Goal: Task Accomplishment & Management: Manage account settings

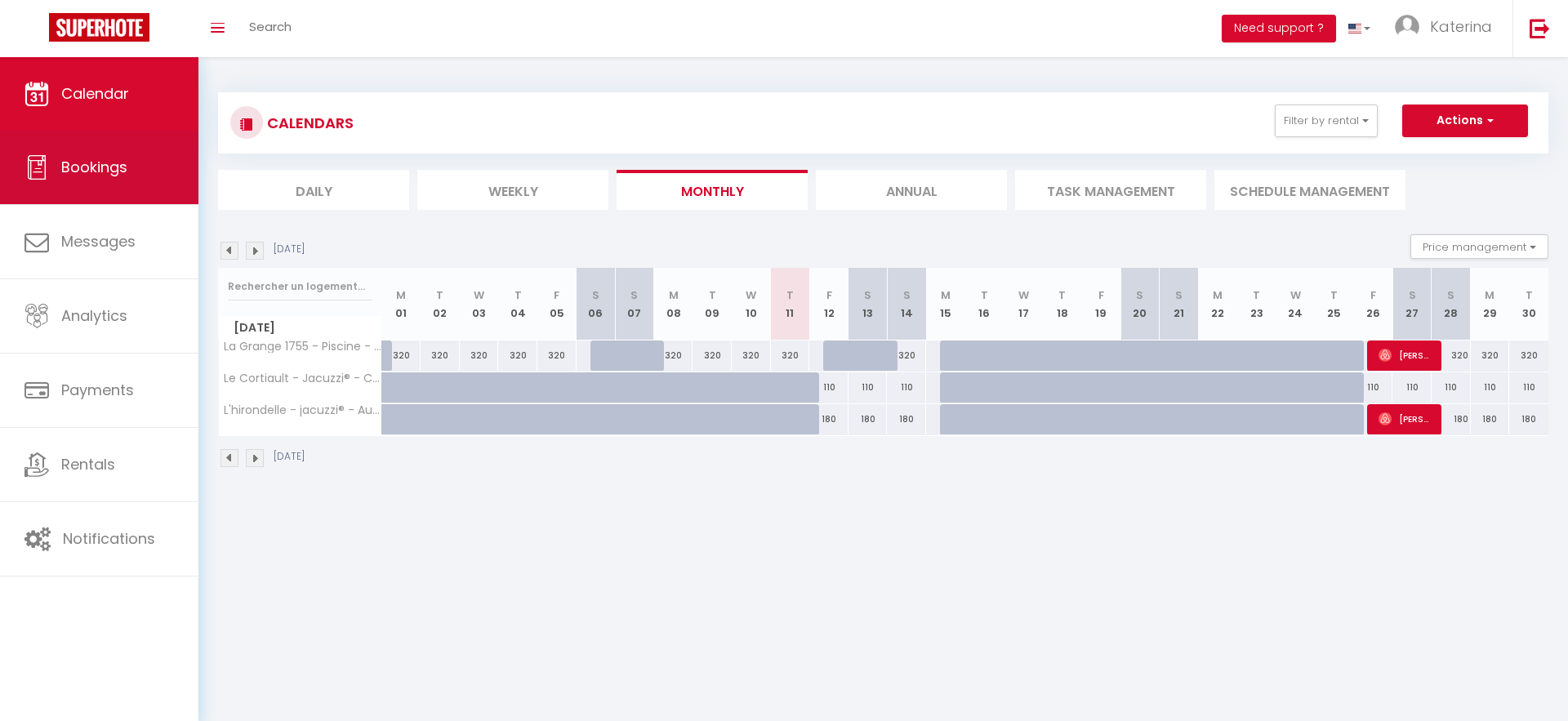
click at [173, 159] on link "Bookings" at bounding box center [99, 167] width 198 height 74
select select "not_cancelled"
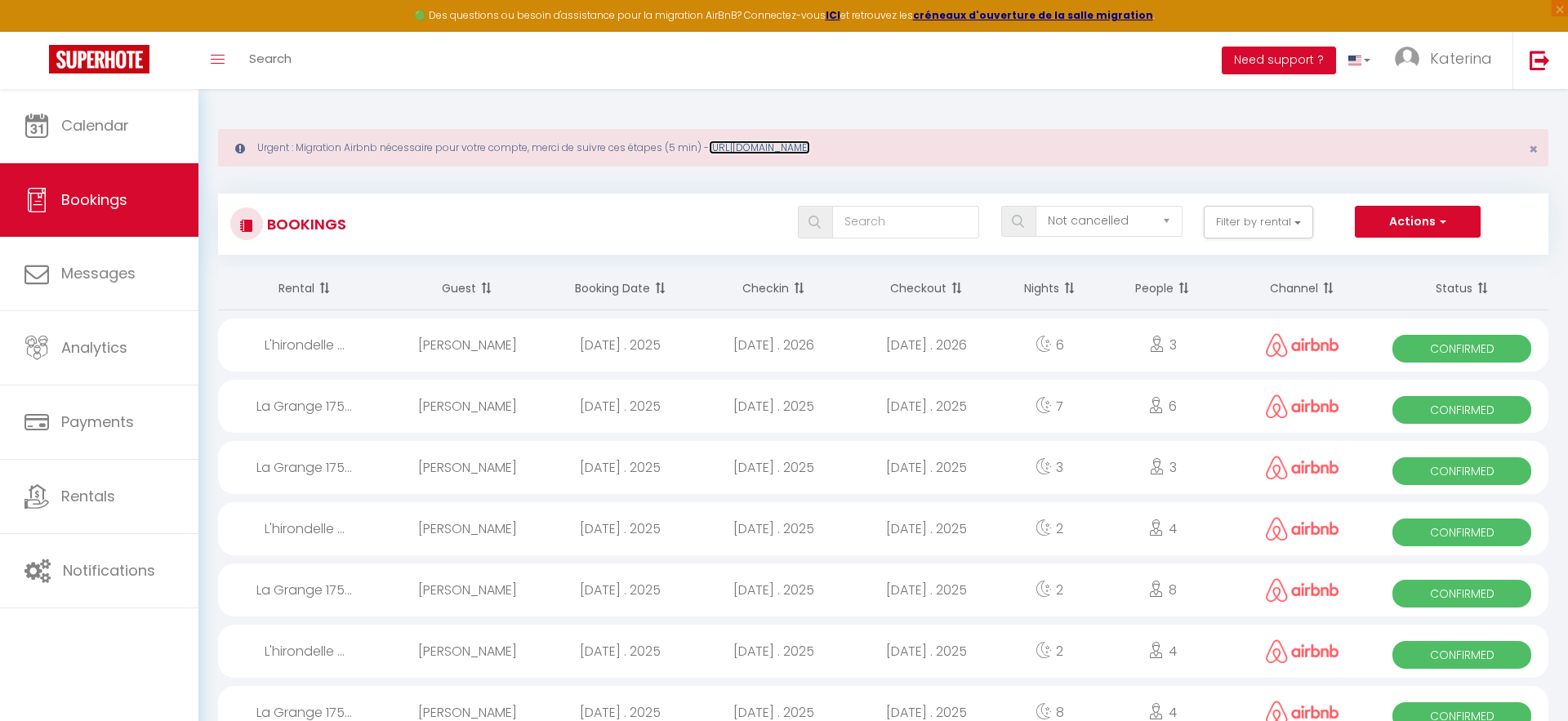
click at [810, 146] on link "[URL][DOMAIN_NAME]" at bounding box center [760, 147] width 102 height 14
click at [651, 284] on span at bounding box center [658, 287] width 17 height 32
click at [1366, 58] on link at bounding box center [1359, 60] width 47 height 57
click at [1357, 113] on span at bounding box center [1355, 110] width 16 height 11
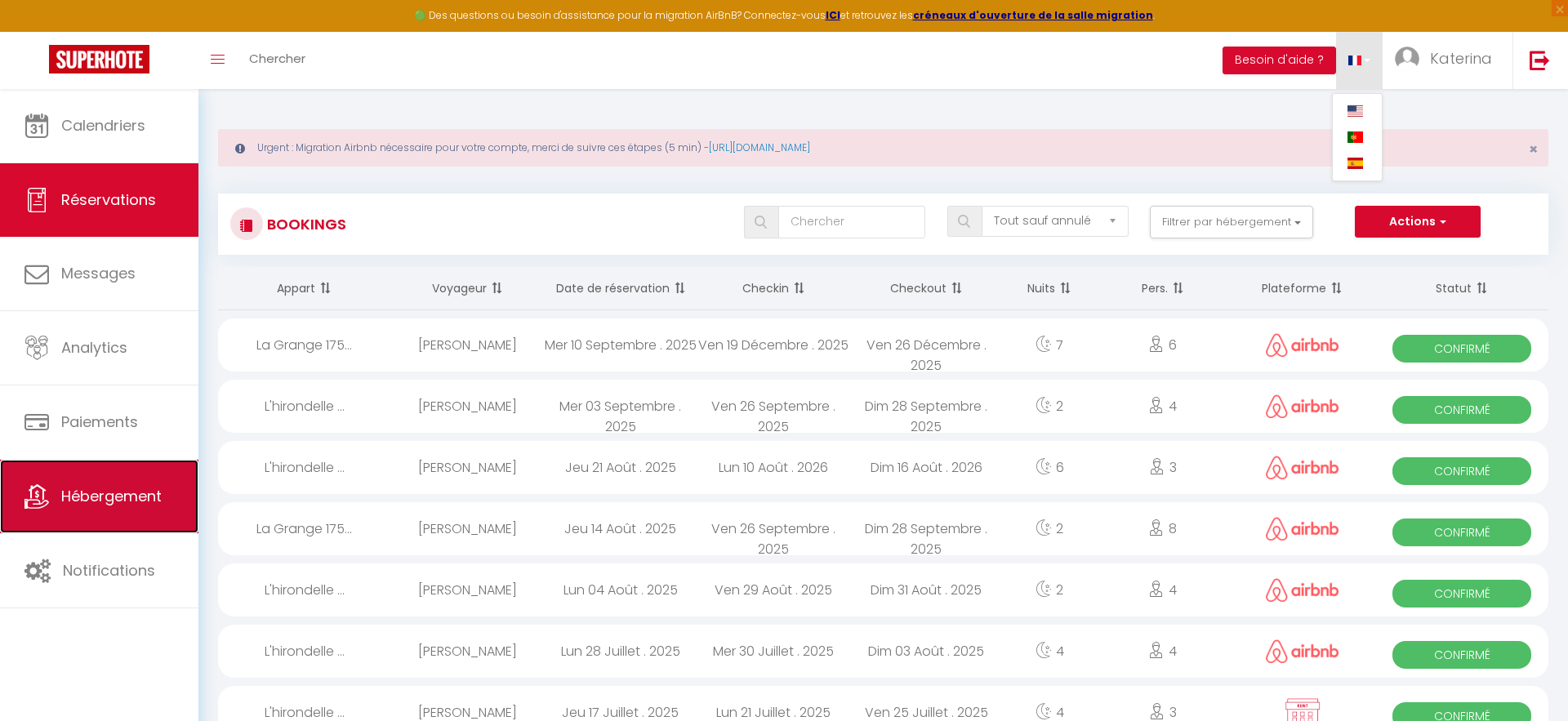
click at [102, 527] on link "Hébergement" at bounding box center [99, 496] width 198 height 74
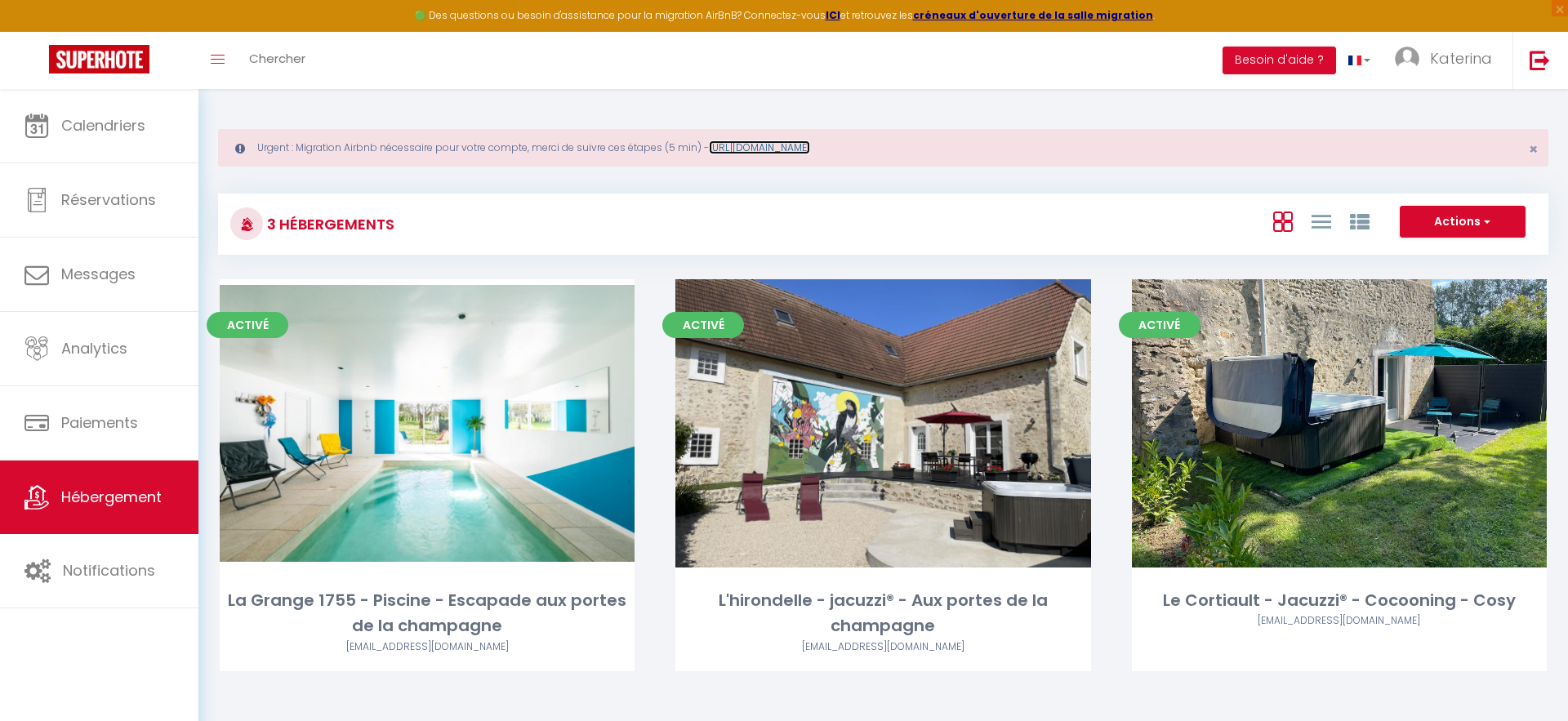
click at [810, 152] on link "[URL][DOMAIN_NAME]" at bounding box center [760, 147] width 102 height 14
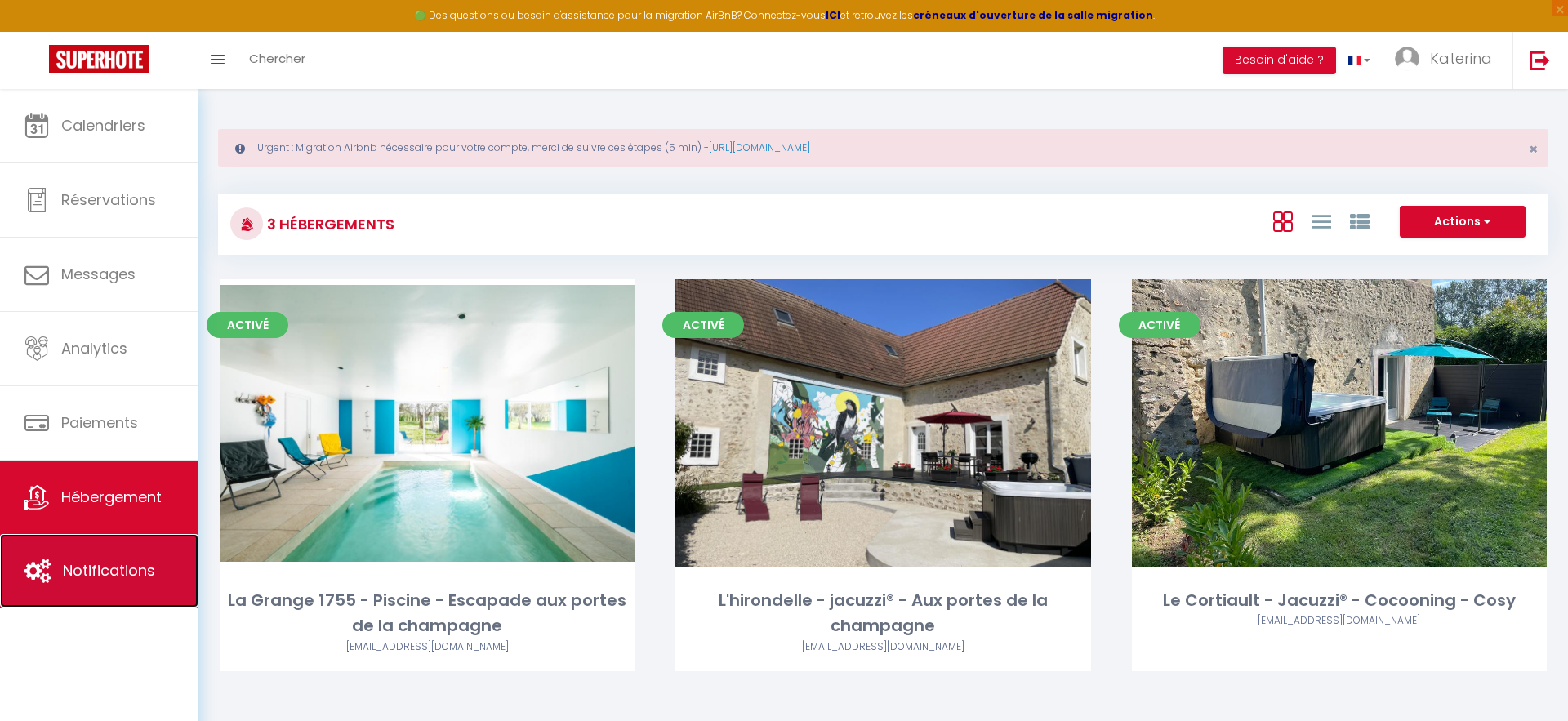
click at [74, 555] on link "Notifications" at bounding box center [99, 570] width 198 height 74
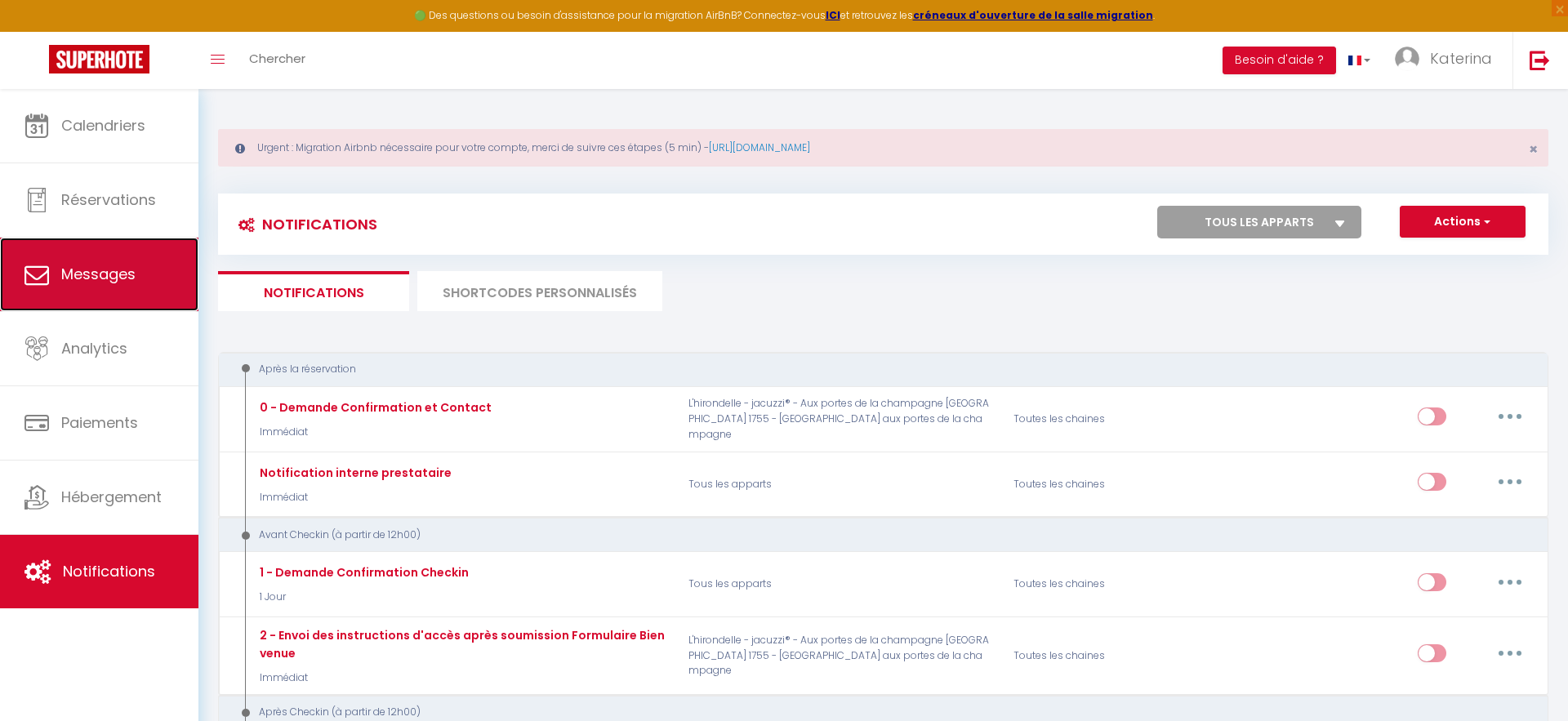
click at [131, 264] on span "Messages" at bounding box center [98, 273] width 74 height 20
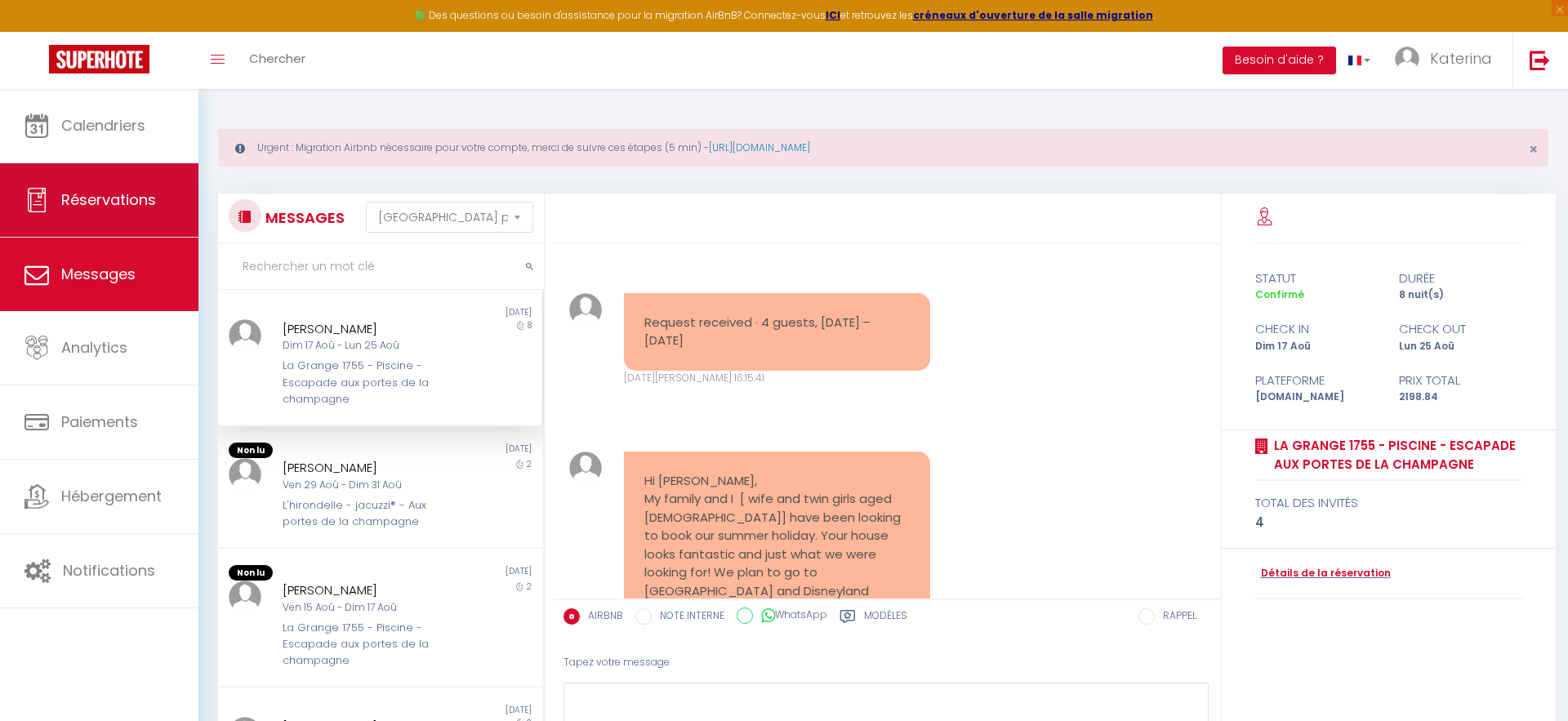
scroll to position [1708, 0]
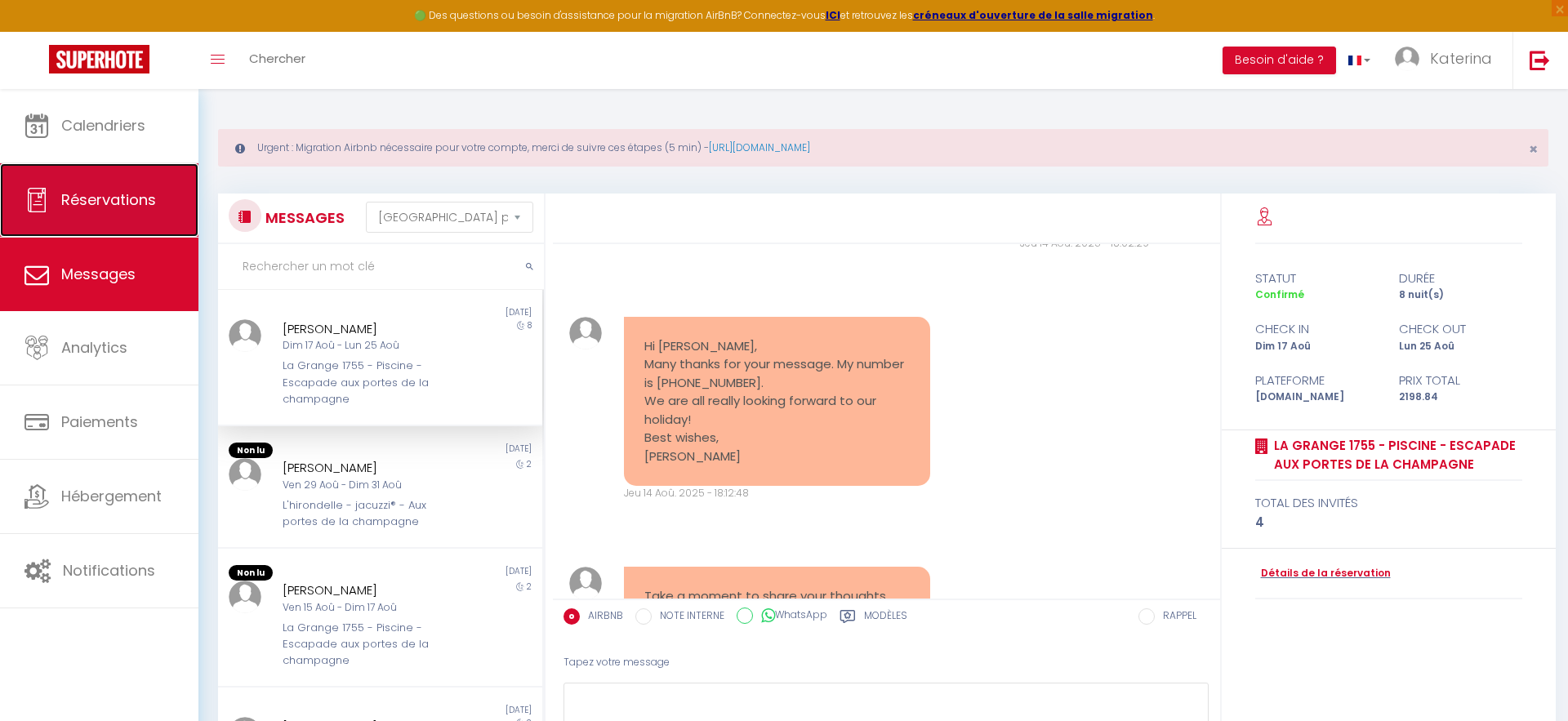
click at [138, 209] on link "Réservations" at bounding box center [99, 200] width 198 height 74
select select "not_cancelled"
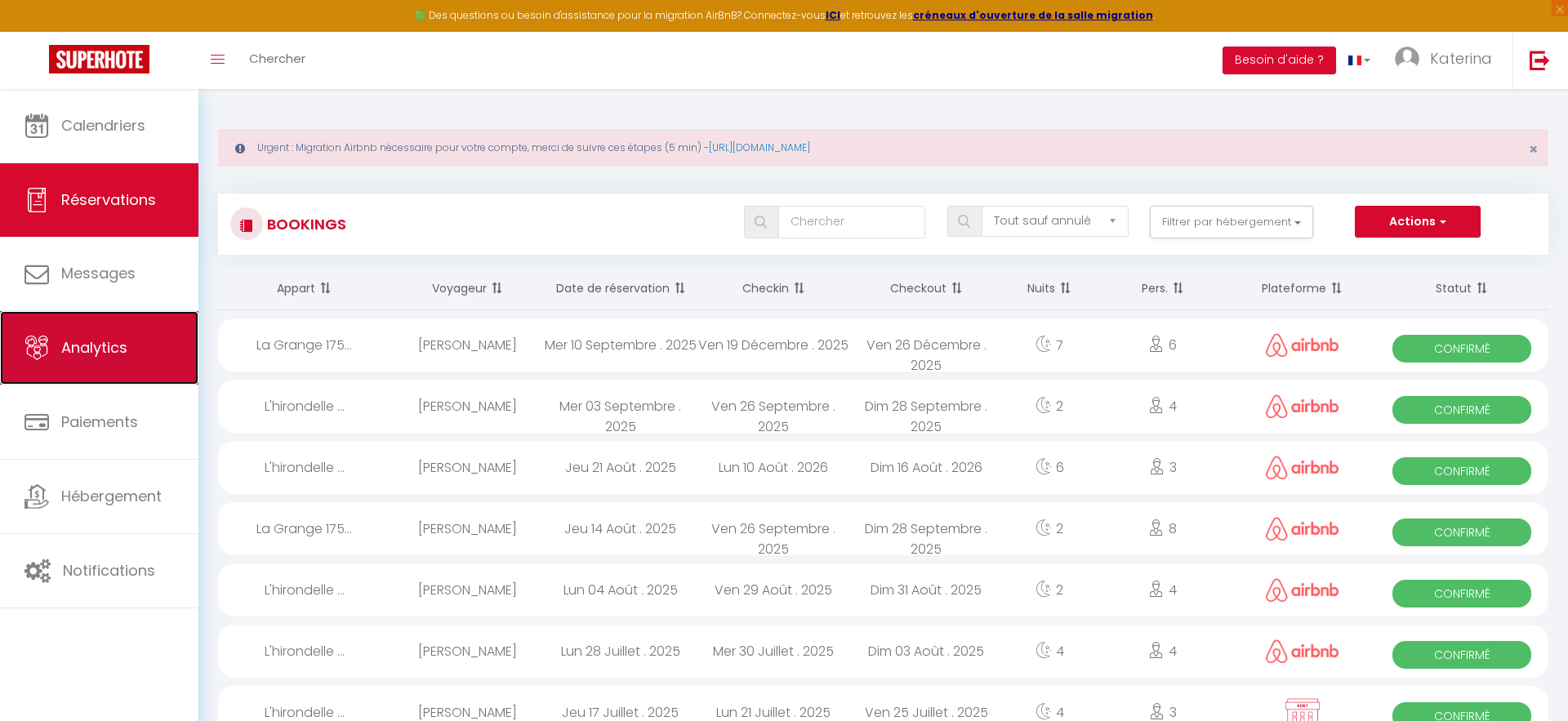
click at [84, 356] on span "Analytics" at bounding box center [94, 347] width 66 height 20
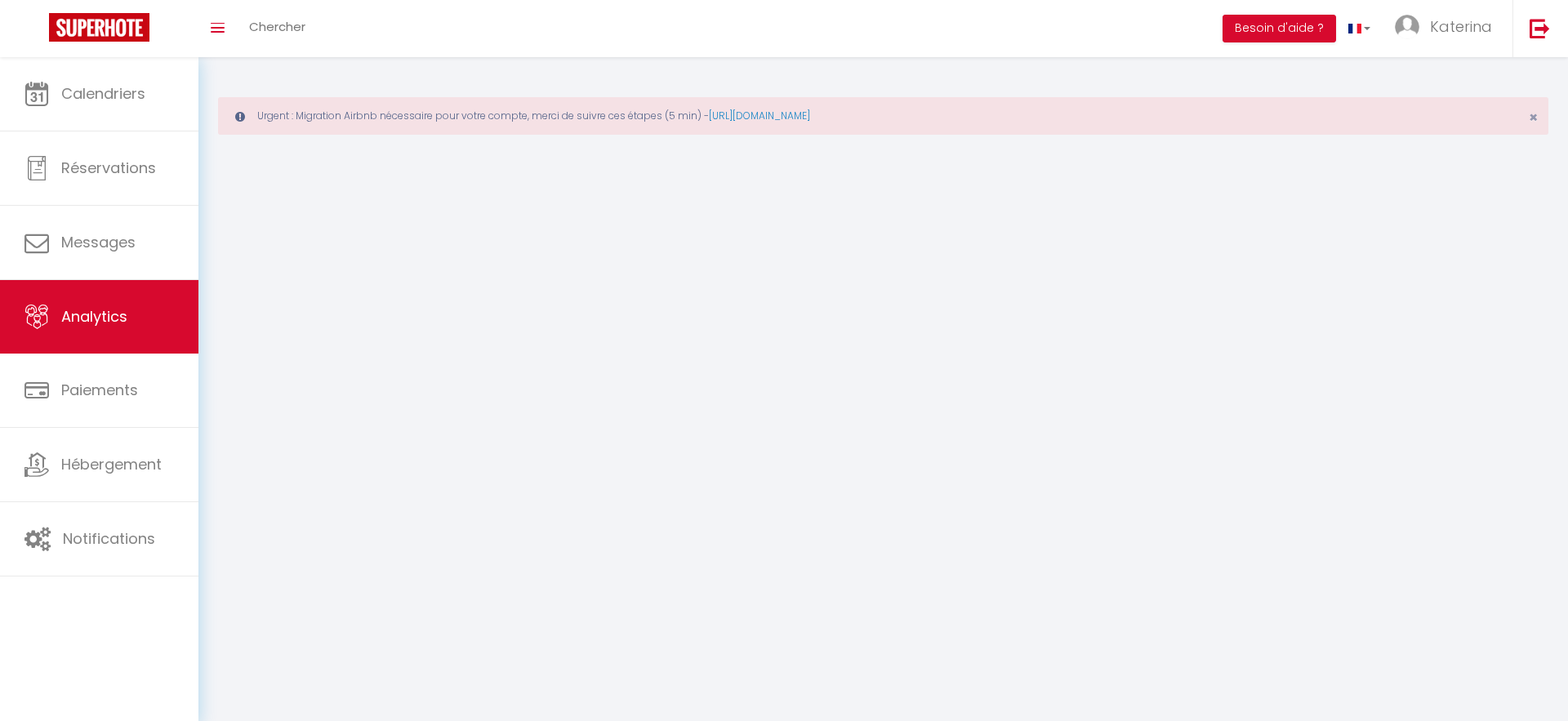
select select "2025"
select select "9"
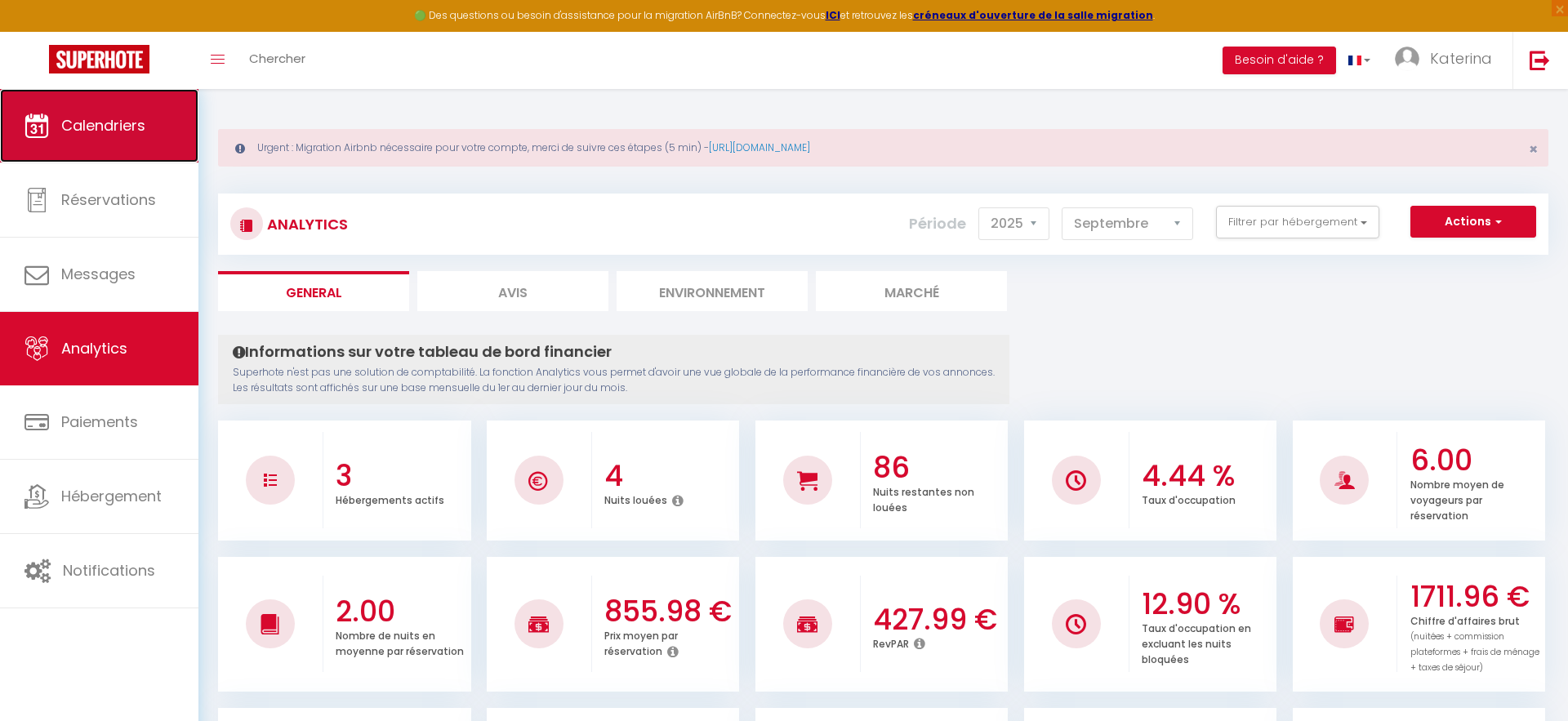
click at [121, 144] on link "Calendriers" at bounding box center [99, 126] width 198 height 74
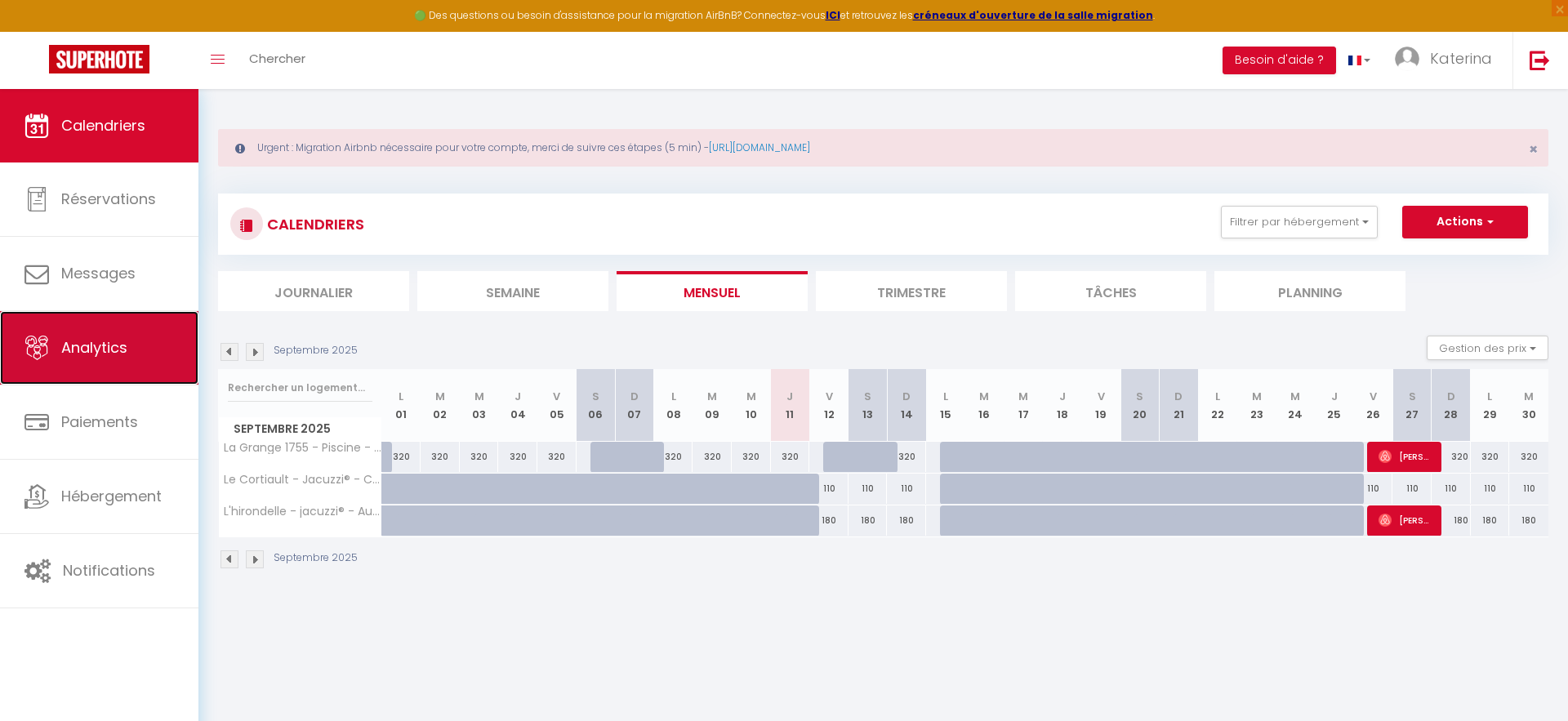
click at [90, 347] on span "Analytics" at bounding box center [94, 347] width 66 height 20
select select "2025"
select select "9"
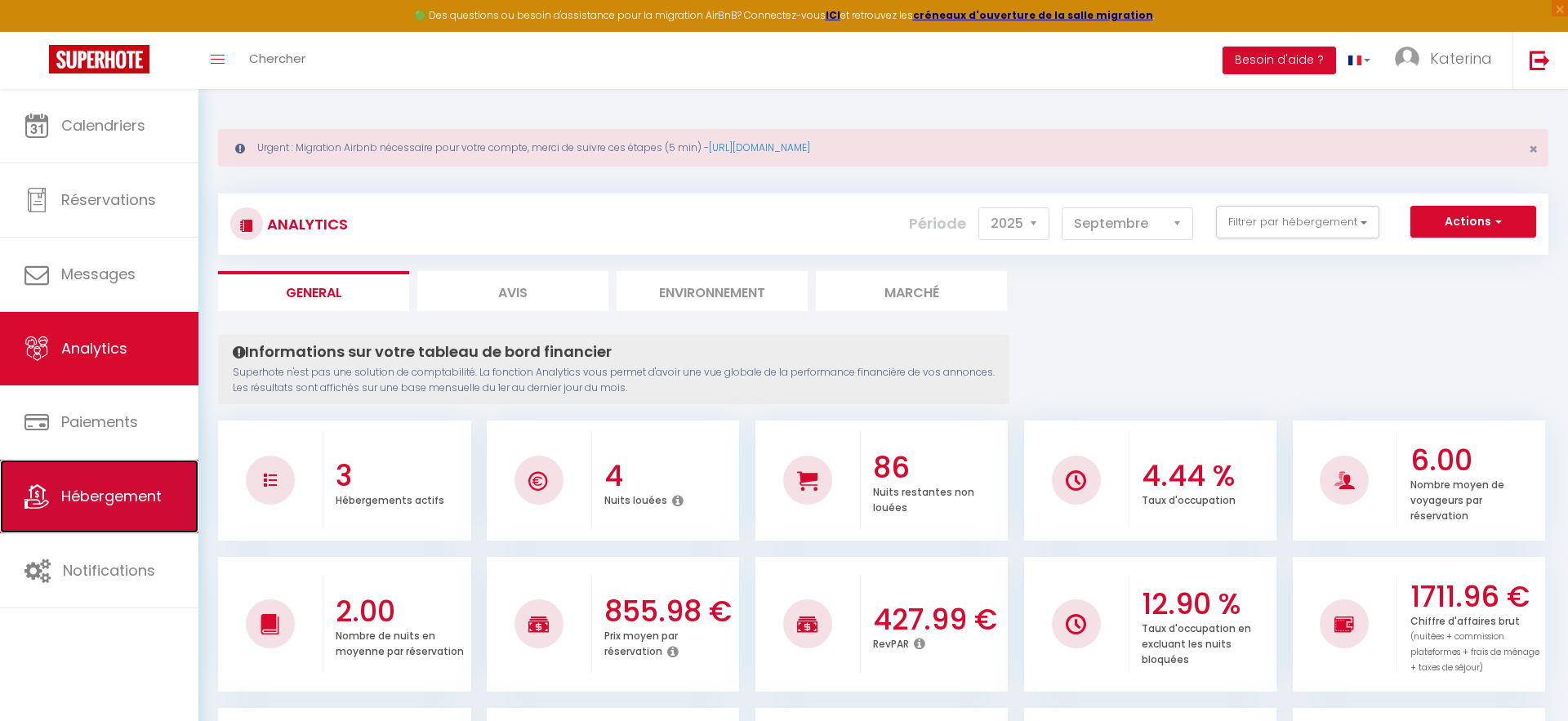
click at [77, 483] on link "Hébergement" at bounding box center [99, 496] width 198 height 74
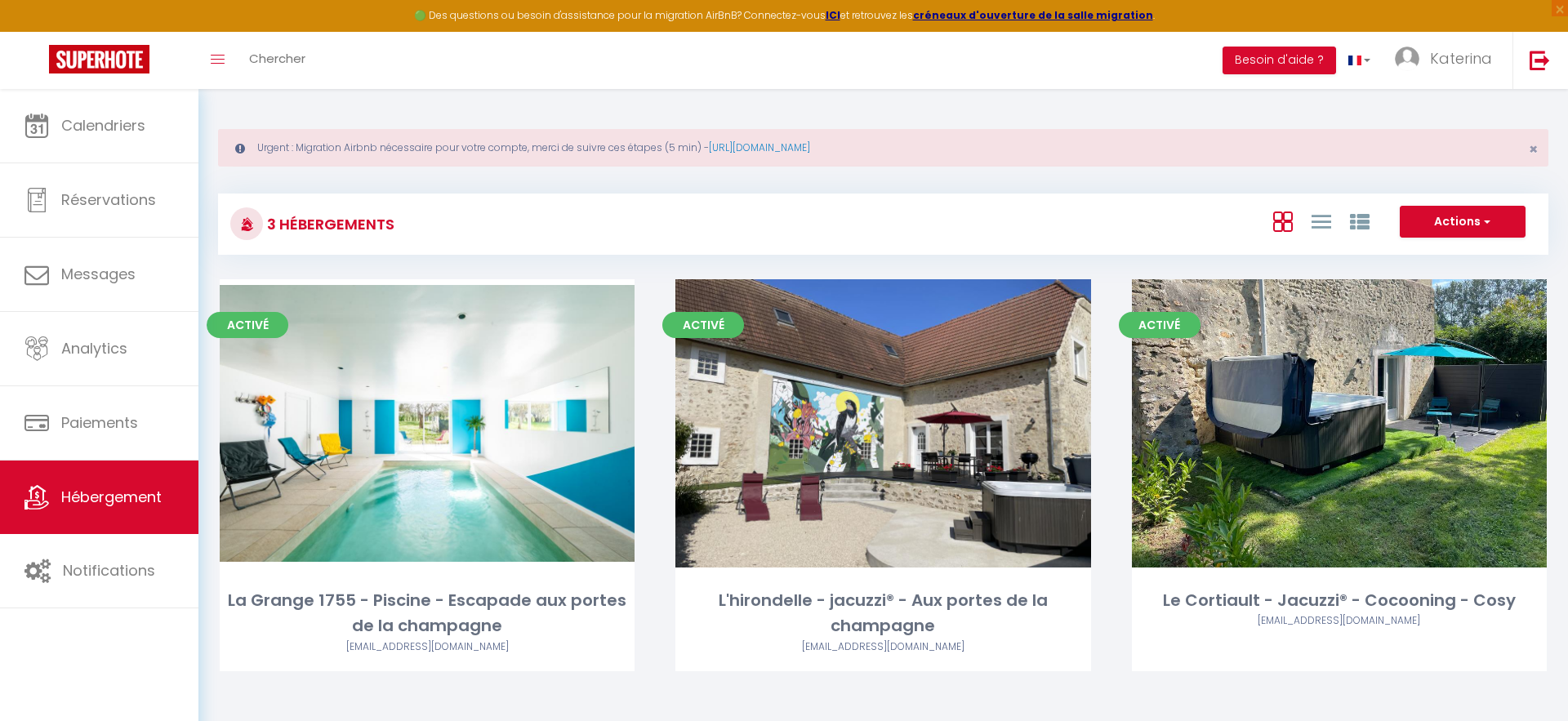
click at [1455, 206] on div "Actions Créer un Hébergement Nouveau groupe" at bounding box center [1462, 222] width 125 height 32
click at [1455, 211] on button "Actions" at bounding box center [1462, 222] width 125 height 32
click at [1450, 214] on button "Actions" at bounding box center [1462, 222] width 125 height 32
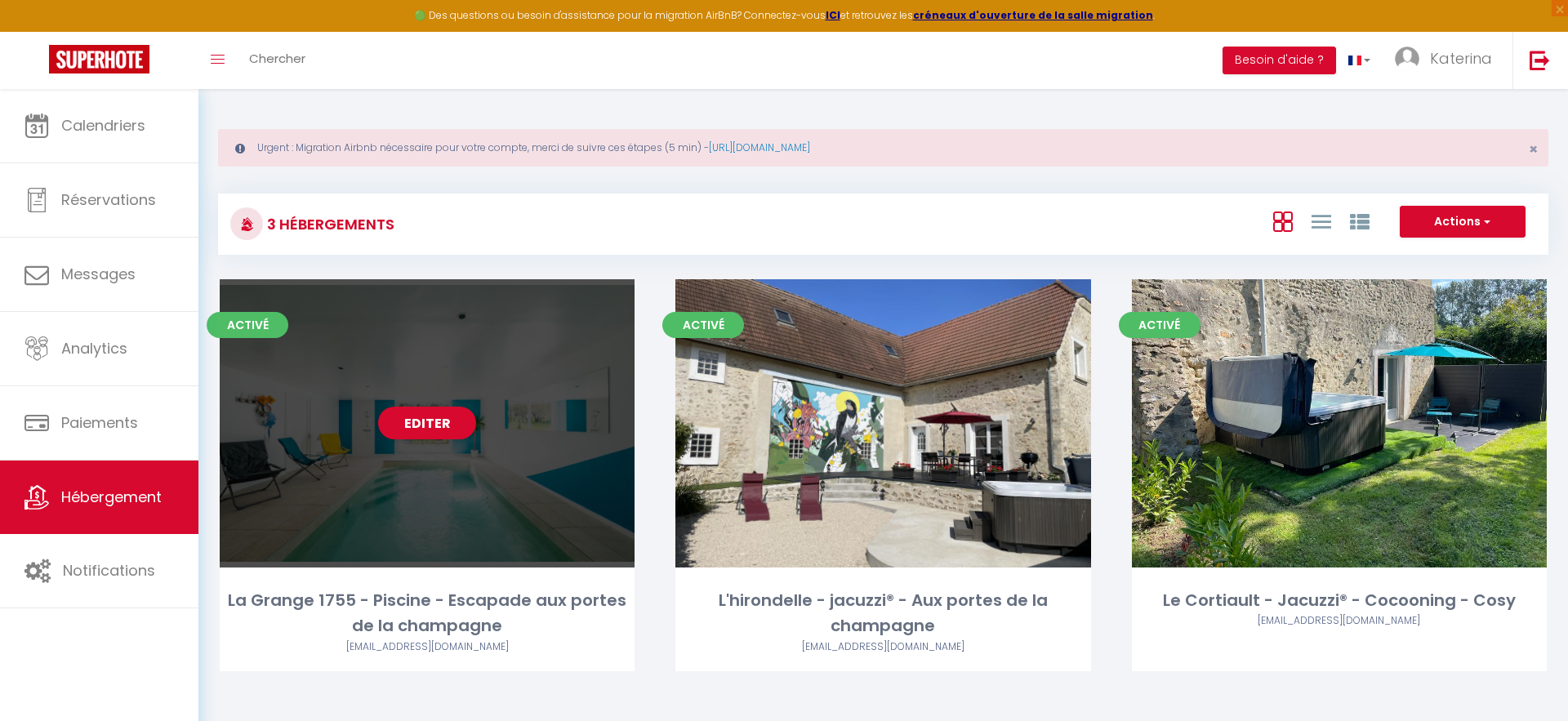
click at [443, 489] on div "Editer" at bounding box center [427, 423] width 415 height 288
select select "3"
select select "2"
select select "1"
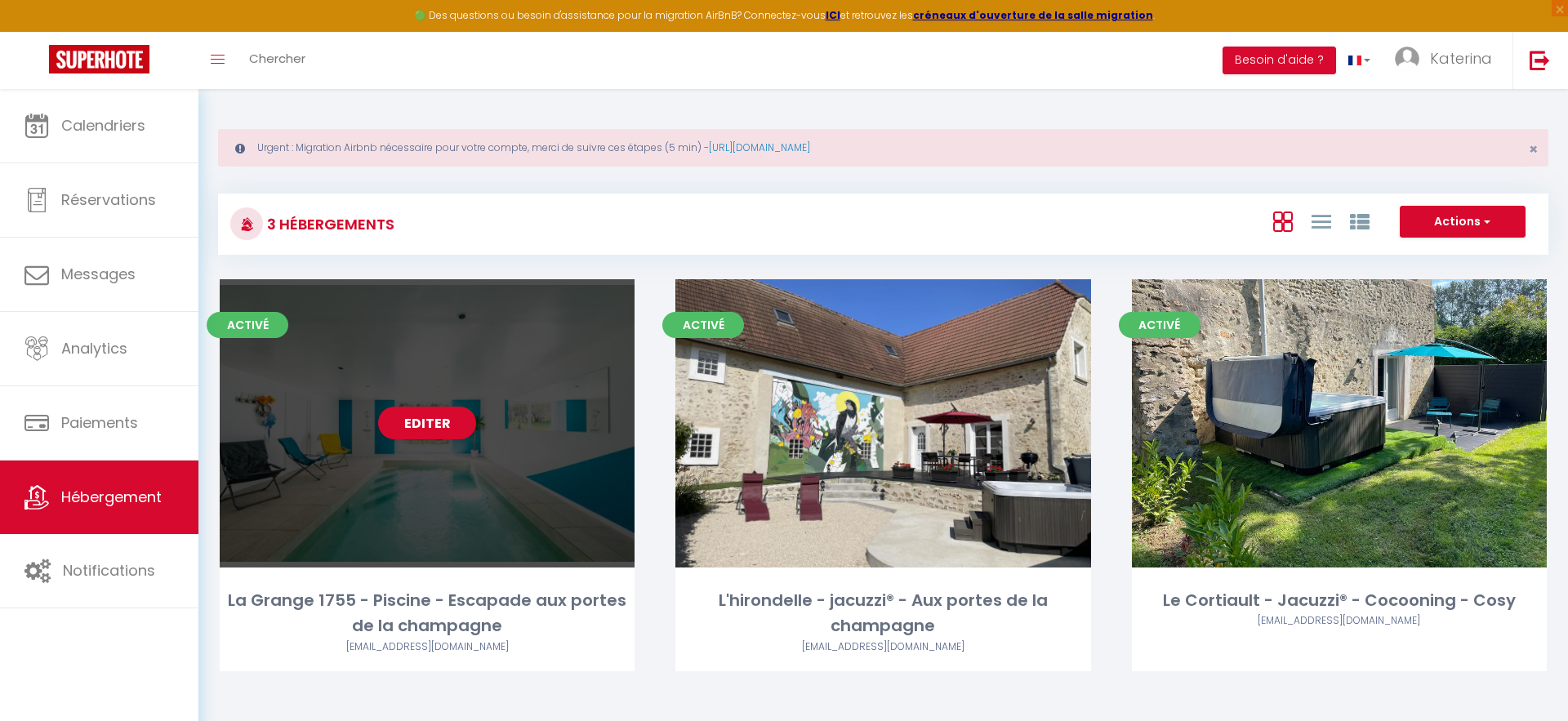
select select
select select "28"
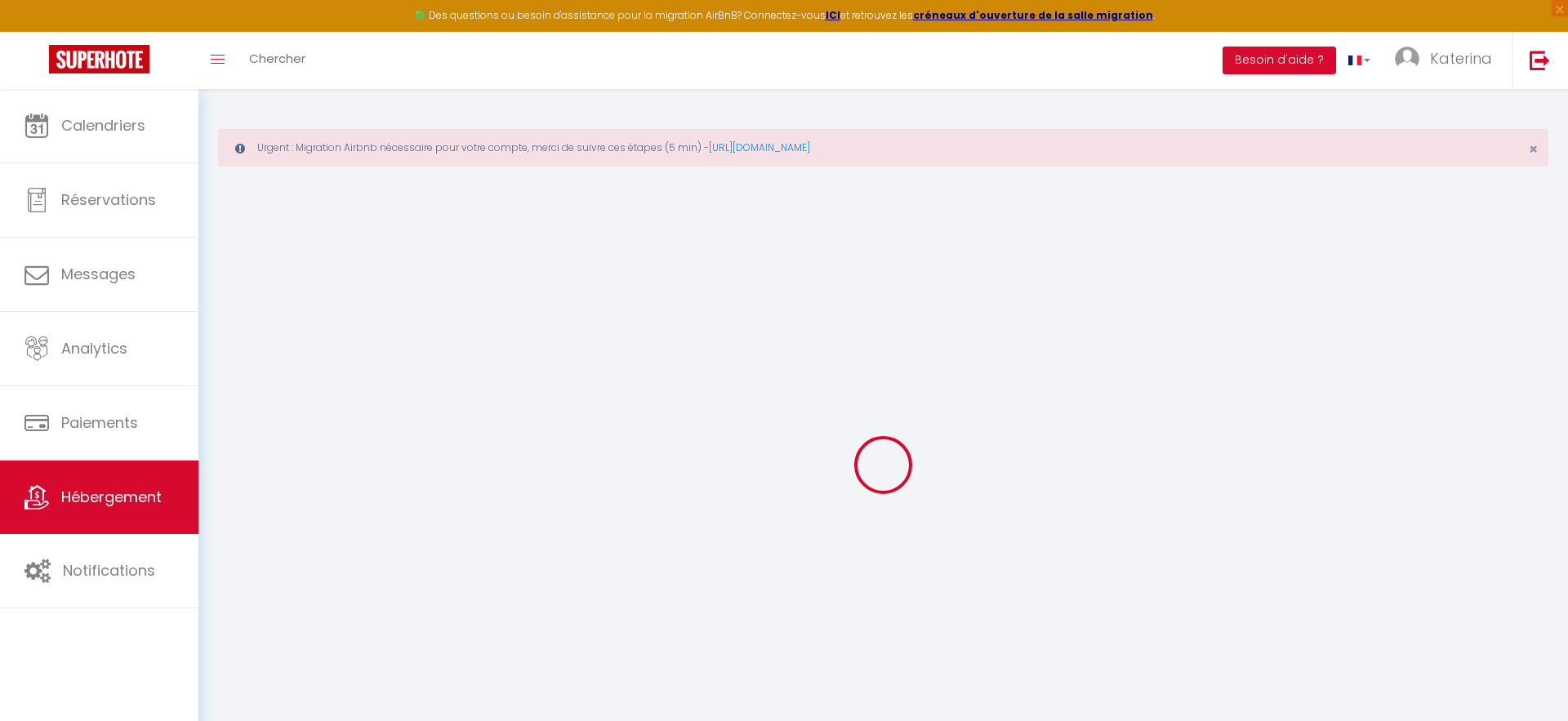
select select
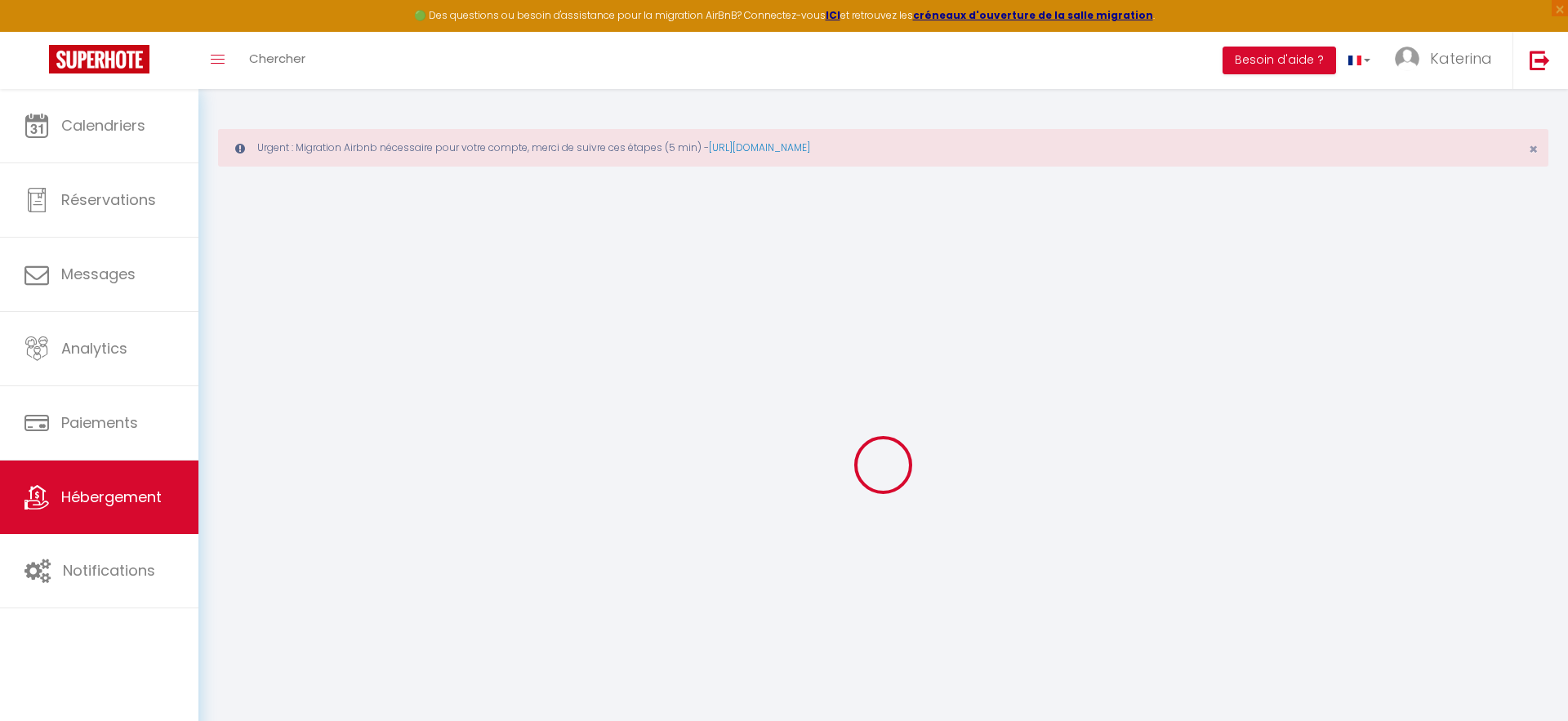
select select
checkbox input "false"
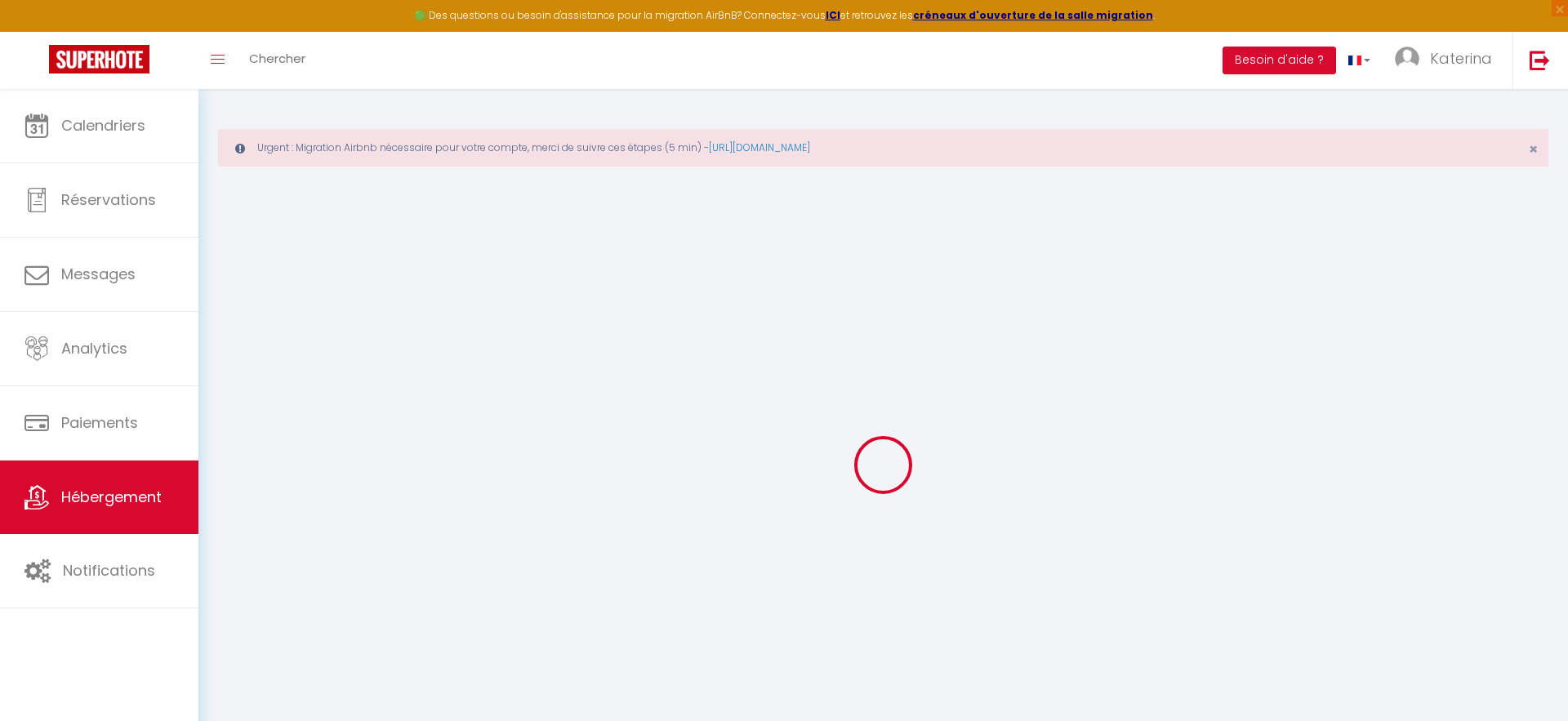
select select
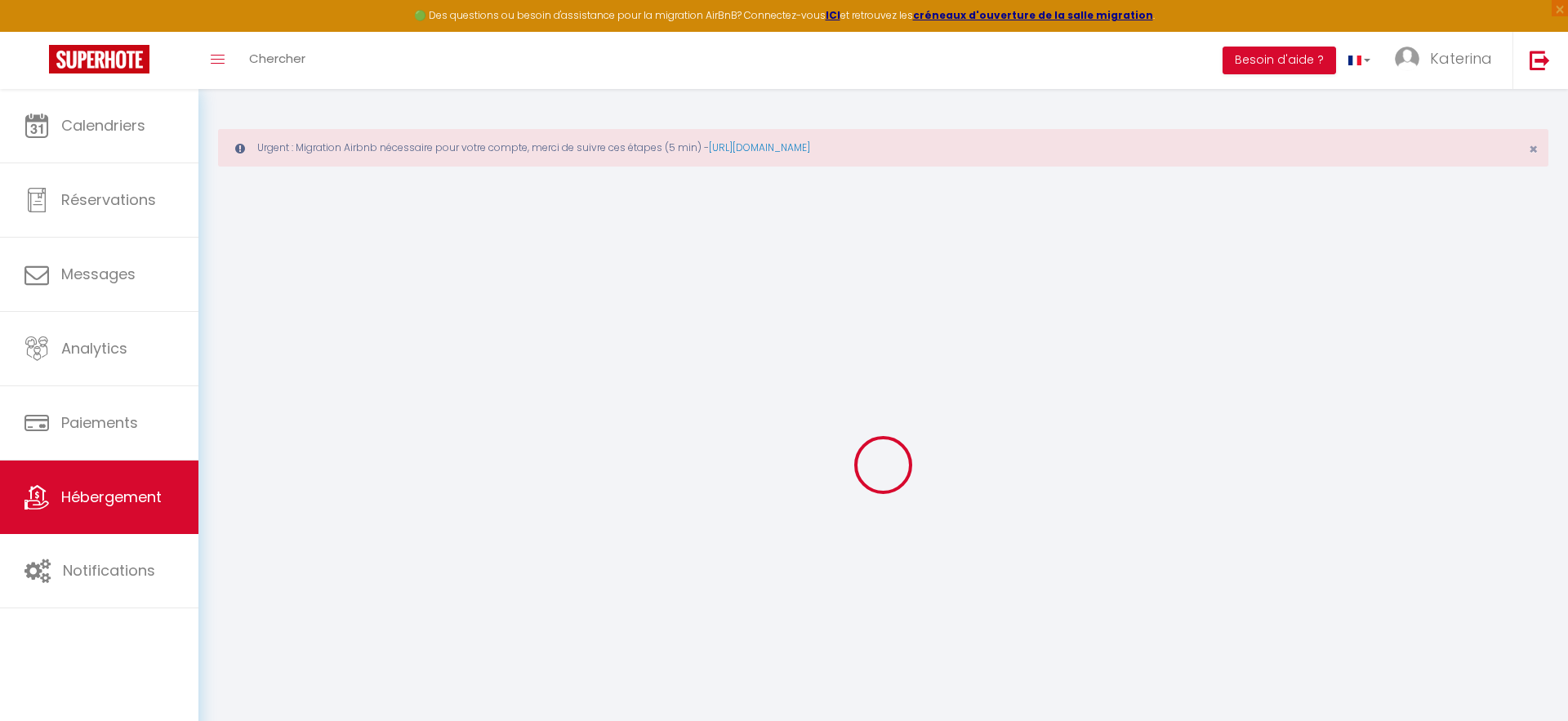
select select
checkbox input "false"
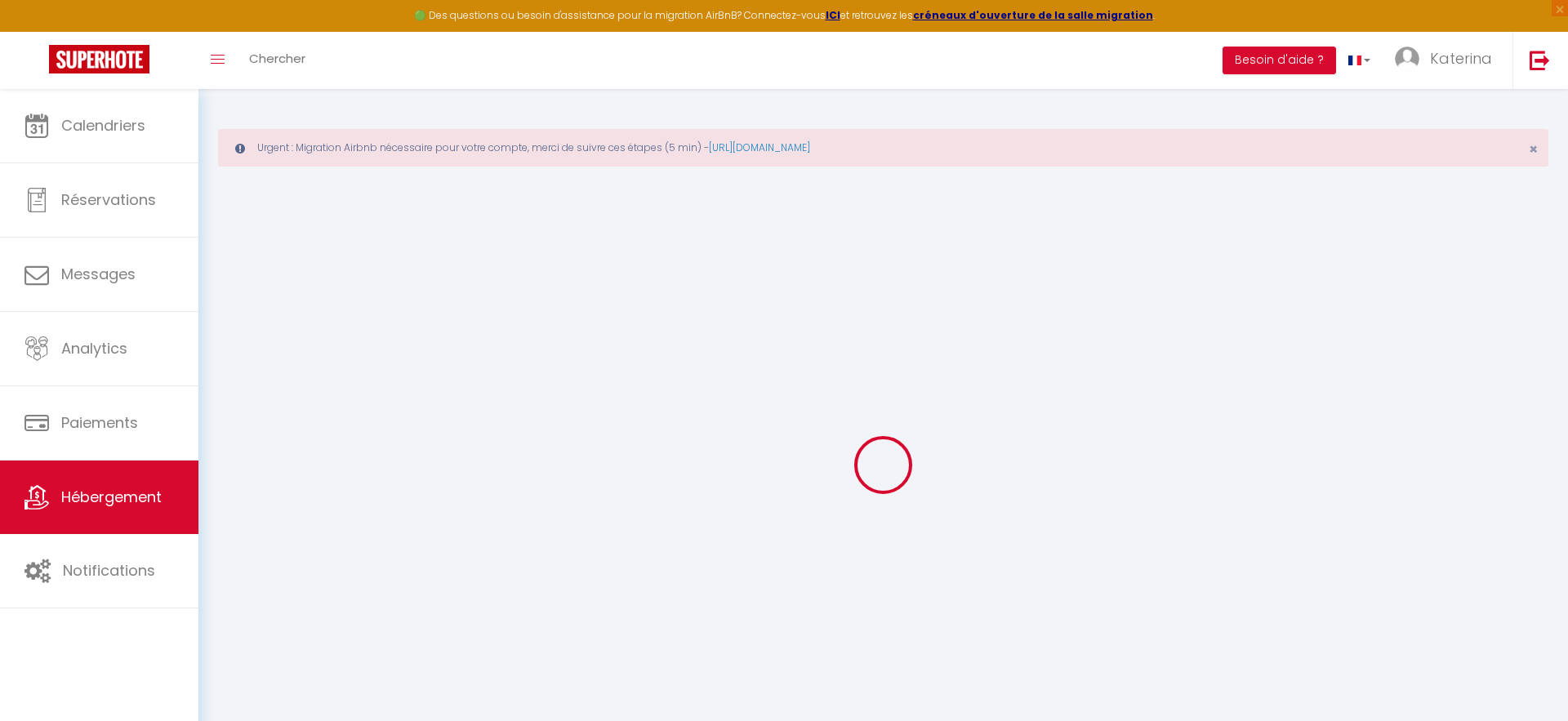
checkbox input "false"
select select
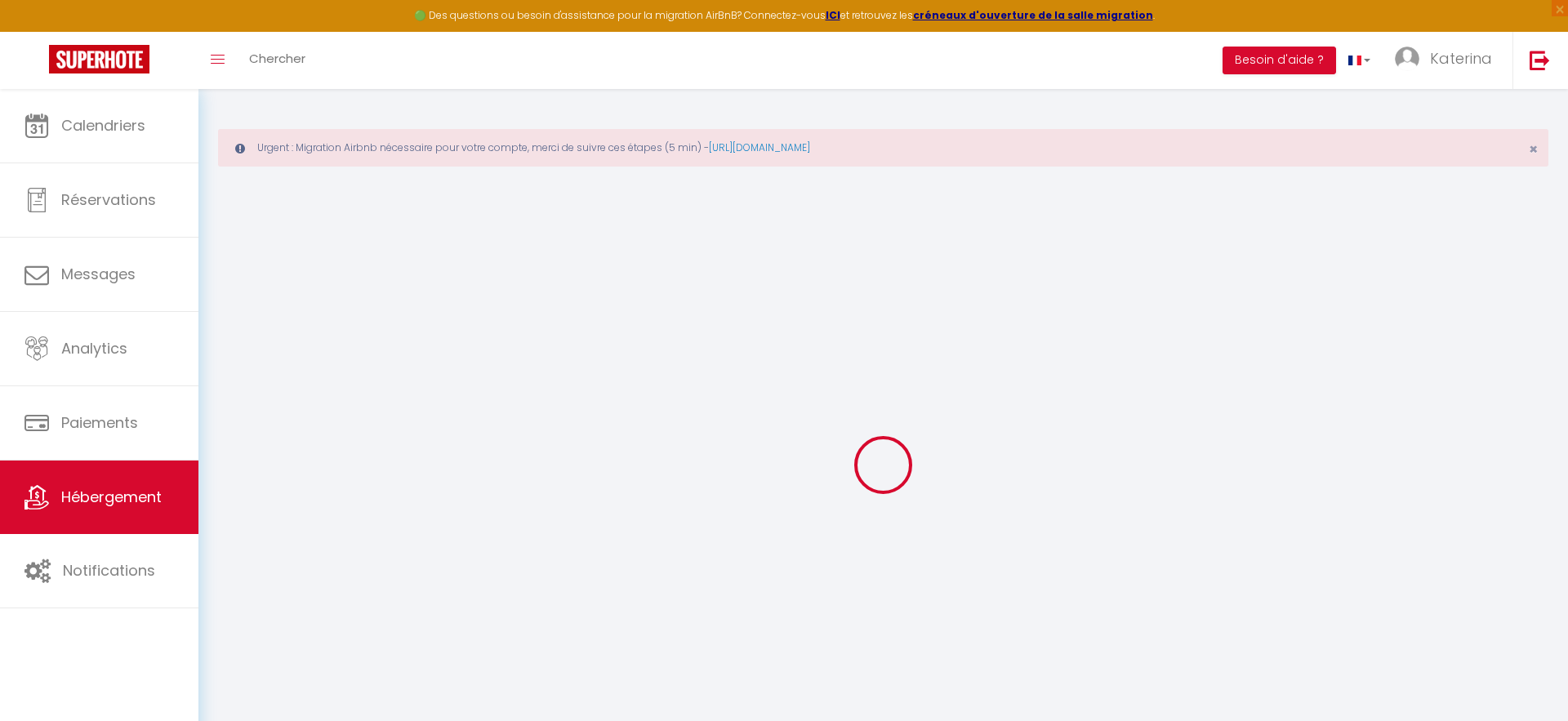
select select
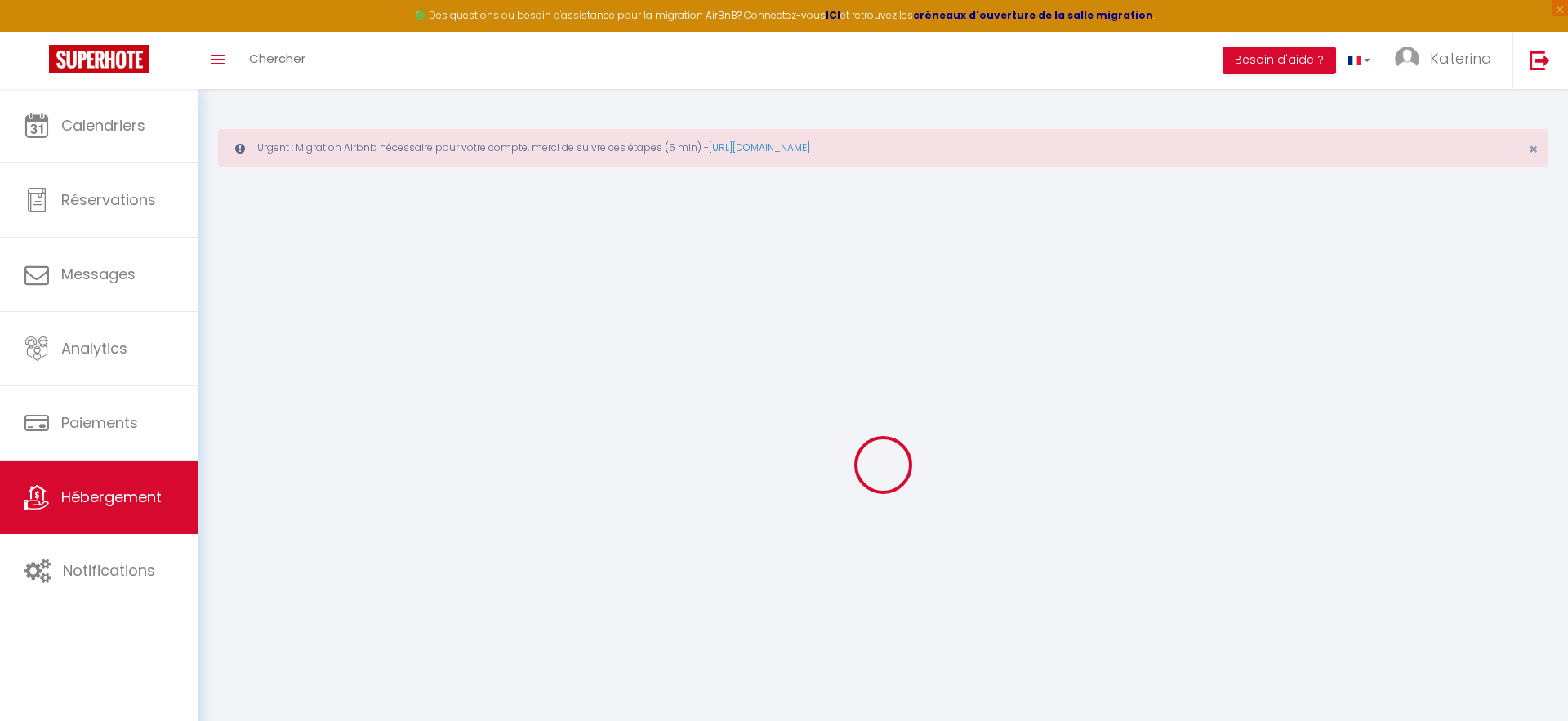
checkbox input "false"
select select
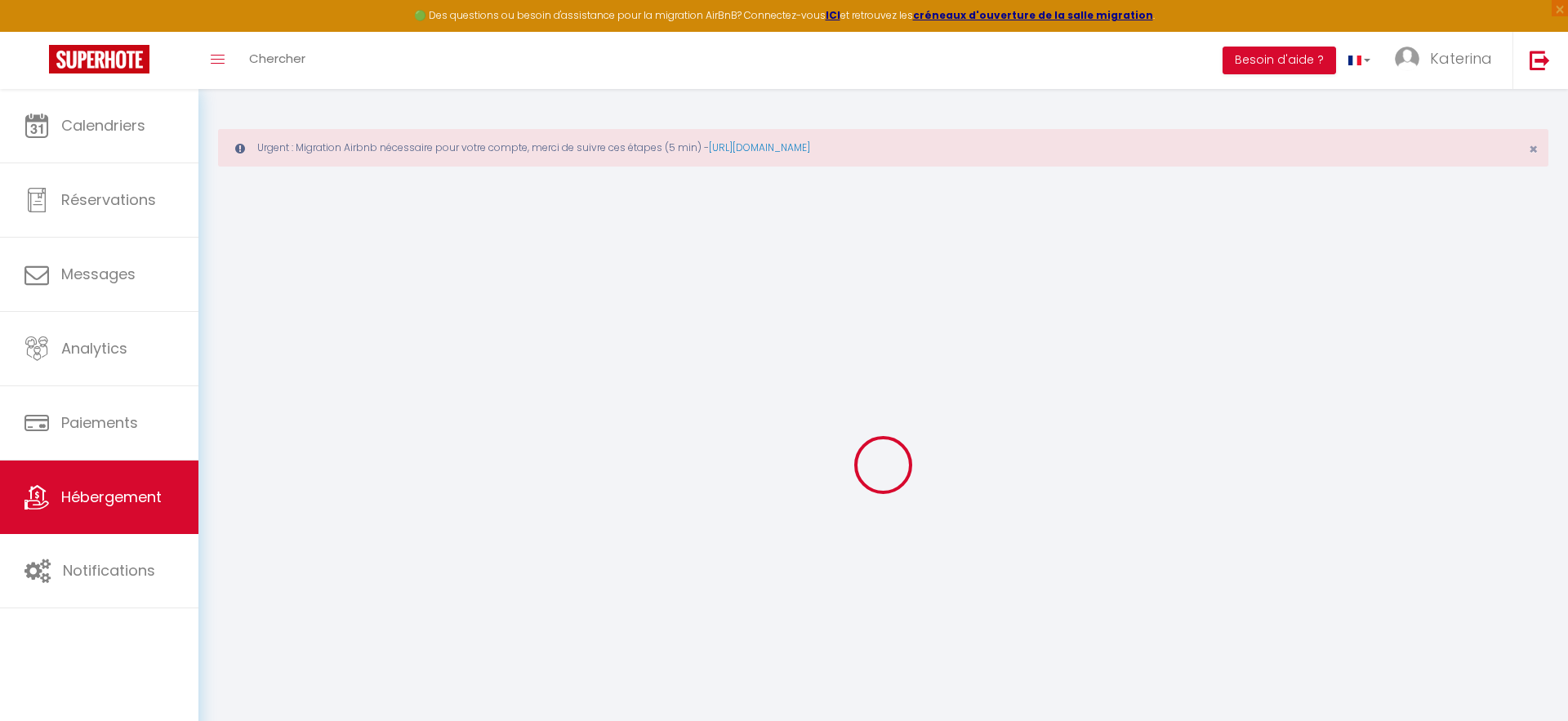
select select
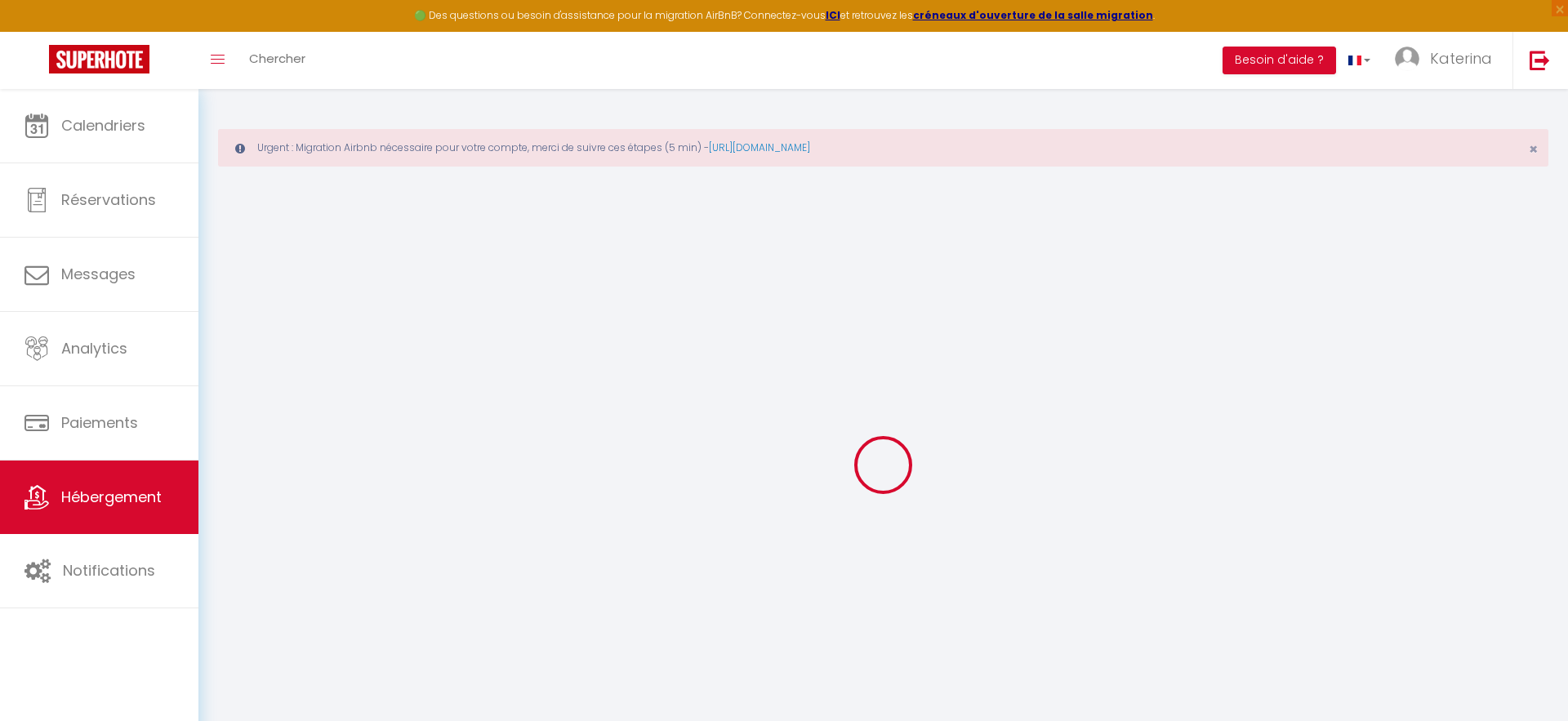
select select
checkbox input "false"
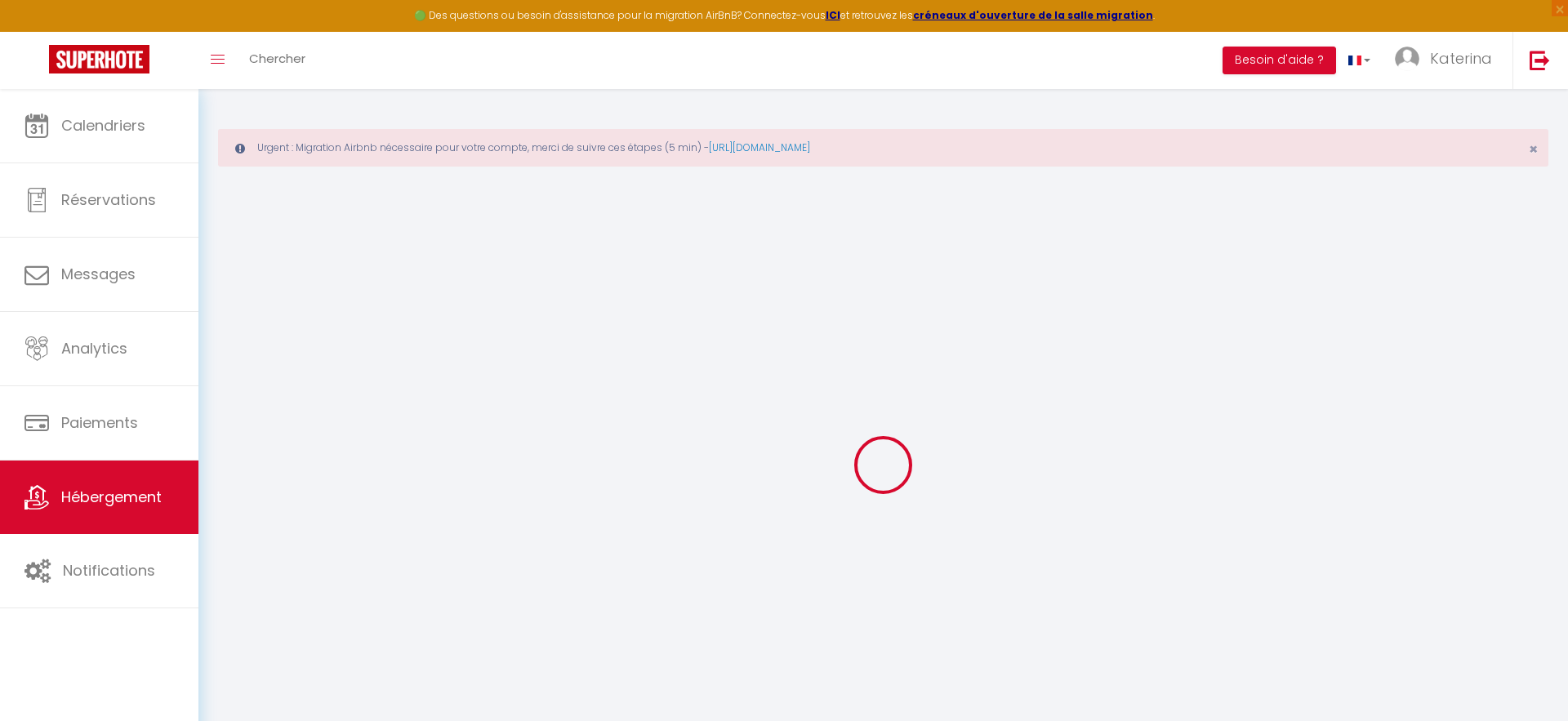
checkbox input "false"
select select
type input "La Grange 1755 - Piscine - Escapade aux portes de la champagne"
type input "[PERSON_NAME]"
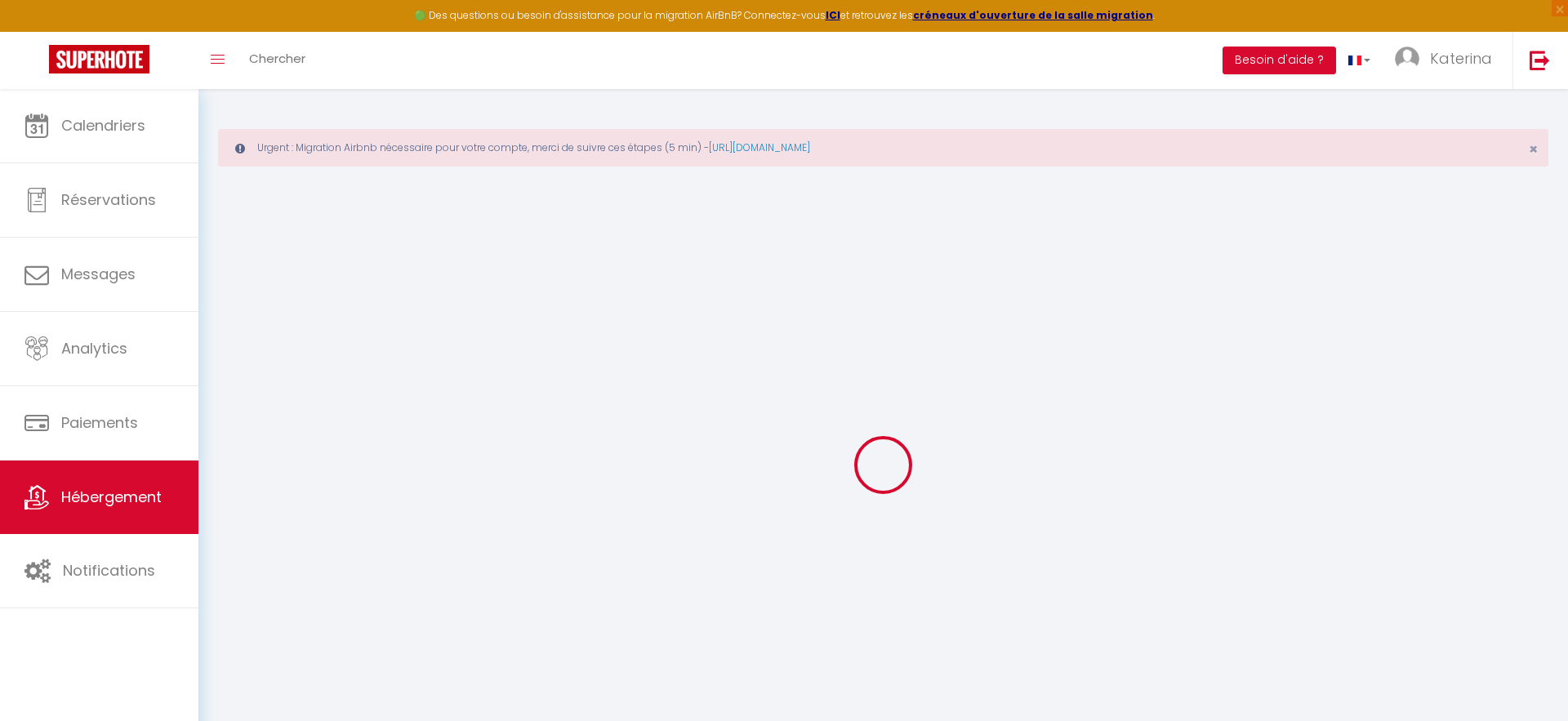
type input "PIRSON"
type input "3 Lieu Dit Courteaux"
type input "02130"
type input "Coulonges-[PERSON_NAME]"
select select "unique_homes"
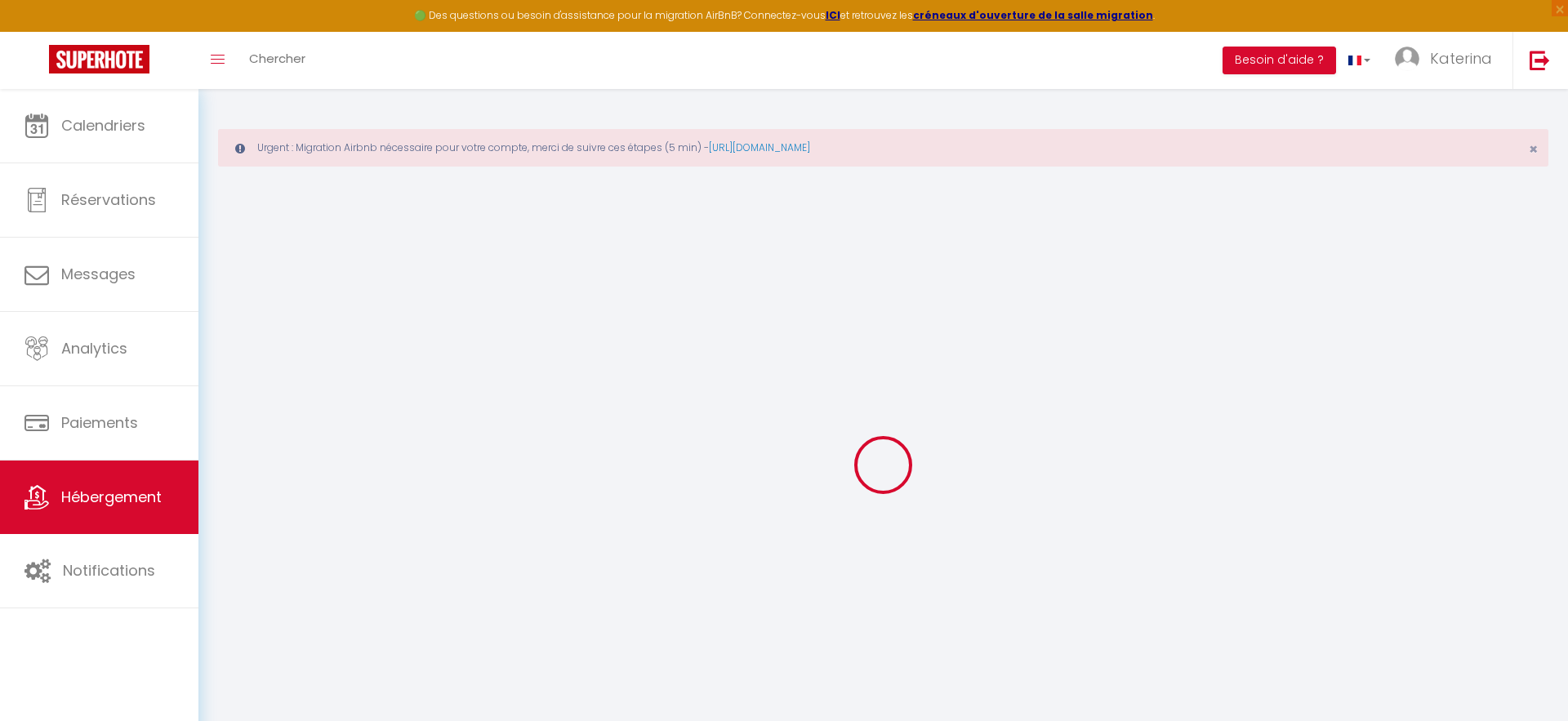
select select "8"
select select "4"
type input "320"
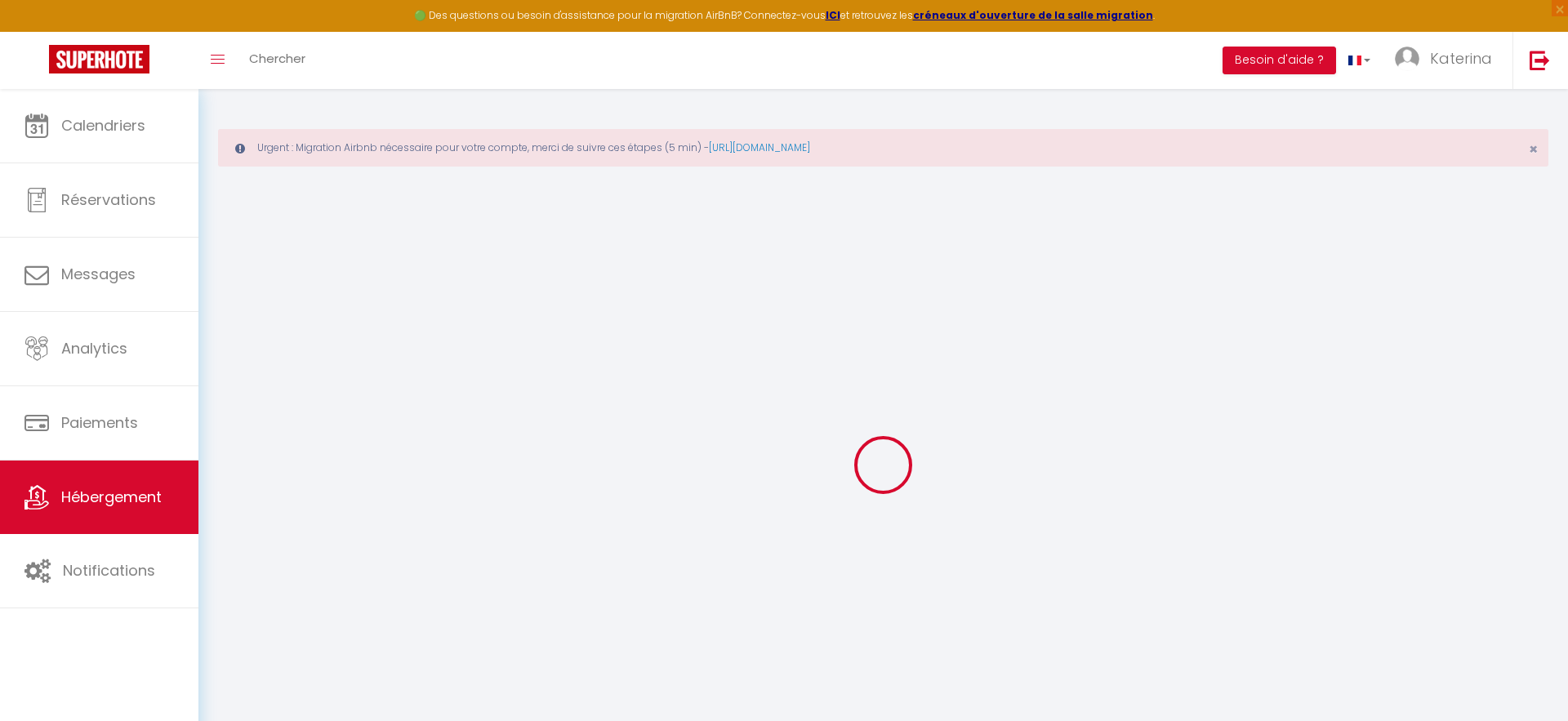
type input "70"
type input "75"
type input "1.54"
type input "1000"
type input "10"
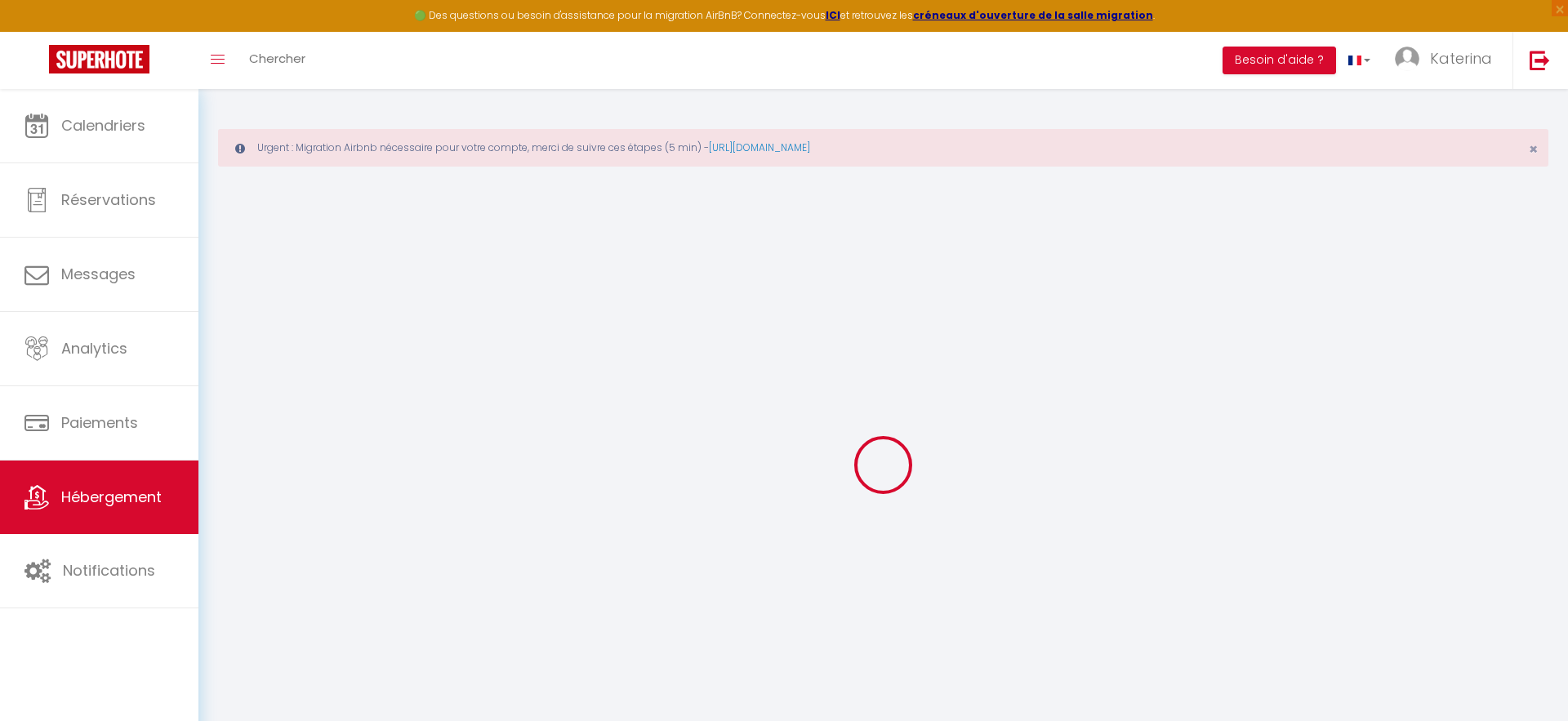
select select
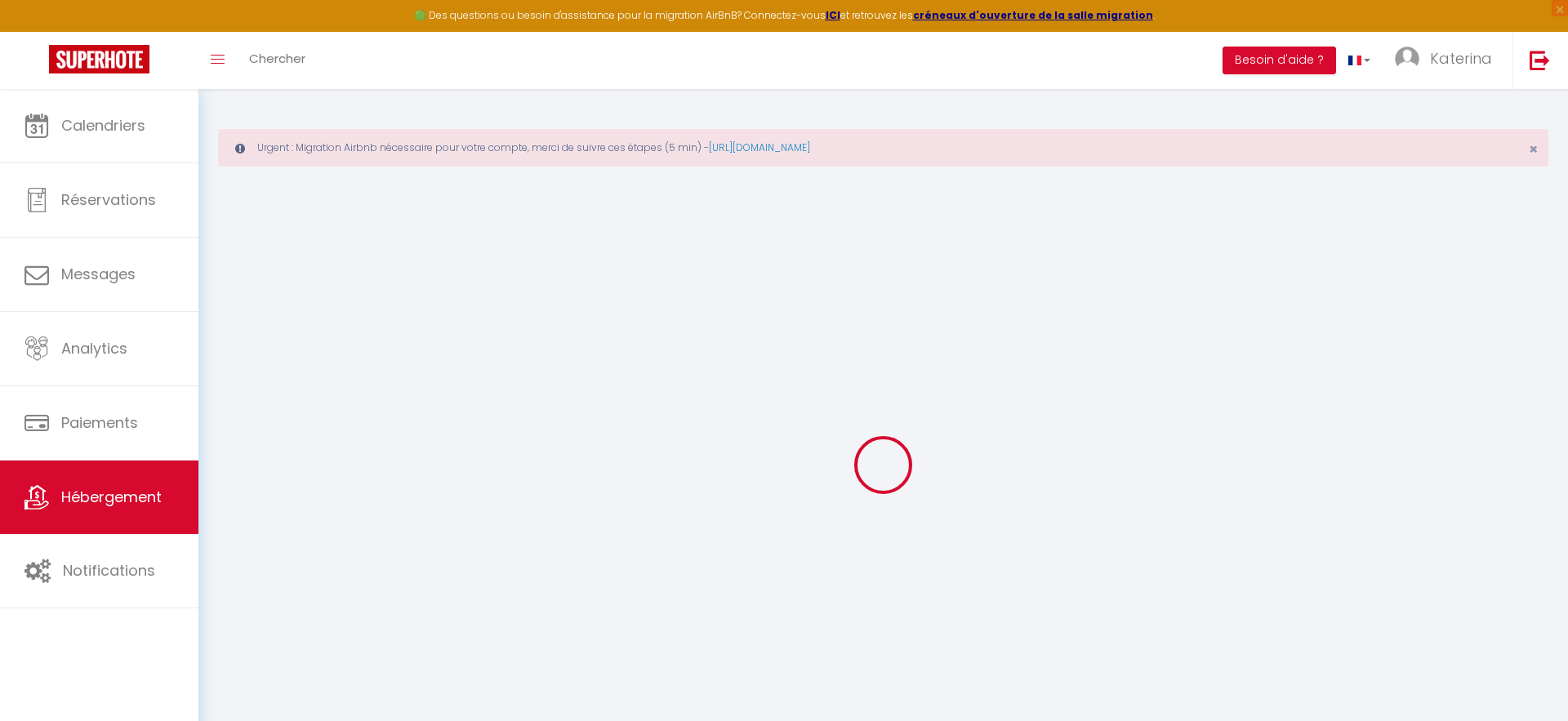
type input "3 bis Lieu dit Courteaux"
type input "02130"
type input "Coulonges-[PERSON_NAME]"
type input "[PERSON_NAME][EMAIL_ADDRESS][DOMAIN_NAME]"
select select "8429"
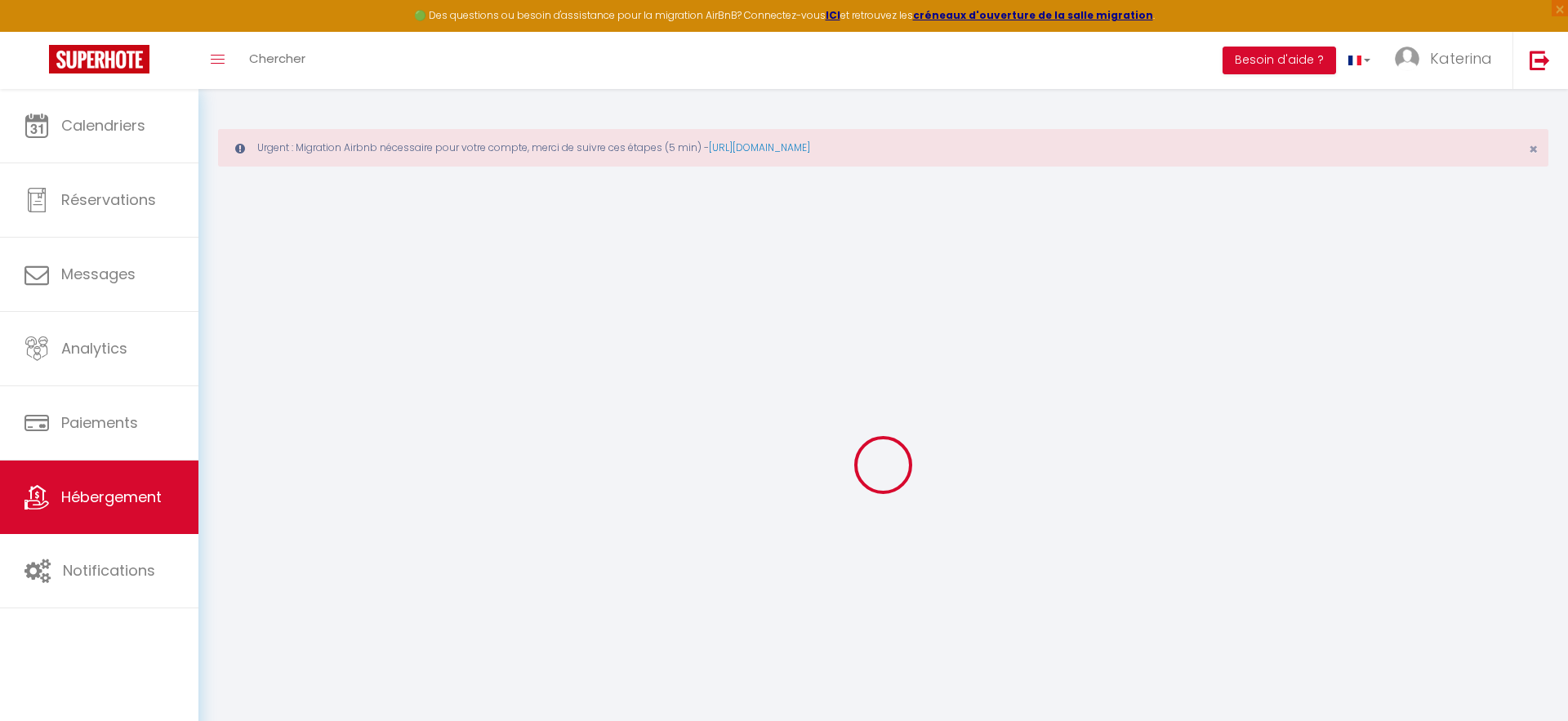
checkbox input "false"
type input "0"
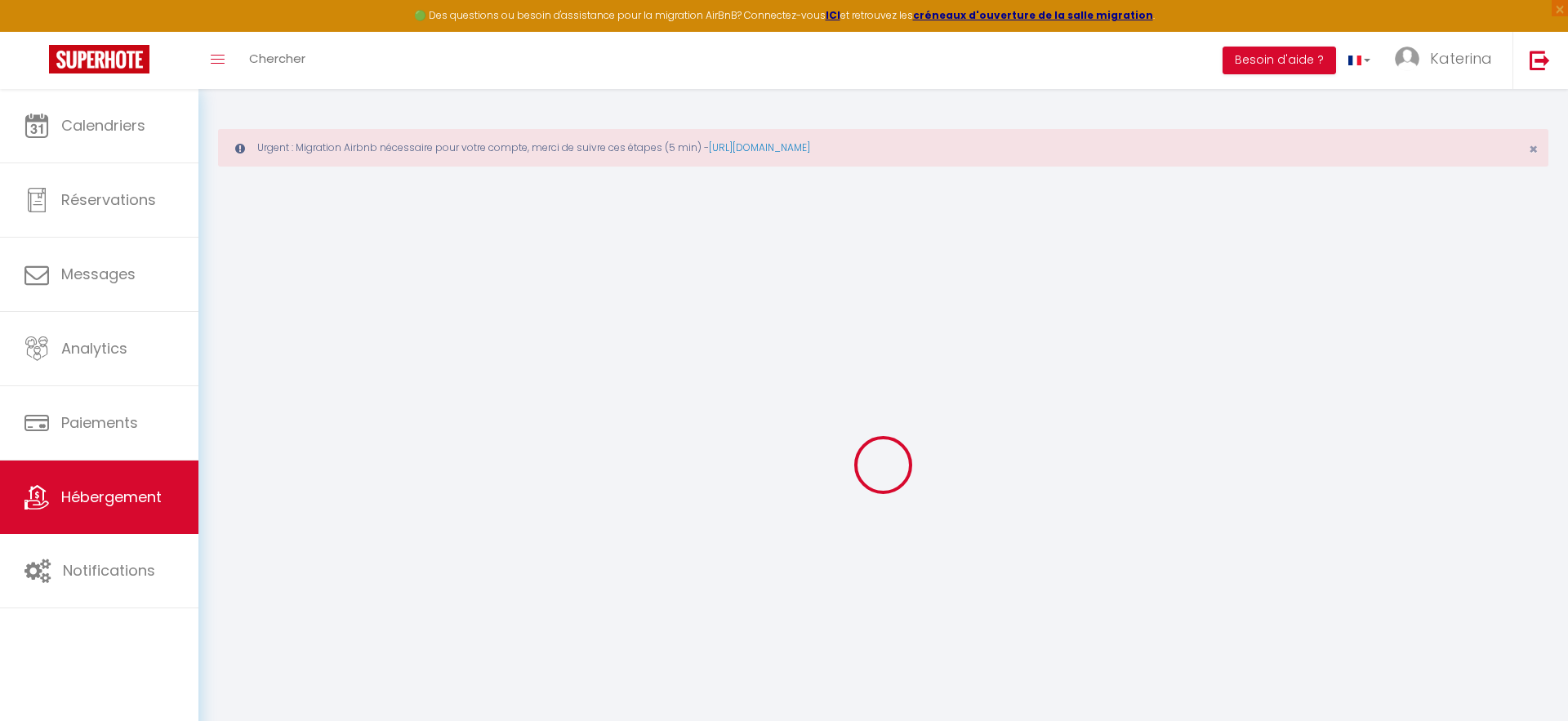
type input "0"
select select
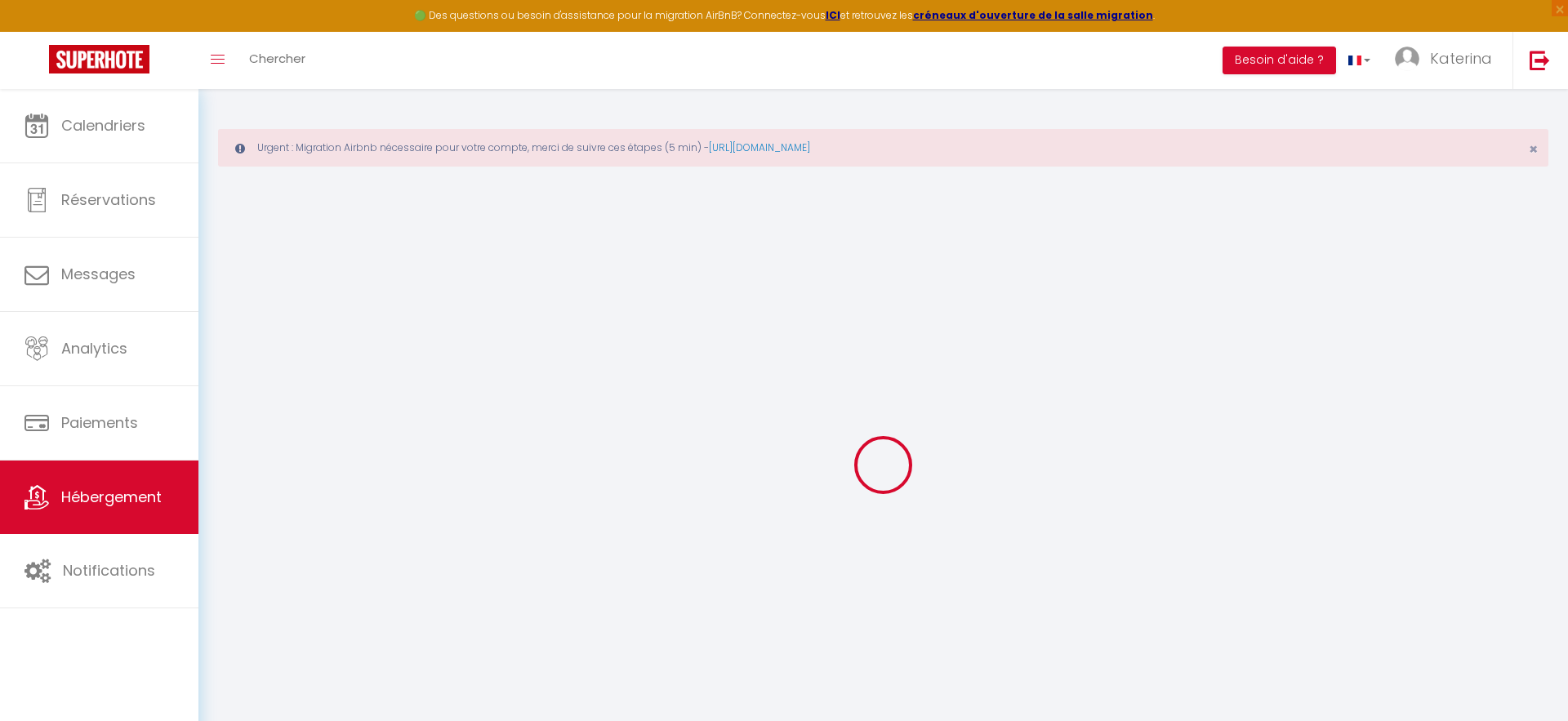
select select
checkbox input "false"
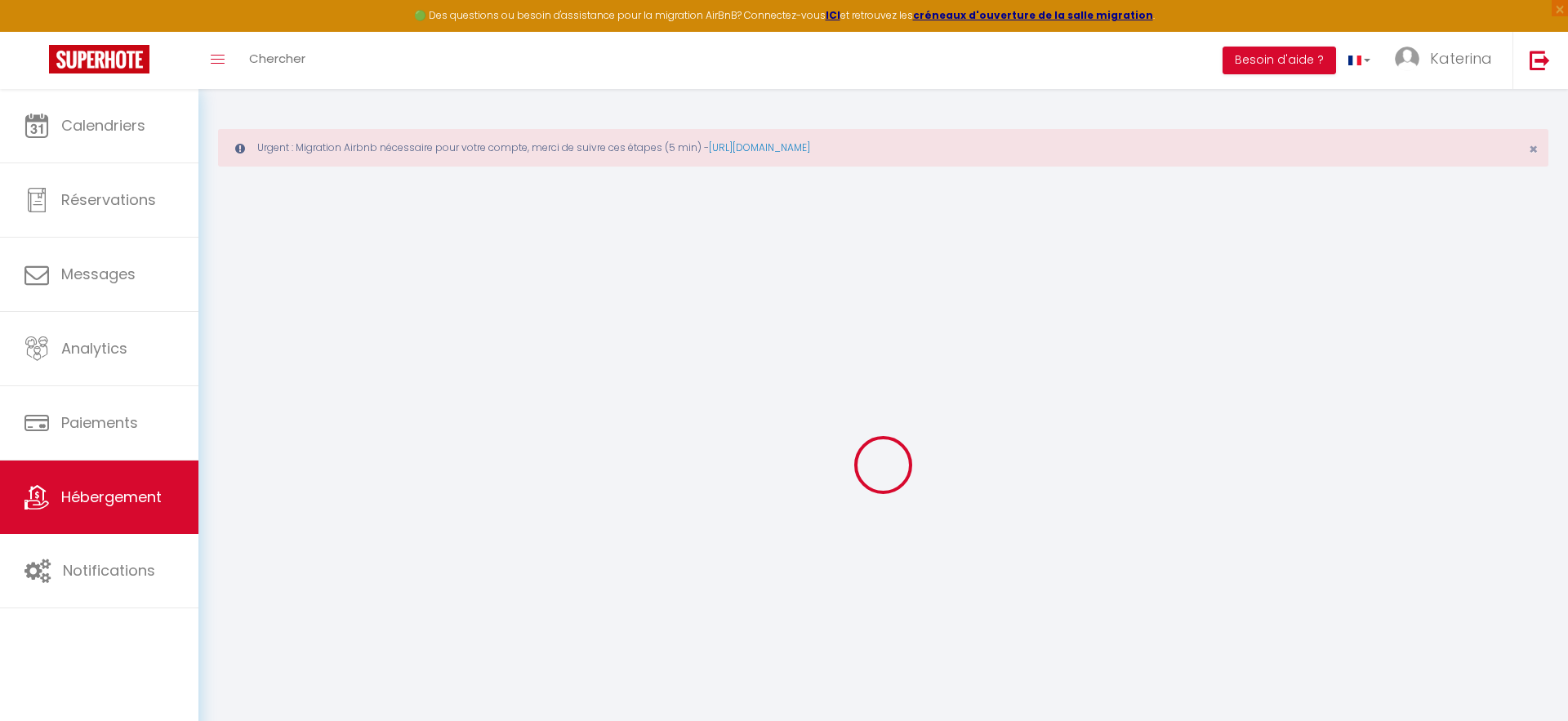
checkbox input "false"
select select "5470-1143442941390261094"
checkbox input "false"
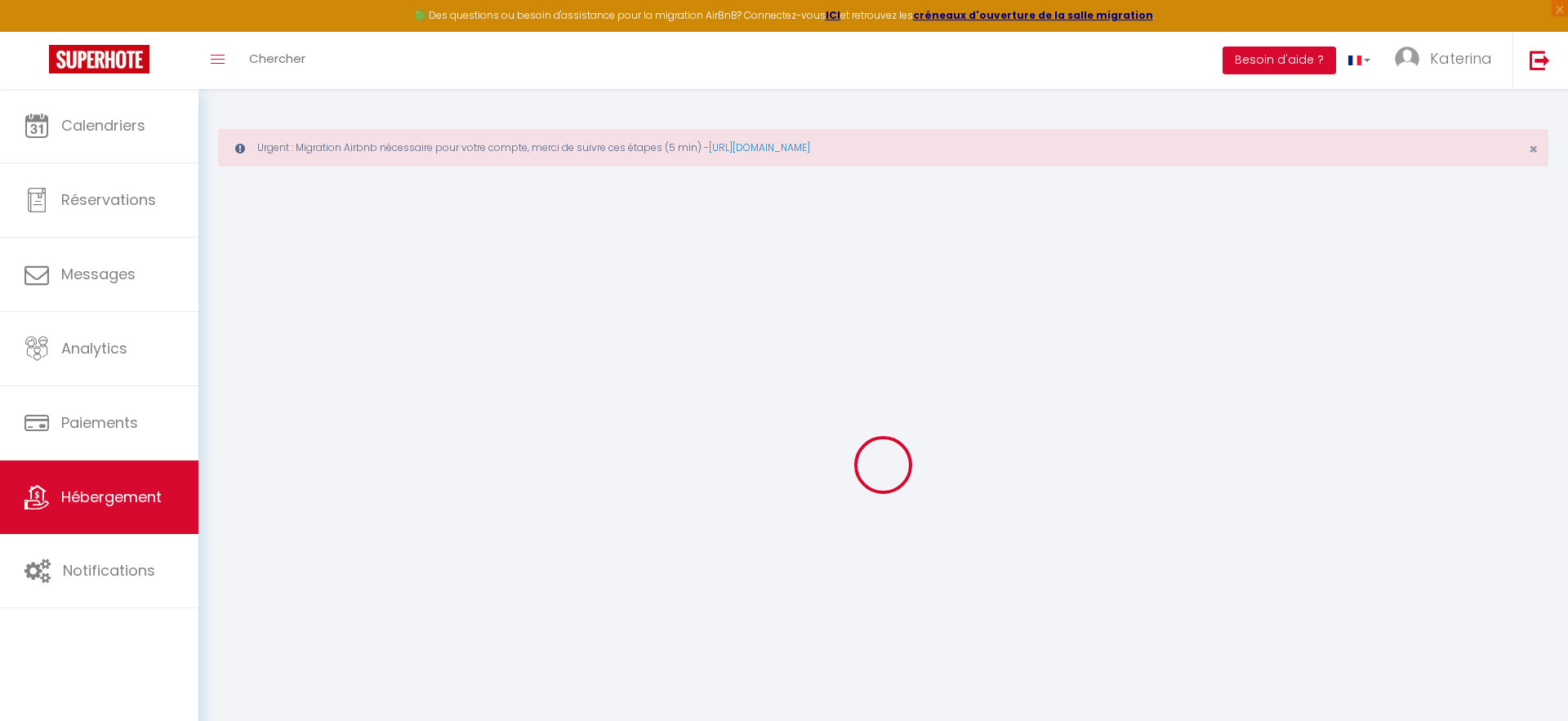
checkbox input "false"
select select "15:00"
select select
select select "11:00"
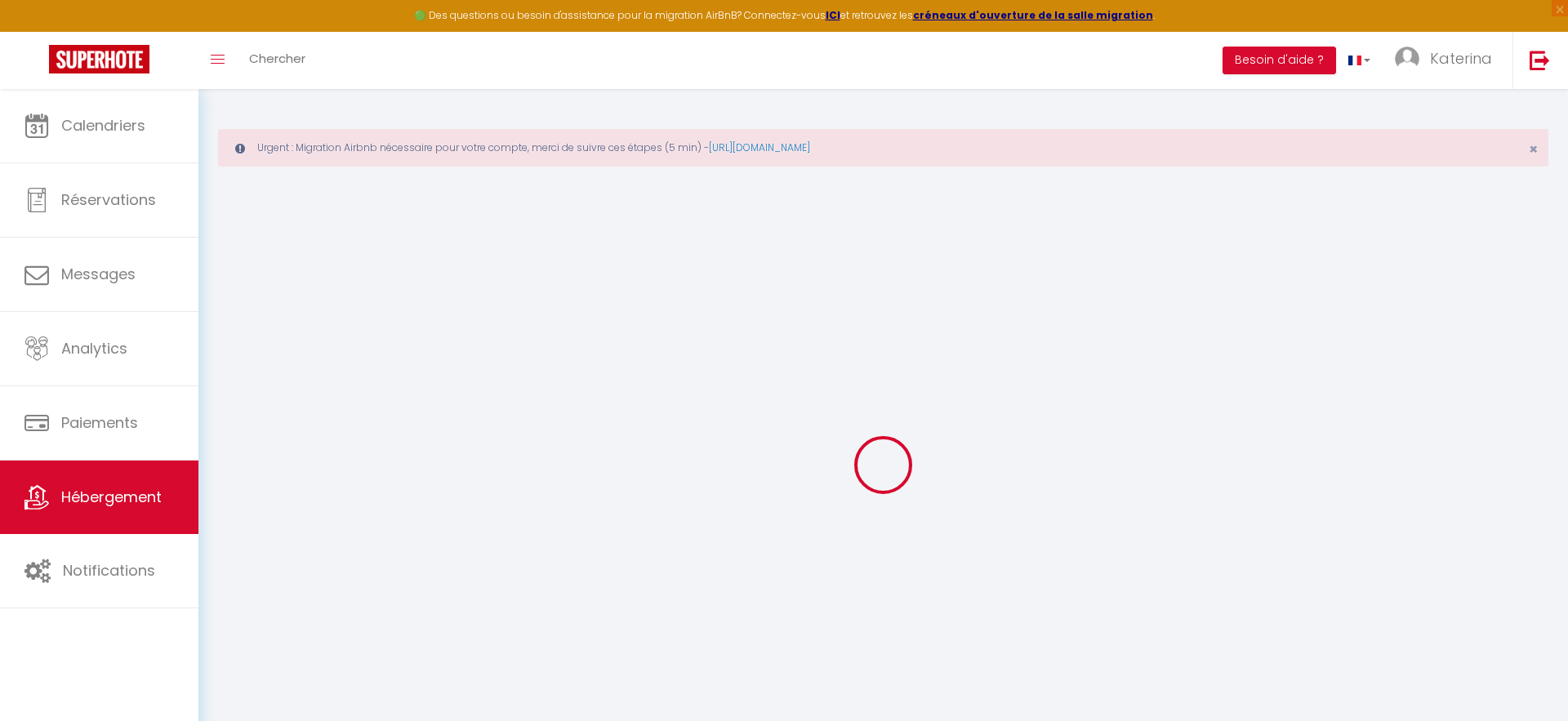
select select "30"
select select "15"
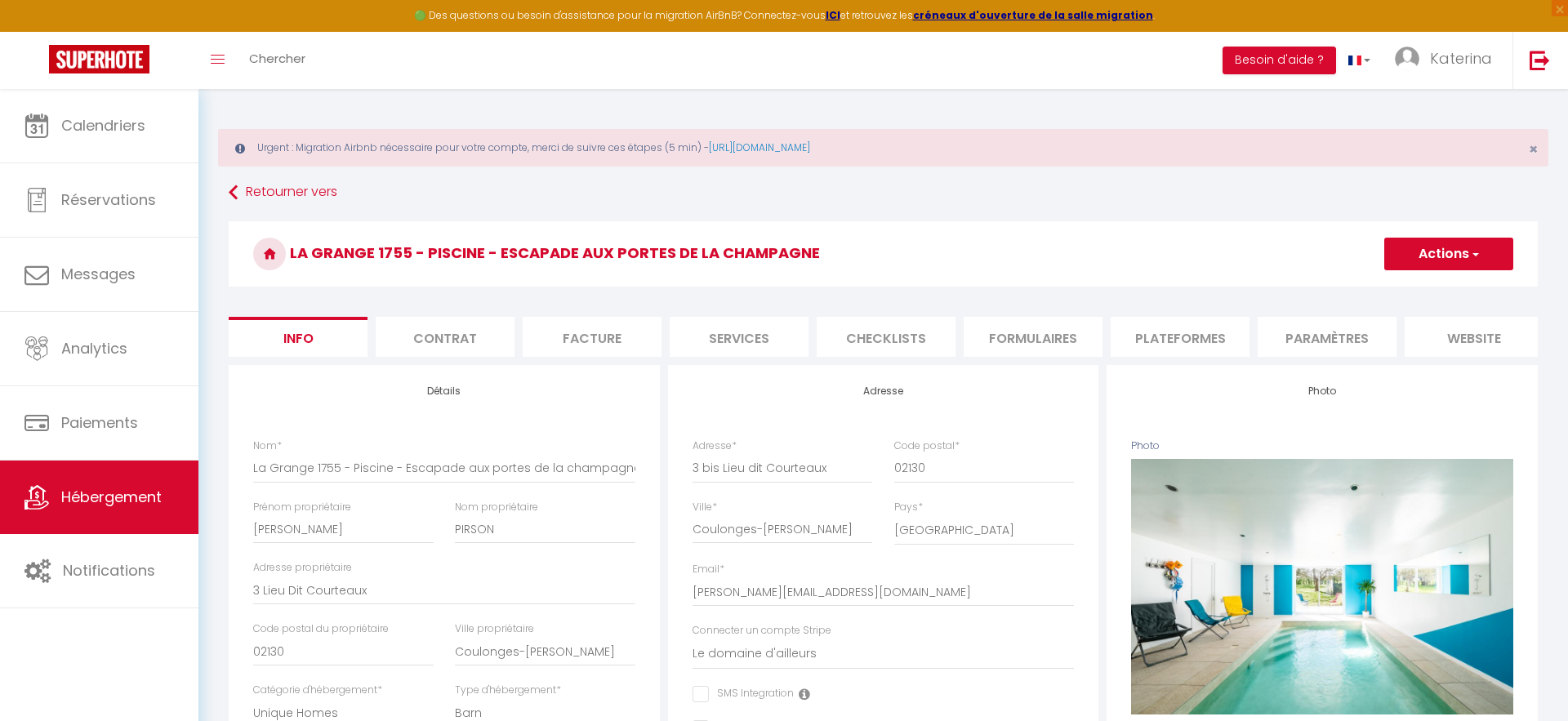
click at [1217, 336] on li "Plateformes" at bounding box center [1180, 336] width 138 height 40
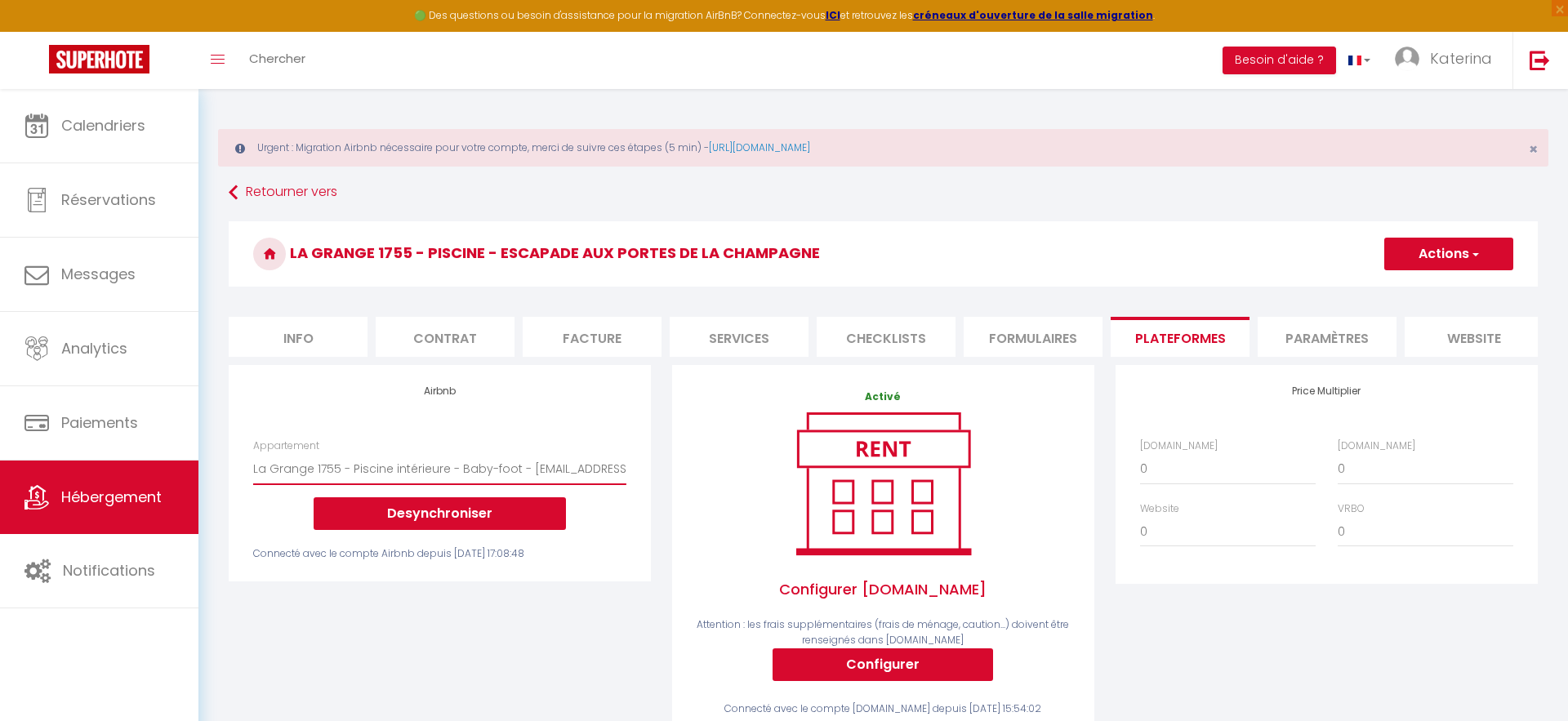
click at [451, 467] on select "La Grange 1755 - Piscine intérieure - Baby-foot - [EMAIL_ADDRESS][DOMAIN_NAME]" at bounding box center [440, 468] width 373 height 31
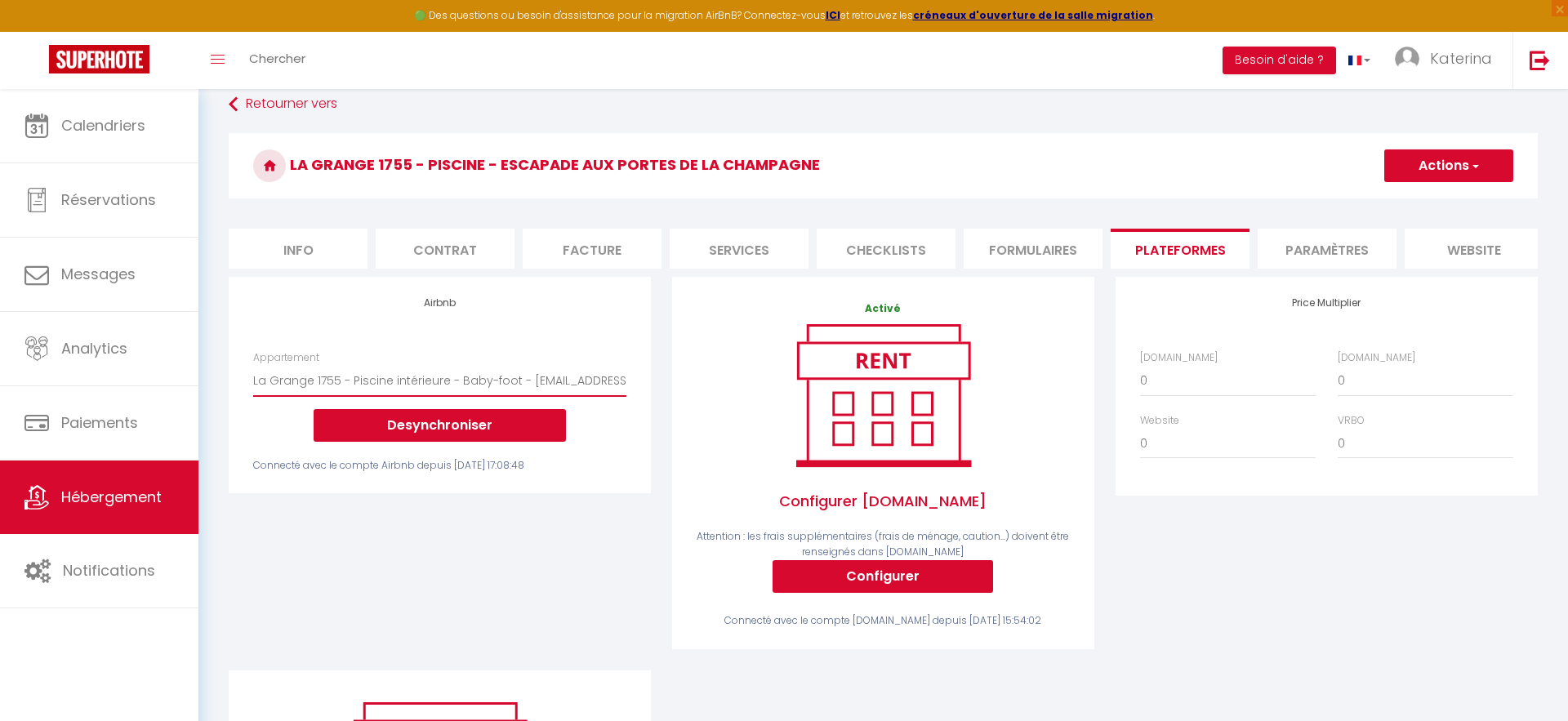
scroll to position [86, 0]
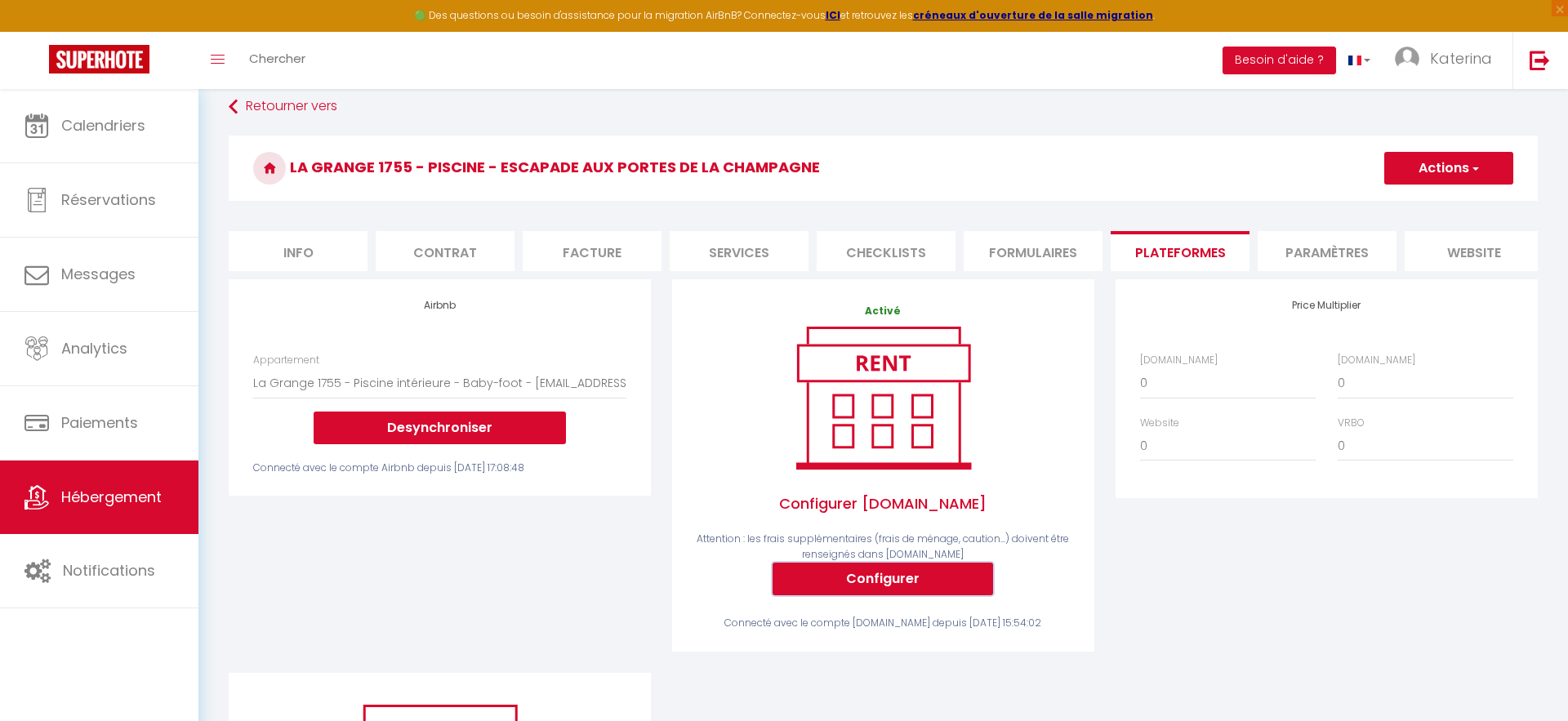
click at [882, 576] on button "Configurer" at bounding box center [883, 578] width 221 height 32
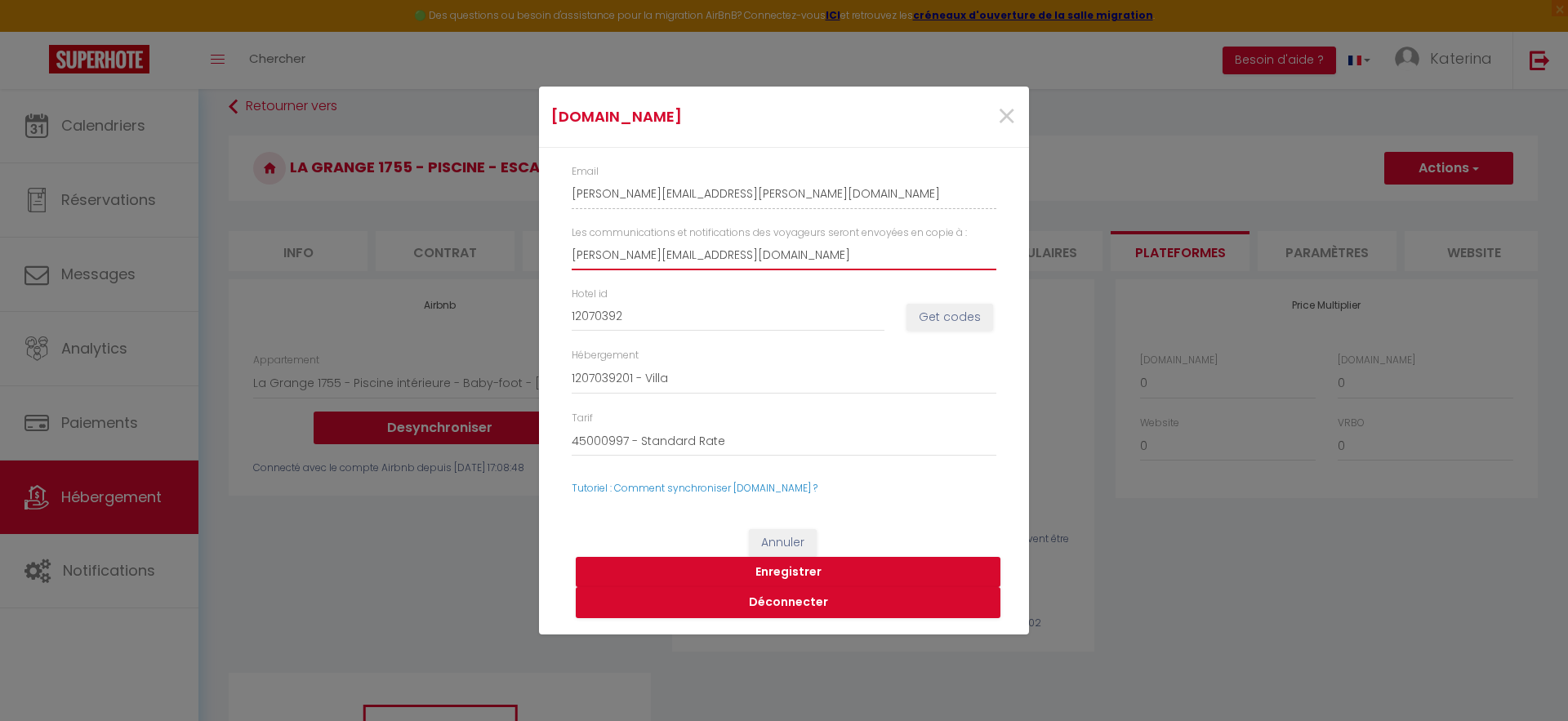
click at [663, 252] on input "[PERSON_NAME][EMAIL_ADDRESS][DOMAIN_NAME]" at bounding box center [784, 256] width 424 height 30
click at [694, 481] on link "Tutoriel : Comment synchroniser [DOMAIN_NAME] ?" at bounding box center [694, 488] width 245 height 14
click at [404, 207] on div "[DOMAIN_NAME] × Email [PERSON_NAME][EMAIL_ADDRESS][PERSON_NAME][DOMAIN_NAME] Le…" at bounding box center [784, 360] width 1568 height 721
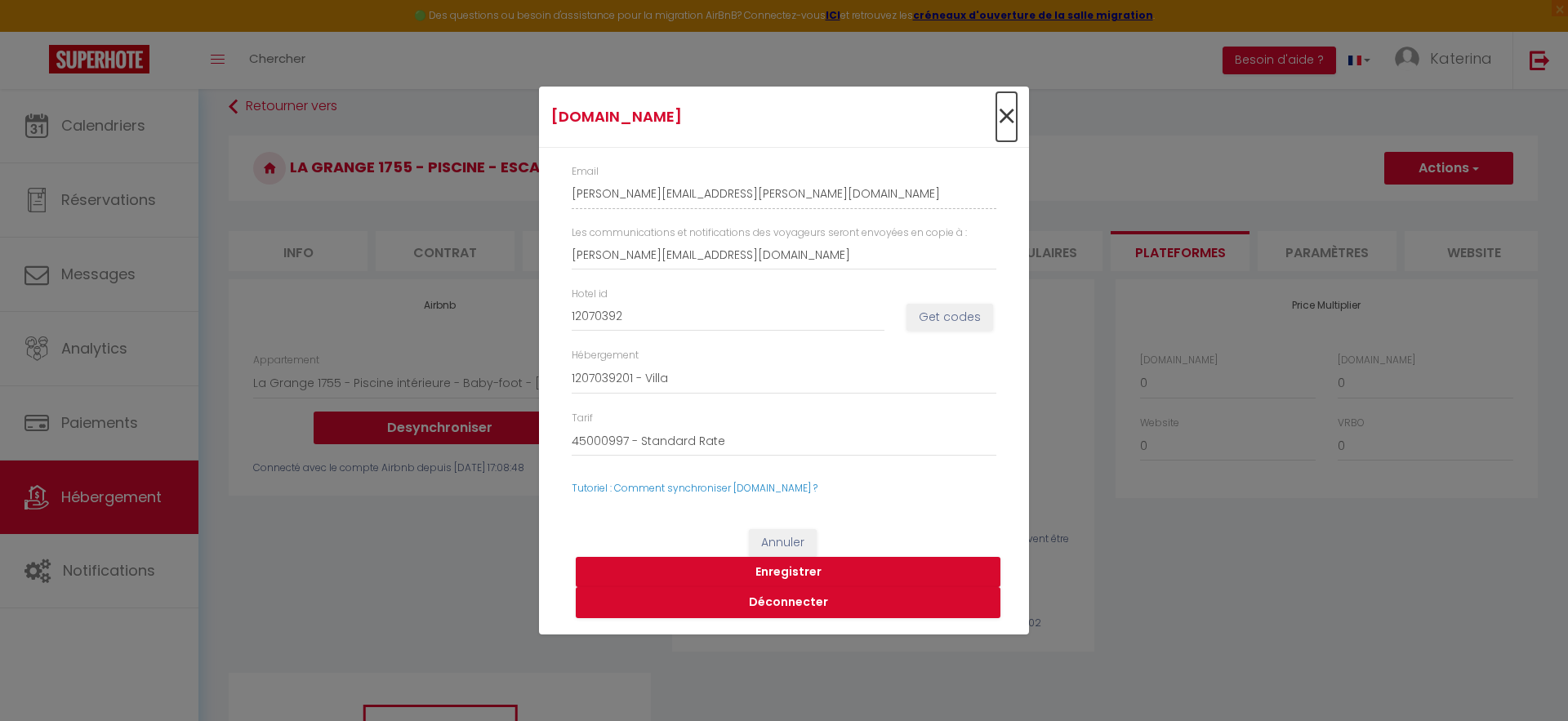
click at [997, 132] on span "×" at bounding box center [1006, 117] width 20 height 49
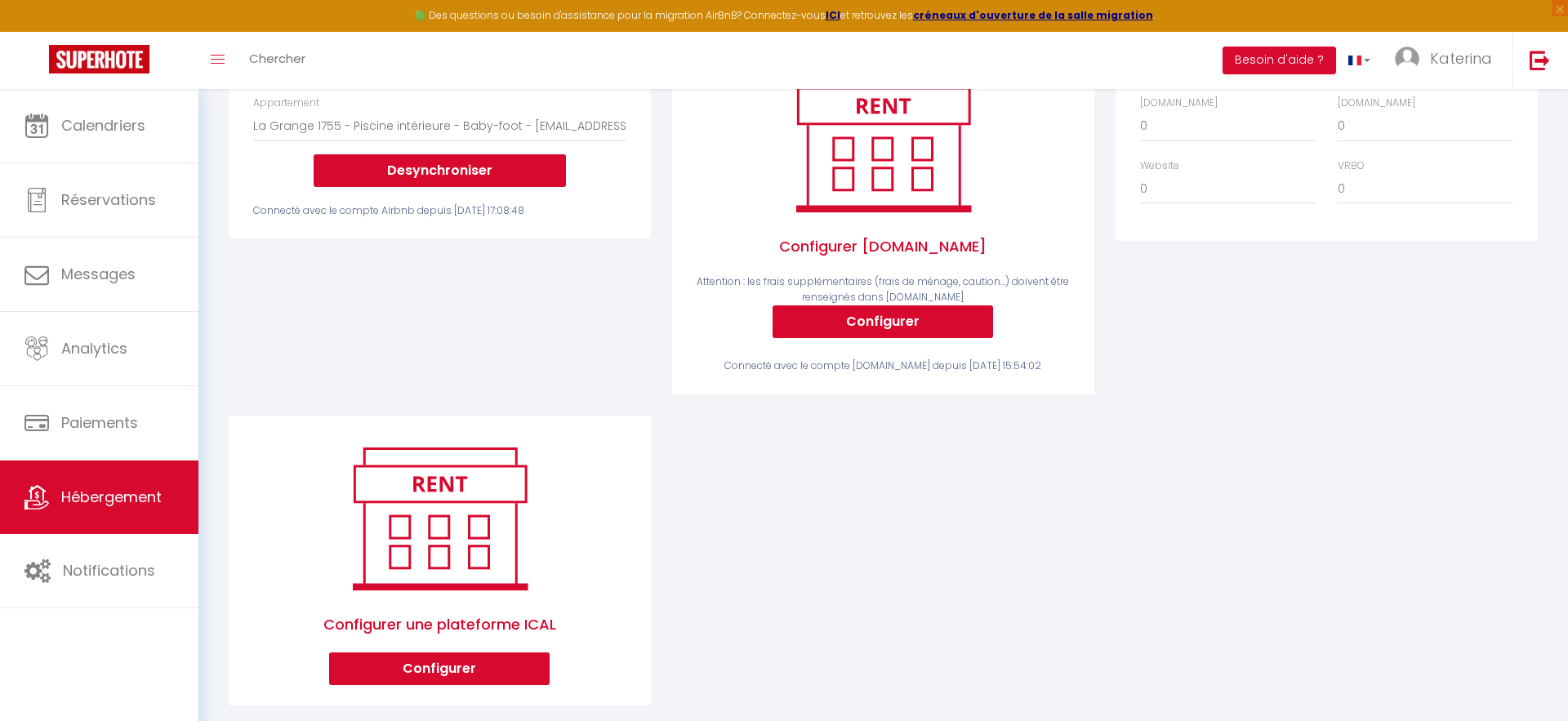
scroll to position [353, 0]
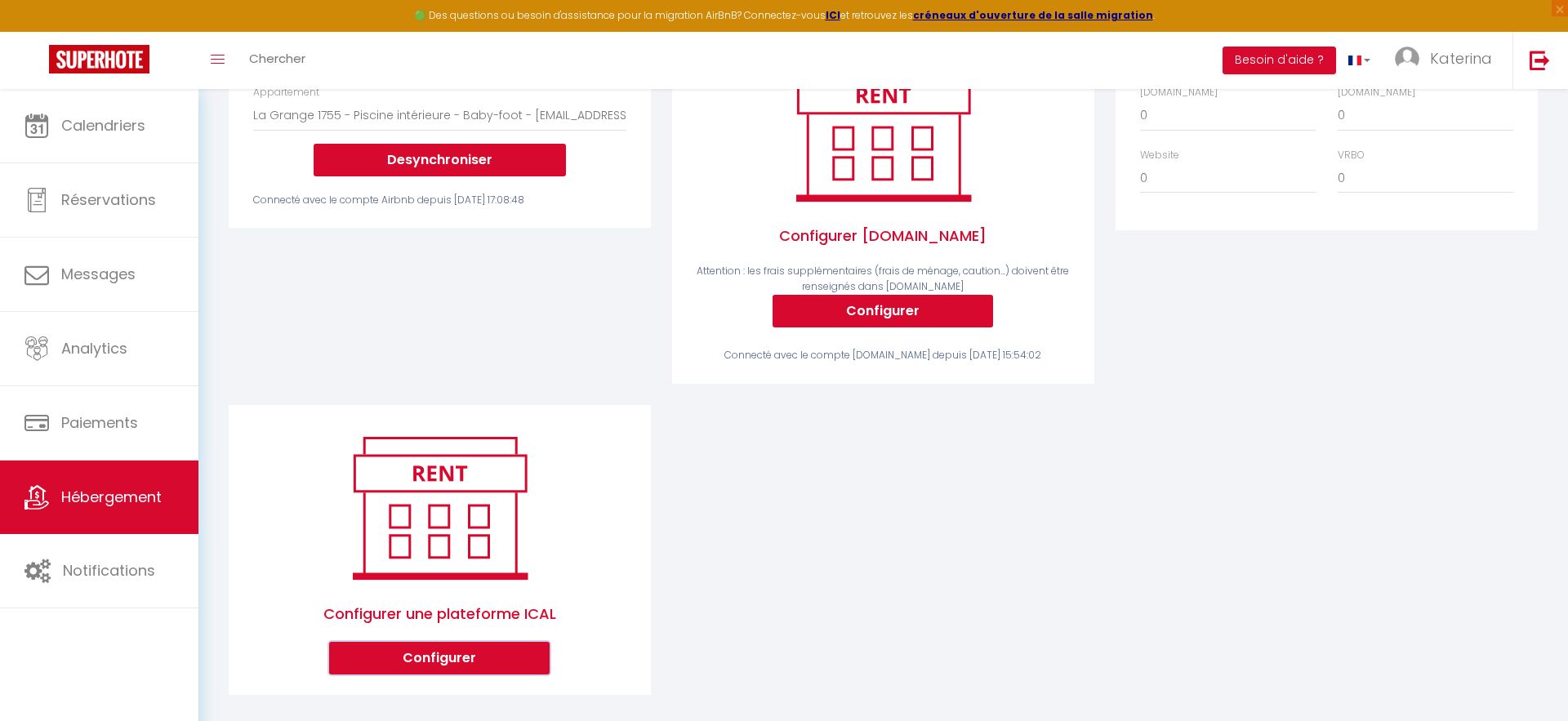
click at [398, 641] on button "Configurer" at bounding box center [439, 657] width 221 height 32
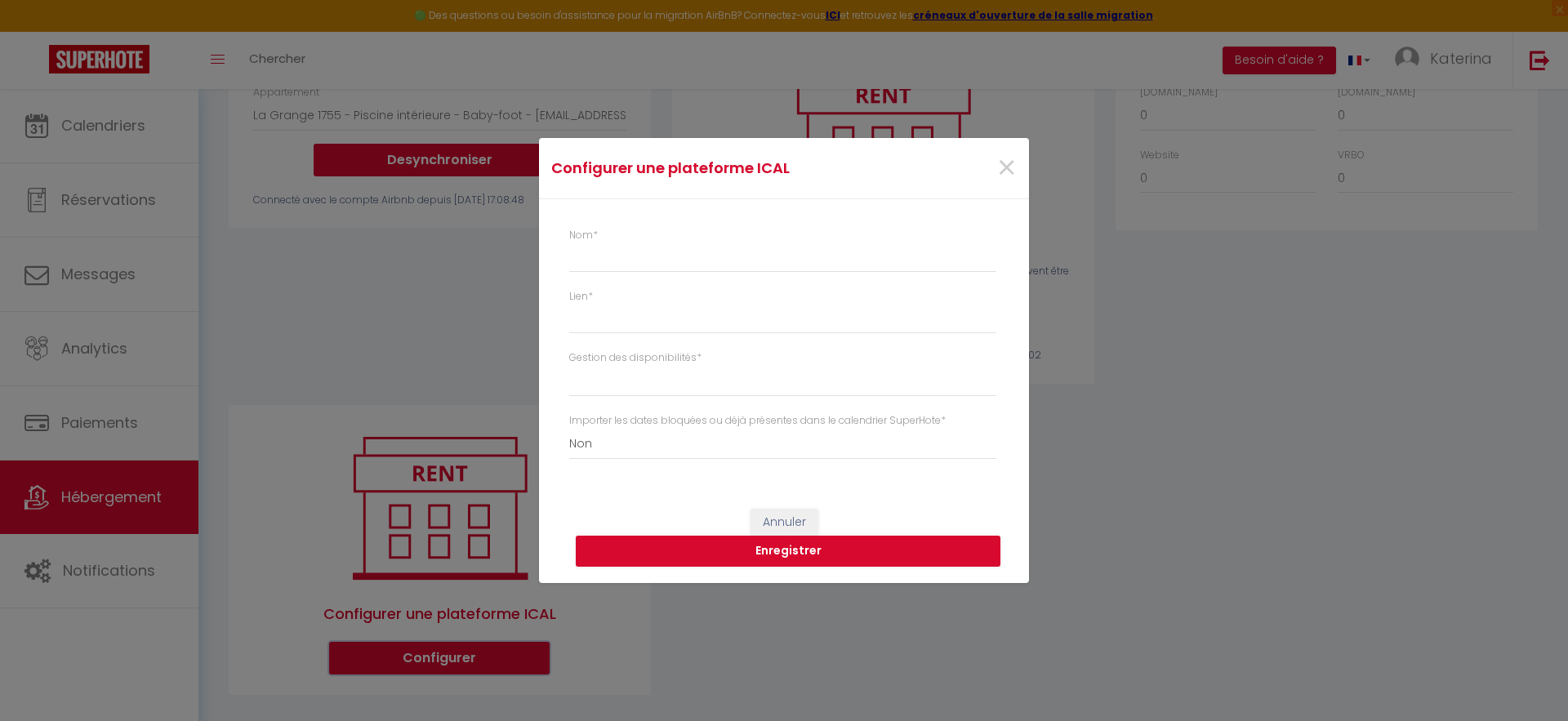
select select "1"
click at [498, 317] on div "Configurer une plateforme ICAL × Nom * Lien * Gestion des disponibilités * La d…" at bounding box center [784, 360] width 1568 height 721
click at [1011, 167] on span "×" at bounding box center [1006, 168] width 20 height 49
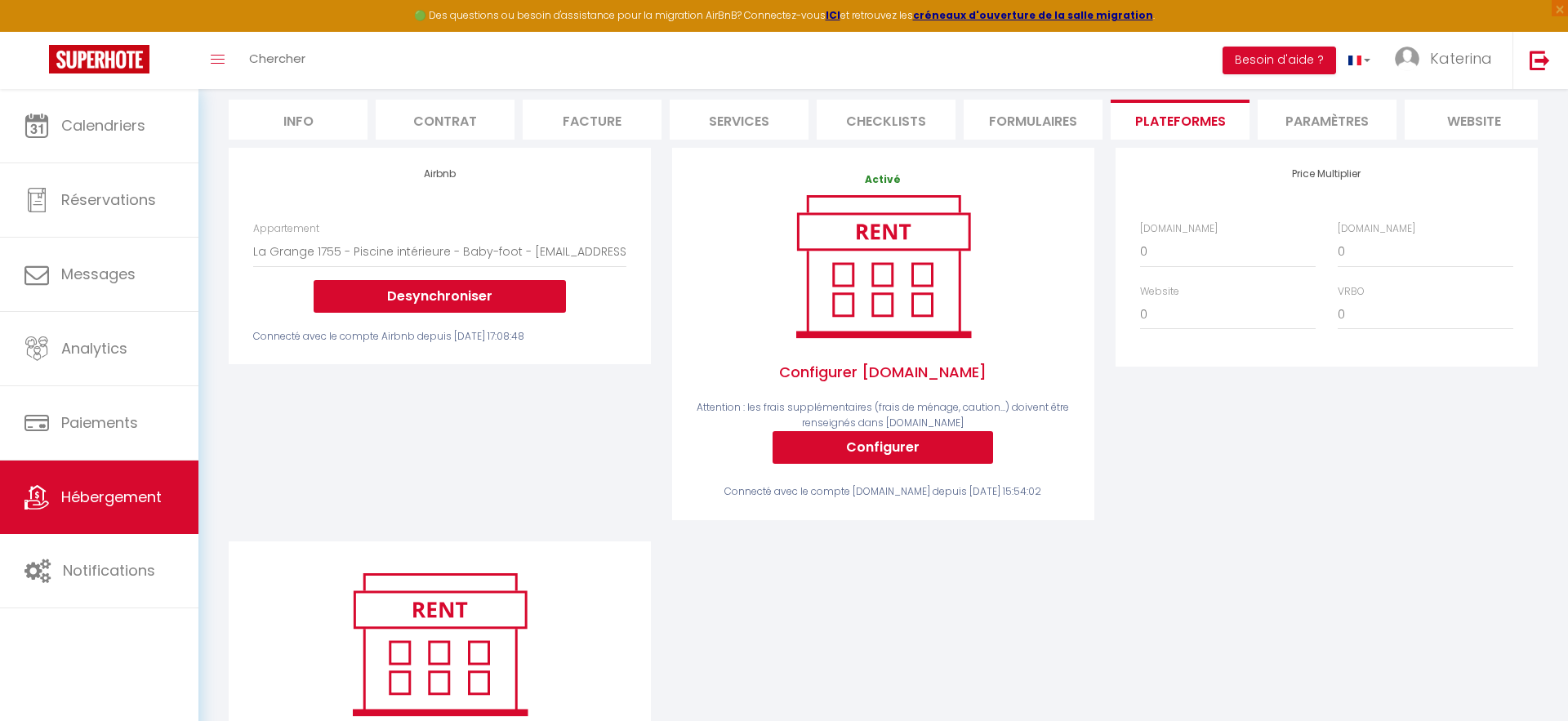
scroll to position [205, 0]
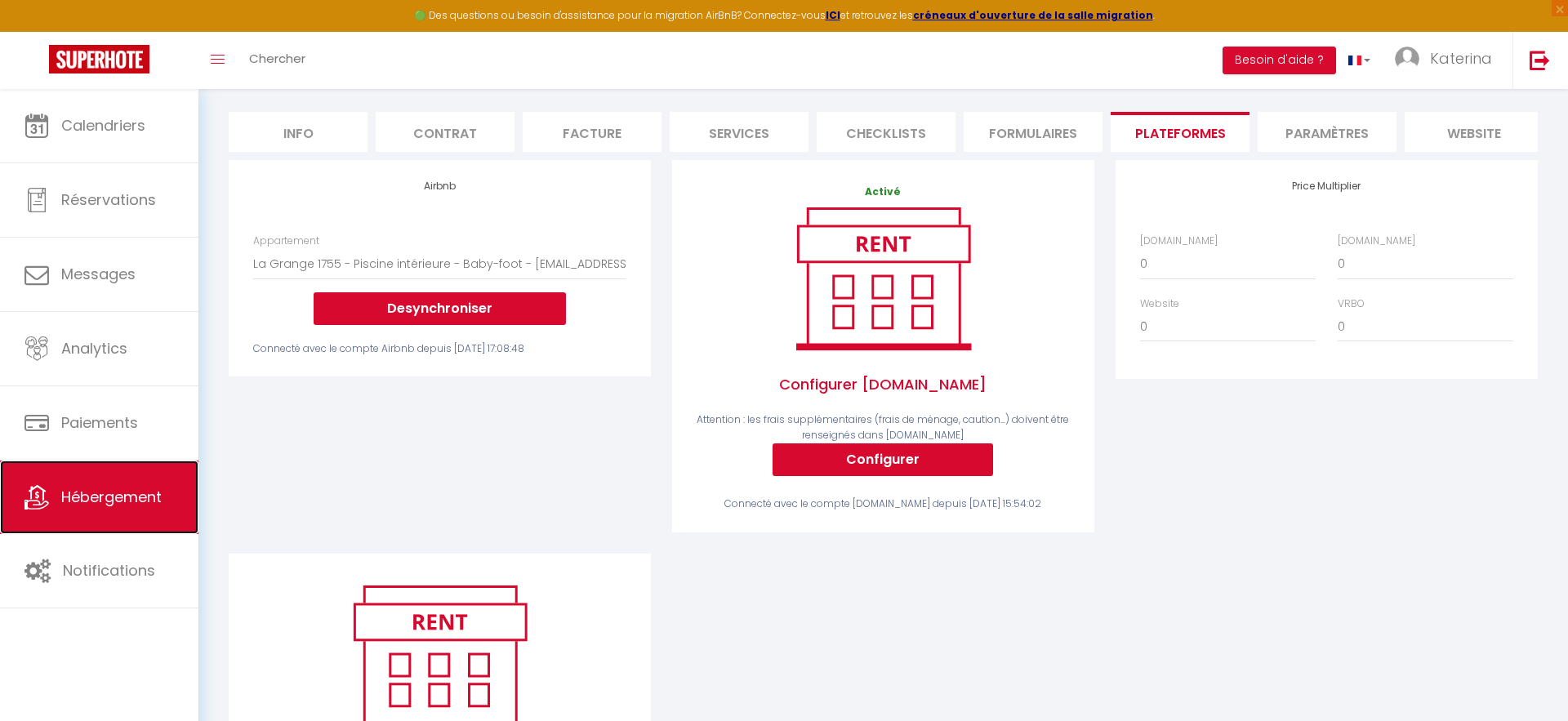
click at [81, 478] on link "Hébergement" at bounding box center [99, 497] width 198 height 74
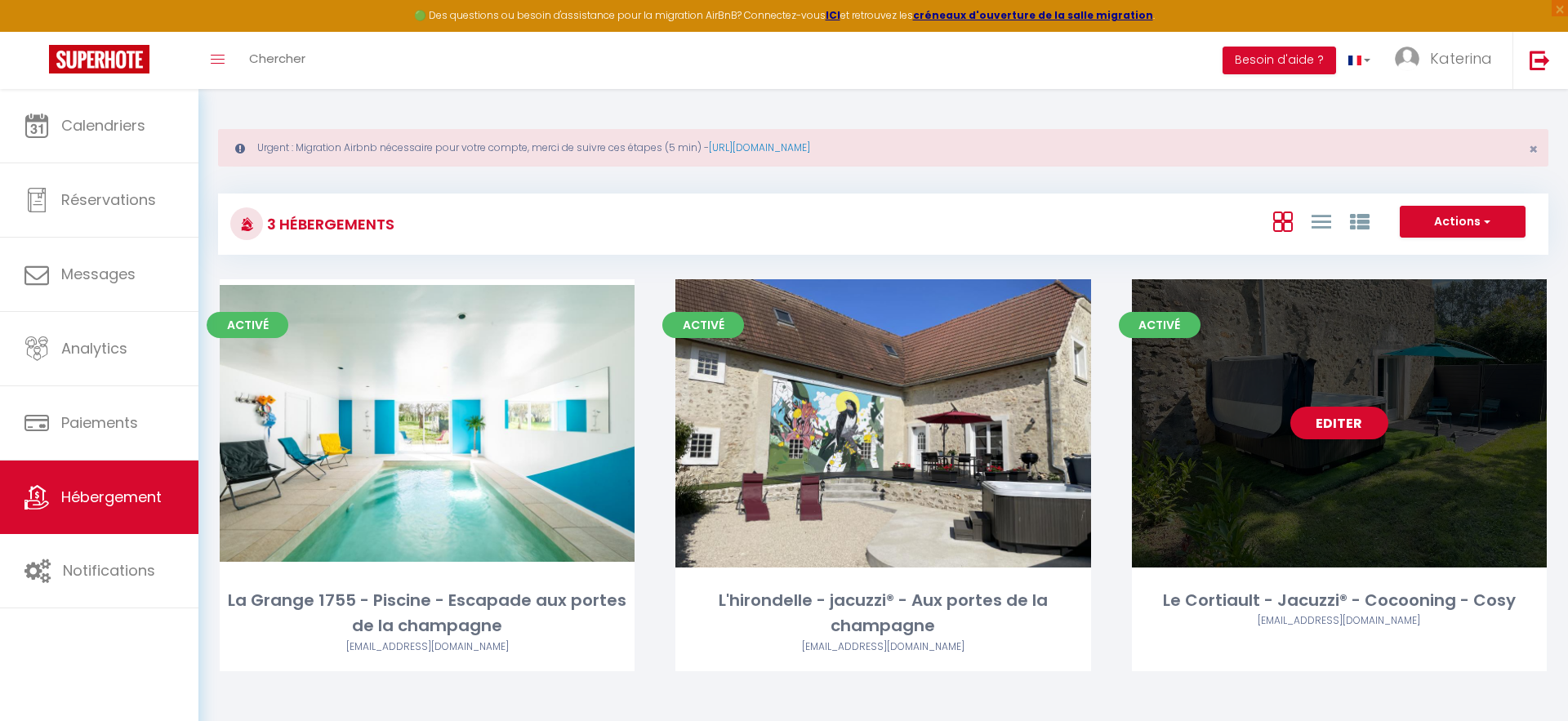
click at [1276, 510] on div "Editer" at bounding box center [1338, 423] width 415 height 288
click at [1352, 435] on link "Editer" at bounding box center [1339, 422] width 98 height 32
select select "3"
select select "2"
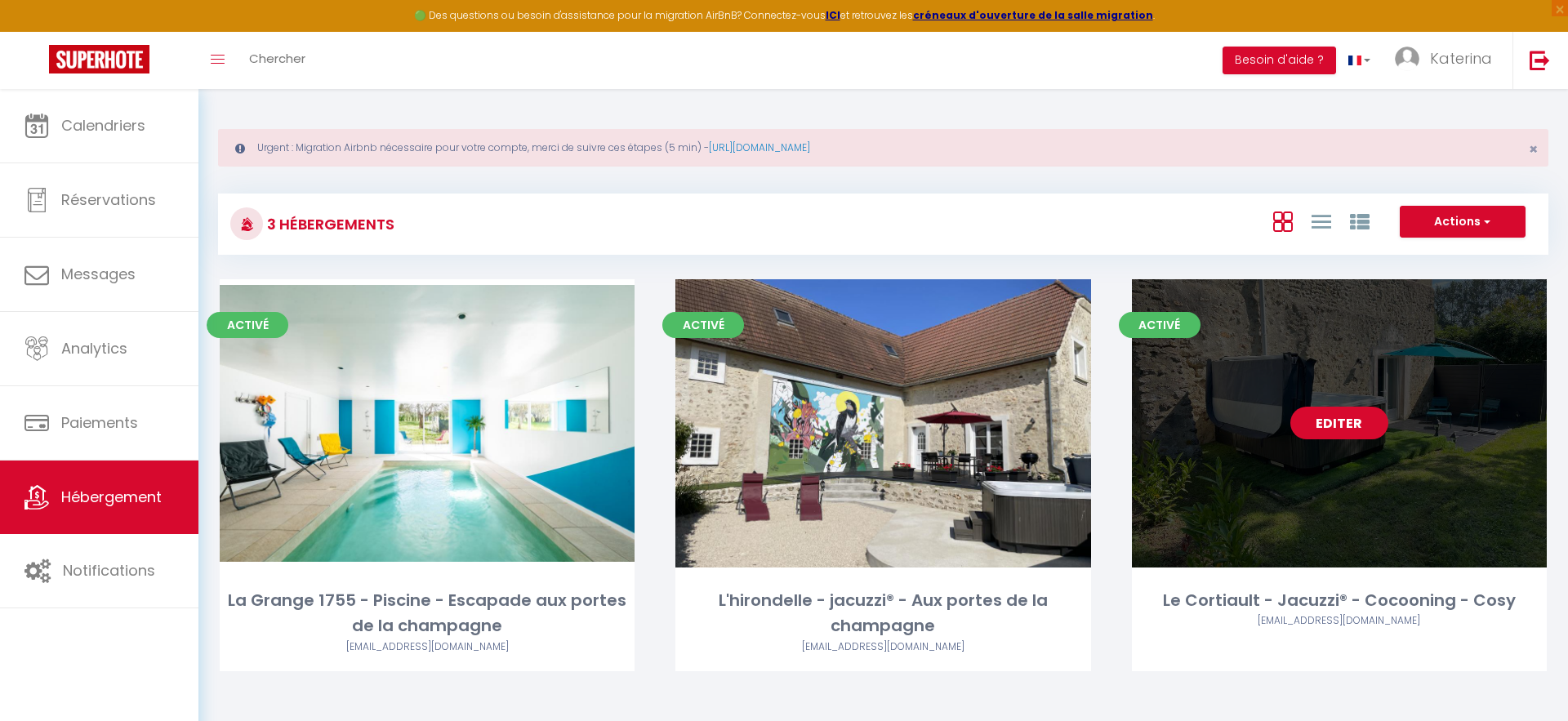
select select "1"
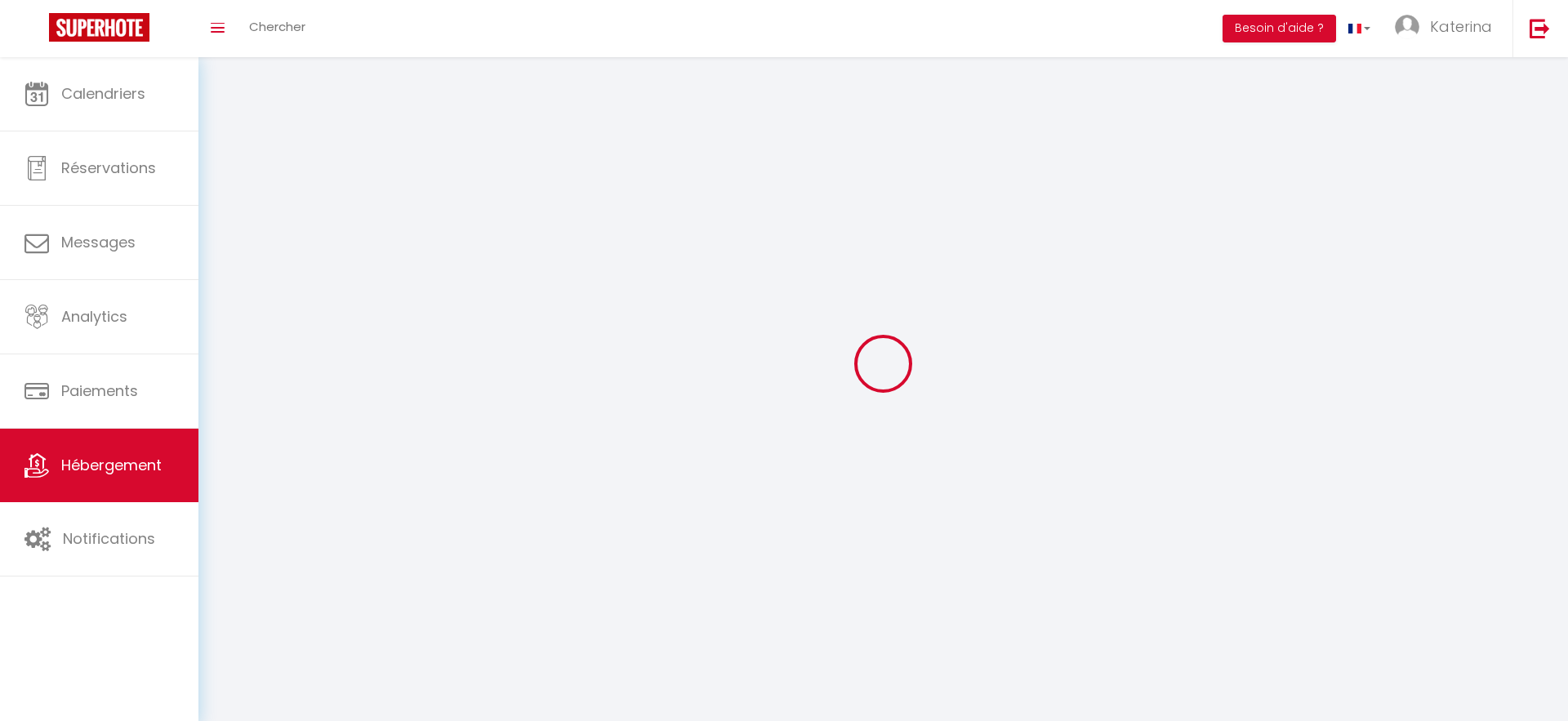
select select
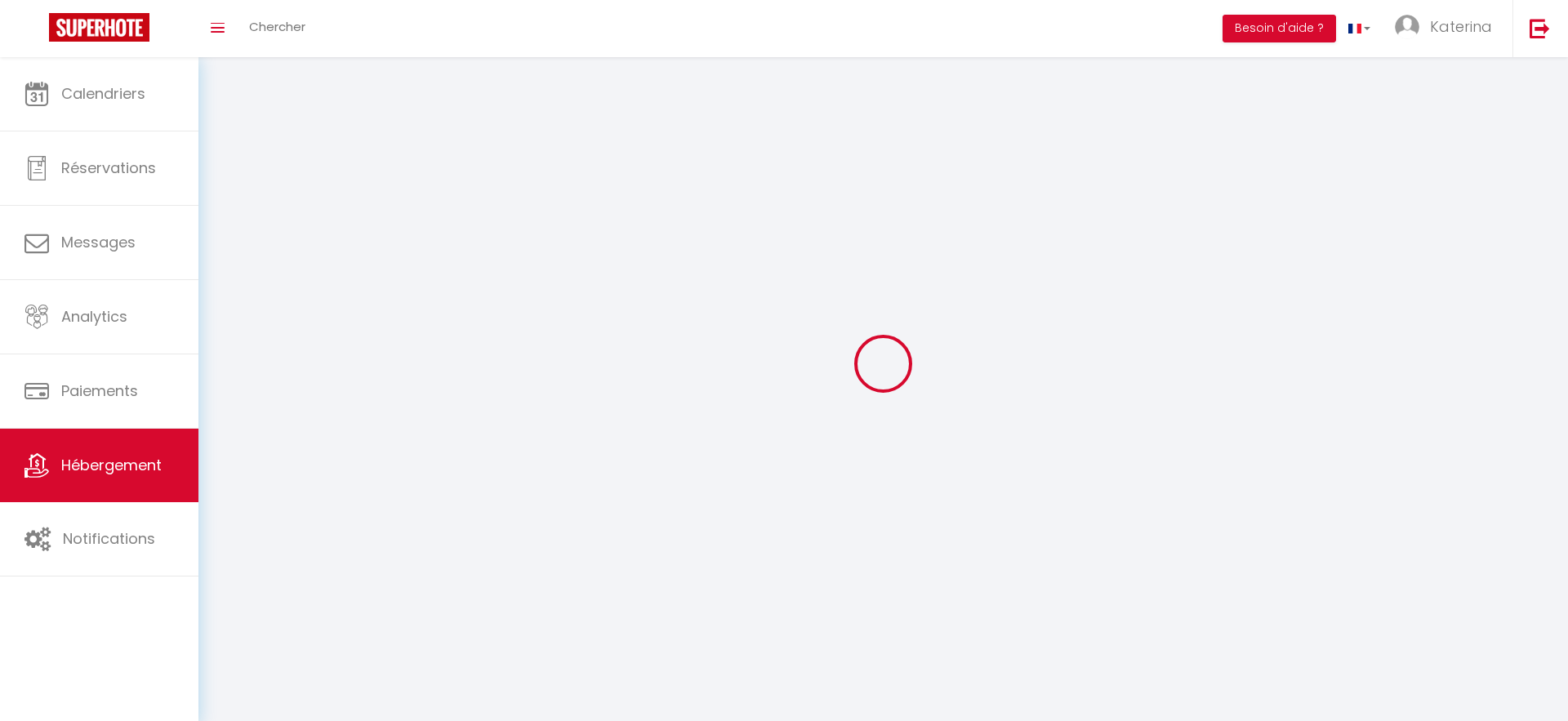
checkbox input "false"
select select
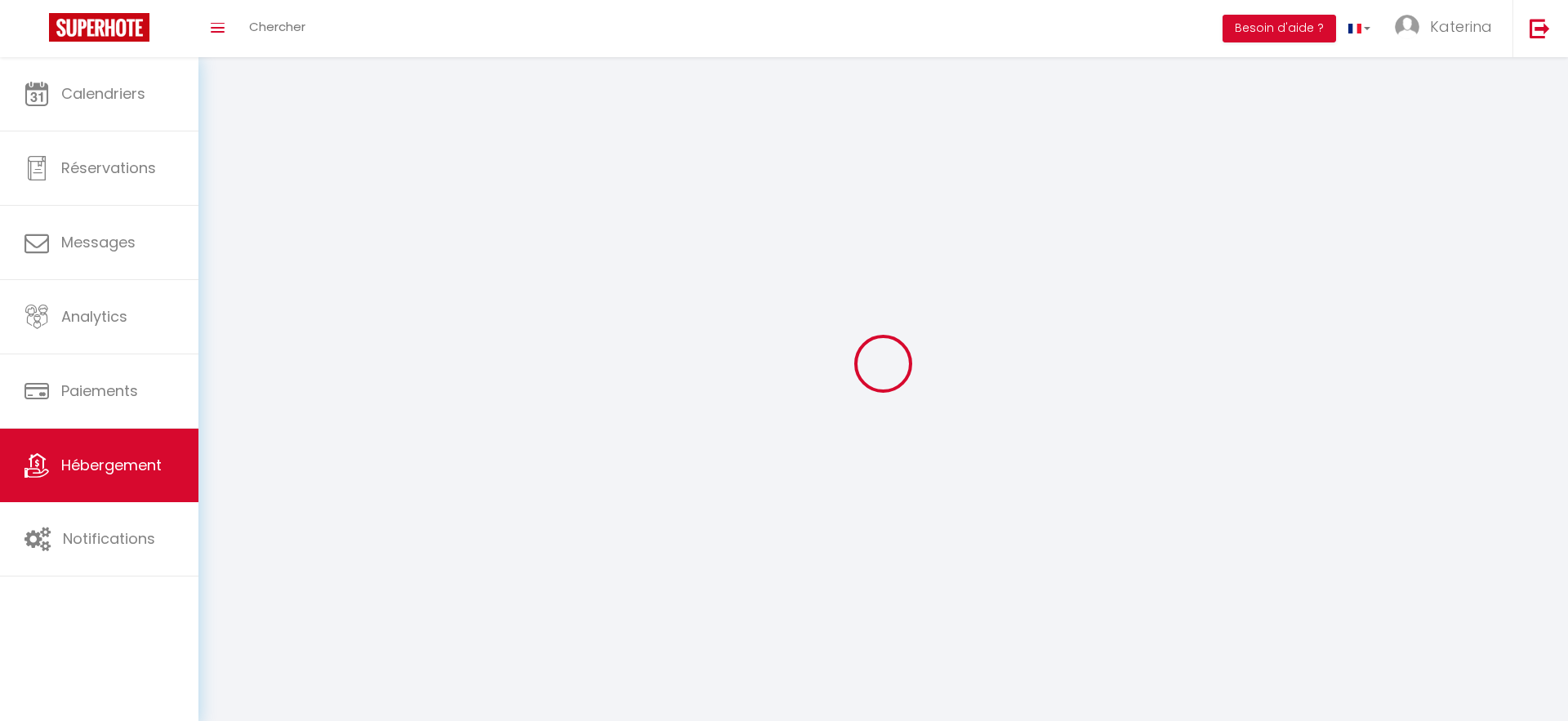
select select
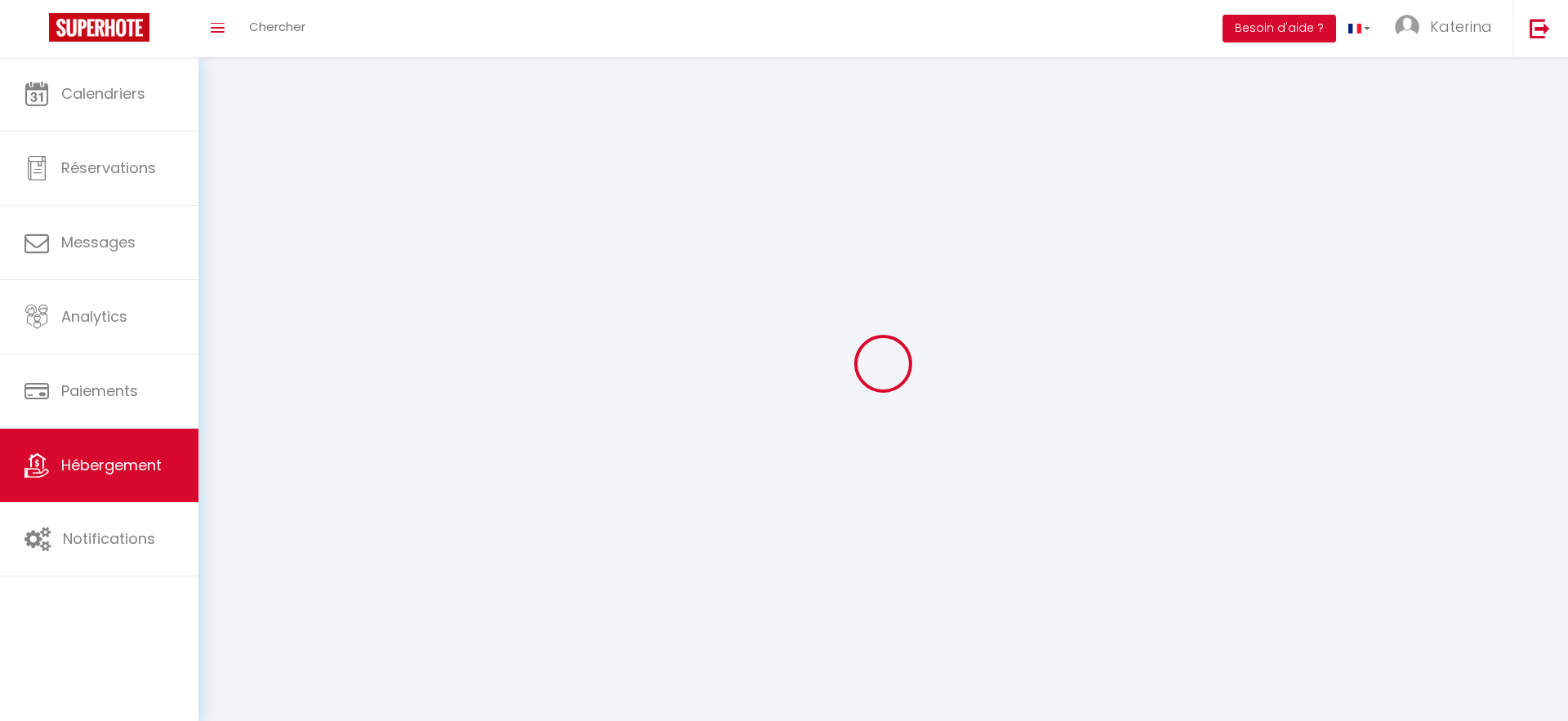
select select
checkbox input "false"
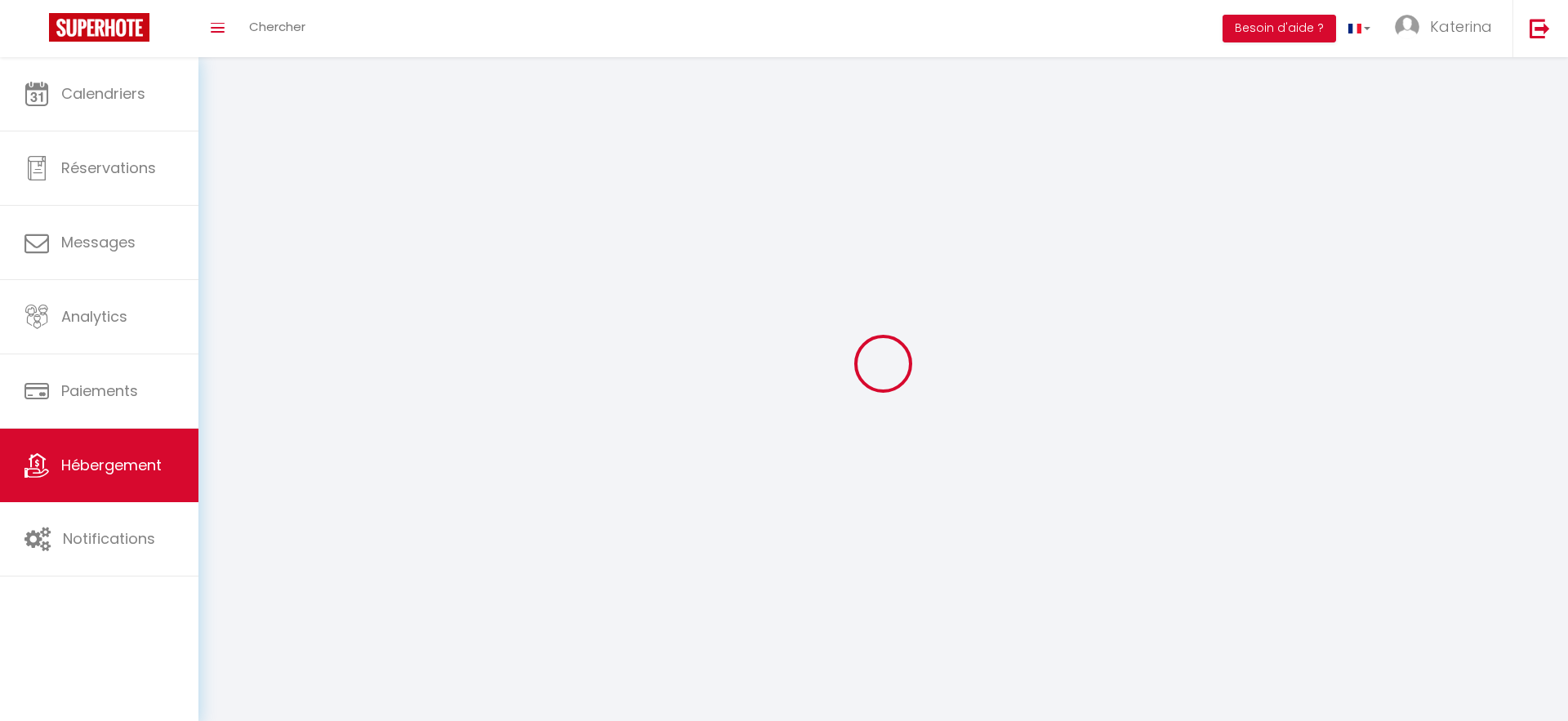
checkbox input "false"
select select
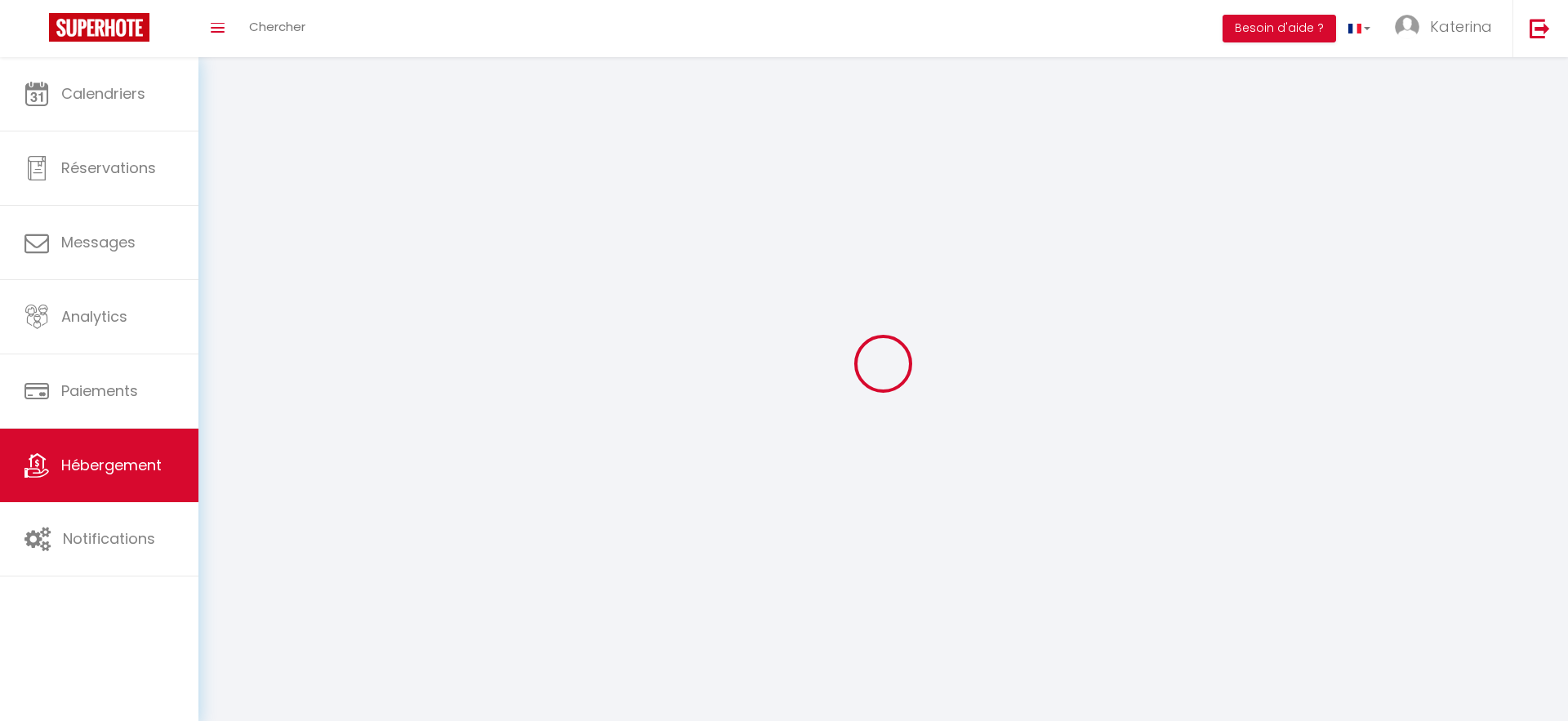
select select
checkbox input "false"
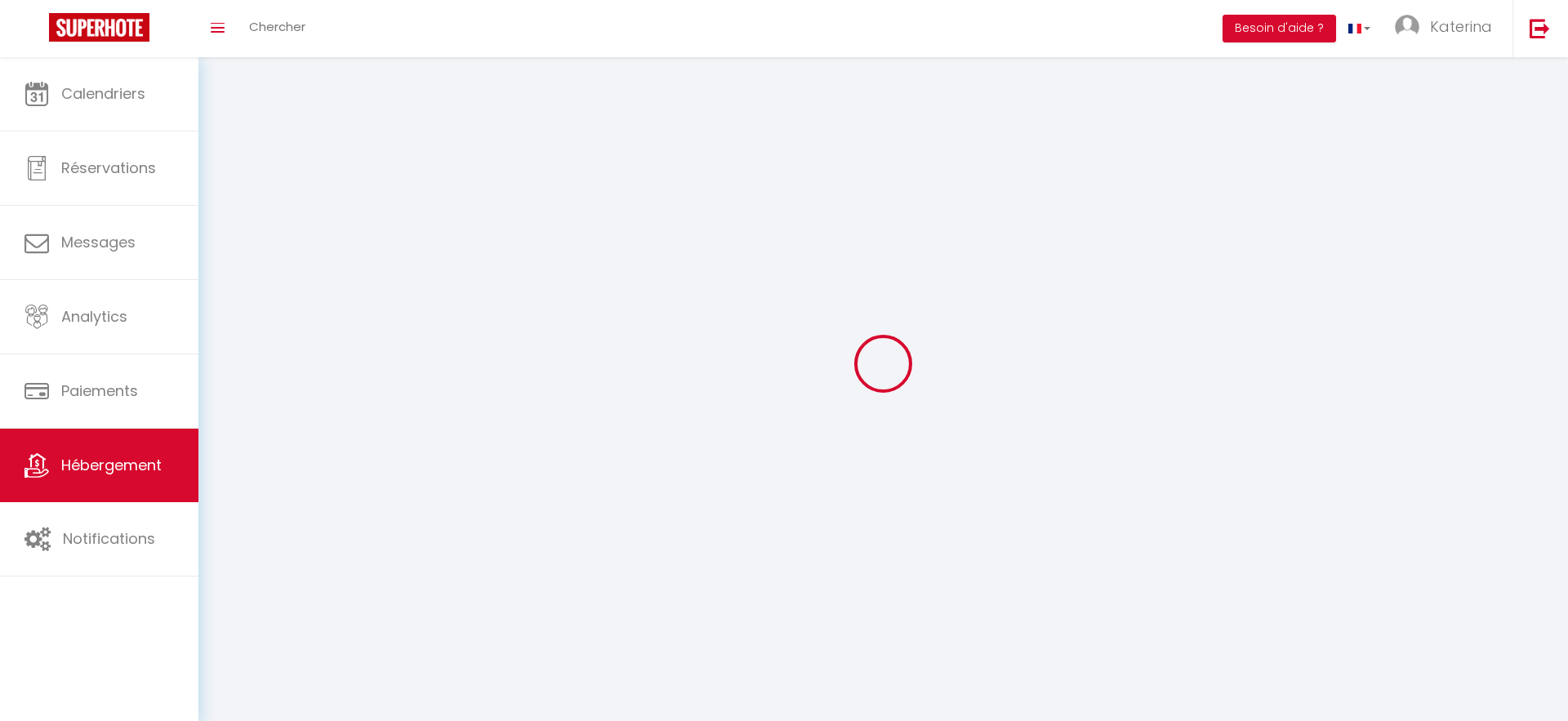
checkbox input "false"
select select
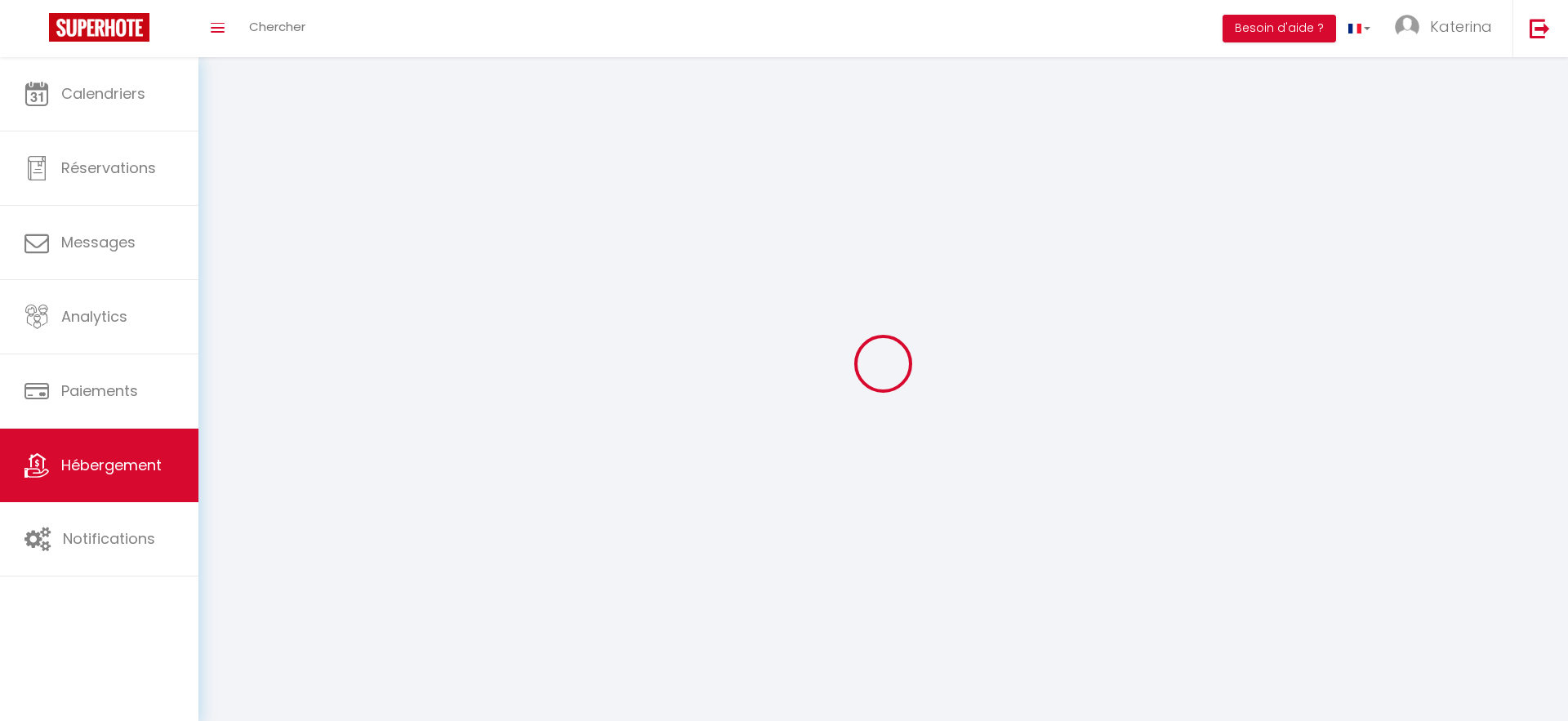
select select "28"
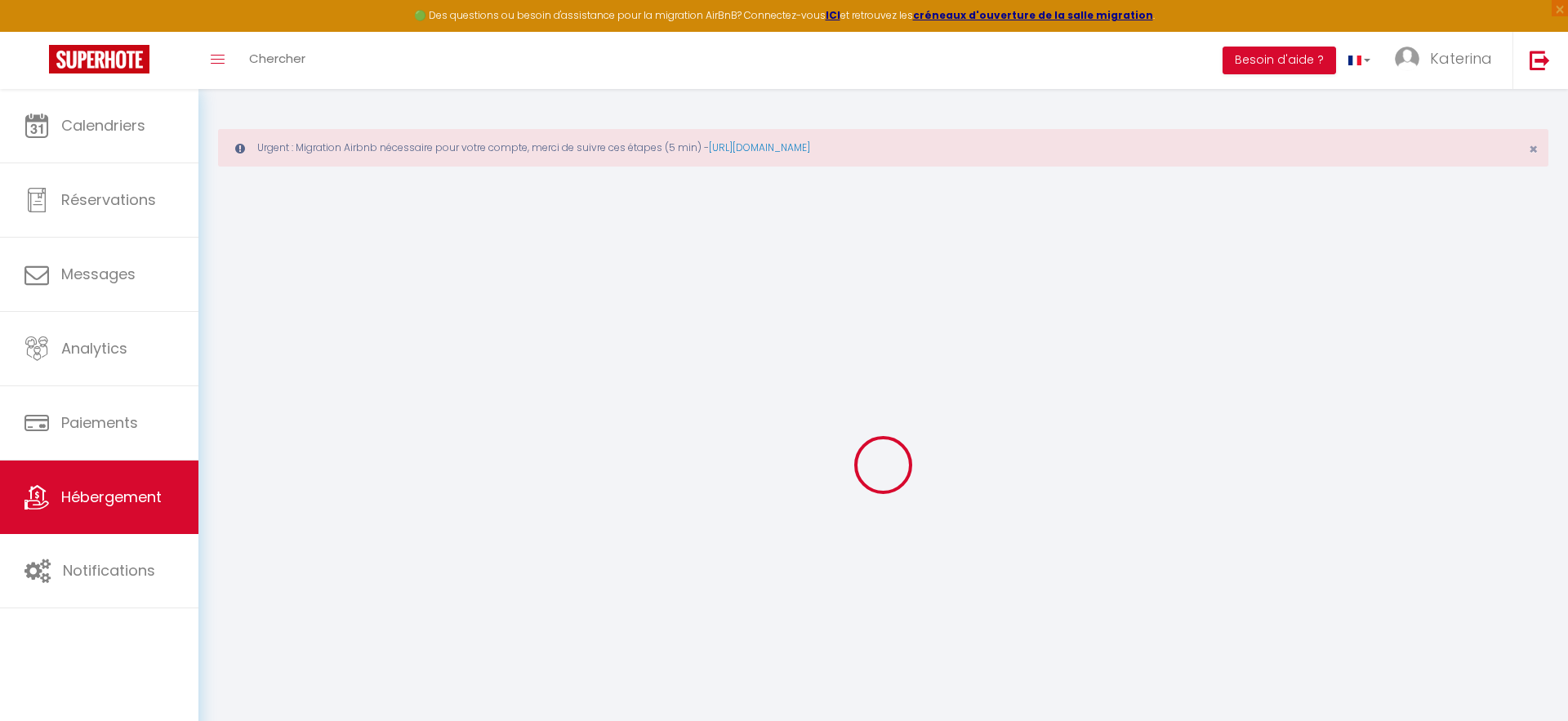
select select
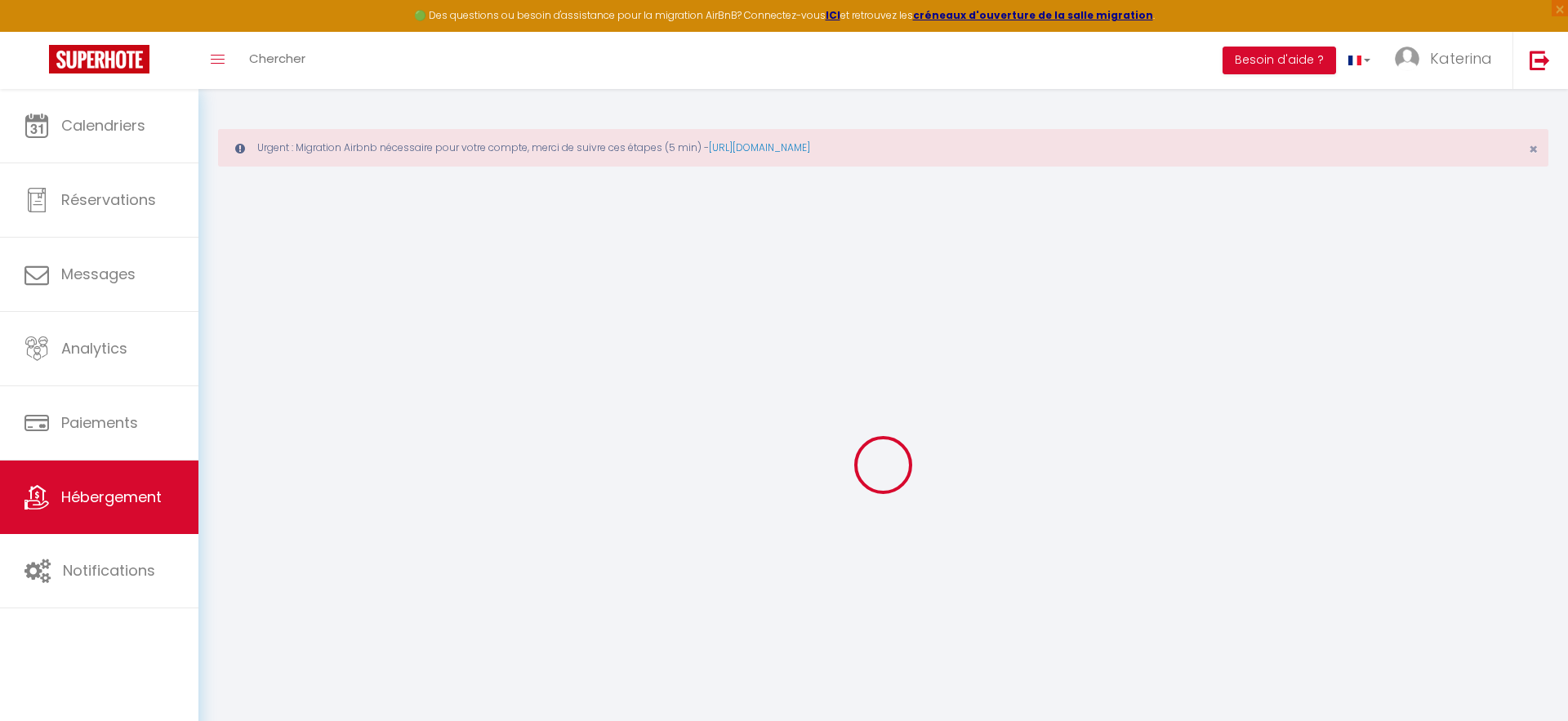
select select
checkbox input "false"
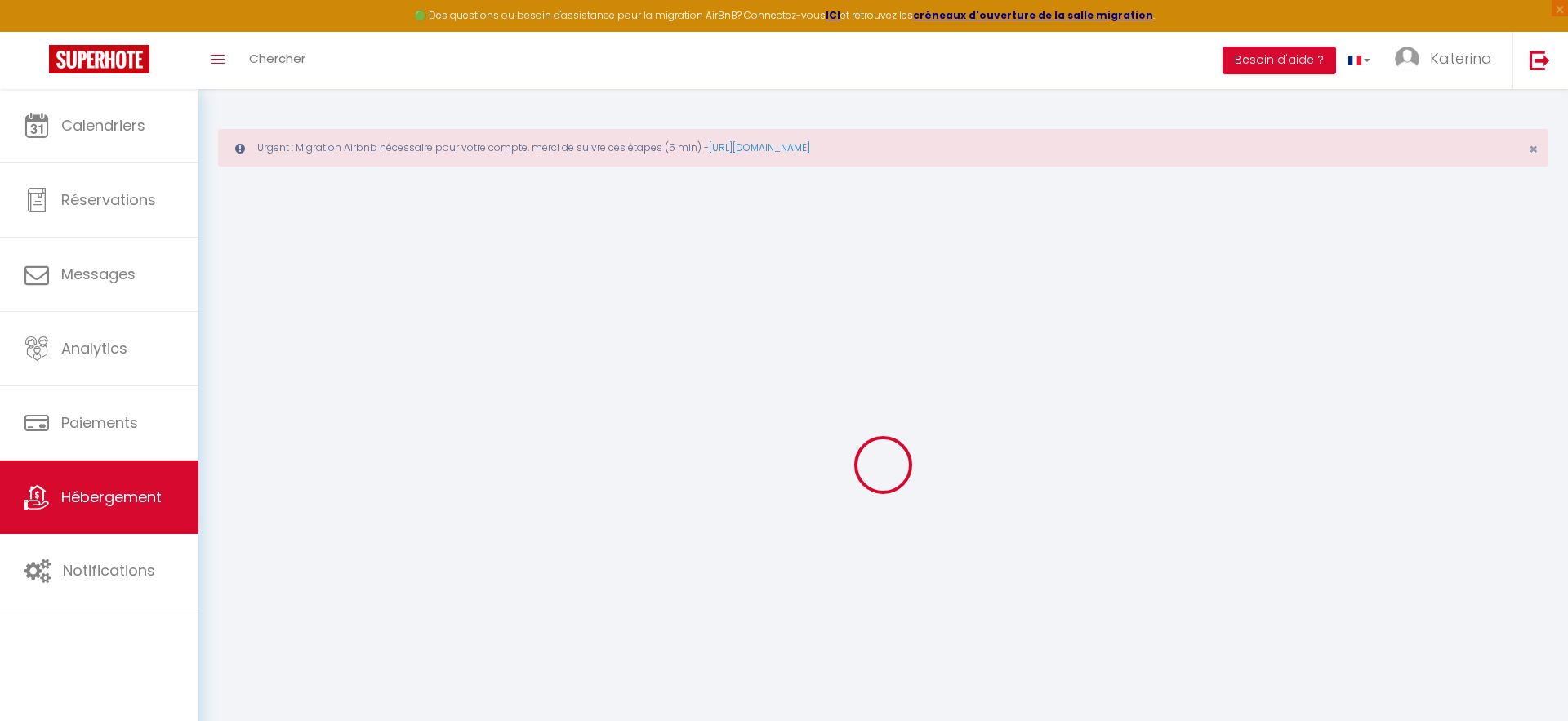
select select
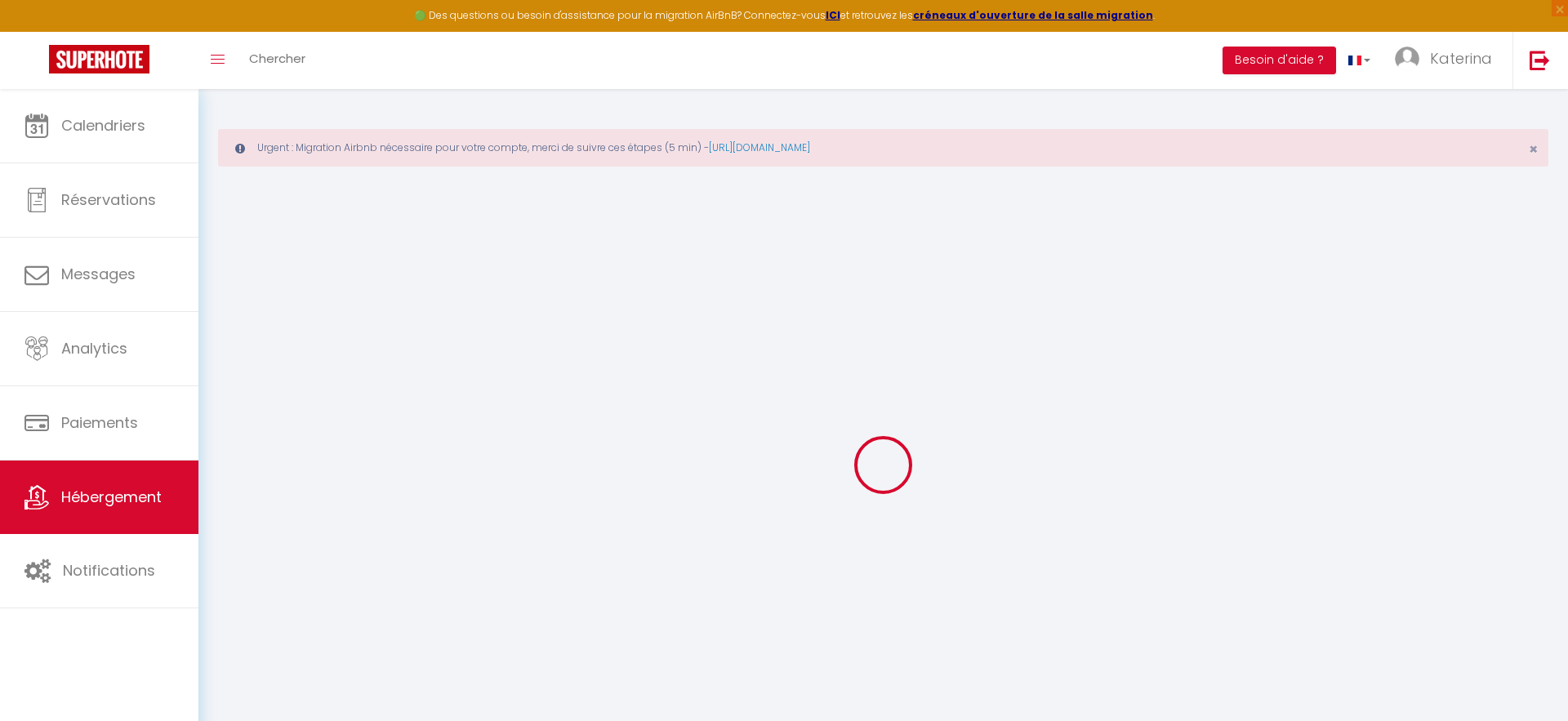
select select
checkbox input "false"
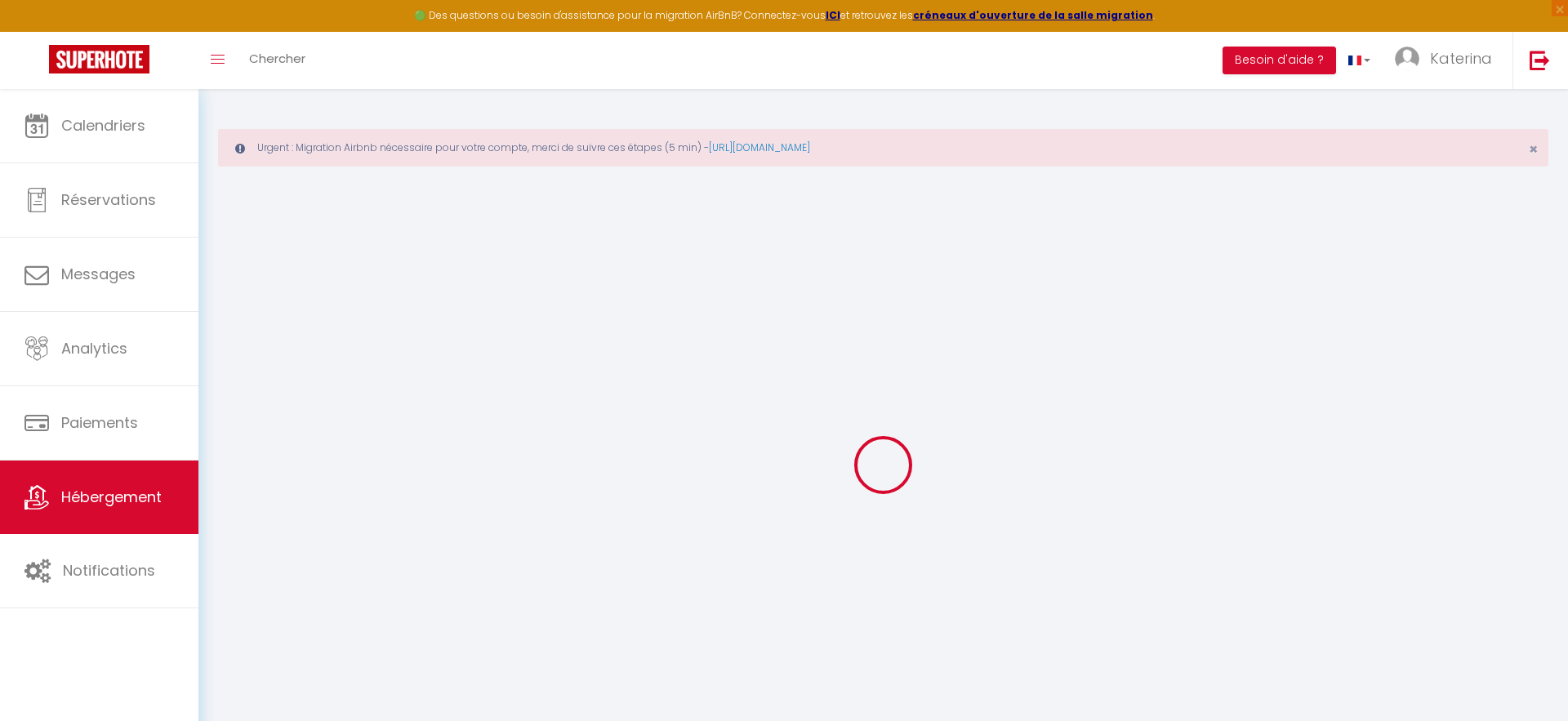
checkbox input "false"
select select
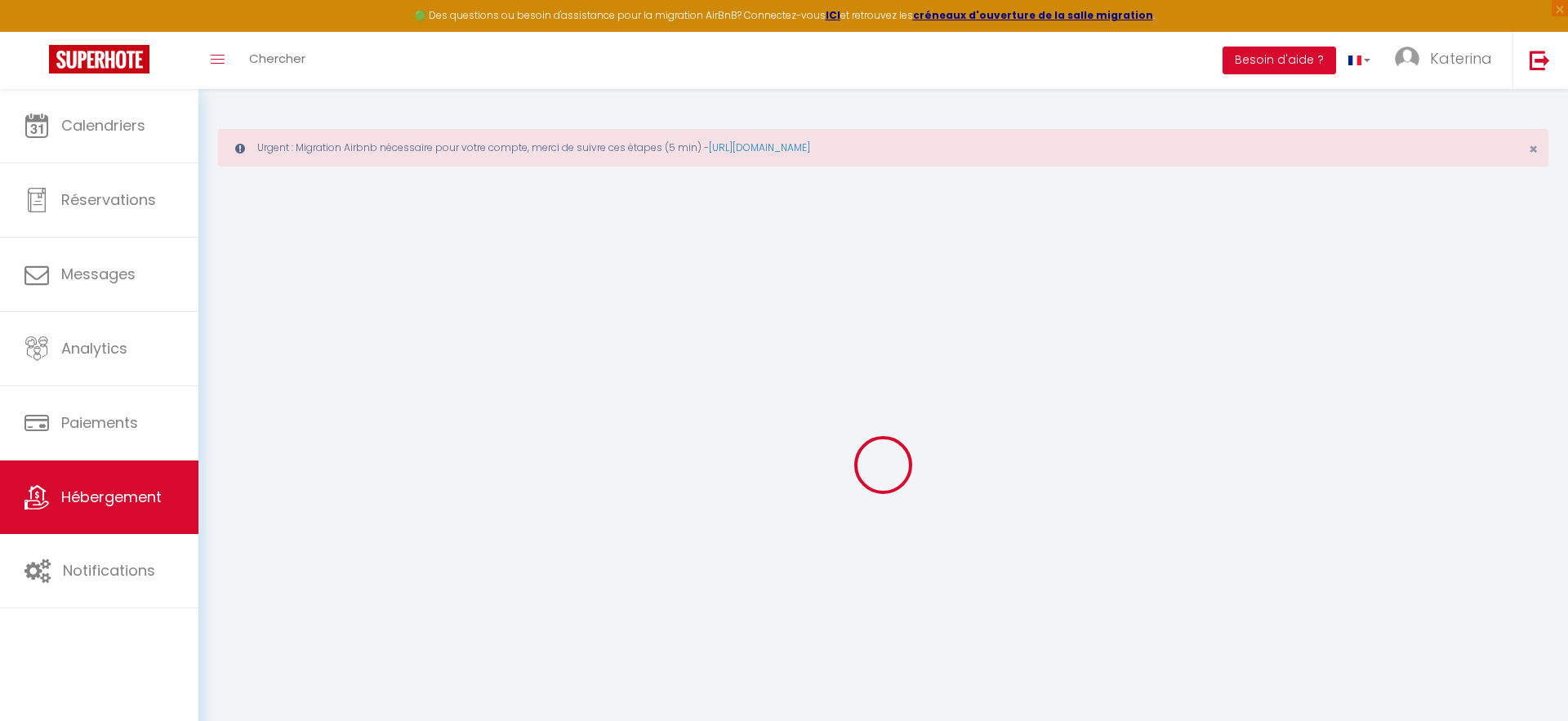
select select
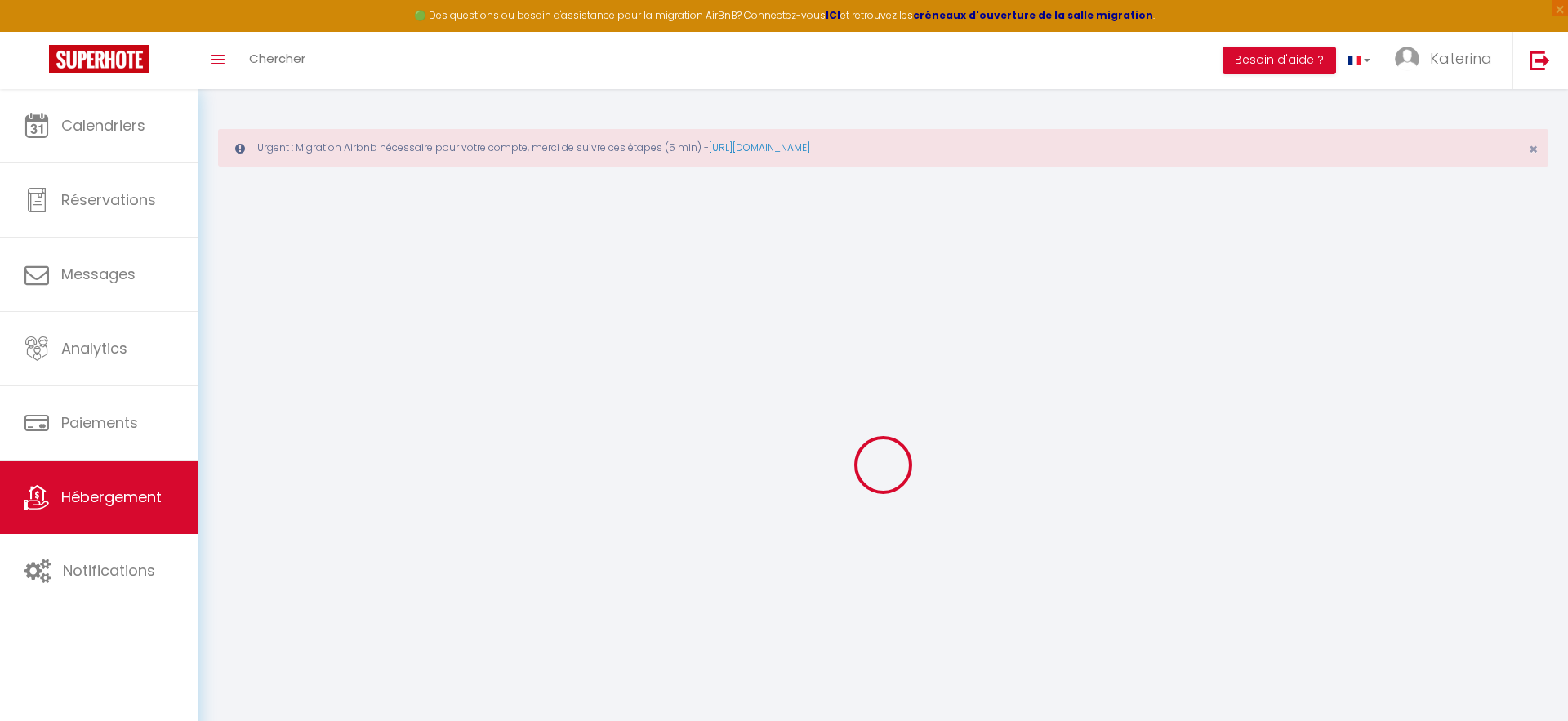
checkbox input "false"
select select
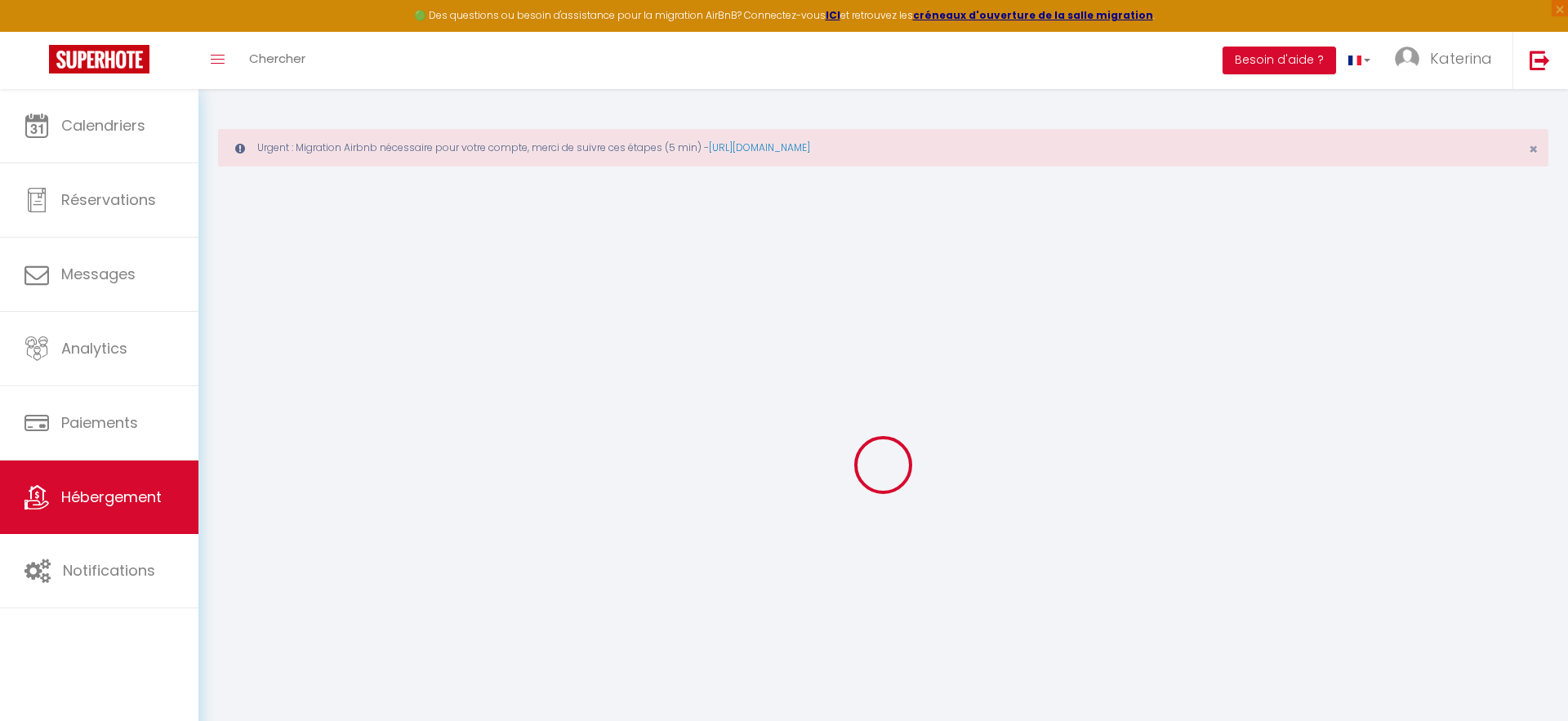
select select
type input "Le Cortiault - Jacuzzi® - Cocooning - Cosy"
type input "[PERSON_NAME]"
type input "Pirson"
type input "3 Lieu Dit Courteaux"
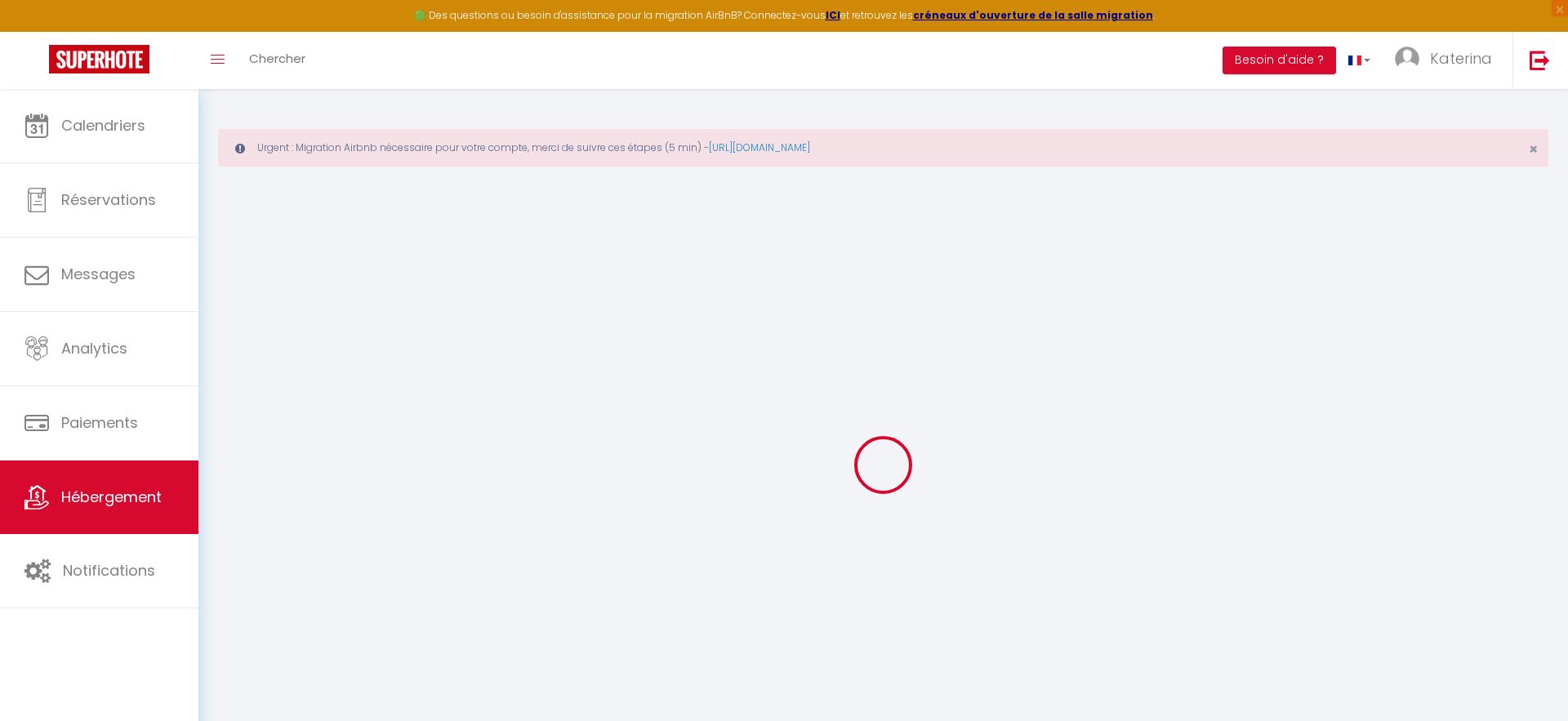
type input "02130"
type input "Coulonges-[PERSON_NAME]"
select select "houses"
select select "2"
type input "110"
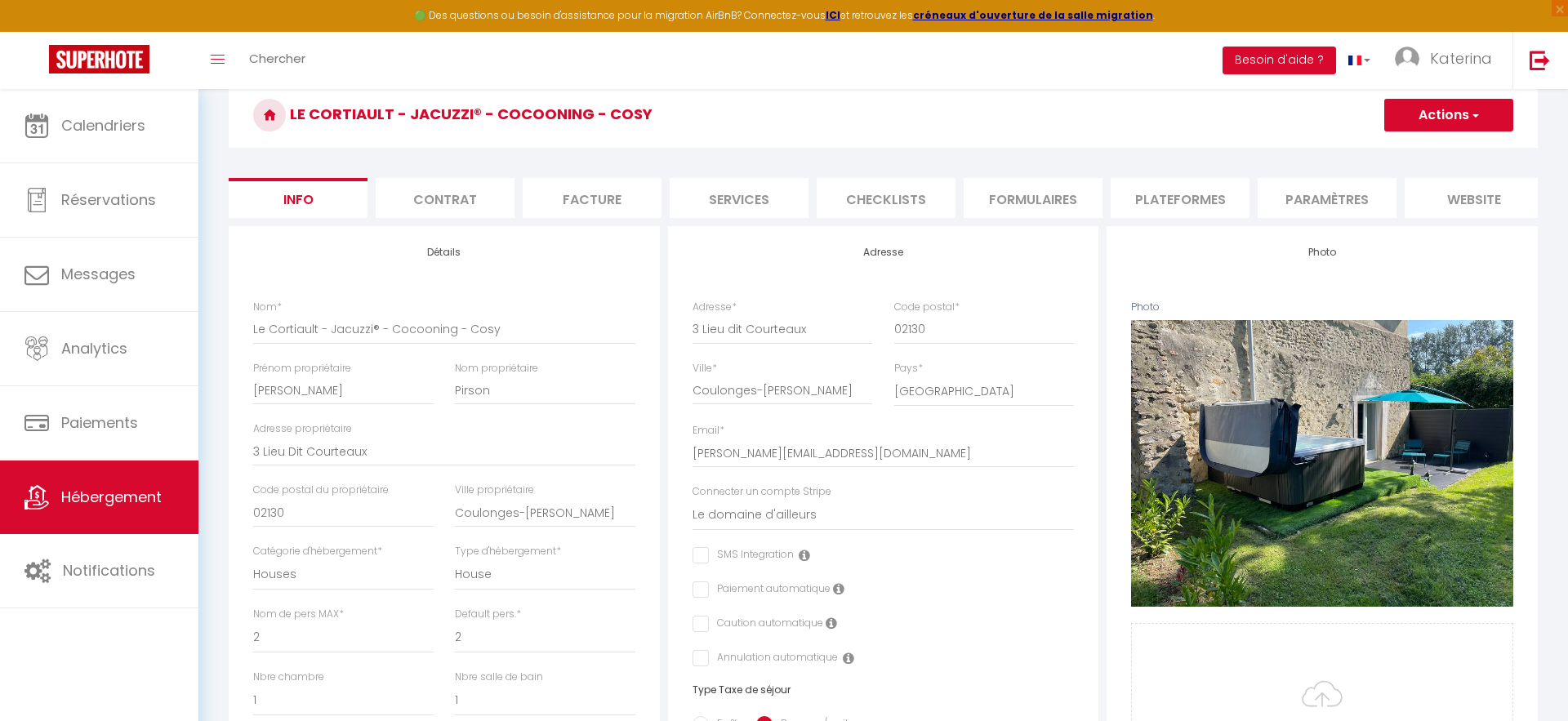
scroll to position [139, 0]
click at [349, 377] on input "[PERSON_NAME]" at bounding box center [344, 390] width 181 height 30
click at [545, 381] on input "Pirson" at bounding box center [545, 390] width 181 height 30
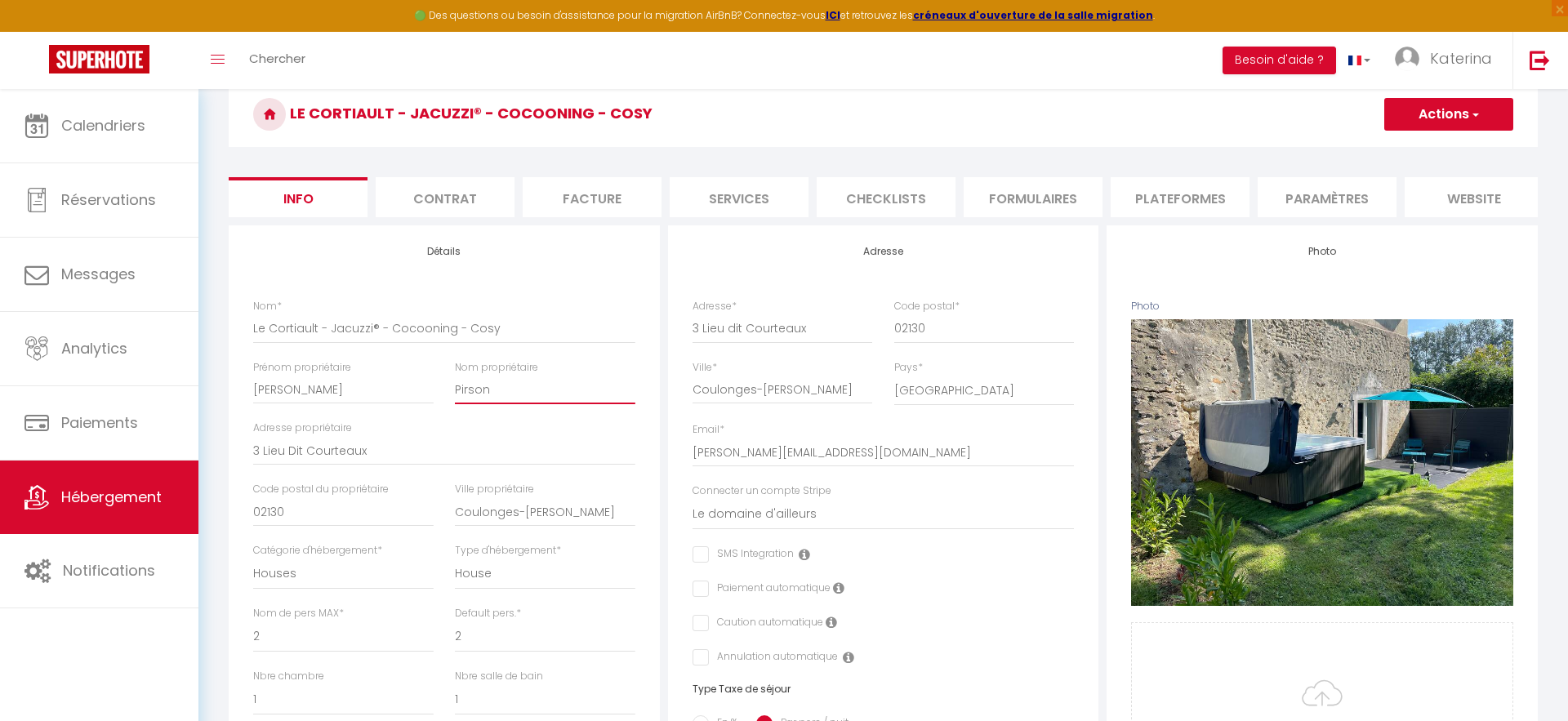
click at [545, 381] on input "Pirson" at bounding box center [545, 390] width 181 height 30
click at [835, 592] on icon at bounding box center [838, 587] width 11 height 13
click at [841, 589] on icon at bounding box center [838, 587] width 11 height 13
click at [806, 583] on label "Paiement automatique" at bounding box center [770, 589] width 122 height 18
click at [700, 551] on input "checkbox" at bounding box center [743, 554] width 102 height 17
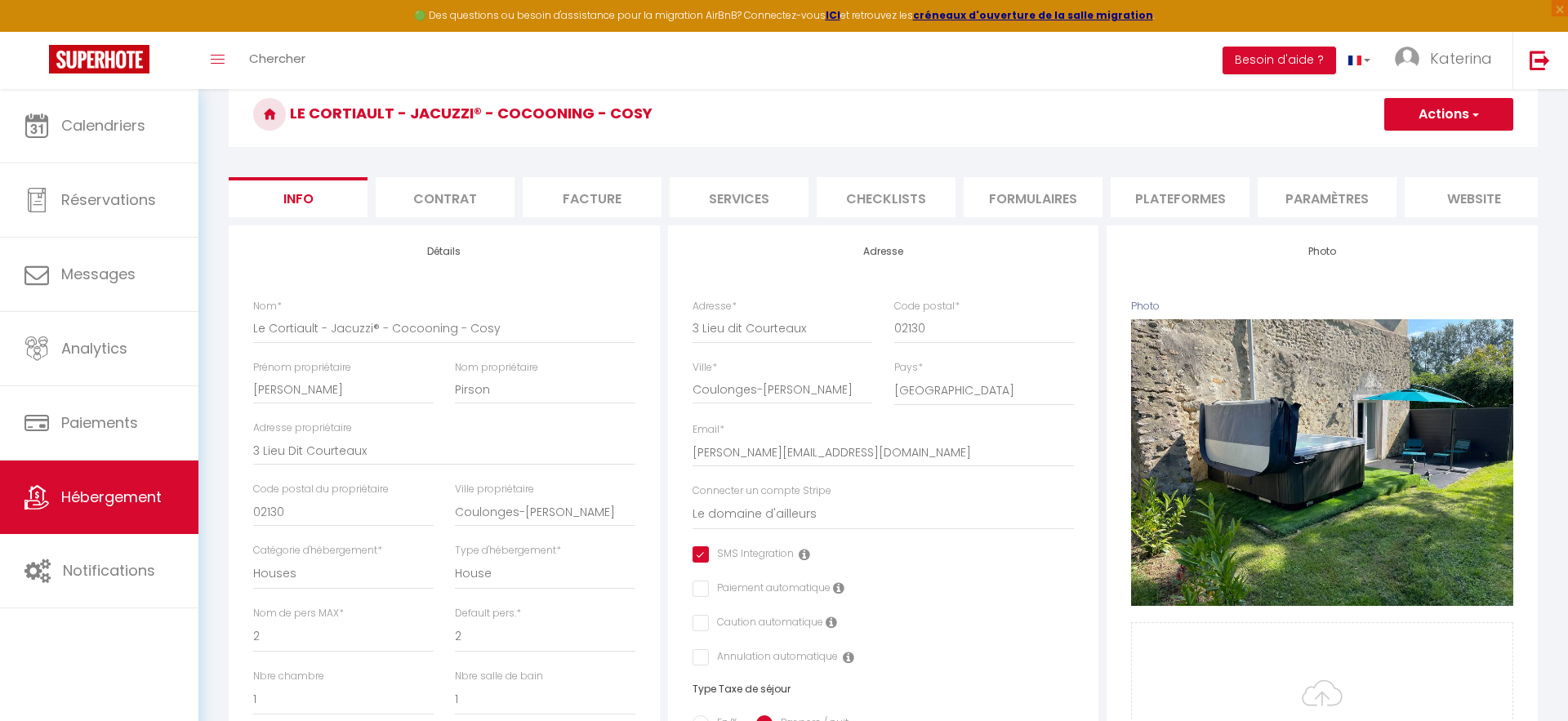
click at [700, 551] on input "checkbox" at bounding box center [743, 554] width 102 height 17
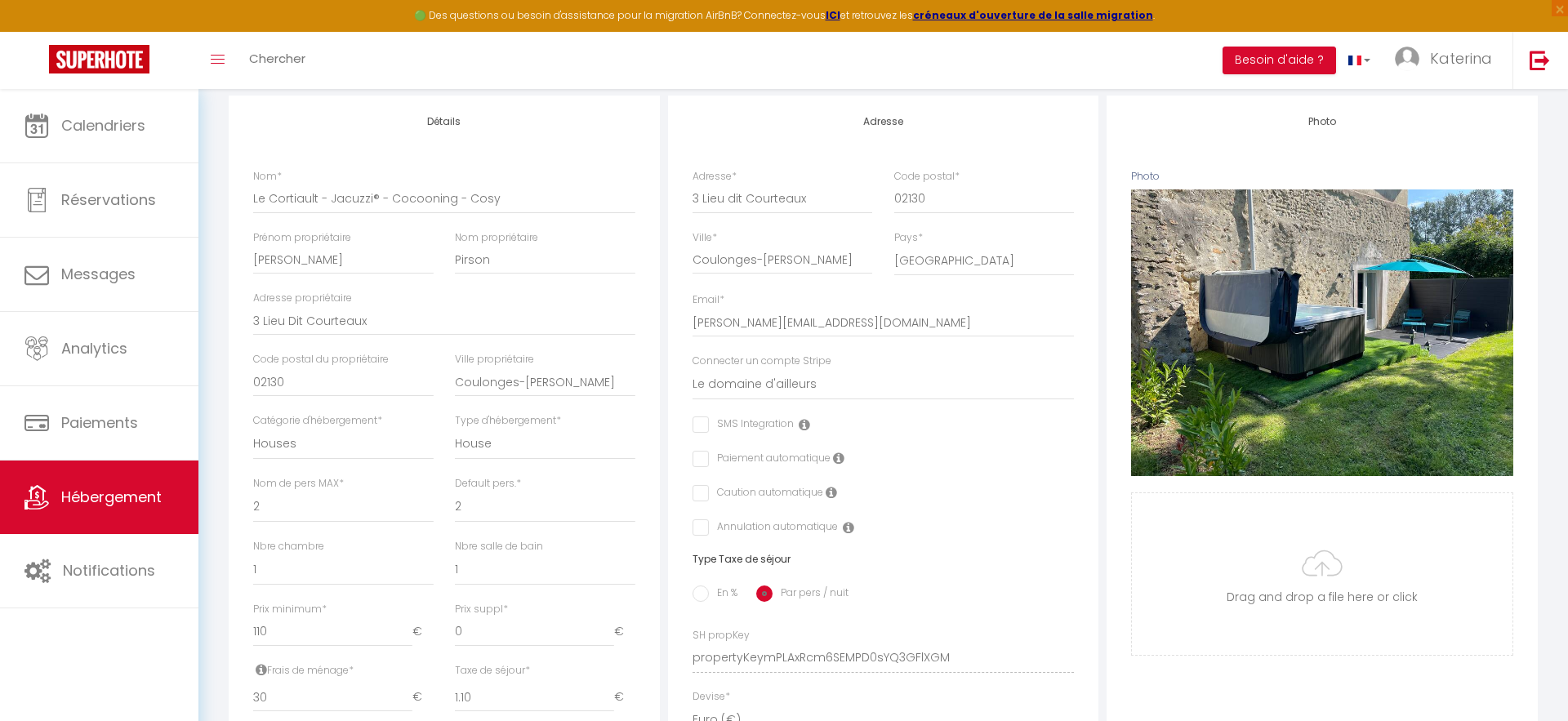
scroll to position [0, 0]
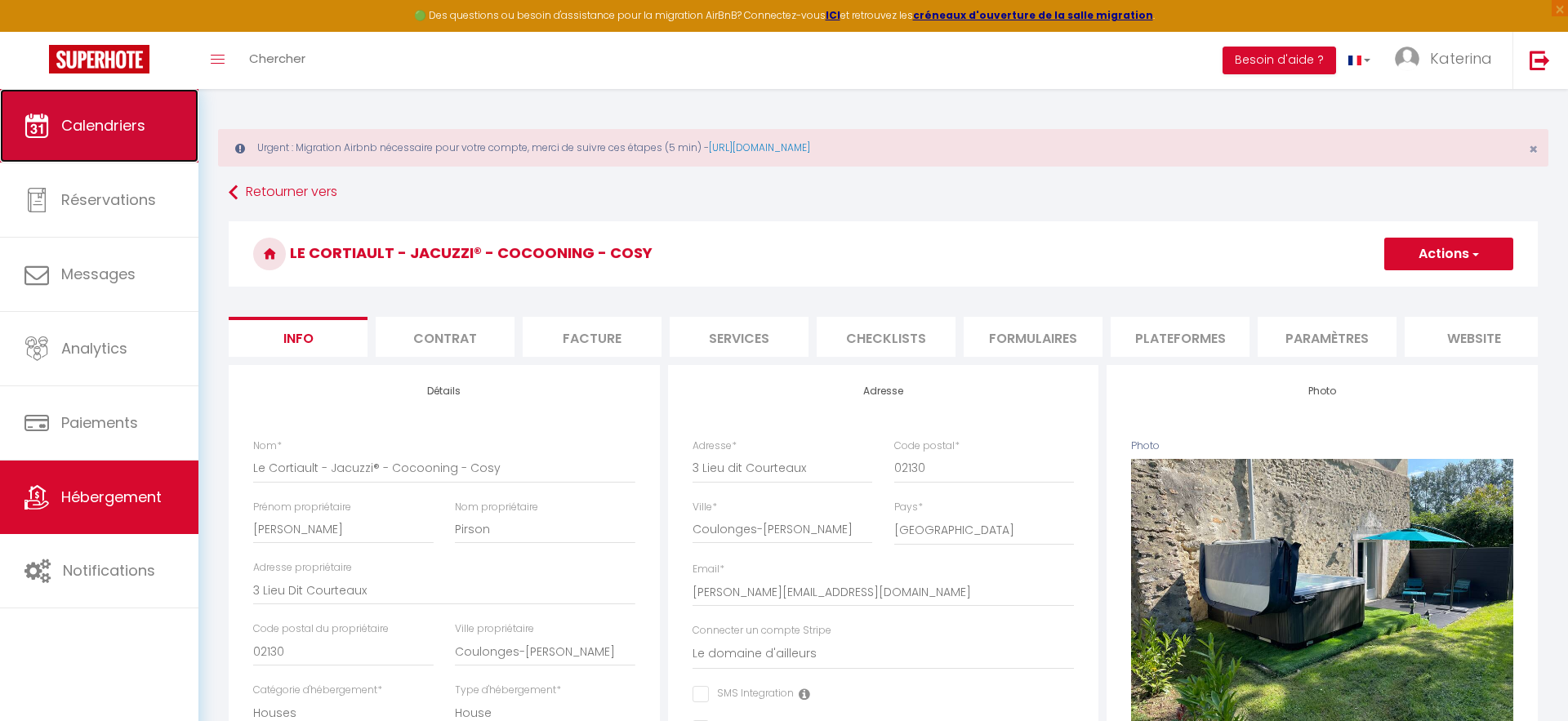
click at [87, 126] on span "Calendriers" at bounding box center [103, 124] width 84 height 20
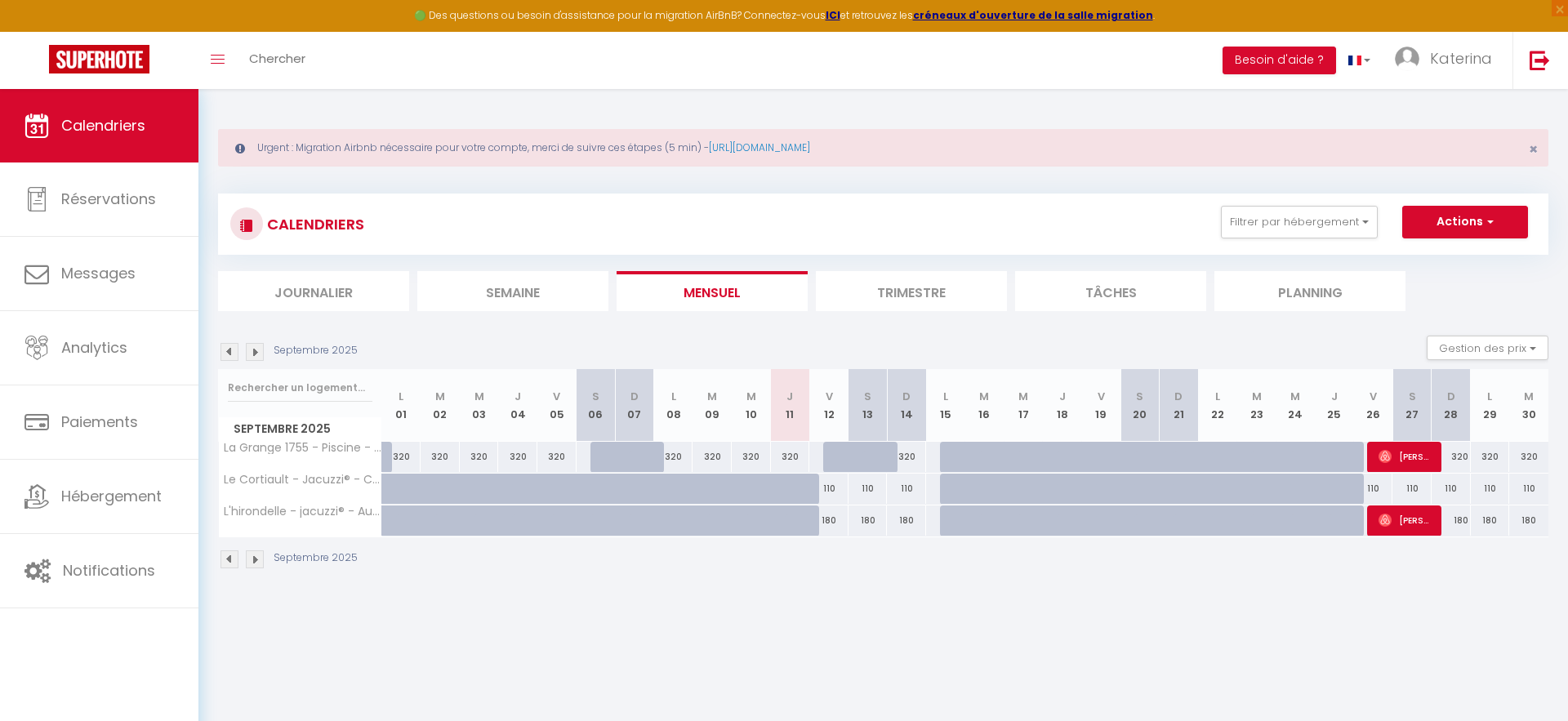
drag, startPoint x: 829, startPoint y: 476, endPoint x: 916, endPoint y: 528, distance: 101.4
click at [916, 528] on tbody "La Grange 1755 - Piscine - Escapade aux portes de la champagne 320 320 320 320 …" at bounding box center [884, 488] width 1330 height 95
click at [1472, 315] on div "CALENDRIERS Filtrer par hébergement Tous La Grange 1755 - Piscine - Escapade au…" at bounding box center [883, 381] width 1330 height 407
click at [532, 293] on li "Semaine" at bounding box center [513, 291] width 191 height 40
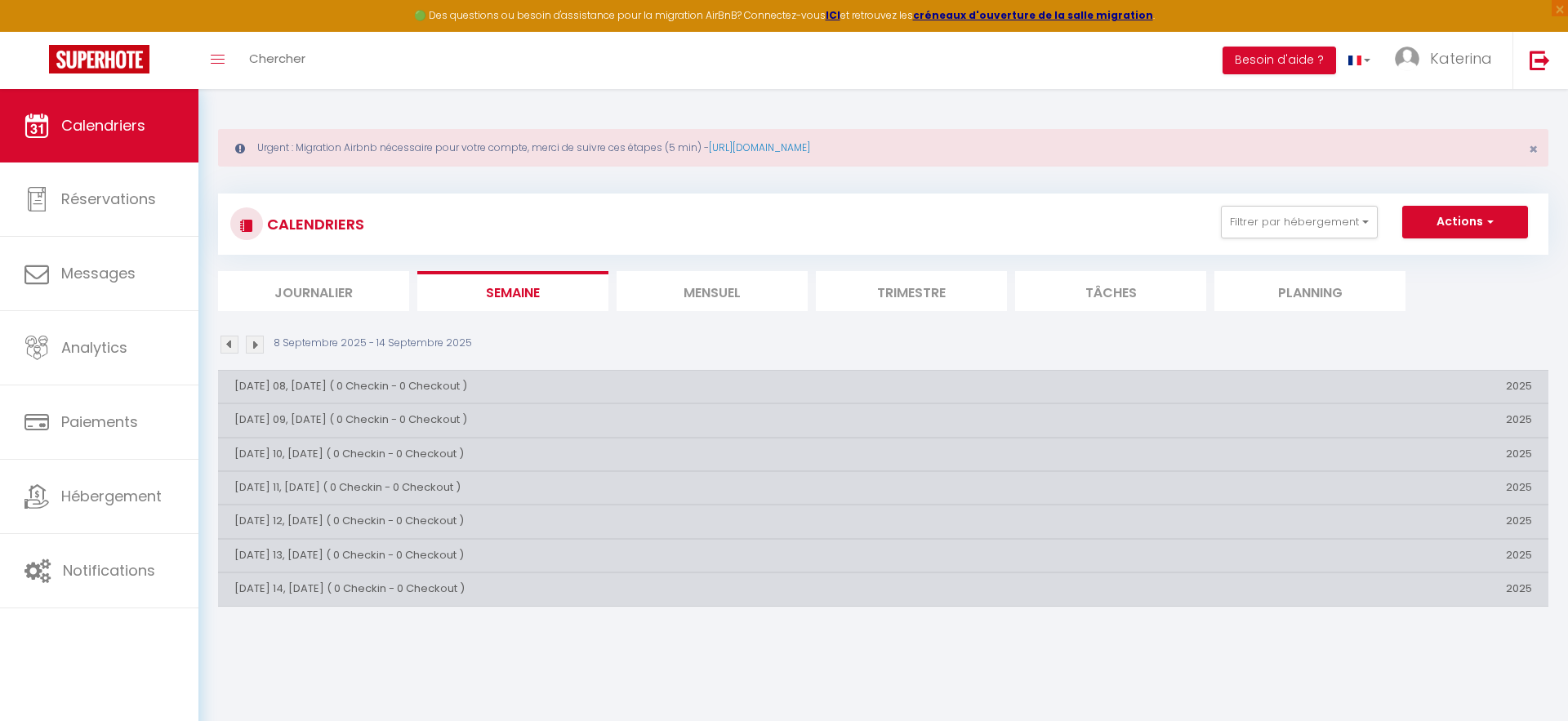
click at [676, 294] on li "Mensuel" at bounding box center [712, 291] width 191 height 40
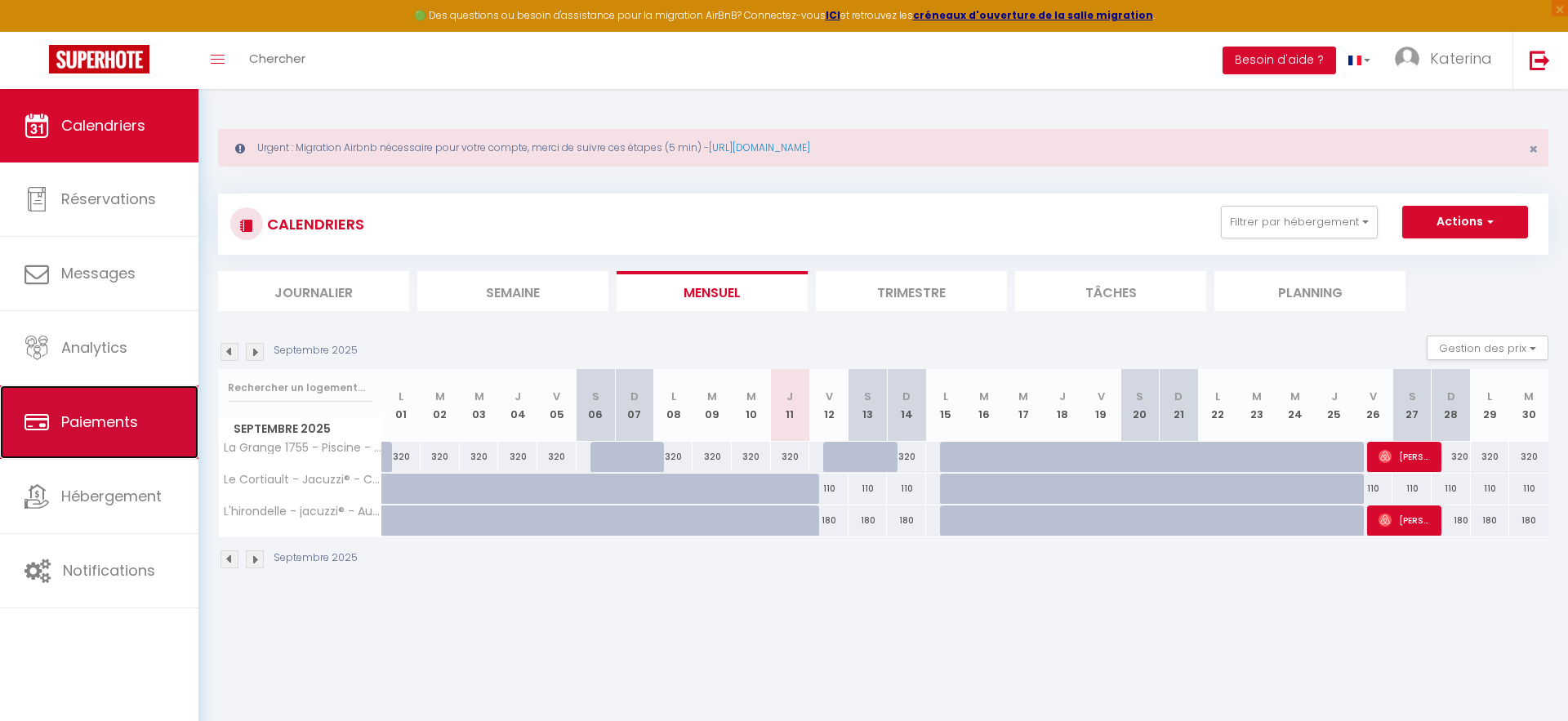
click at [63, 406] on link "Paiements" at bounding box center [99, 422] width 198 height 74
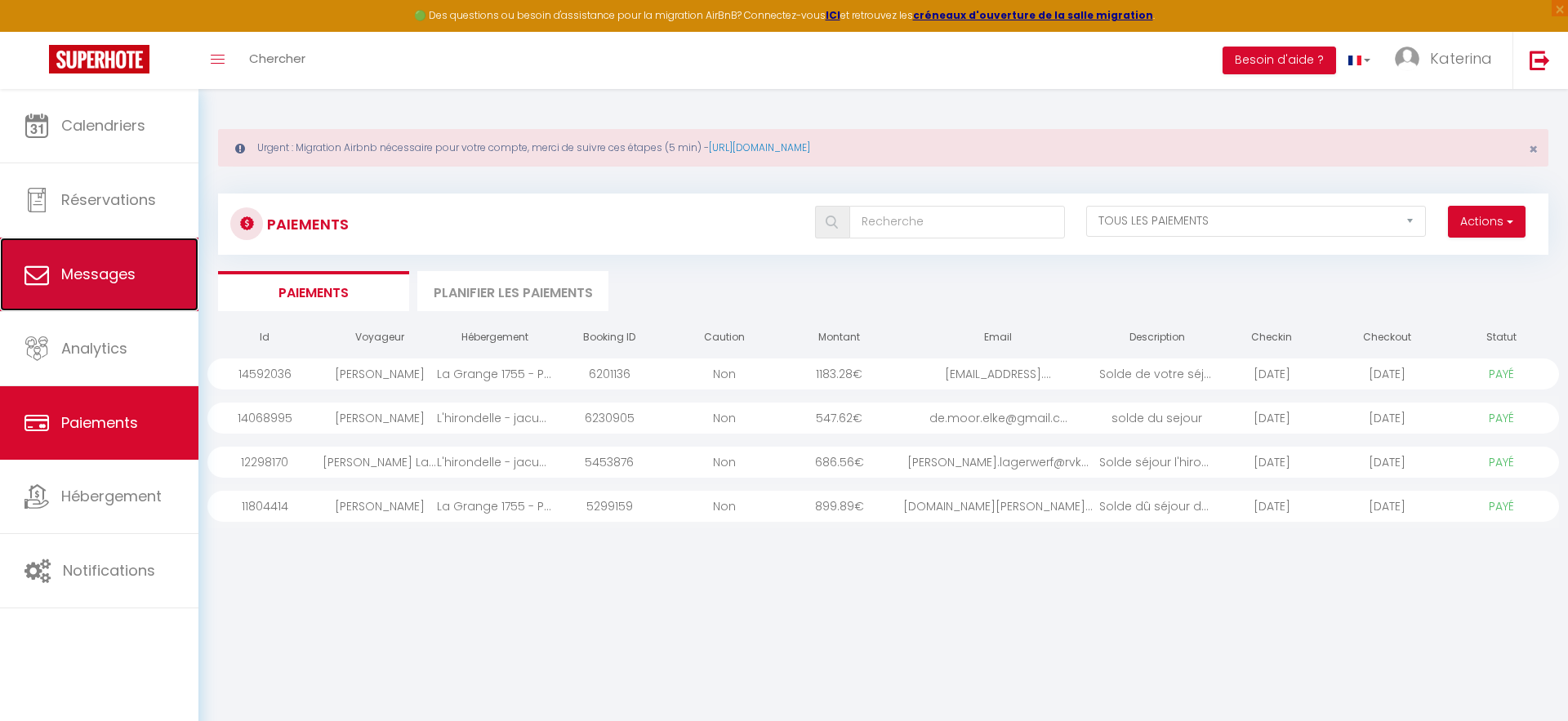
click at [138, 278] on link "Messages" at bounding box center [99, 274] width 198 height 74
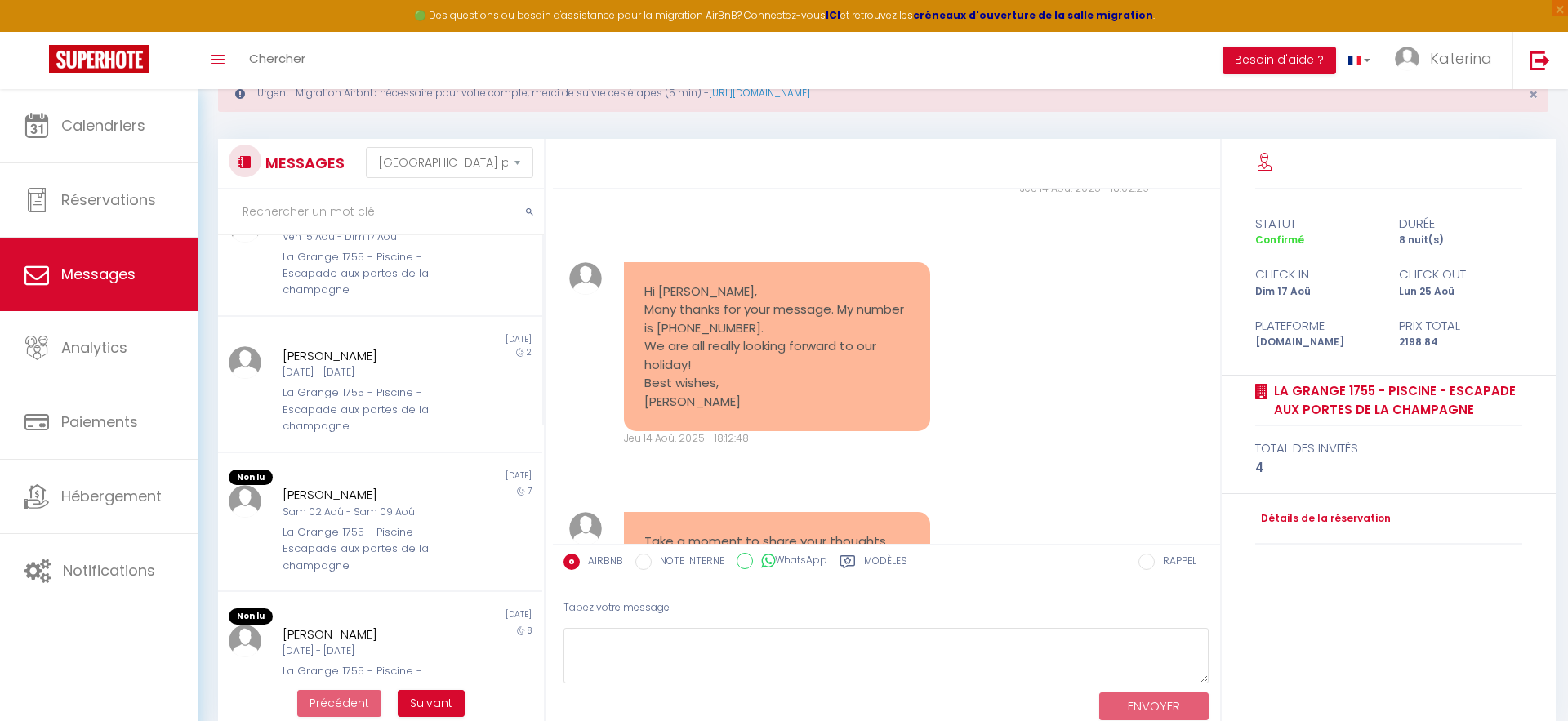
scroll to position [316, 0]
click at [385, 406] on div "La Grange 1755 - Piscine - Escapade aux portes de la champagne" at bounding box center [365, 408] width 167 height 50
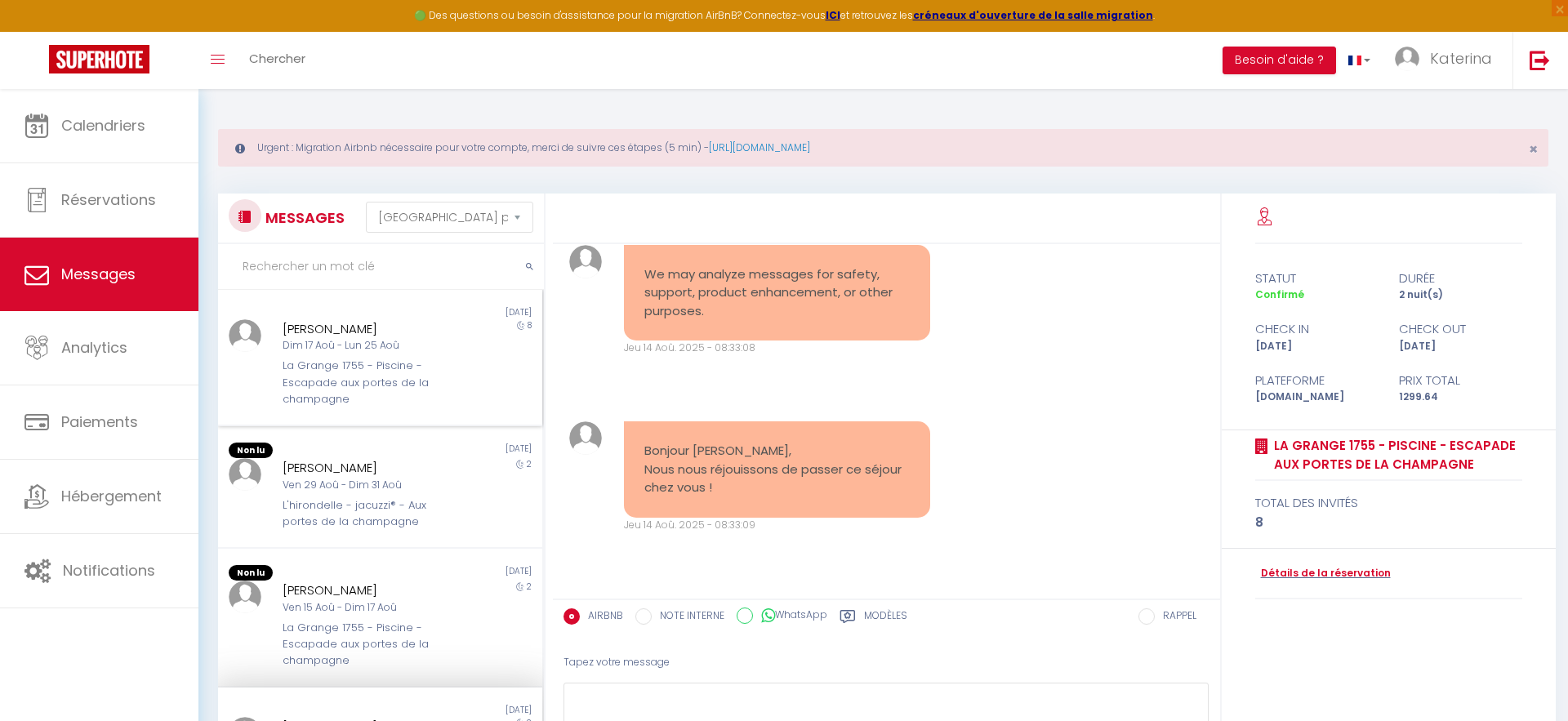
click at [415, 346] on div "Dim 17 Aoû - Lun 25 Aoû" at bounding box center [365, 346] width 167 height 16
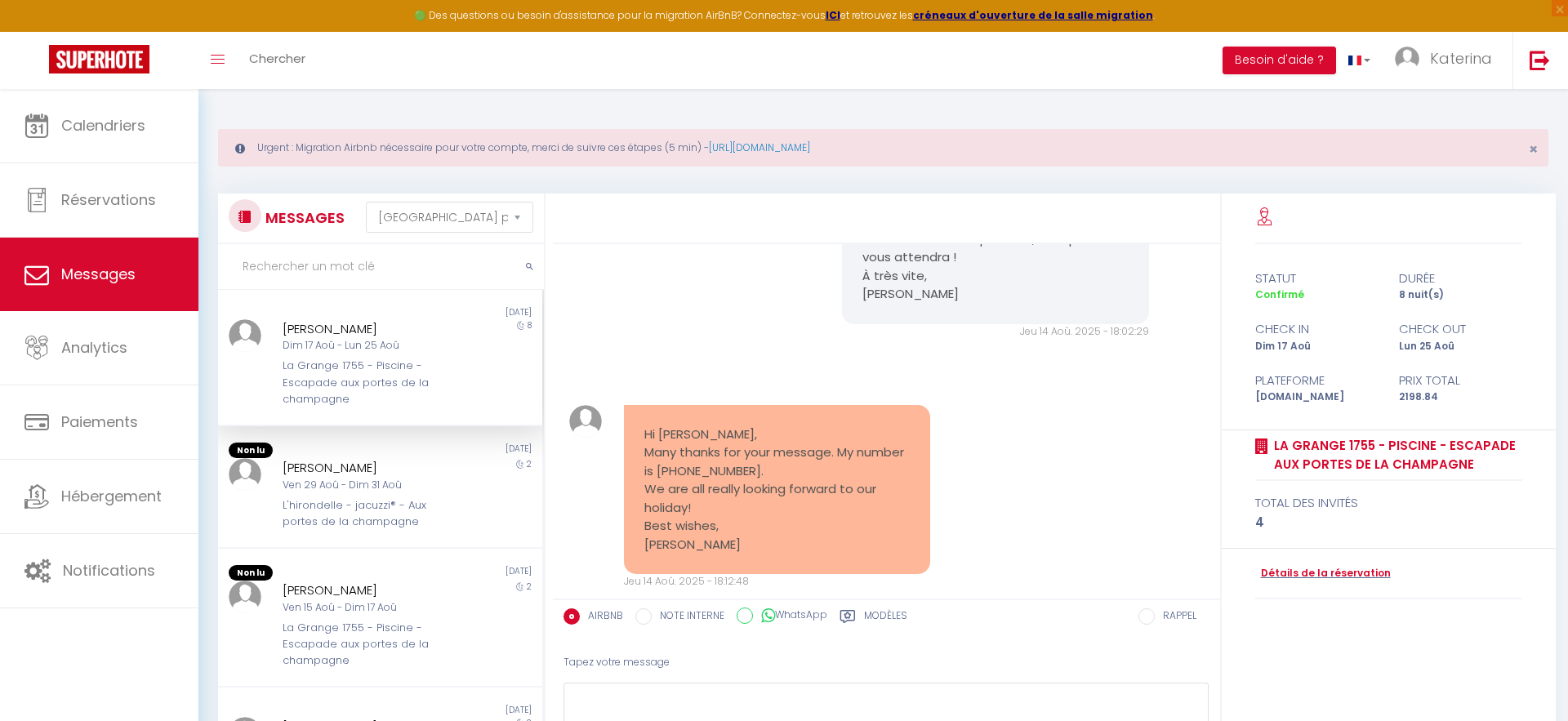
scroll to position [1629, 0]
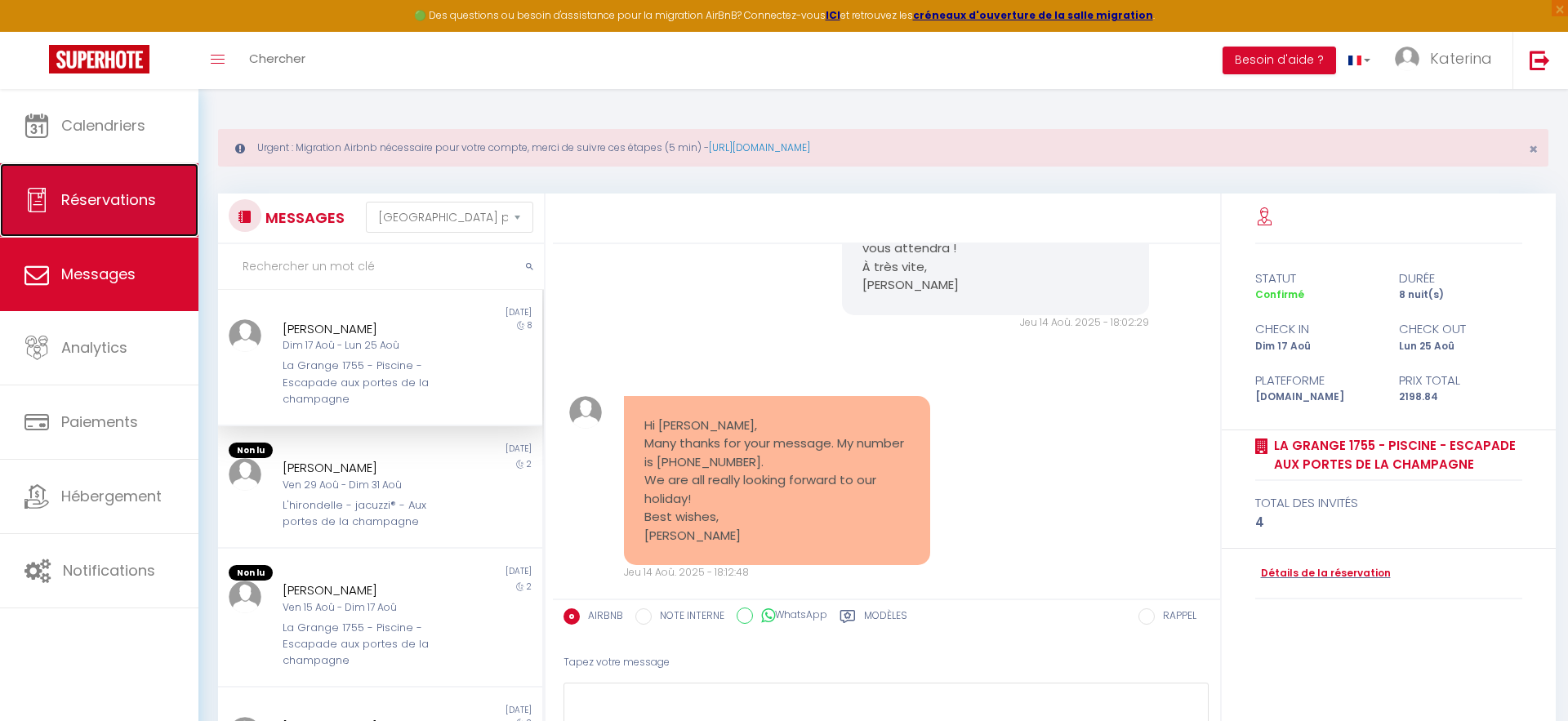
click at [91, 205] on span "Réservations" at bounding box center [109, 199] width 95 height 20
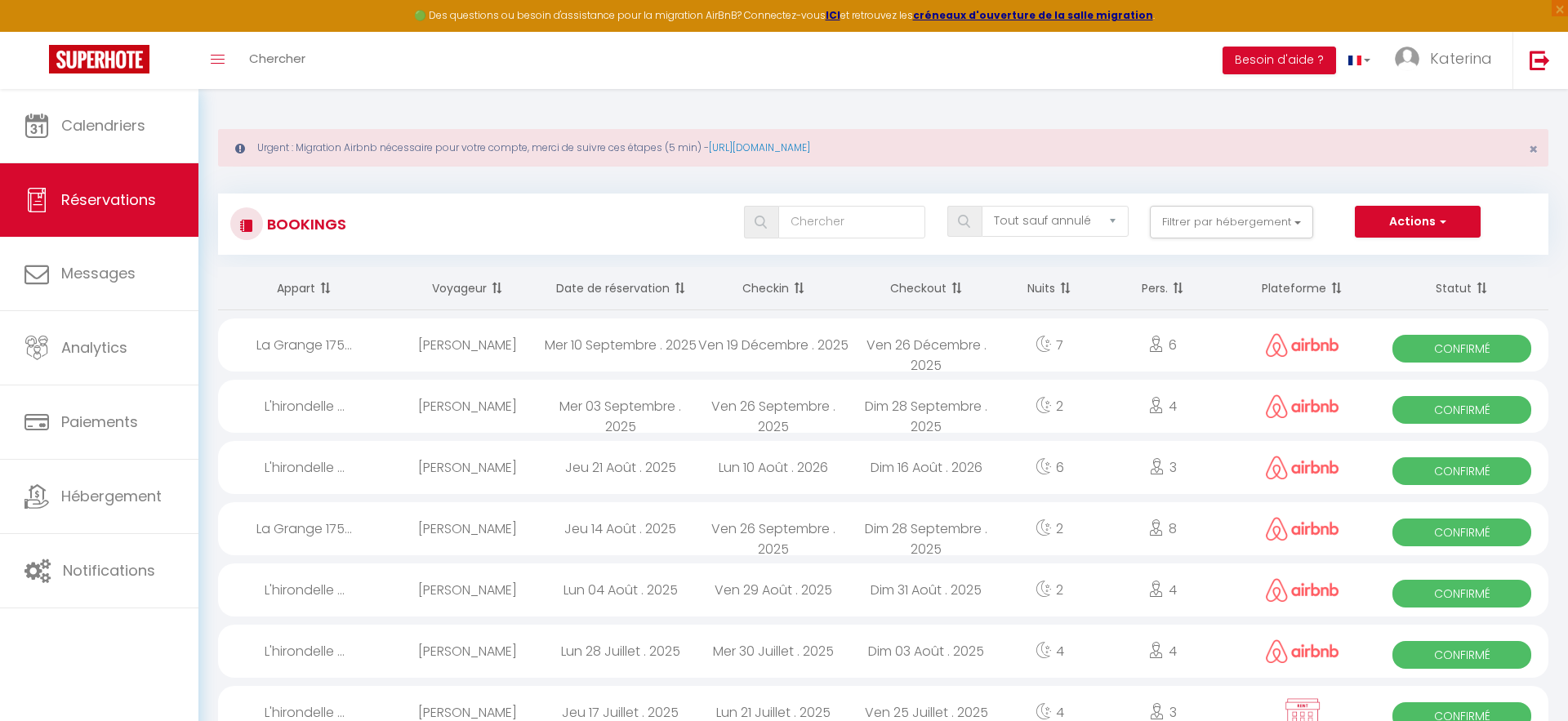
click at [386, 537] on div "La Grange 175..." at bounding box center [304, 528] width 173 height 53
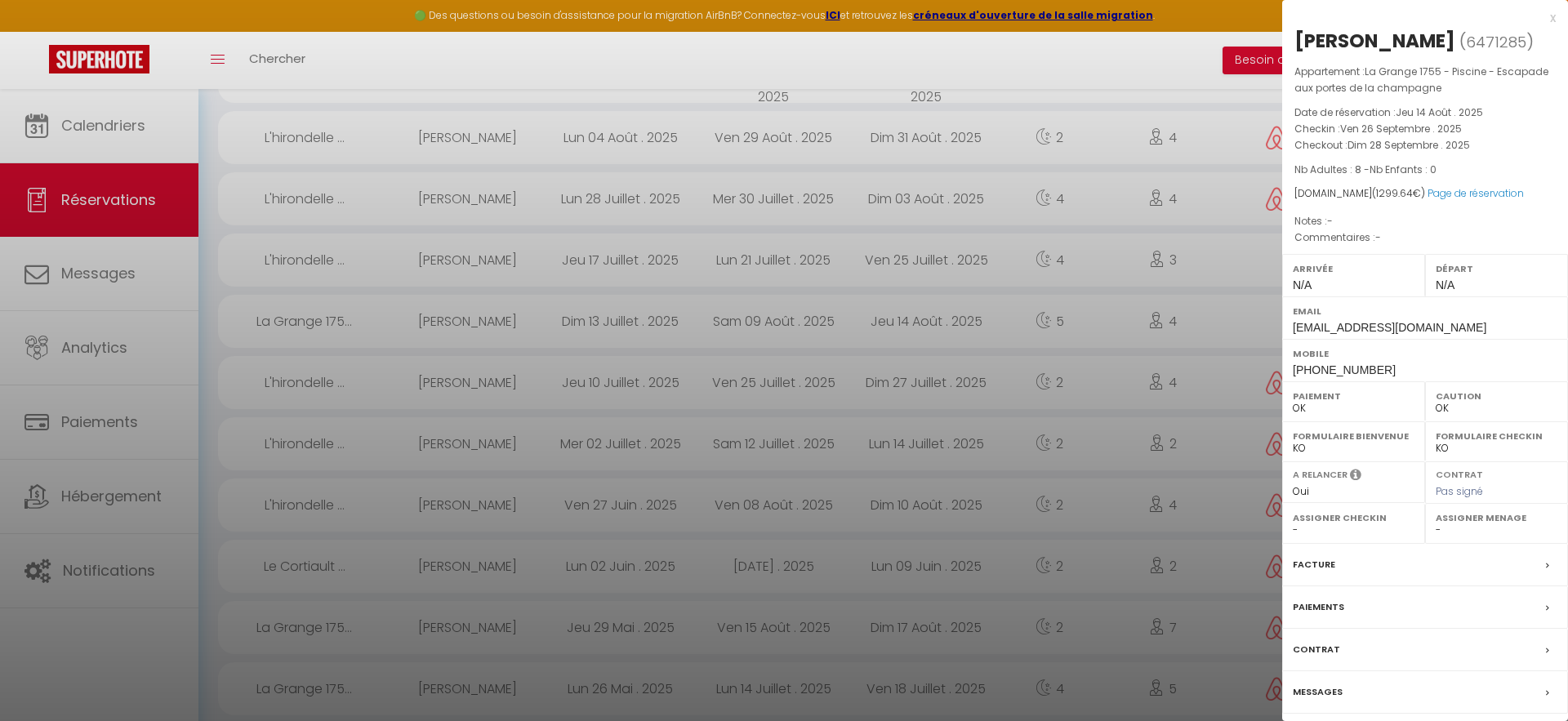
scroll to position [469, 0]
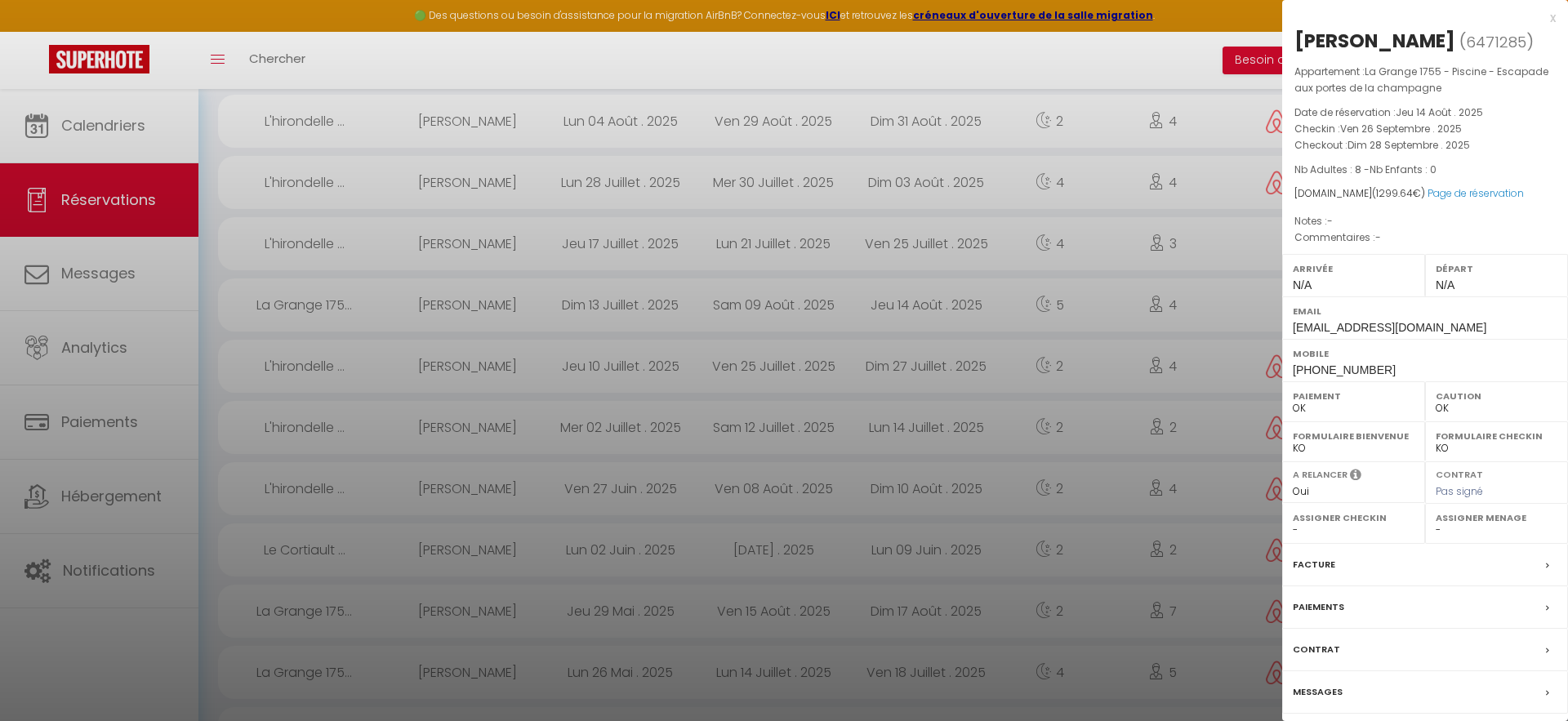
click at [1319, 703] on div "Messages" at bounding box center [1425, 692] width 286 height 42
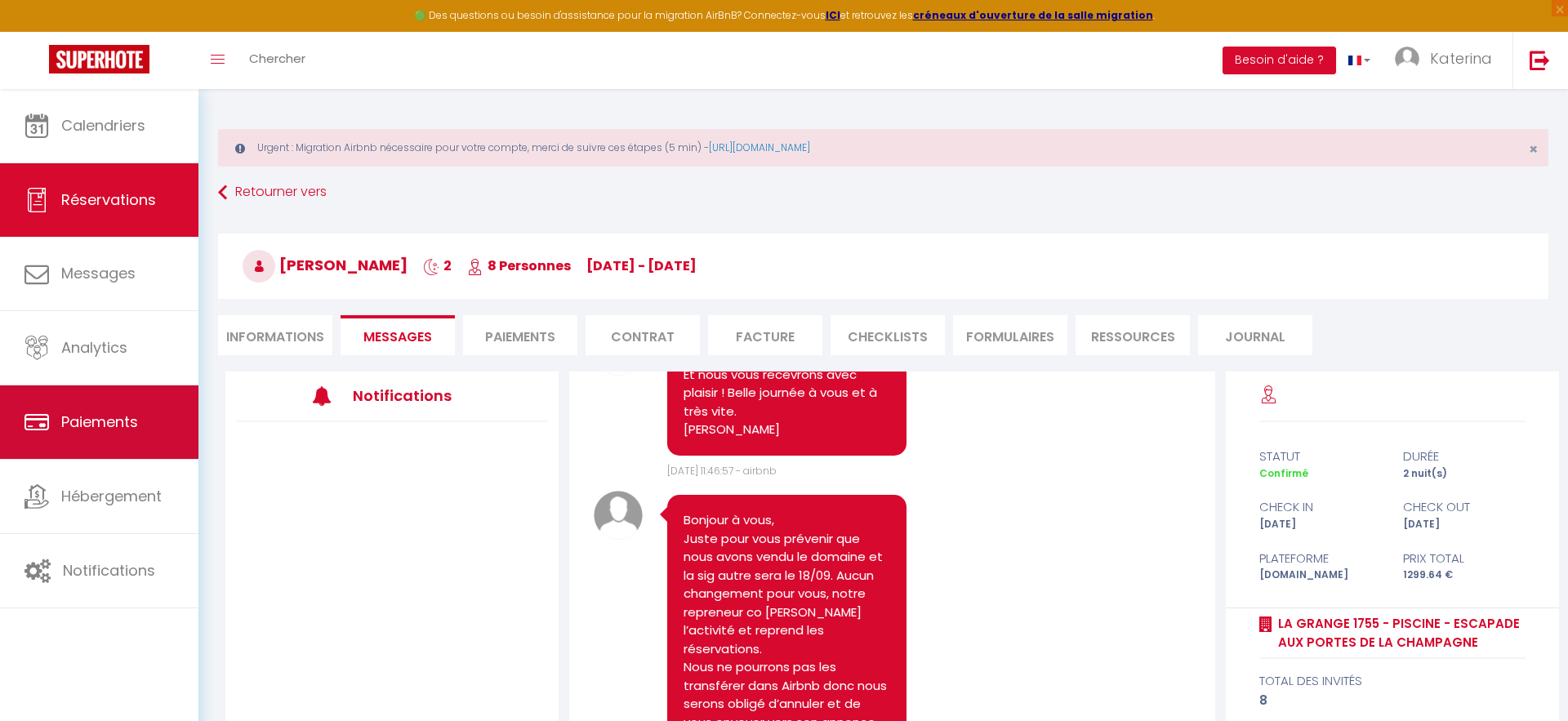
scroll to position [505, 0]
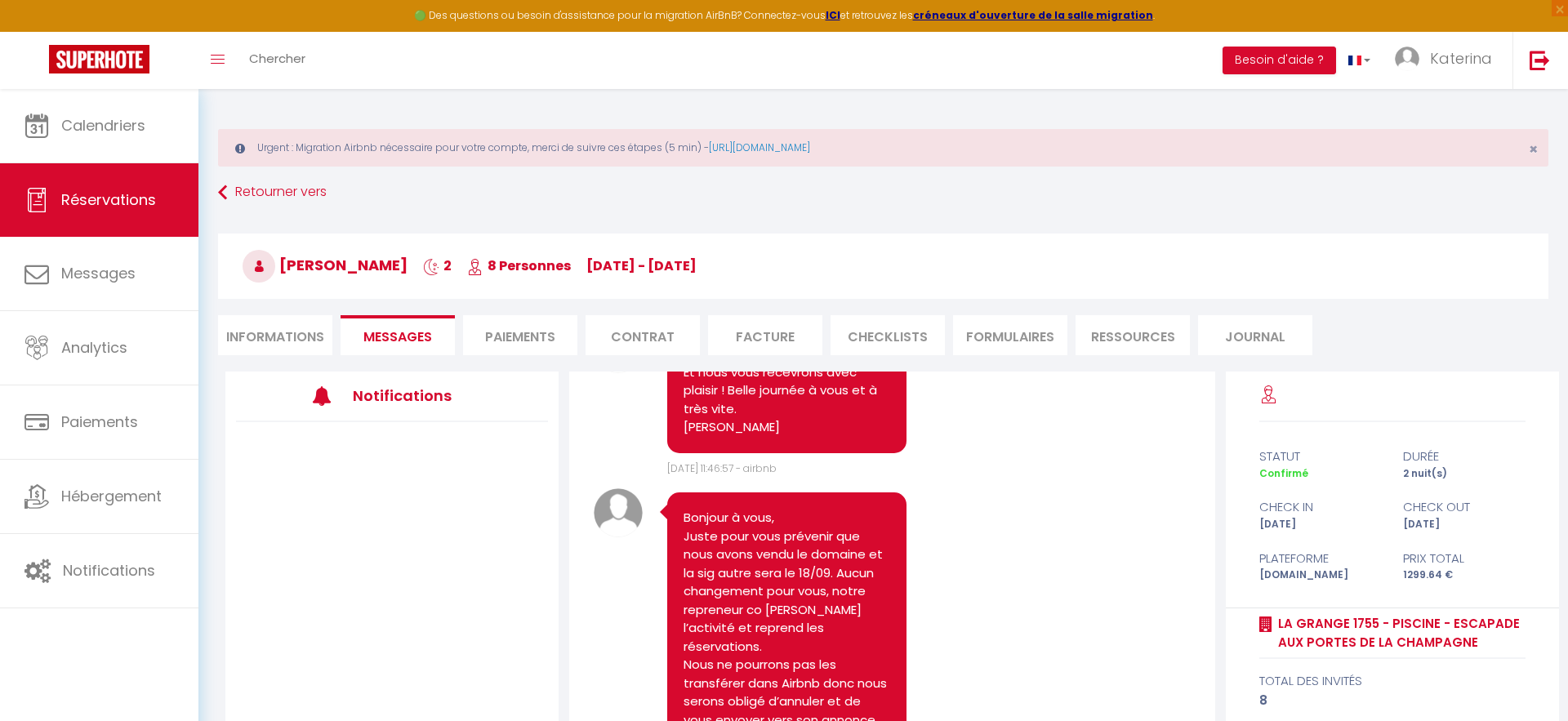
click at [755, 555] on pre "Bonjour à vous, Juste pour vous prévenir que nous avons vendu le domaine et la …" at bounding box center [786, 664] width 206 height 313
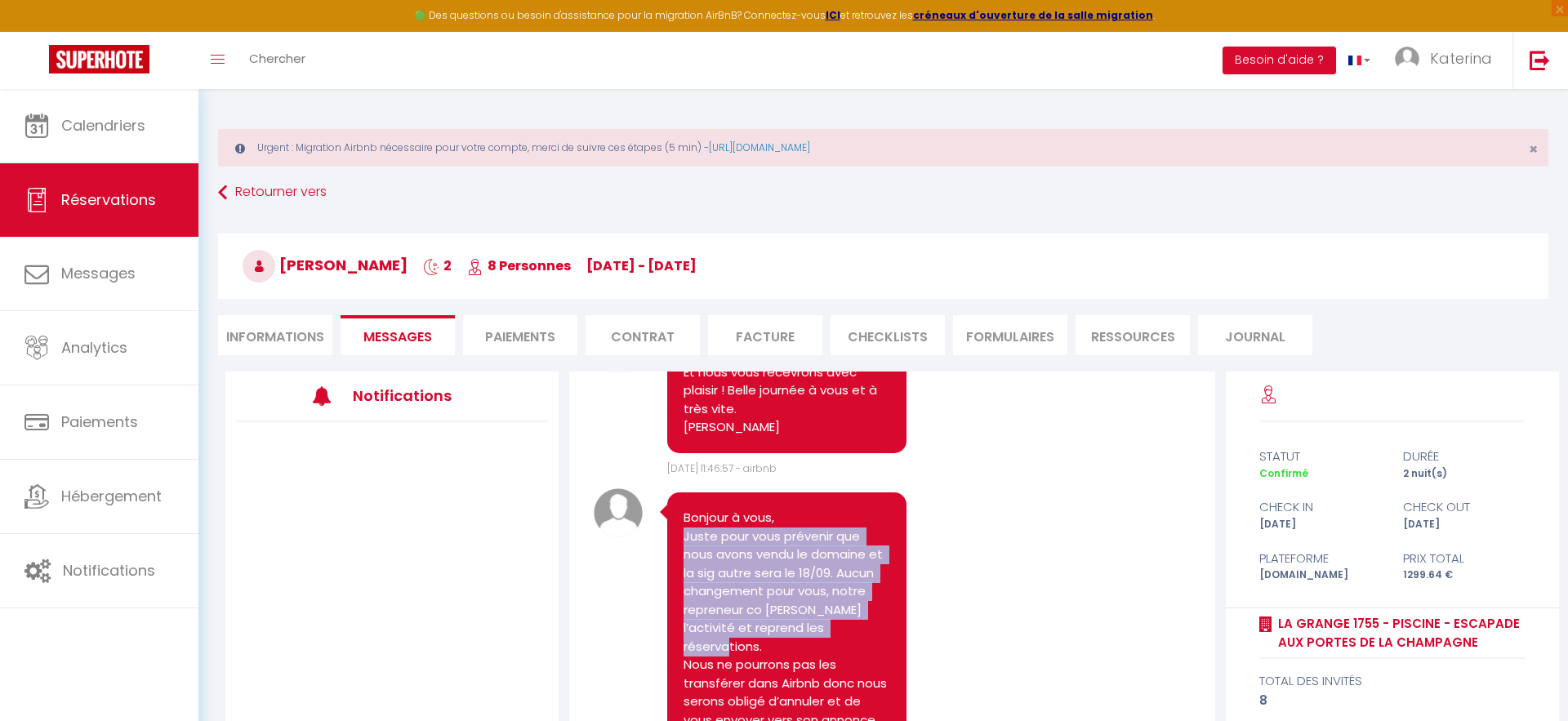
drag, startPoint x: 755, startPoint y: 555, endPoint x: 755, endPoint y: 574, distance: 19.0
click at [755, 574] on pre "Bonjour à vous, Juste pour vous prévenir que nous avons vendu le domaine et la …" at bounding box center [786, 664] width 206 height 313
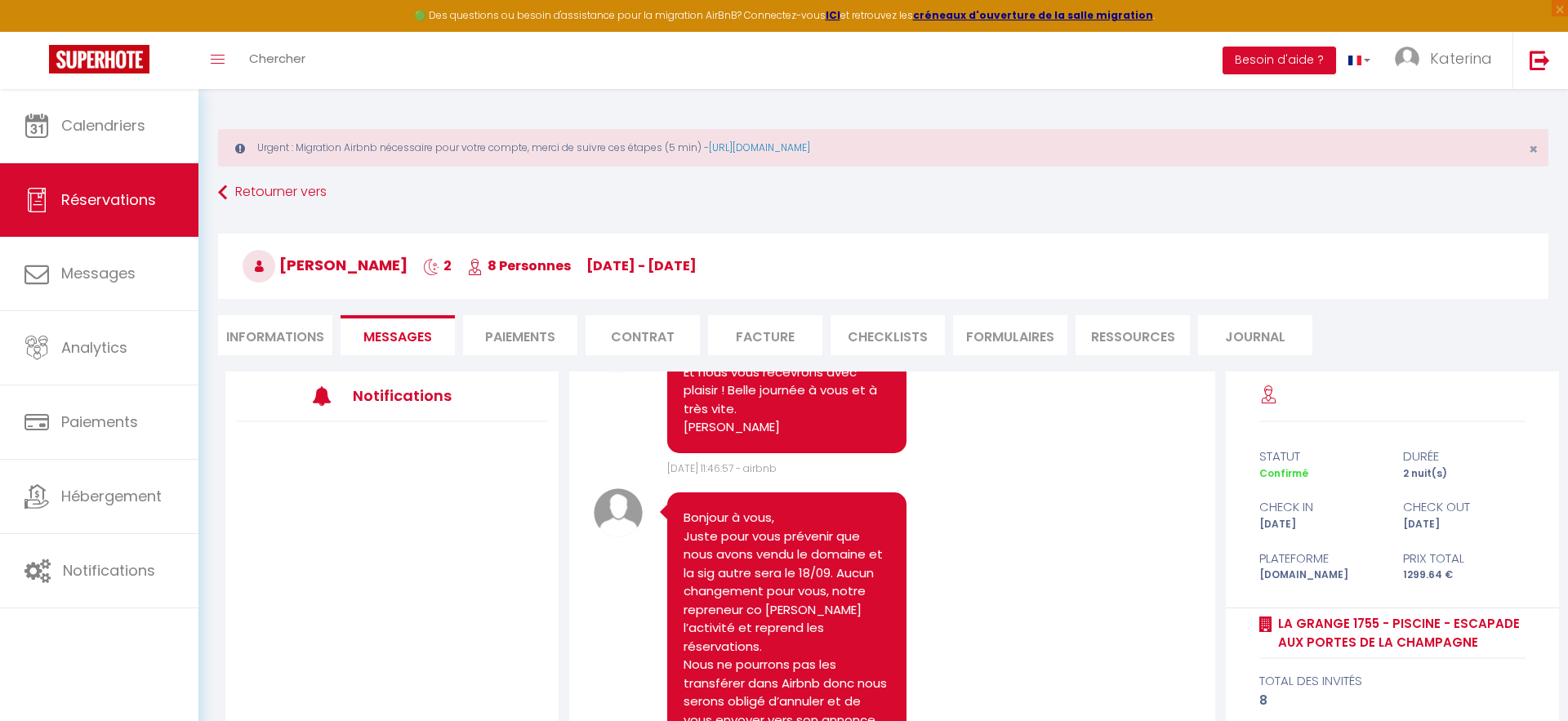
click at [746, 563] on pre "Bonjour à vous, Juste pour vous prévenir que nous avons vendu le domaine et la …" at bounding box center [786, 664] width 206 height 313
click at [747, 549] on pre "Bonjour à vous, Juste pour vous prévenir que nous avons vendu le domaine et la …" at bounding box center [786, 664] width 206 height 313
drag, startPoint x: 747, startPoint y: 549, endPoint x: 749, endPoint y: 587, distance: 38.1
click at [749, 587] on pre "Bonjour à vous, Juste pour vous prévenir que nous avons vendu le domaine et la …" at bounding box center [786, 664] width 206 height 313
click at [746, 574] on pre "Bonjour à vous, Juste pour vous prévenir que nous avons vendu le domaine et la …" at bounding box center [786, 664] width 206 height 313
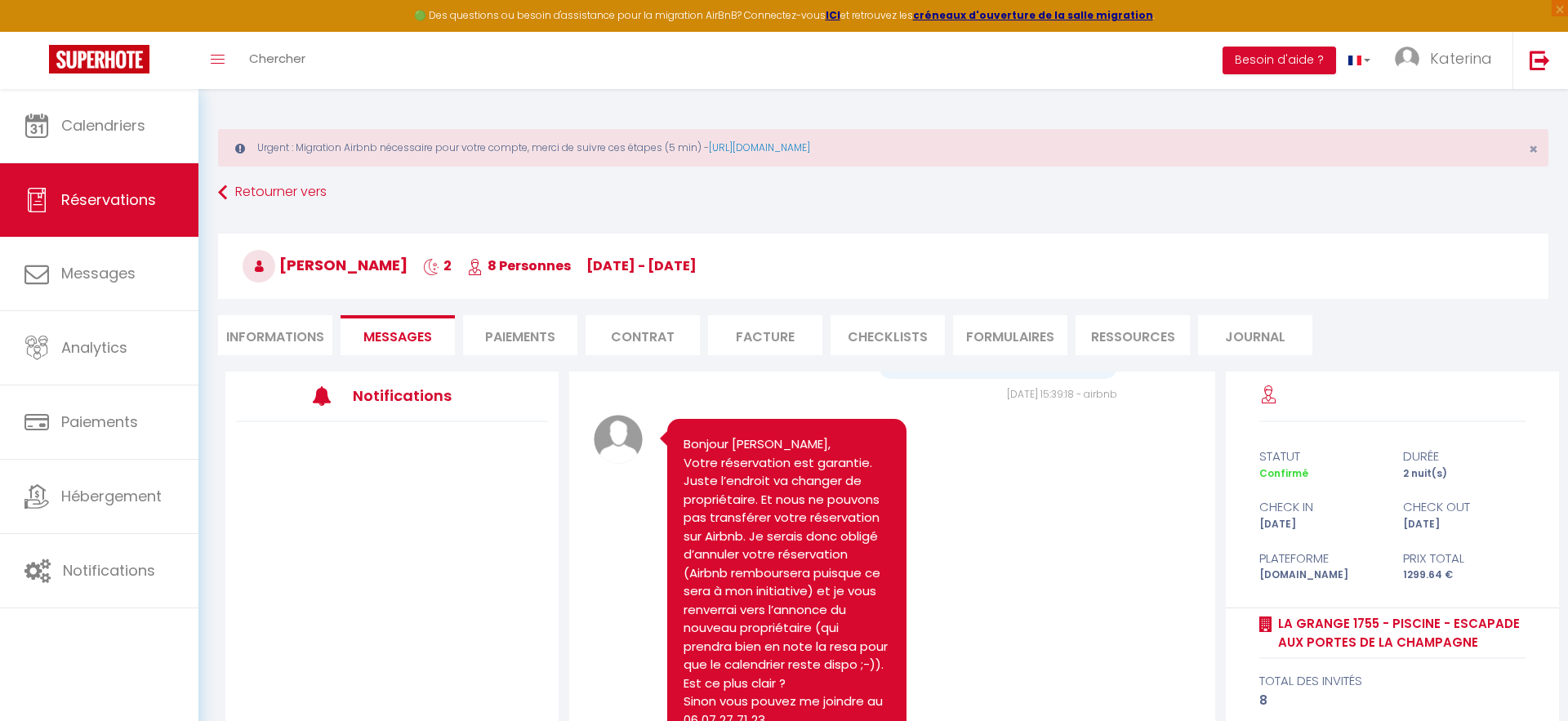
scroll to position [1100, 0]
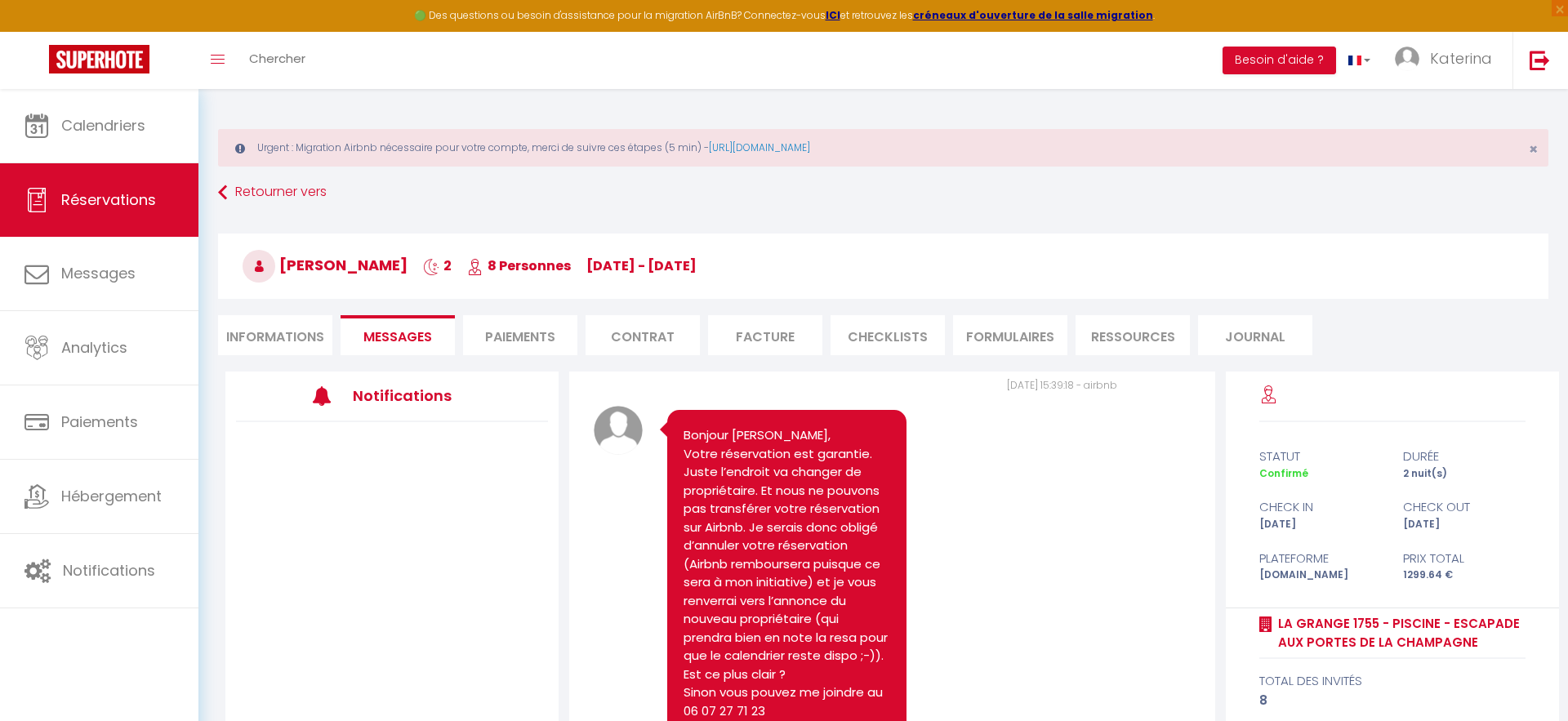
click at [710, 448] on pre "Bonjour [PERSON_NAME], Votre réservation est garantie. Juste l’endroit va chang…" at bounding box center [786, 590] width 206 height 330
drag, startPoint x: 710, startPoint y: 448, endPoint x: 834, endPoint y: 477, distance: 127.3
click at [834, 477] on pre "Bonjour [PERSON_NAME], Votre réservation est garantie. Juste l’endroit va chang…" at bounding box center [786, 590] width 206 height 330
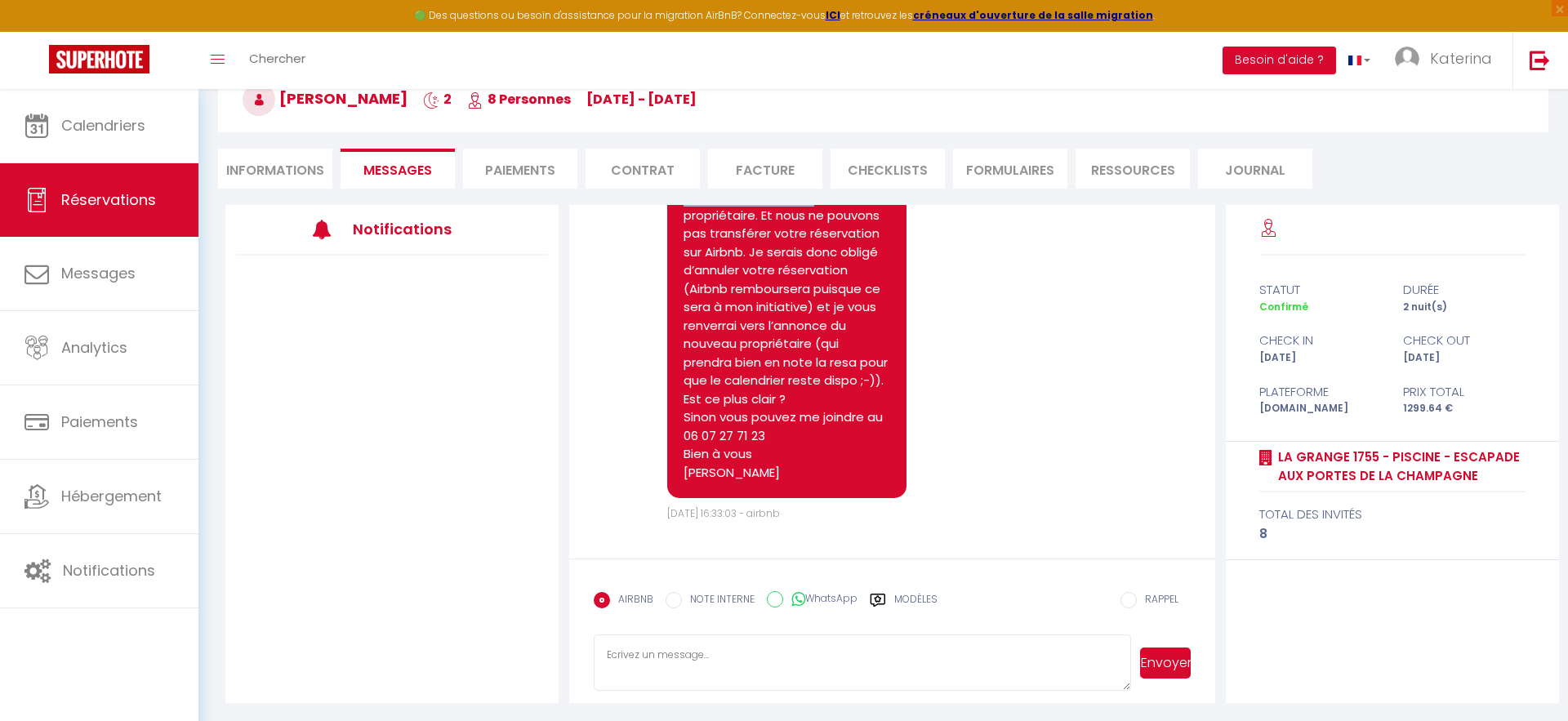
scroll to position [168, 0]
click at [531, 169] on li "Paiements" at bounding box center [520, 167] width 114 height 40
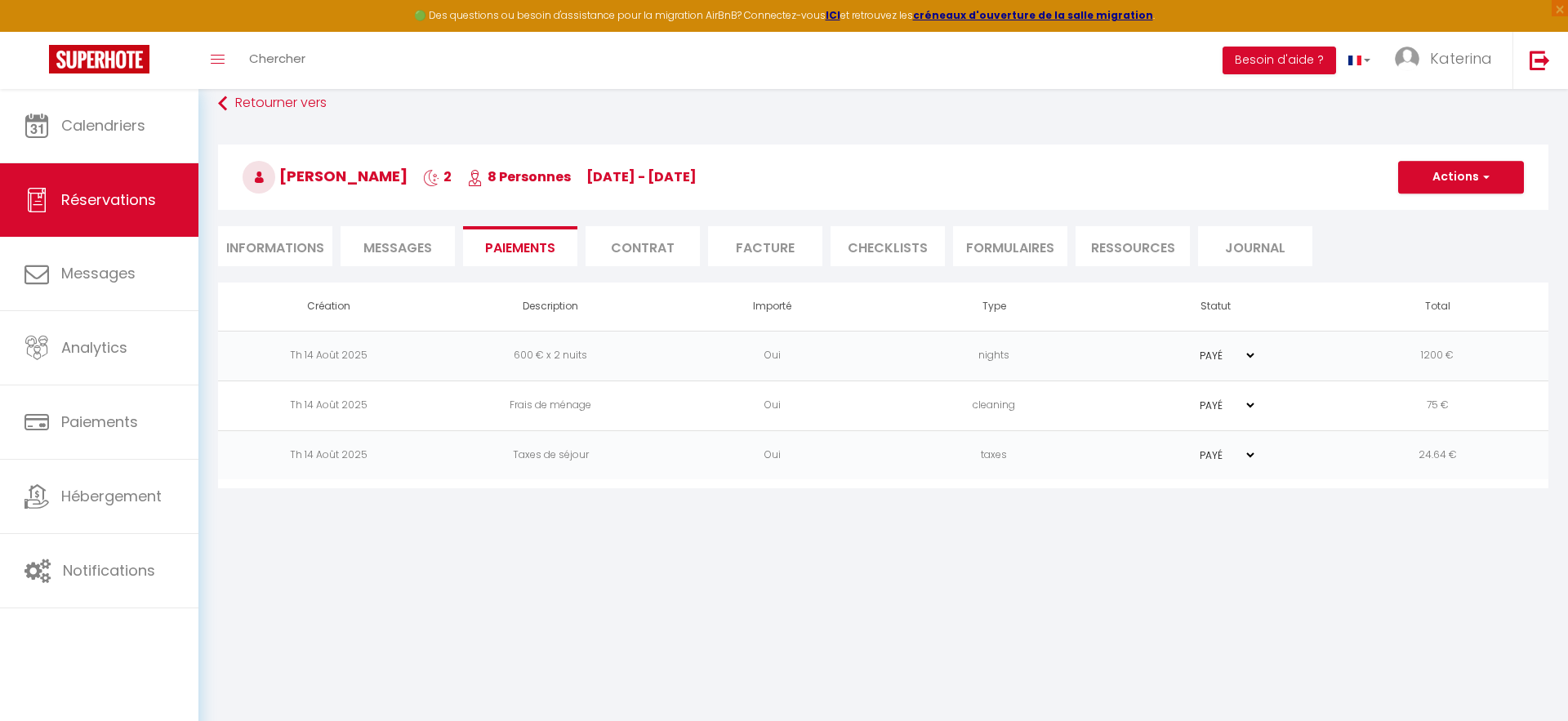
scroll to position [89, 0]
click at [632, 279] on div "Retourner vers [PERSON_NAME] 2 8 Personnes [DATE] - [DATE] Actions Enregistrer …" at bounding box center [883, 186] width 1352 height 194
click at [632, 256] on li "Contrat" at bounding box center [642, 246] width 114 height 40
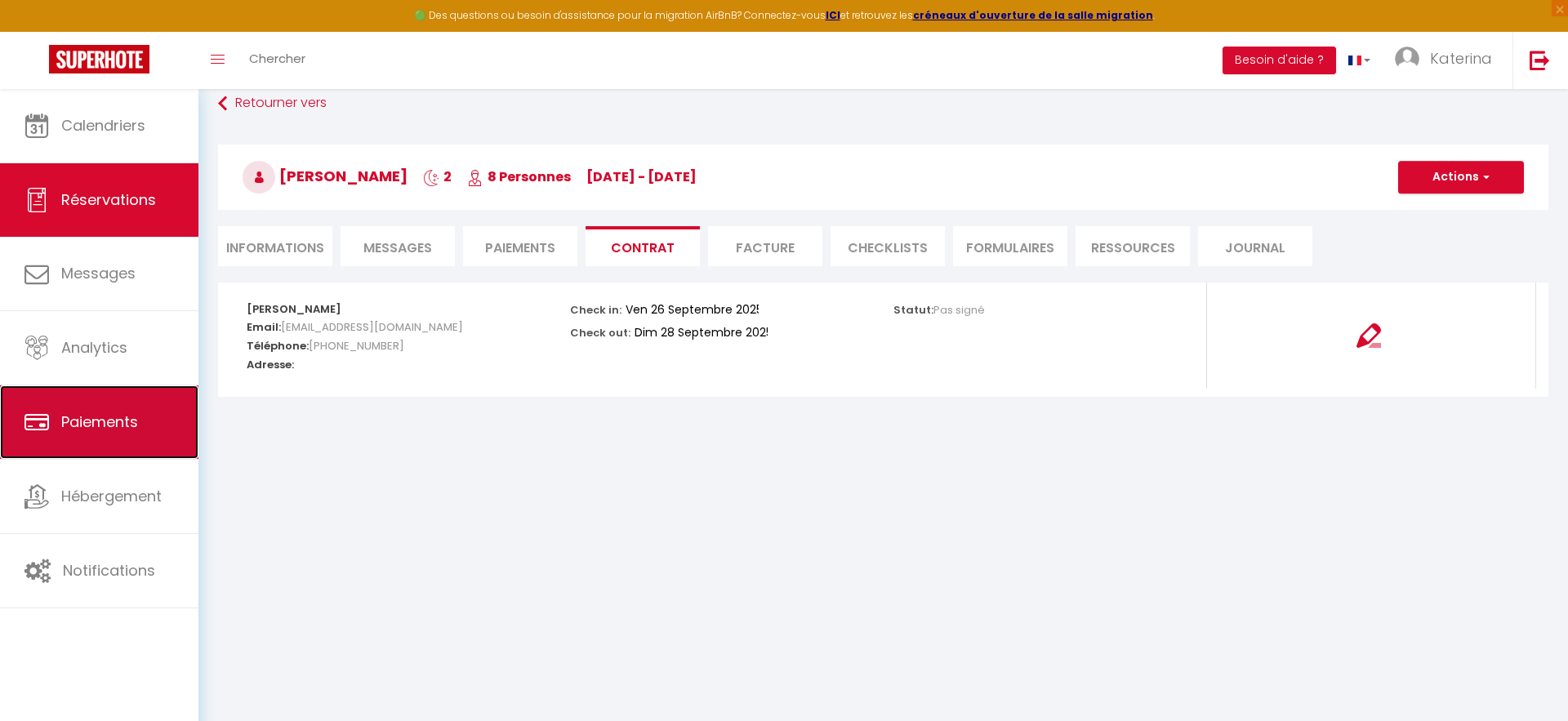
click at [96, 435] on link "Paiements" at bounding box center [99, 422] width 198 height 74
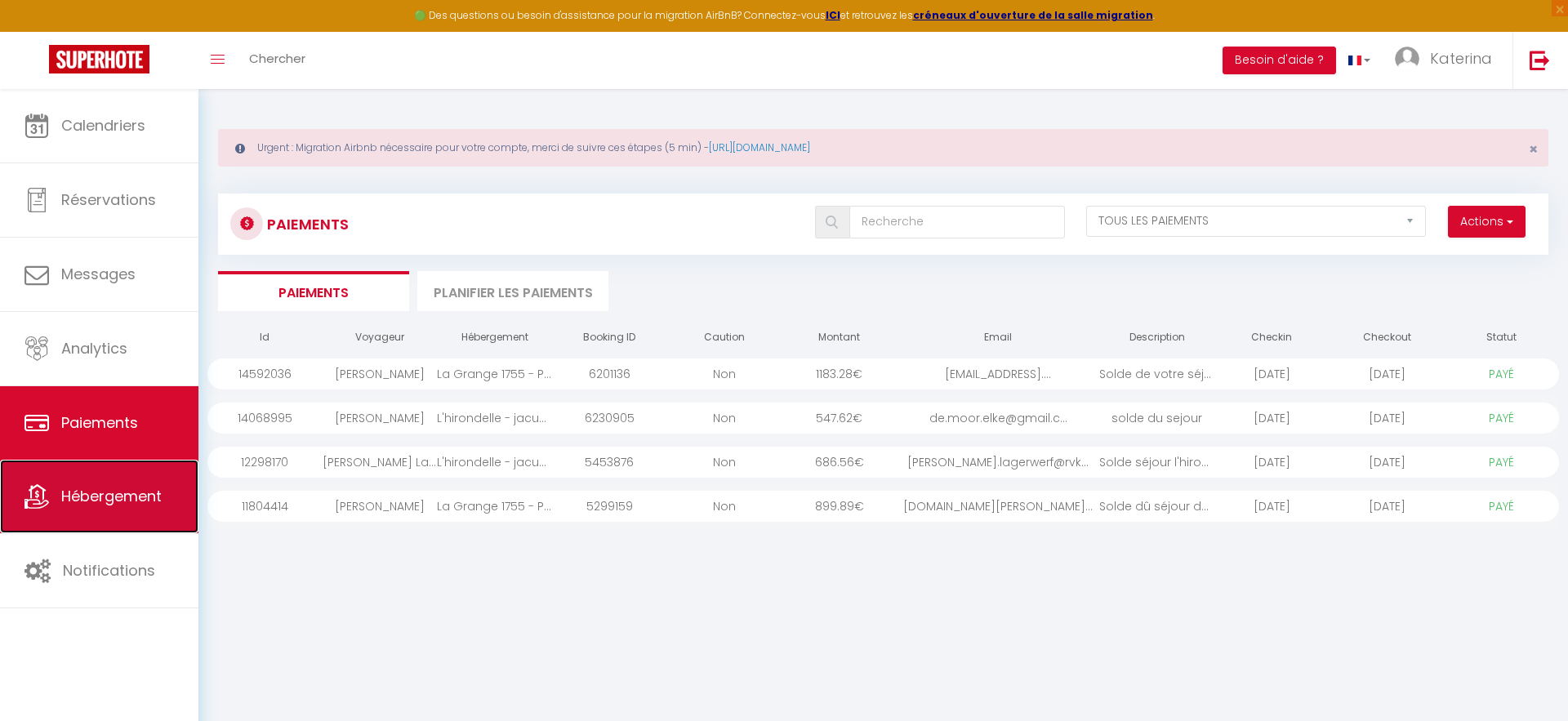
click at [66, 498] on span "Hébergement" at bounding box center [111, 495] width 101 height 20
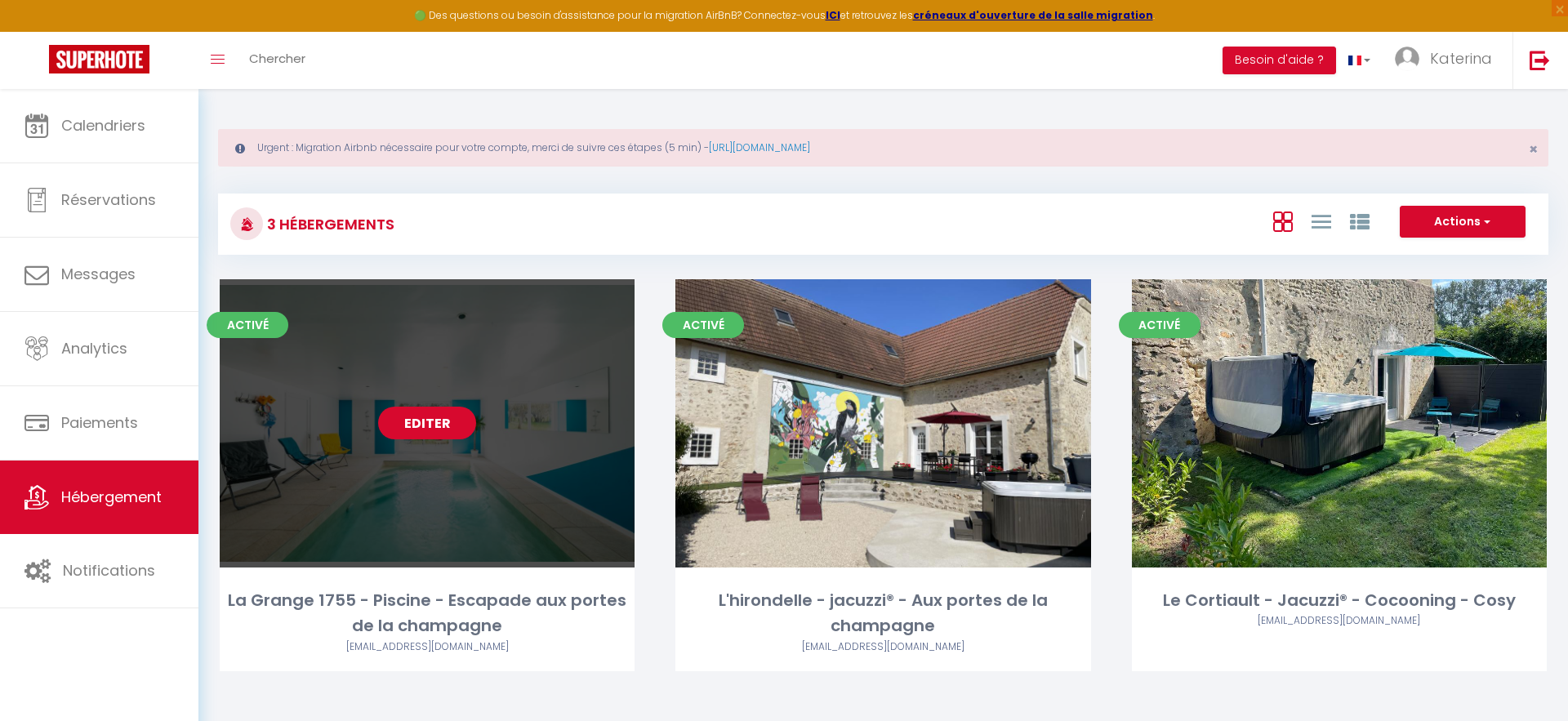
click at [424, 426] on link "Editer" at bounding box center [427, 422] width 98 height 32
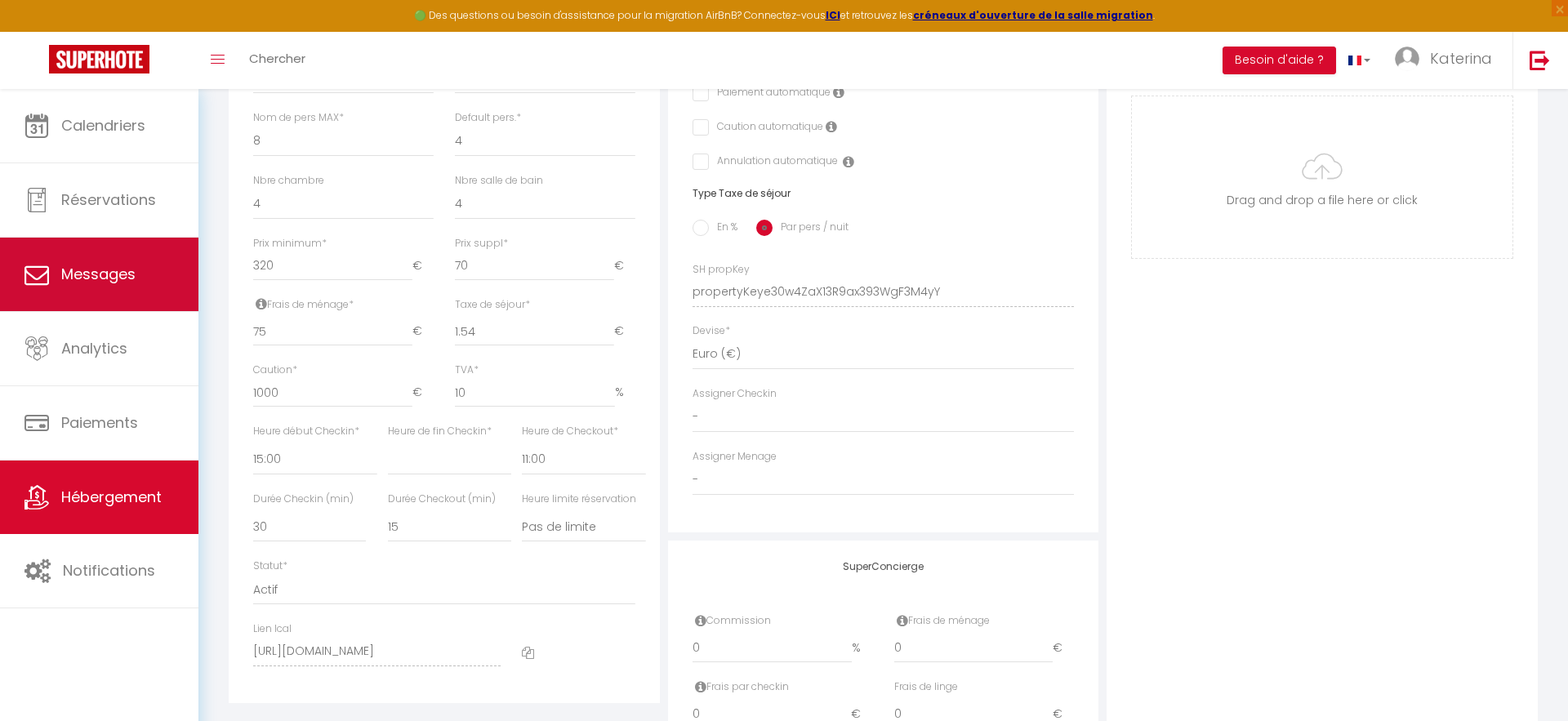
scroll to position [634, 0]
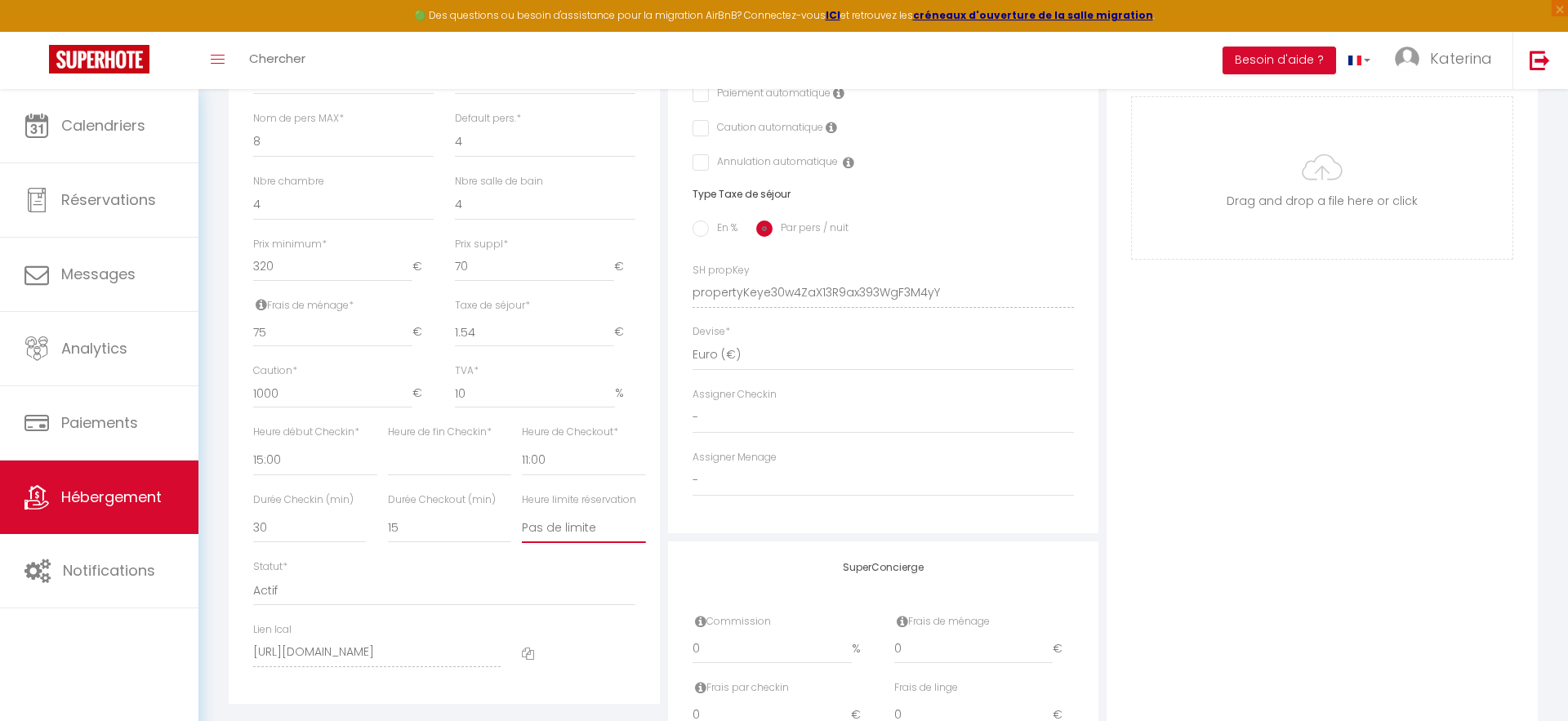
click at [557, 531] on select "Pas de limite 01:00 02:00 03:00 04:00 05:00 06:00 07:00 08:00 09:00 10:00 11:00…" at bounding box center [583, 527] width 124 height 31
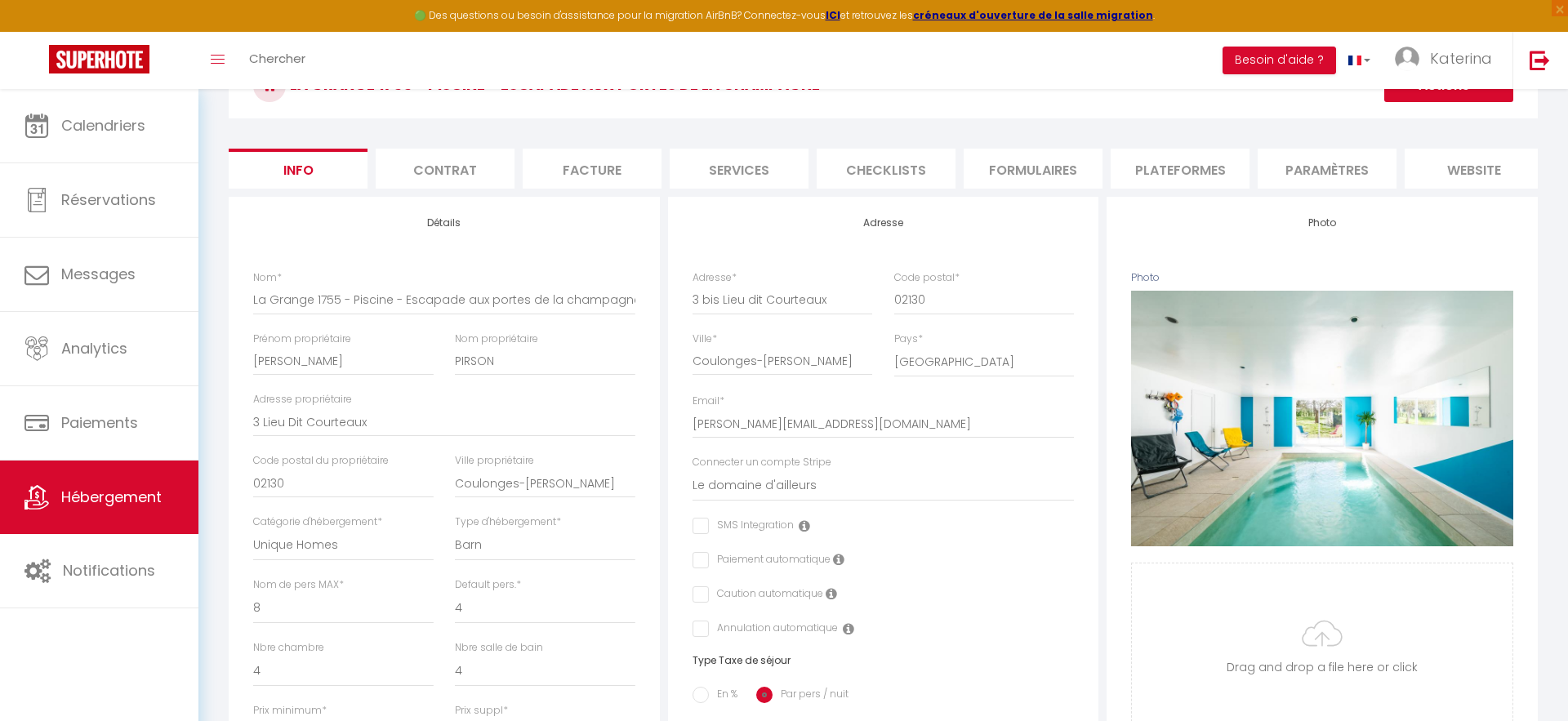
scroll to position [0, 0]
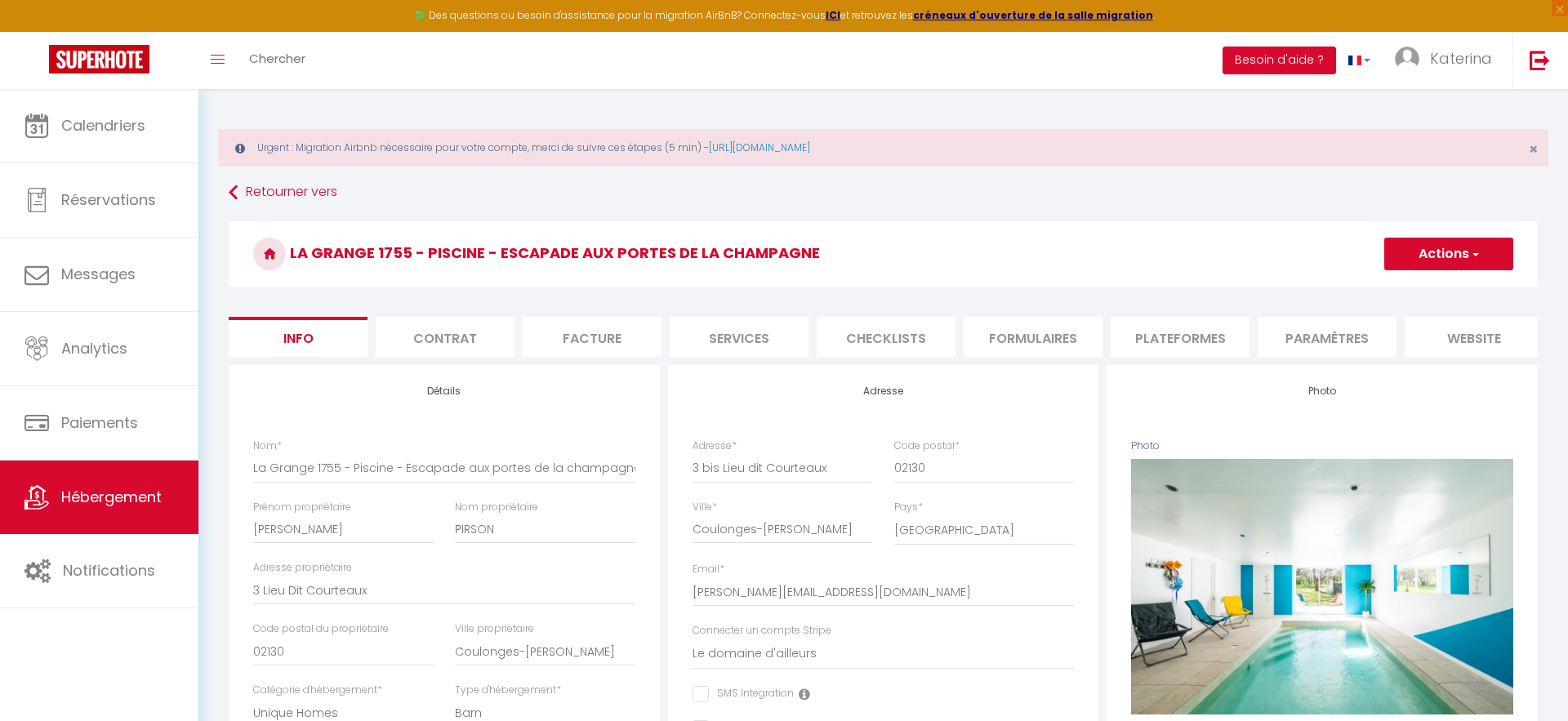
click at [479, 336] on li "Contrat" at bounding box center [445, 336] width 138 height 40
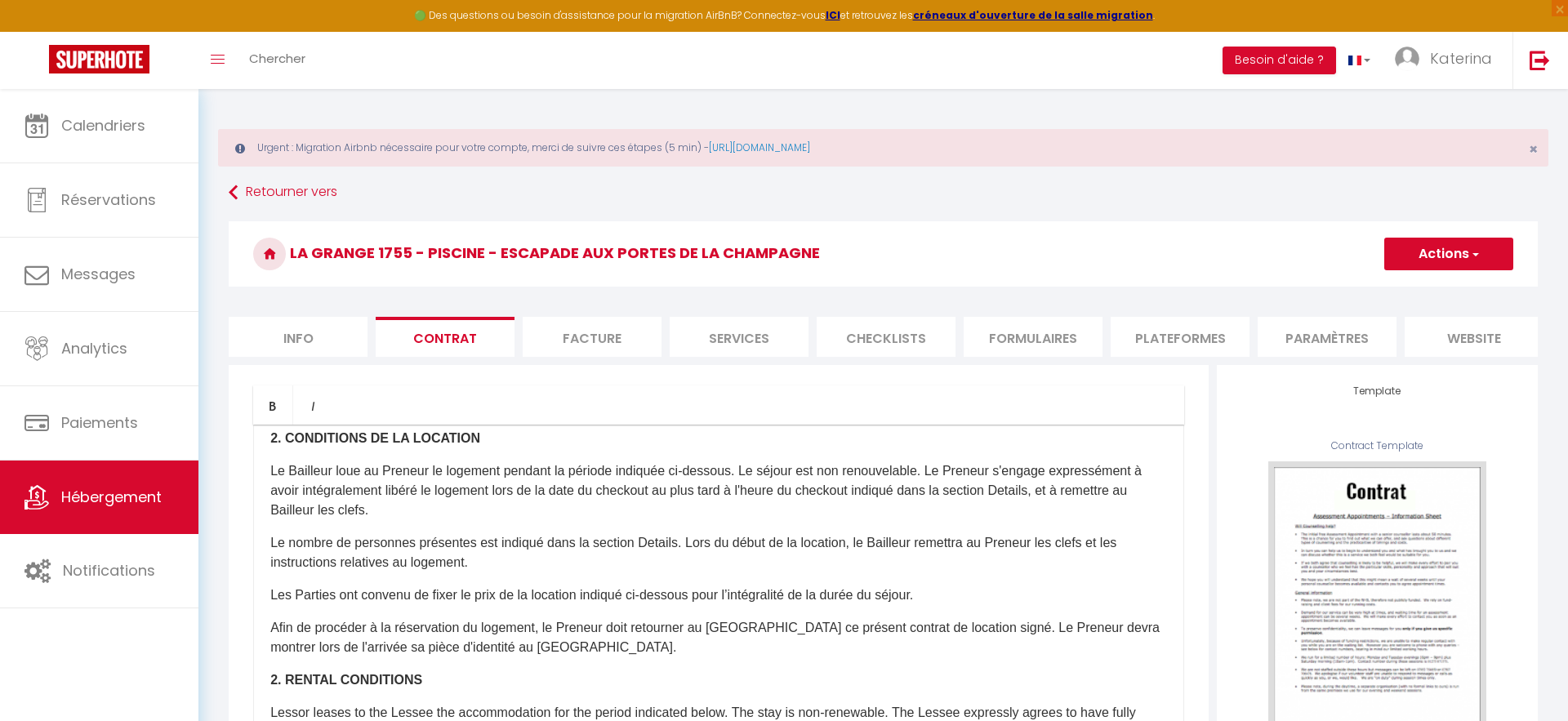
scroll to position [246, 0]
click at [630, 332] on li "Facture" at bounding box center [592, 336] width 138 height 40
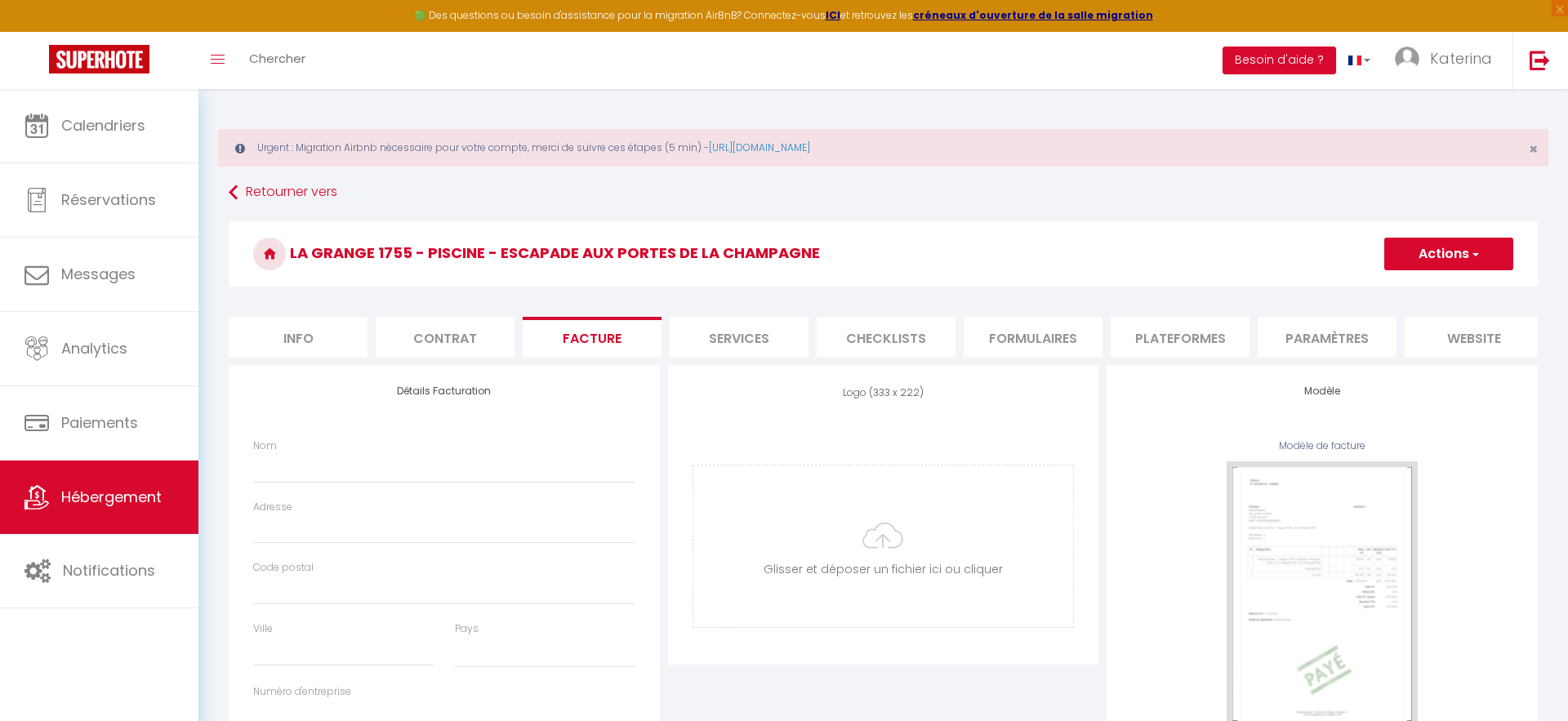
click at [713, 340] on li "Services" at bounding box center [739, 336] width 138 height 40
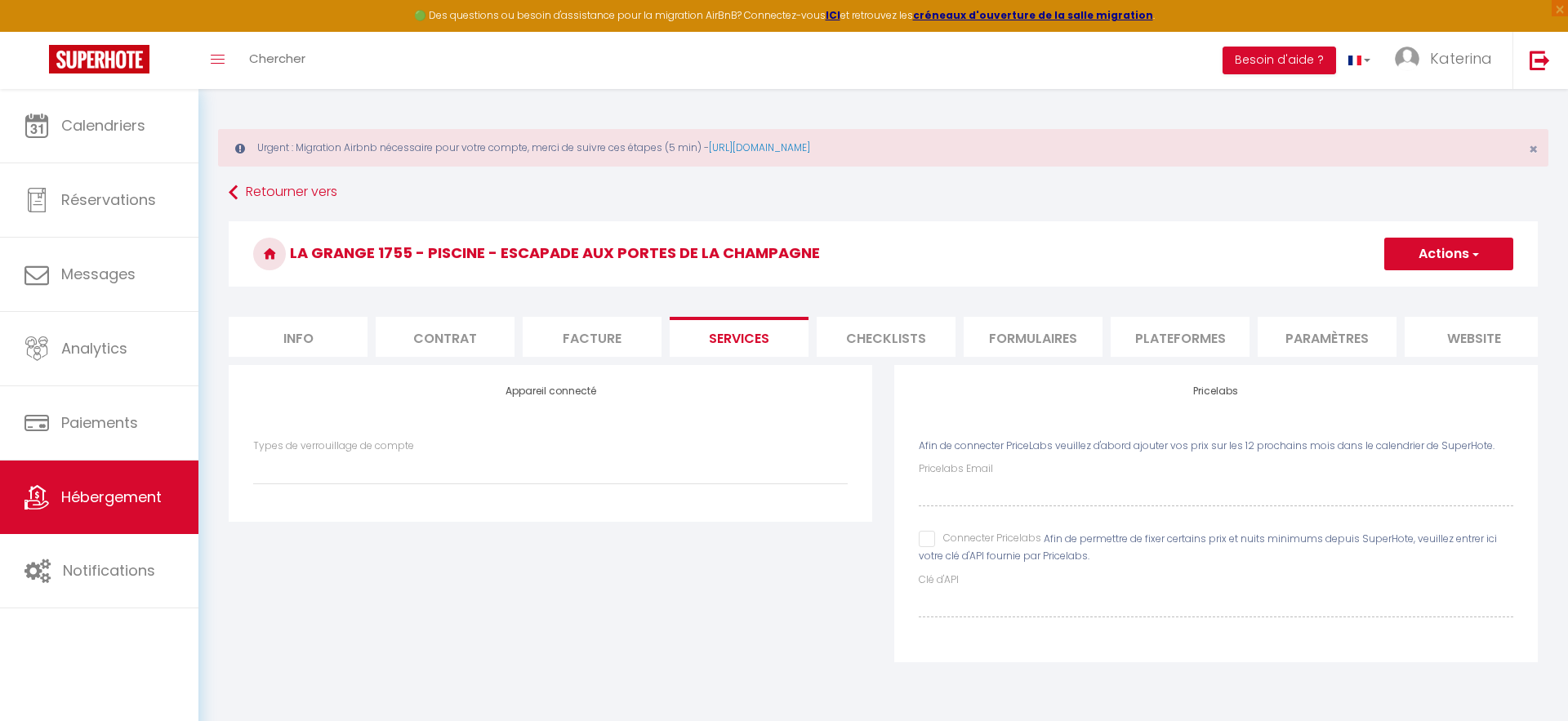
click at [1517, 703] on div at bounding box center [784, 703] width 1568 height 0
click at [1488, 703] on div at bounding box center [784, 703] width 1568 height 0
click at [918, 337] on li "Checklists" at bounding box center [886, 336] width 138 height 40
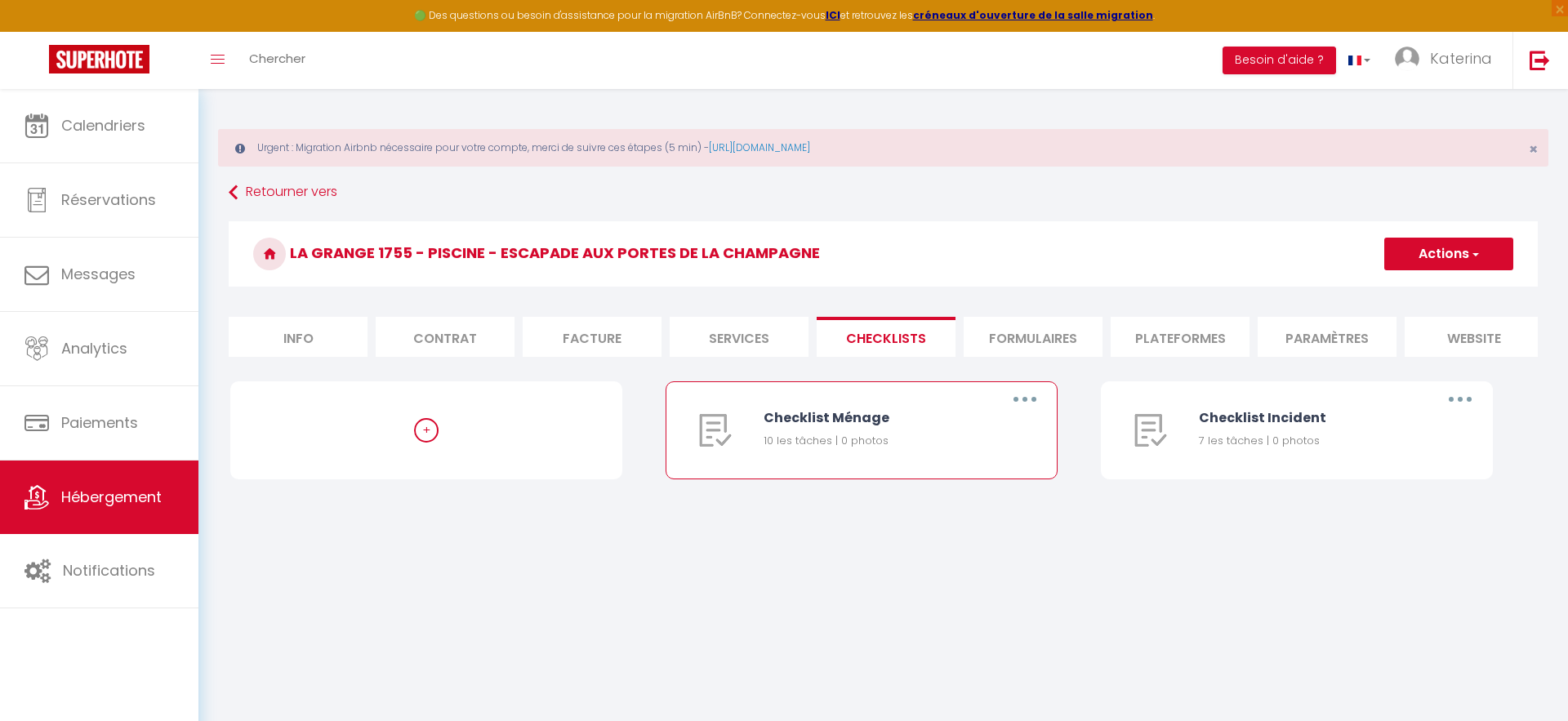
click at [874, 429] on div "Checklist Ménage 10 les tâches | 0 photos" at bounding box center [872, 430] width 217 height 96
click at [886, 400] on div "Checklist Ménage 10 les tâches | 0 photos" at bounding box center [872, 430] width 217 height 96
click at [1036, 399] on button "button" at bounding box center [1025, 399] width 46 height 26
click at [864, 414] on div "Checklist Ménage" at bounding box center [872, 417] width 217 height 20
click at [854, 416] on div "Checklist Ménage" at bounding box center [872, 417] width 217 height 20
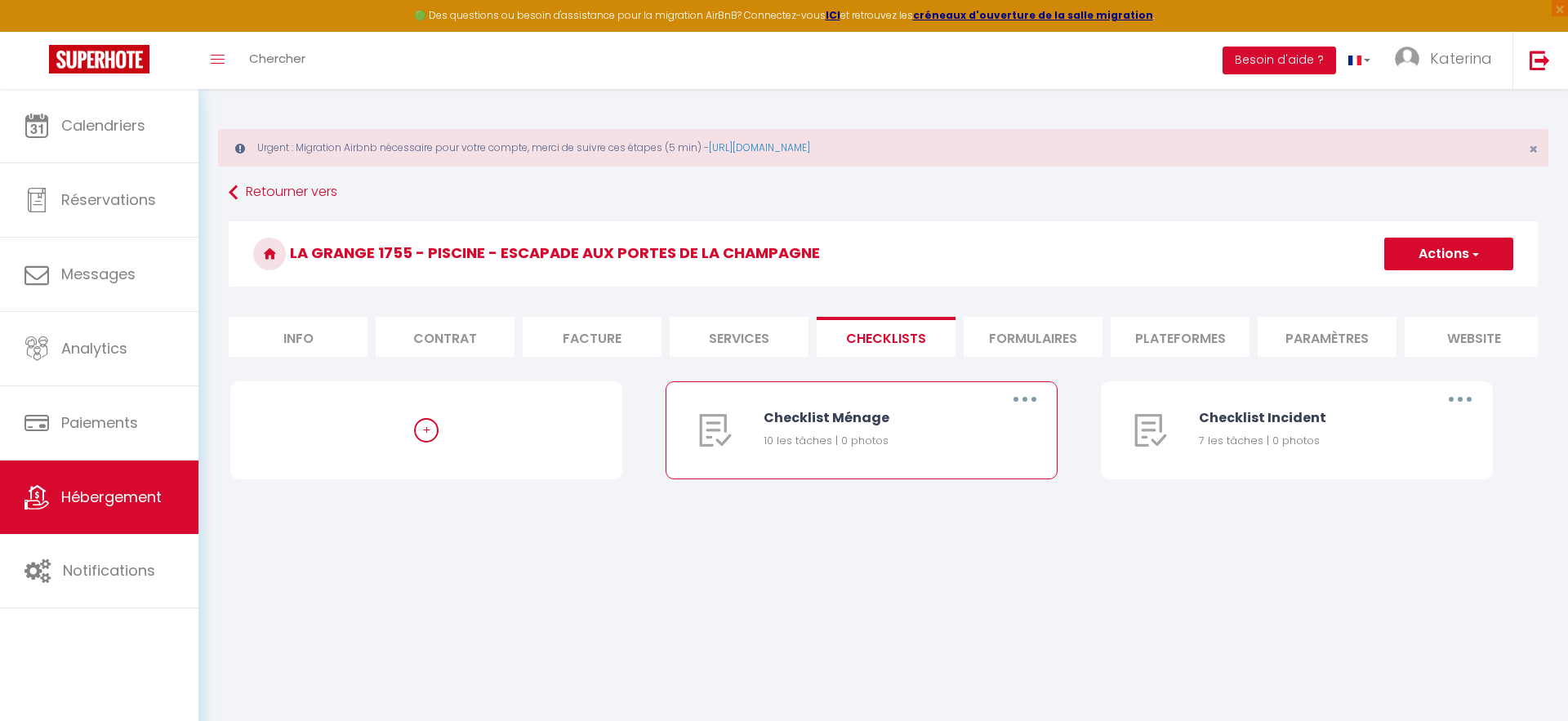
click at [854, 416] on div "Checklist Ménage" at bounding box center [872, 417] width 217 height 20
click at [1029, 404] on button "button" at bounding box center [1025, 399] width 46 height 26
click at [993, 447] on link "Editer" at bounding box center [983, 437] width 121 height 28
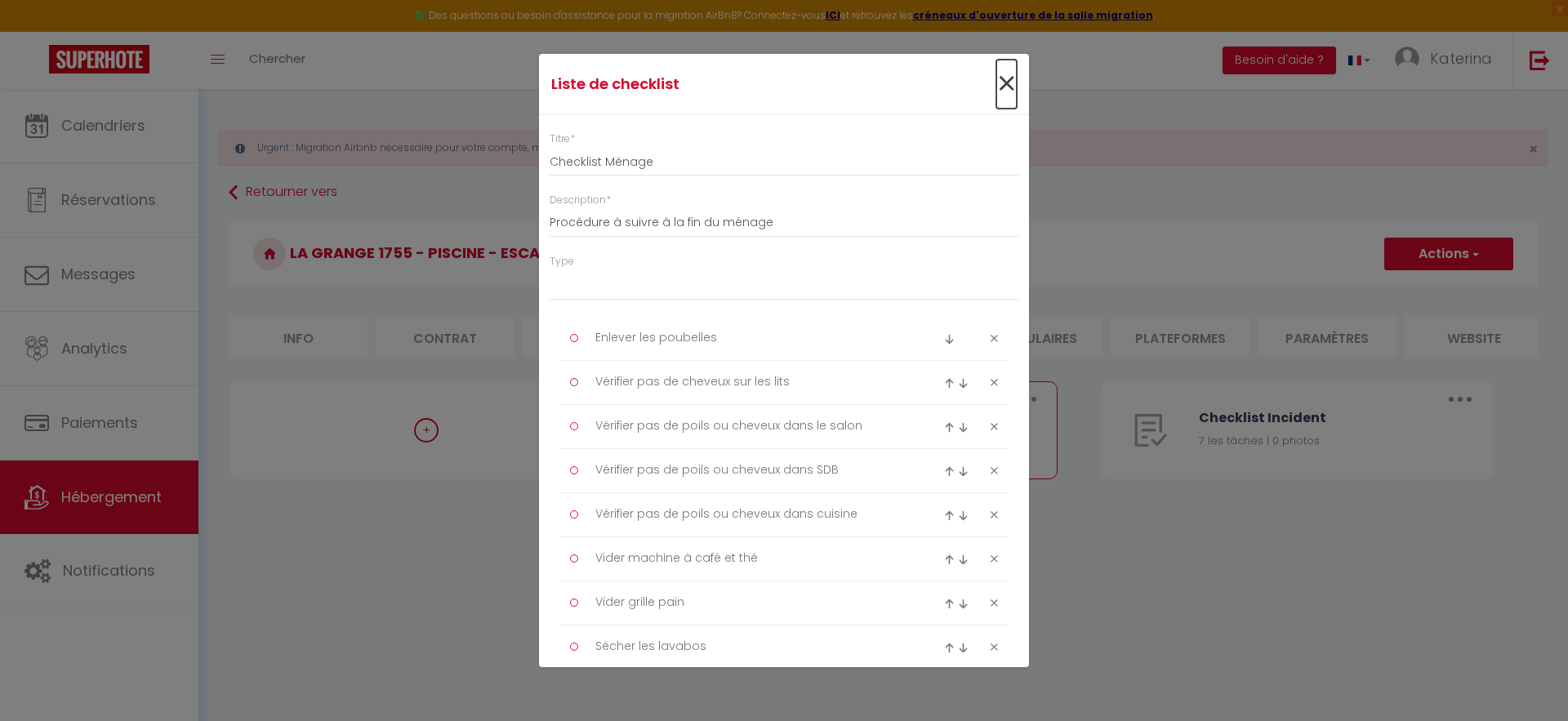
click at [1005, 93] on span "×" at bounding box center [1006, 84] width 20 height 49
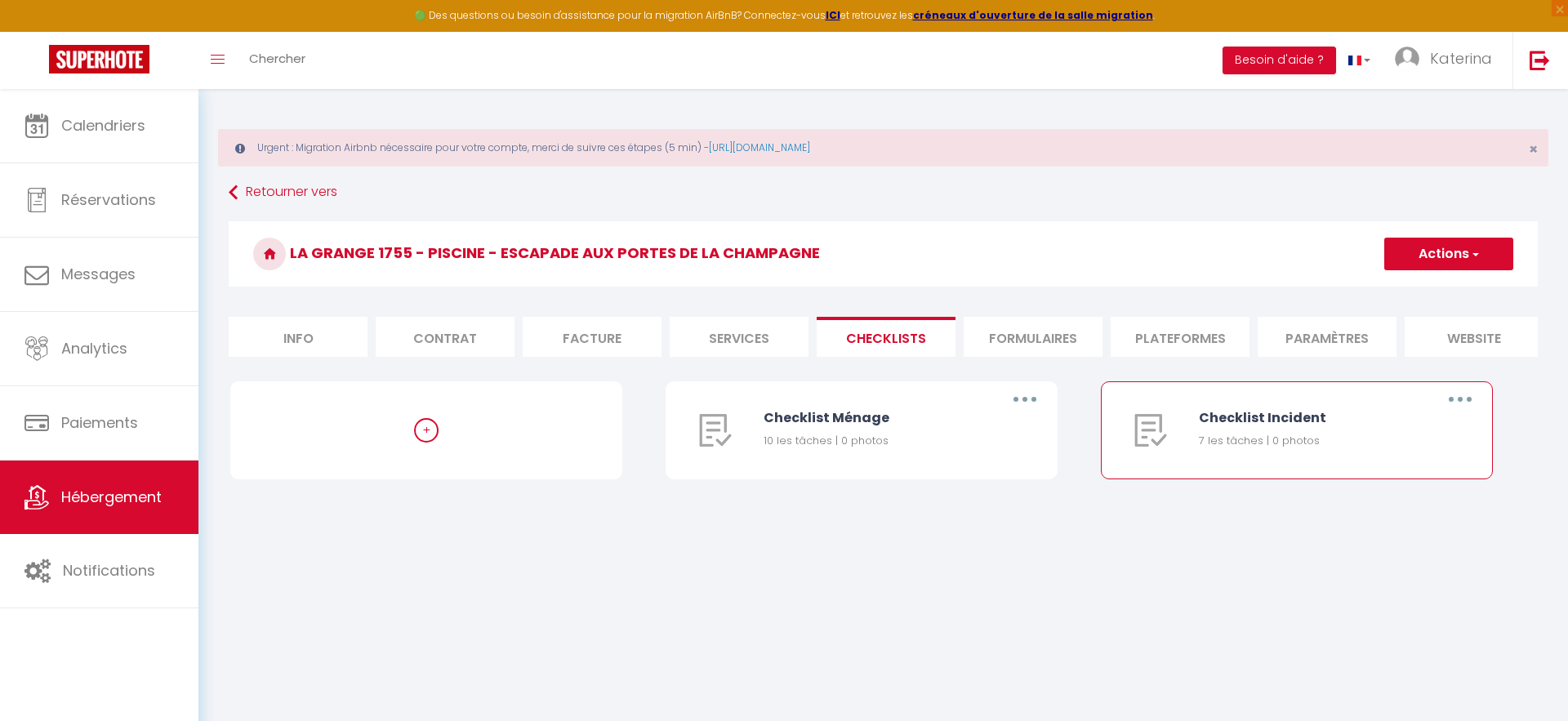
click at [1460, 394] on button "button" at bounding box center [1460, 399] width 46 height 26
click at [1393, 436] on link "Editer" at bounding box center [1417, 437] width 121 height 28
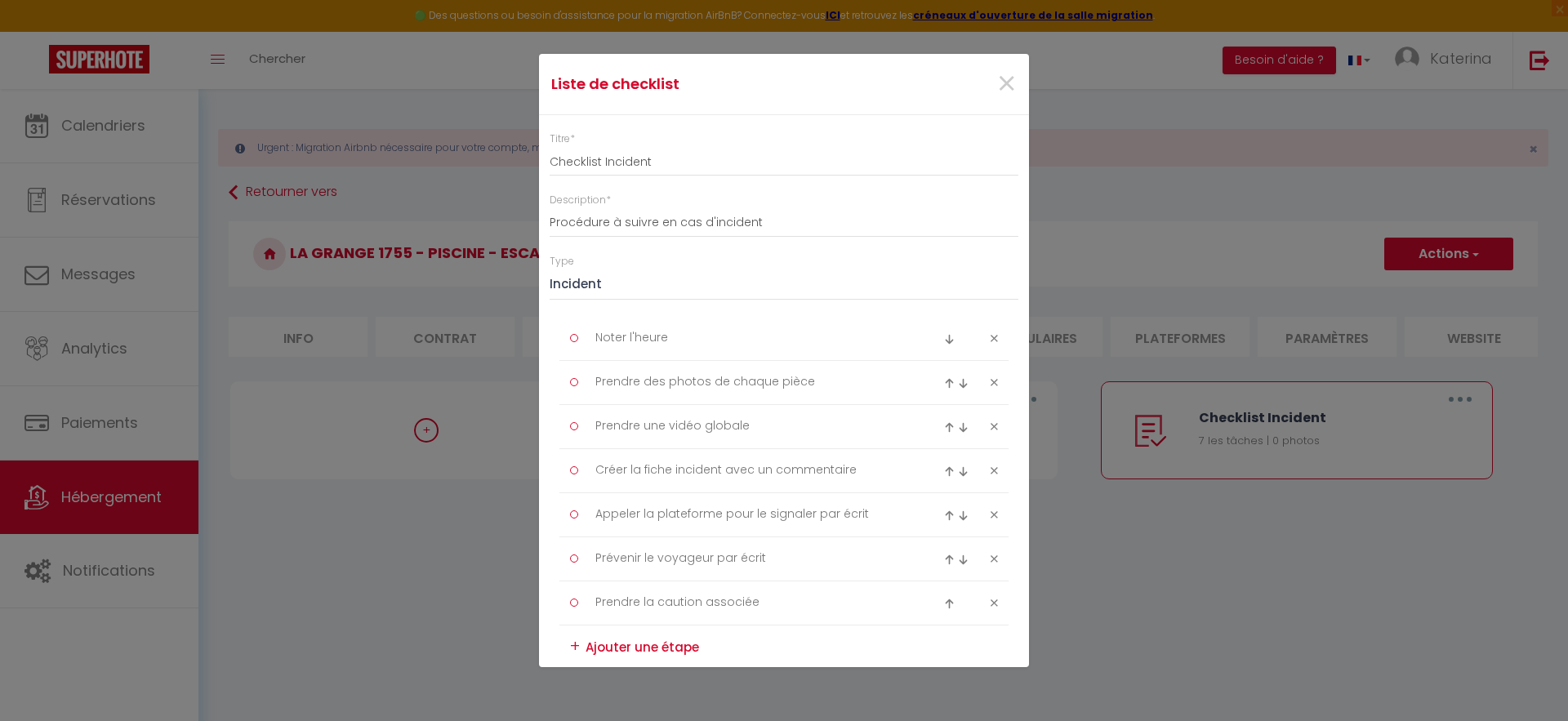
click at [1018, 92] on div "×" at bounding box center [946, 83] width 162 height 36
click at [1011, 86] on span "×" at bounding box center [1006, 84] width 20 height 49
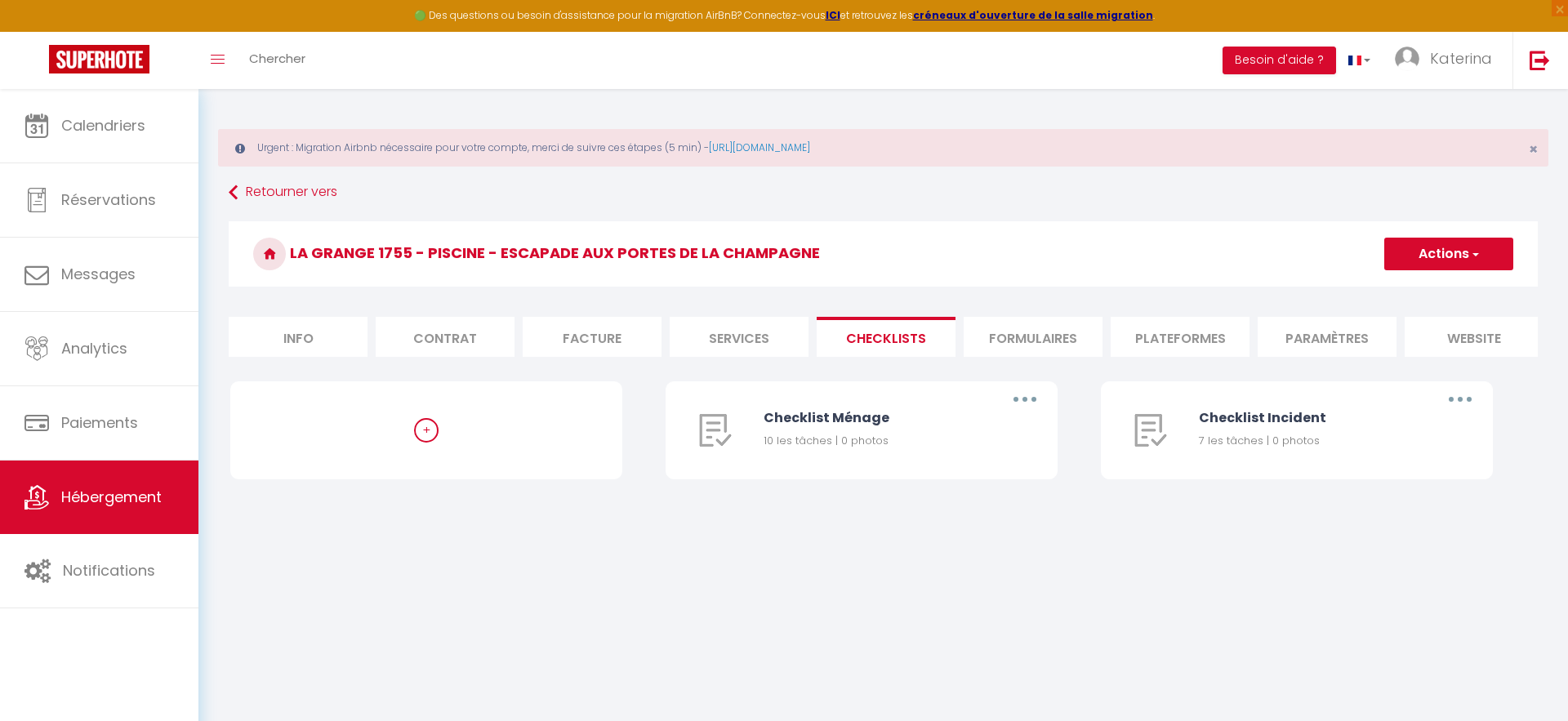
click at [981, 338] on li "Formulaires" at bounding box center [1032, 336] width 138 height 40
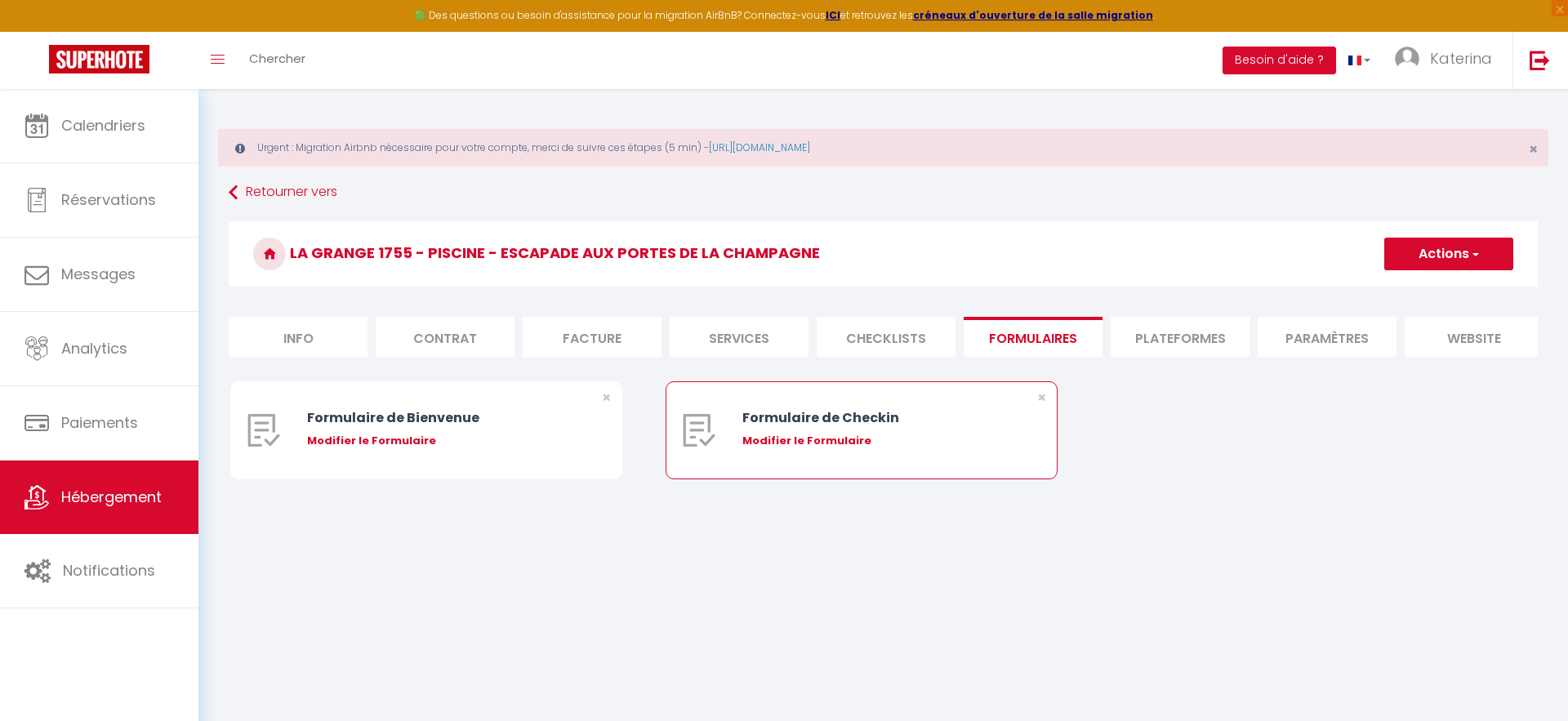
click at [830, 417] on div "Formulaire de Checkin" at bounding box center [877, 417] width 271 height 20
click at [798, 438] on div "Modifier le Formulaire" at bounding box center [877, 441] width 271 height 17
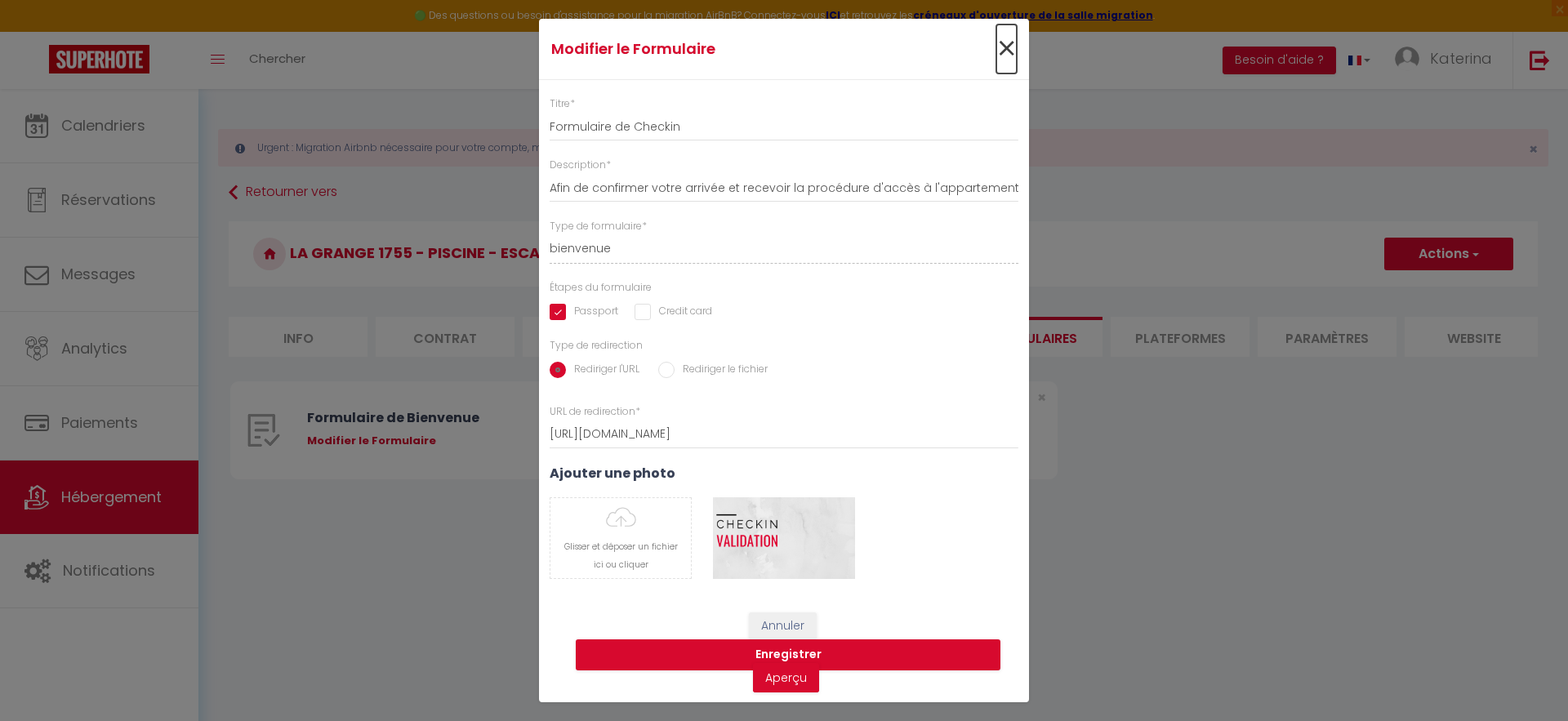
click at [1010, 59] on span "×" at bounding box center [1006, 49] width 20 height 49
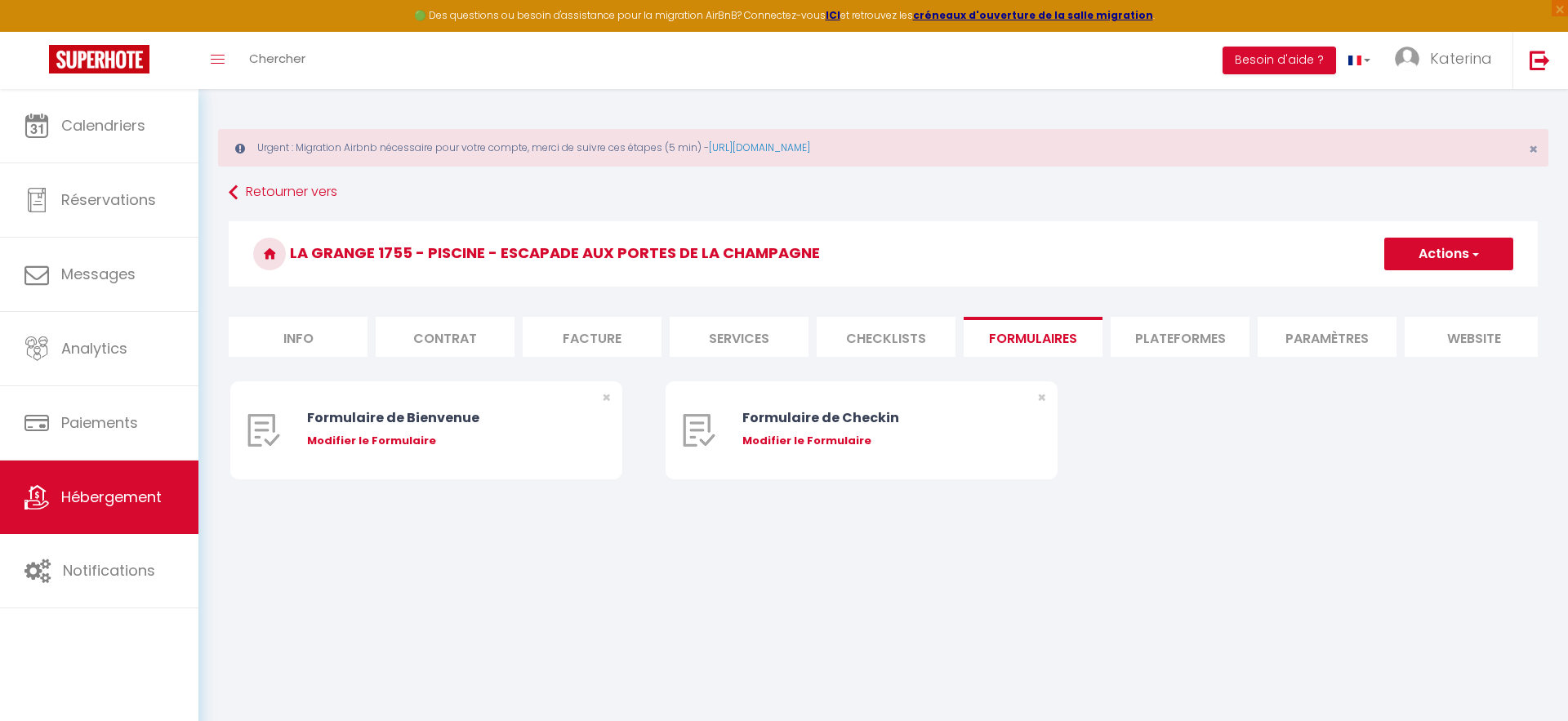
click at [1143, 331] on li "Plateformes" at bounding box center [1180, 336] width 138 height 40
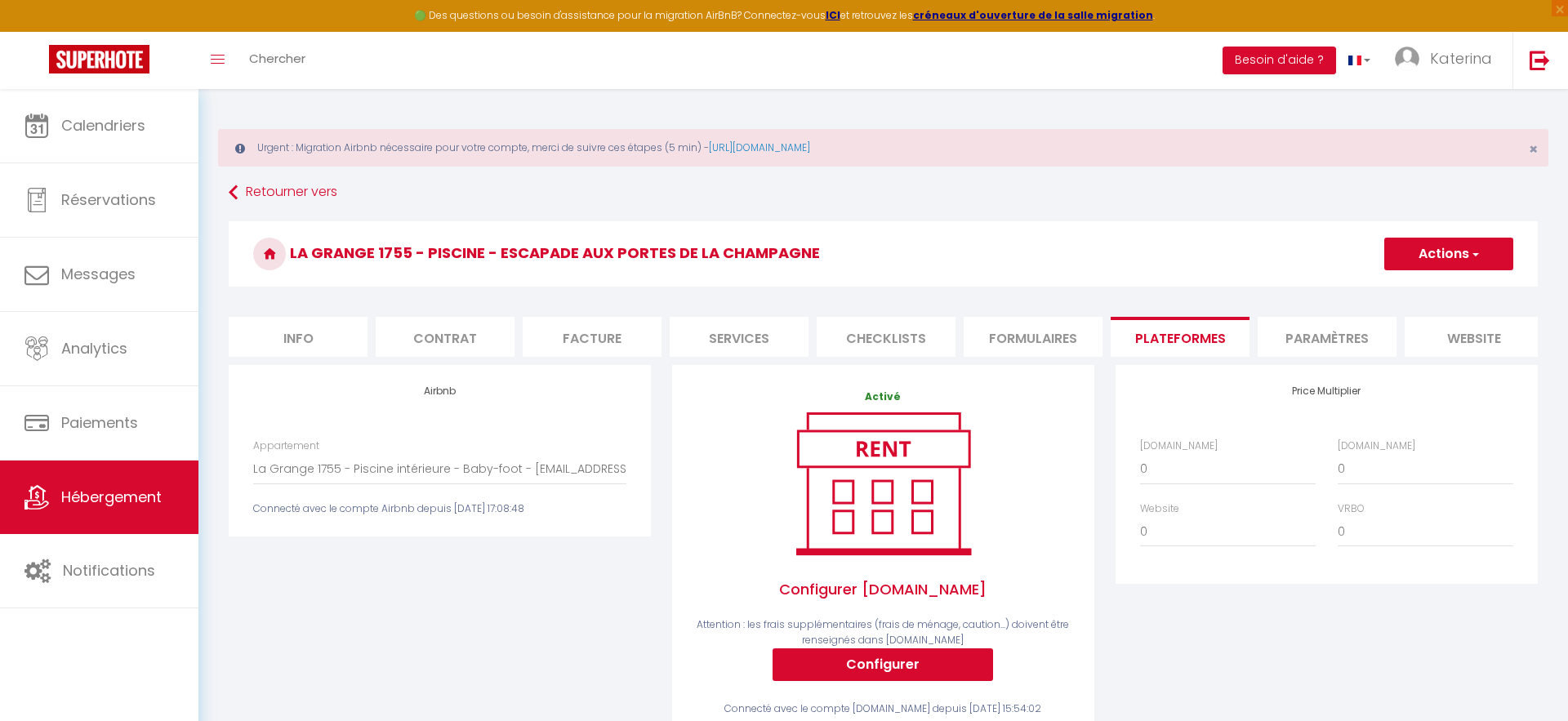
click at [1280, 344] on li "Paramètres" at bounding box center [1327, 336] width 138 height 40
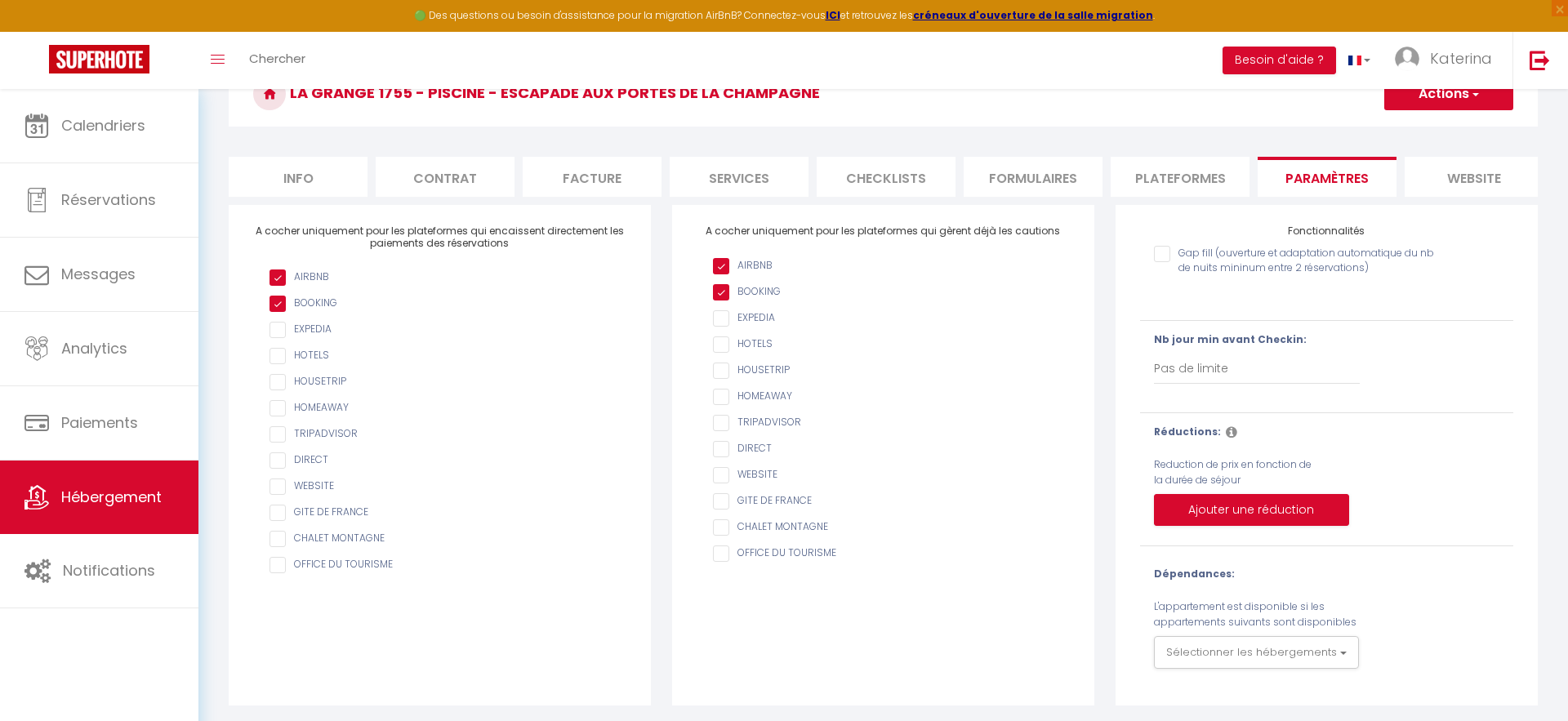
scroll to position [164, 0]
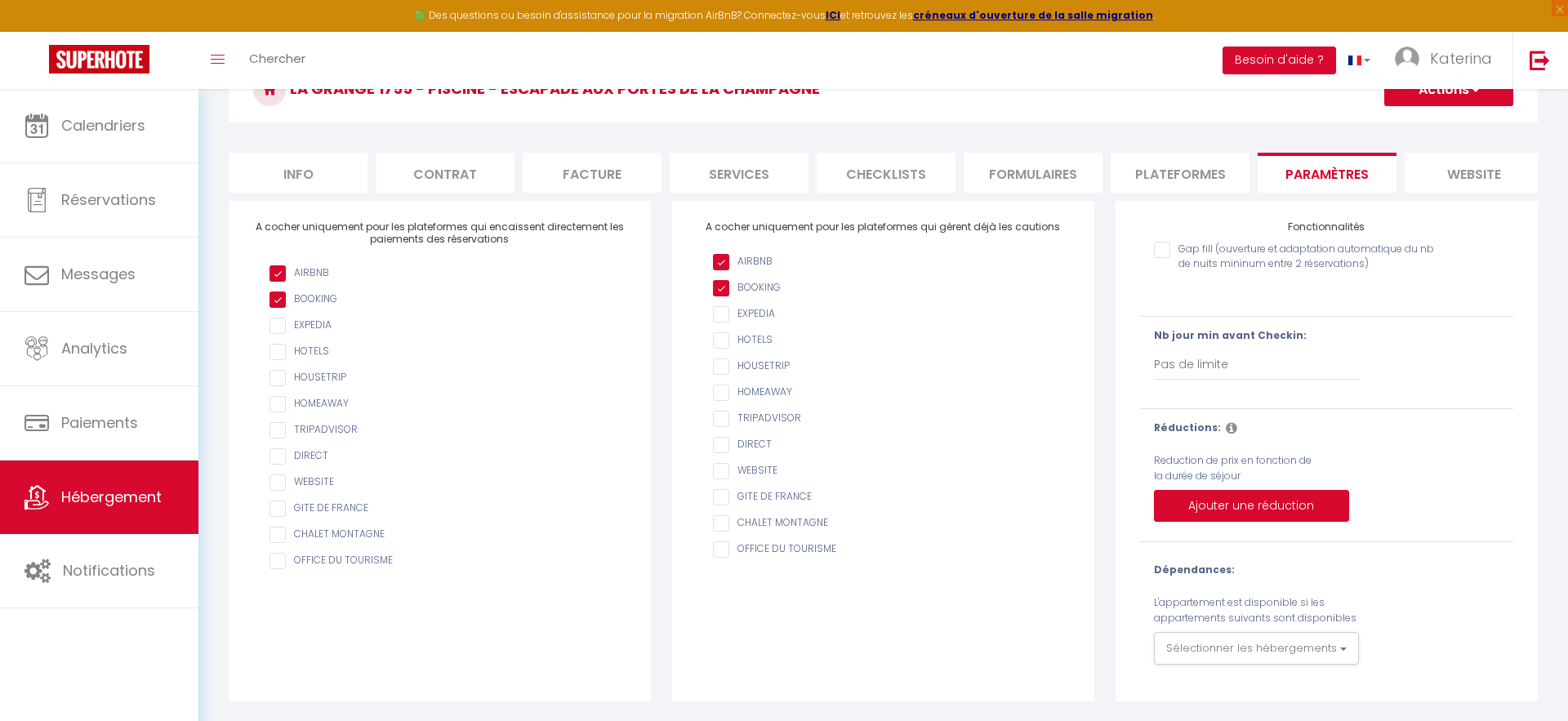
click at [1208, 337] on b "Nb jour min avant Checkin:" at bounding box center [1230, 335] width 153 height 14
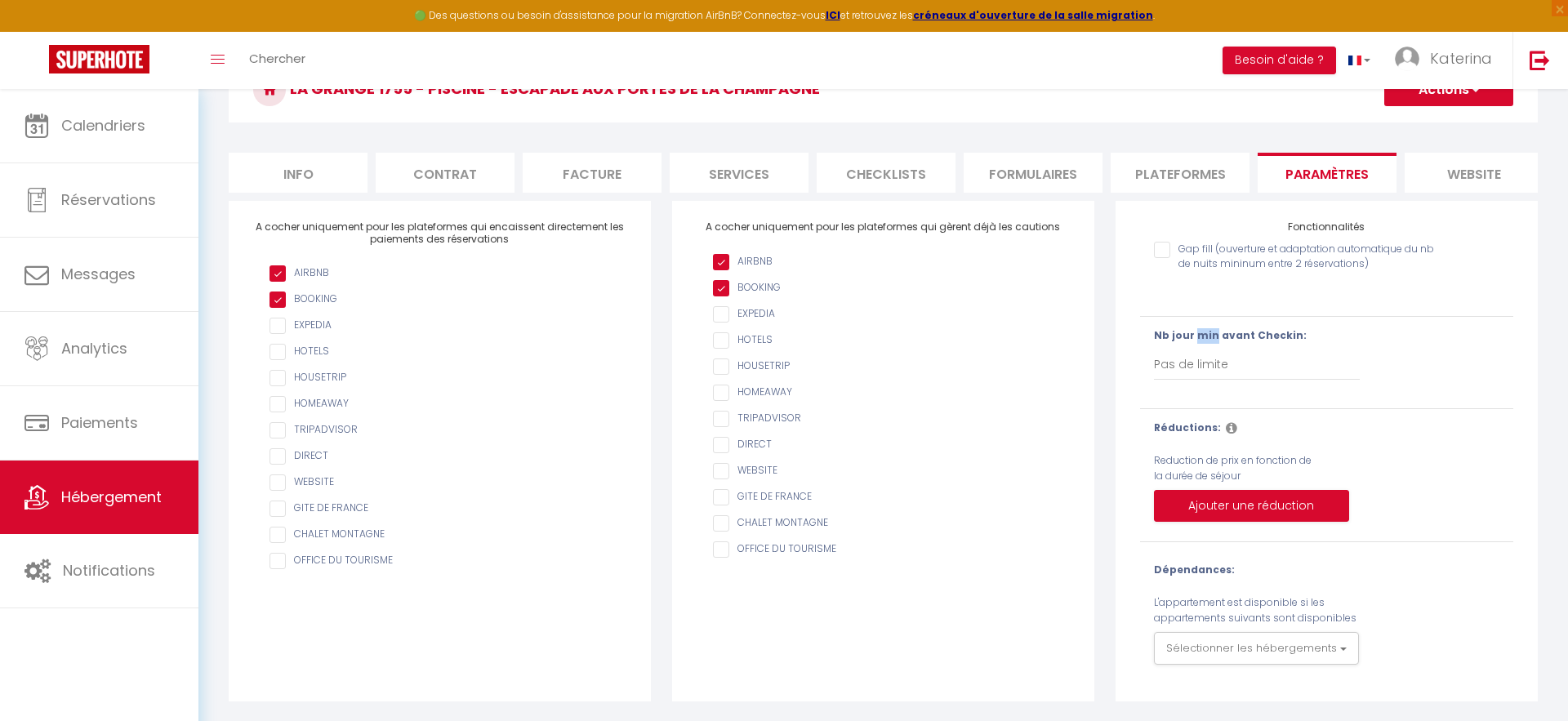
click at [1208, 337] on b "Nb jour min avant Checkin:" at bounding box center [1230, 335] width 153 height 14
click at [1200, 505] on button "Ajouter une réduction" at bounding box center [1251, 505] width 195 height 32
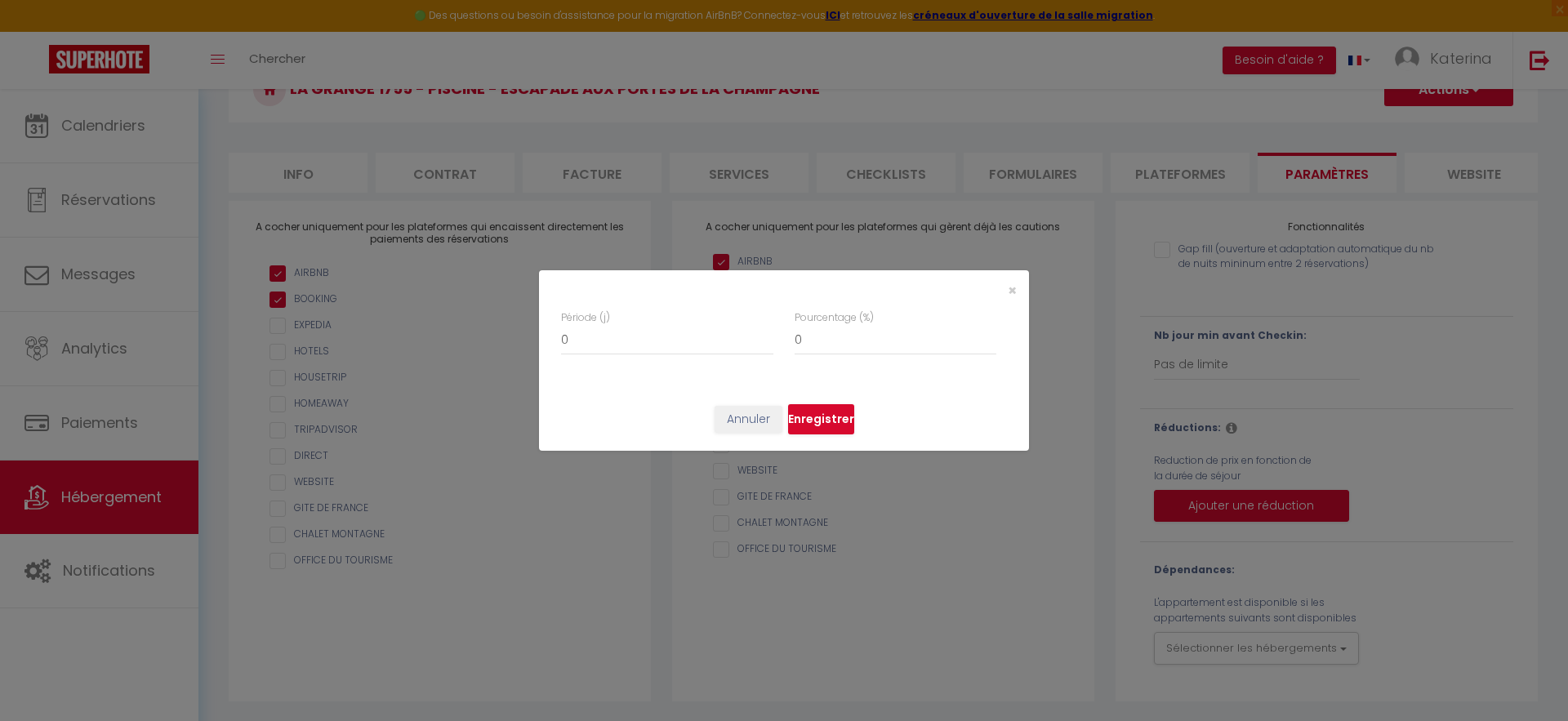
click at [1023, 293] on div "×" at bounding box center [946, 290] width 162 height 16
click at [1015, 293] on span "×" at bounding box center [1012, 290] width 9 height 20
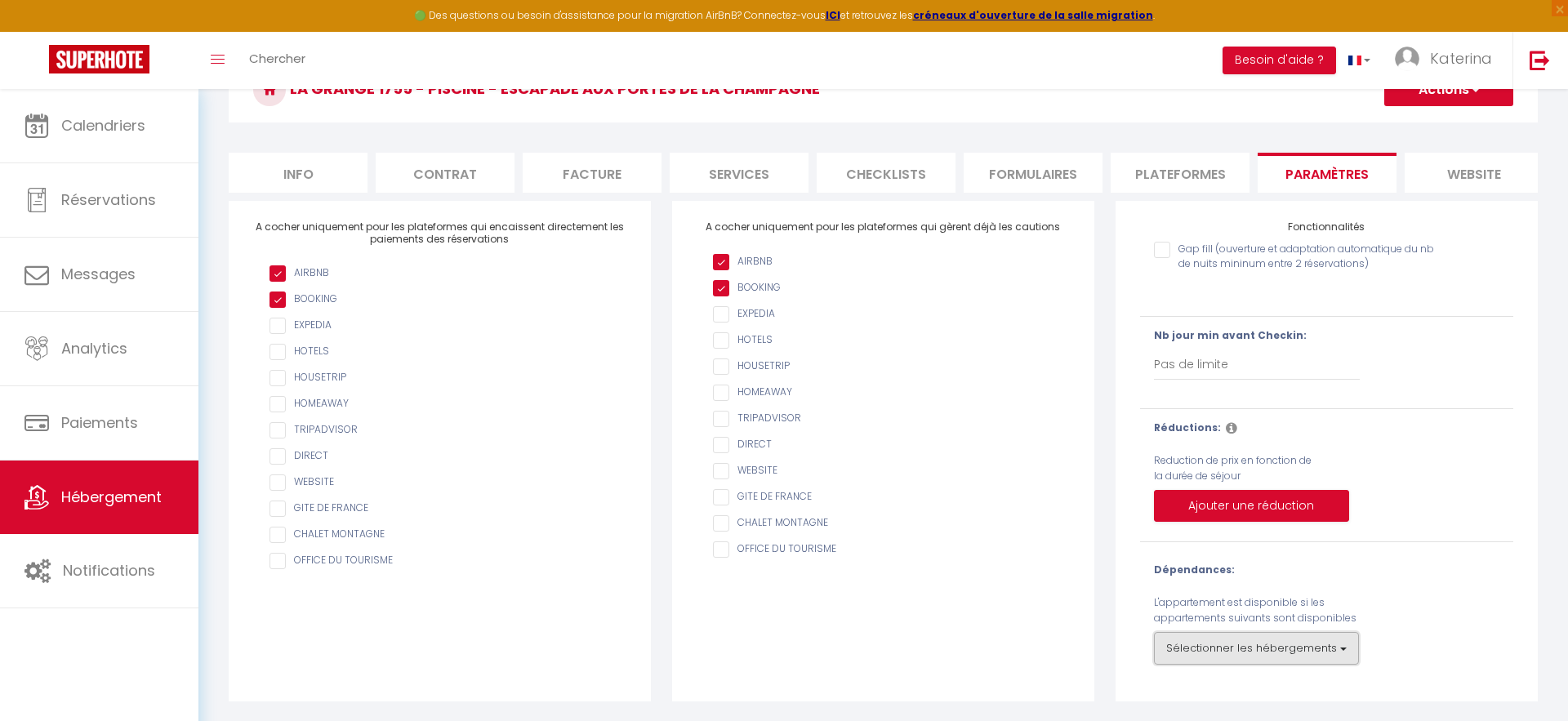
click at [1211, 654] on button "Sélectionner les hébergements" at bounding box center [1256, 647] width 205 height 32
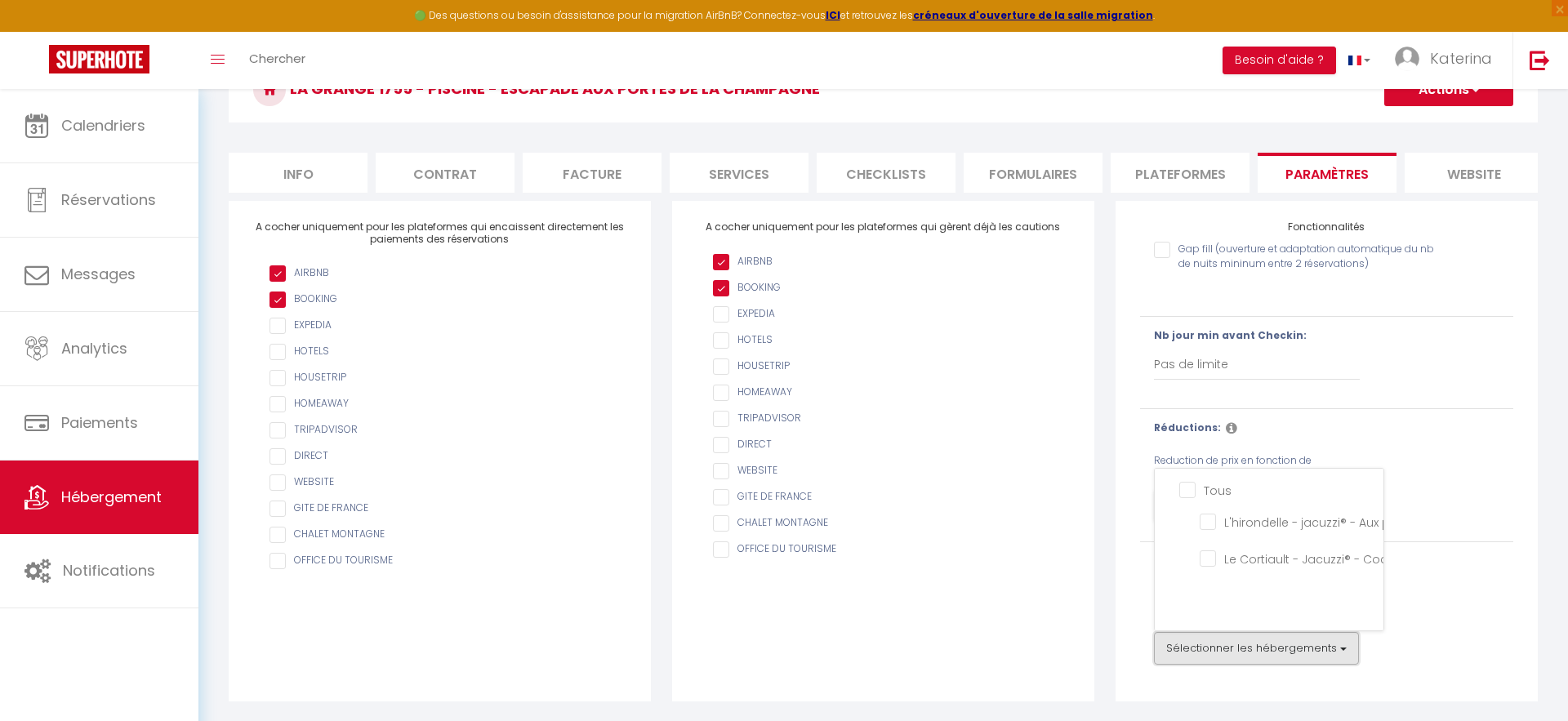
click at [1211, 654] on button "Sélectionner les hébergements" at bounding box center [1256, 647] width 205 height 32
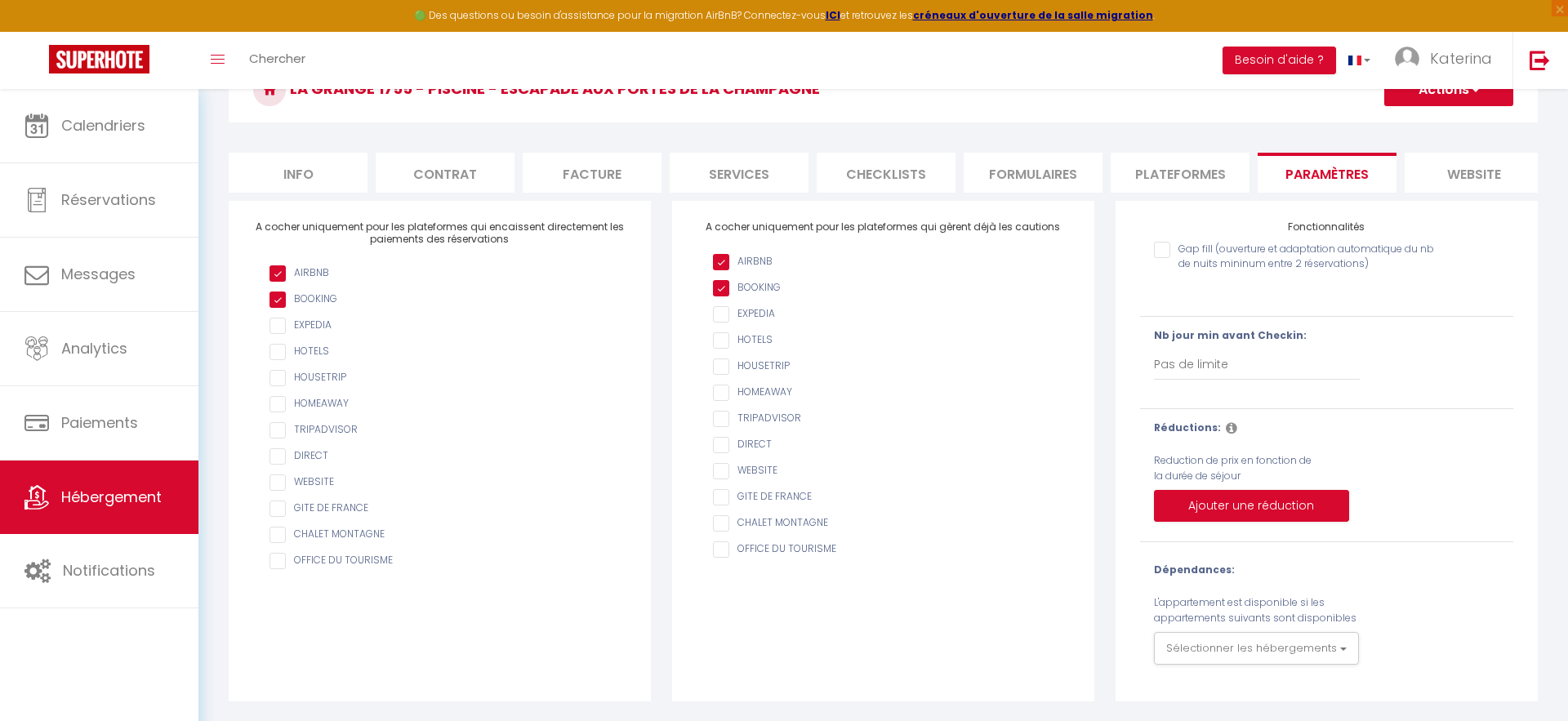
click at [1512, 171] on li "website" at bounding box center [1473, 173] width 138 height 40
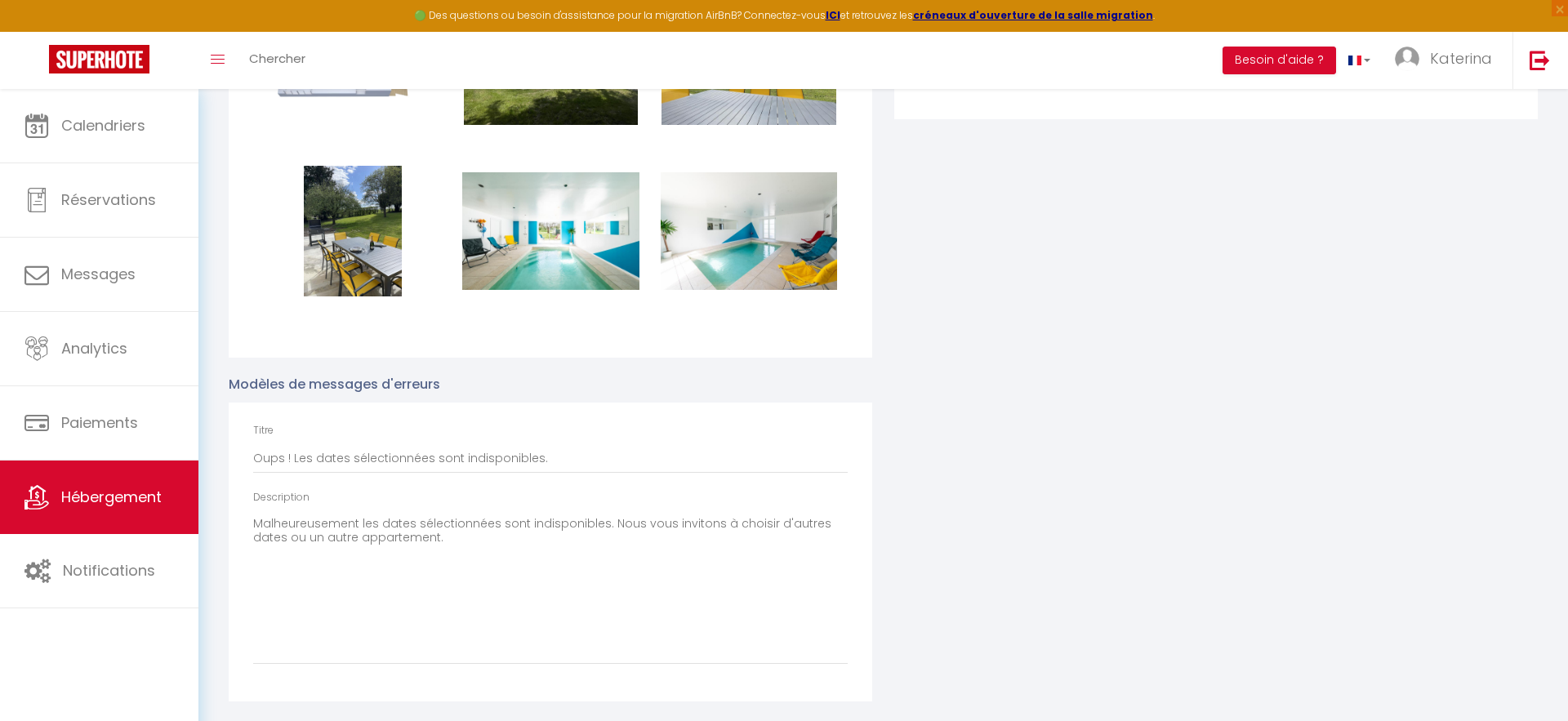
scroll to position [2082, 0]
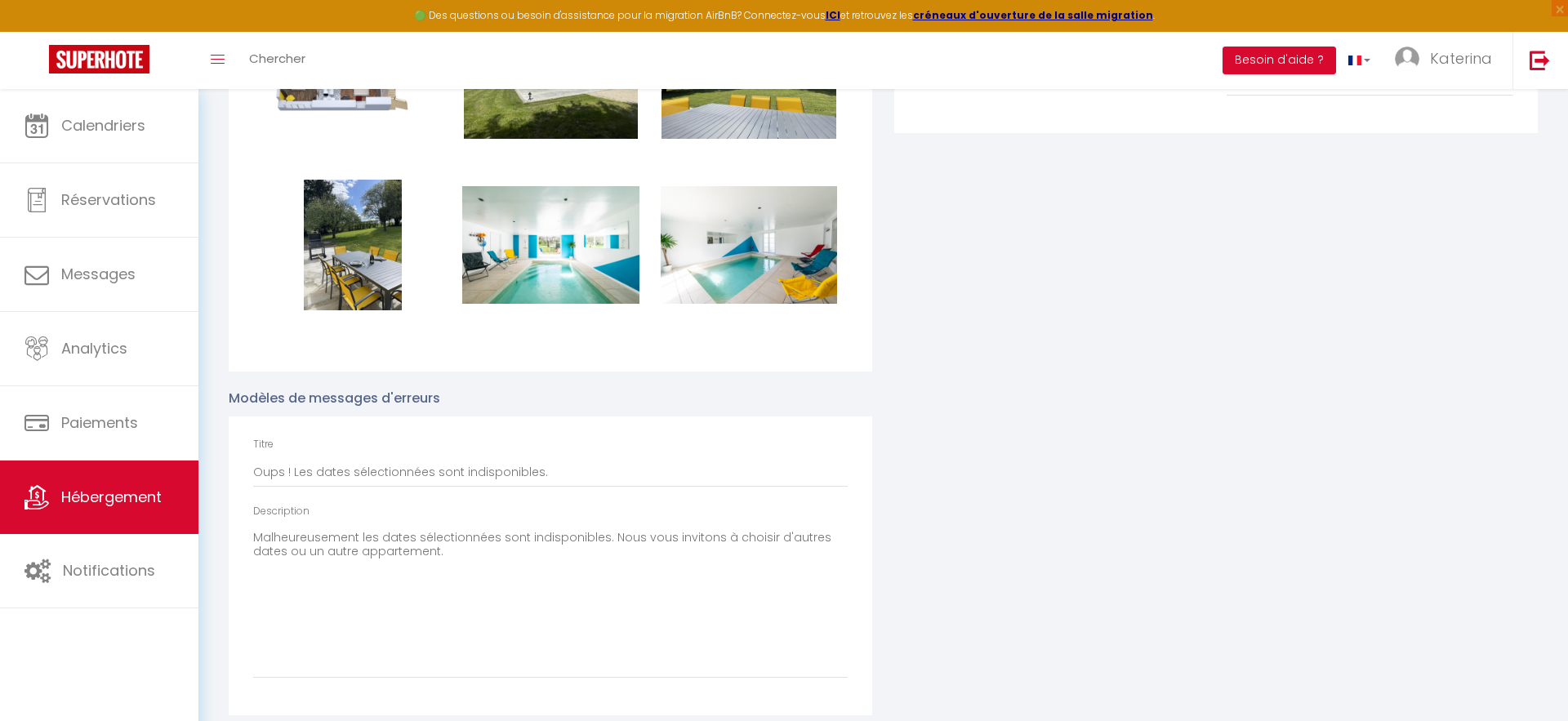
scroll to position [164, 0]
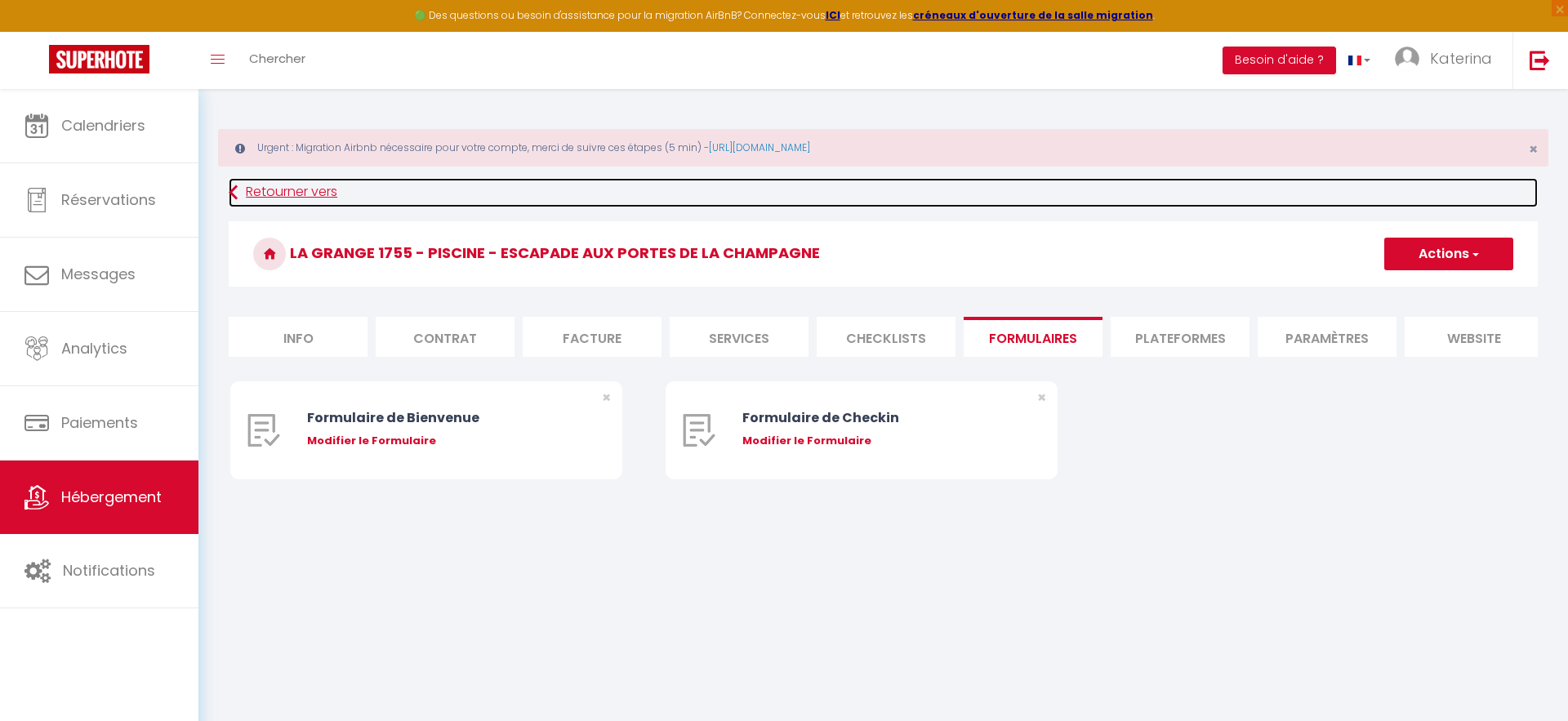
click at [339, 201] on link "Retourner vers" at bounding box center [883, 193] width 1309 height 30
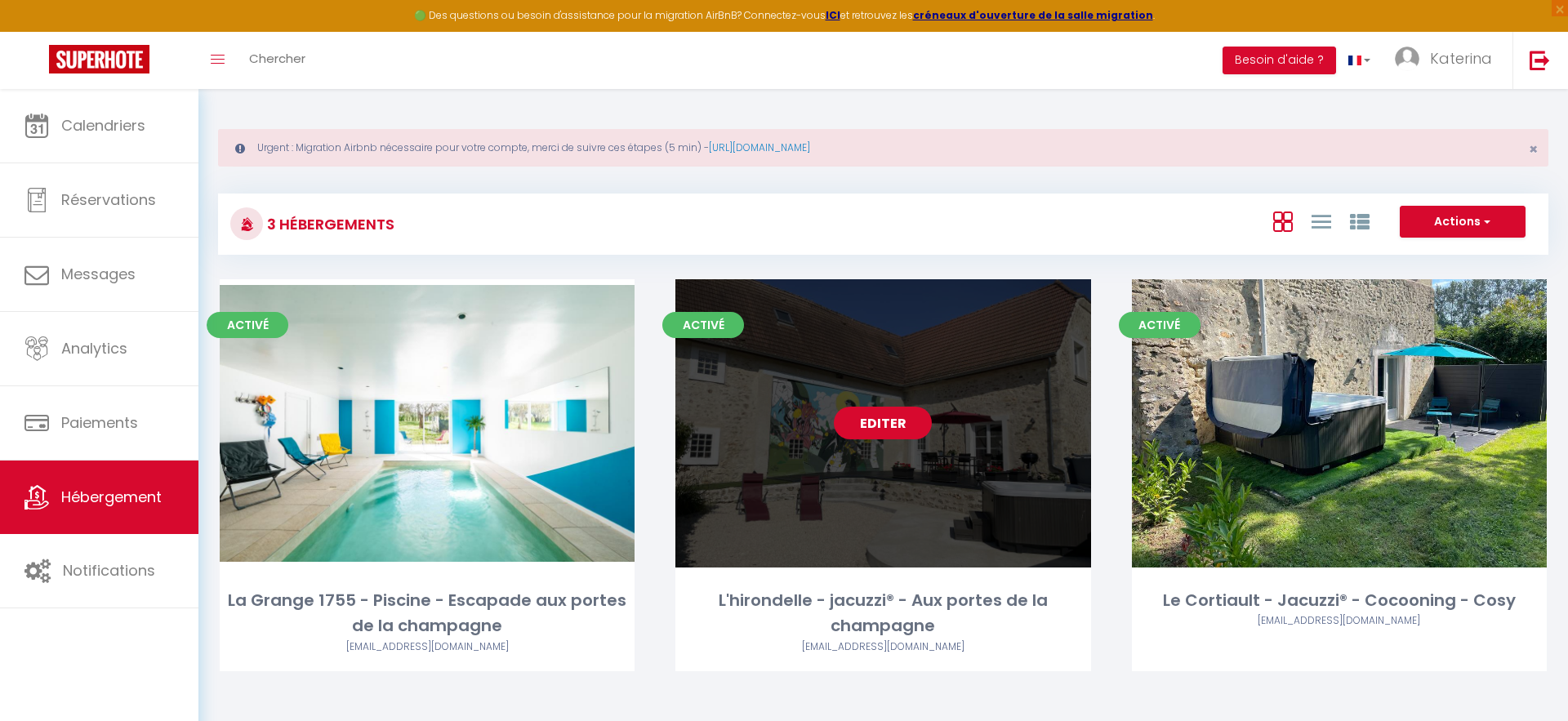
click at [869, 433] on link "Editer" at bounding box center [883, 422] width 98 height 32
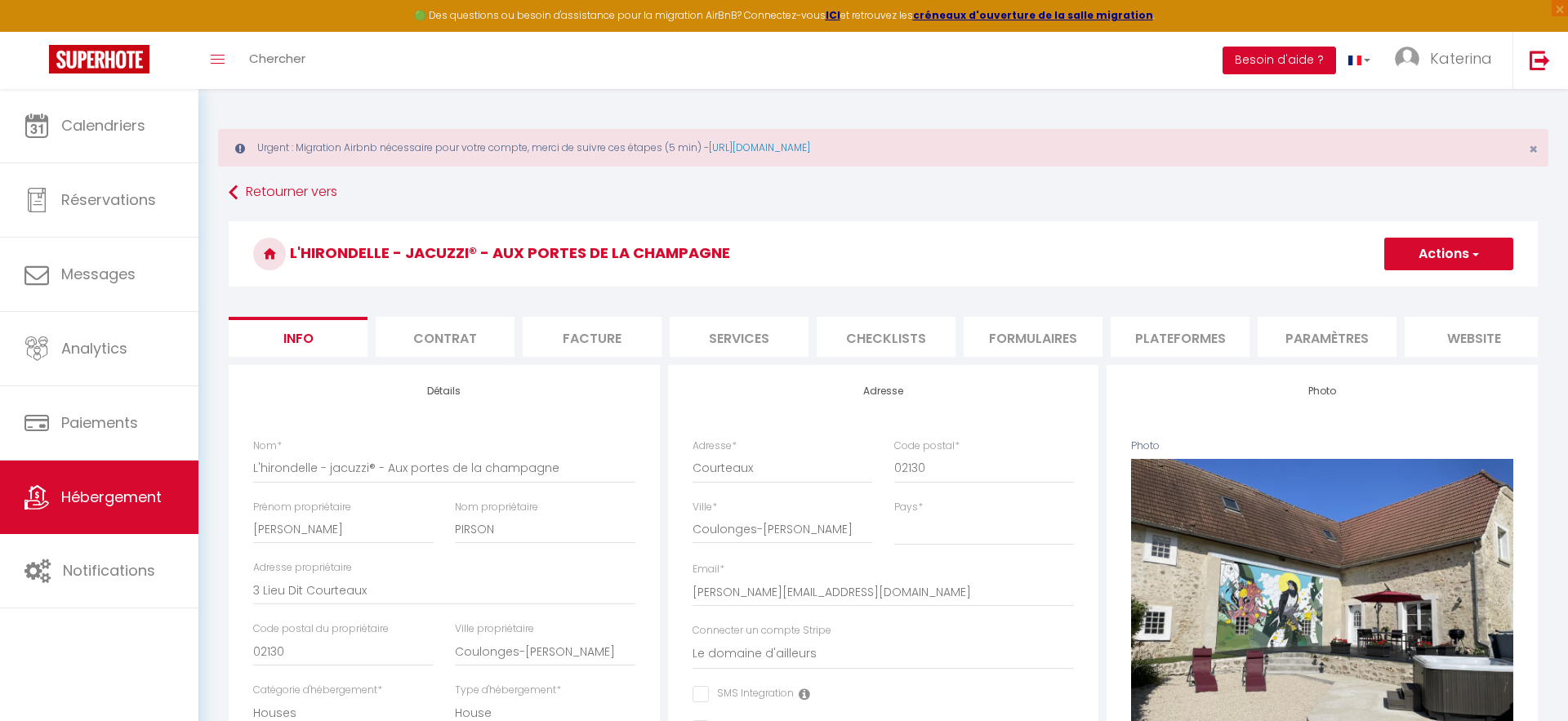
click at [1282, 54] on button "Besoin d'aide ?" at bounding box center [1279, 60] width 113 height 28
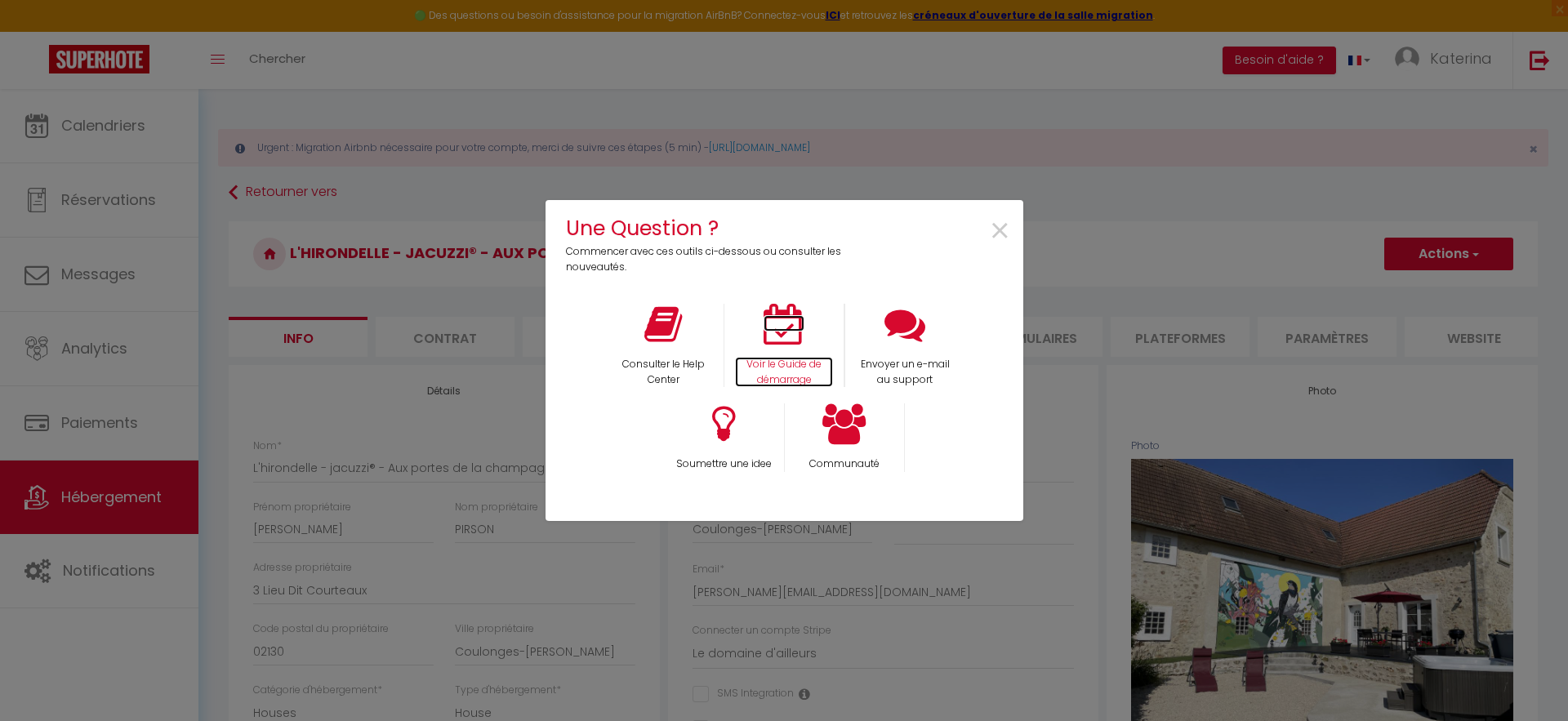
click at [767, 365] on p "Voir le Guide de démarrage" at bounding box center [784, 371] width 98 height 31
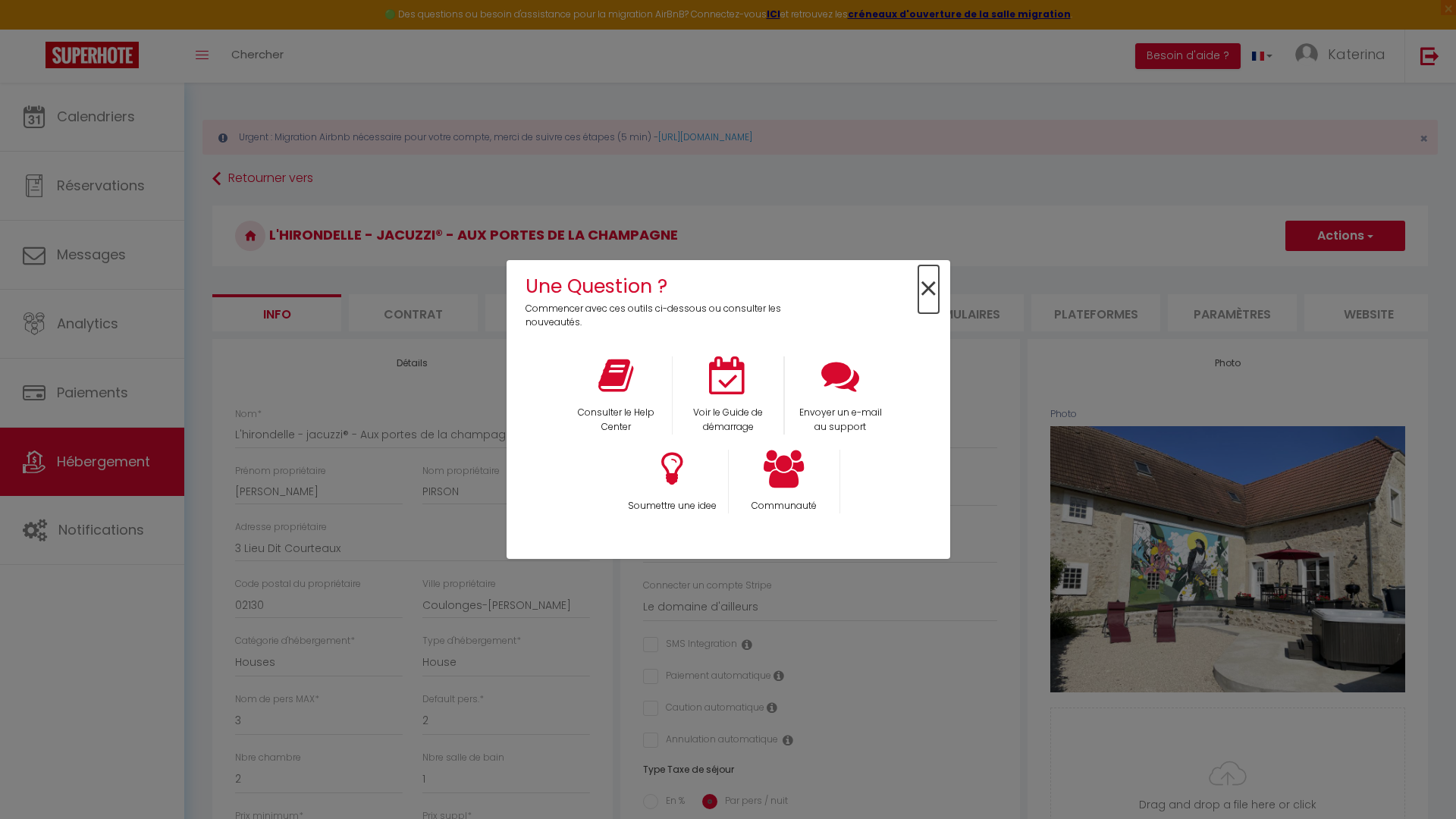
click at [925, 288] on span "×" at bounding box center [928, 289] width 20 height 48
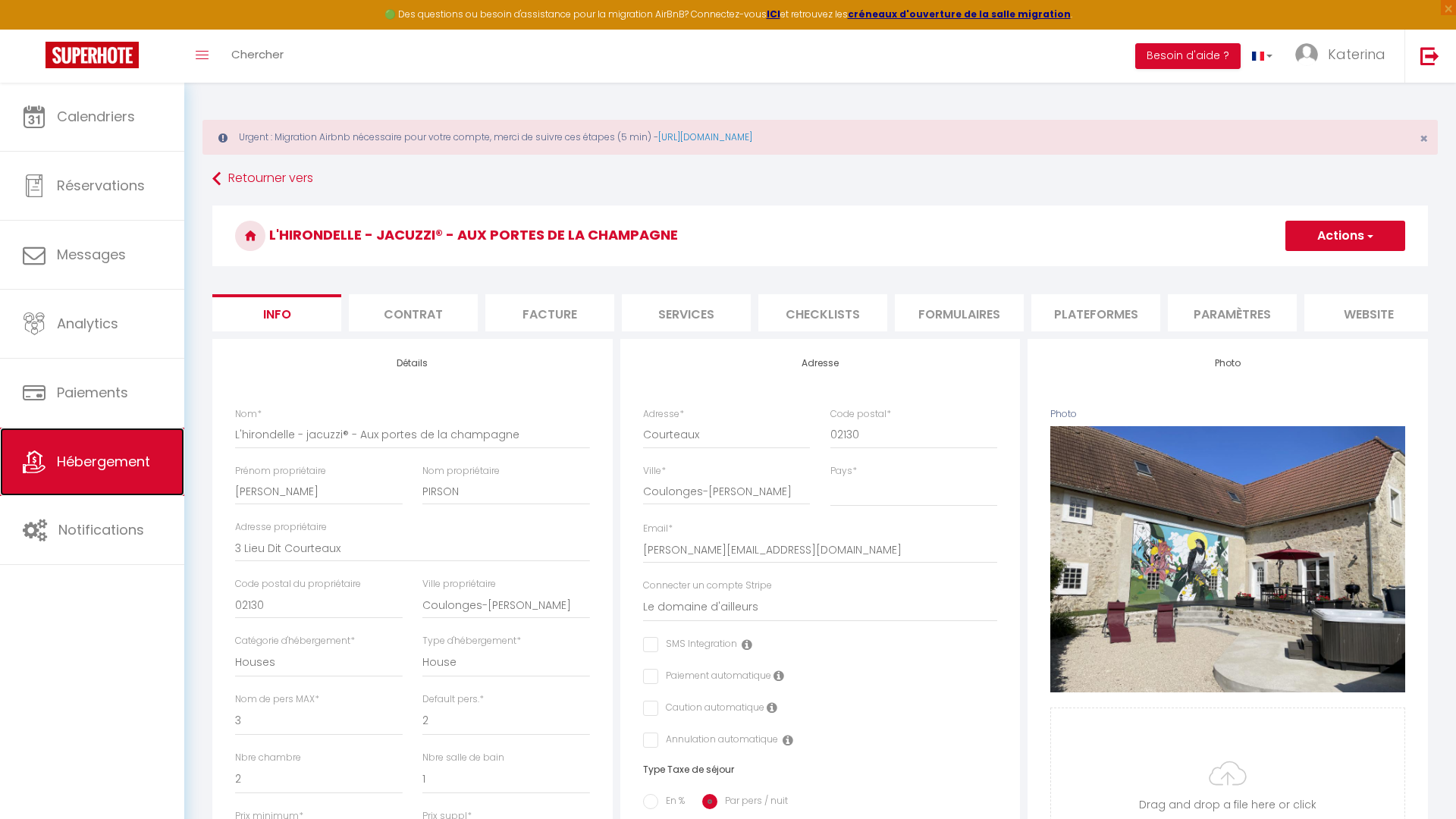
click at [100, 463] on span "Hébergement" at bounding box center [103, 461] width 94 height 19
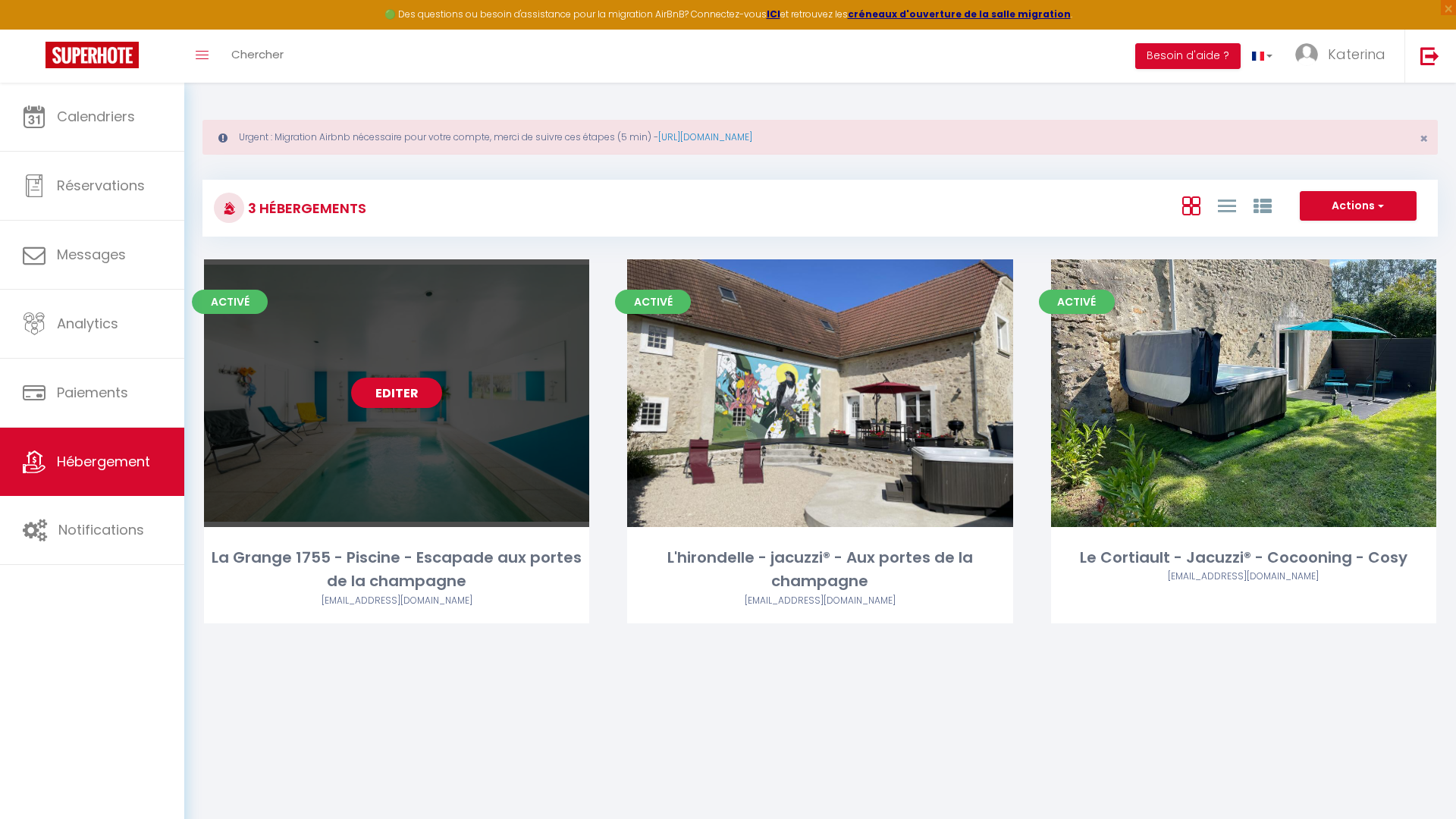
click at [394, 493] on div "Editer" at bounding box center [396, 393] width 385 height 268
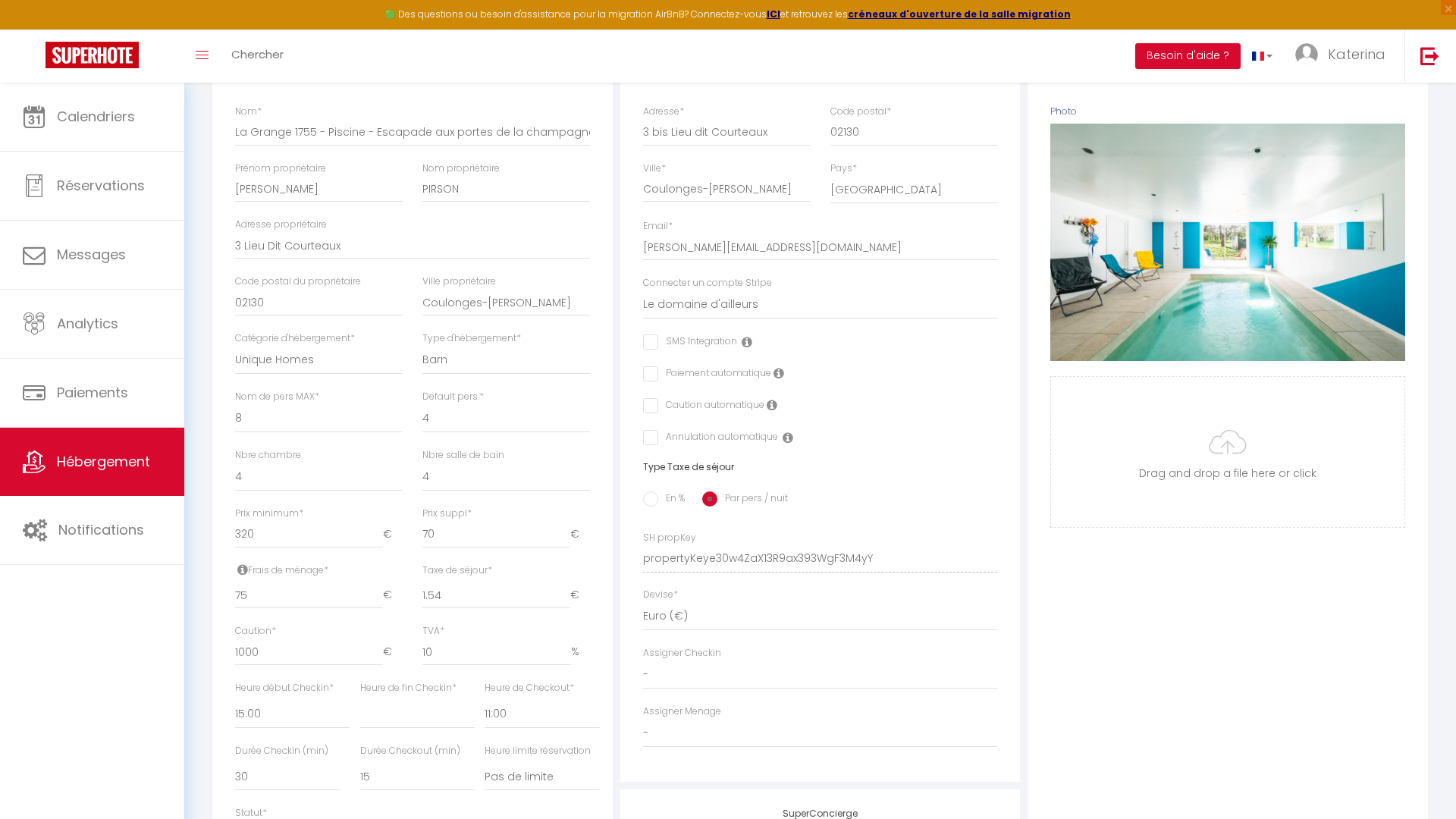
scroll to position [304, 0]
drag, startPoint x: 237, startPoint y: 510, endPoint x: 387, endPoint y: 496, distance: 150.7
click at [387, 496] on div "Détails Nom * La Grange 1755 - Piscine - Escapade aux portes de la champagne Pr…" at bounding box center [413, 487] width 400 height 904
click at [262, 512] on label "Prix minimum *" at bounding box center [269, 512] width 68 height 15
click at [262, 519] on input "320" at bounding box center [309, 533] width 148 height 28
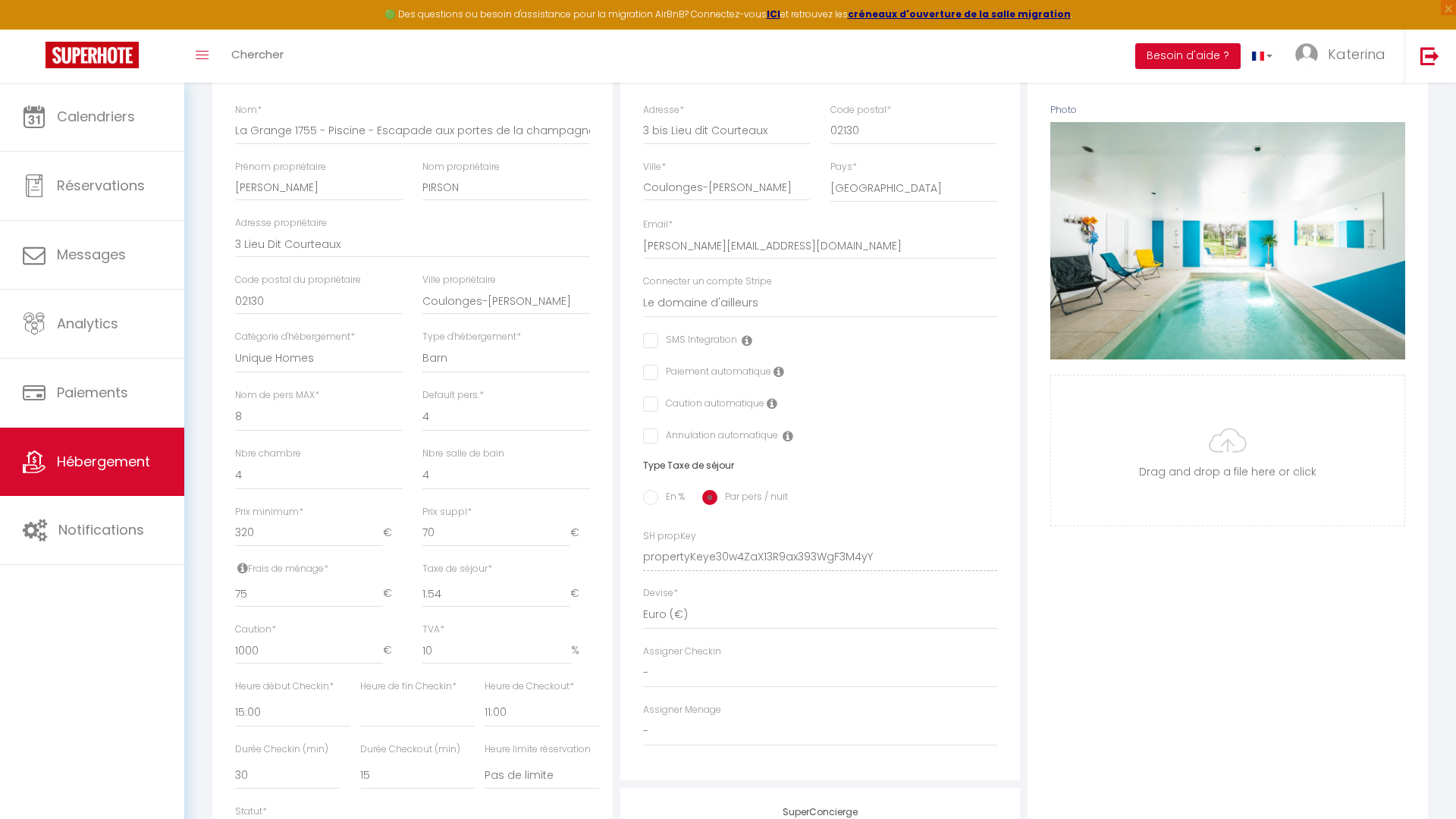
click at [262, 512] on label "Prix minimum *" at bounding box center [269, 512] width 68 height 15
click at [262, 519] on input "320" at bounding box center [309, 533] width 148 height 28
click at [262, 512] on label "Prix minimum *" at bounding box center [269, 512] width 68 height 15
click at [262, 519] on input "320" at bounding box center [309, 533] width 148 height 28
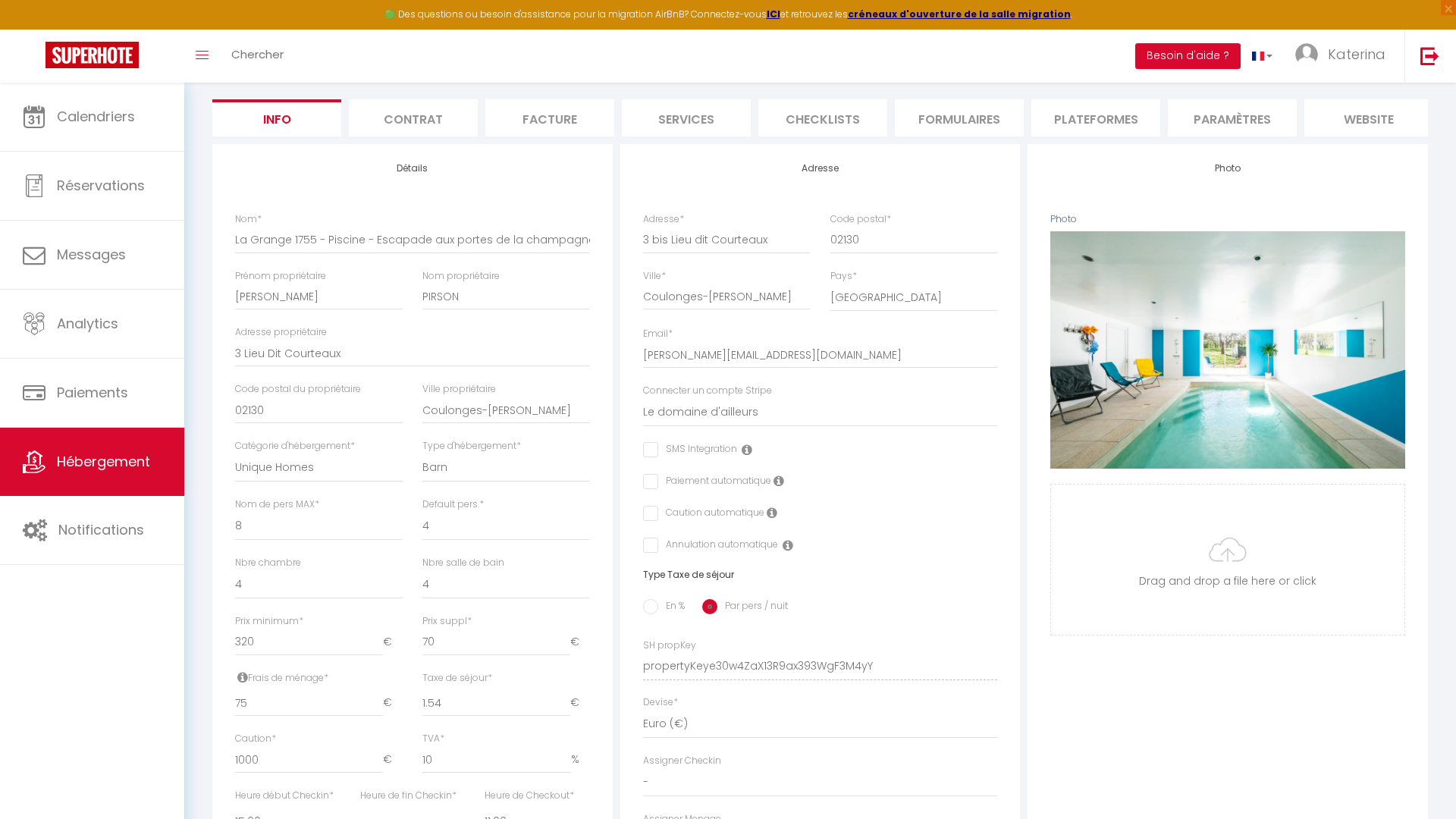
scroll to position [112, 0]
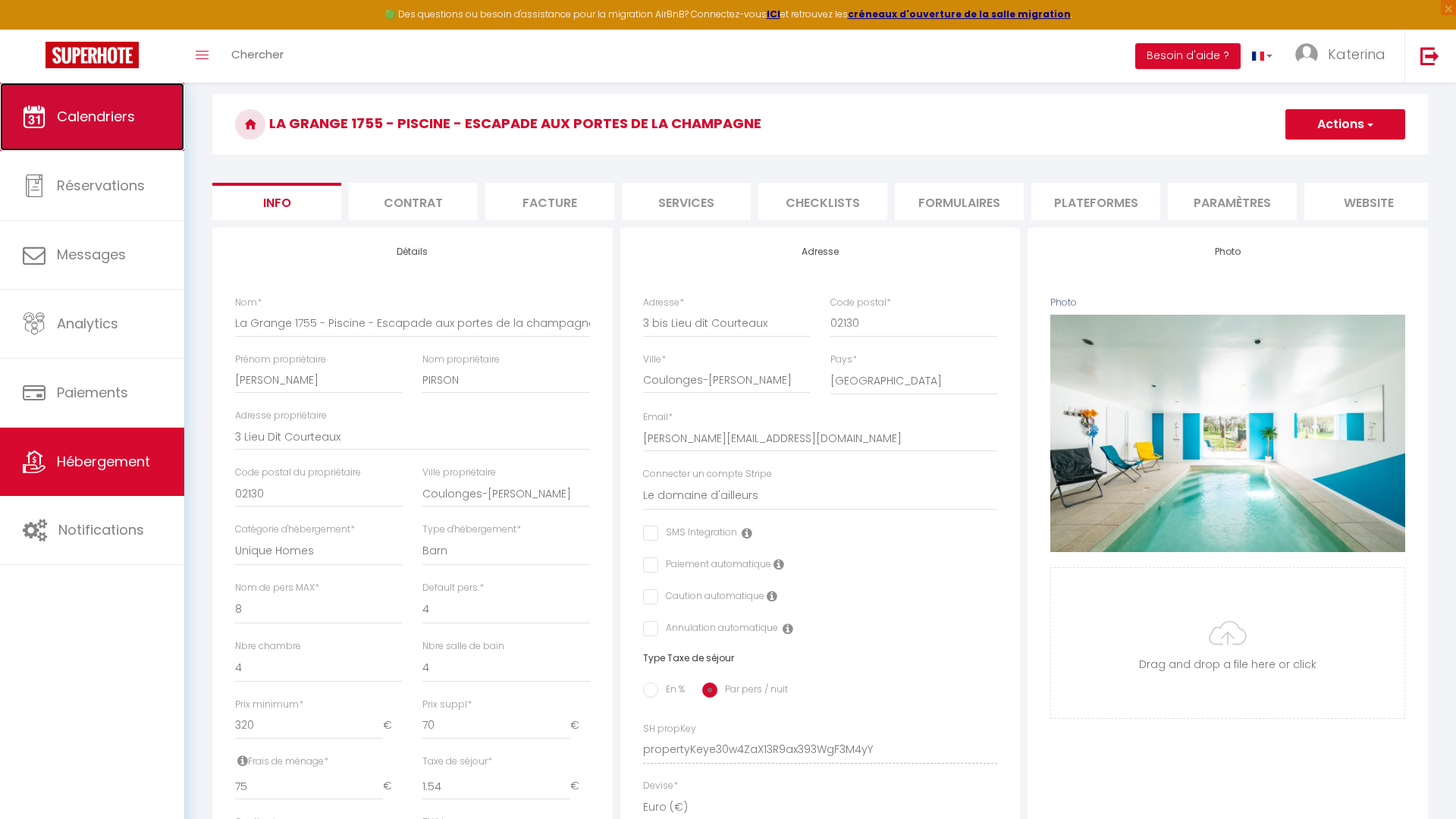
click at [136, 129] on link "Calendriers" at bounding box center [92, 117] width 184 height 68
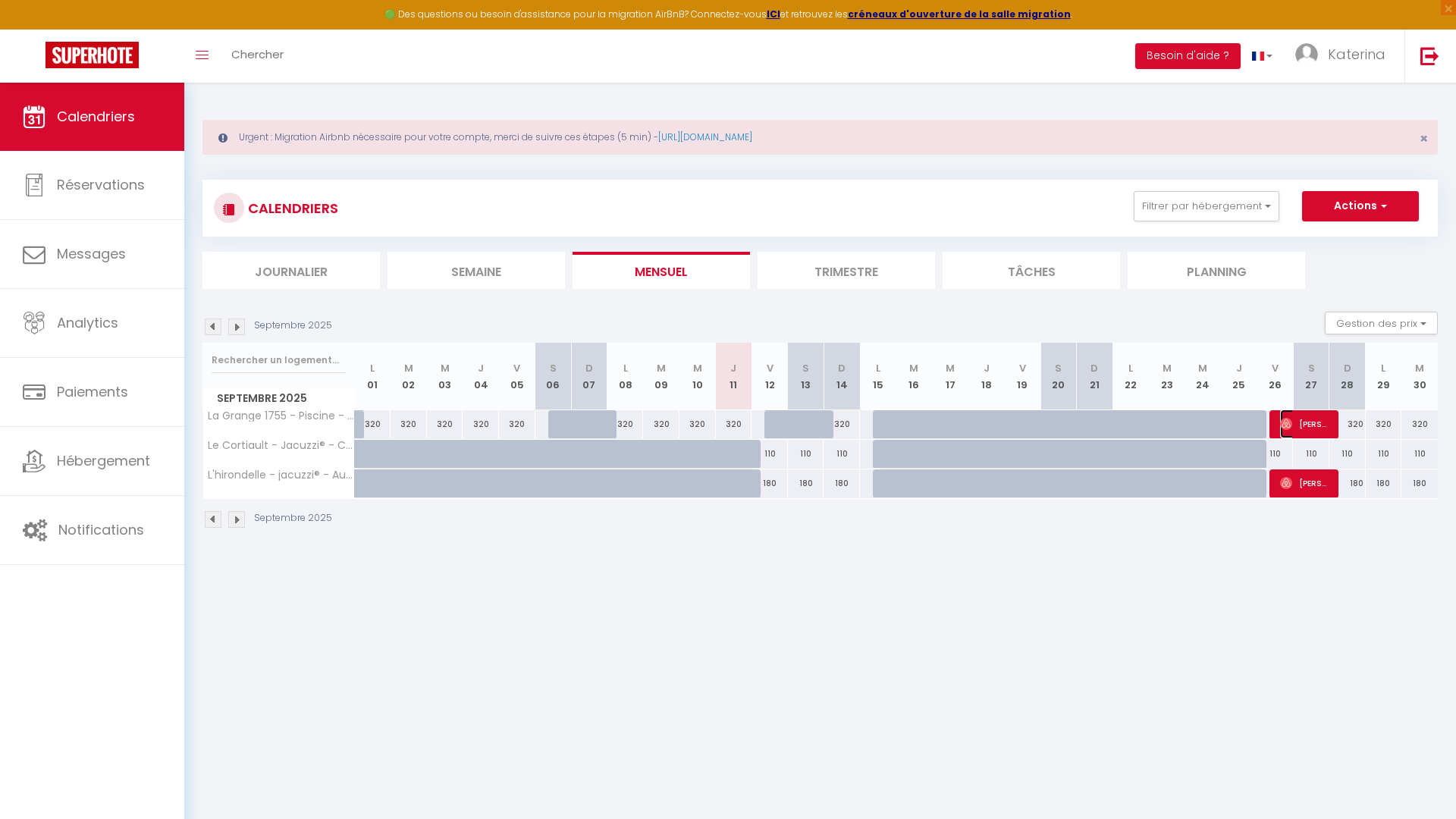
click at [1280, 426] on img at bounding box center [1286, 423] width 12 height 12
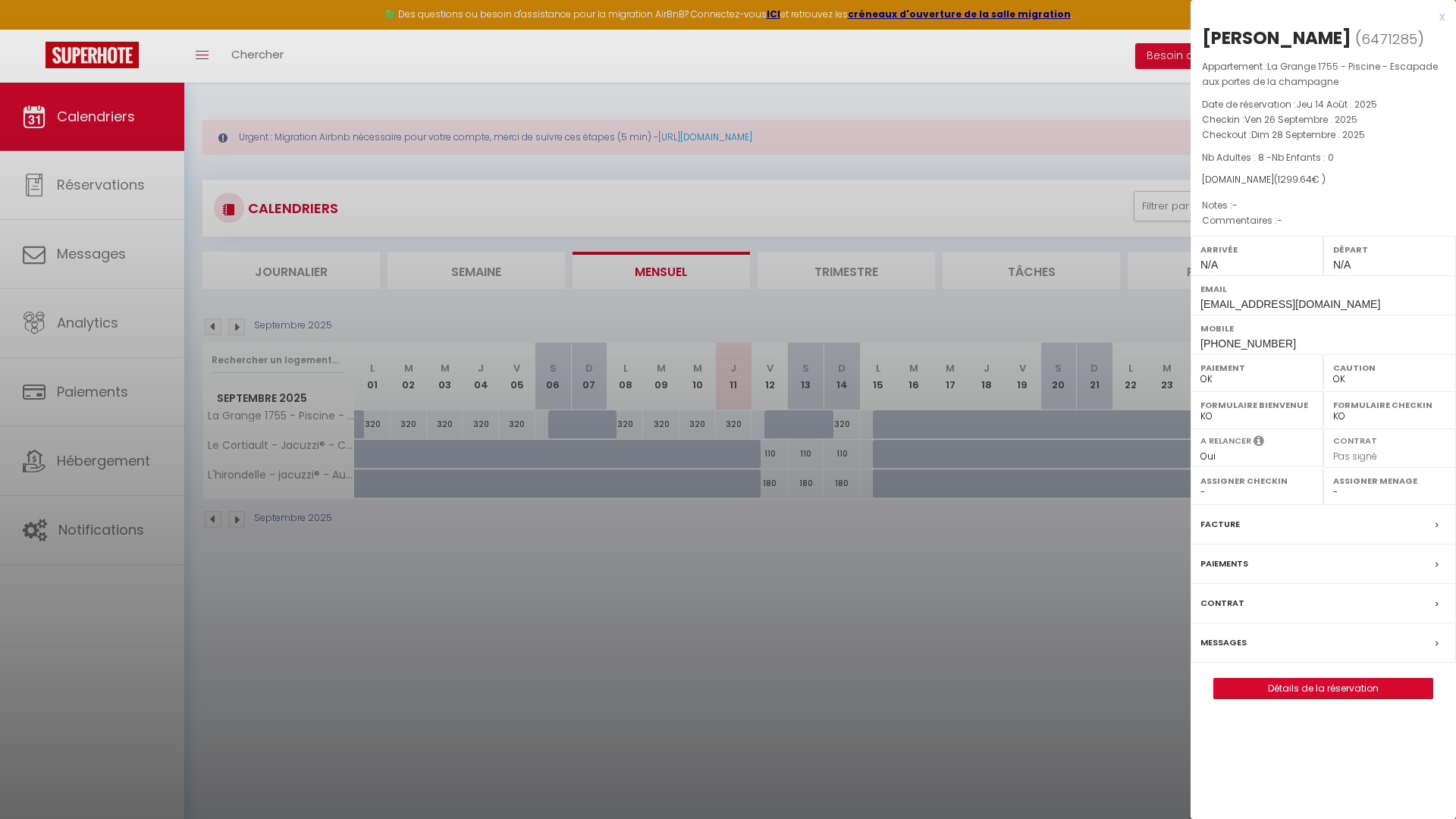
click at [955, 320] on div at bounding box center [728, 410] width 1456 height 819
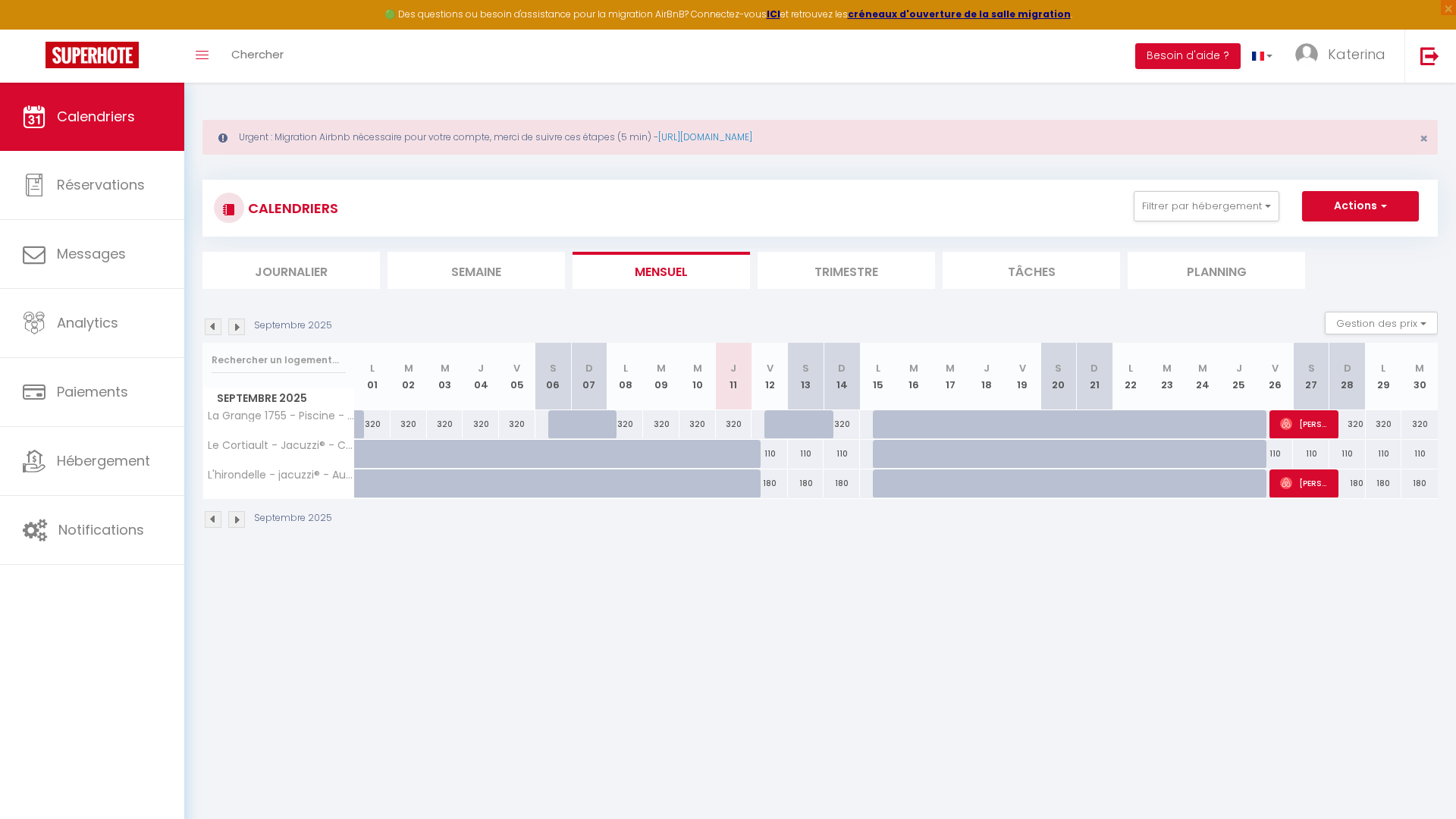
click at [864, 280] on li "Trimestre" at bounding box center [846, 270] width 177 height 37
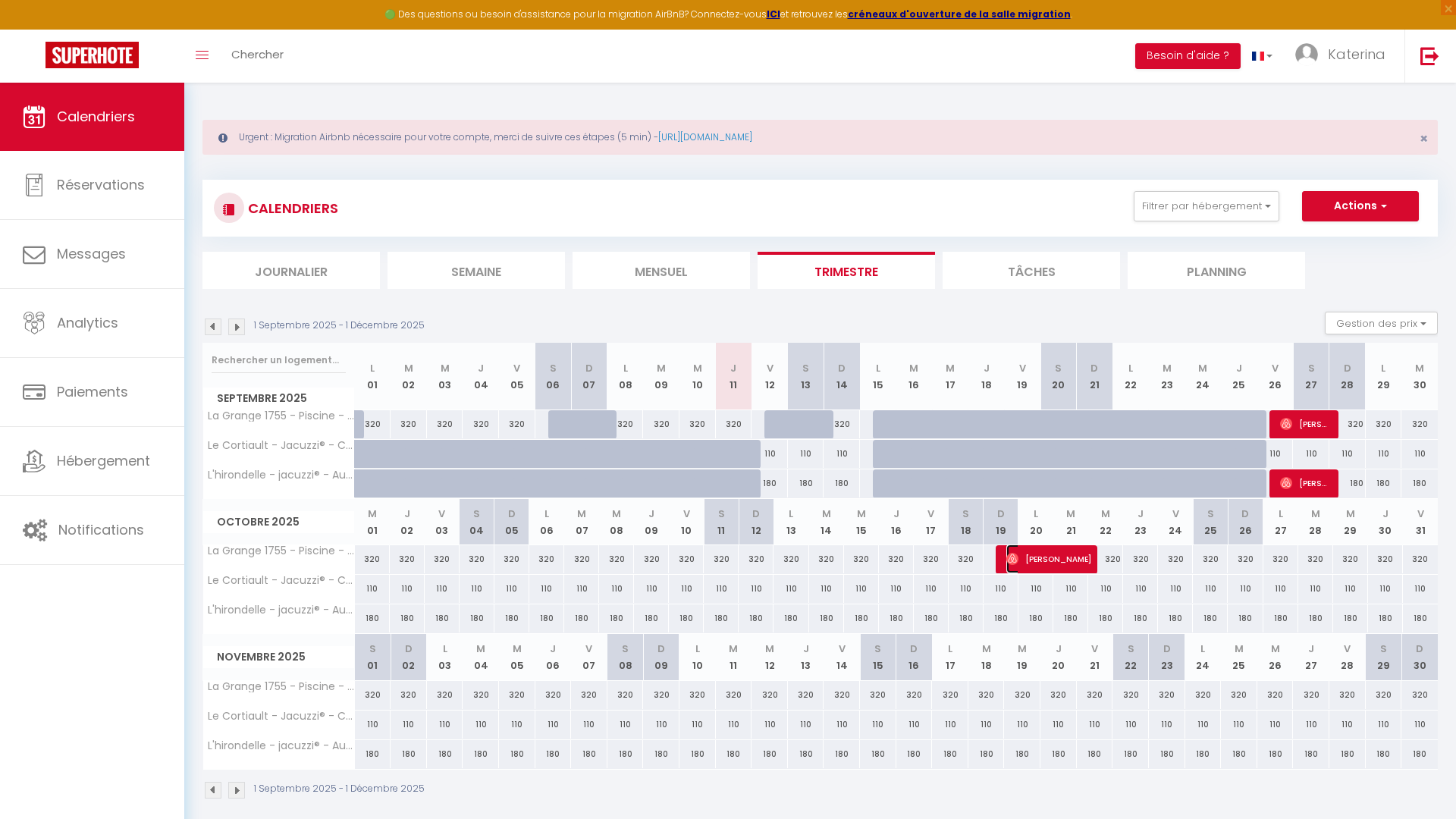
click at [1050, 561] on span "[PERSON_NAME]" at bounding box center [1048, 558] width 85 height 28
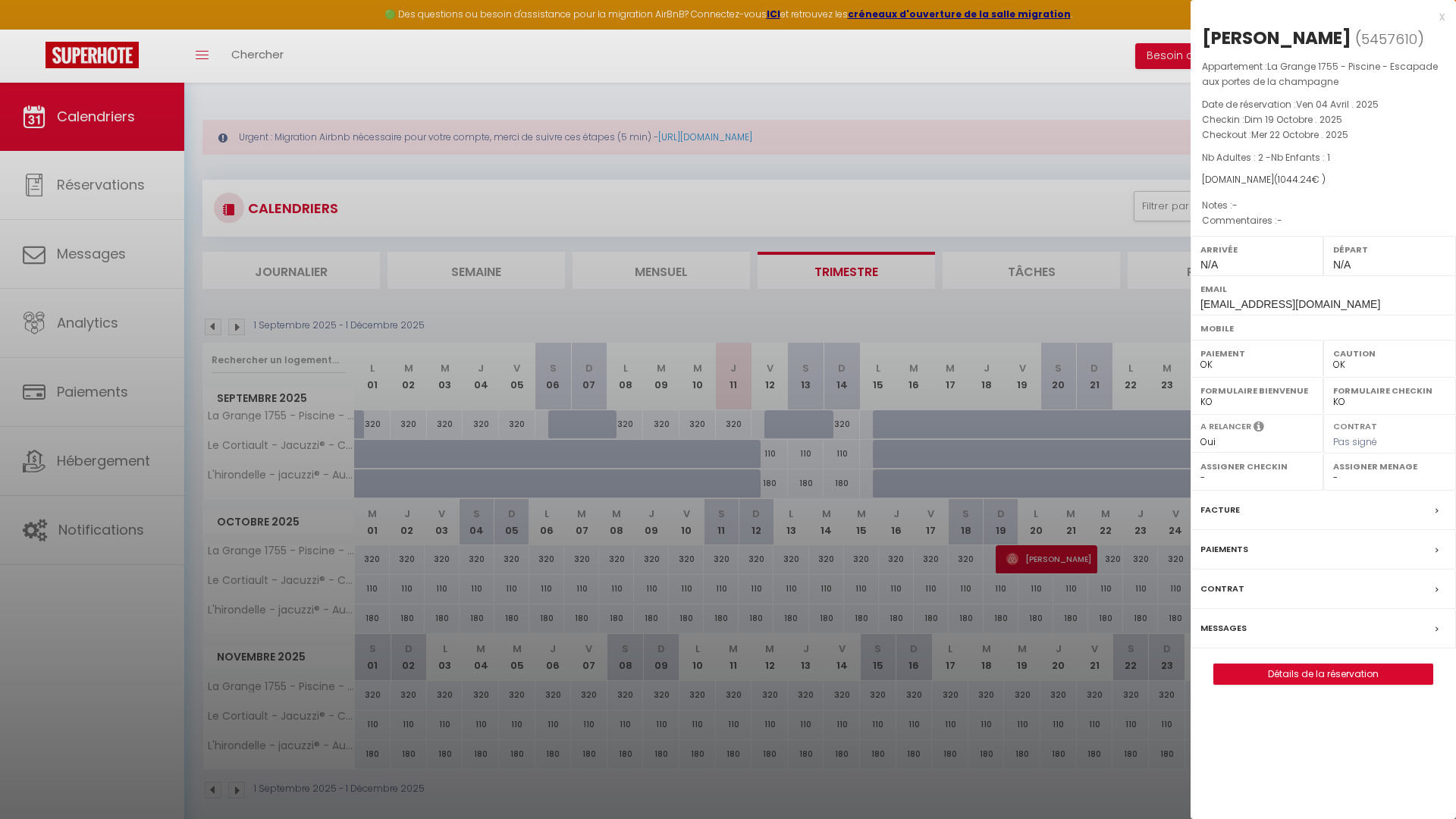
click at [1253, 160] on span "Nb Adultes : 2 - Nb Enfants : 1" at bounding box center [1266, 157] width 128 height 13
click at [1239, 633] on label "Messages" at bounding box center [1223, 628] width 46 height 16
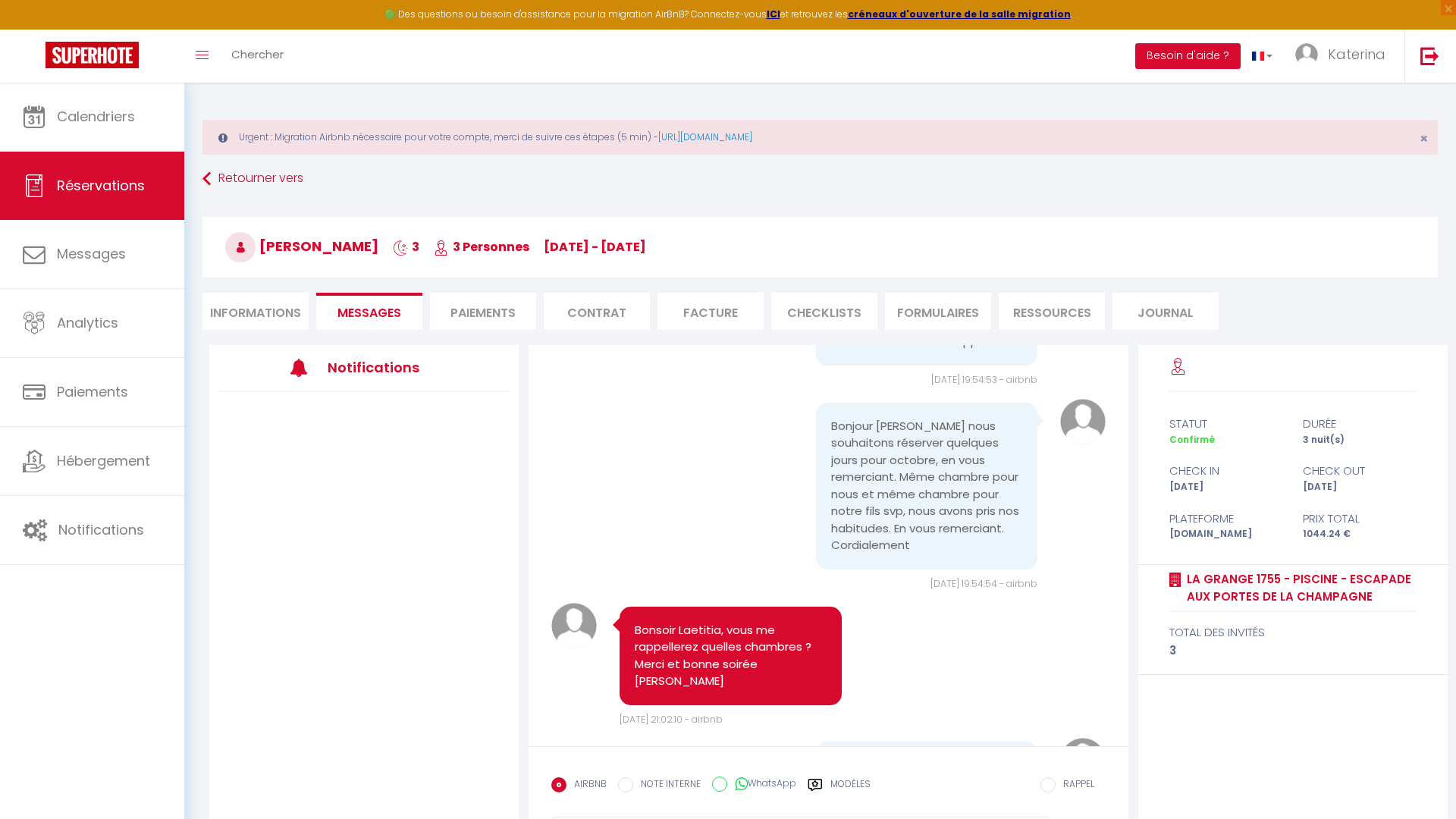
scroll to position [256, 0]
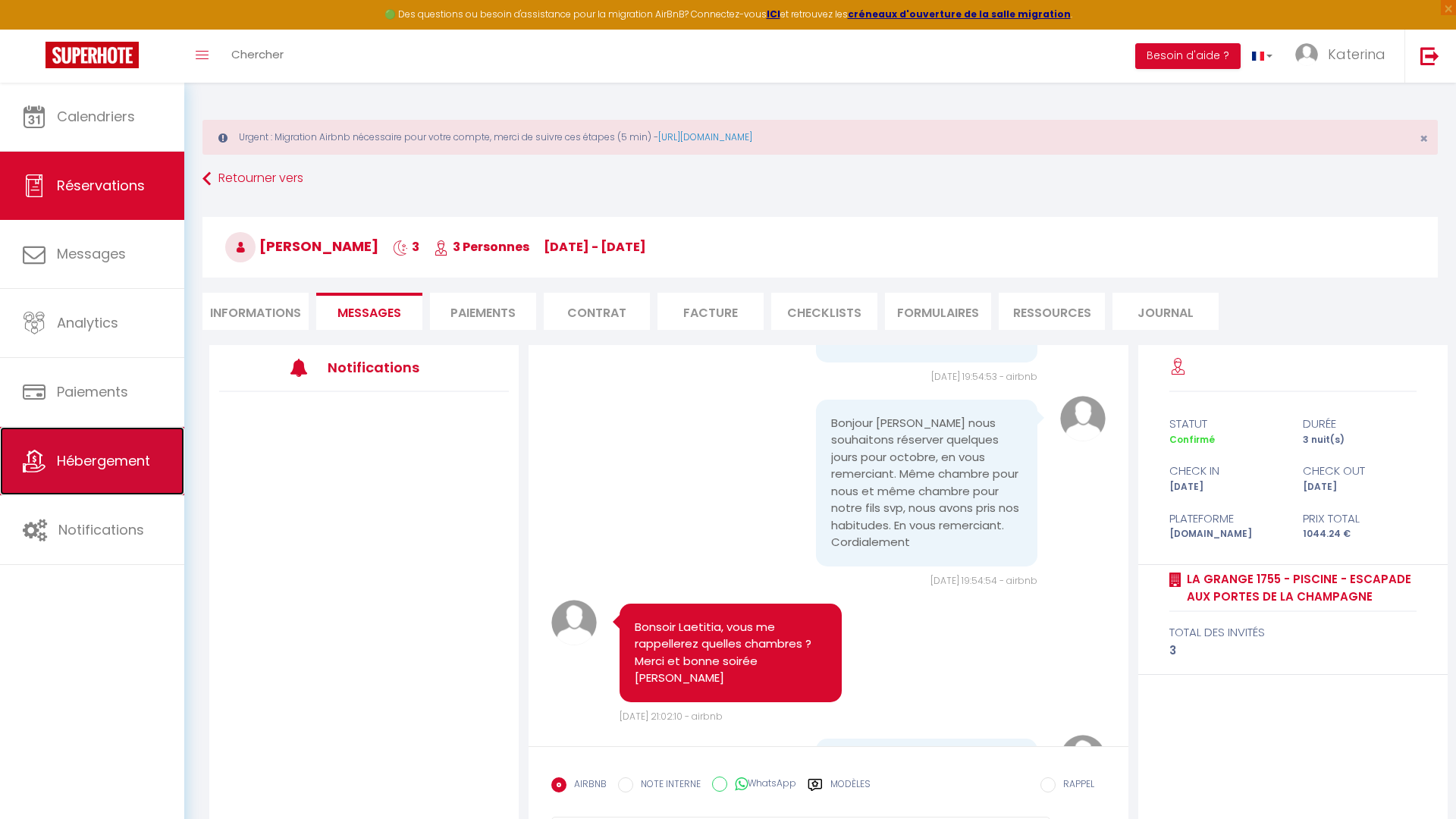
click at [118, 479] on link "Hébergement" at bounding box center [92, 461] width 184 height 68
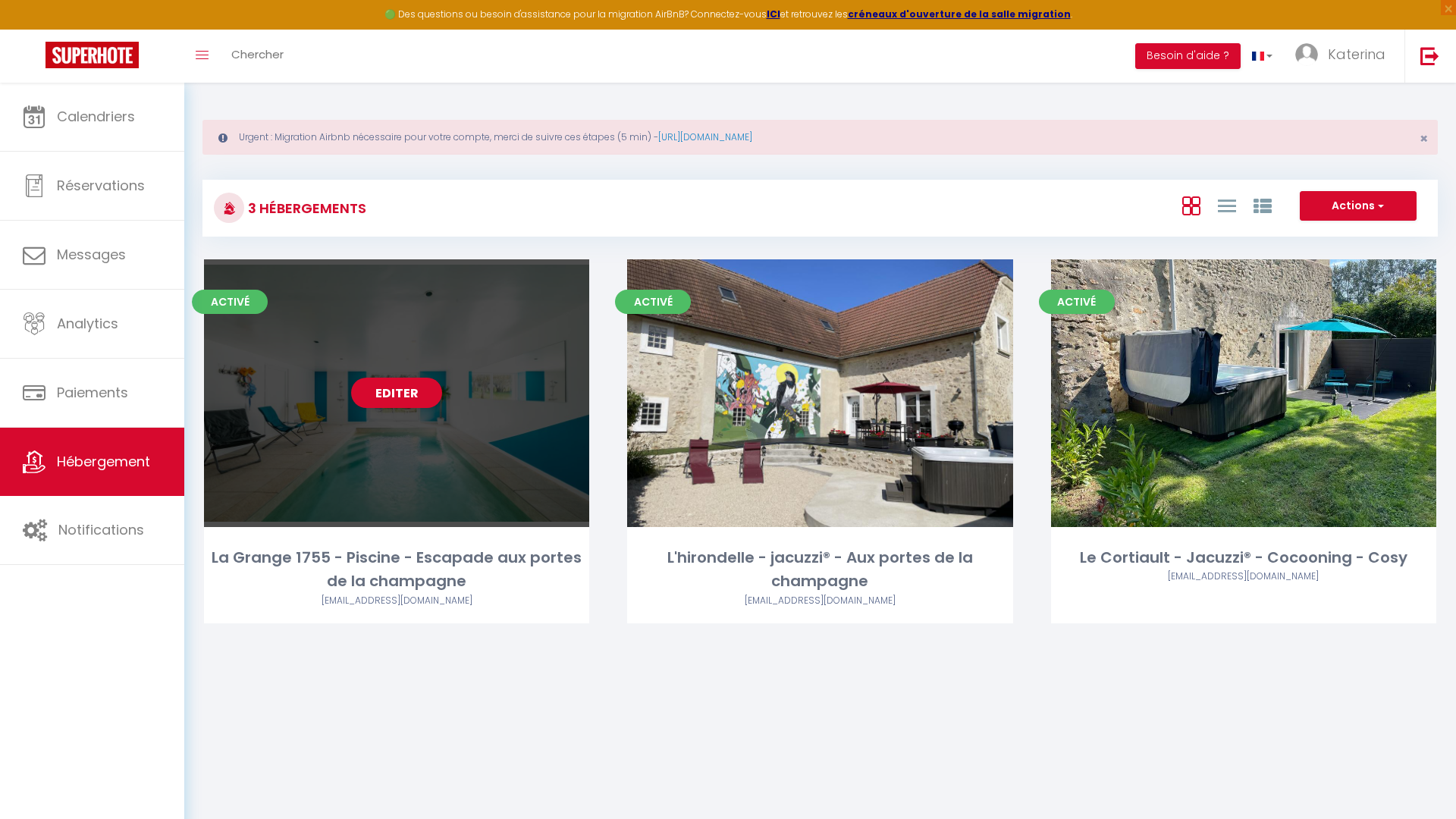
click at [451, 469] on div "Editer" at bounding box center [396, 393] width 385 height 268
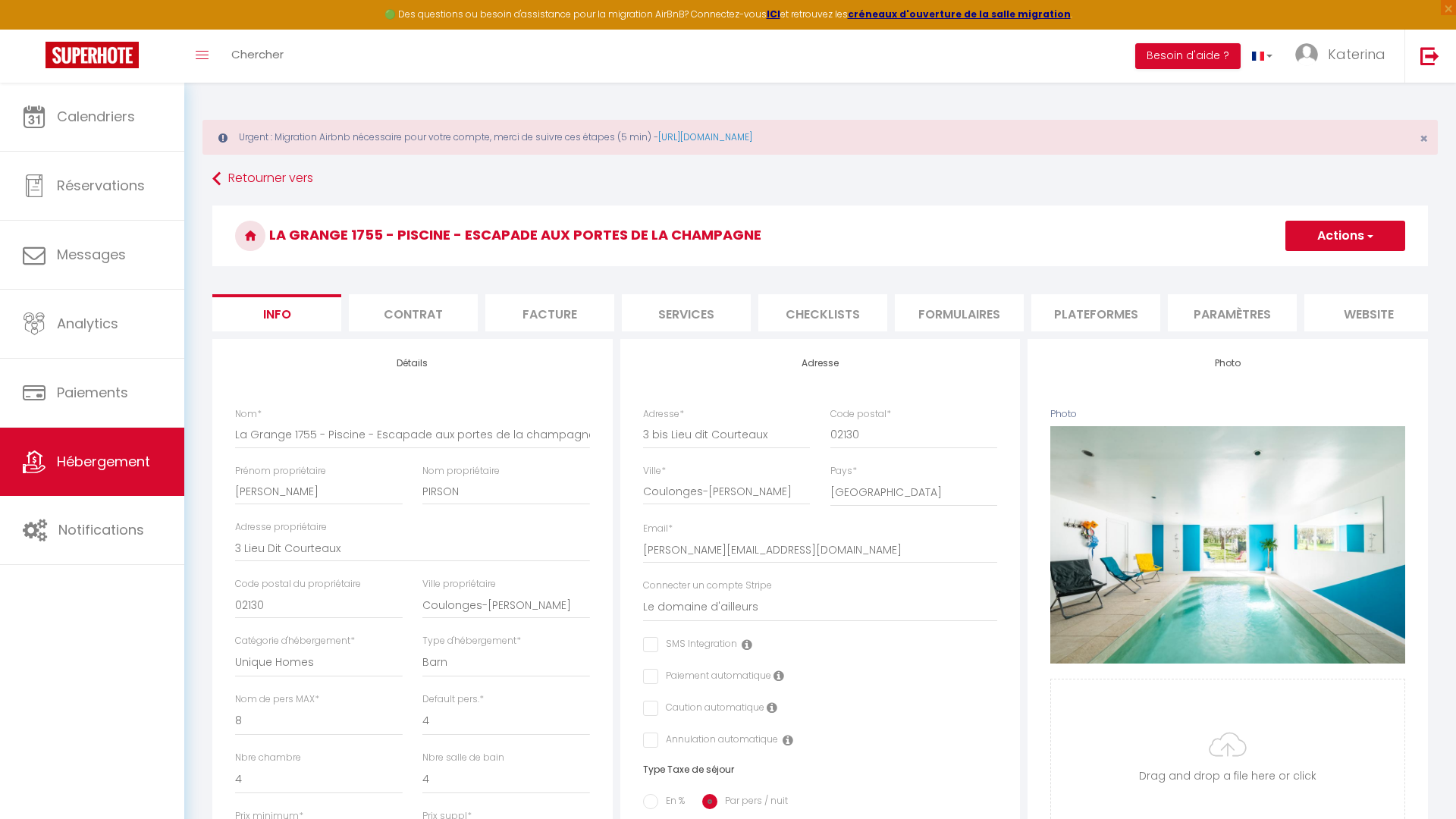
click at [287, 236] on h3 "La Grange 1755 - Piscine - Escapade aux portes de la champagne" at bounding box center [820, 235] width 1215 height 61
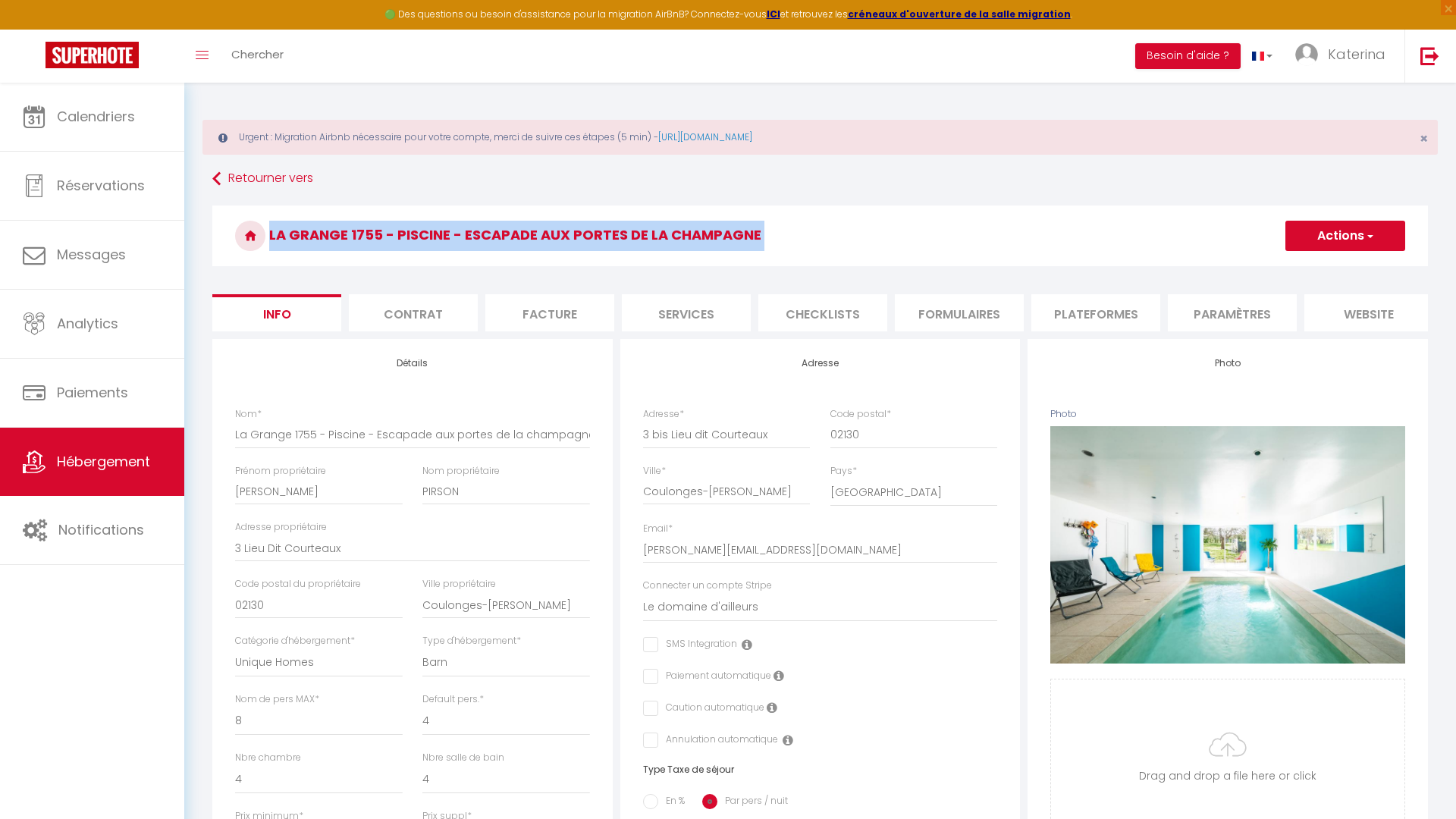
click at [287, 236] on h3 "La Grange 1755 - Piscine - Escapade aux portes de la champagne" at bounding box center [820, 235] width 1215 height 61
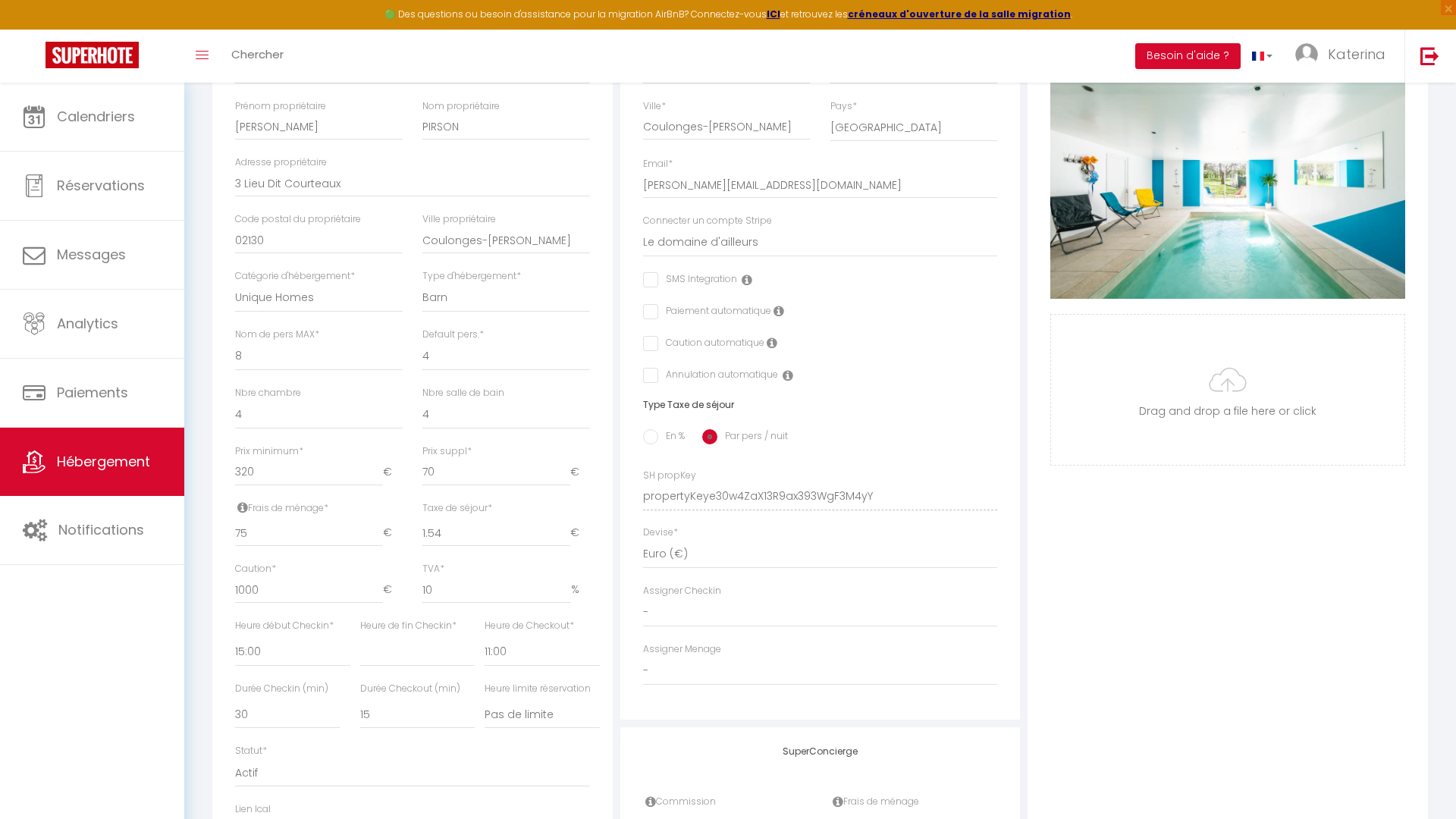
scroll to position [366, 0]
click at [304, 470] on input "320" at bounding box center [309, 472] width 148 height 28
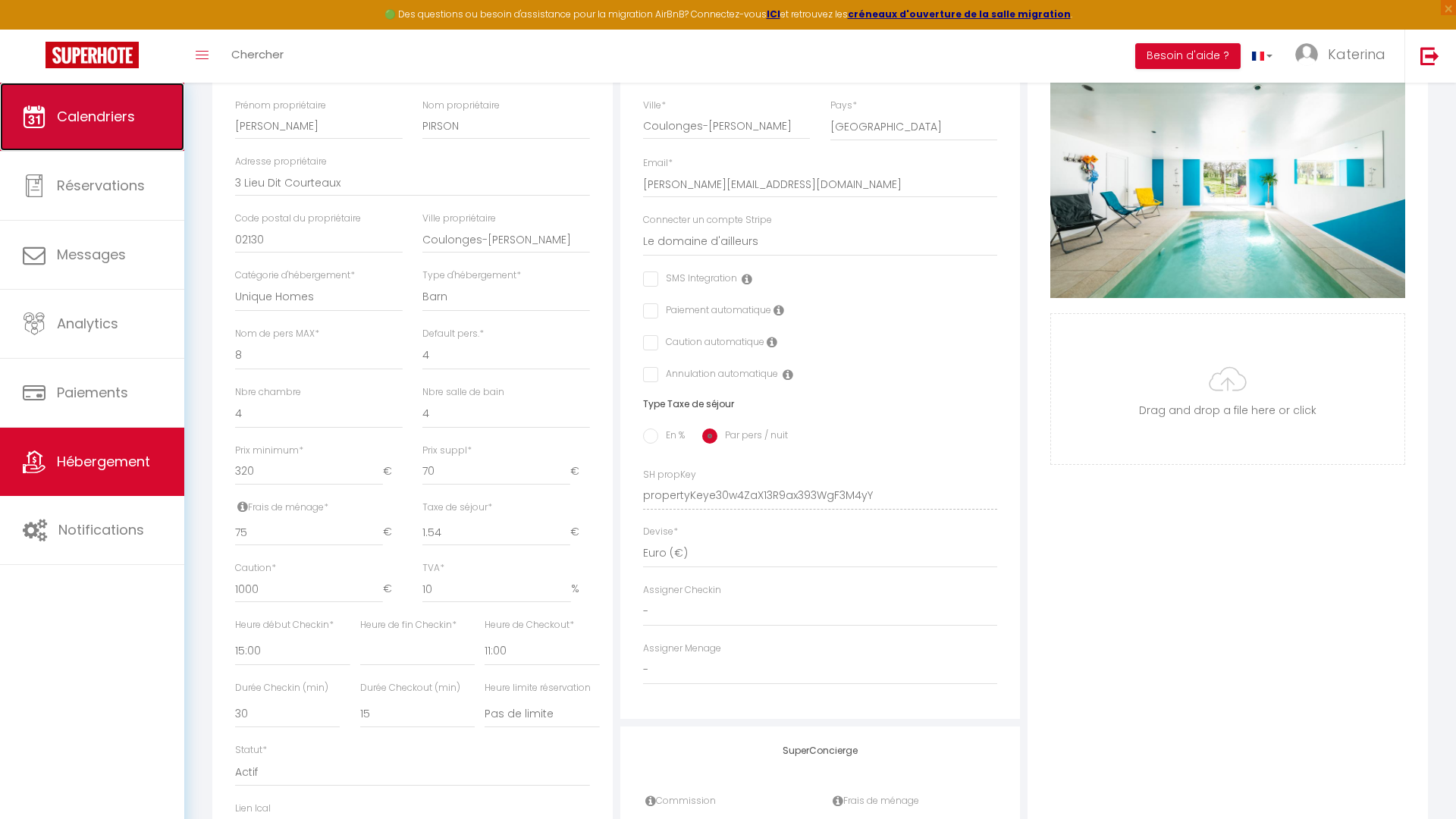
click at [126, 134] on link "Calendriers" at bounding box center [92, 117] width 184 height 68
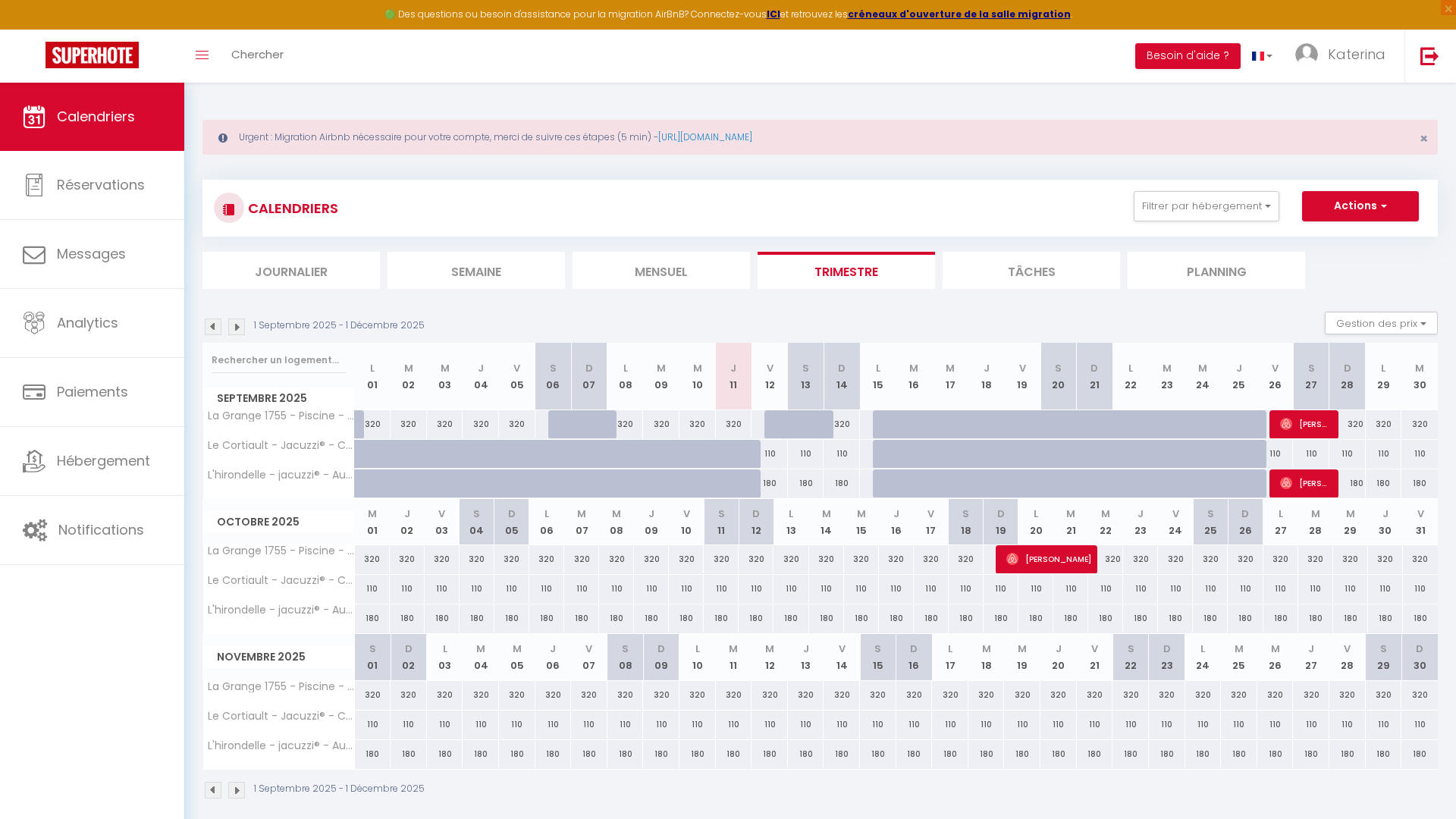
click at [243, 331] on img at bounding box center [236, 326] width 16 height 16
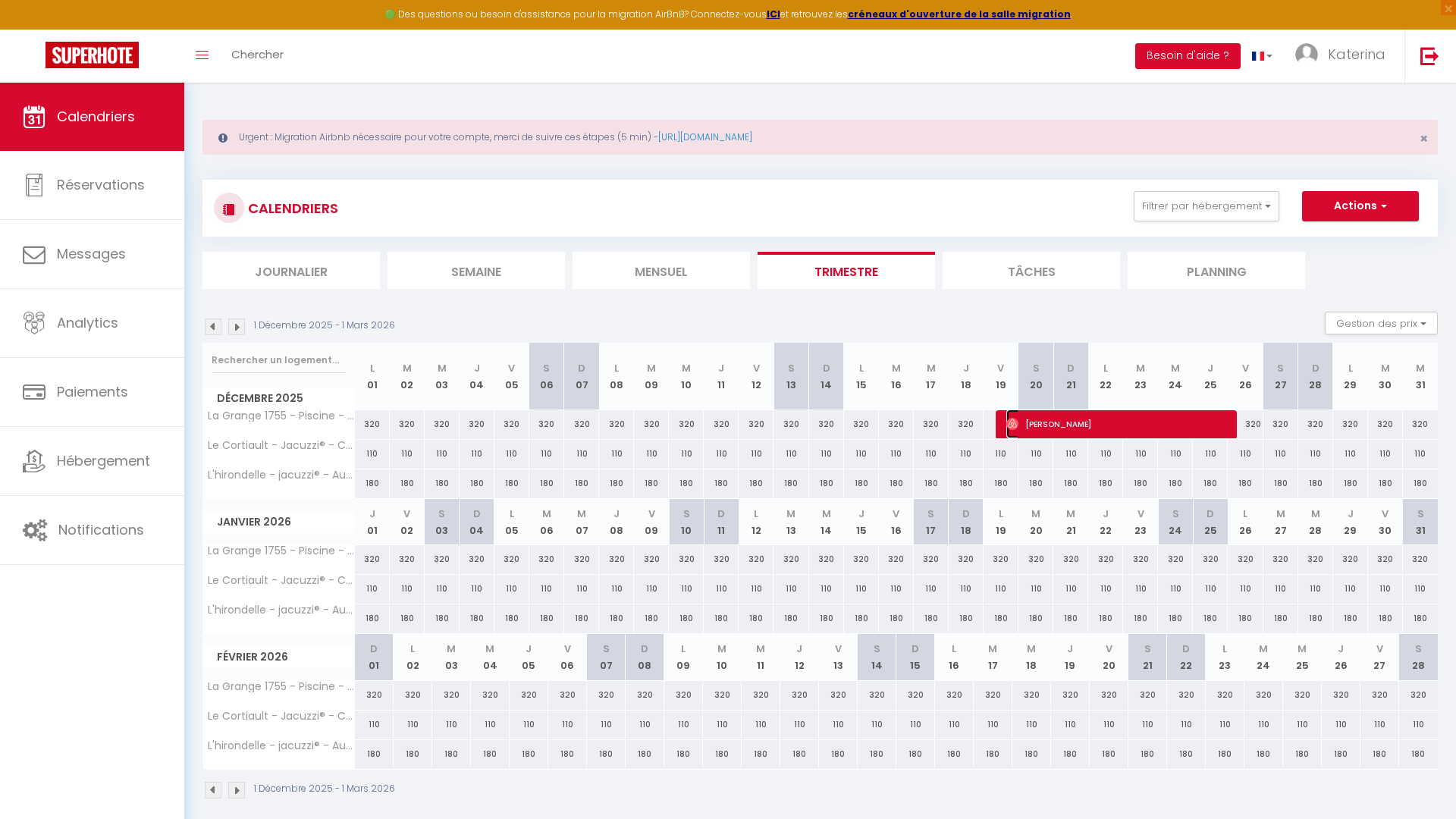
click at [1041, 423] on span "[PERSON_NAME]" at bounding box center [1116, 423] width 221 height 28
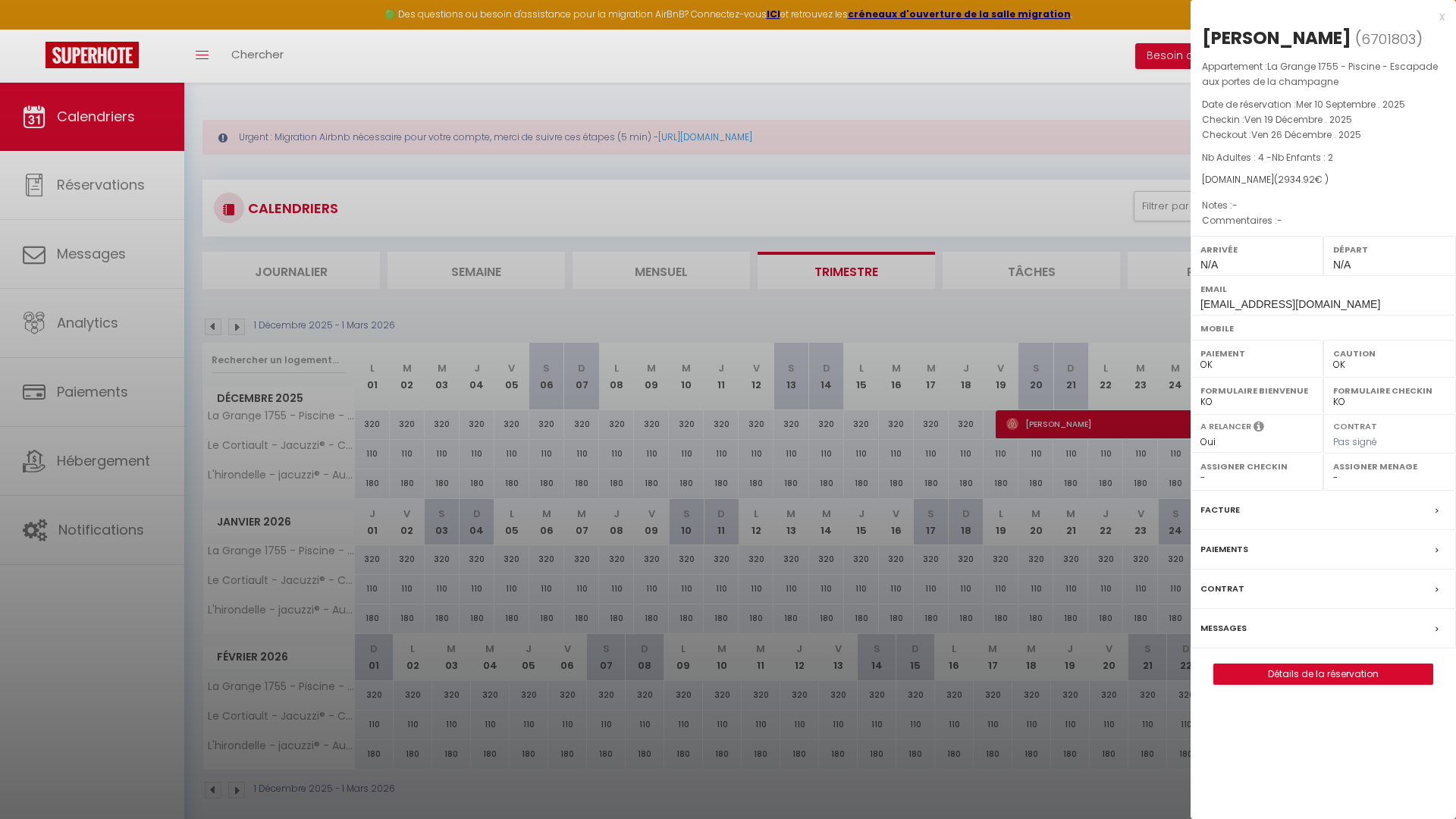
click at [1278, 181] on span "2934.92" at bounding box center [1296, 179] width 37 height 13
click at [1053, 306] on div at bounding box center [728, 410] width 1456 height 819
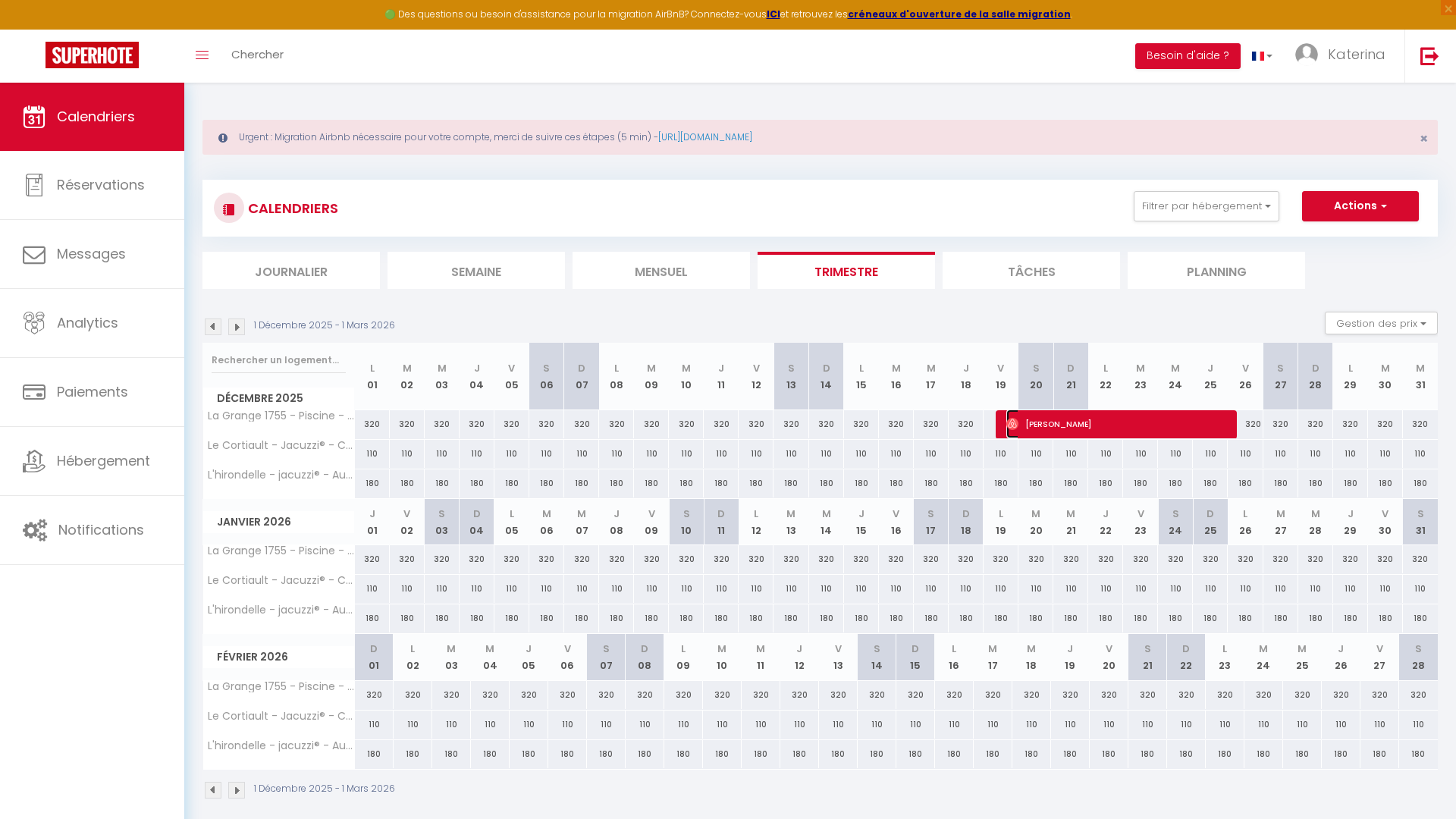
click at [1096, 427] on span "[PERSON_NAME]" at bounding box center [1116, 423] width 221 height 28
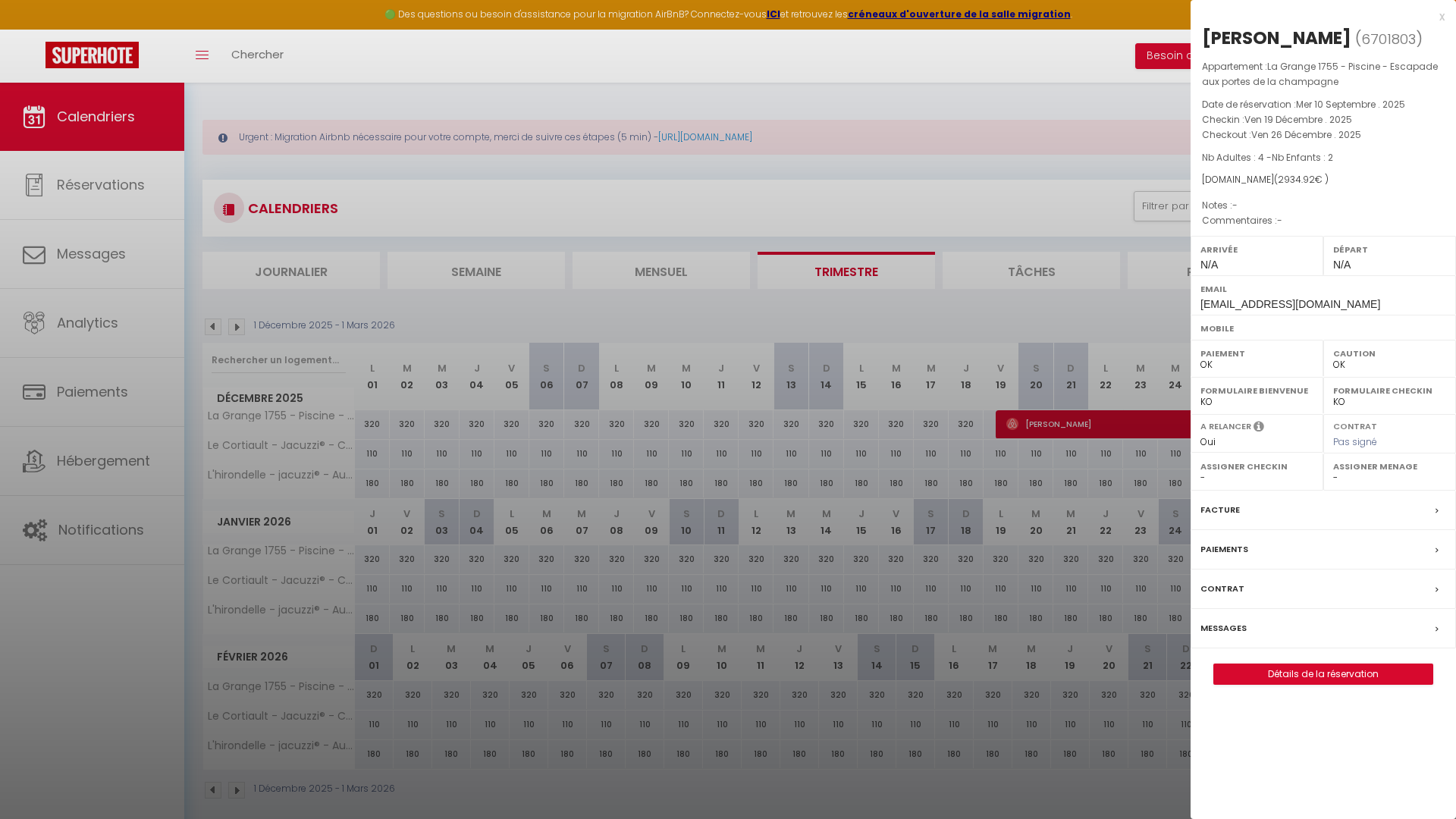
click at [1225, 178] on div "[DOMAIN_NAME] ( 2934.92 € )" at bounding box center [1323, 180] width 243 height 15
click at [1251, 528] on div "Facture" at bounding box center [1323, 510] width 265 height 39
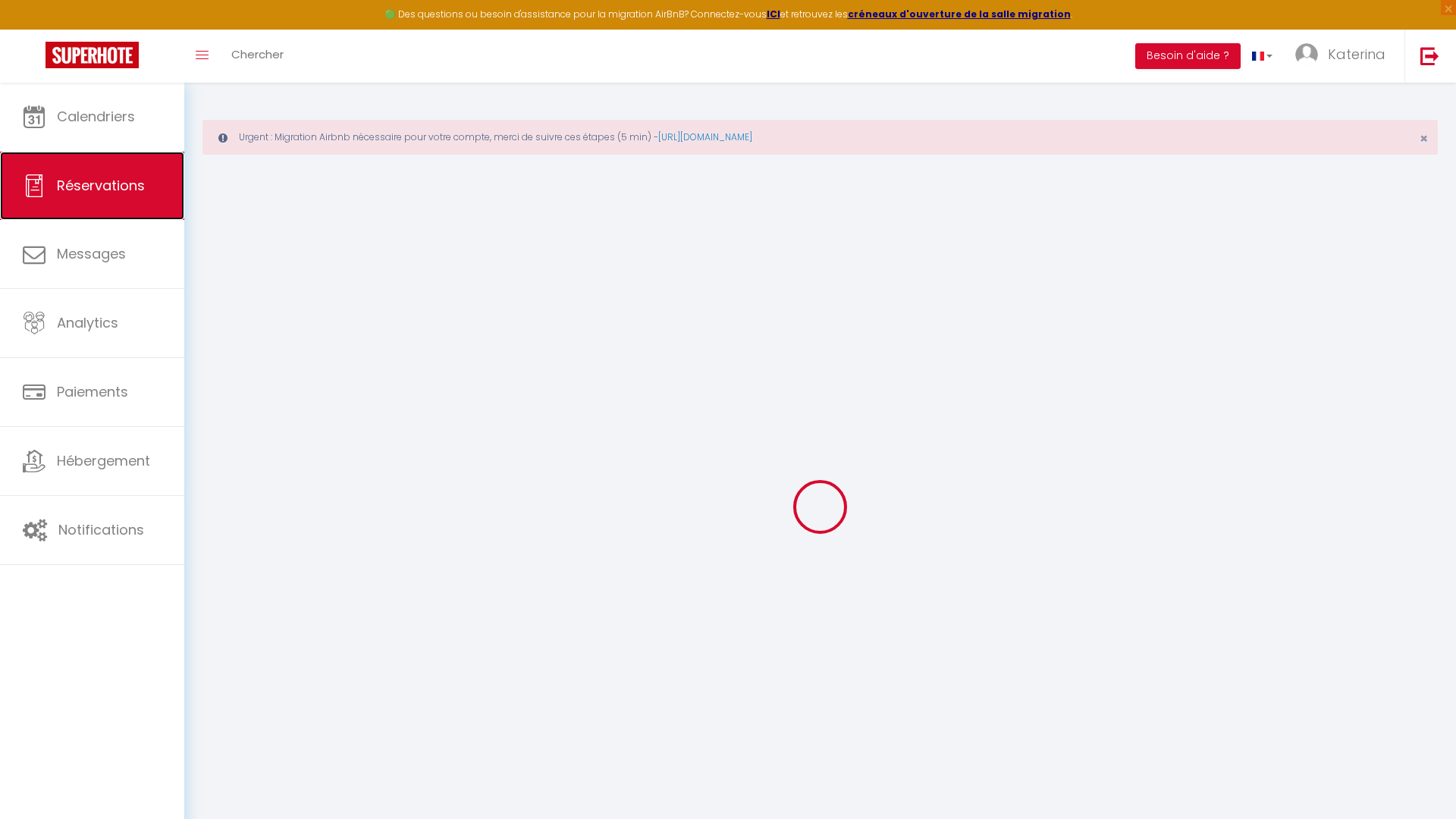
click at [95, 178] on span "Réservations" at bounding box center [101, 185] width 88 height 19
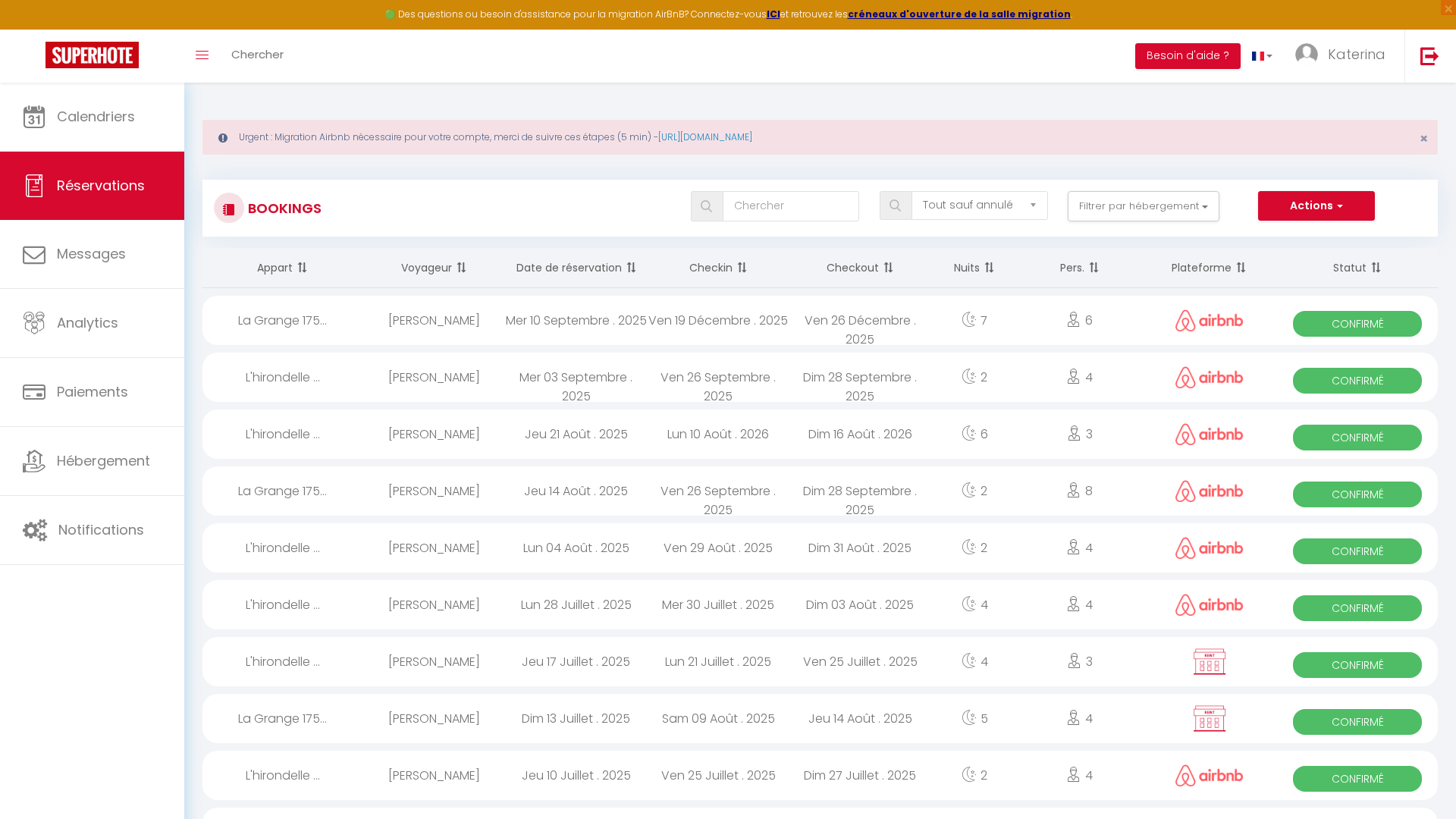
click at [514, 310] on div "Mer 10 Septembre . 2025" at bounding box center [575, 320] width 142 height 50
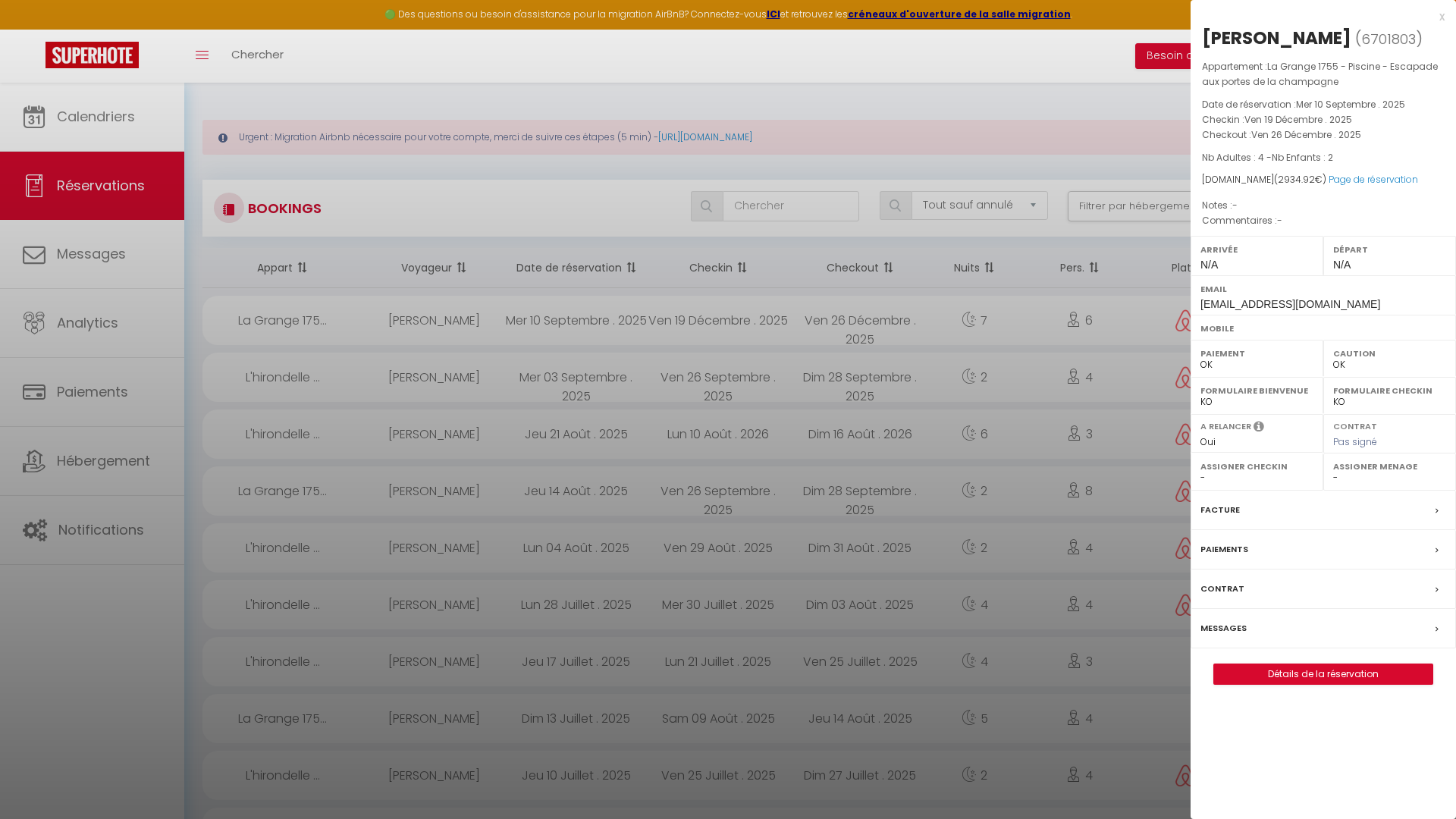
click at [181, 349] on div at bounding box center [728, 410] width 1456 height 819
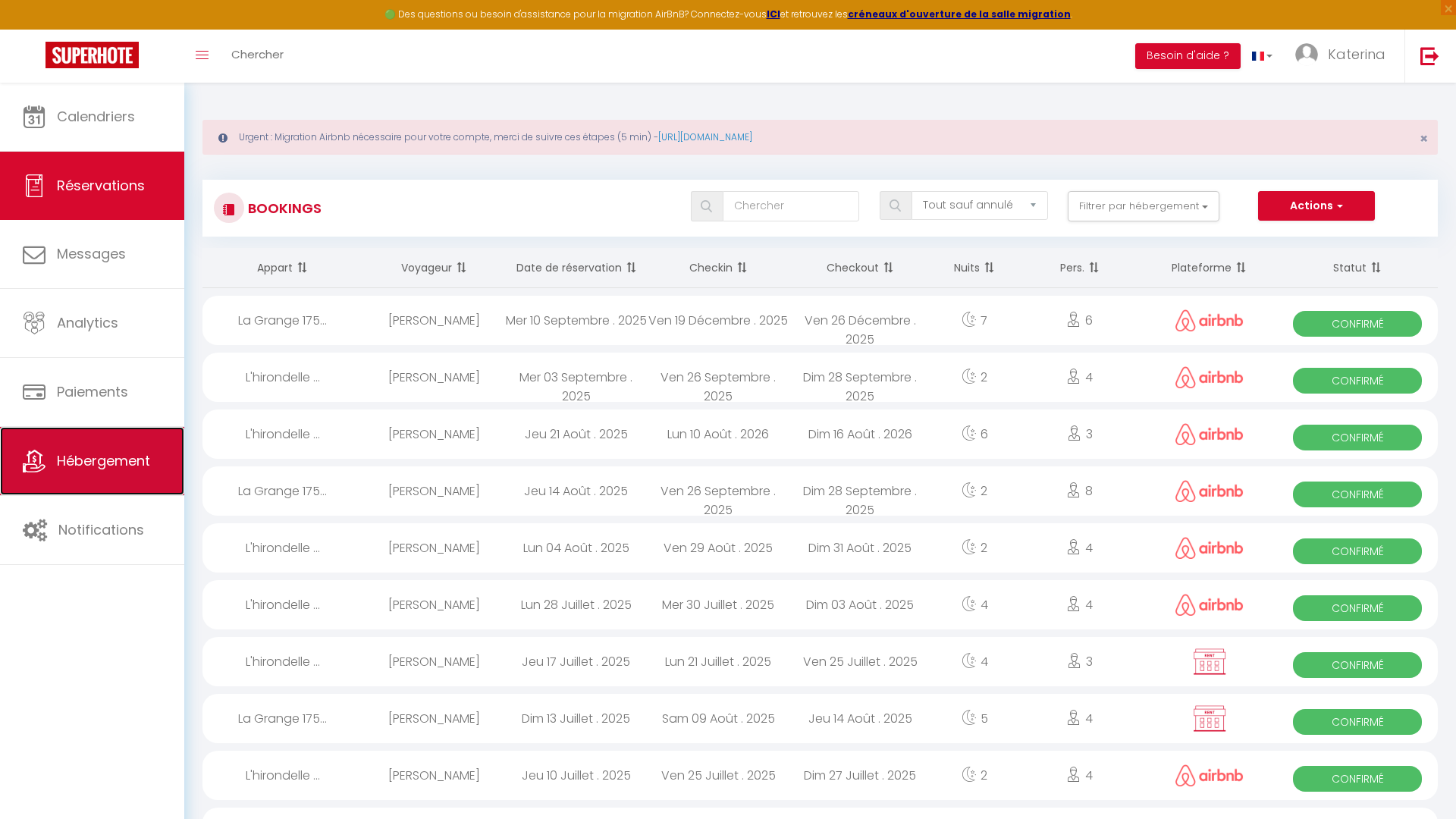
click at [122, 447] on link "Hébergement" at bounding box center [92, 461] width 184 height 68
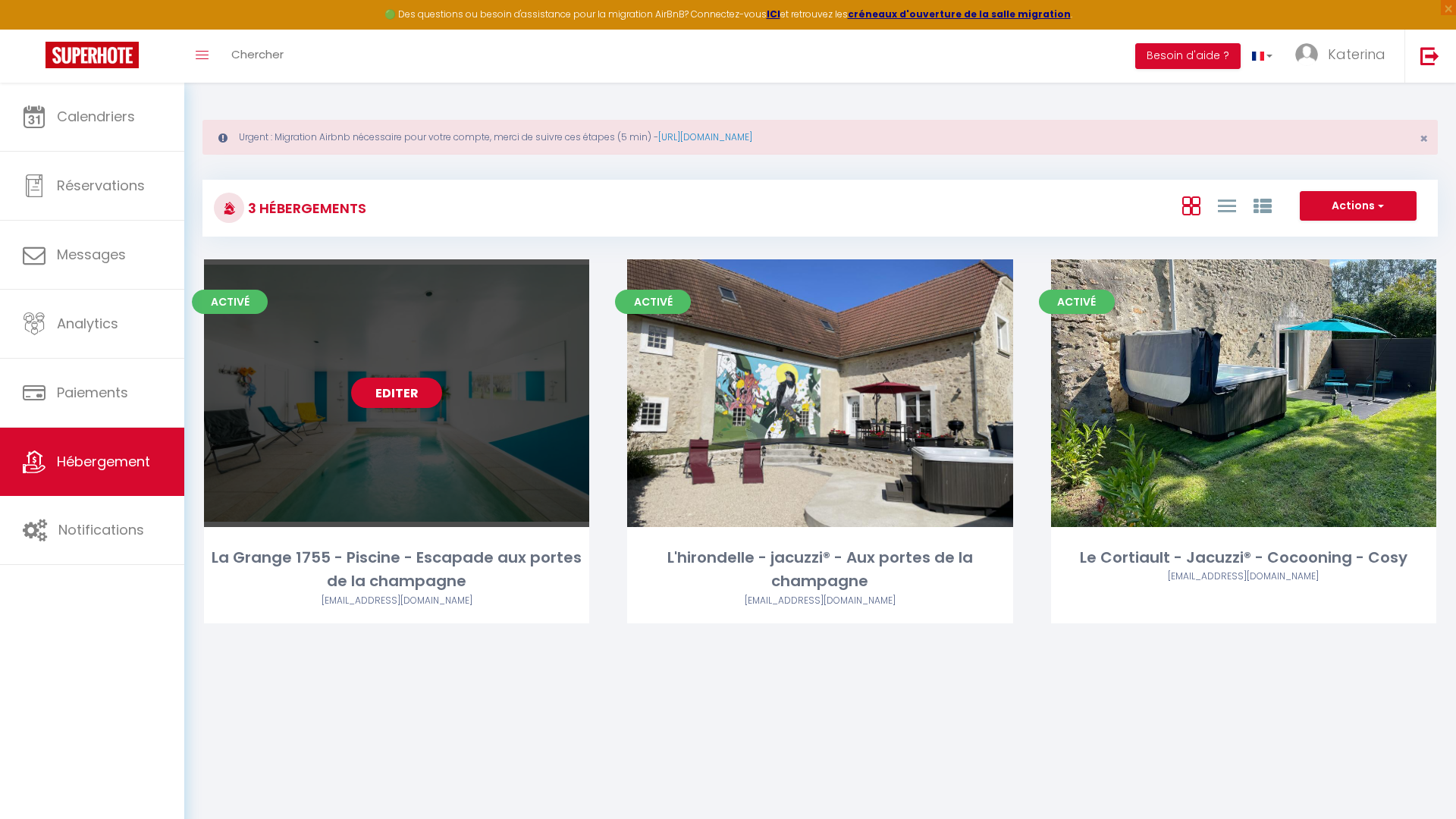
click at [417, 445] on div "Editer" at bounding box center [396, 393] width 385 height 268
click at [340, 529] on div "Activé Editer La Grange 1755 - Piscine - Escapade aux portes de la champagne [E…" at bounding box center [396, 441] width 385 height 364
click at [354, 556] on div "La Grange 1755 - Piscine - Escapade aux portes de la champagne" at bounding box center [396, 570] width 385 height 48
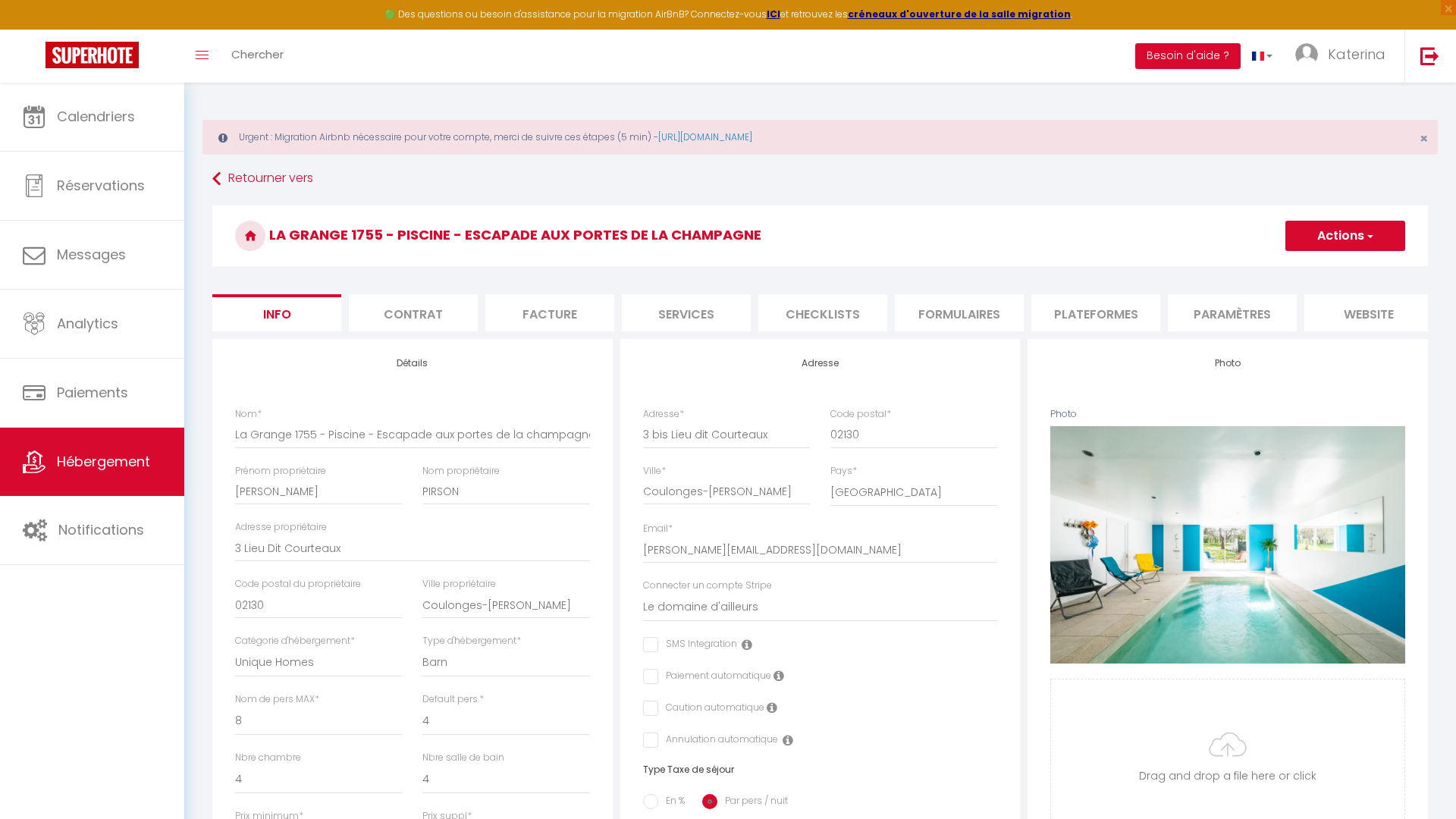
click at [401, 306] on li "Contrat" at bounding box center [413, 313] width 129 height 37
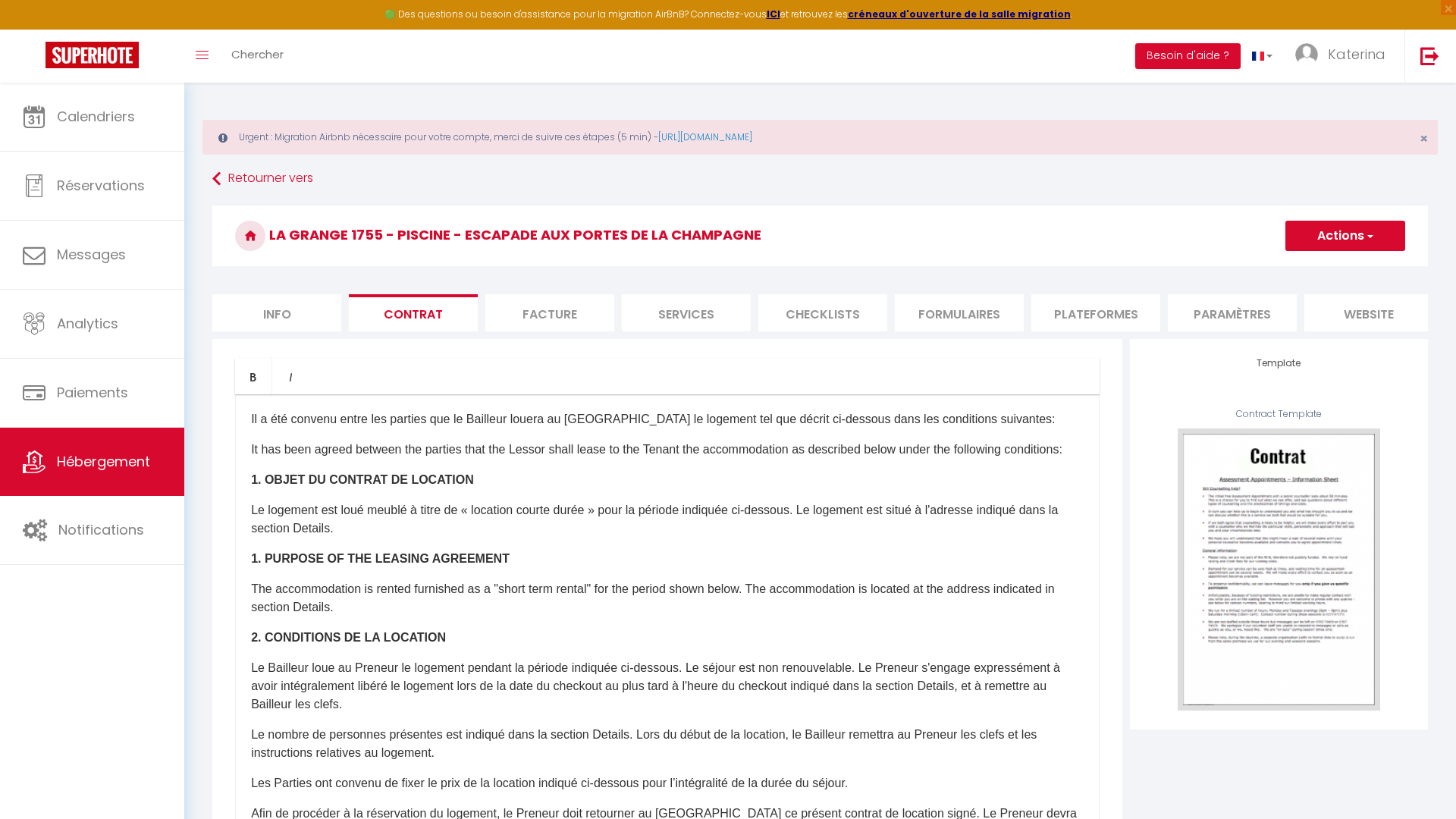
click at [497, 324] on li "Facture" at bounding box center [549, 313] width 129 height 37
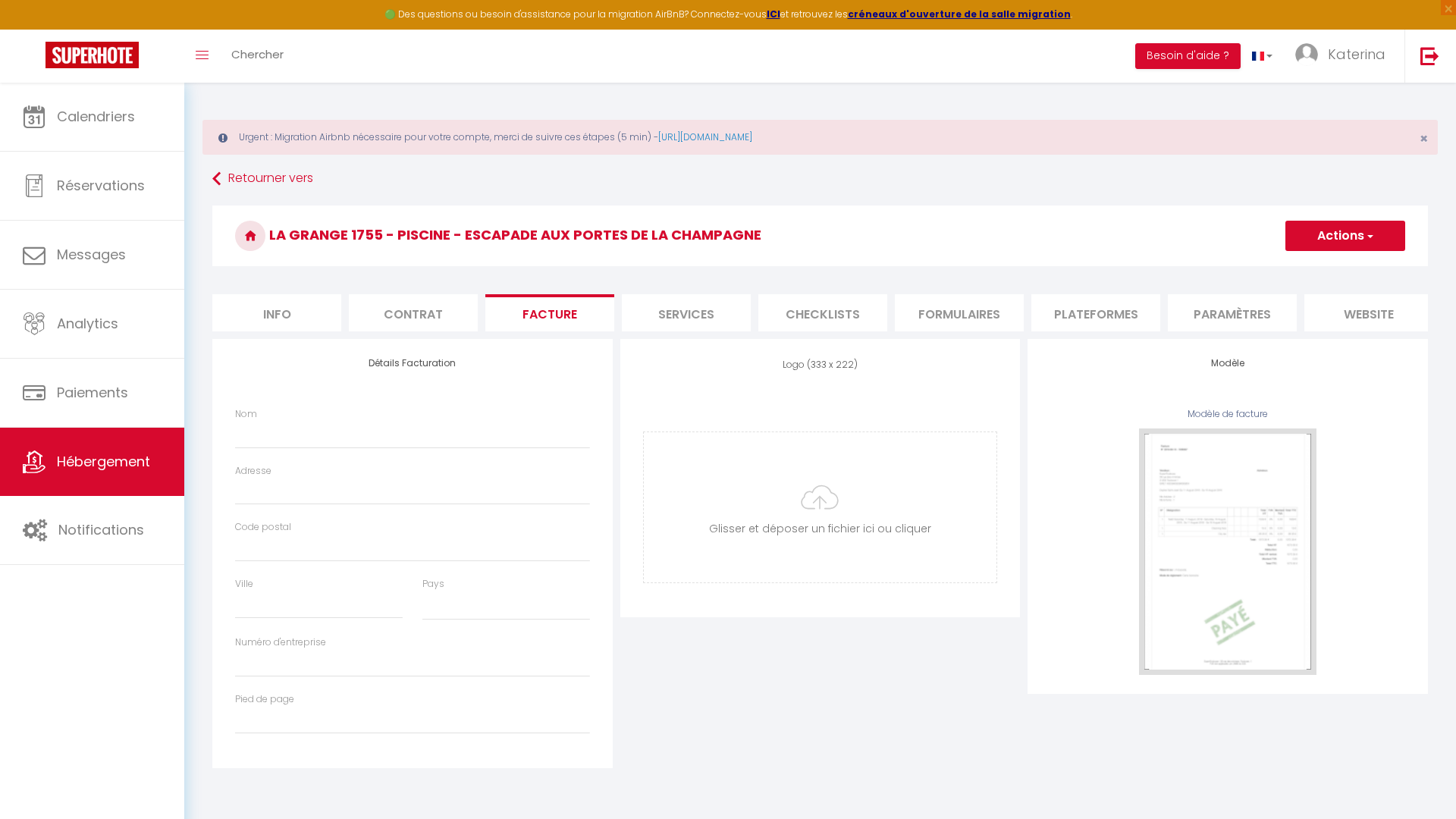
click at [671, 305] on li "Services" at bounding box center [686, 313] width 129 height 37
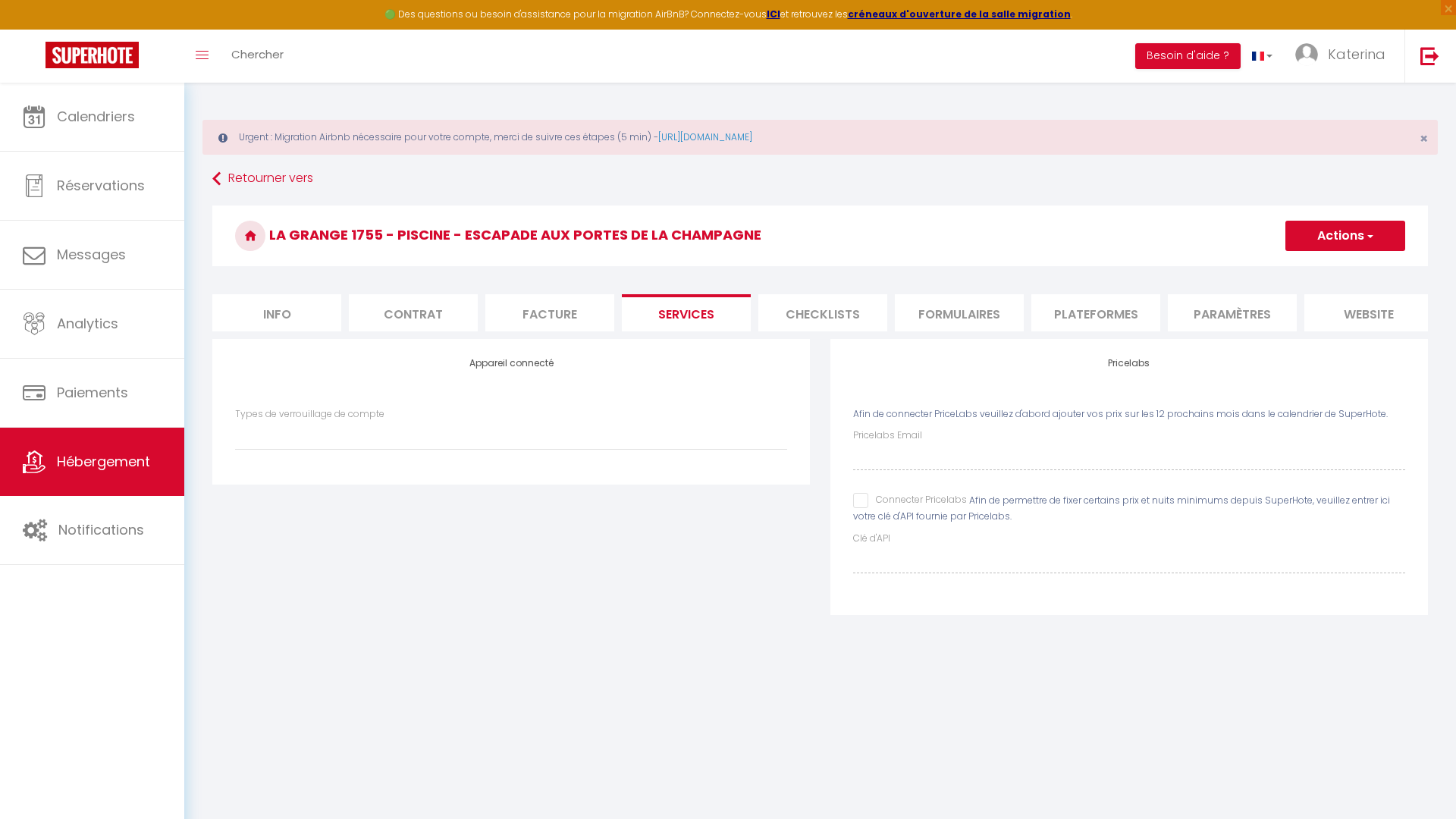
click at [877, 330] on li "Checklists" at bounding box center [823, 313] width 129 height 37
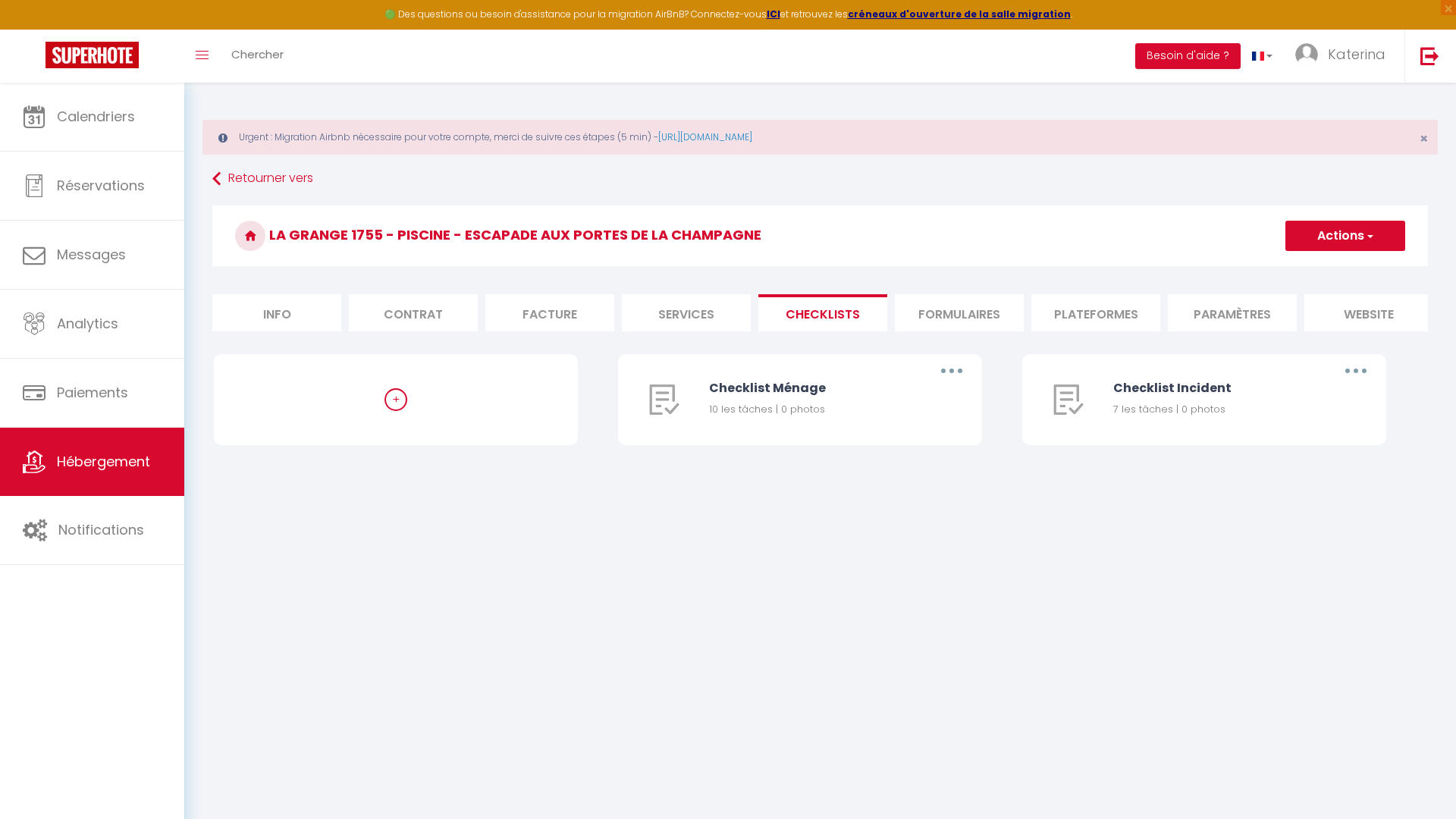
click at [977, 297] on li "Formulaires" at bounding box center [959, 313] width 129 height 37
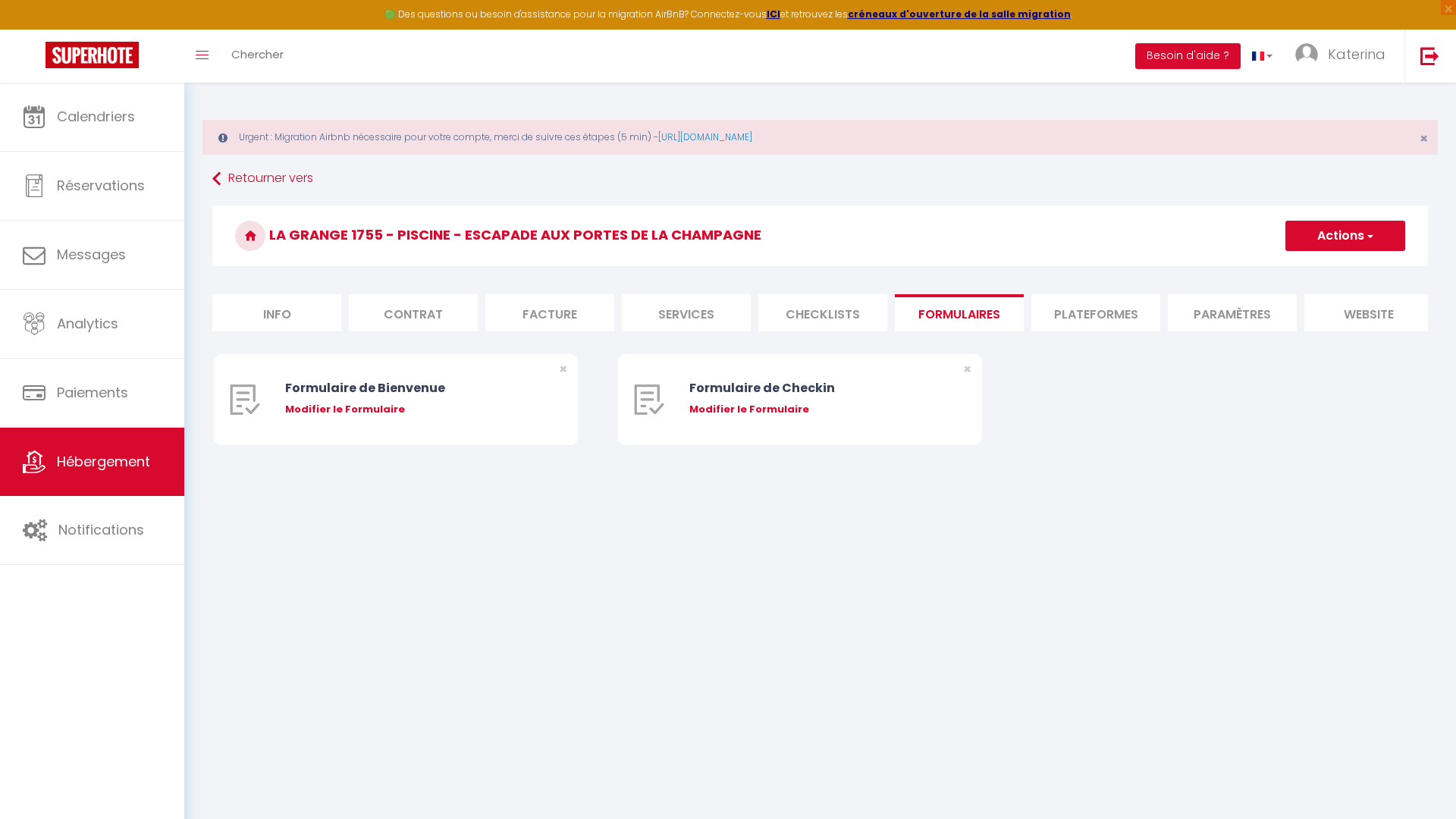
click at [1071, 327] on li "Plateformes" at bounding box center [1095, 313] width 129 height 37
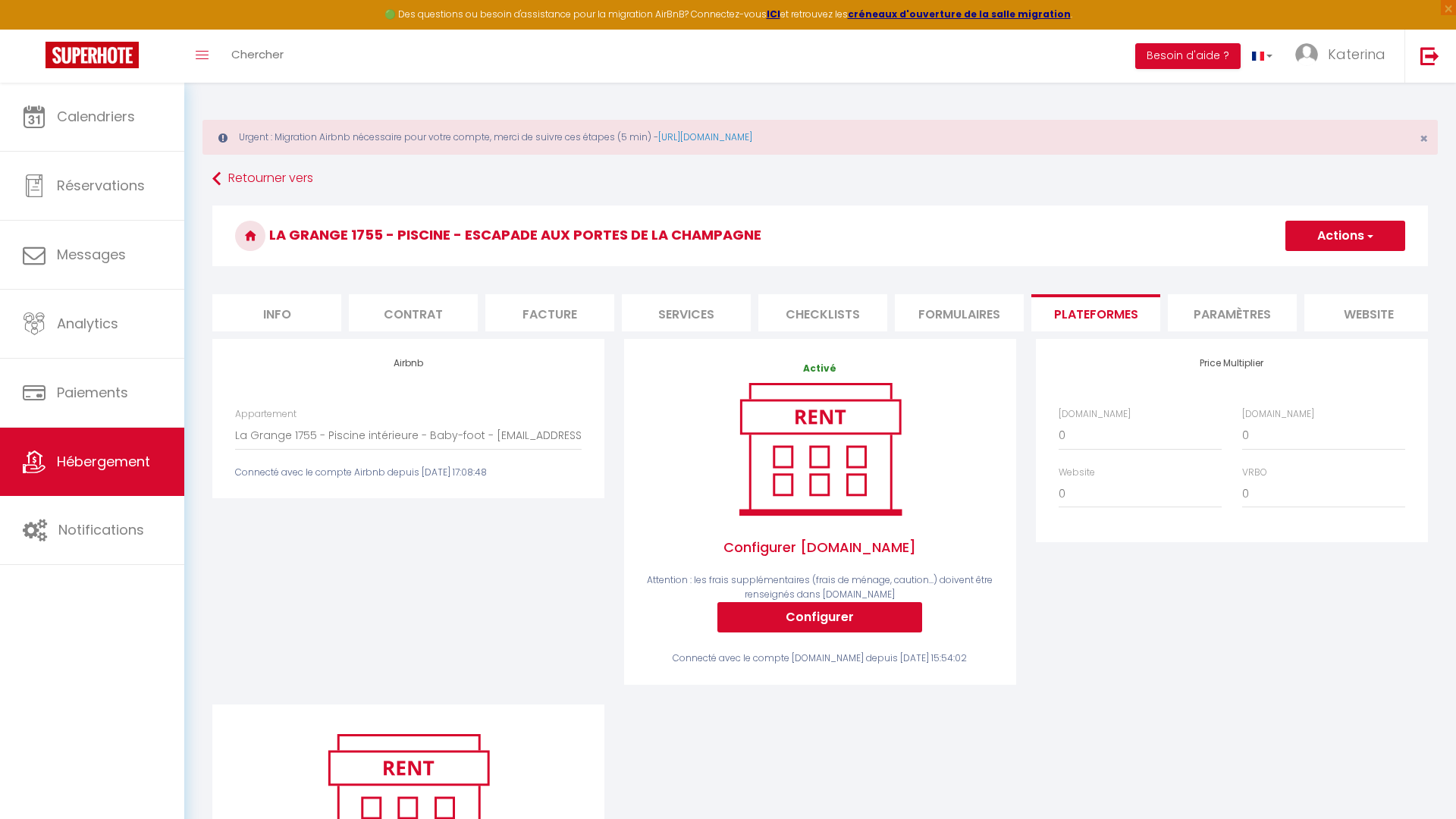
click at [1191, 322] on li "Paramètres" at bounding box center [1232, 313] width 129 height 37
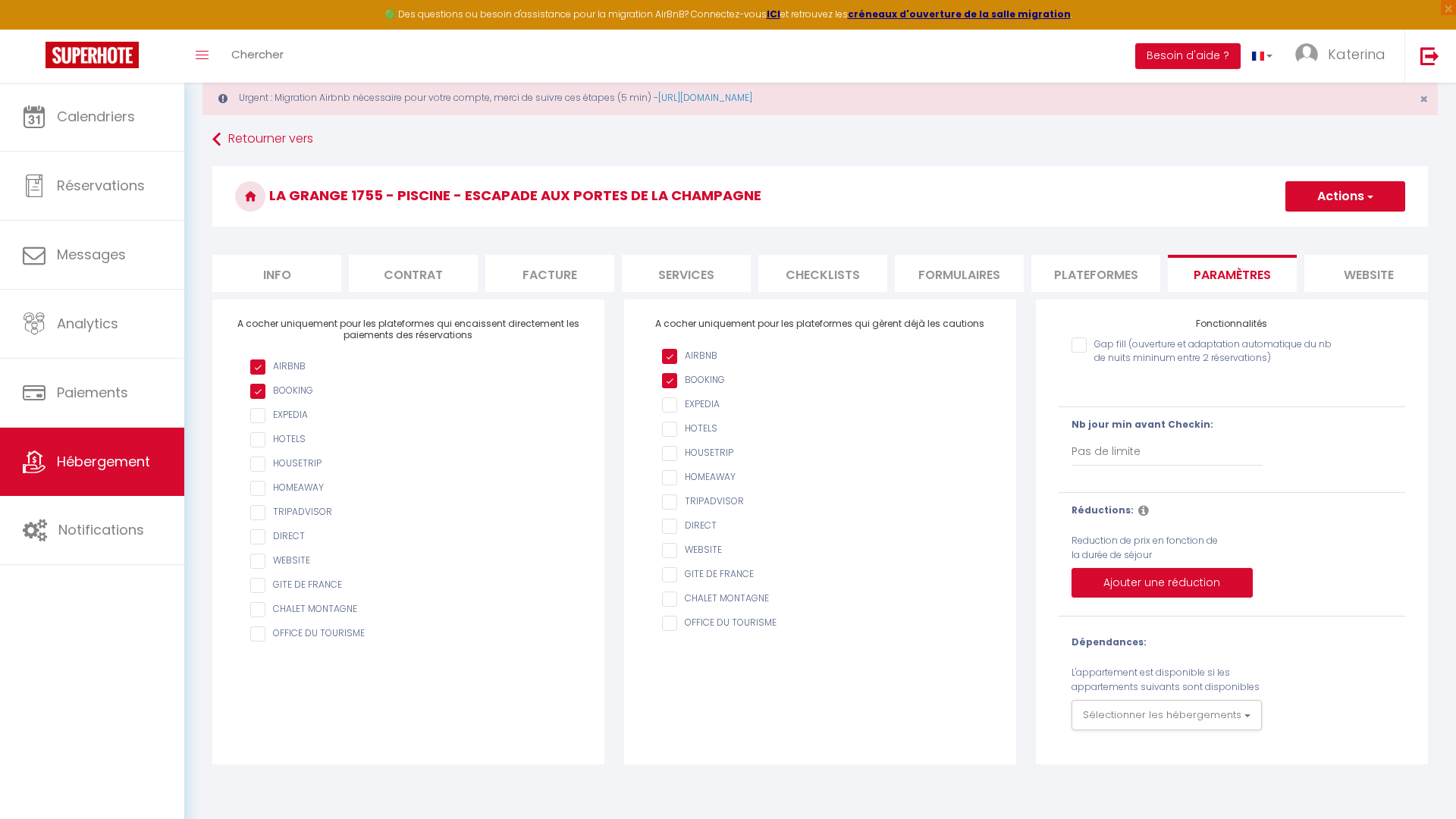
scroll to position [54, 0]
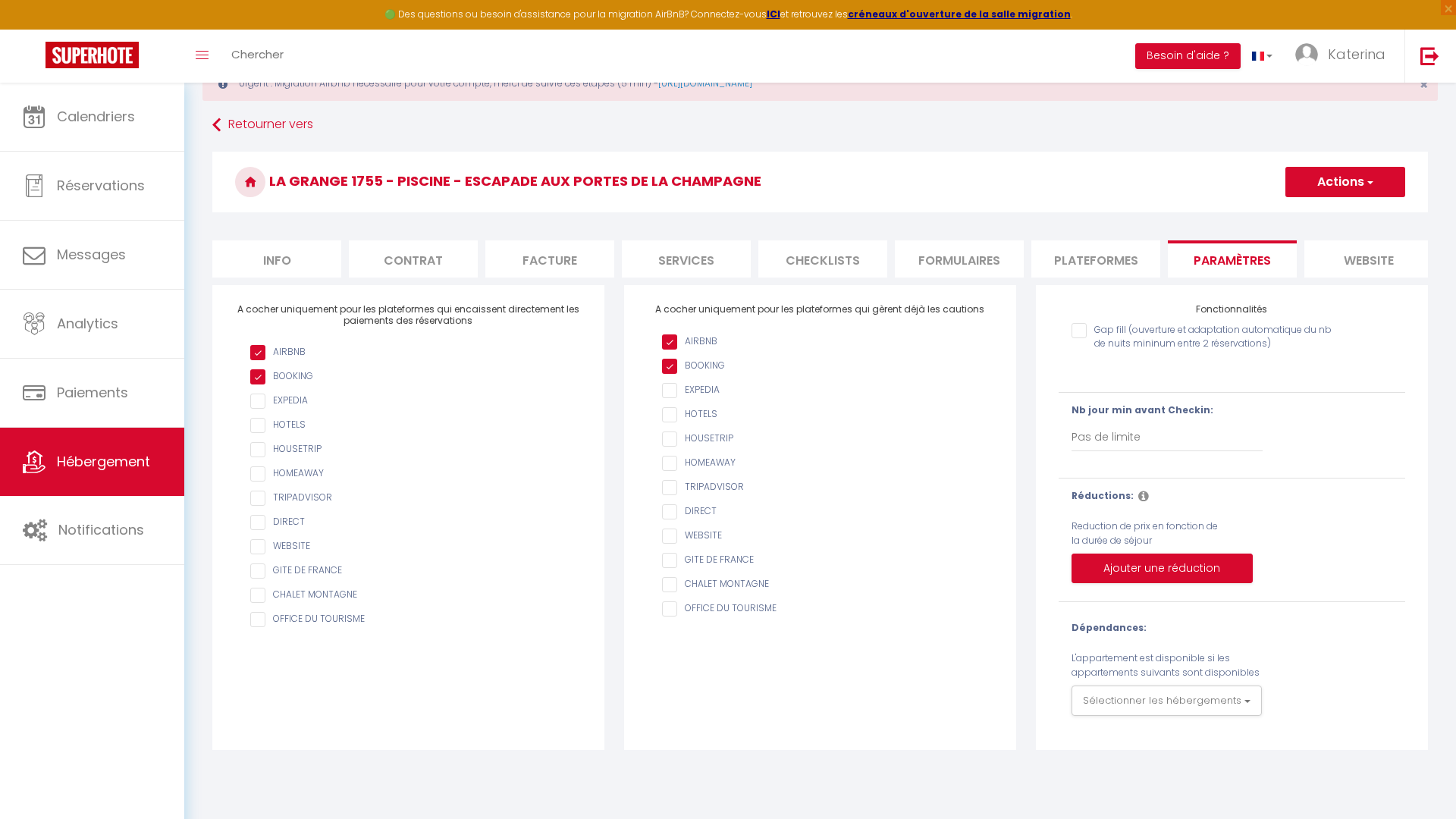
click at [1329, 256] on li "website" at bounding box center [1368, 259] width 129 height 37
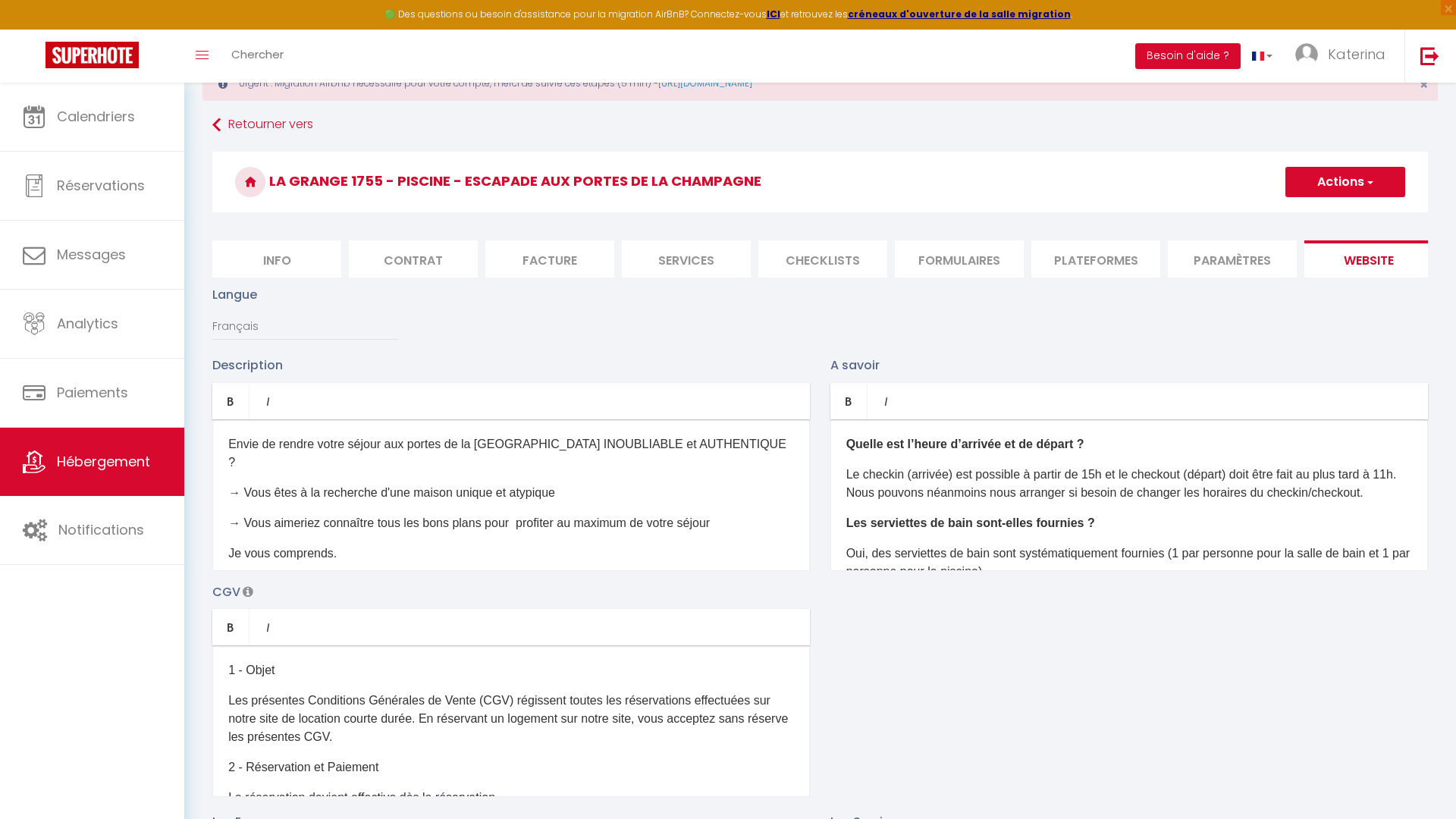
click at [249, 259] on li "Info" at bounding box center [277, 259] width 129 height 37
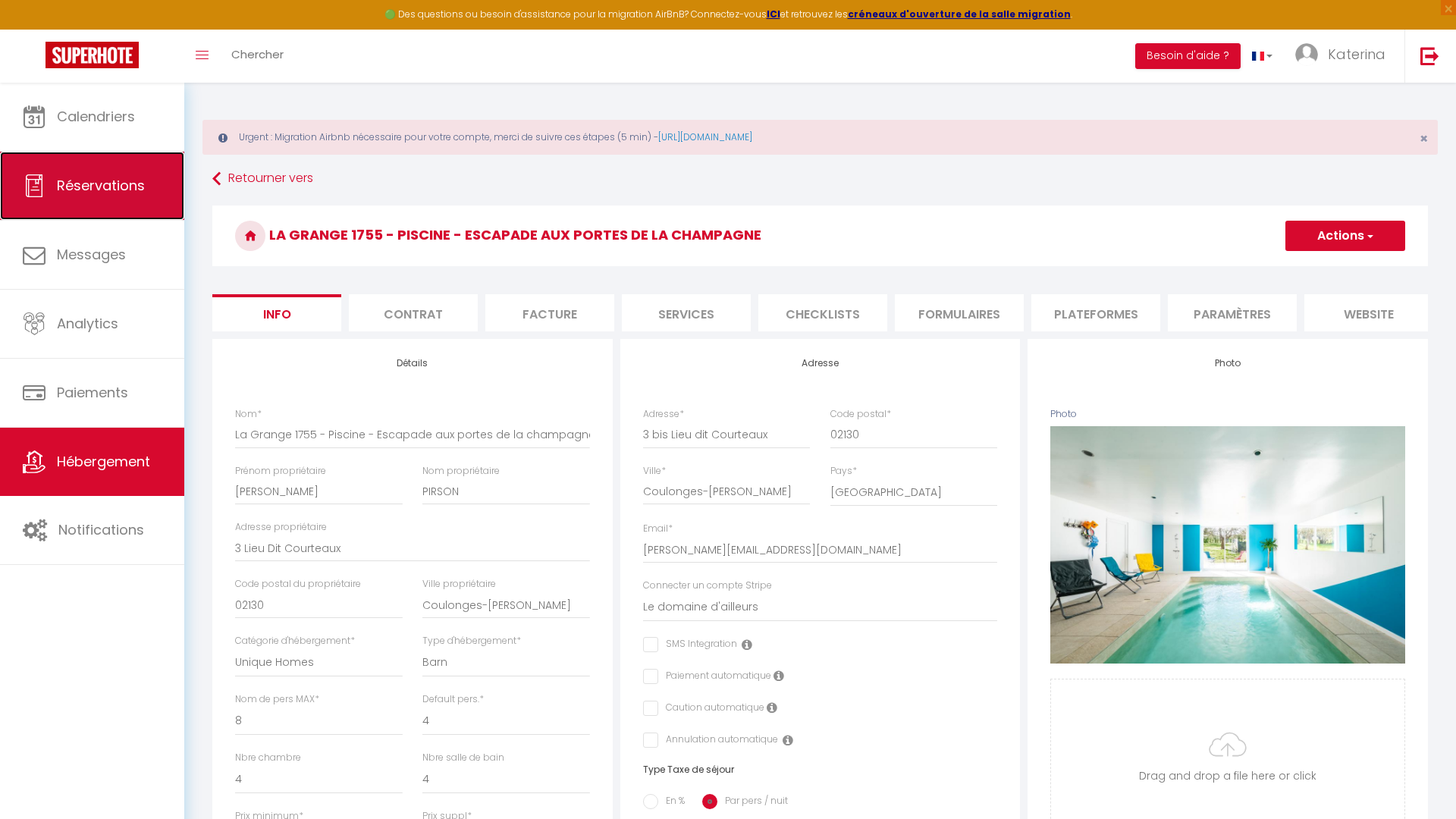
click at [142, 177] on span "Réservations" at bounding box center [101, 185] width 88 height 19
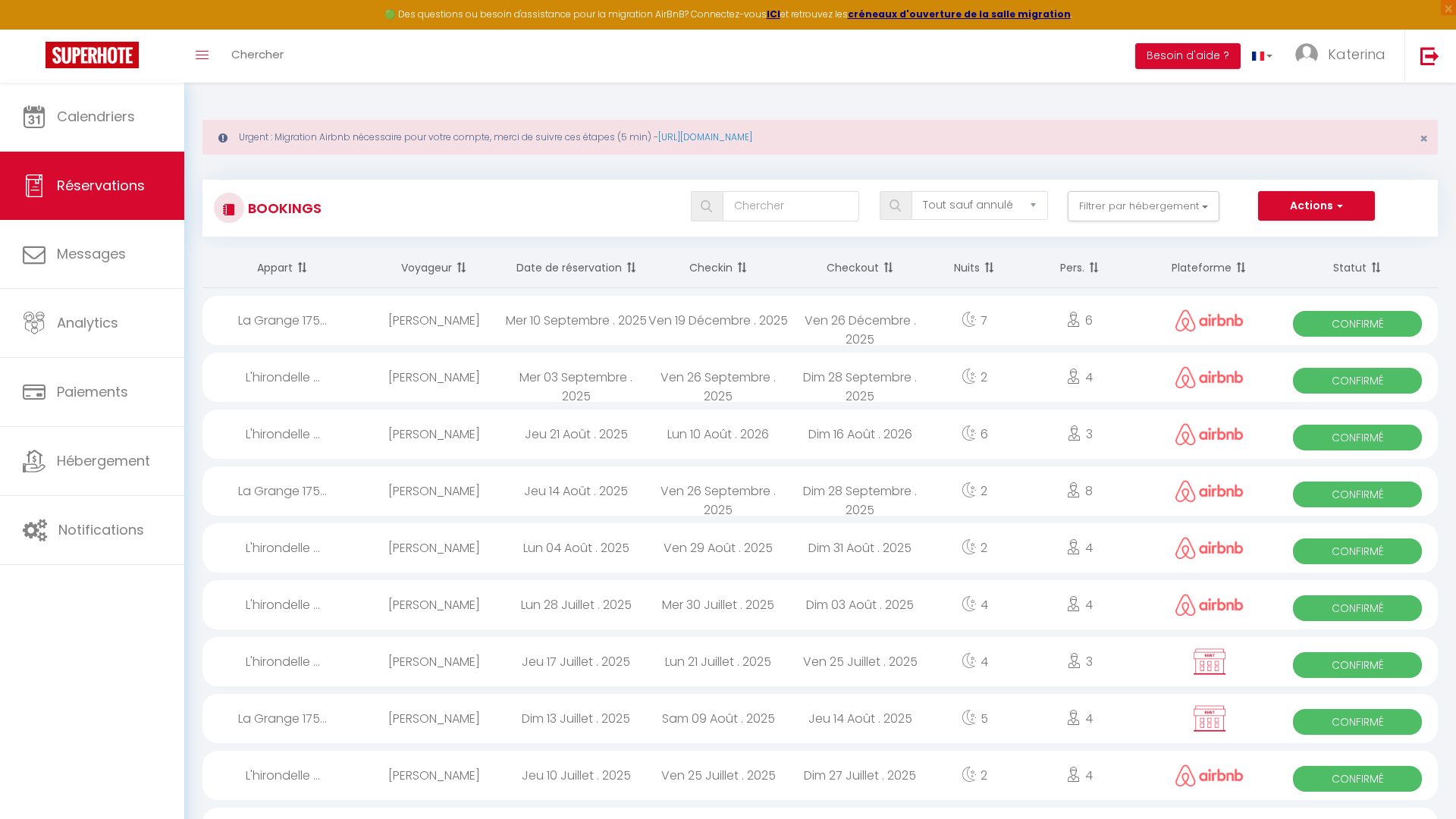
click at [782, 323] on div "Ven 19 Décembre . 2025" at bounding box center [718, 320] width 142 height 50
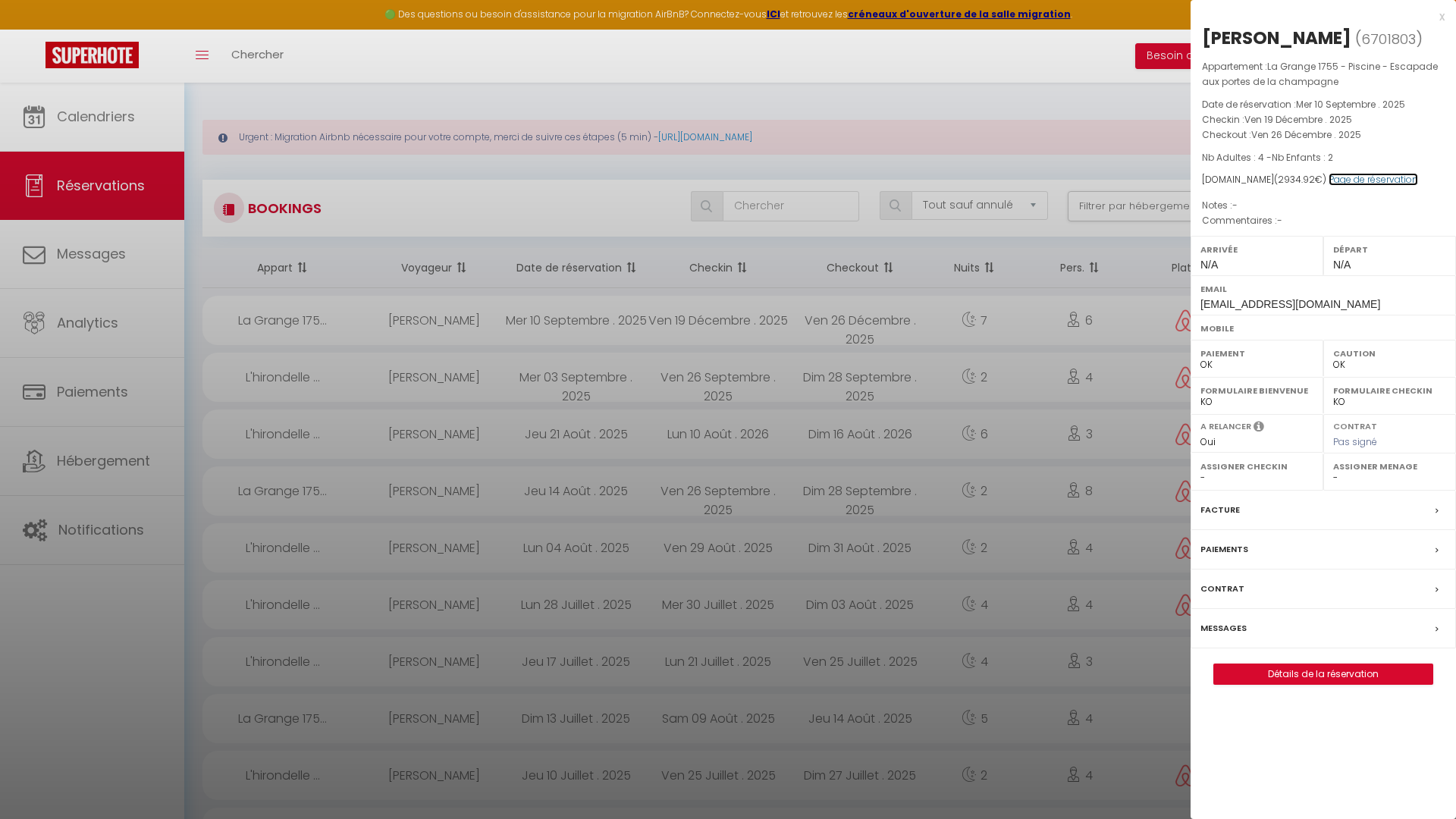
click at [1335, 177] on link "Page de réservation" at bounding box center [1373, 179] width 90 height 13
click at [460, 338] on div at bounding box center [728, 410] width 1456 height 819
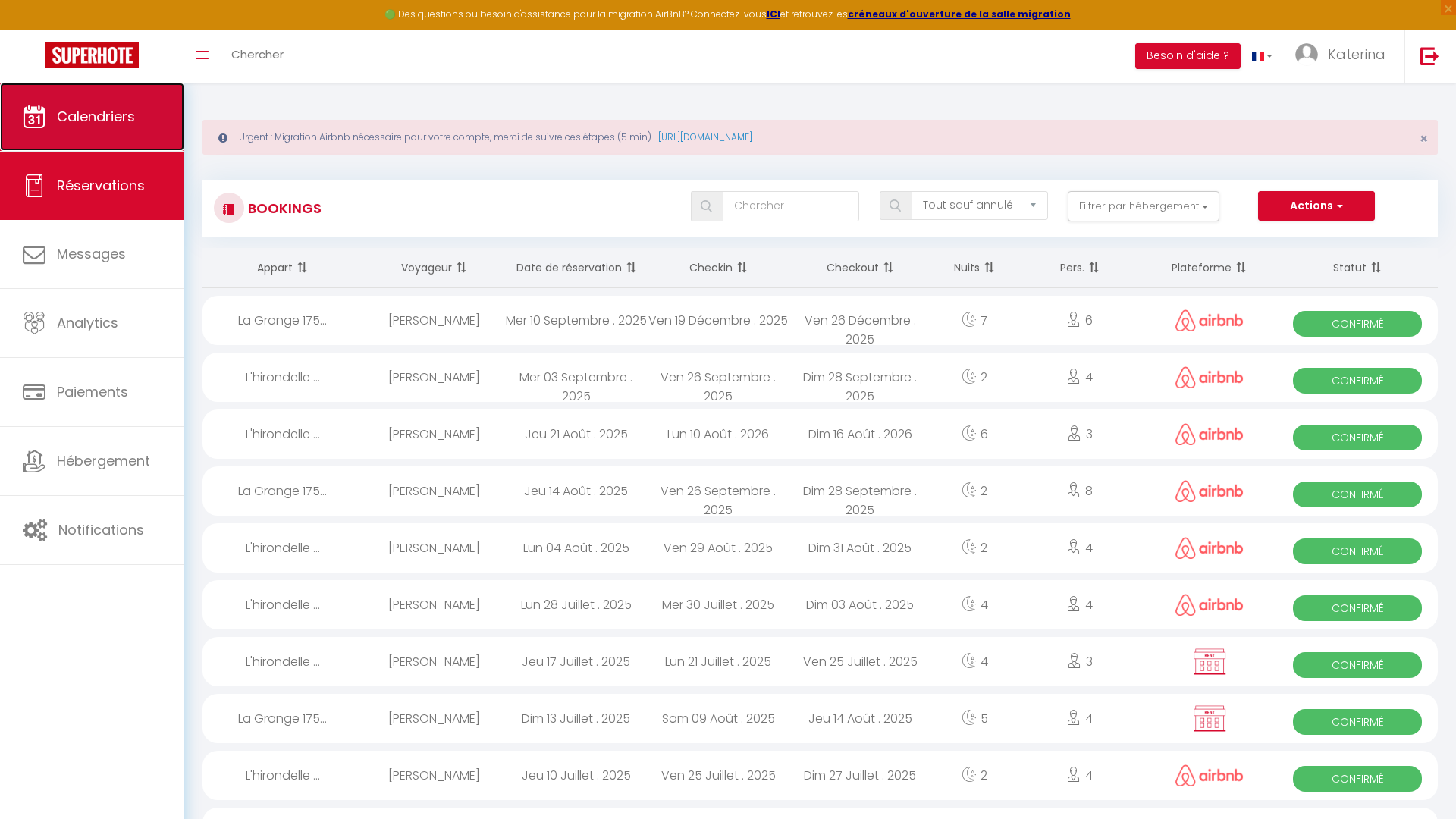
click at [122, 119] on span "Calendriers" at bounding box center [96, 116] width 78 height 19
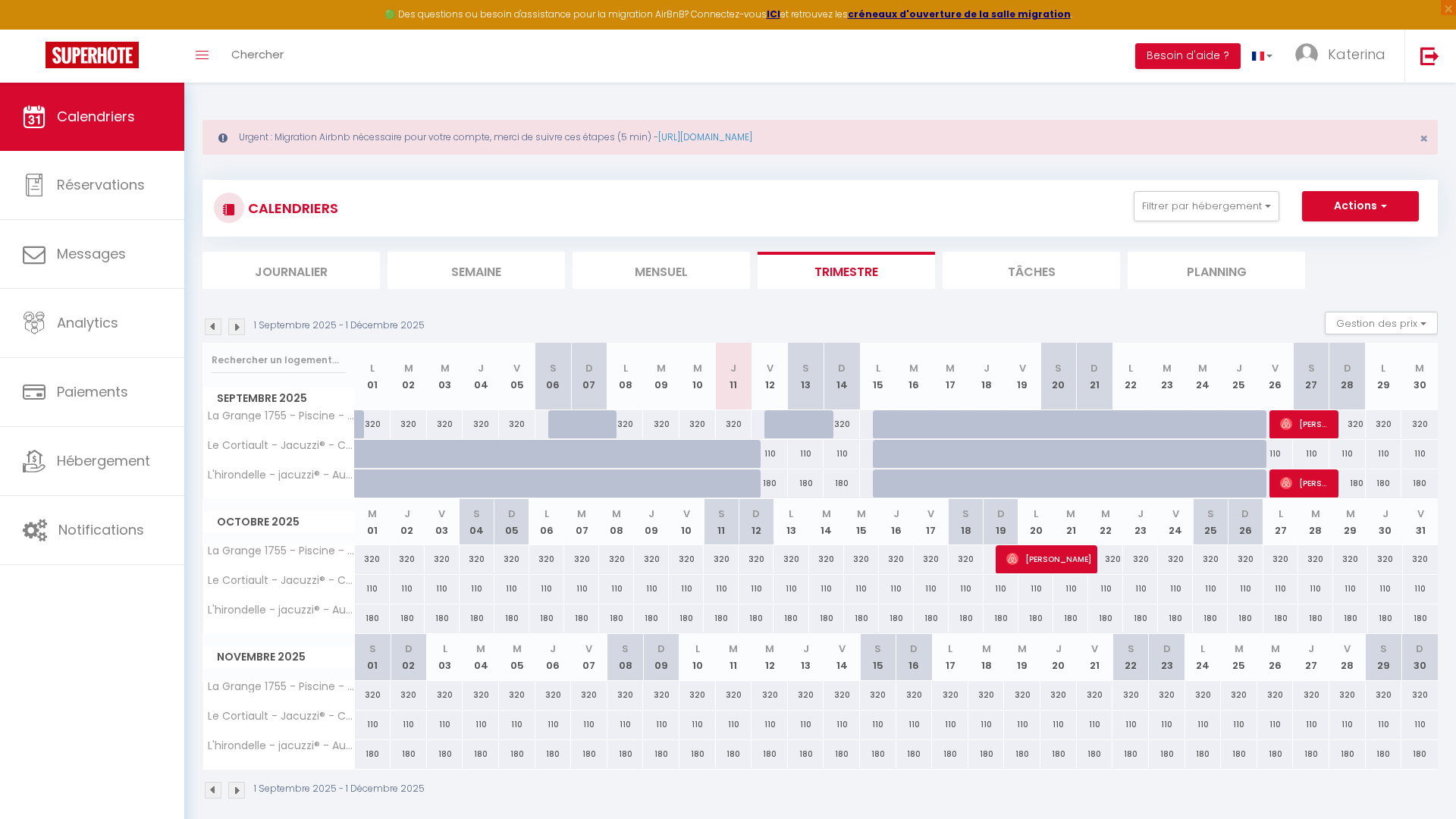
click at [239, 325] on img at bounding box center [236, 326] width 16 height 16
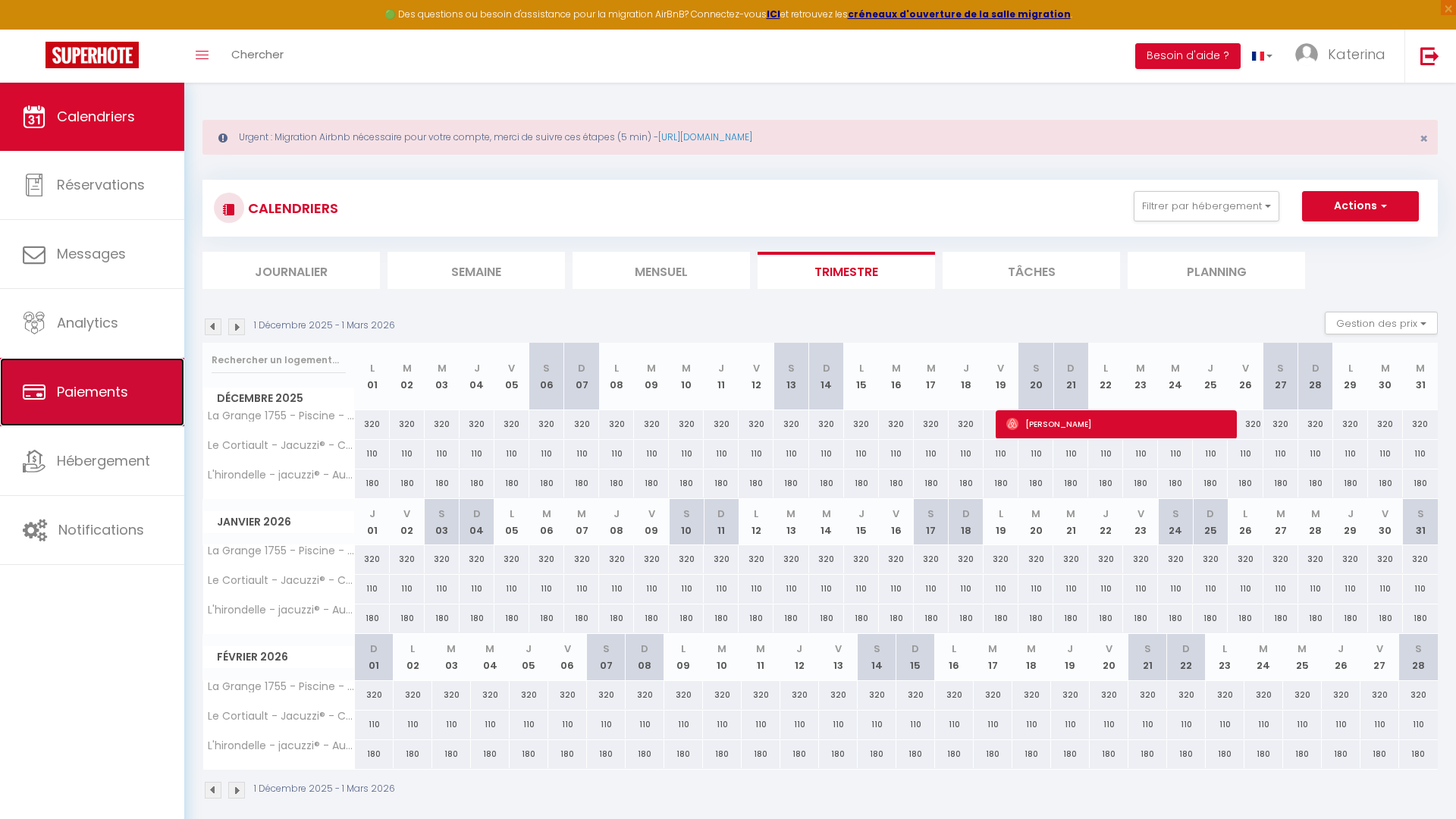
click at [81, 400] on span "Paiements" at bounding box center [93, 392] width 72 height 19
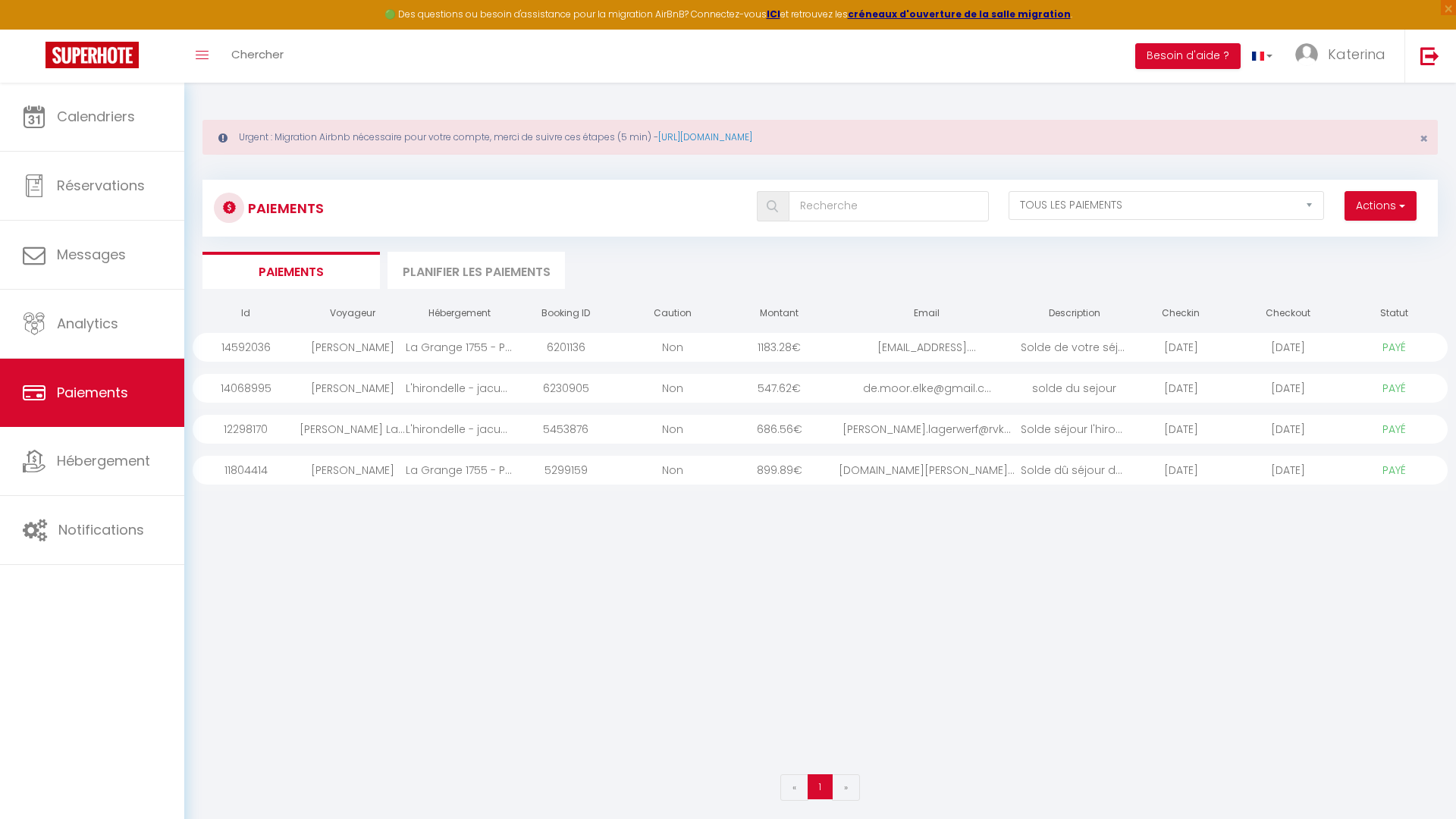
click at [421, 269] on li "Planifier les paiements" at bounding box center [476, 270] width 177 height 37
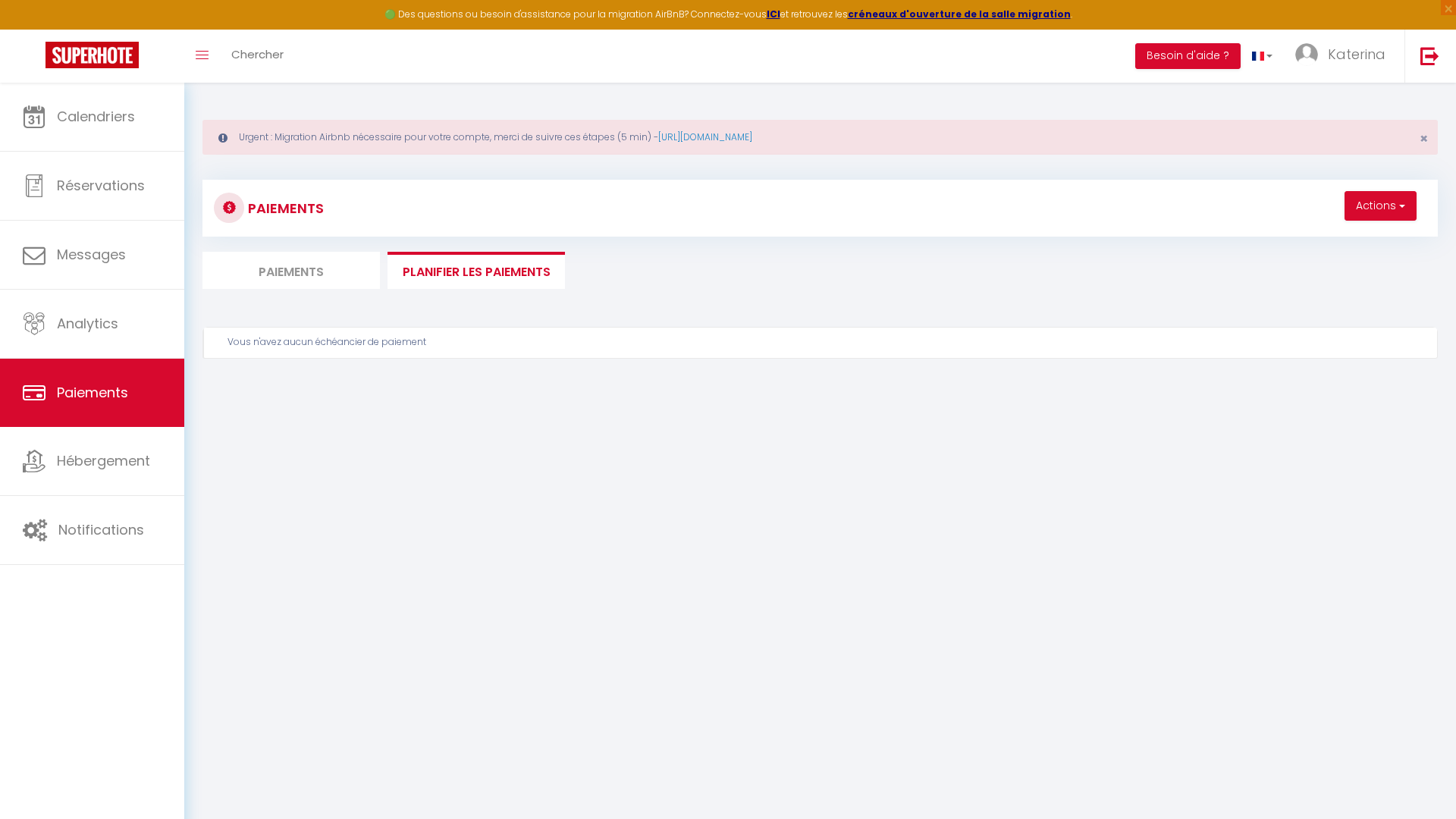
click at [334, 276] on li "Paiements" at bounding box center [291, 270] width 177 height 37
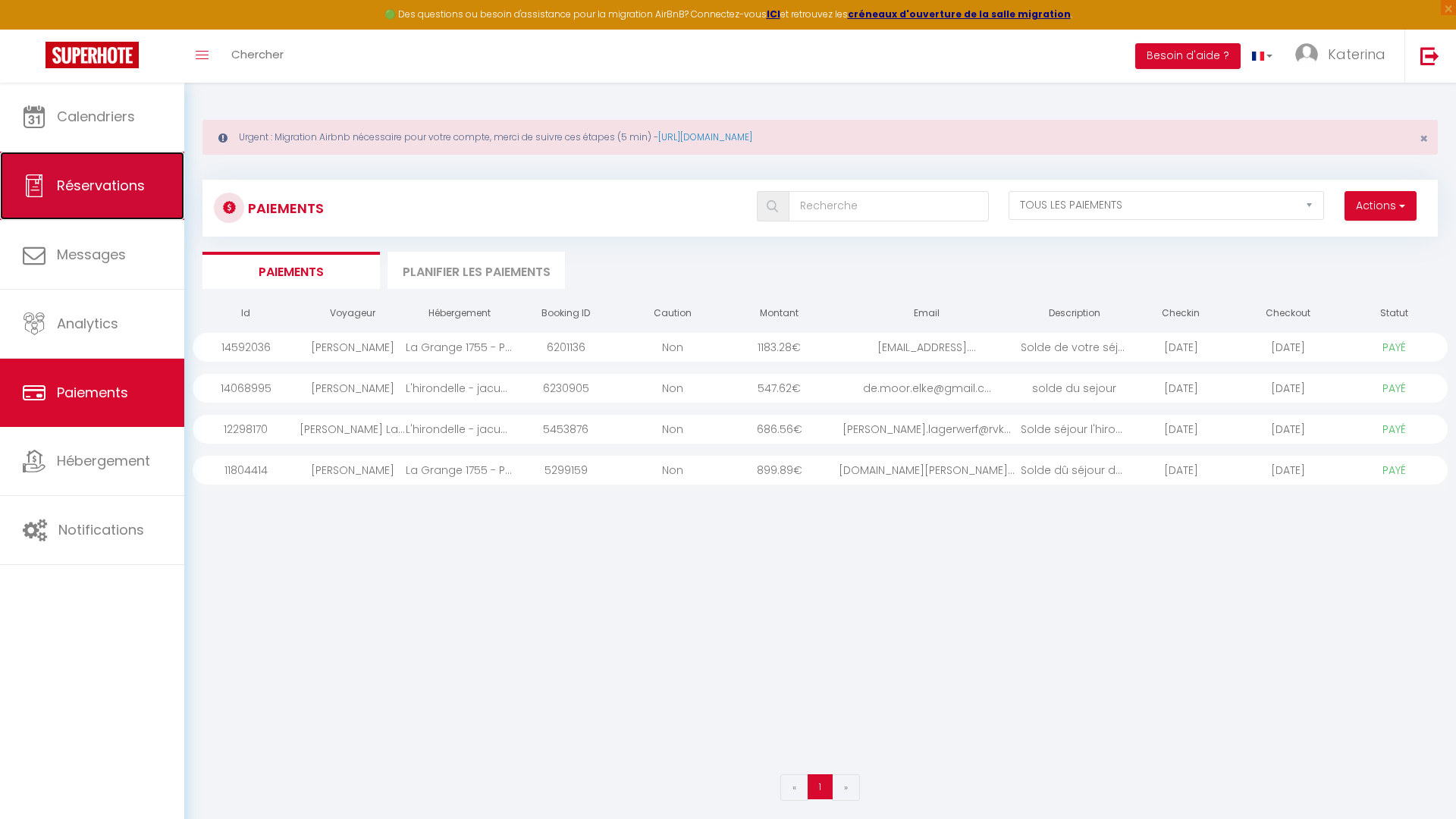
click at [92, 216] on link "Réservations" at bounding box center [92, 186] width 184 height 68
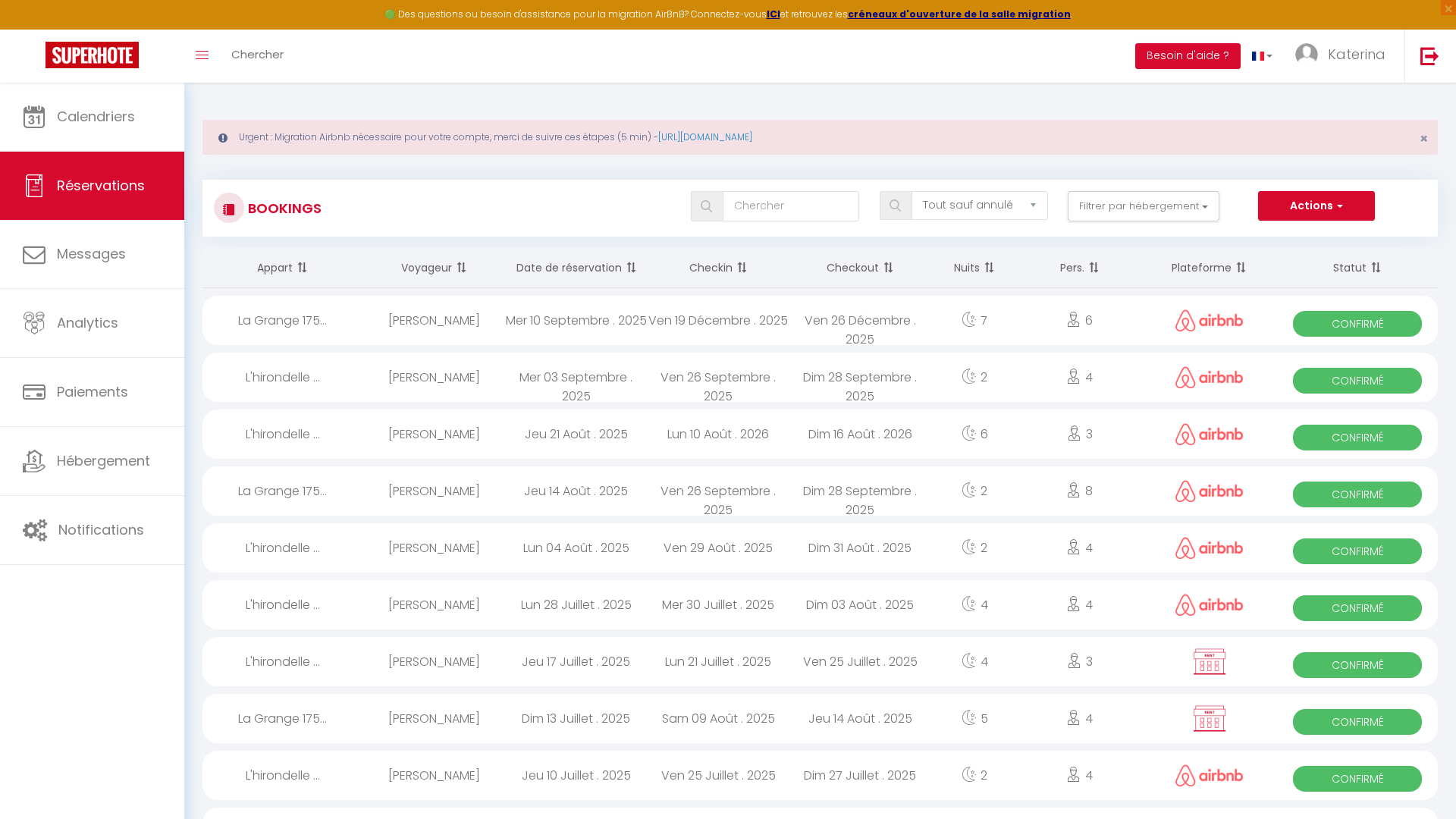
click at [533, 322] on div "Mer 10 Septembre . 2025" at bounding box center [575, 320] width 142 height 50
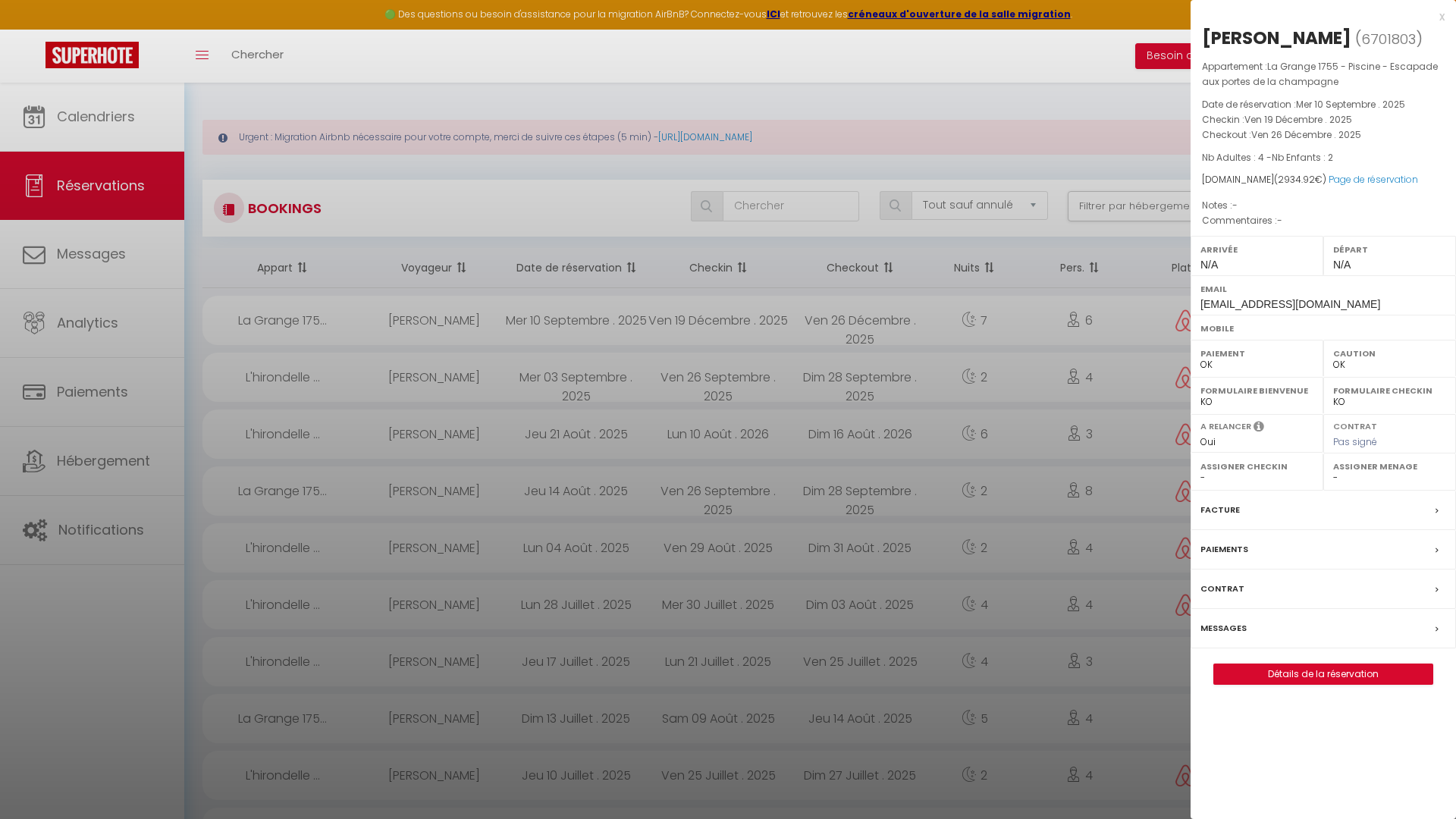
click at [1237, 304] on span "[EMAIL_ADDRESS][DOMAIN_NAME]" at bounding box center [1290, 304] width 180 height 12
click at [1258, 428] on icon at bounding box center [1258, 428] width 11 height 16
click at [1258, 505] on div "Facture" at bounding box center [1323, 510] width 265 height 39
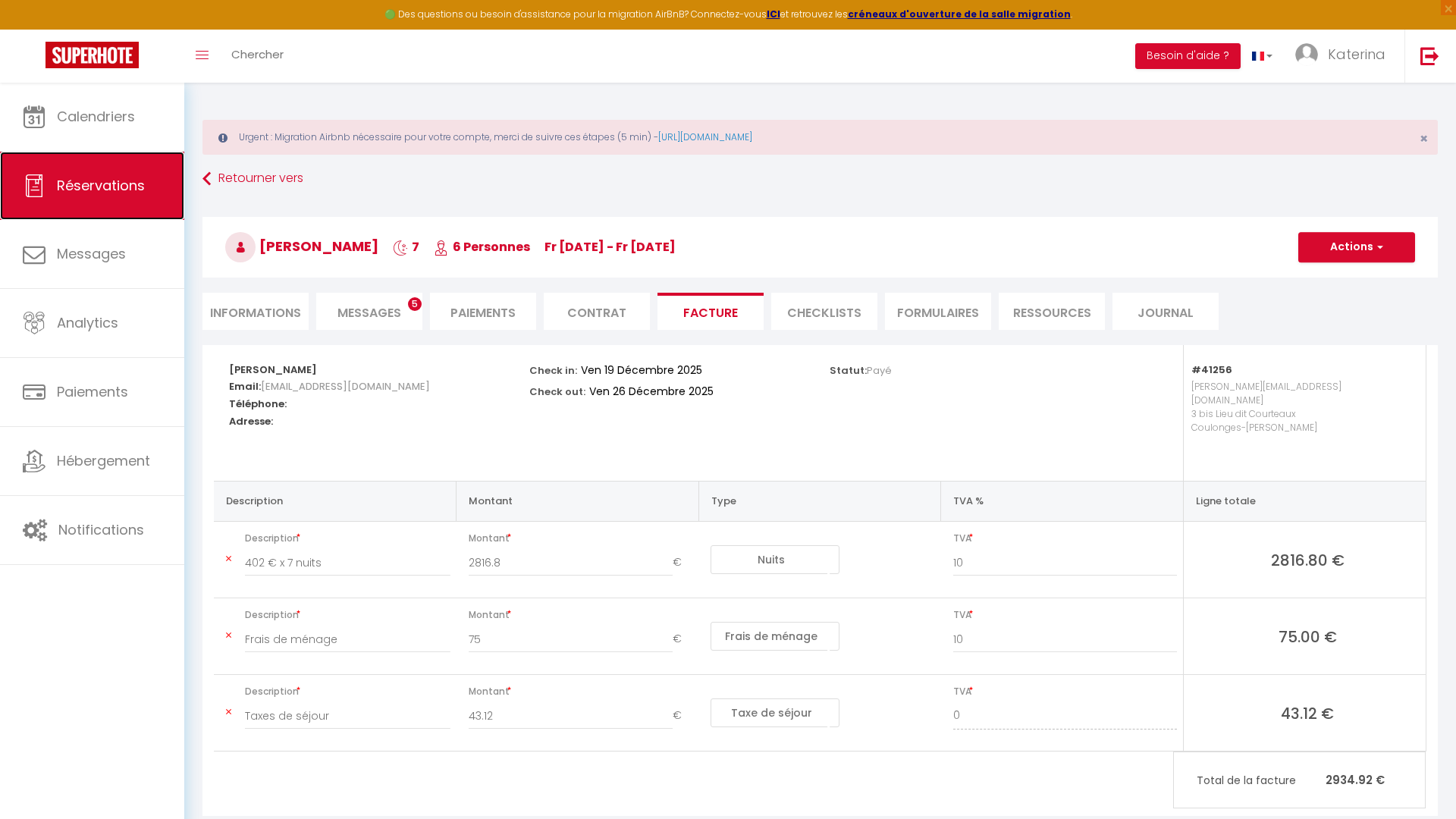
click at [129, 186] on span "Réservations" at bounding box center [101, 185] width 88 height 19
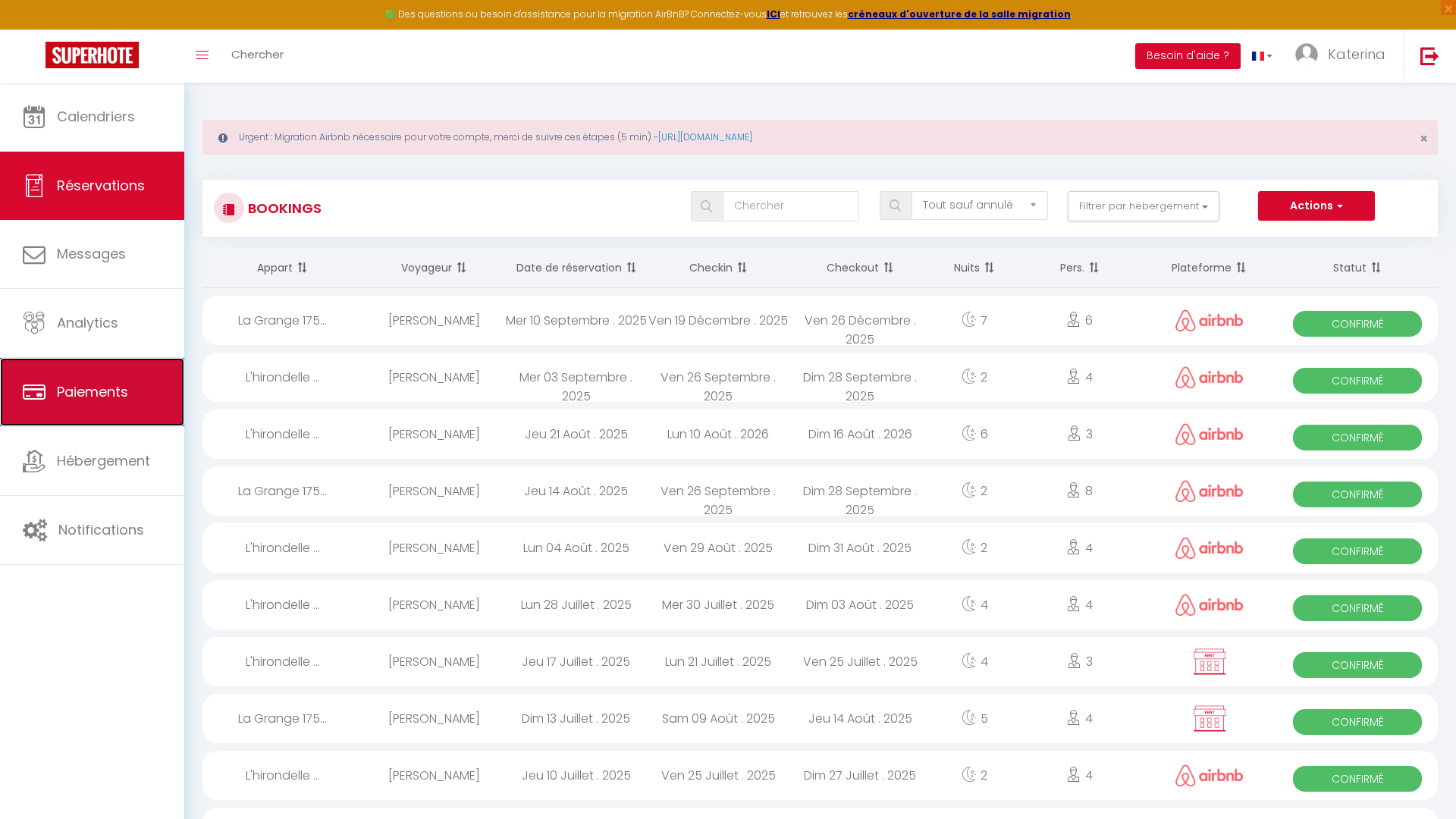
click at [87, 365] on link "Paiements" at bounding box center [92, 392] width 184 height 68
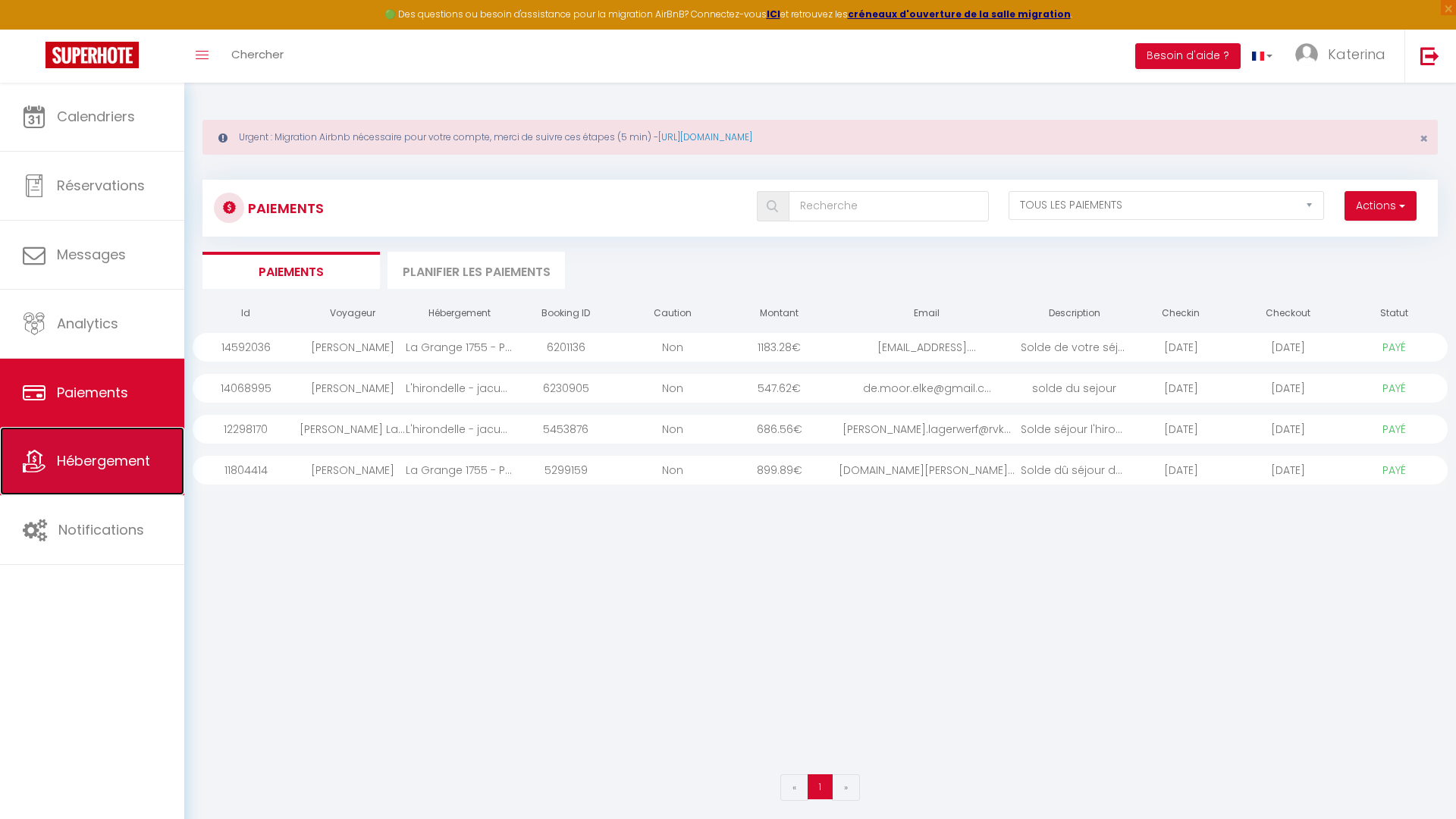
click at [105, 471] on span "Hébergement" at bounding box center [103, 460] width 94 height 19
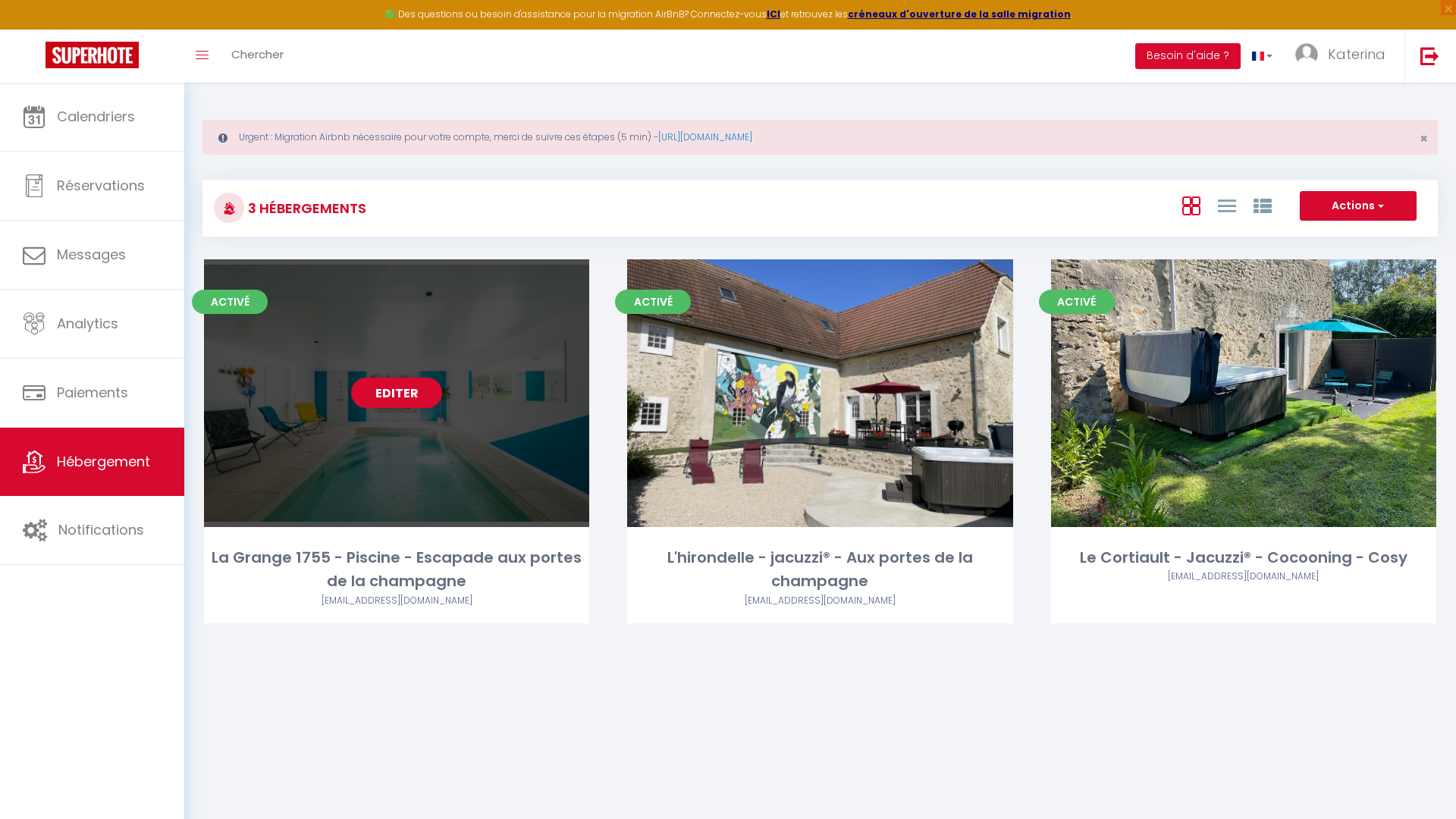
click at [380, 393] on link "Editer" at bounding box center [396, 392] width 91 height 30
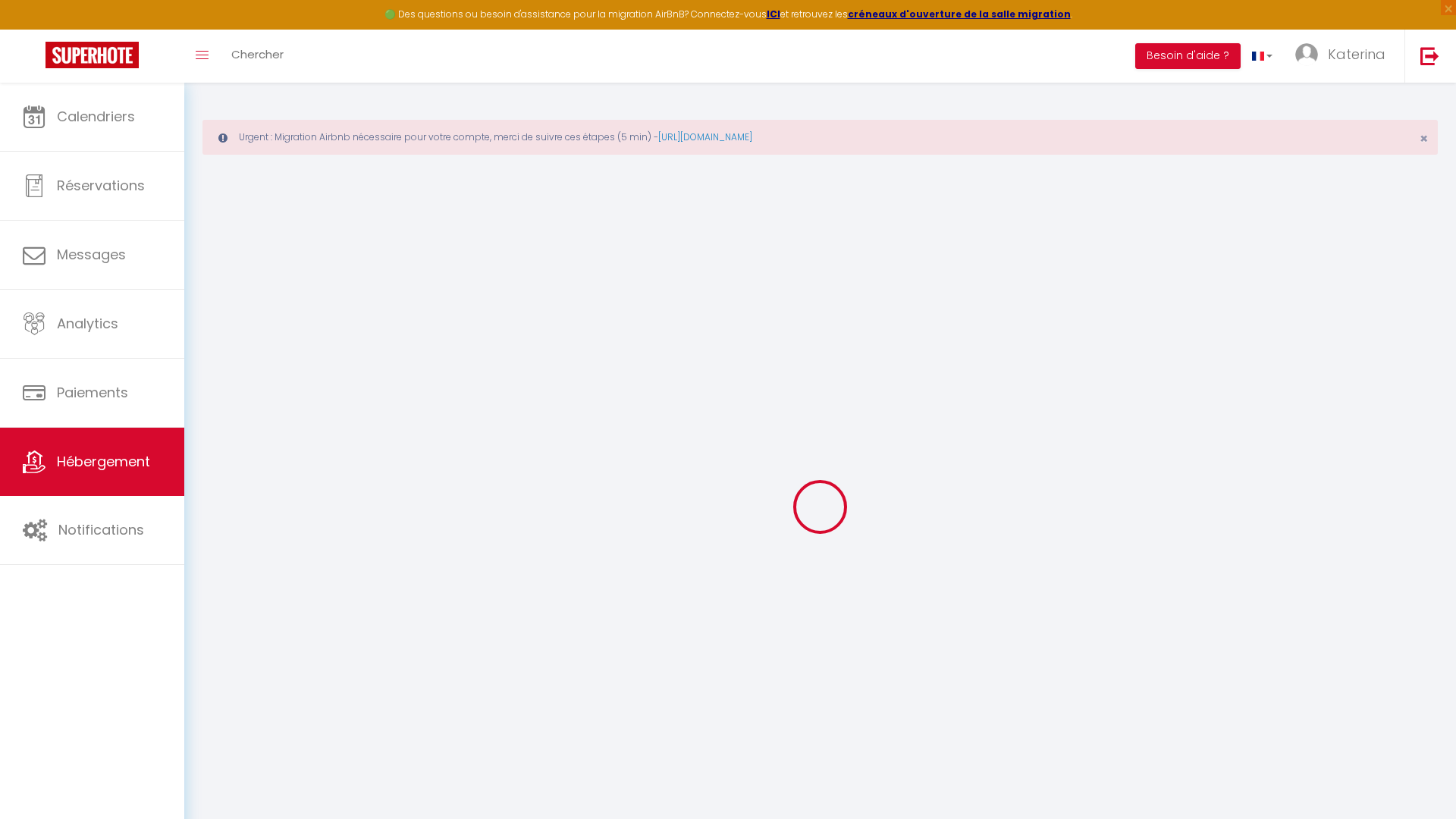
scroll to position [83, 0]
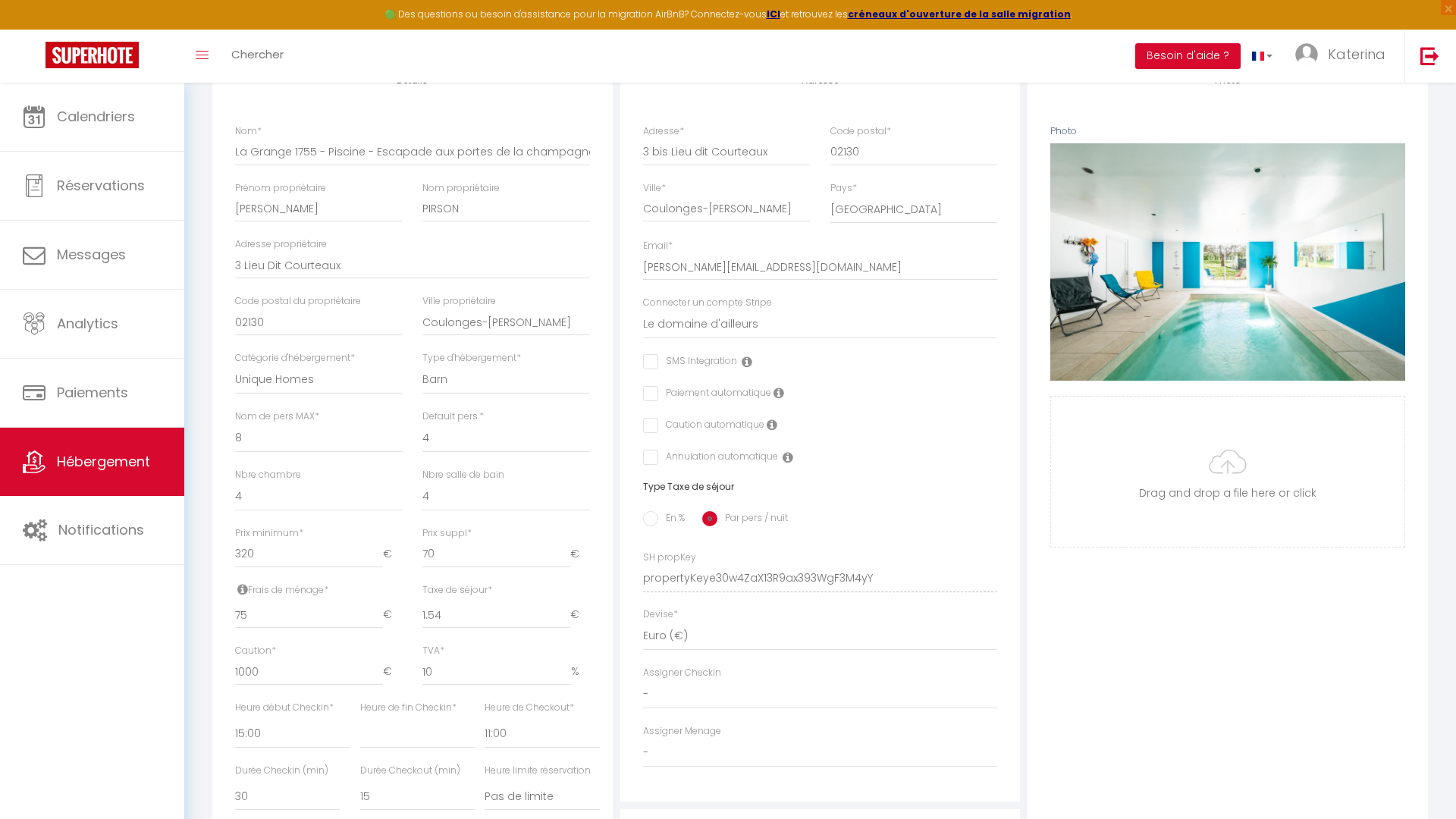
scroll to position [283, 0]
click at [278, 548] on input "320" at bounding box center [309, 554] width 148 height 28
click at [278, 548] on input "320" at bounding box center [309, 554] width 148 height 28
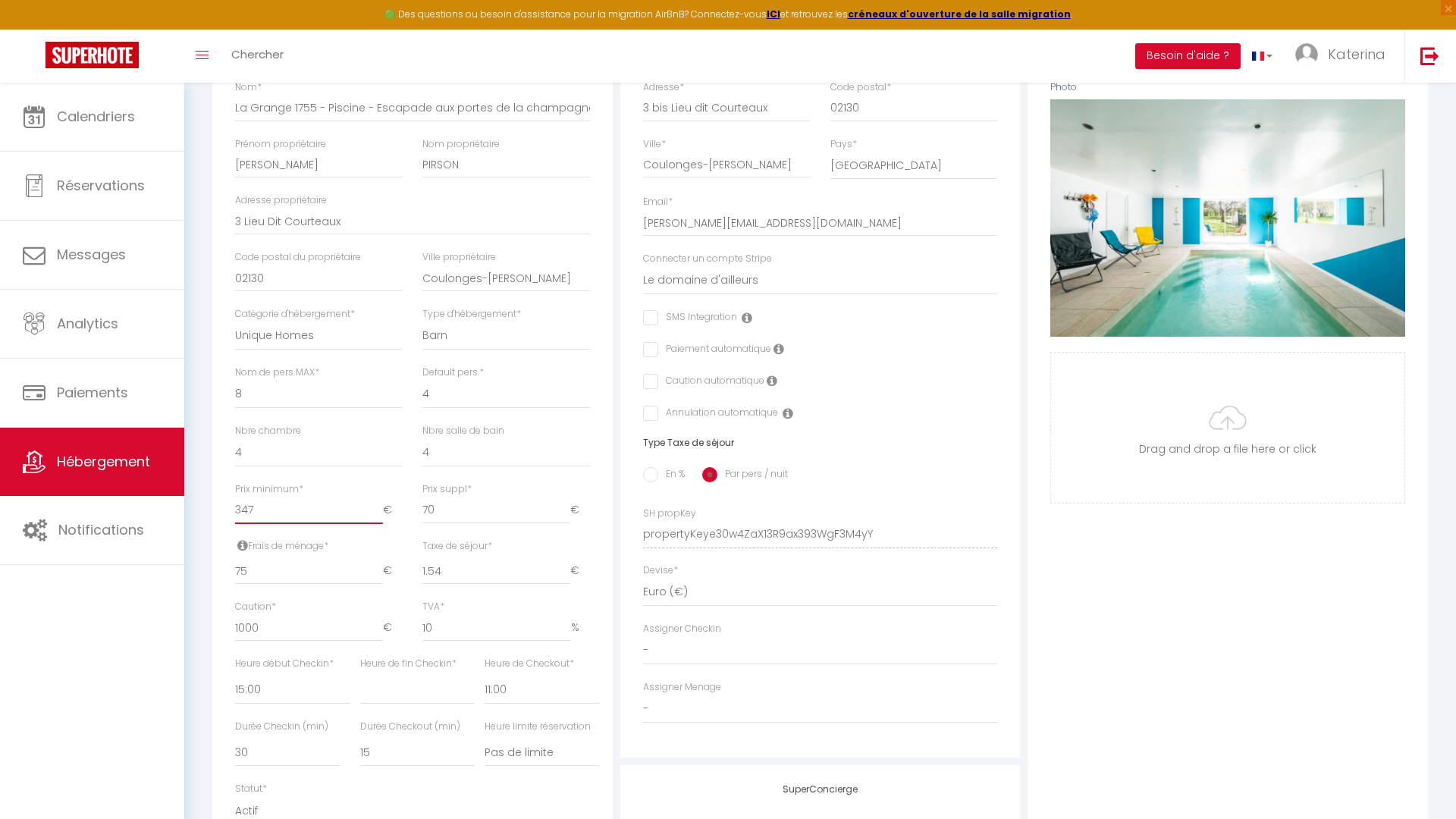
scroll to position [343, 0]
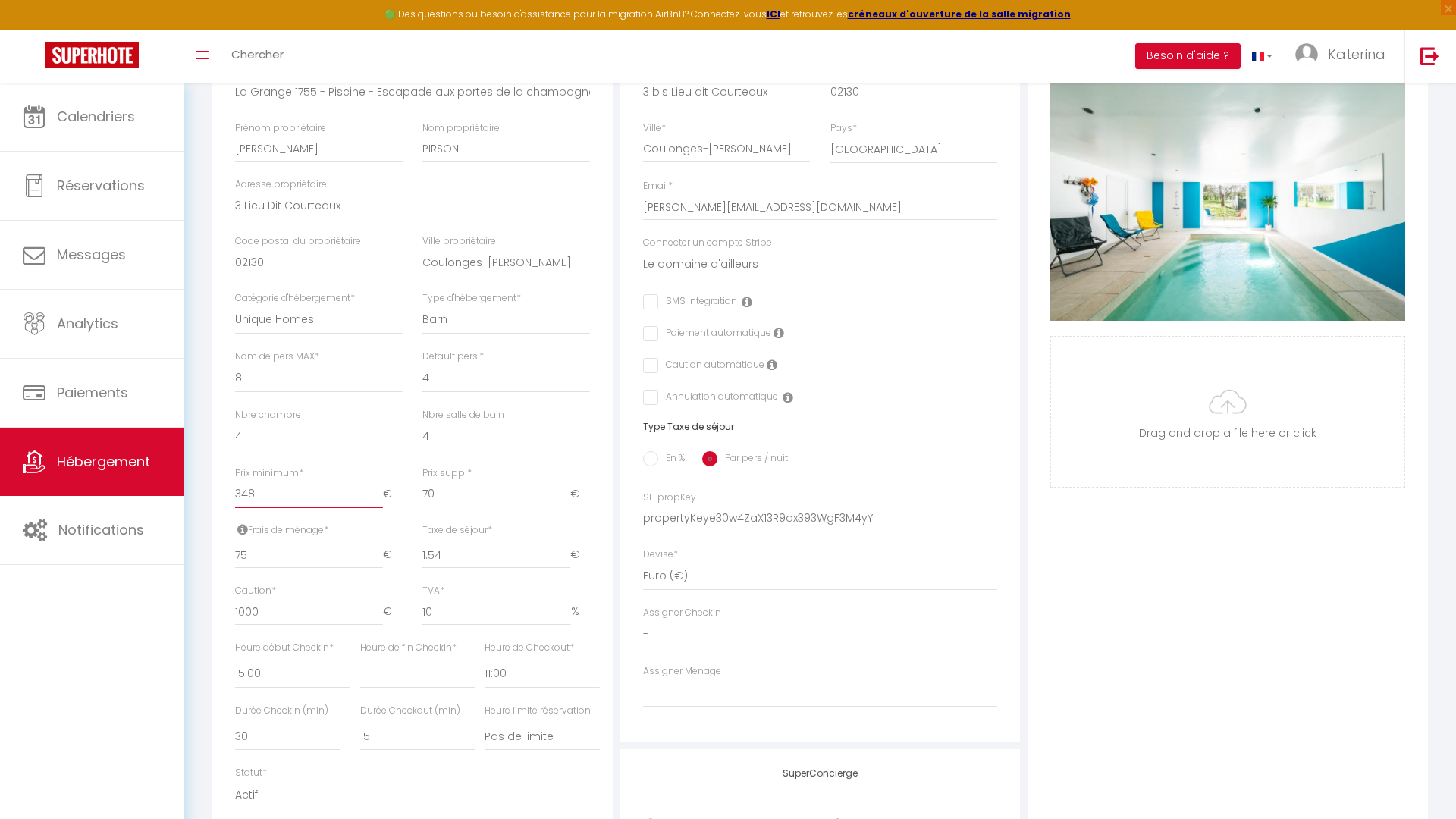
click at [376, 488] on input "348" at bounding box center [309, 495] width 148 height 28
click at [376, 488] on input "349" at bounding box center [309, 495] width 148 height 28
click at [382, 488] on input "350" at bounding box center [309, 495] width 148 height 28
click at [398, 513] on div "Prix minimum * 350 €" at bounding box center [319, 495] width 187 height 57
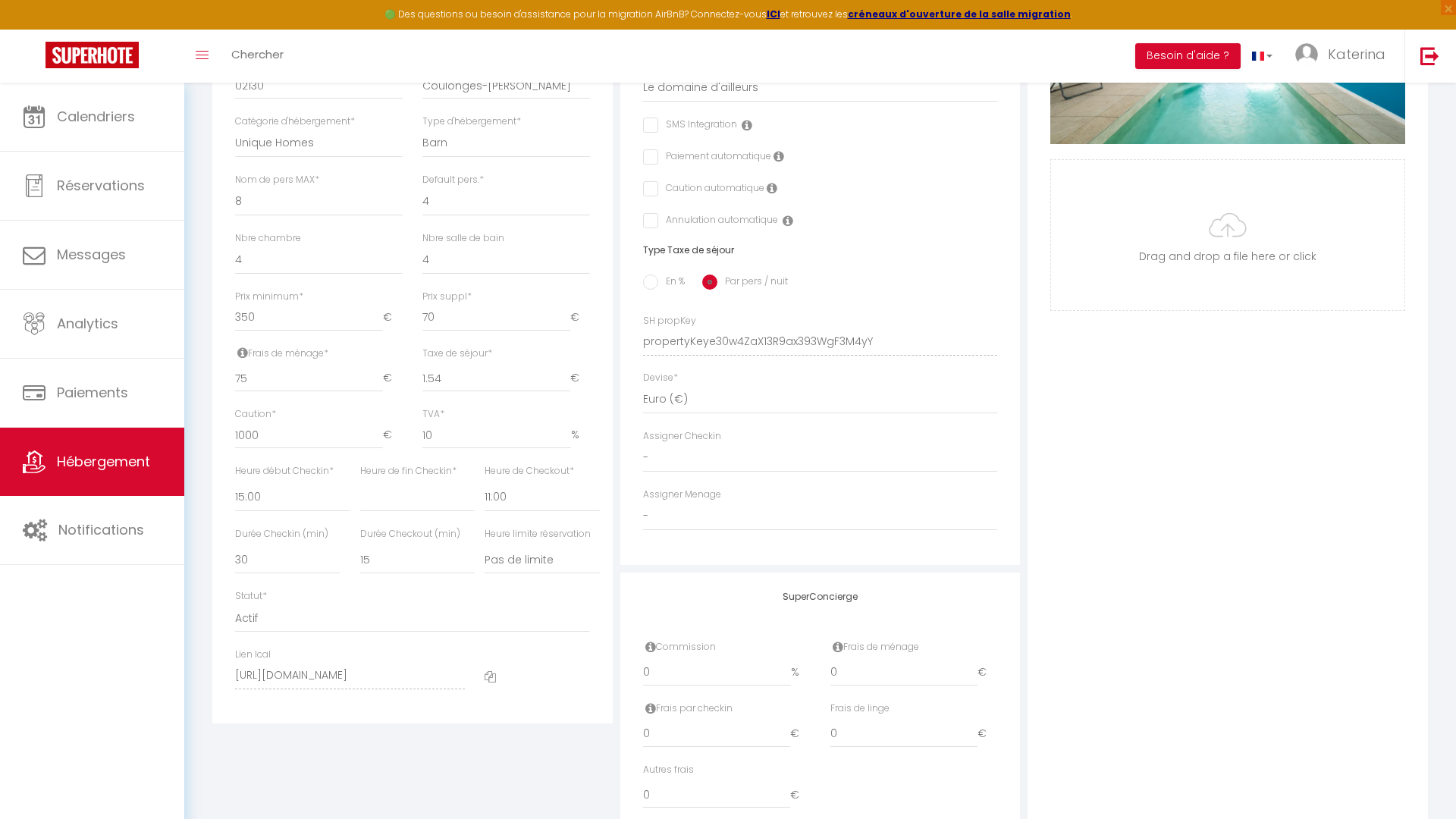
scroll to position [523, 0]
click at [302, 317] on input "350" at bounding box center [309, 315] width 148 height 28
click at [322, 317] on input "350" at bounding box center [309, 315] width 148 height 28
click at [379, 322] on input "349" at bounding box center [309, 315] width 148 height 28
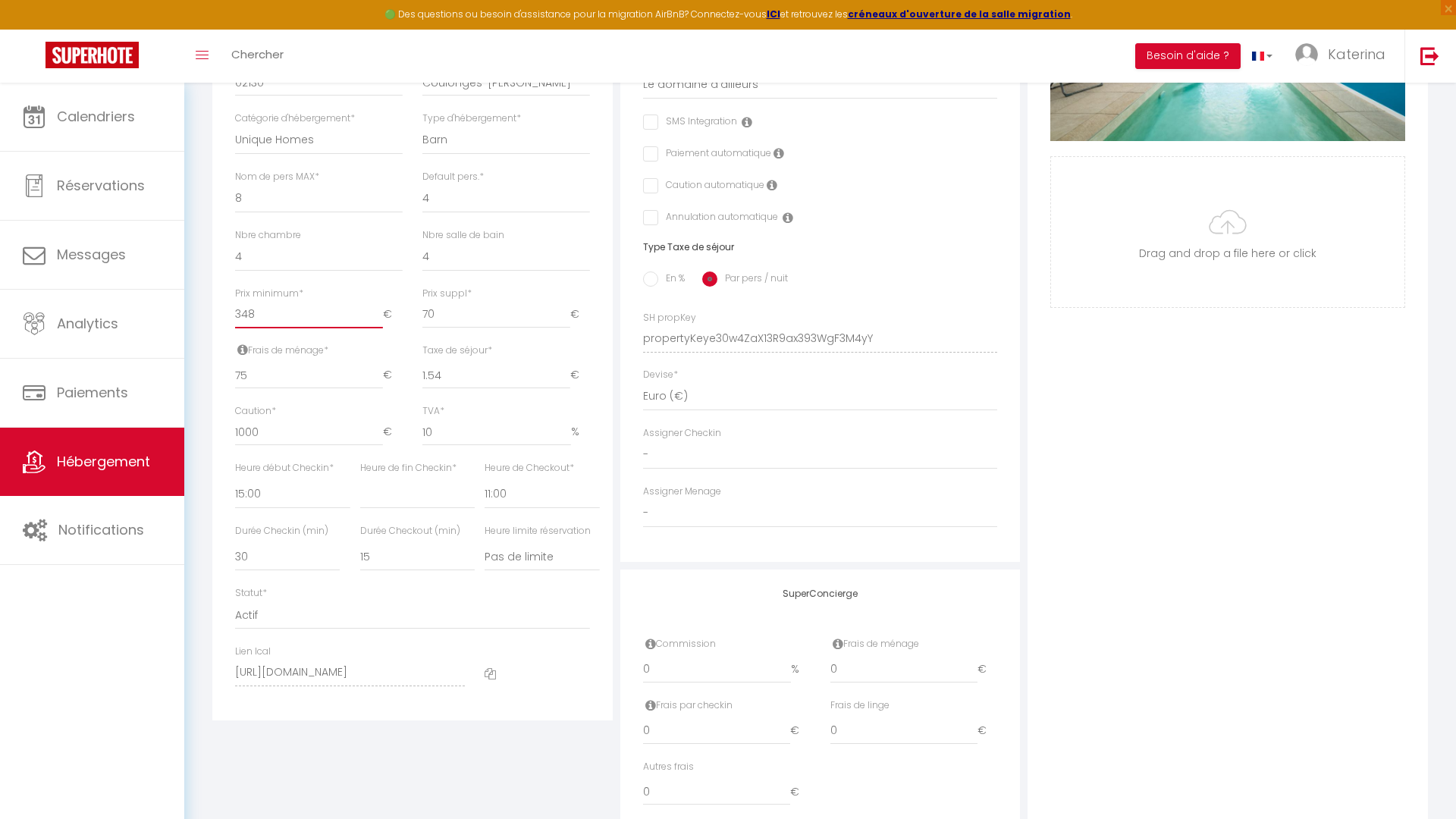
click at [379, 322] on input "348" at bounding box center [309, 315] width 148 height 28
click at [379, 322] on input "347" at bounding box center [309, 315] width 148 height 28
click at [379, 322] on input "346" at bounding box center [309, 315] width 148 height 28
click at [379, 322] on input "345" at bounding box center [309, 315] width 148 height 28
click at [379, 322] on input "344" at bounding box center [309, 315] width 148 height 28
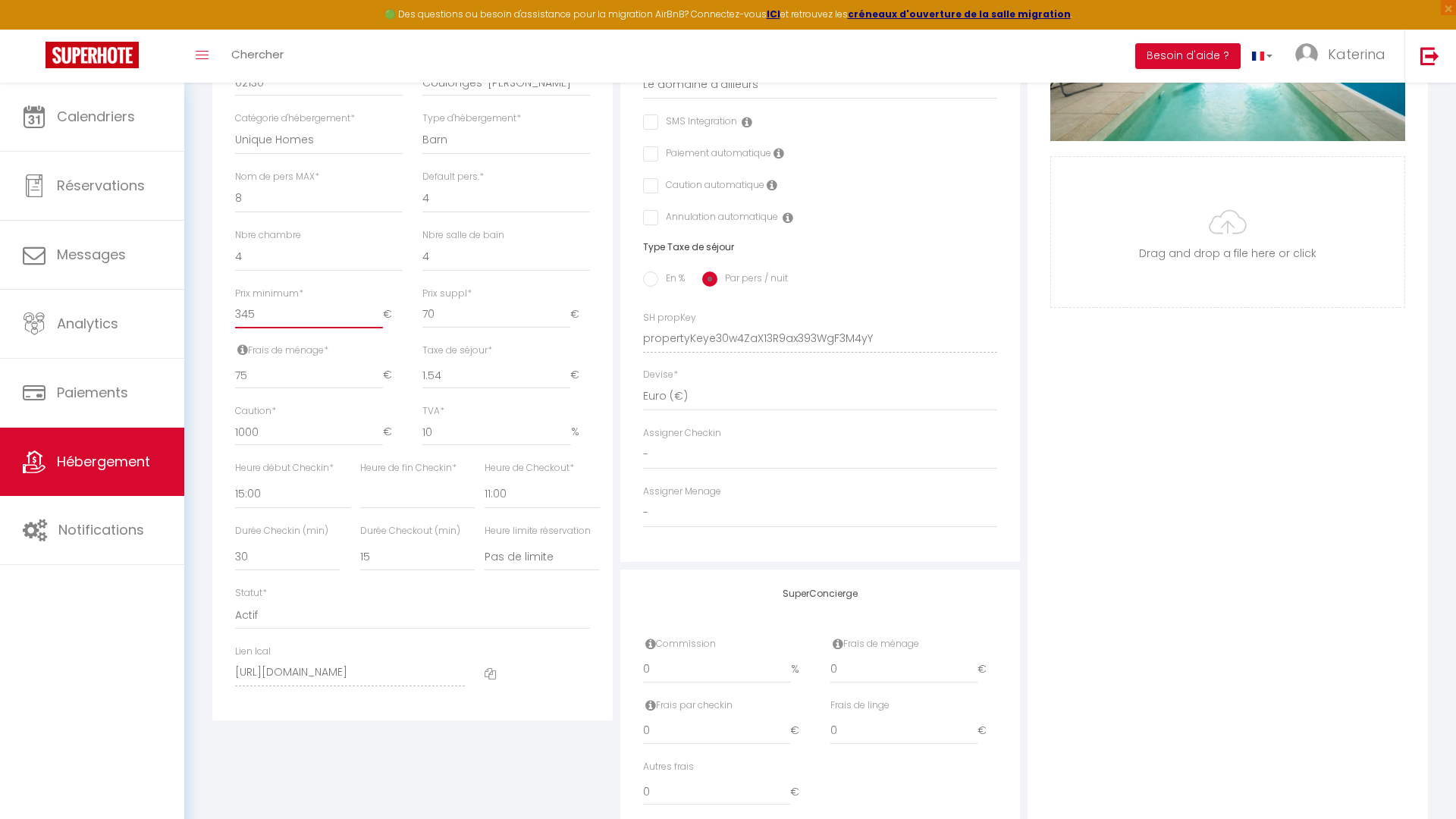
click at [382, 310] on input "345" at bounding box center [309, 315] width 148 height 28
click at [382, 310] on input "346" at bounding box center [309, 315] width 148 height 28
click at [382, 310] on input "347" at bounding box center [309, 315] width 148 height 28
click at [382, 310] on input "348" at bounding box center [309, 315] width 148 height 28
click at [382, 310] on input "349" at bounding box center [309, 315] width 148 height 28
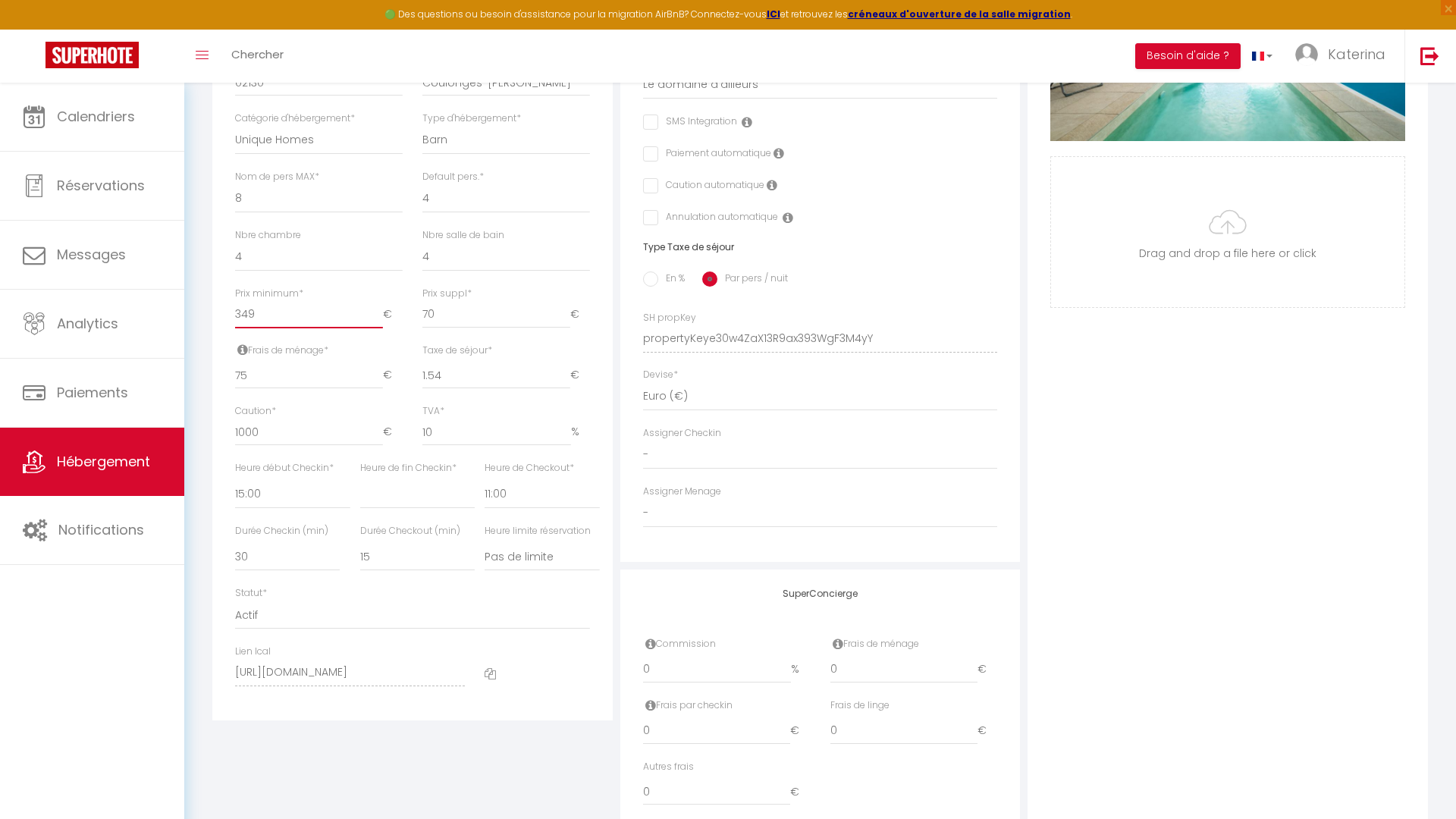
click at [382, 310] on input "350" at bounding box center [309, 315] width 148 height 28
click at [274, 262] on select "0 1 2 3 4 5 6 7 8 9 10 11 12 13" at bounding box center [319, 256] width 168 height 28
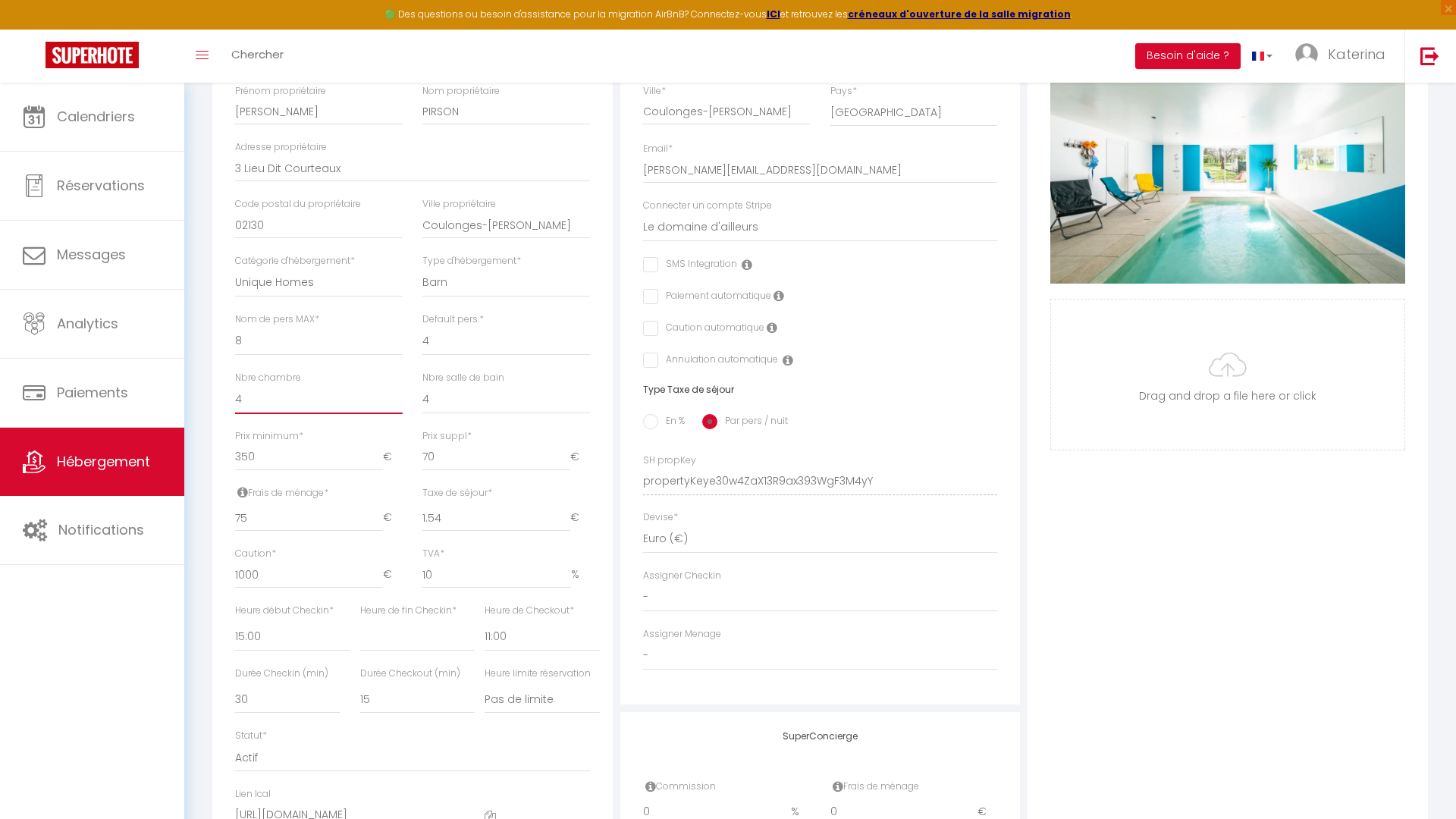
scroll to position [0, 0]
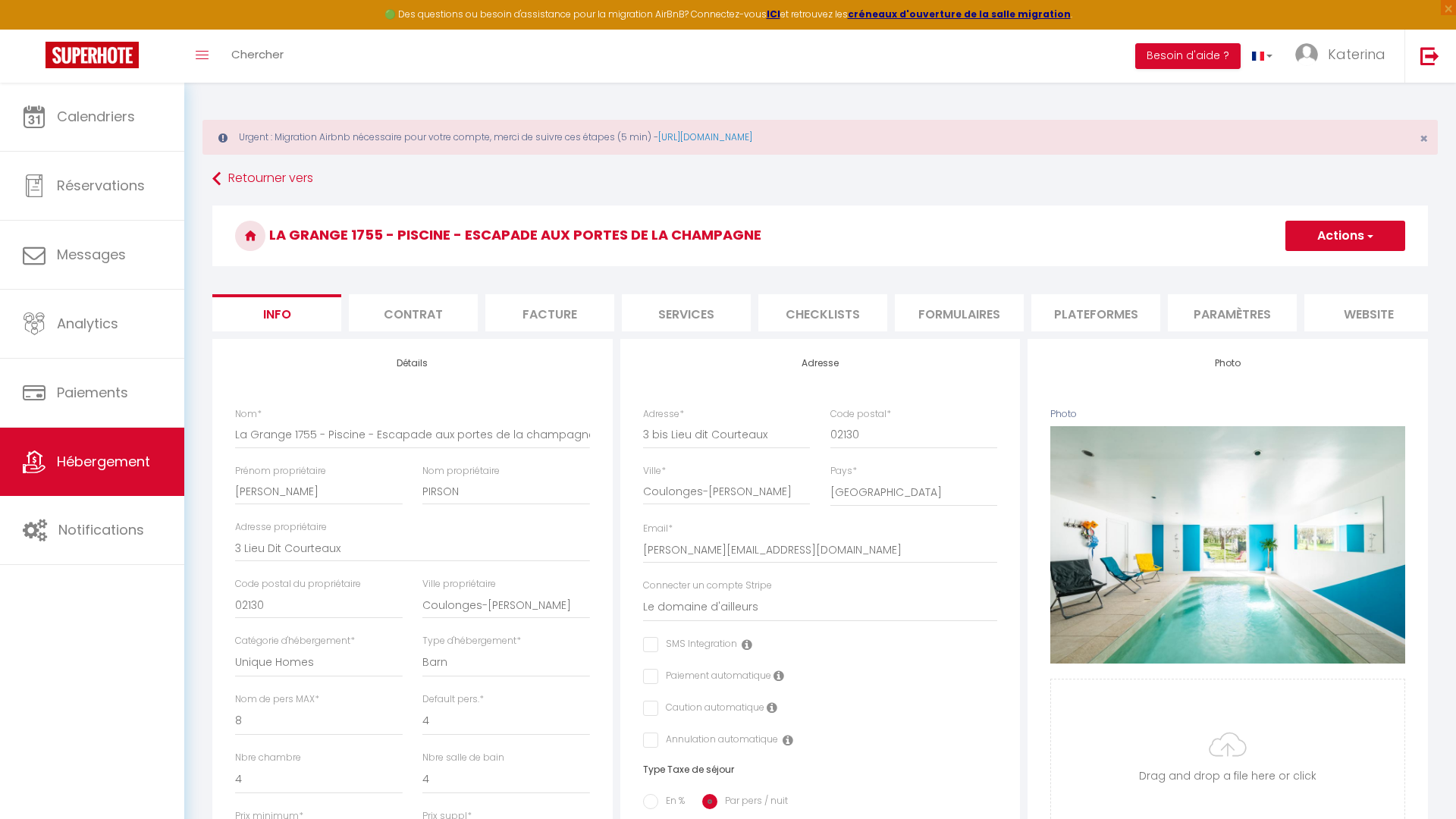
click at [388, 326] on li "Contrat" at bounding box center [413, 313] width 129 height 37
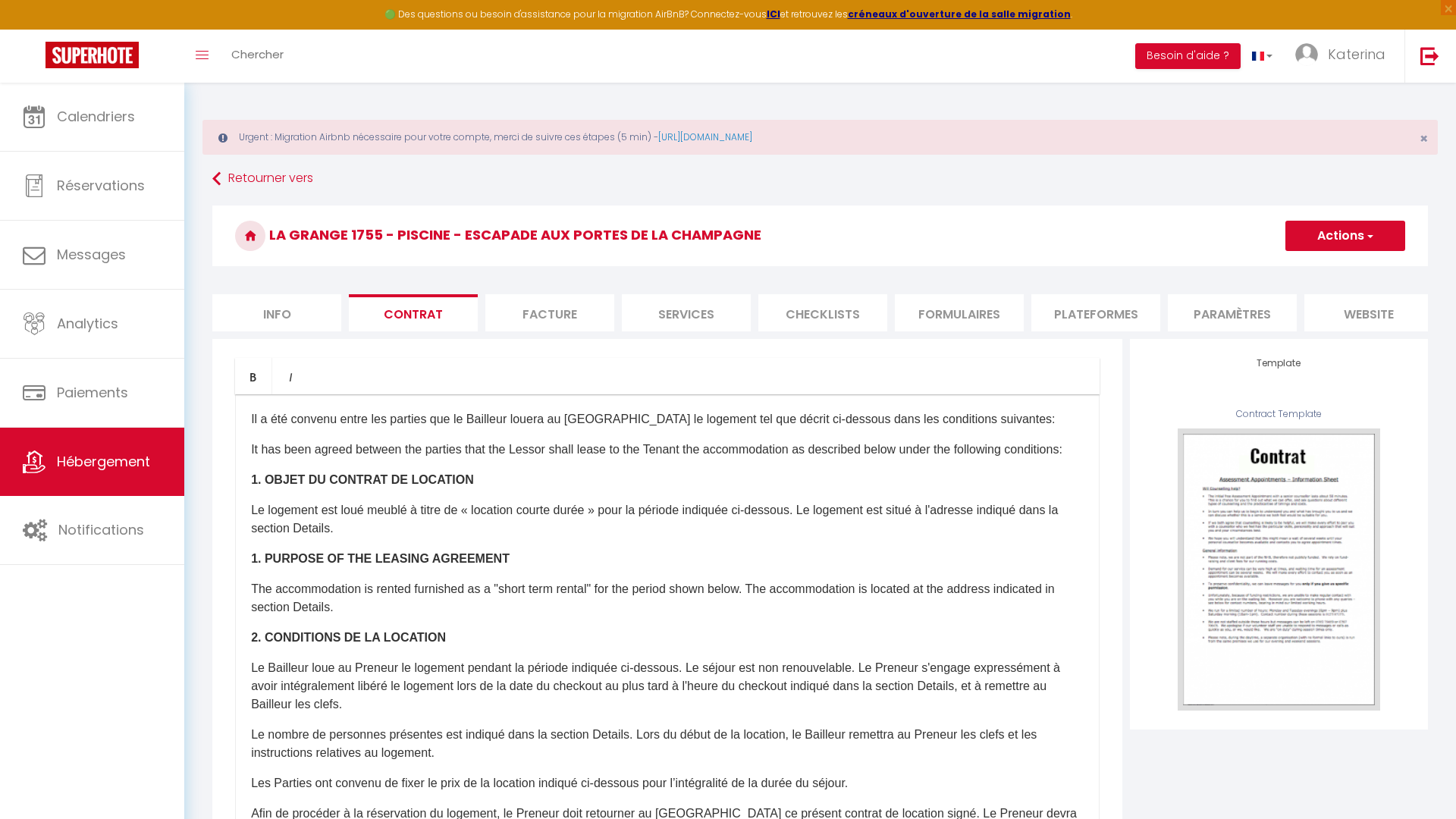
click at [300, 322] on li "Info" at bounding box center [277, 313] width 129 height 37
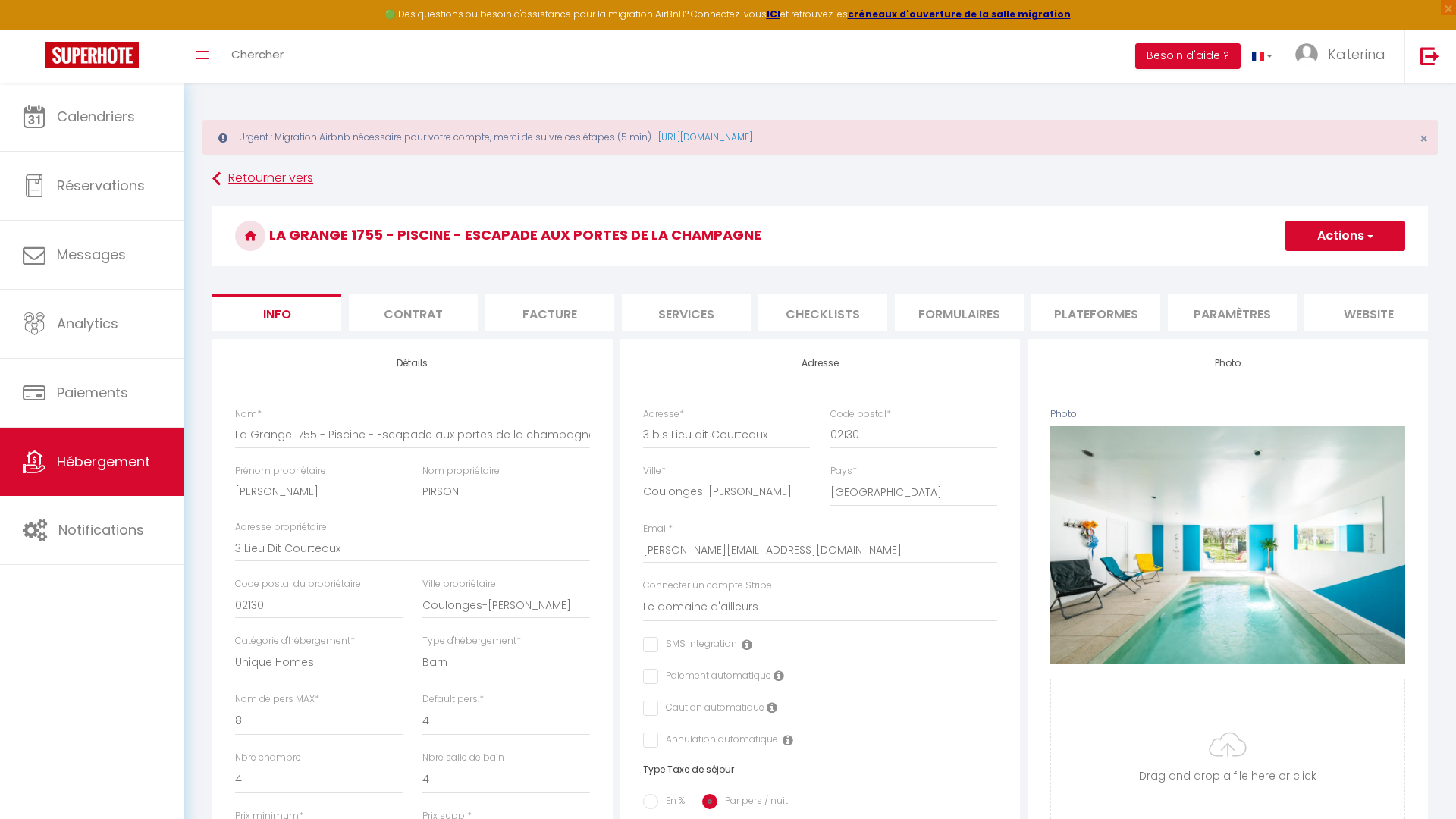
click at [240, 194] on div "Retourner vers [GEOGRAPHIC_DATA] 1755 - Piscine - Escapade aux portes de la cha…" at bounding box center [820, 764] width 1235 height 1197
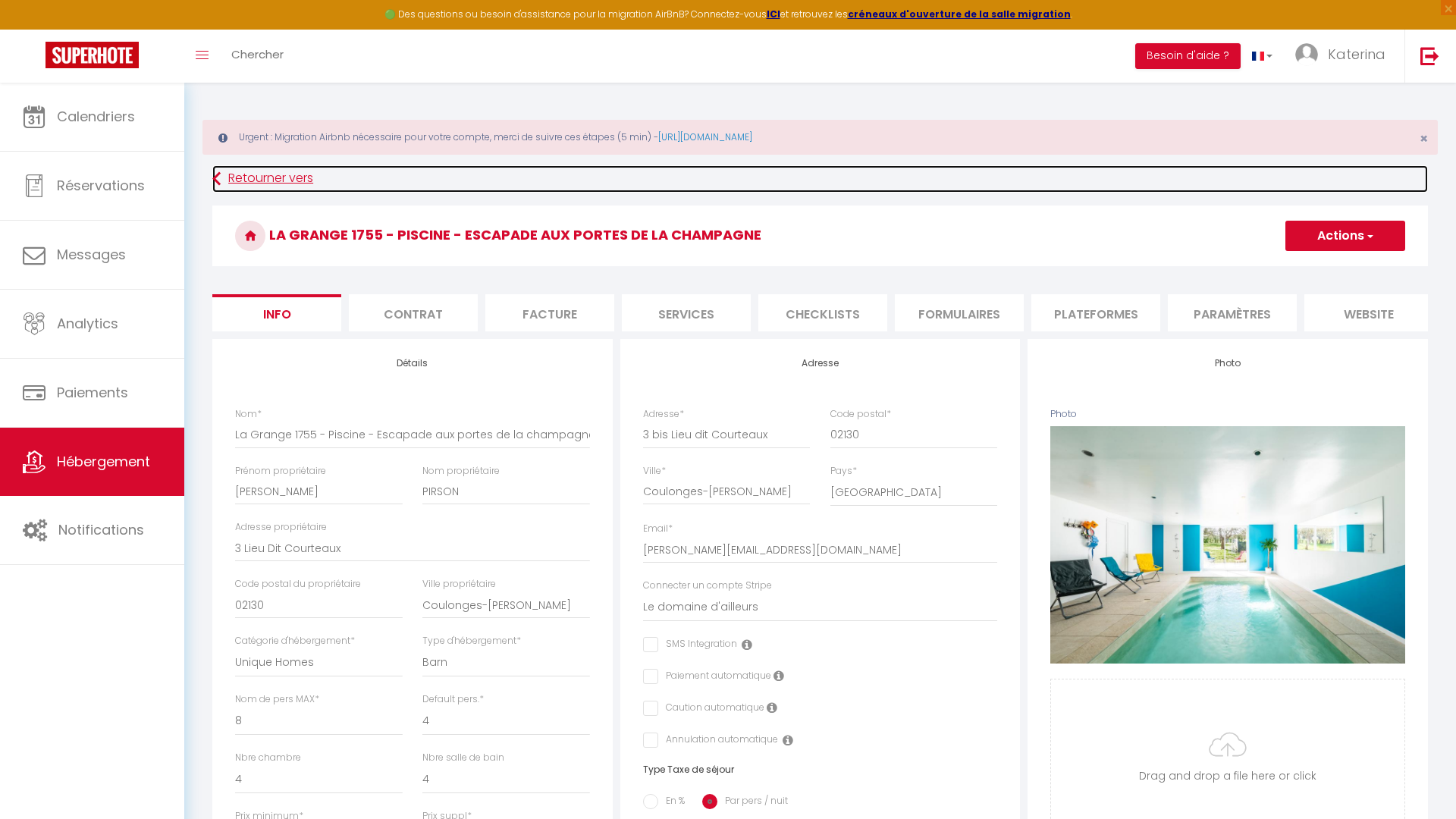
click at [243, 182] on link "Retourner vers" at bounding box center [820, 179] width 1215 height 28
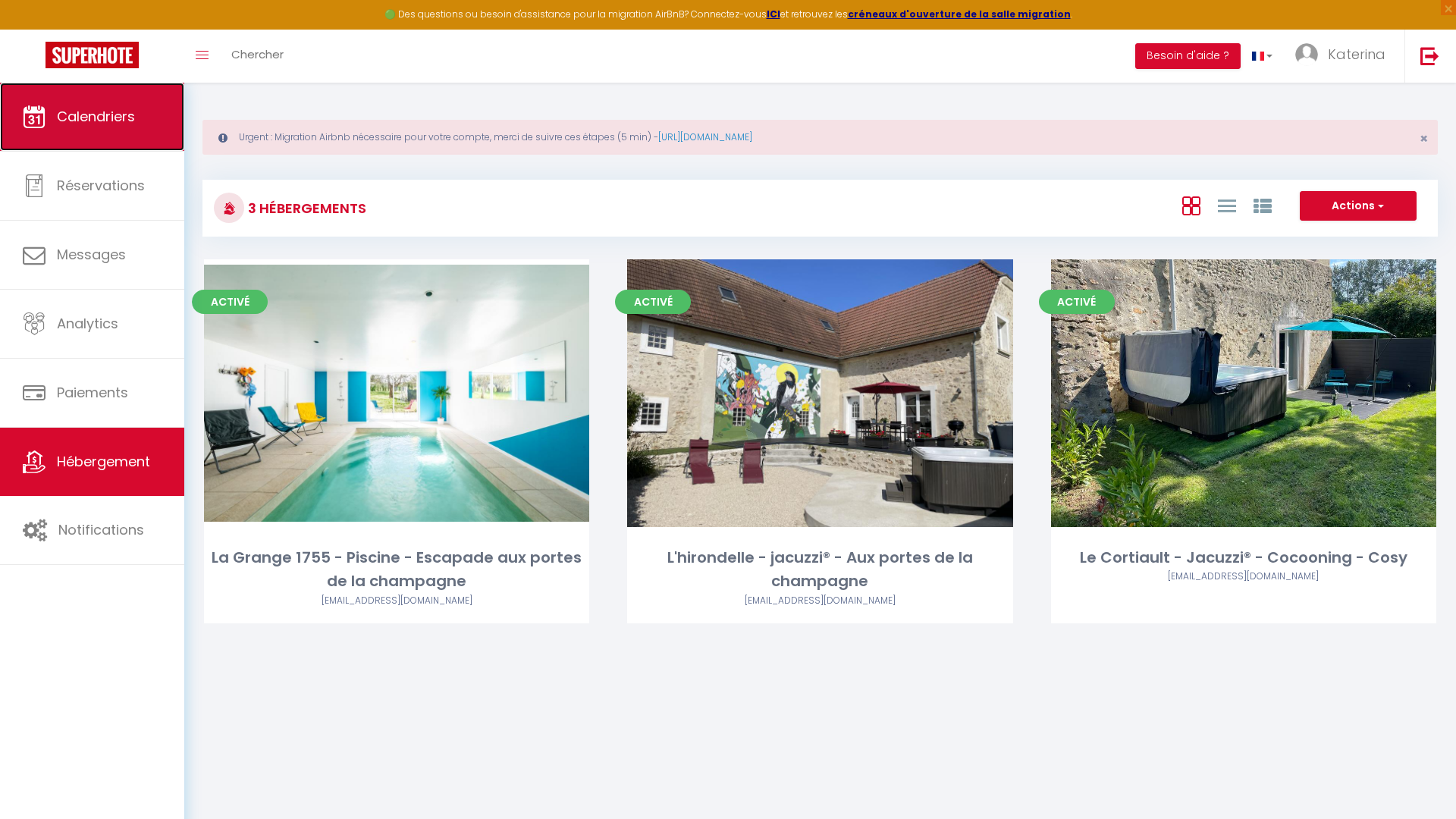
click at [98, 150] on link "Calendriers" at bounding box center [92, 117] width 184 height 68
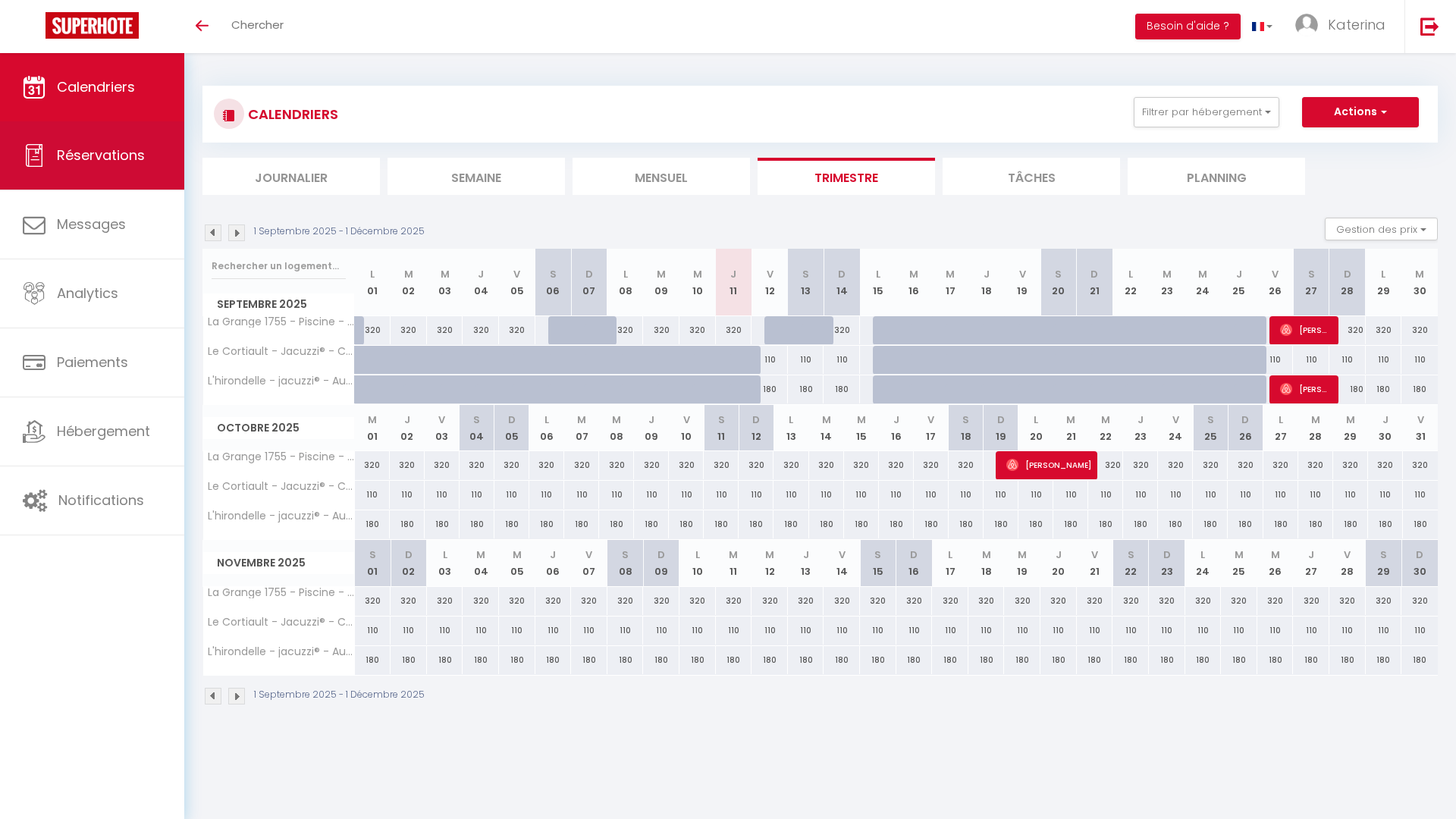
click at [82, 178] on link "Réservations" at bounding box center [92, 155] width 184 height 68
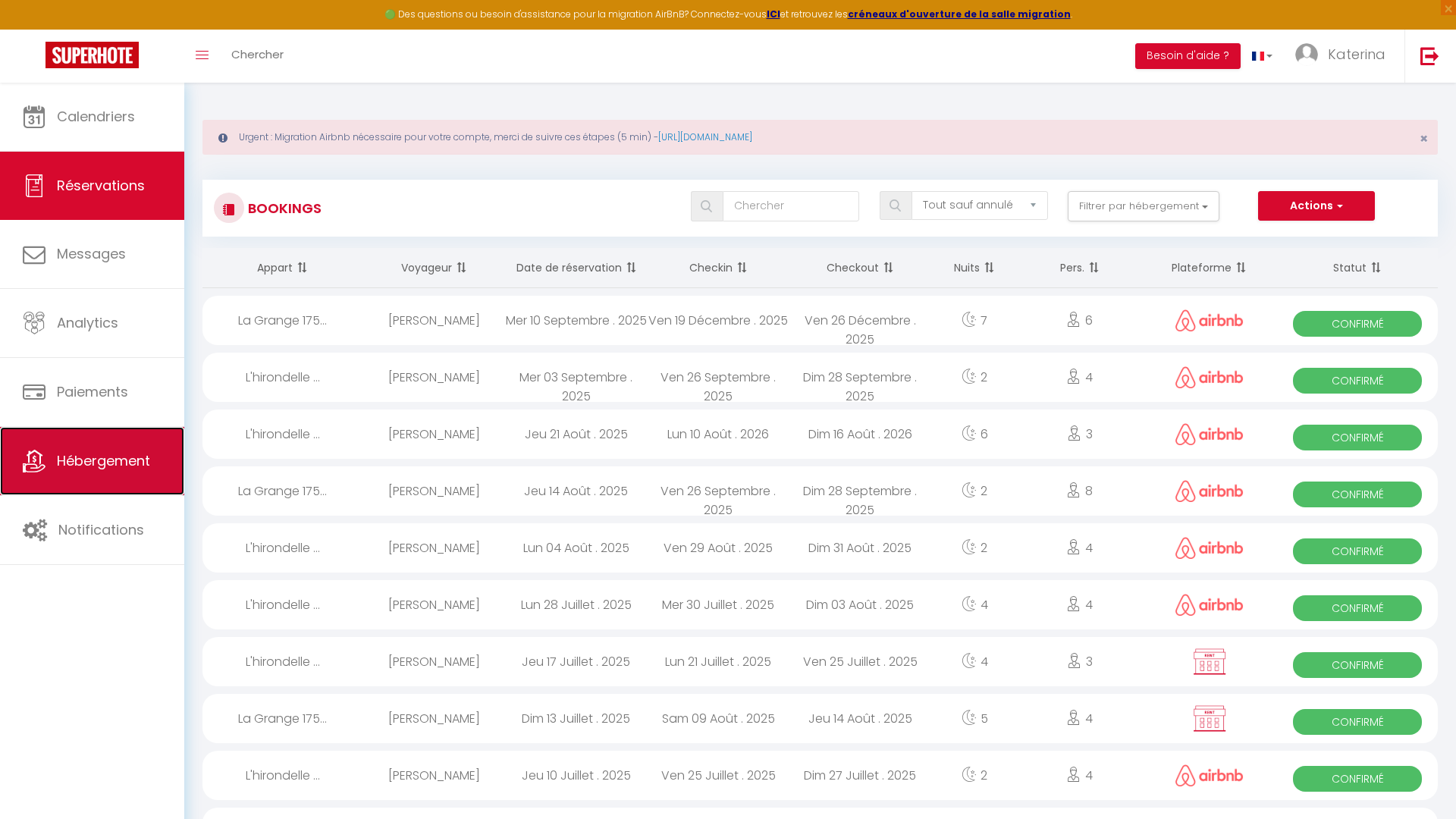
click at [91, 462] on span "Hébergement" at bounding box center [103, 460] width 94 height 19
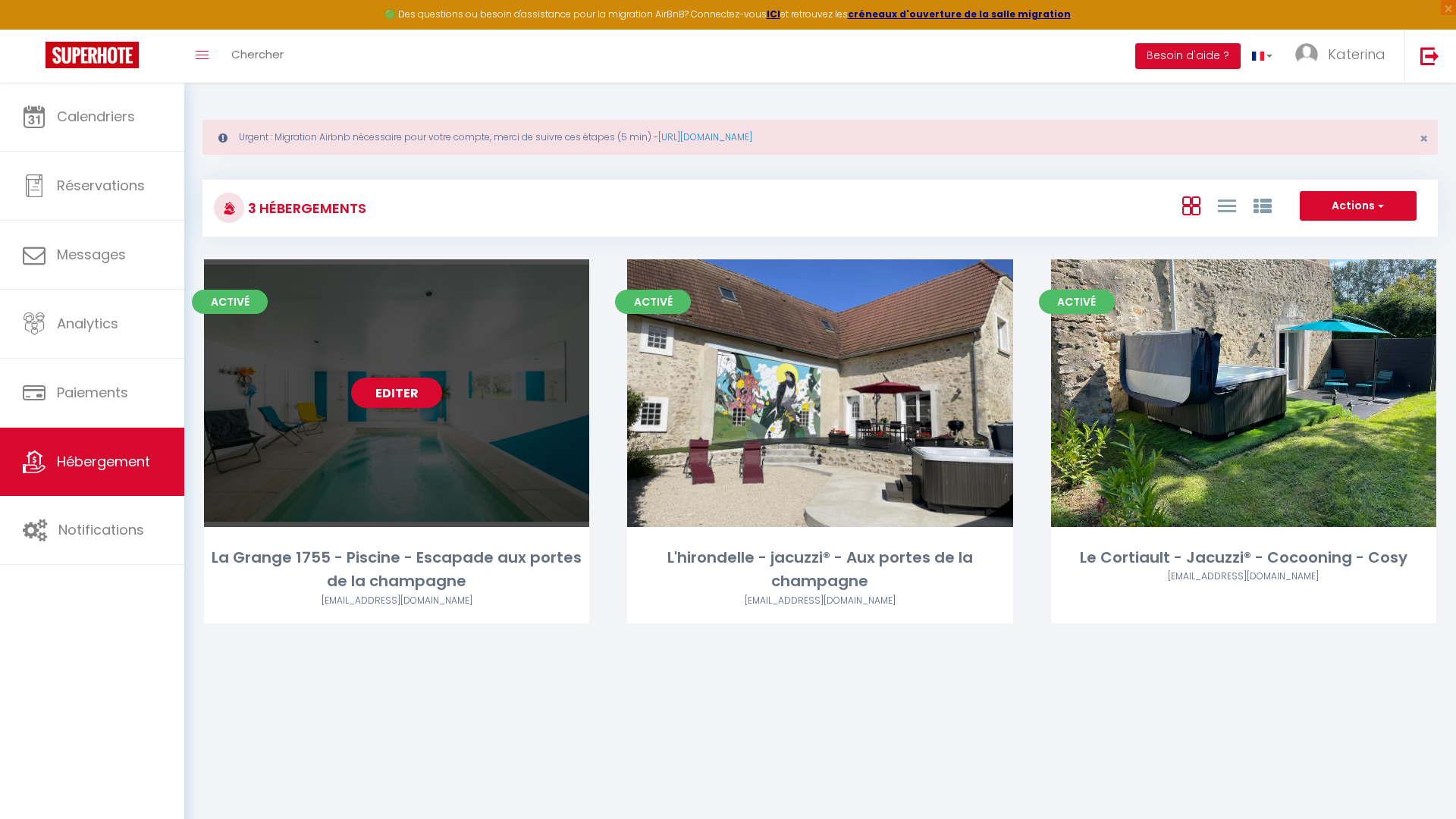
click at [304, 405] on div "Editer" at bounding box center [396, 393] width 385 height 268
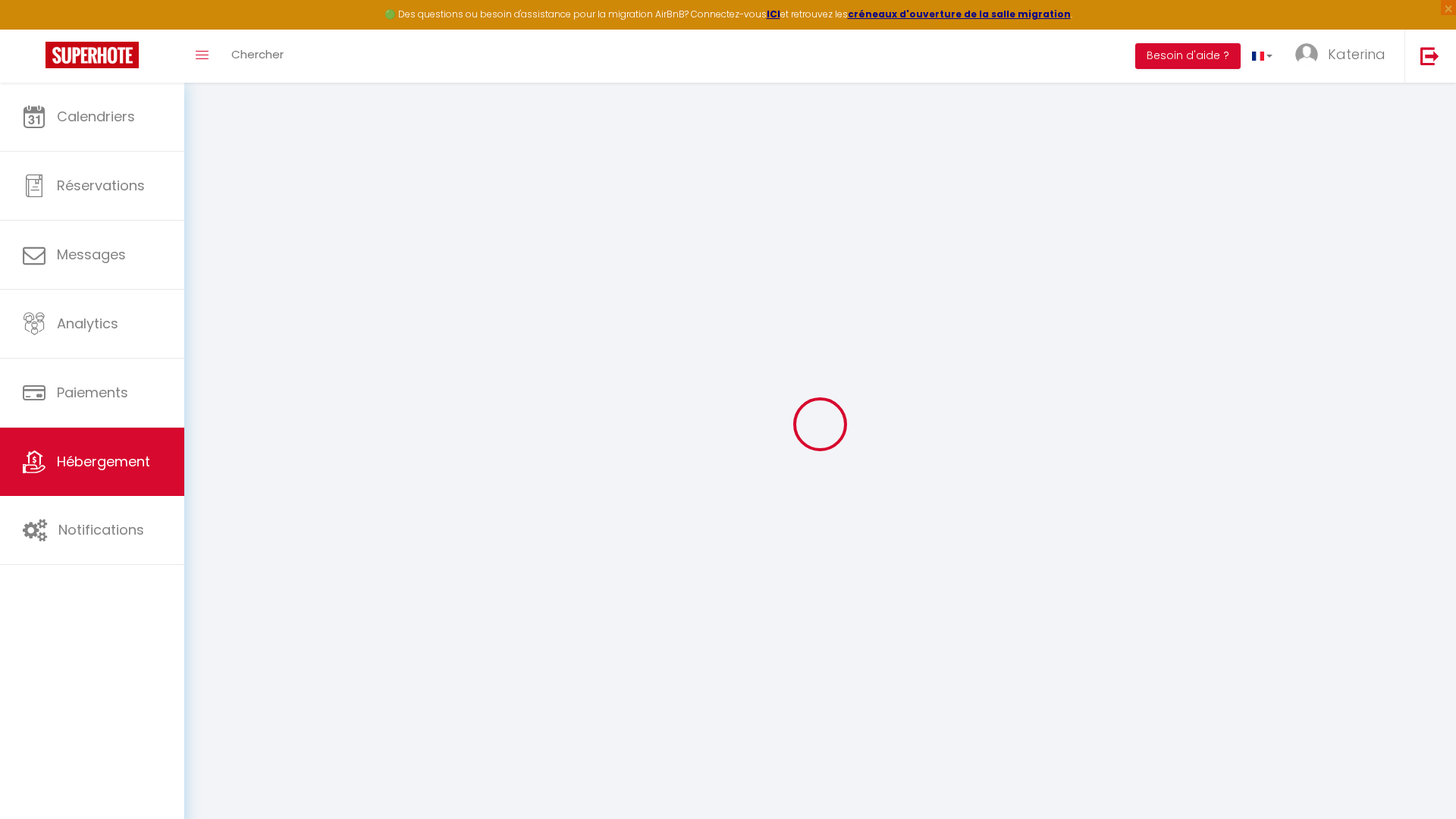
checkbox input "false"
select select "15:00"
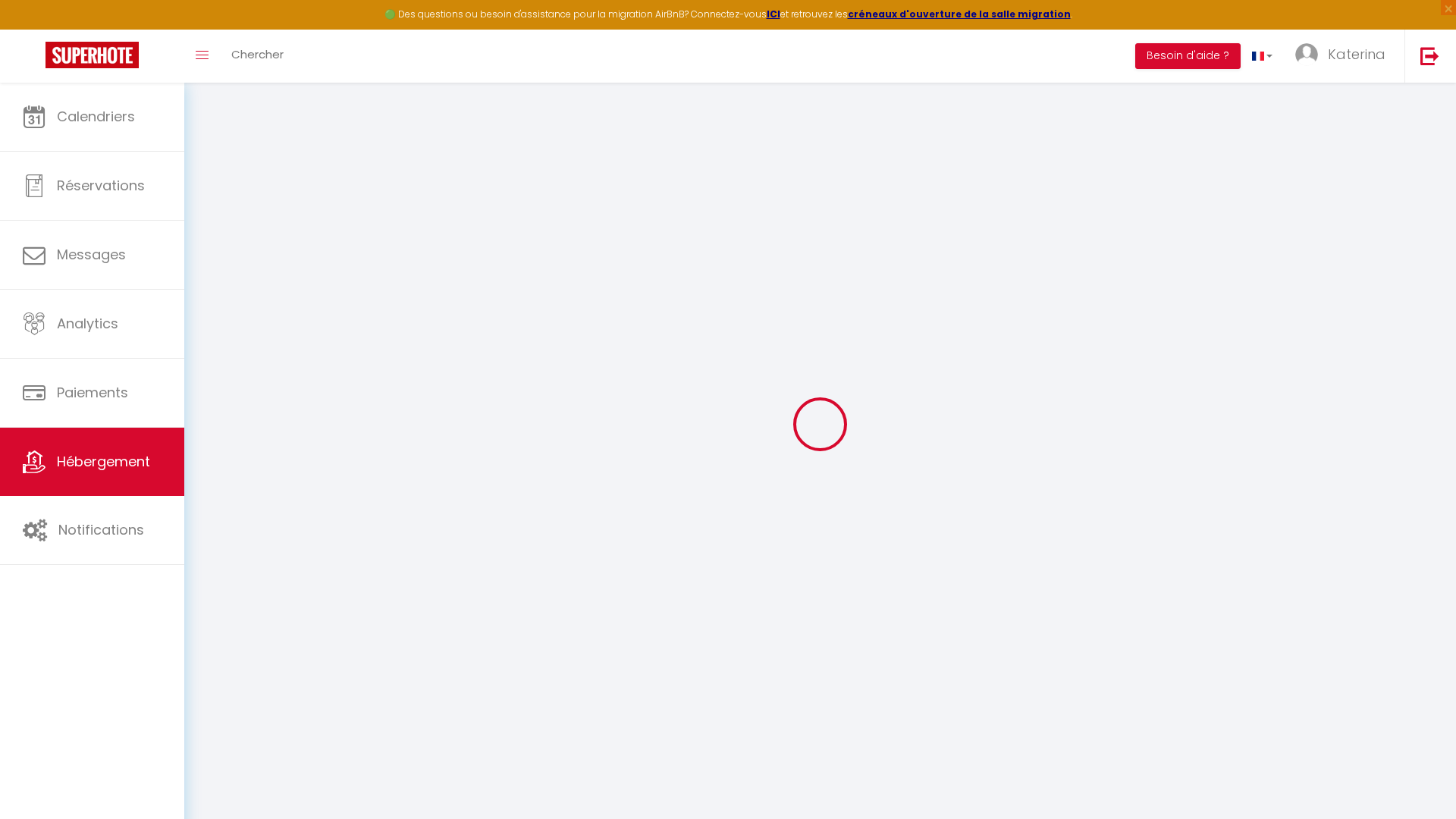
select select
select select "11:00"
select select "30"
select select "15"
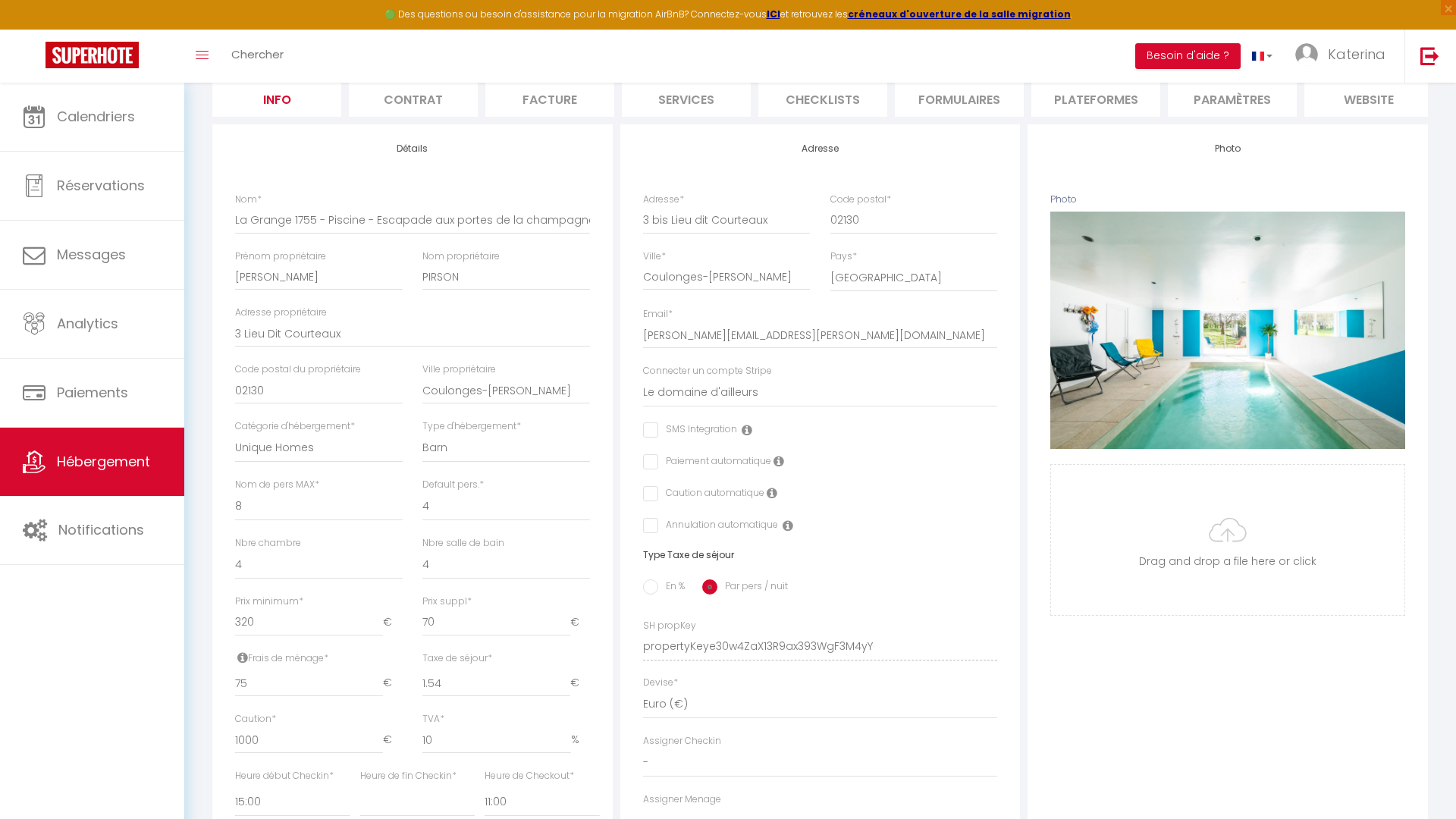
scroll to position [249, 0]
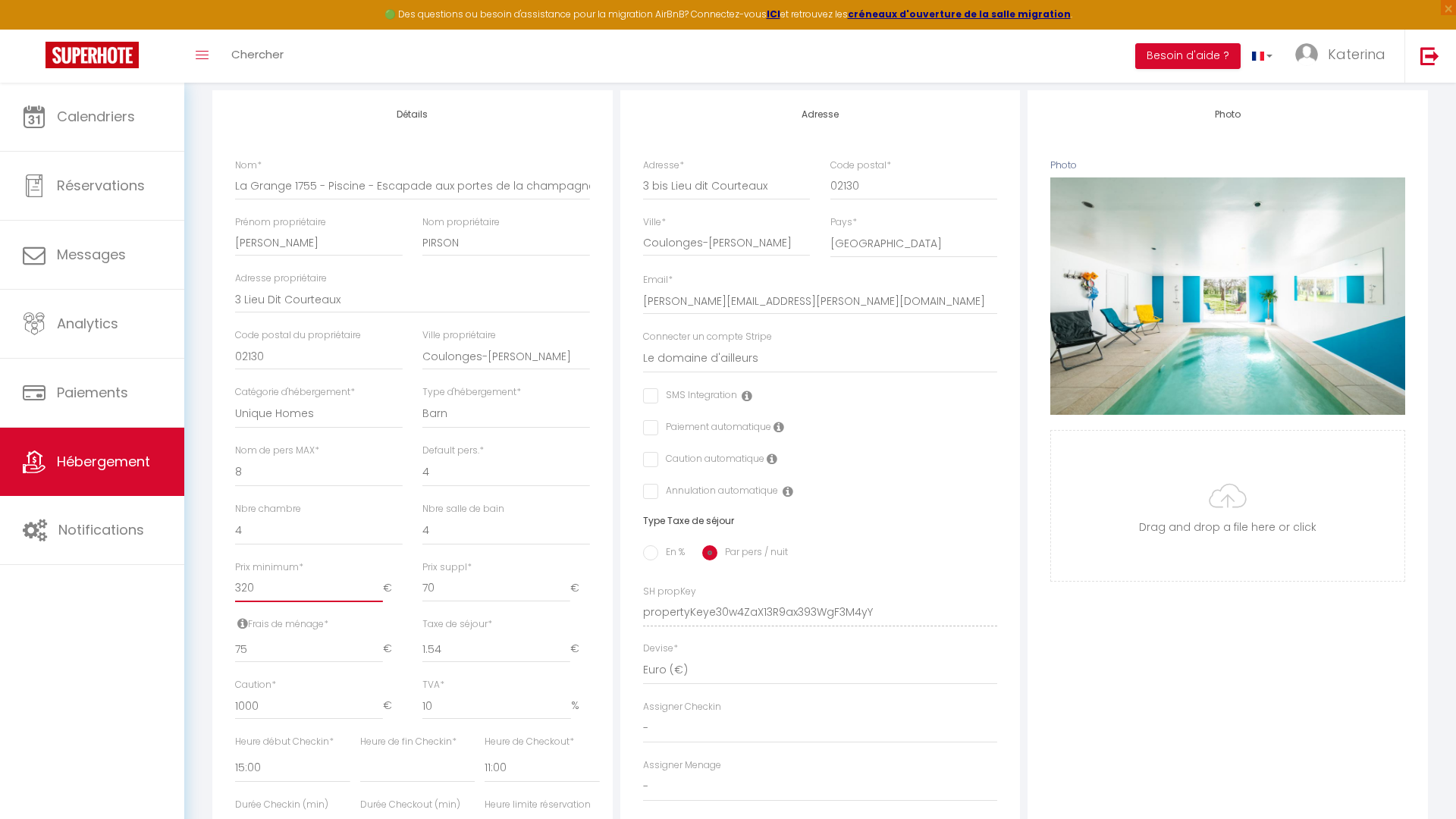
click at [325, 587] on input "320" at bounding box center [309, 589] width 148 height 28
type input "32"
select select
checkbox input "false"
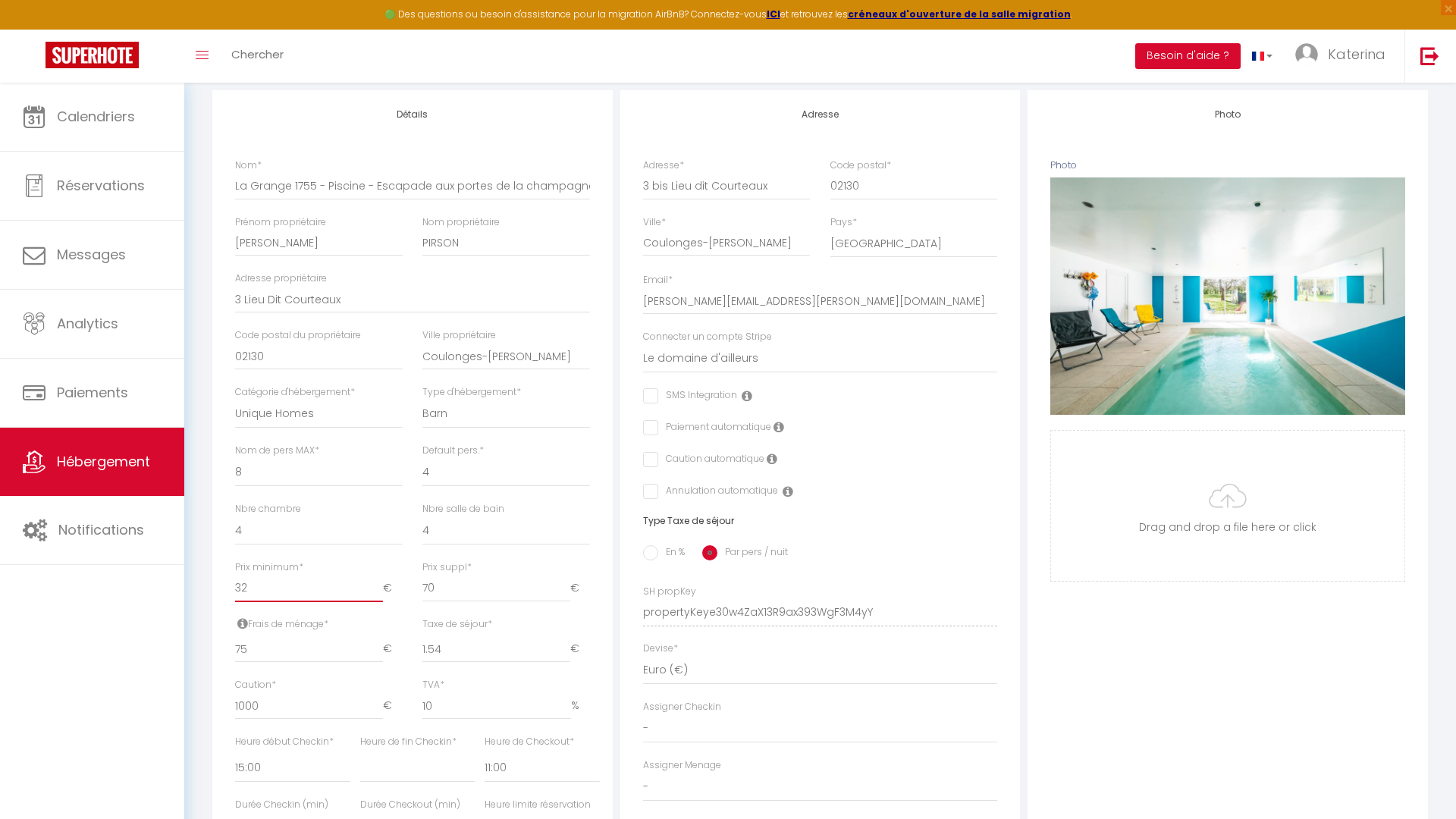
checkbox input "false"
type input "3"
select select
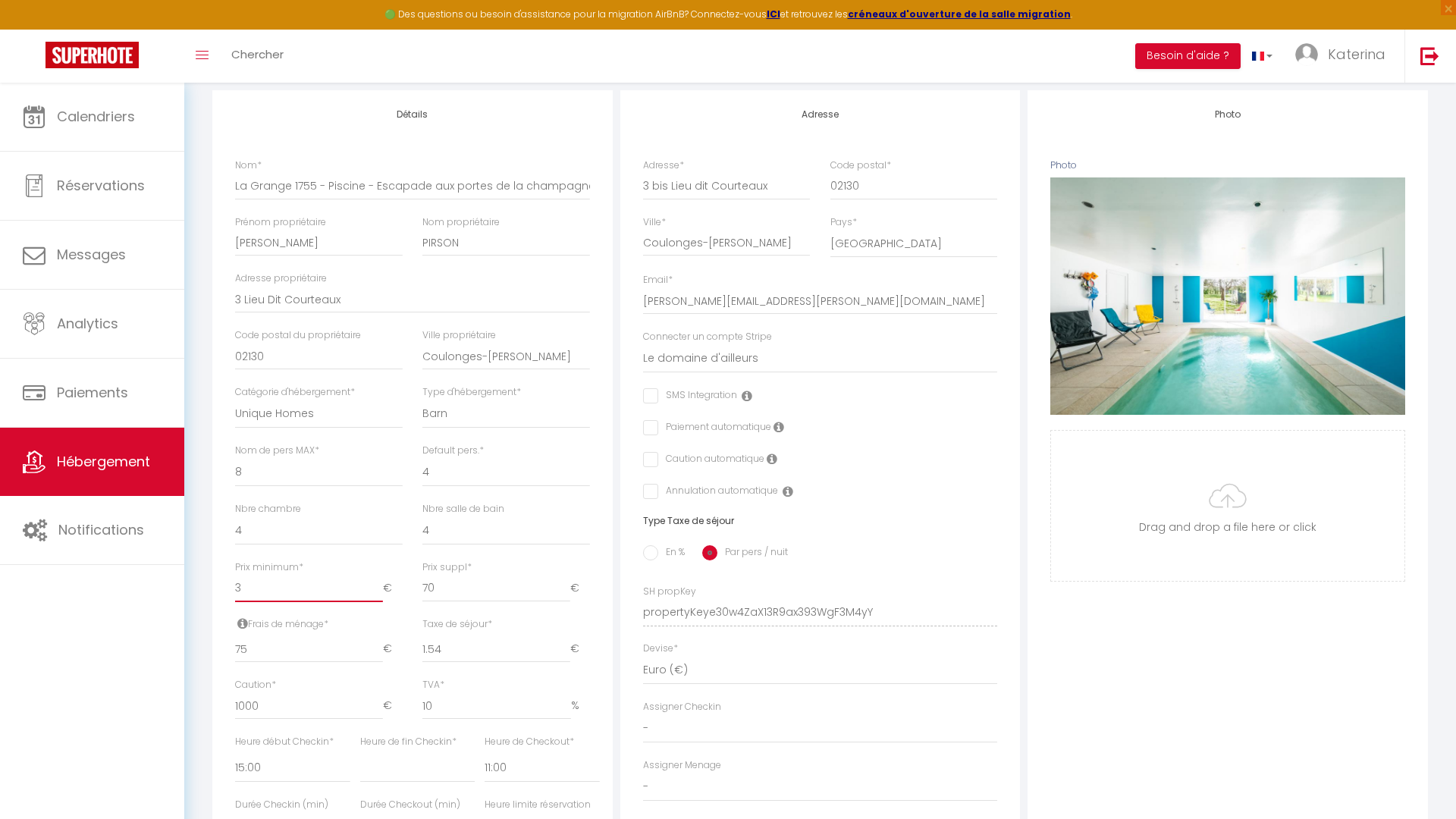
checkbox input "false"
type input "35"
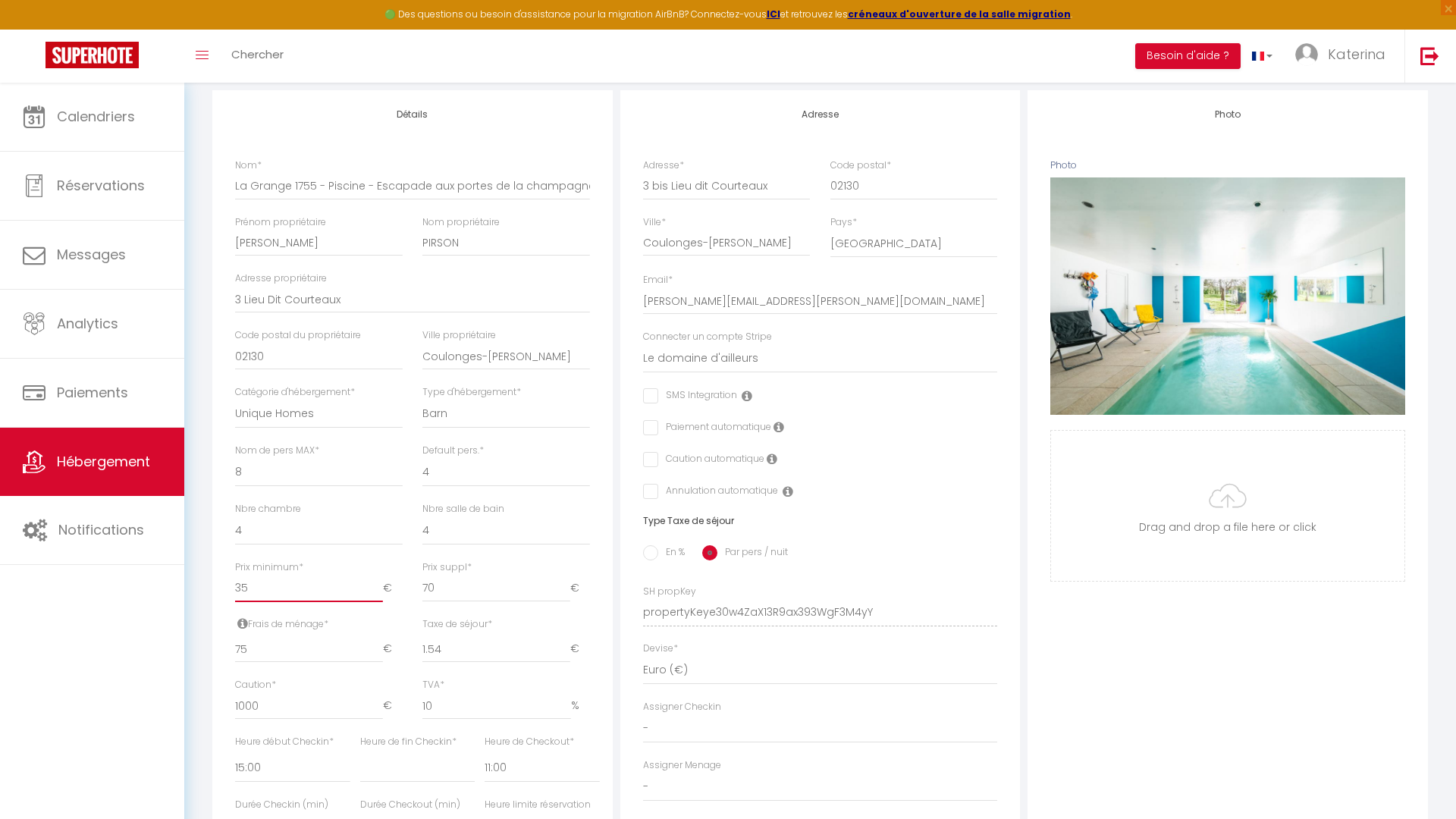
select select
checkbox input "false"
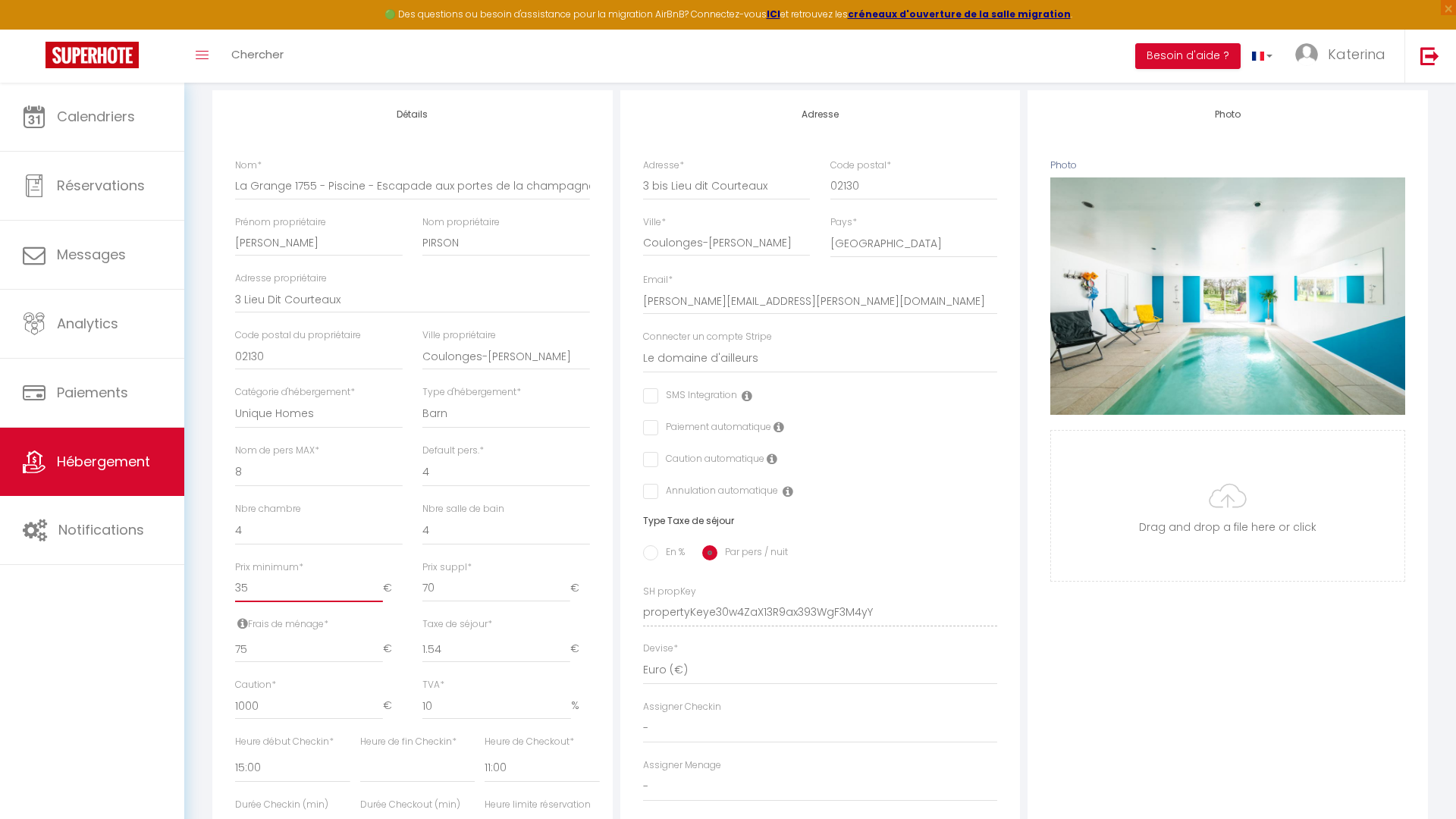
type input "350"
select select
checkbox input "false"
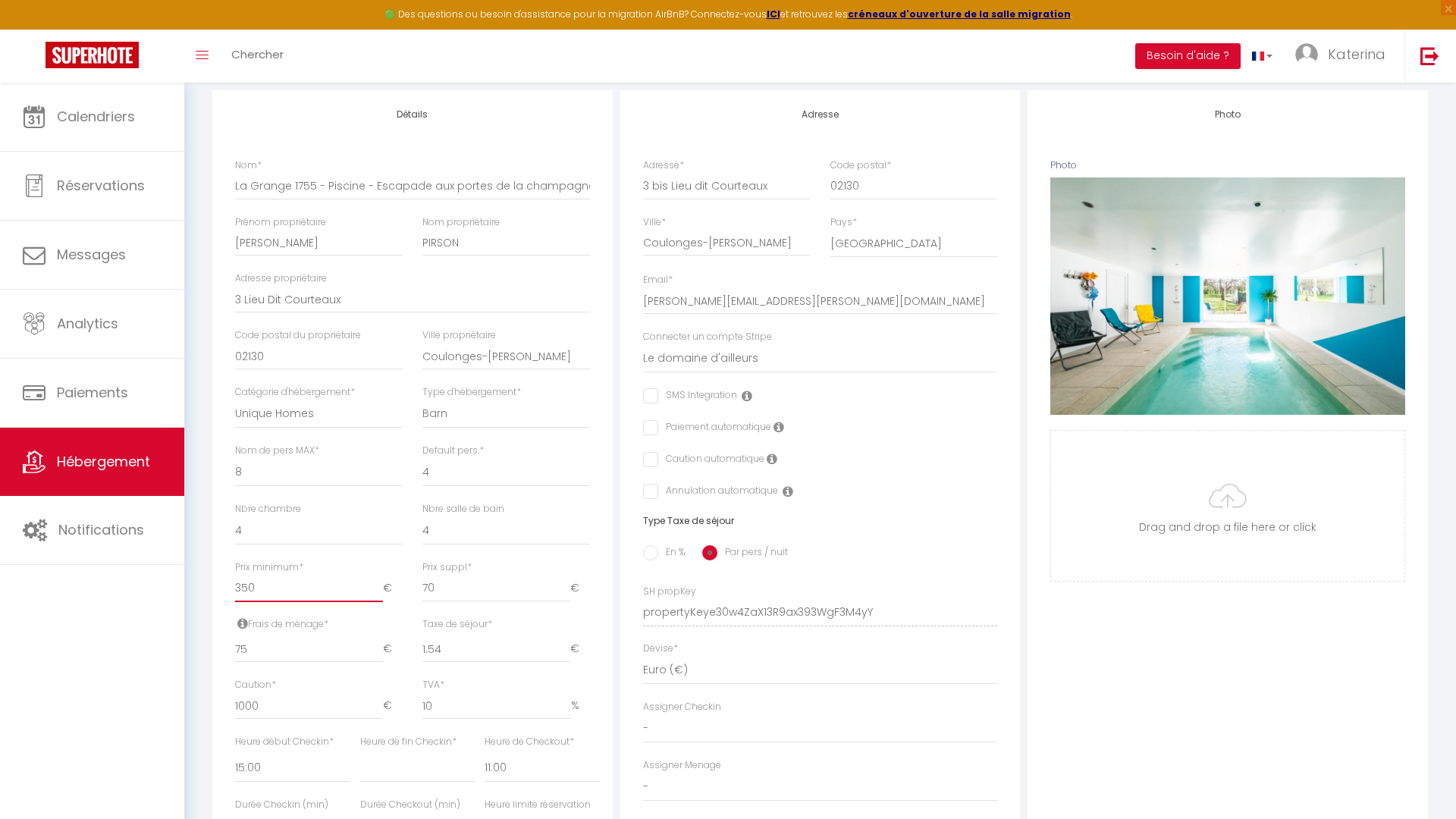
checkbox input "false"
click input "Enregistrer" at bounding box center [0, 0] width 0 height 0
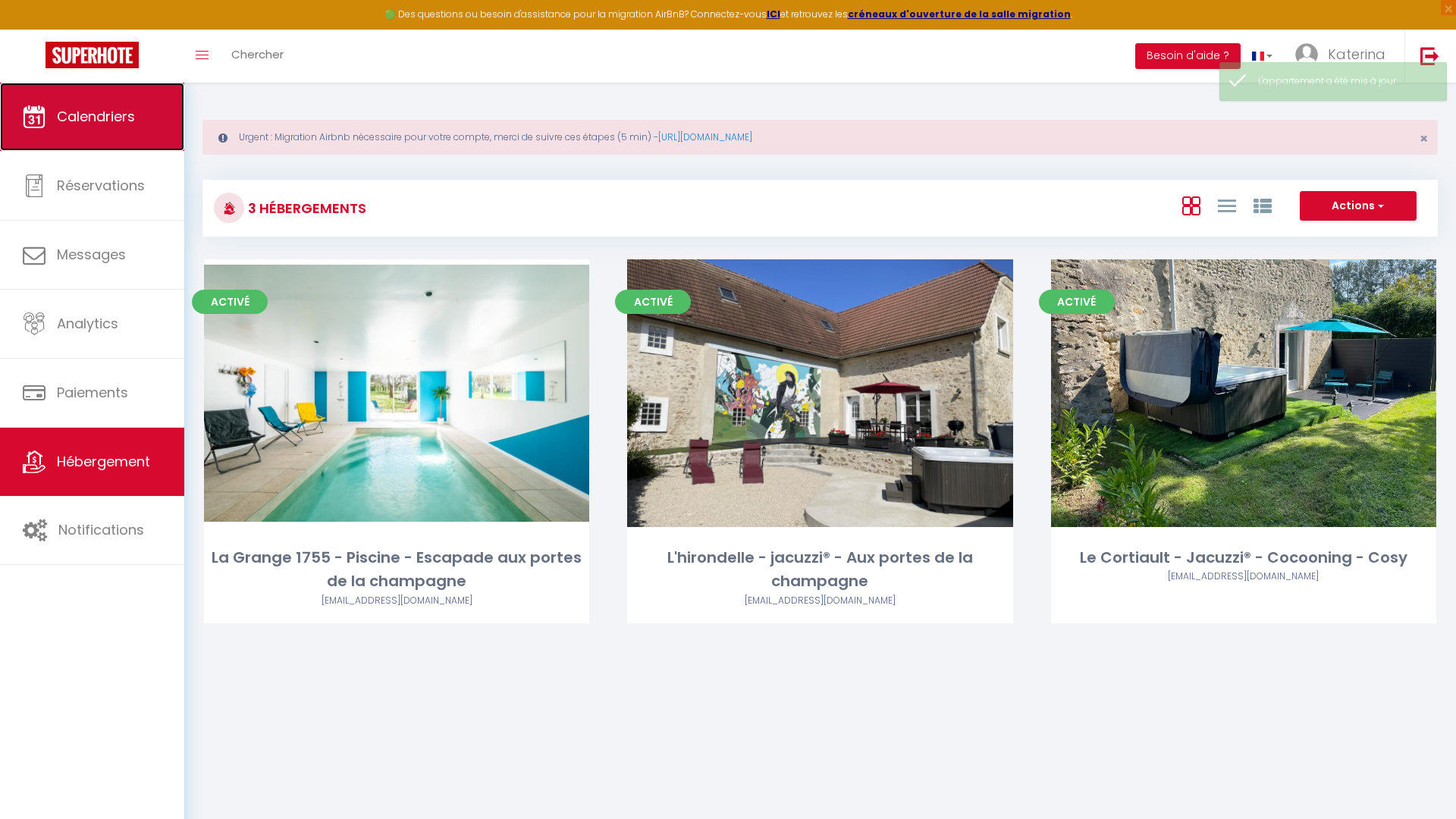
click at [105, 101] on link "Calendriers" at bounding box center [92, 117] width 184 height 68
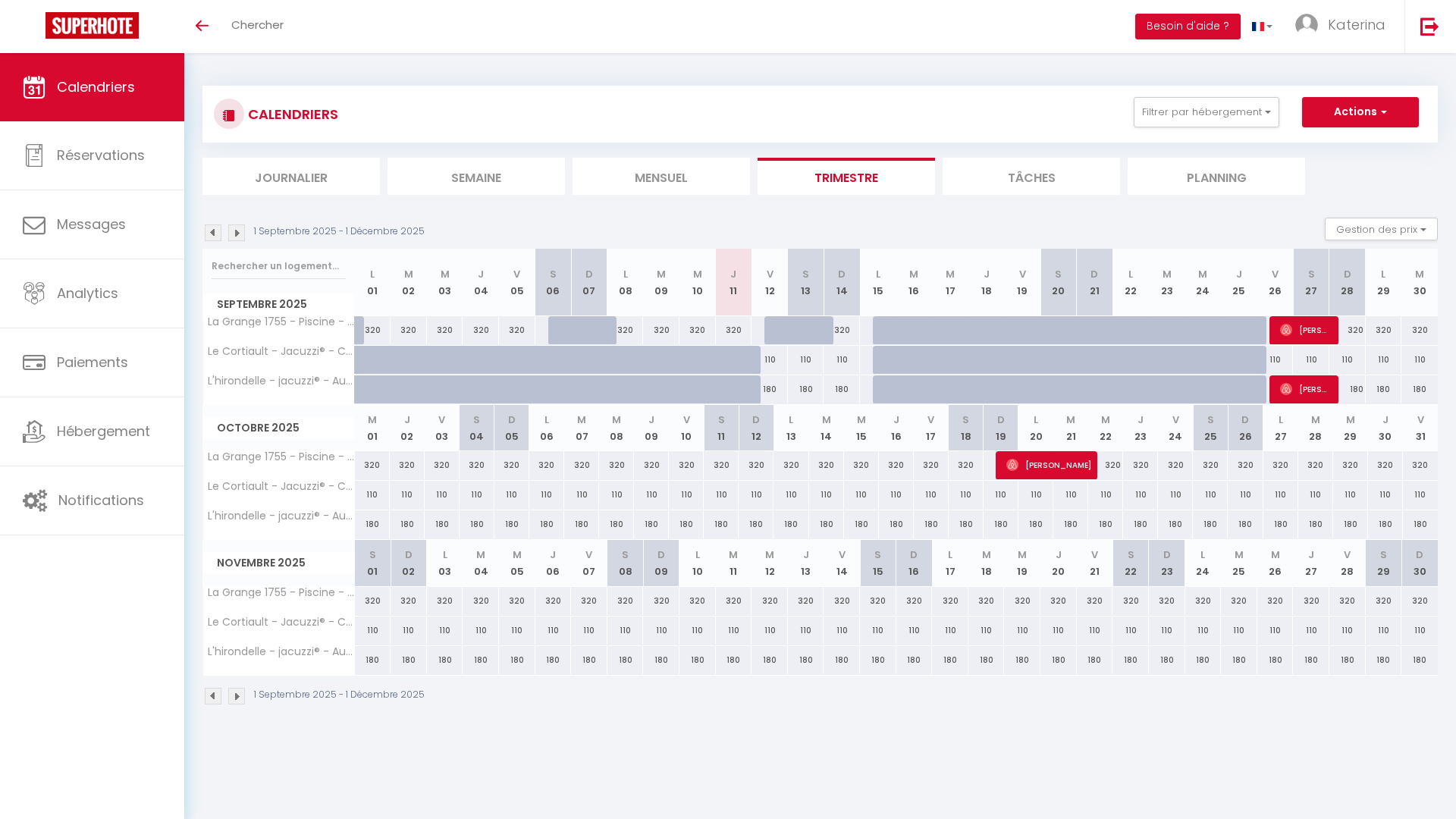
click at [238, 236] on img at bounding box center [236, 233] width 16 height 16
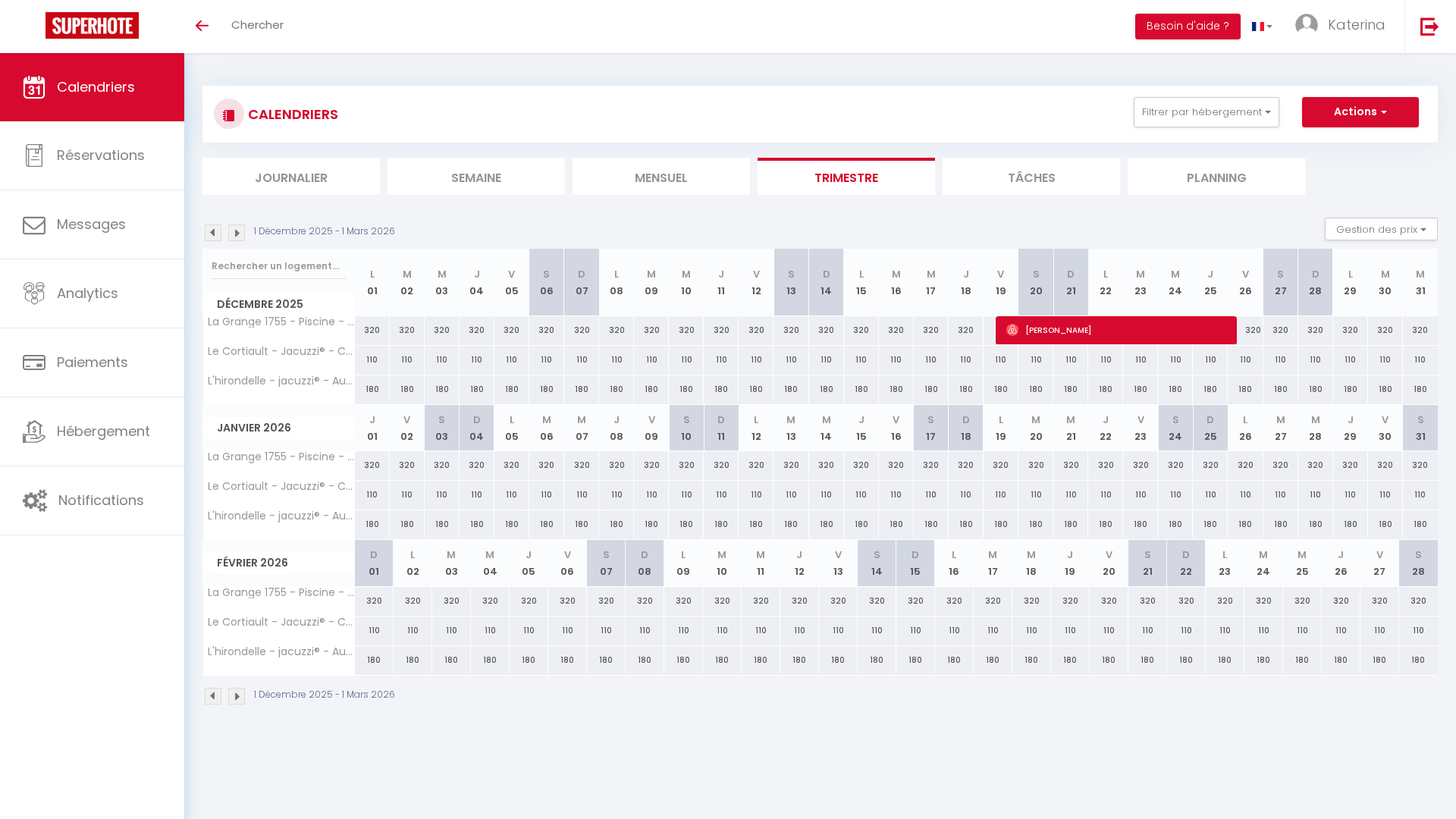
click at [870, 486] on div "110" at bounding box center [861, 495] width 35 height 28
type input "110"
type input "Jeu 15 Janvier 2026"
type input "Ven 16 Janvier 2026"
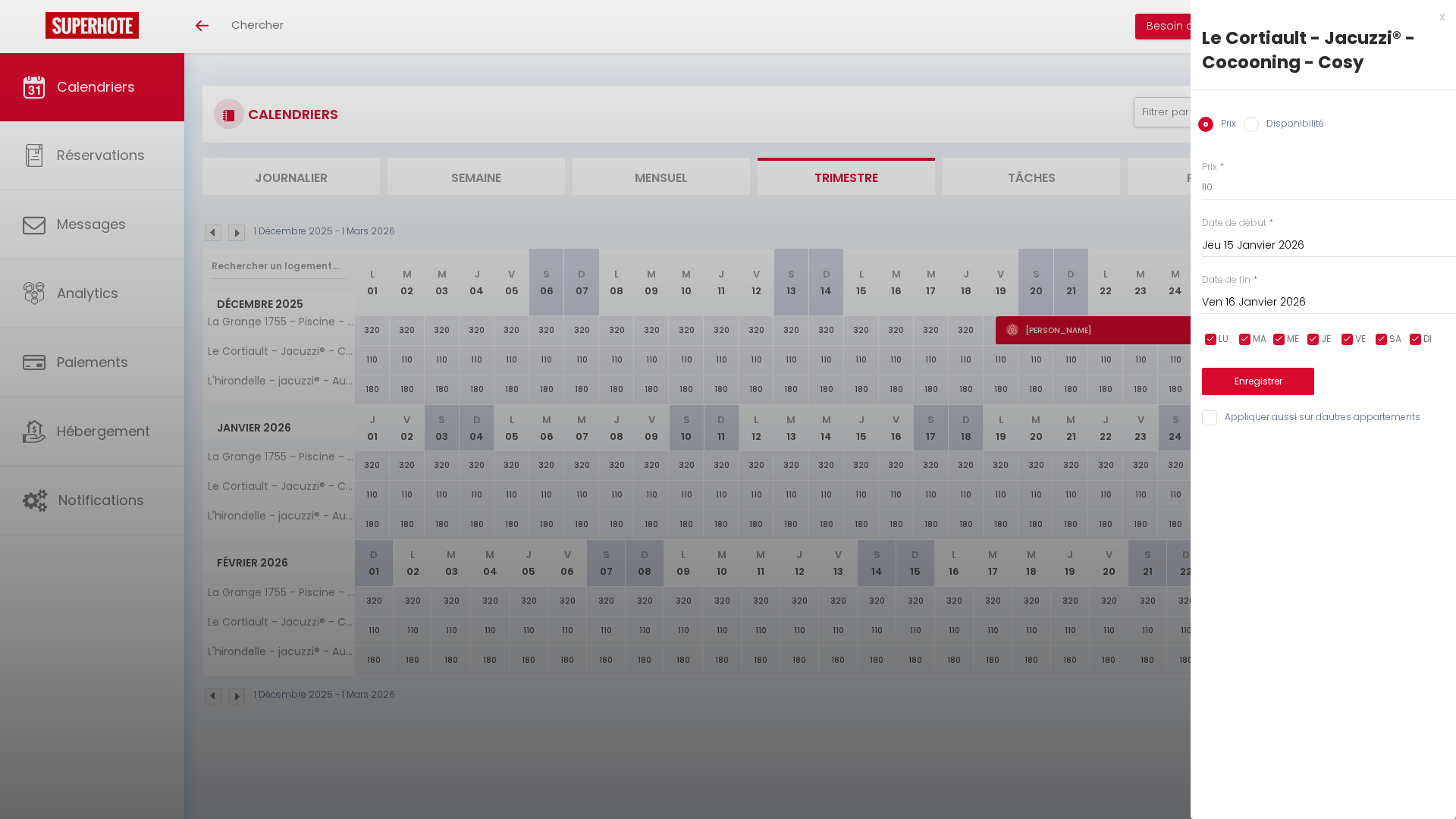
click at [863, 471] on div at bounding box center [728, 410] width 1456 height 819
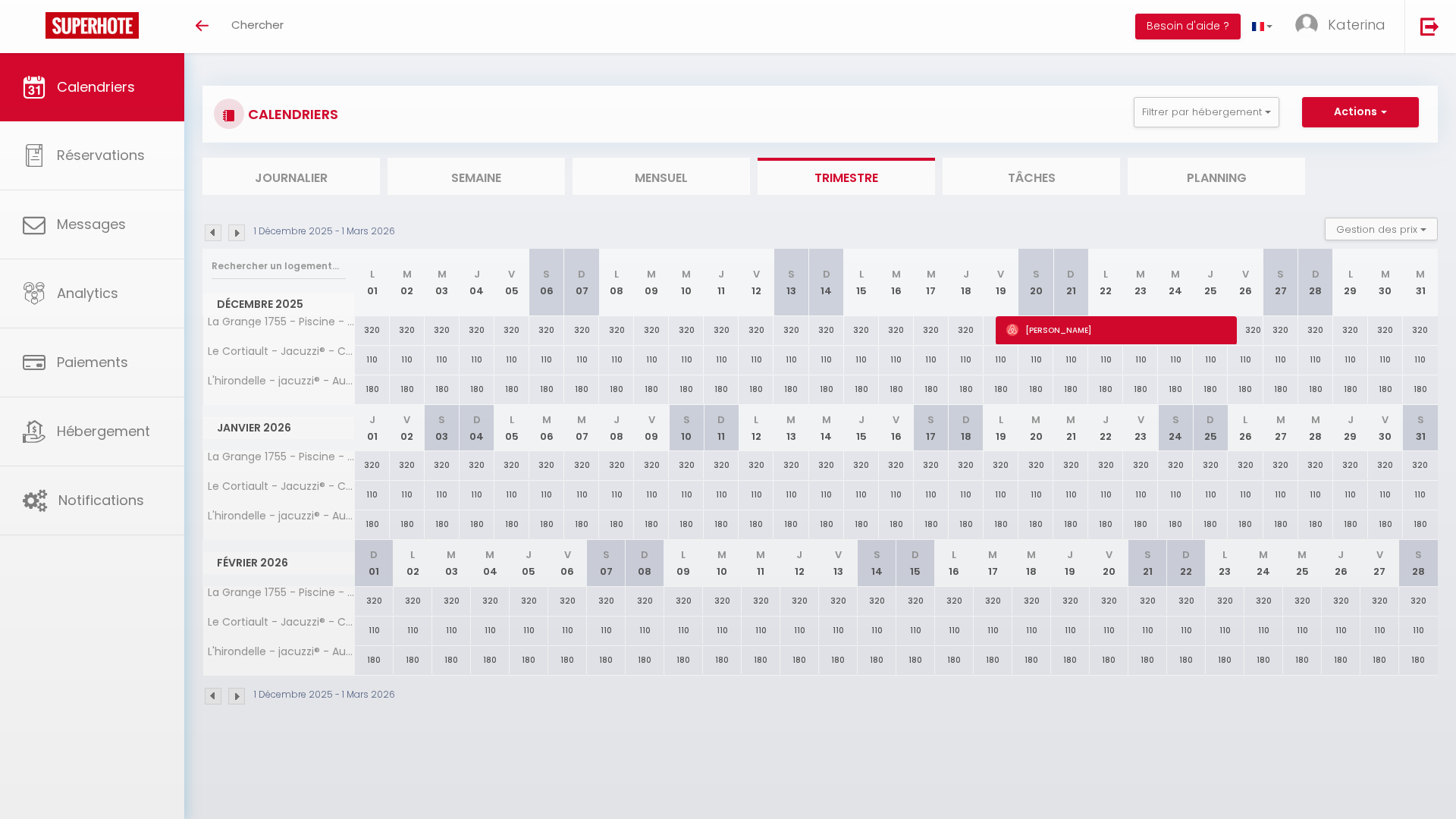
click at [863, 471] on body "🟢 Des questions ou besoin d'assistance pour la migration AirBnB? Connectez-vous…" at bounding box center [728, 462] width 1456 height 819
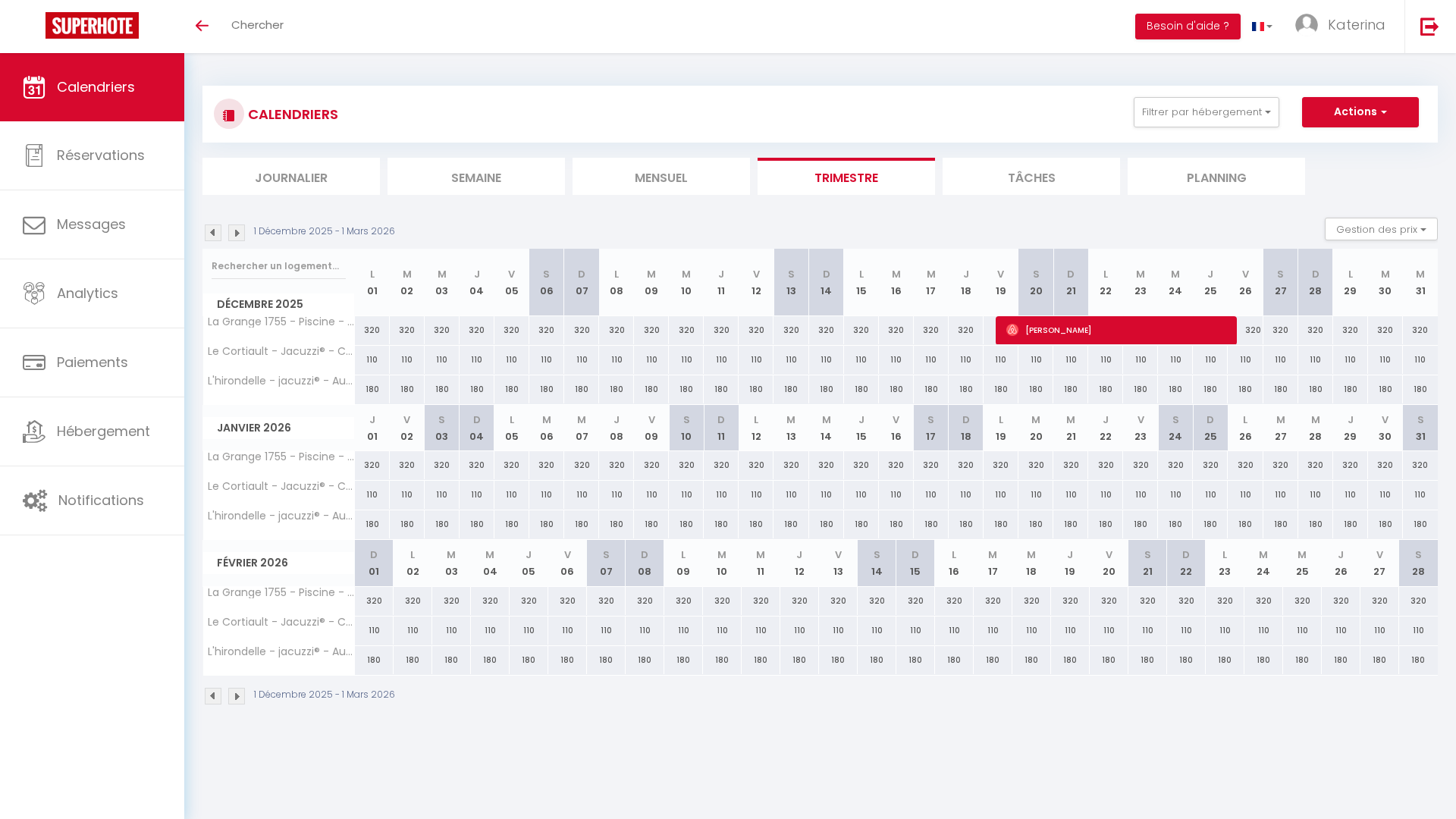
click at [863, 471] on div "320" at bounding box center [861, 465] width 35 height 28
type input "320"
type input "Jeu 15 Janvier 2026"
type input "Ven 16 Janvier 2026"
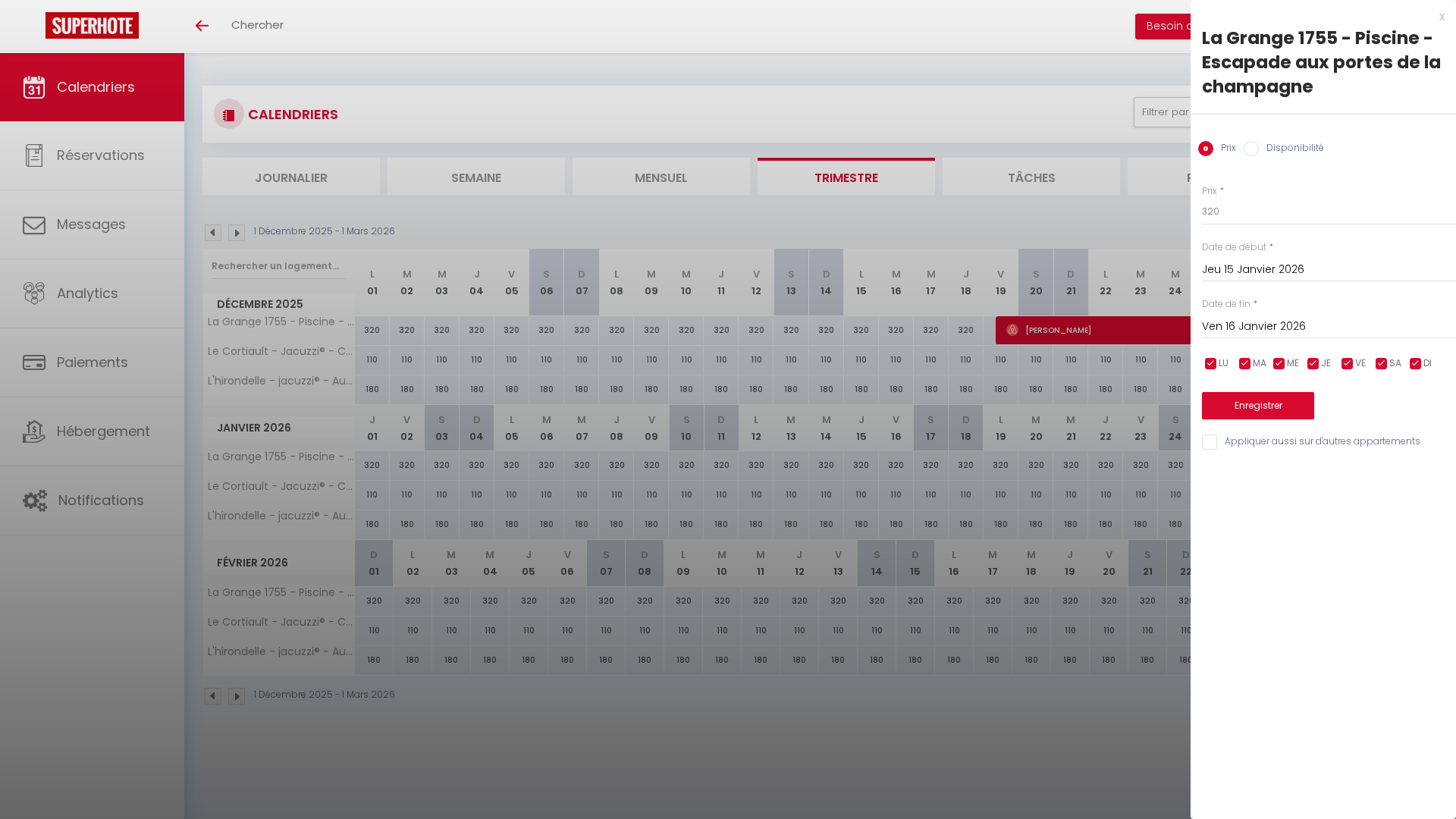
click at [862, 468] on div at bounding box center [728, 410] width 1456 height 819
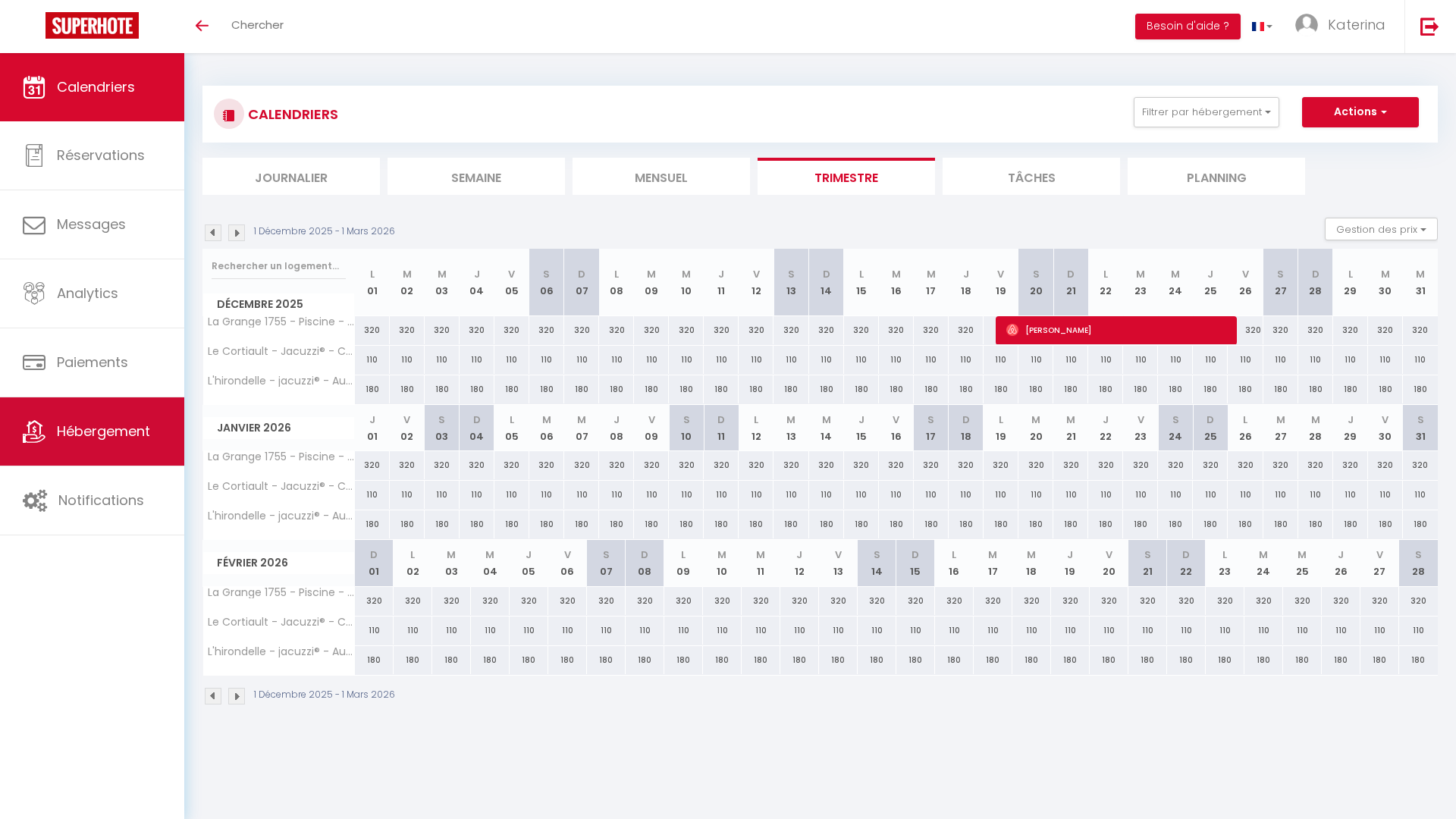
click at [89, 431] on span "Hébergement" at bounding box center [103, 431] width 94 height 19
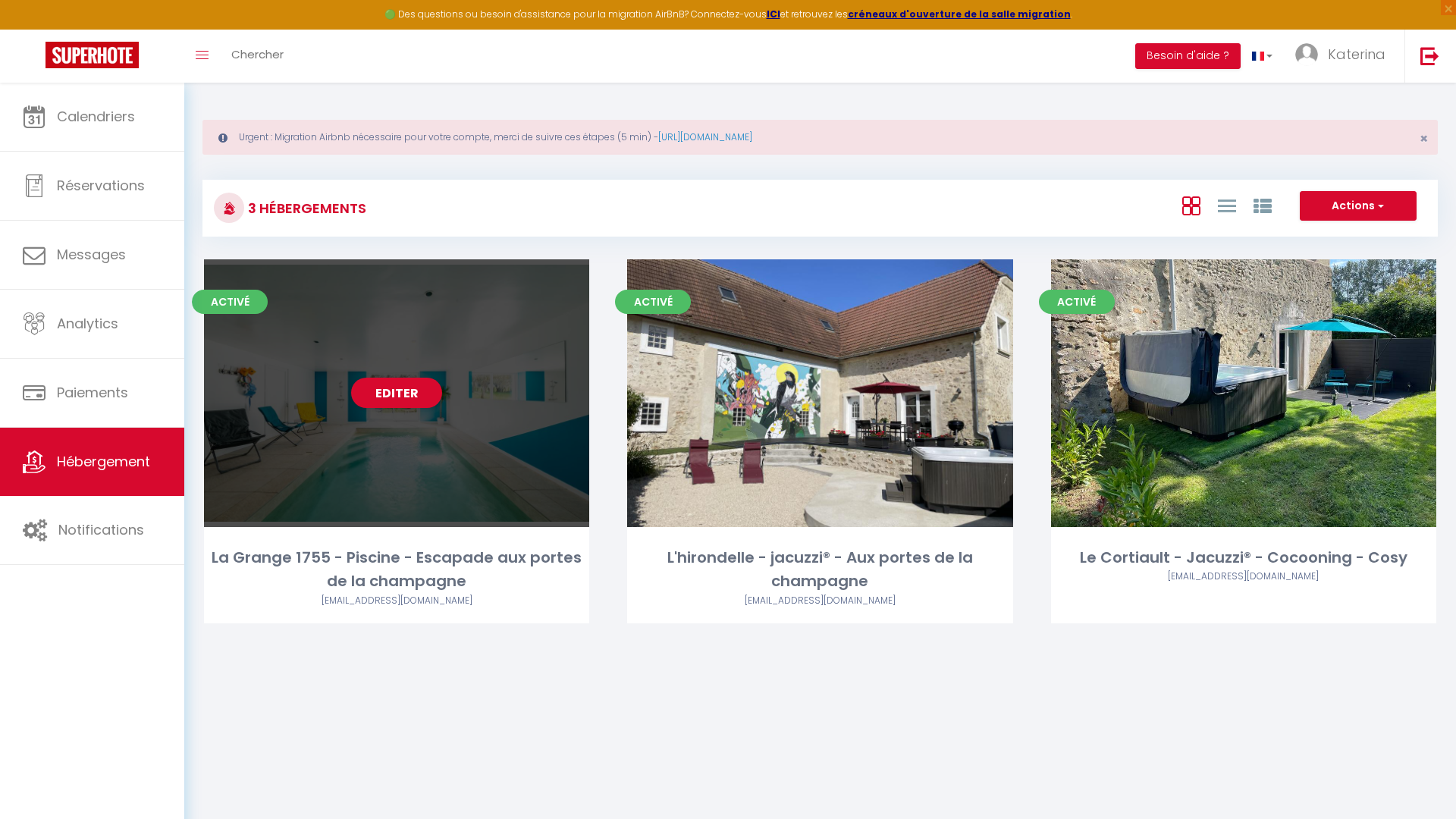
click at [318, 388] on div "Editer" at bounding box center [396, 393] width 385 height 268
click at [372, 388] on link "Editer" at bounding box center [396, 392] width 91 height 30
select select "3"
select select "2"
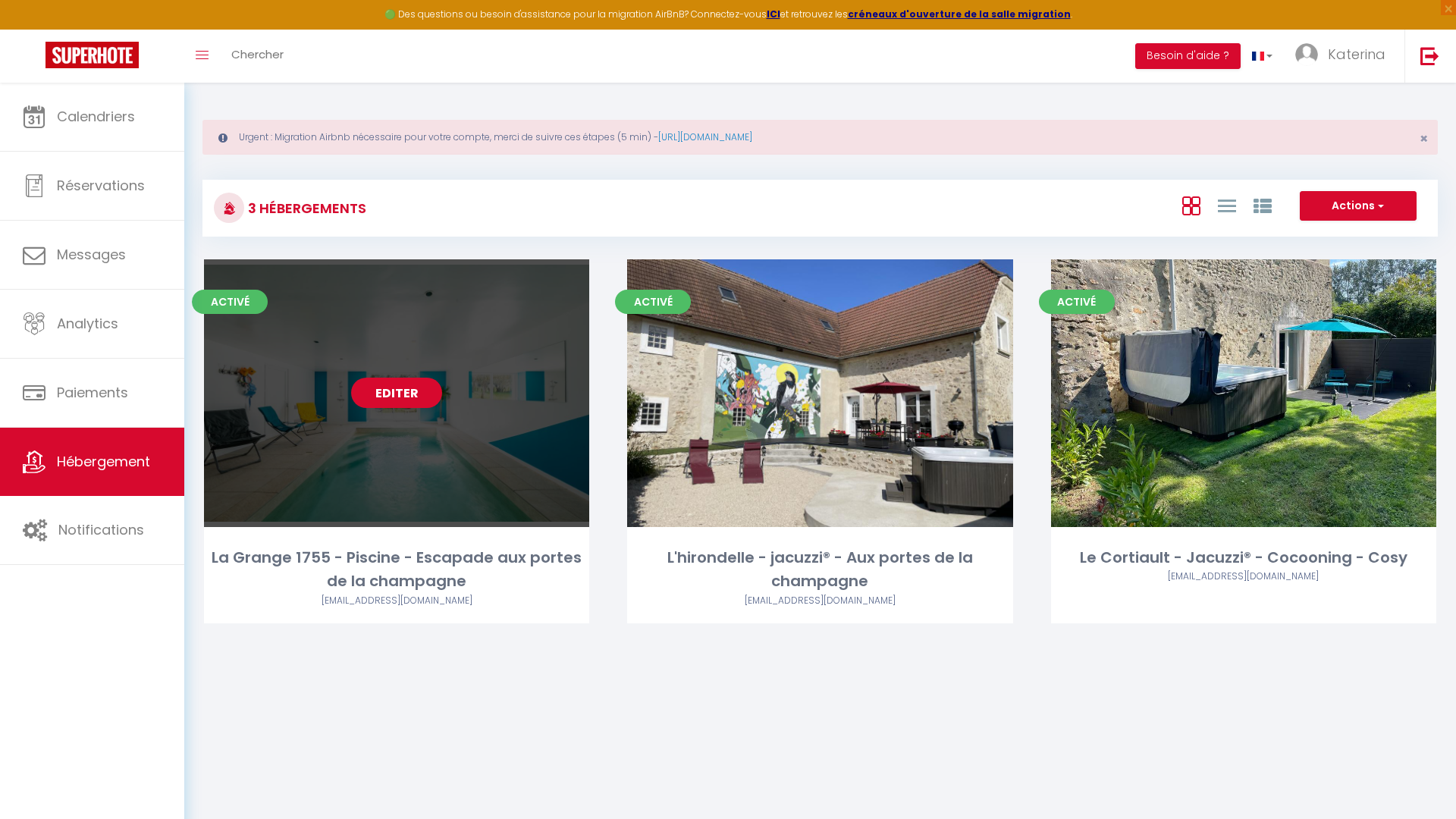
select select "1"
select select
select select "28"
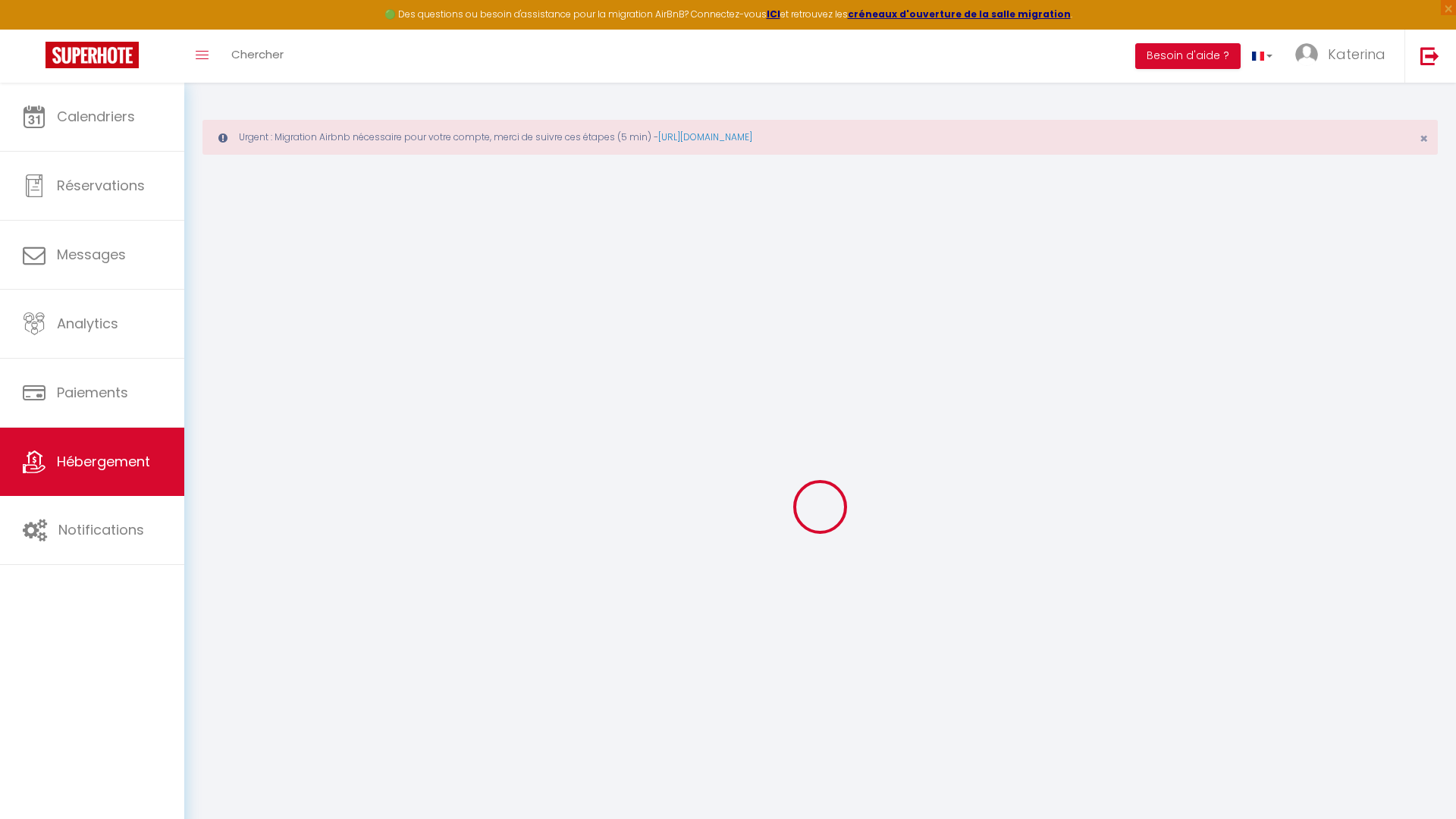
select select
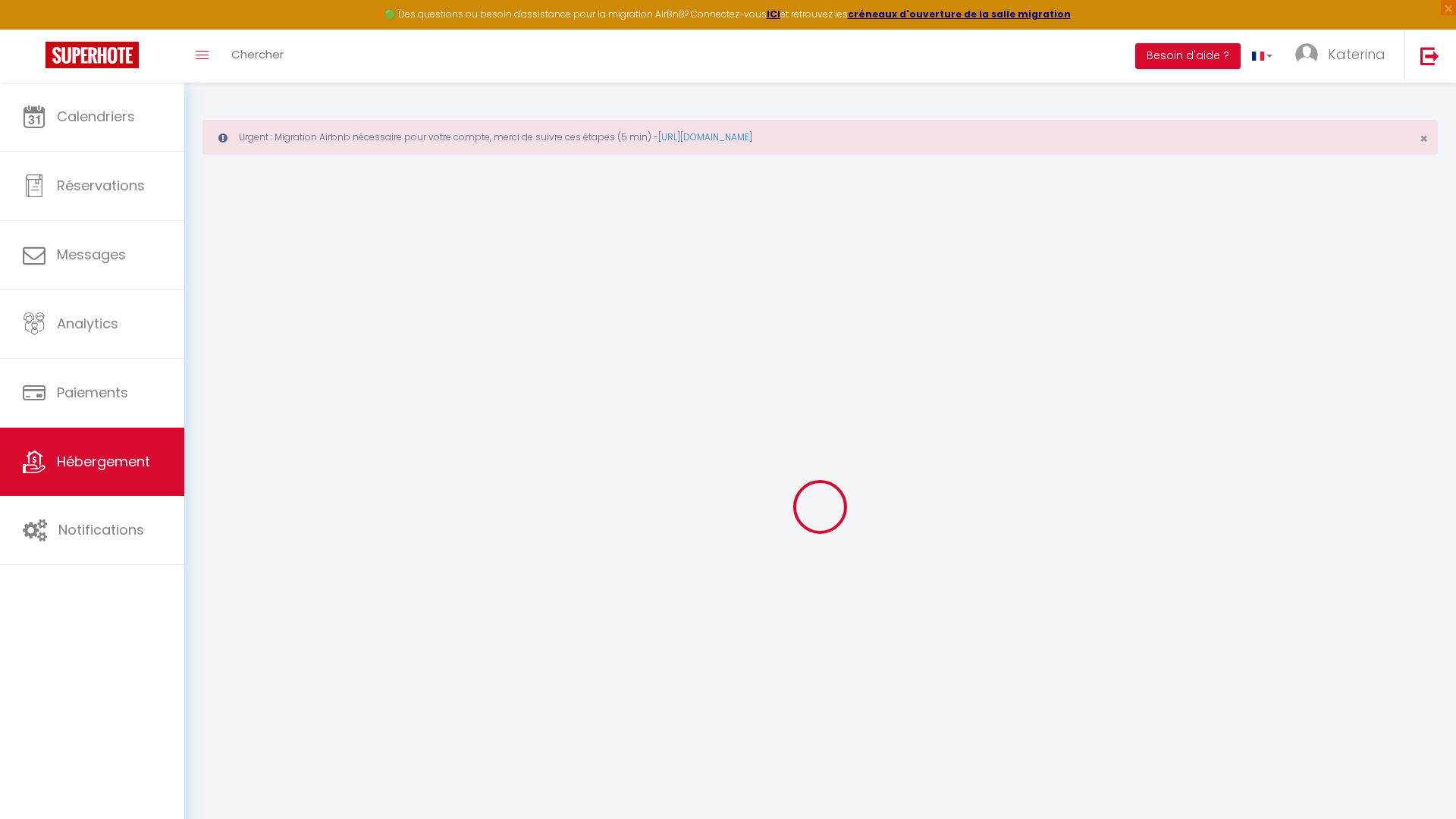
select select
checkbox input "false"
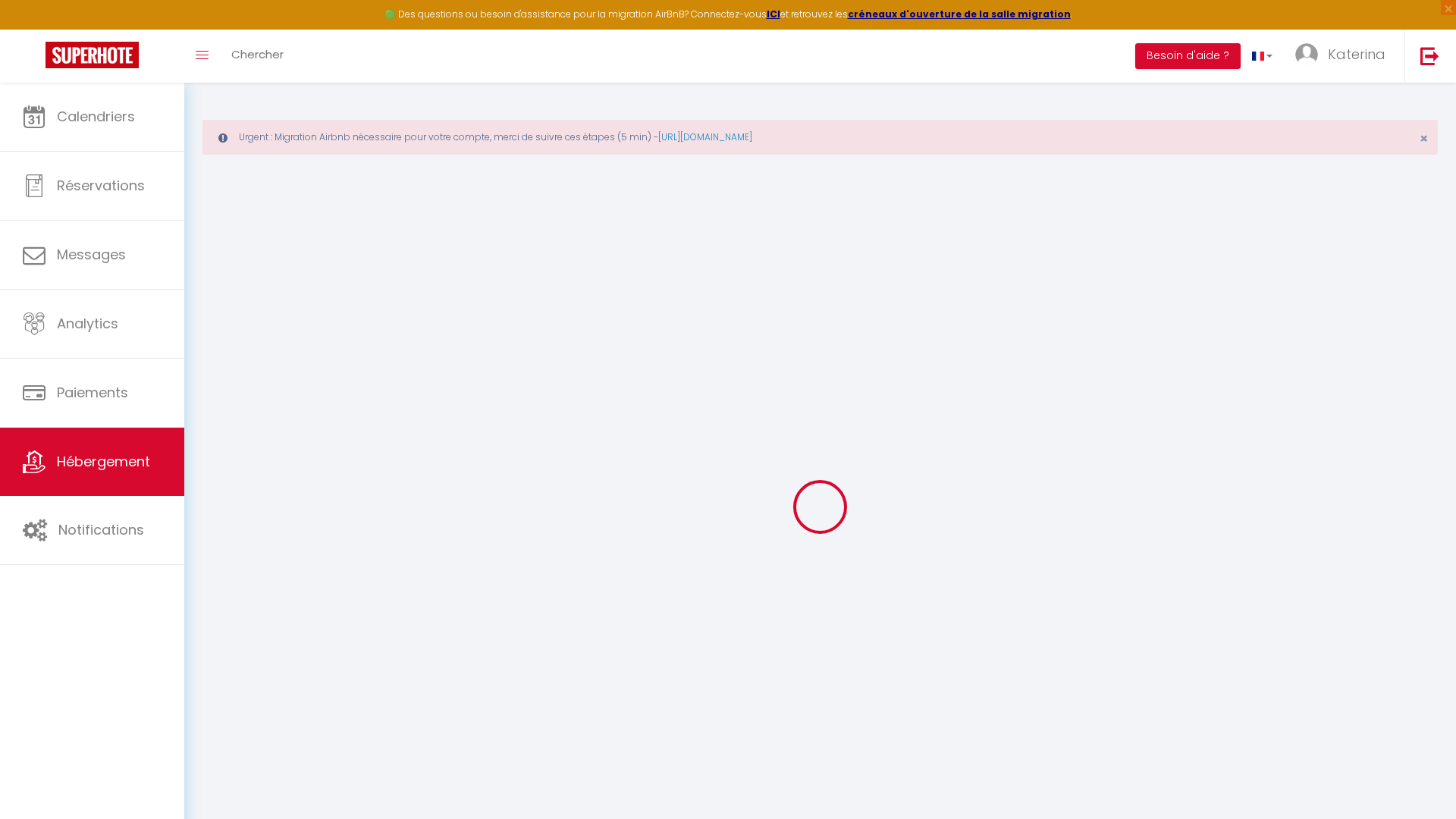
select select
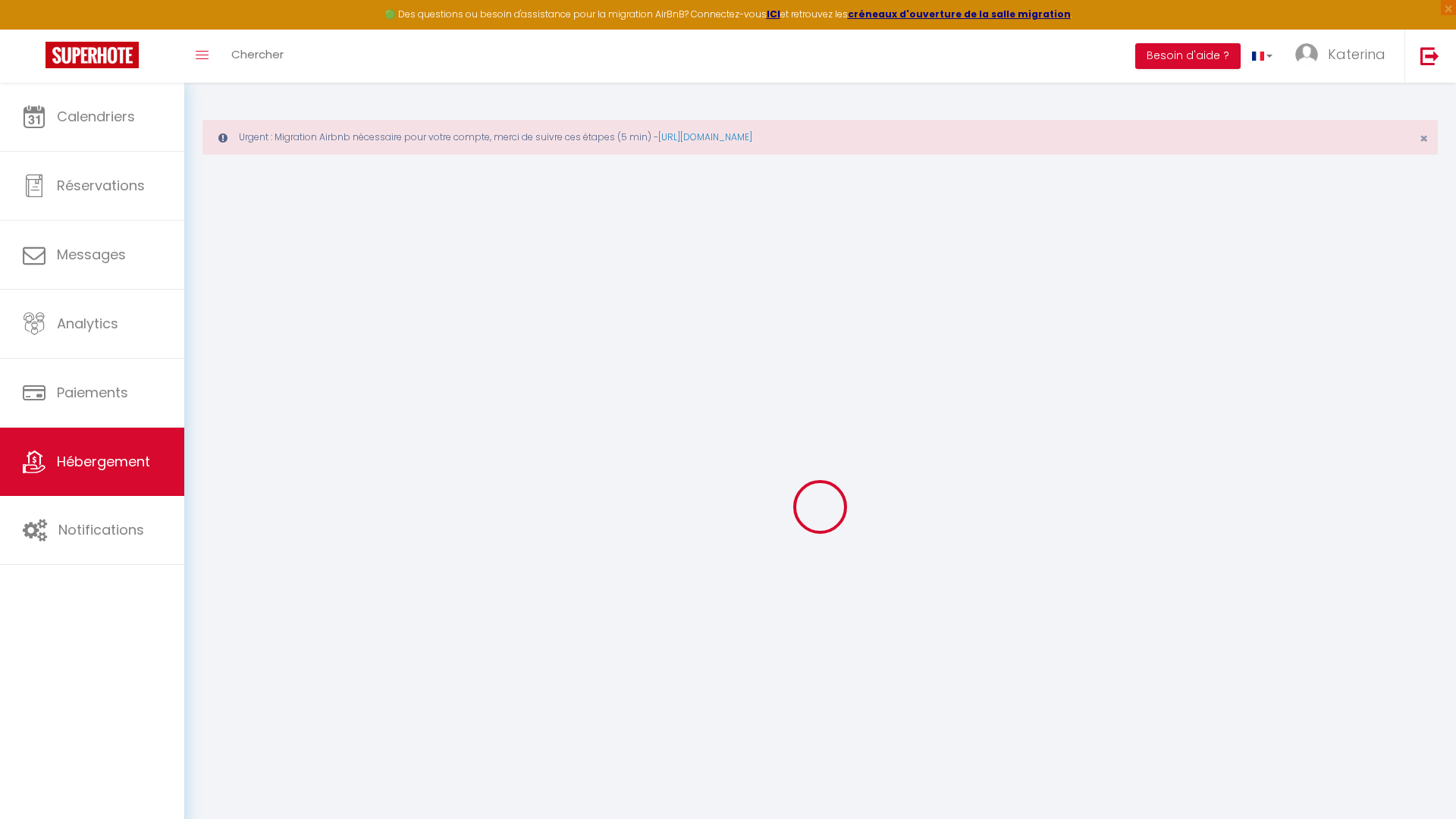
select select
checkbox input "false"
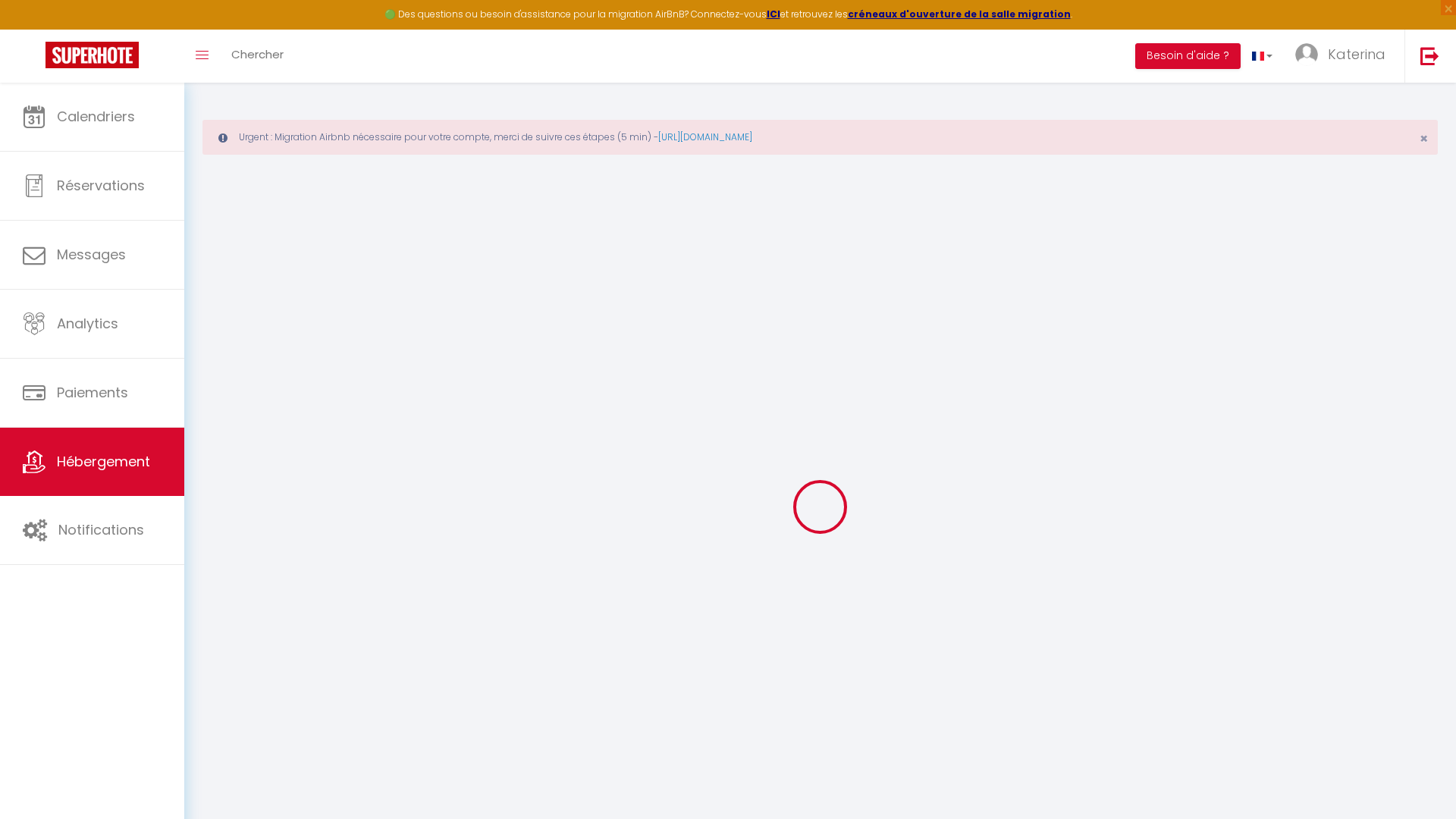
checkbox input "false"
select select
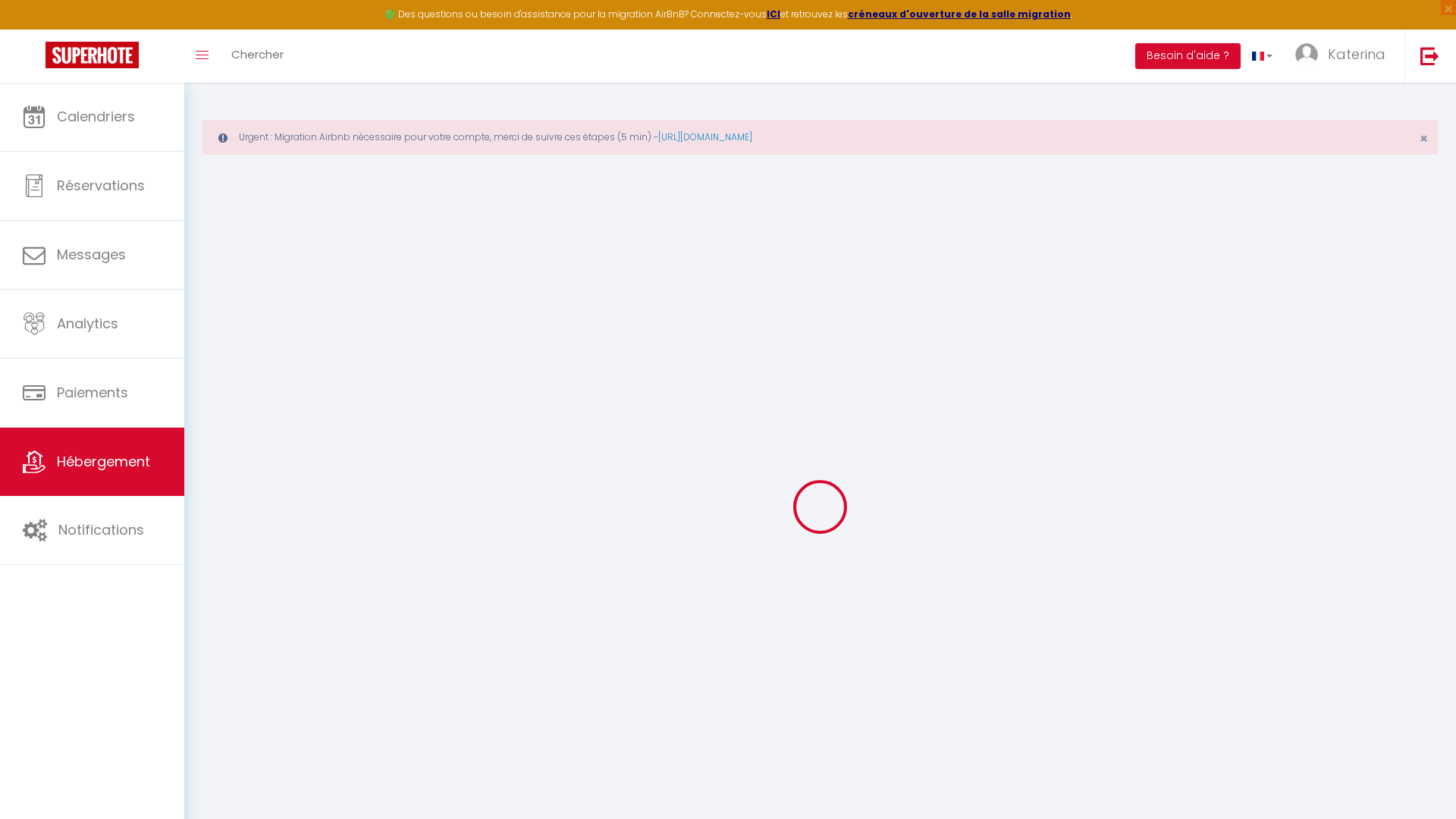
select select
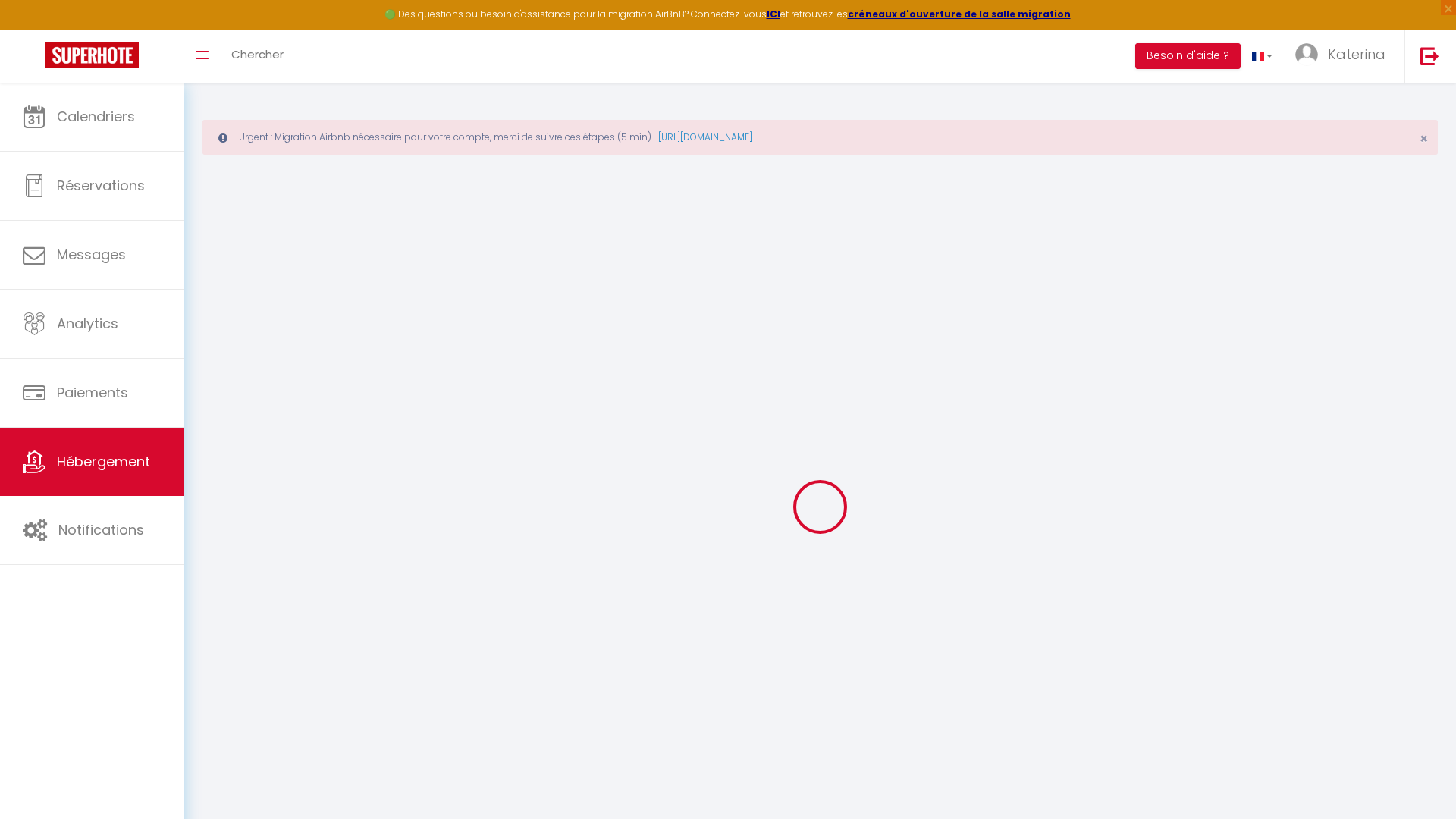
checkbox input "false"
select select
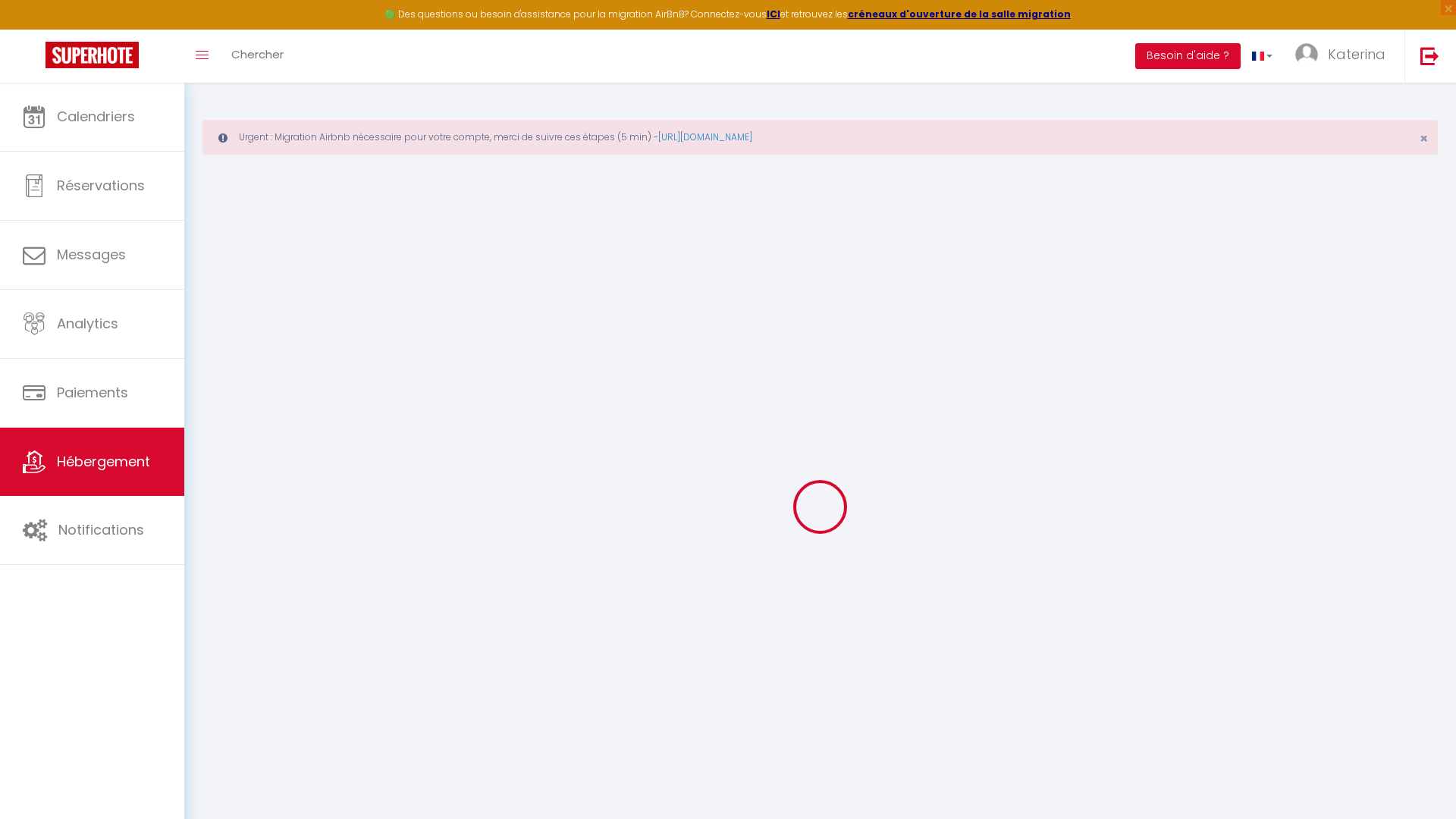
select select
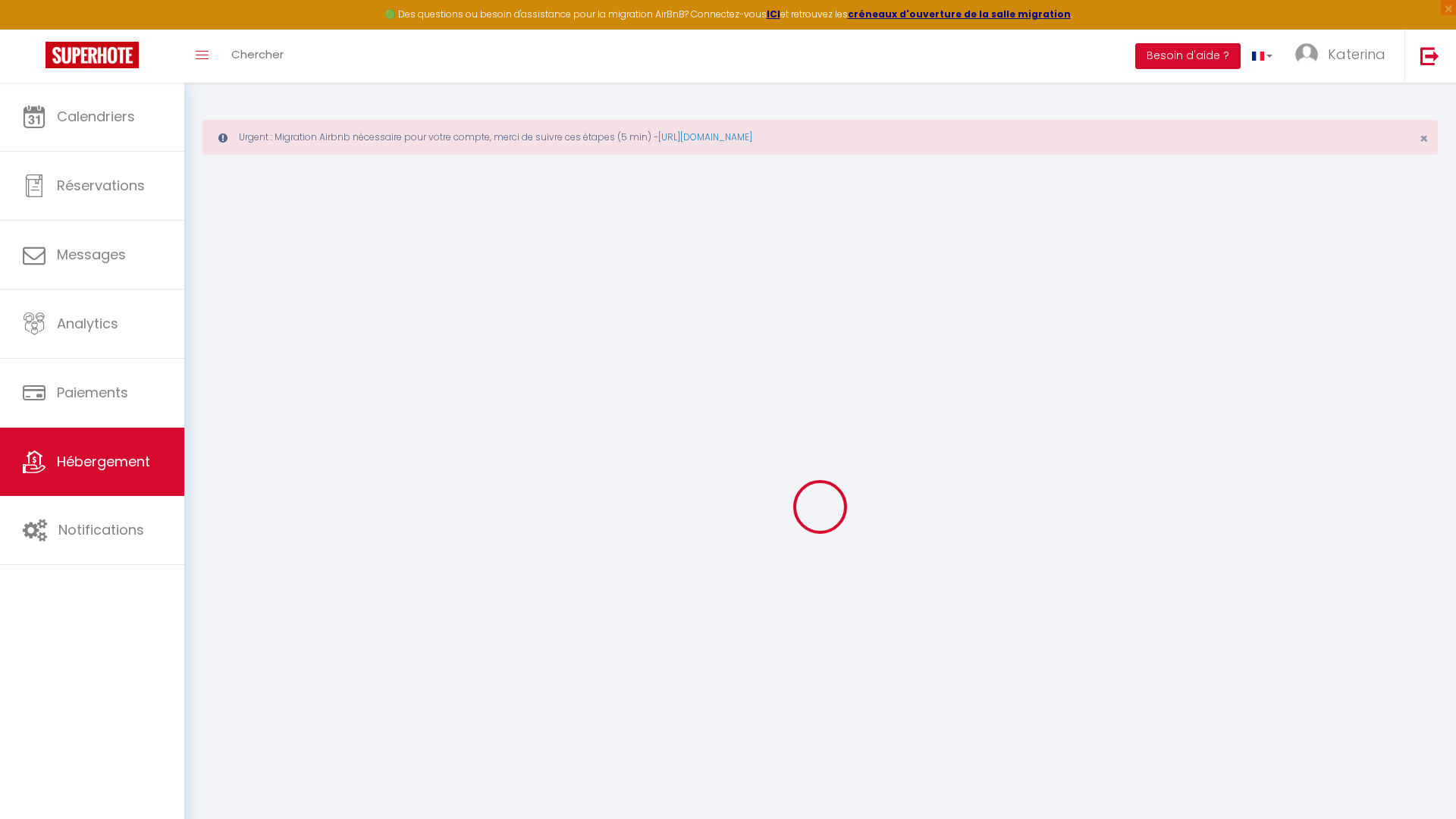
select select
checkbox input "false"
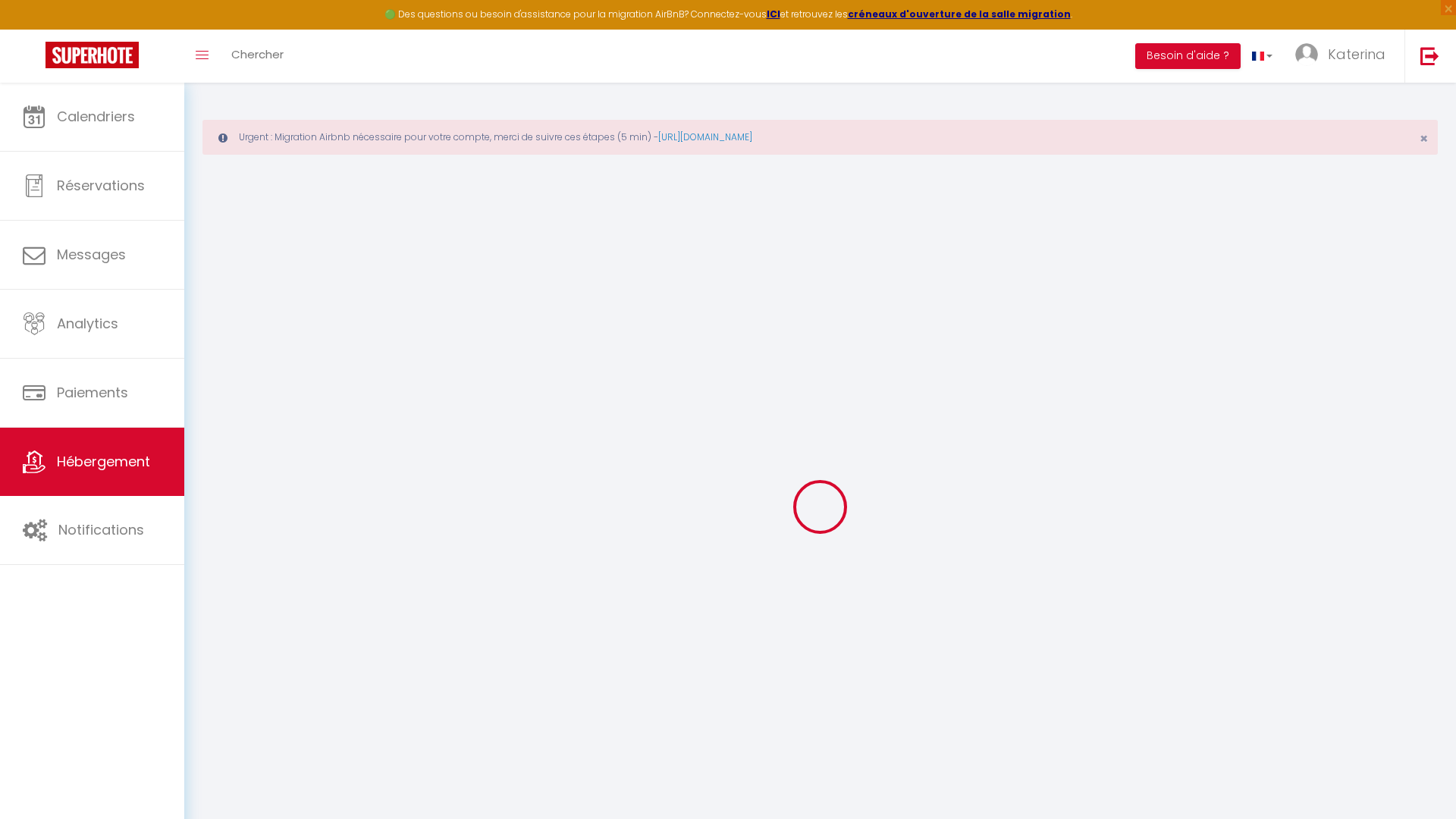
checkbox input "false"
select select
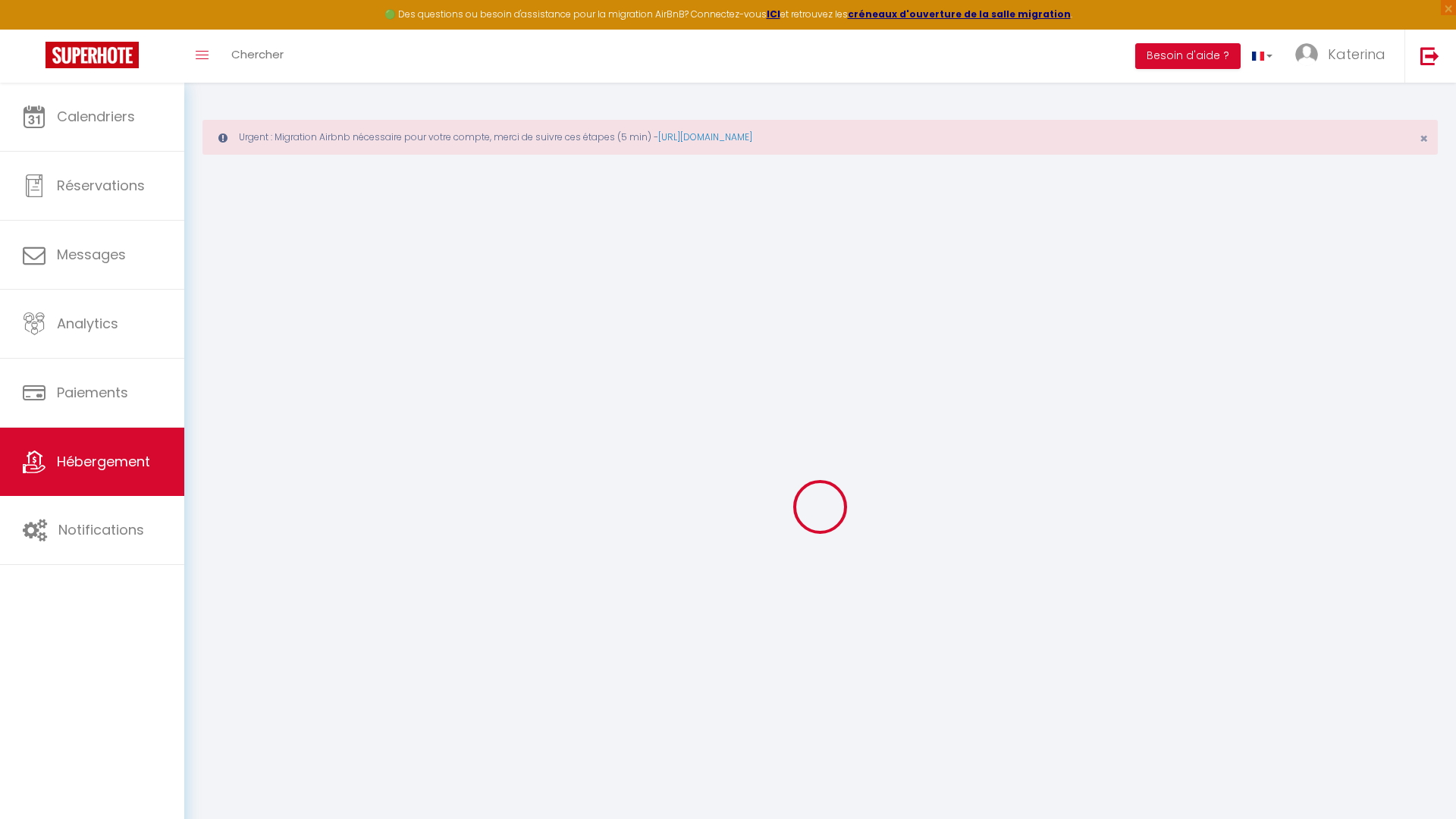
select select
checkbox input "false"
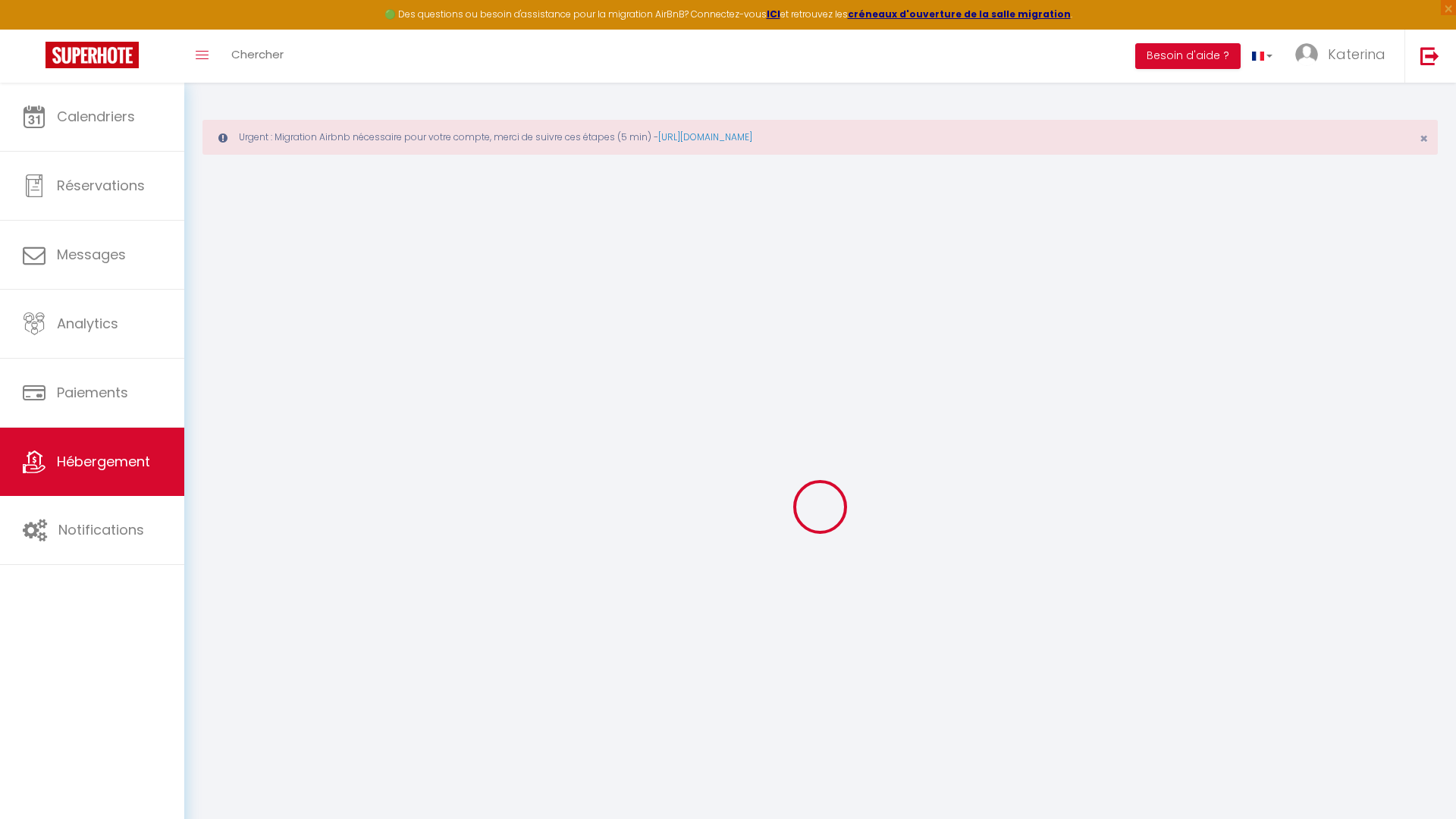
checkbox input "false"
select select
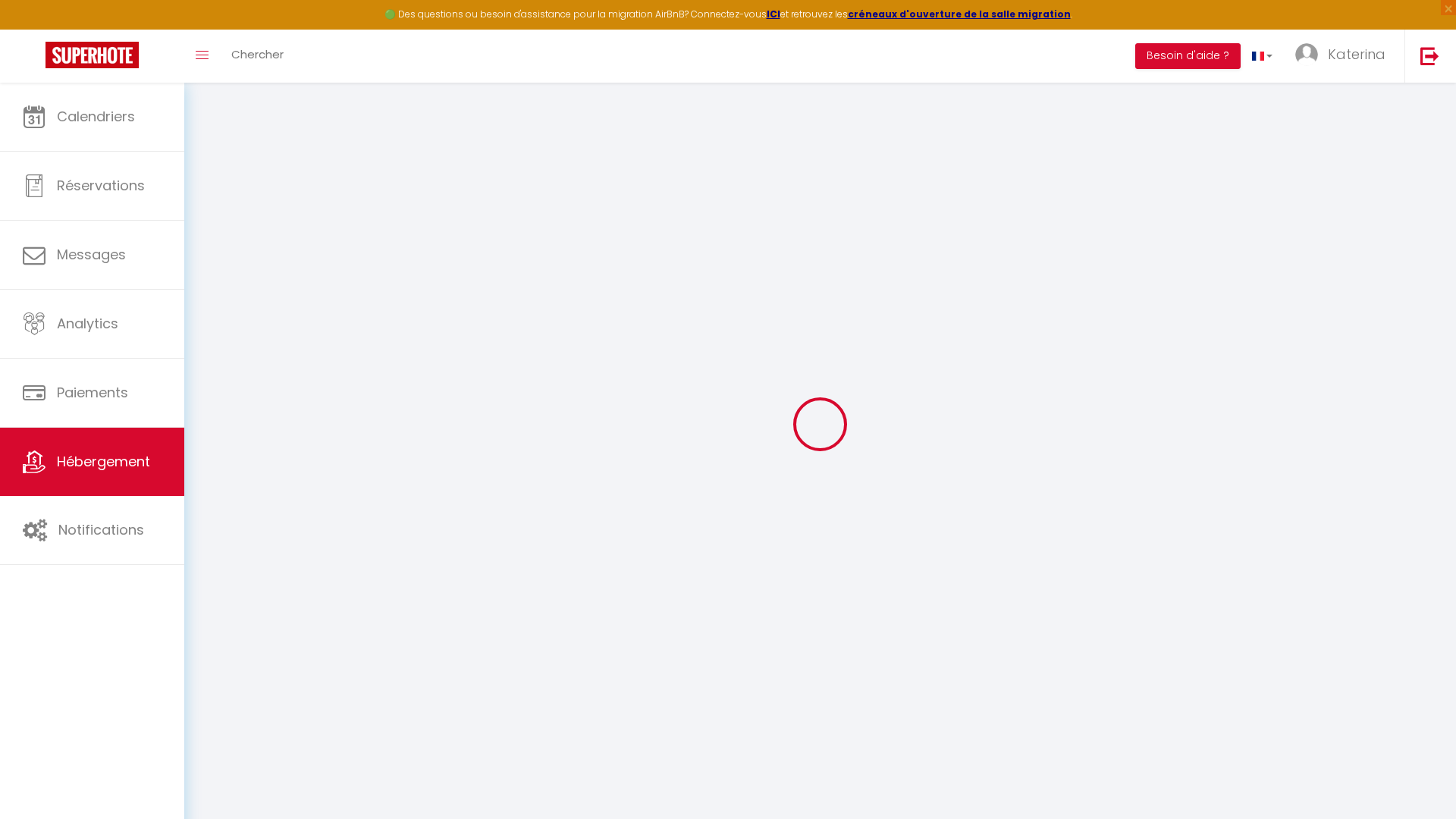
type input "La Grange 1755 - Piscine - Escapade aux portes de la champagne"
type input "[PERSON_NAME]"
type input "PIRSON"
type input "3 Lieu Dit Courteaux"
type input "02130"
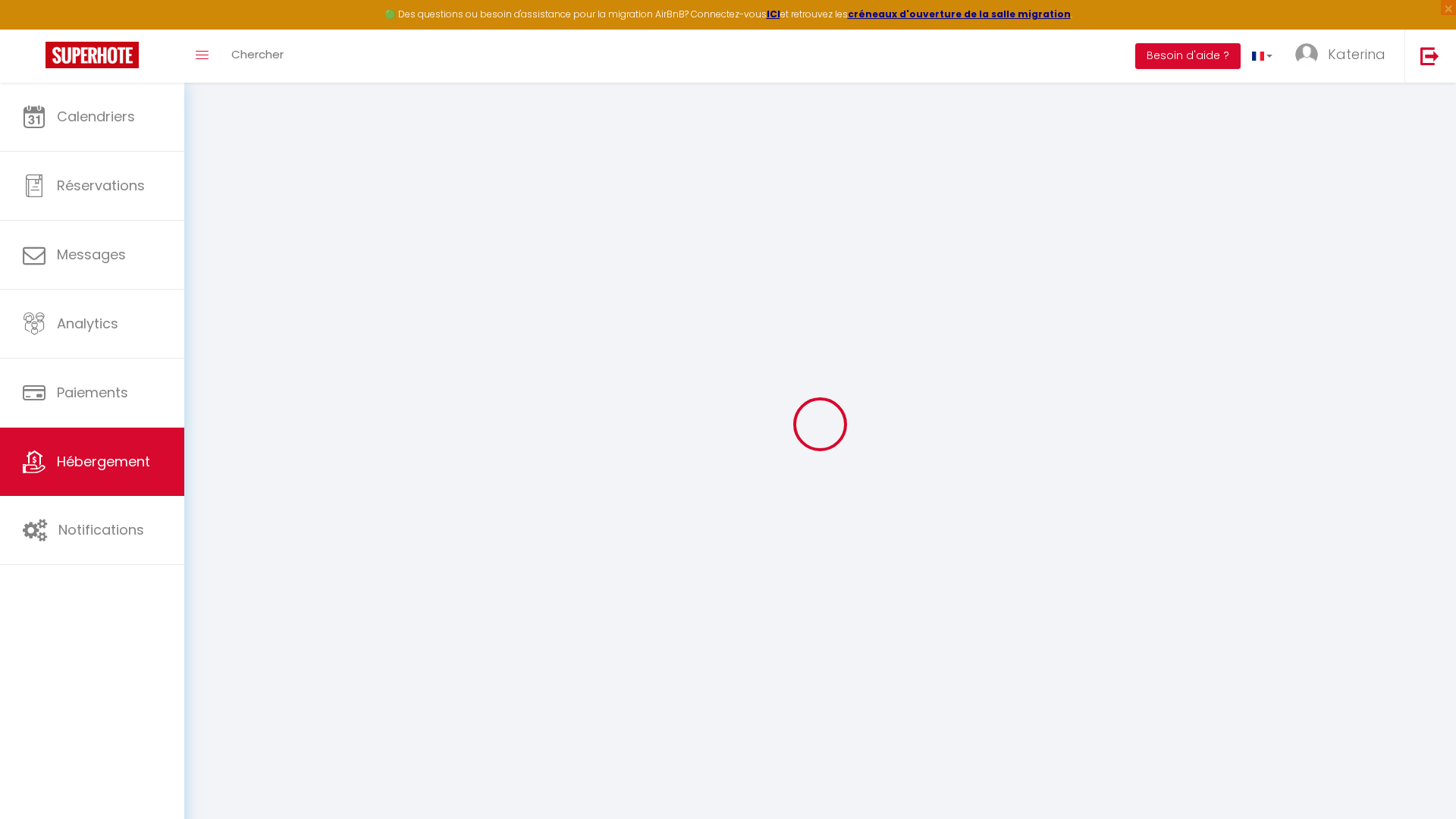
type input "Coulonges-[PERSON_NAME]"
select select "unique_homes"
select select "8"
select select "4"
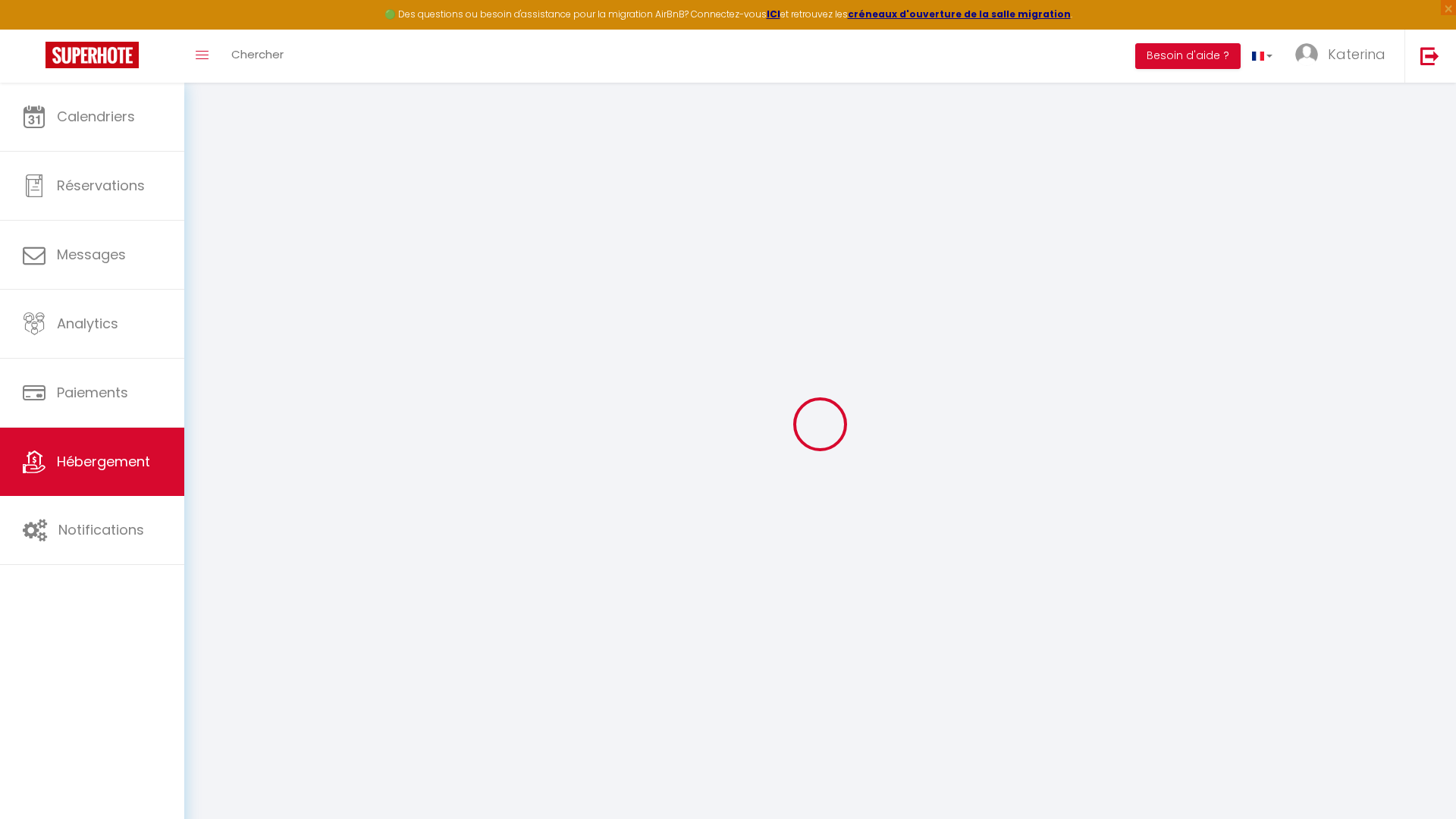
select select "4"
type input "350"
type input "70"
type input "75"
type input "1.54"
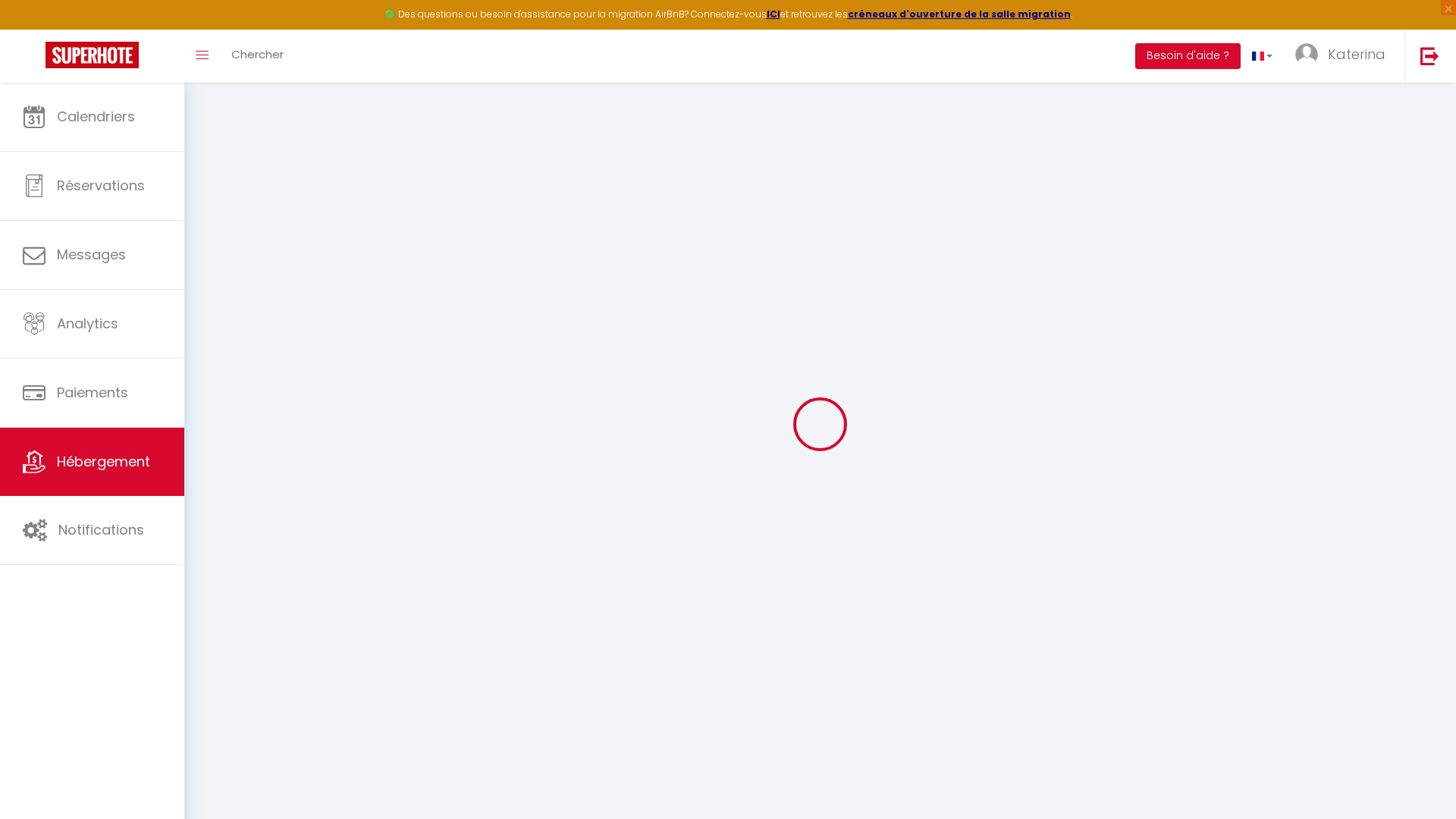
type input "1000"
type input "10"
select select
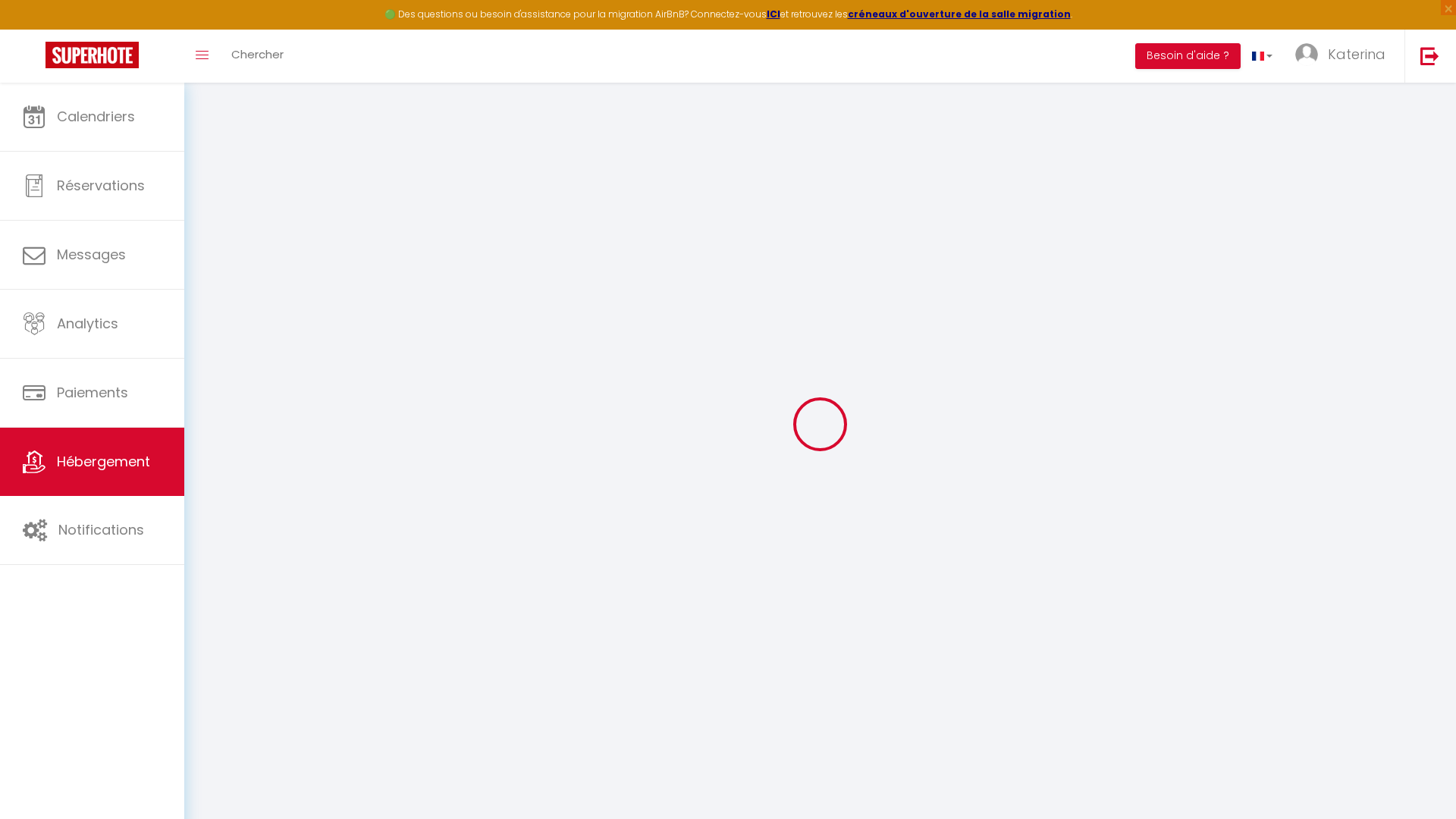
select select
type input "3 bis Lieu dit Courteaux"
type input "02130"
type input "Coulonges-[PERSON_NAME]"
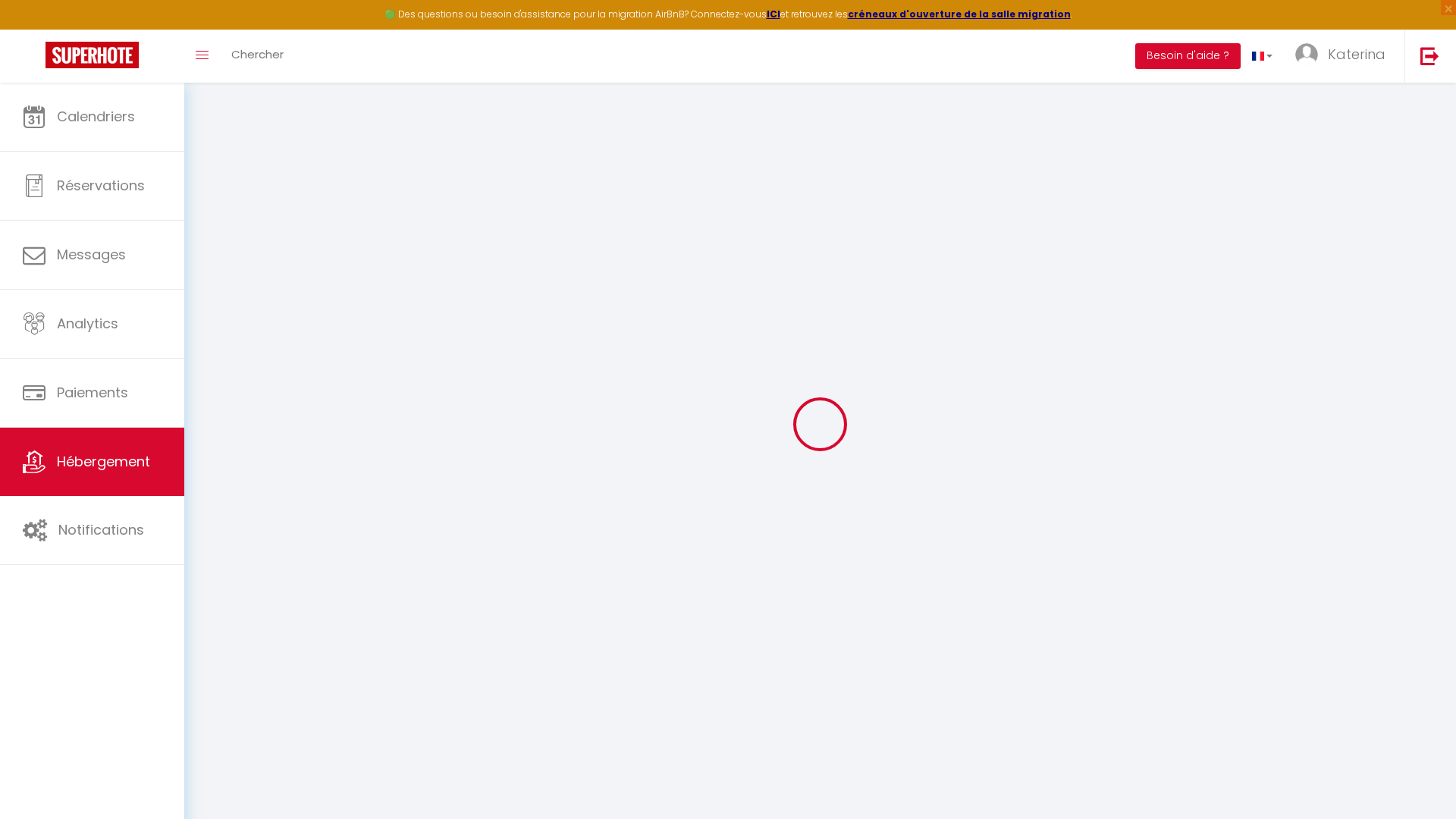
type input "[PERSON_NAME][EMAIL_ADDRESS][DOMAIN_NAME]"
select select "8429"
checkbox input "false"
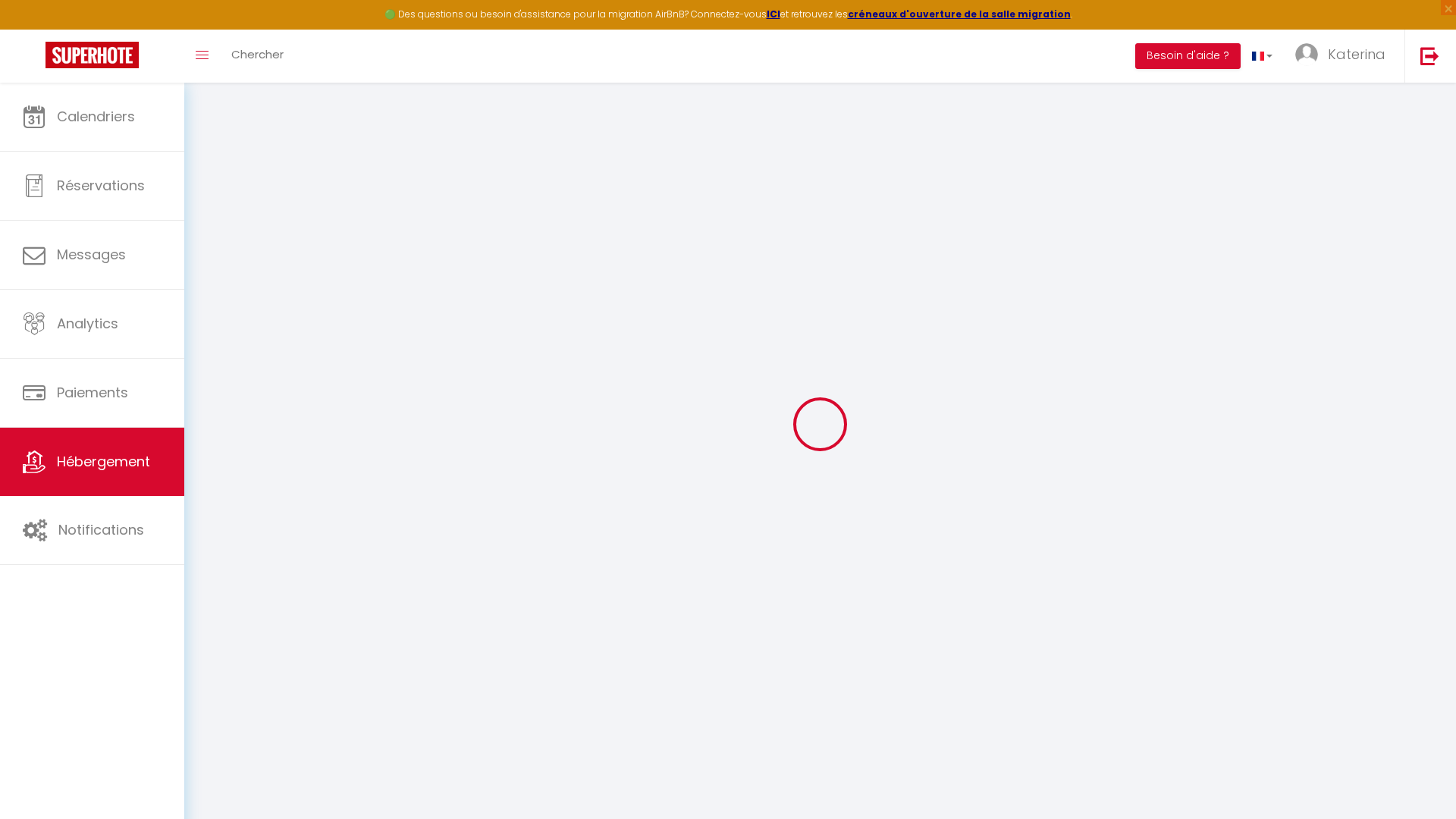
checkbox input "false"
type input "0"
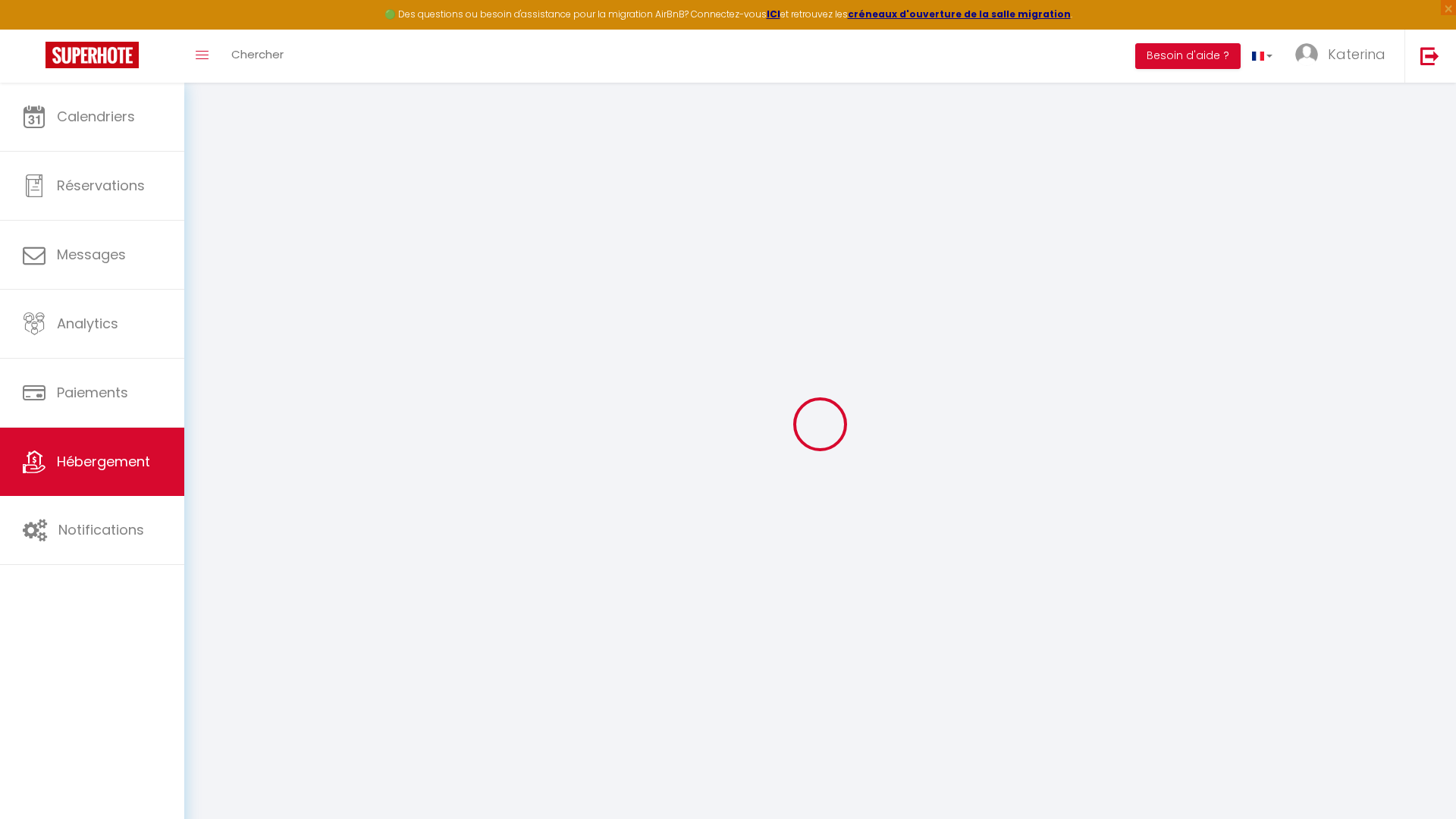
select select
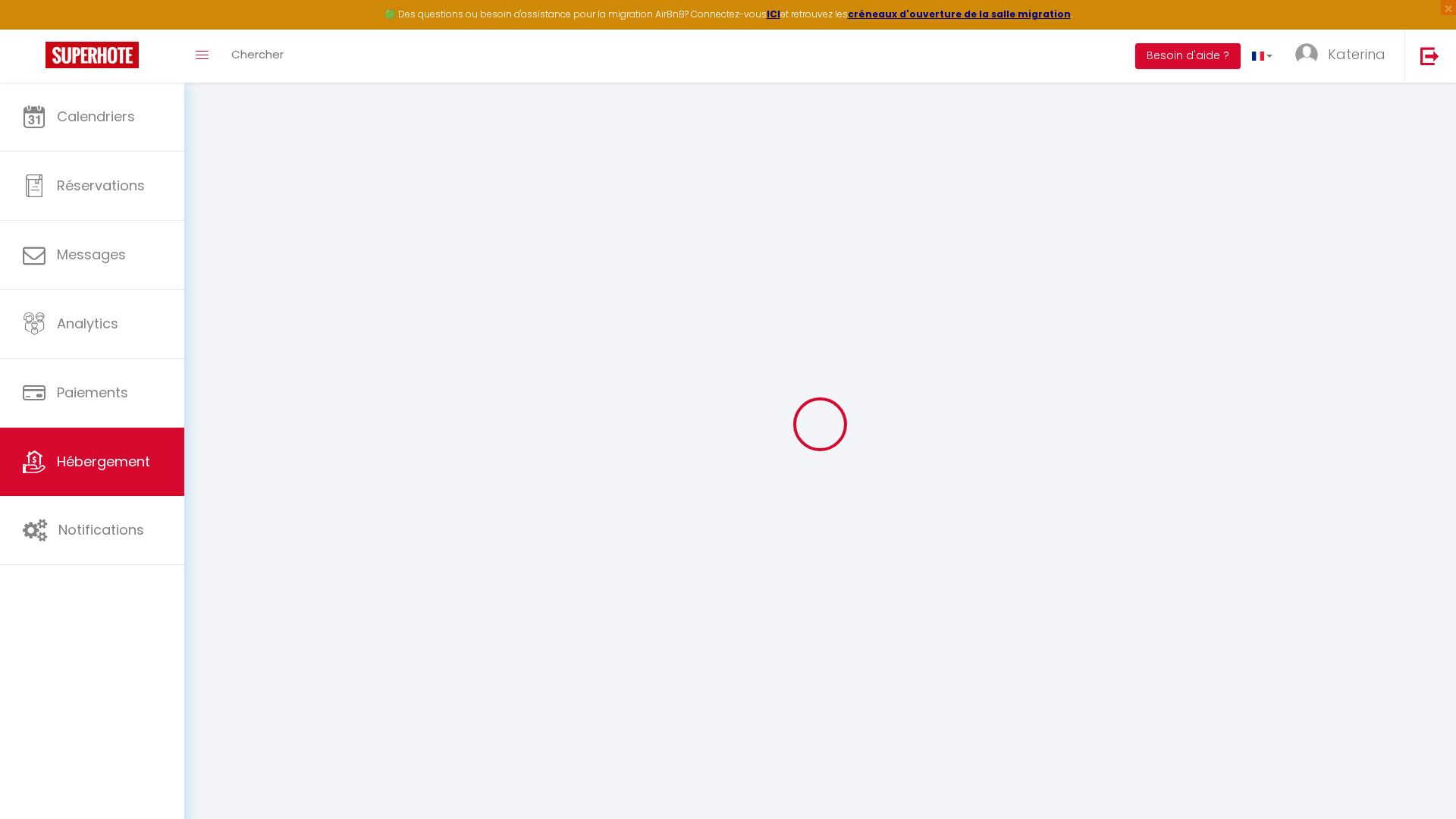
checkbox input "false"
select select
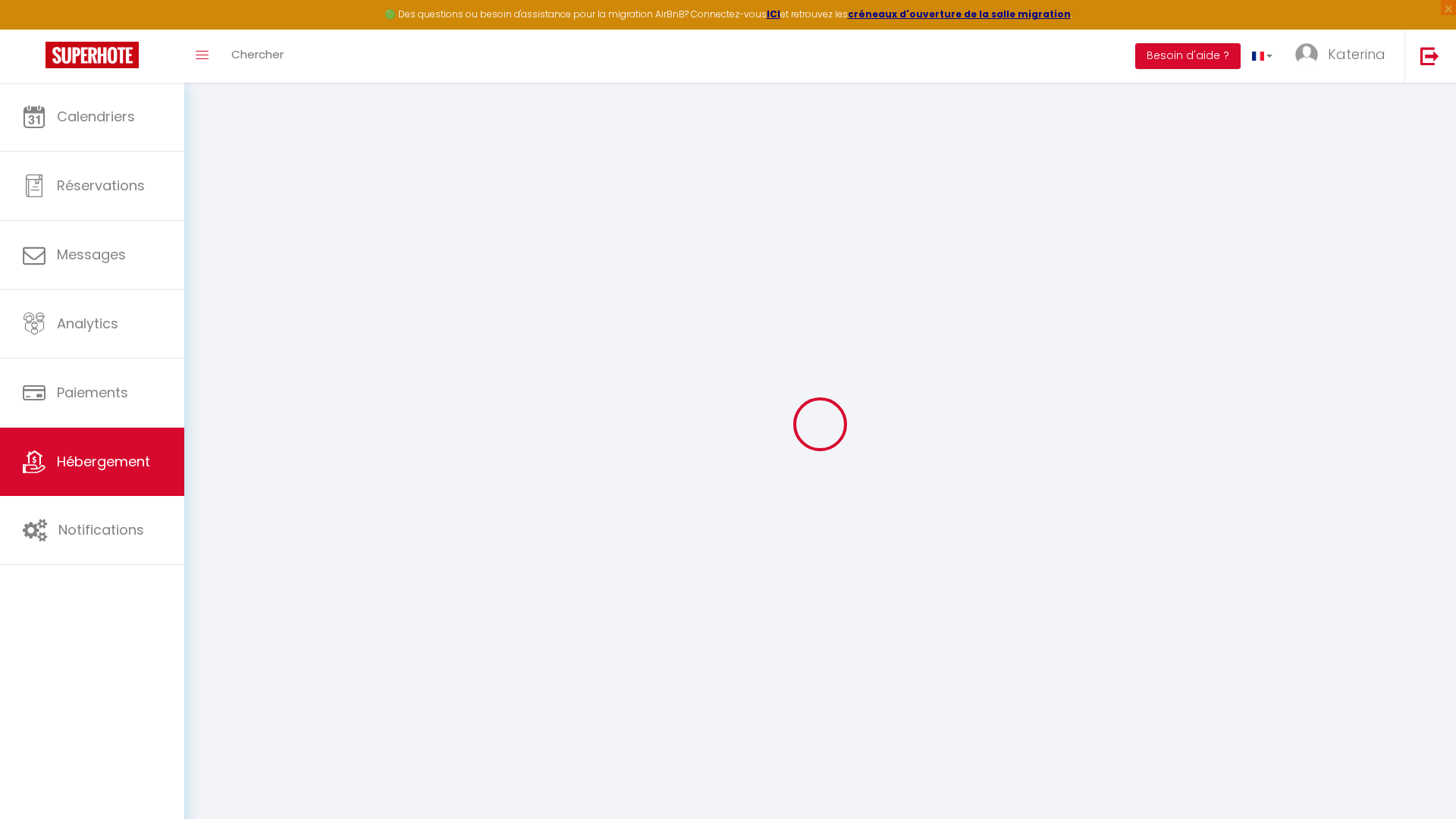
select select
checkbox input "false"
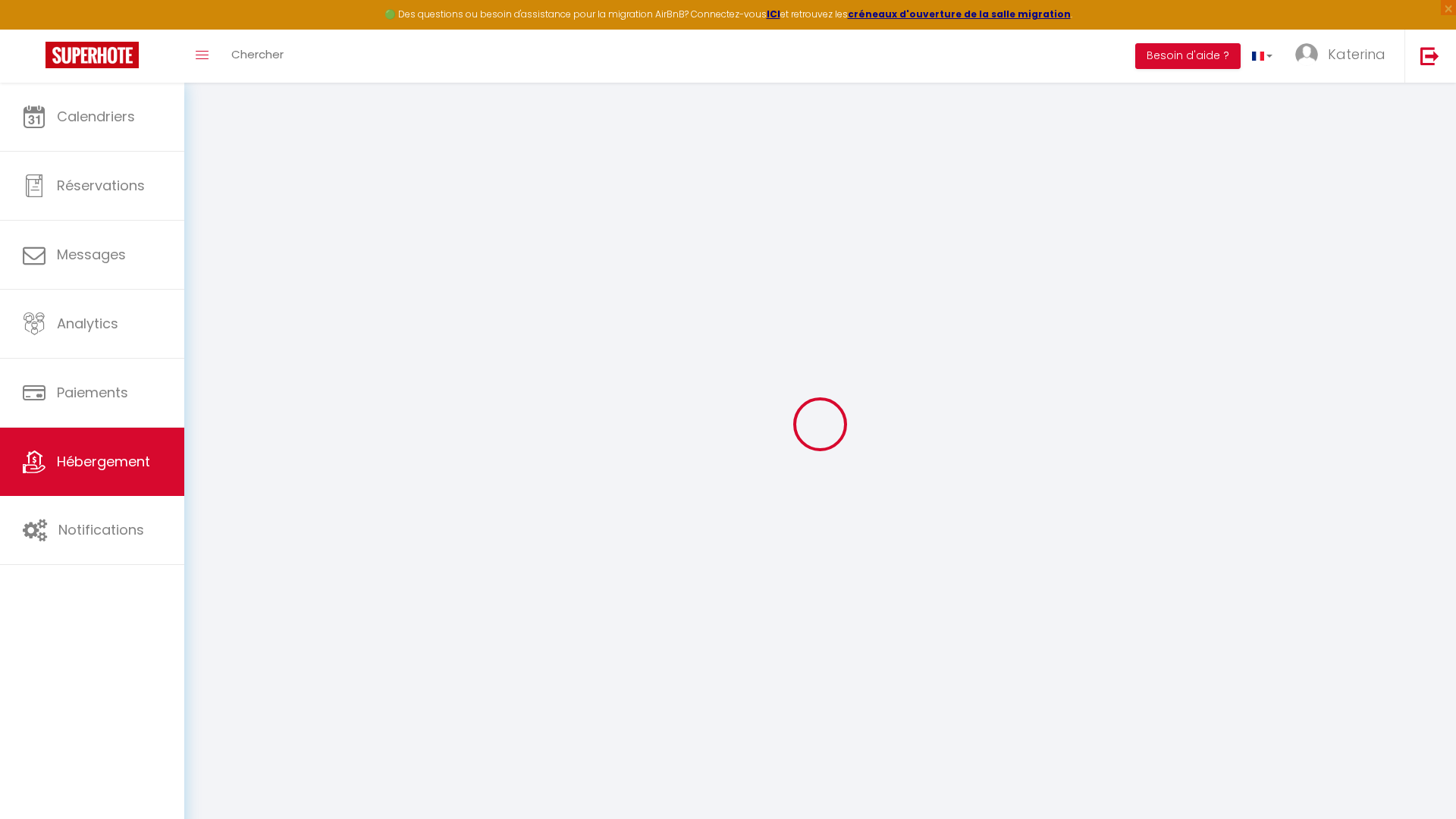
checkbox input "false"
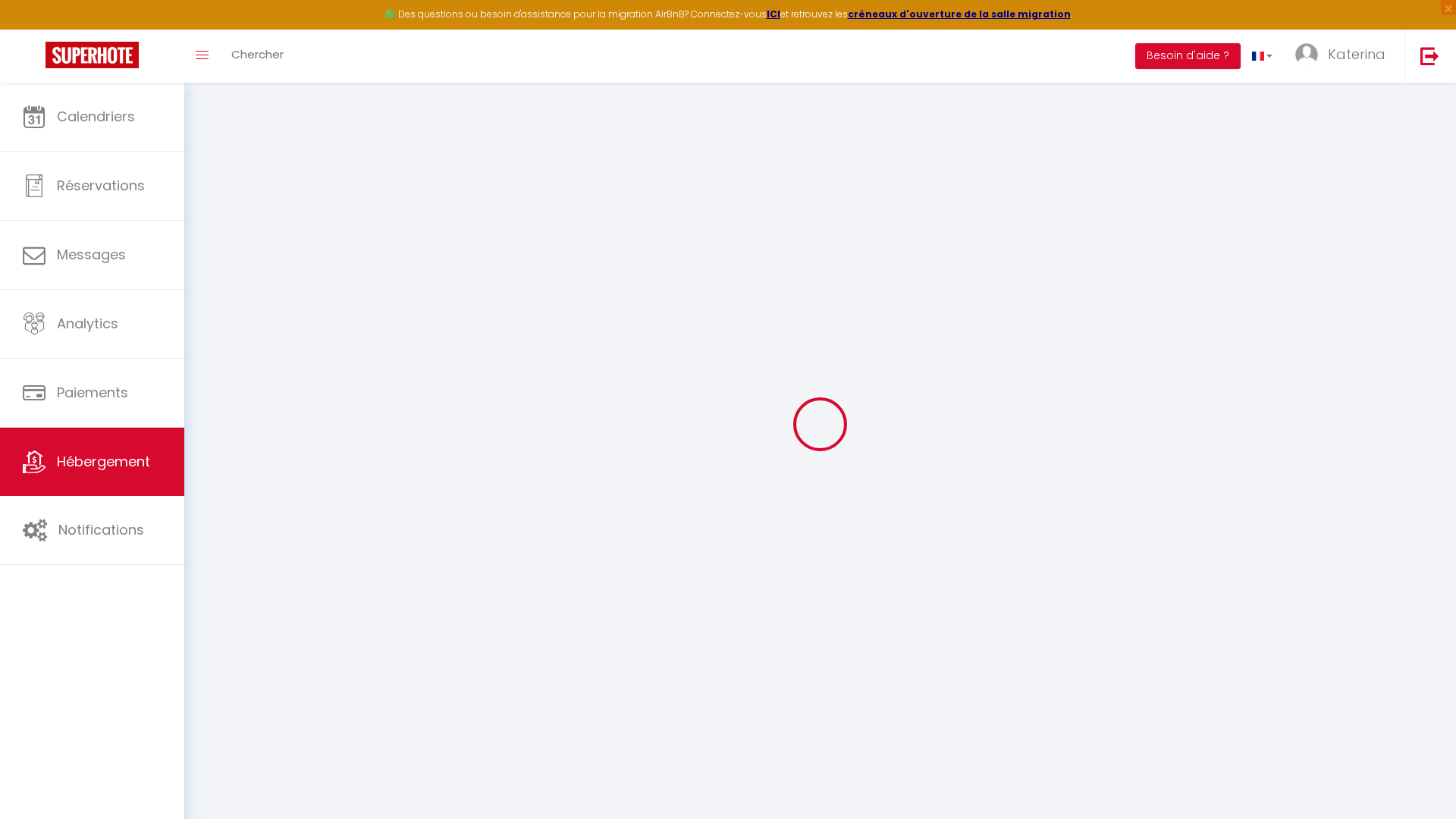
checkbox input "false"
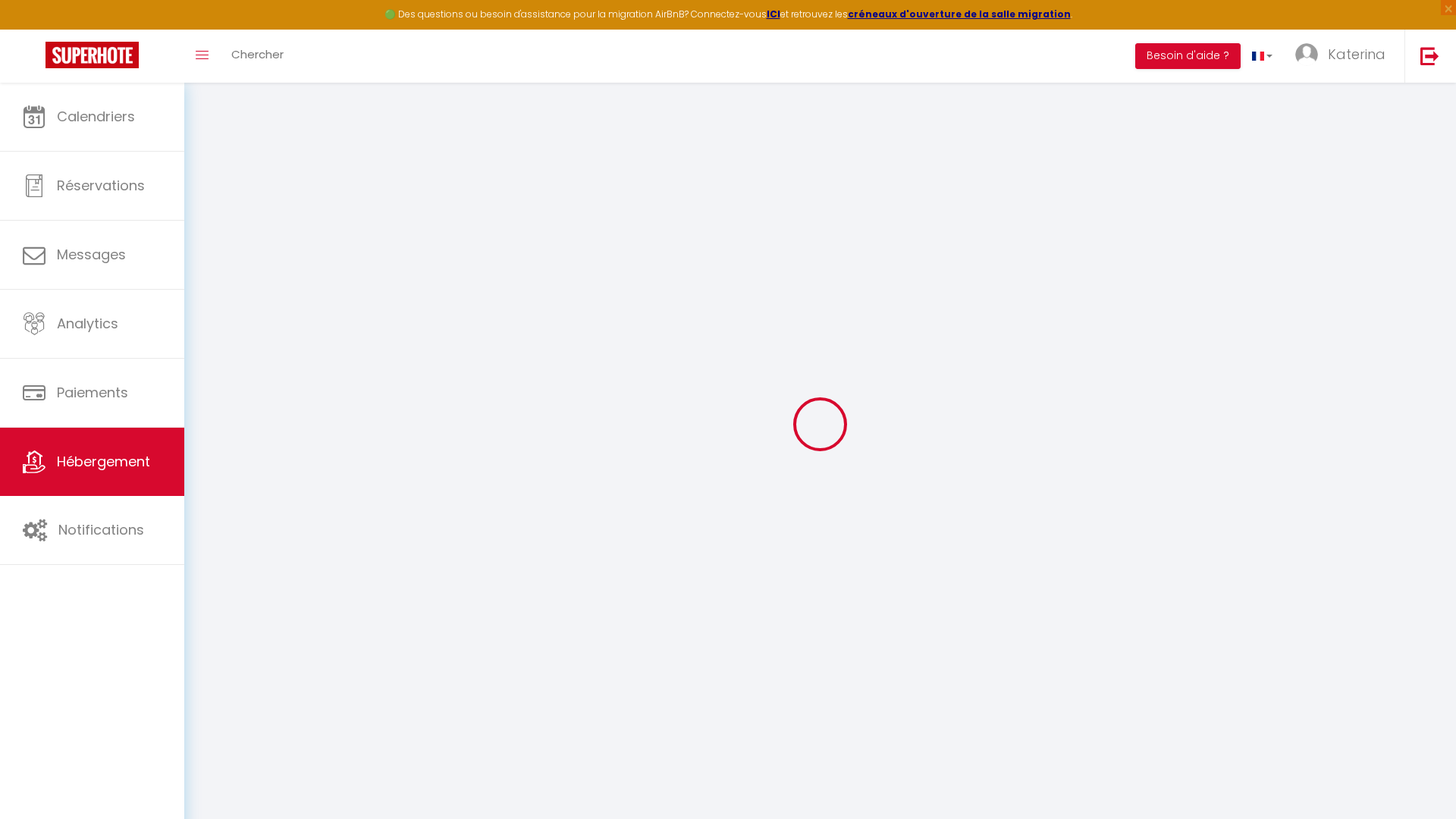
checkbox input "false"
select select
checkbox input "false"
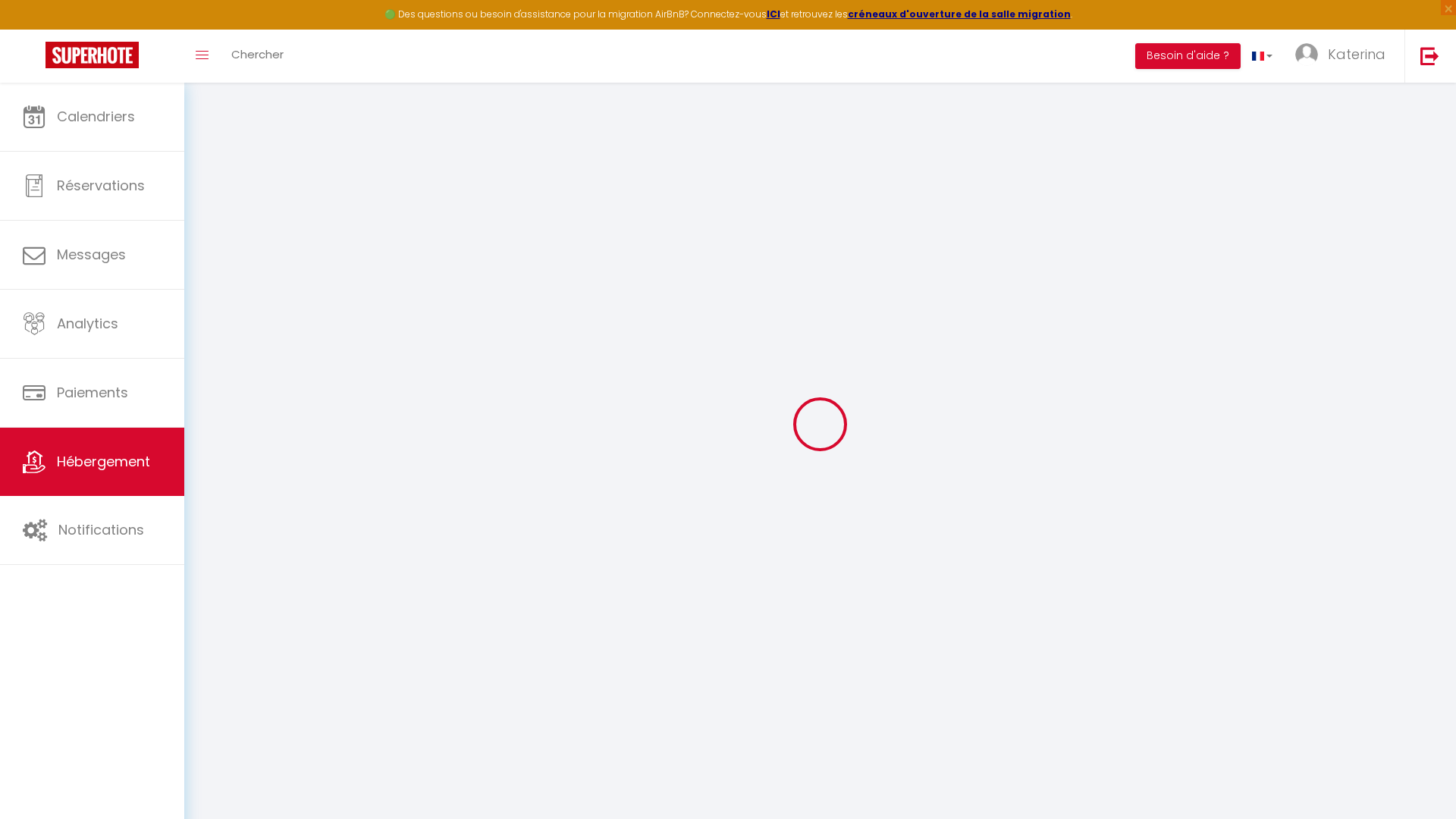
checkbox input "false"
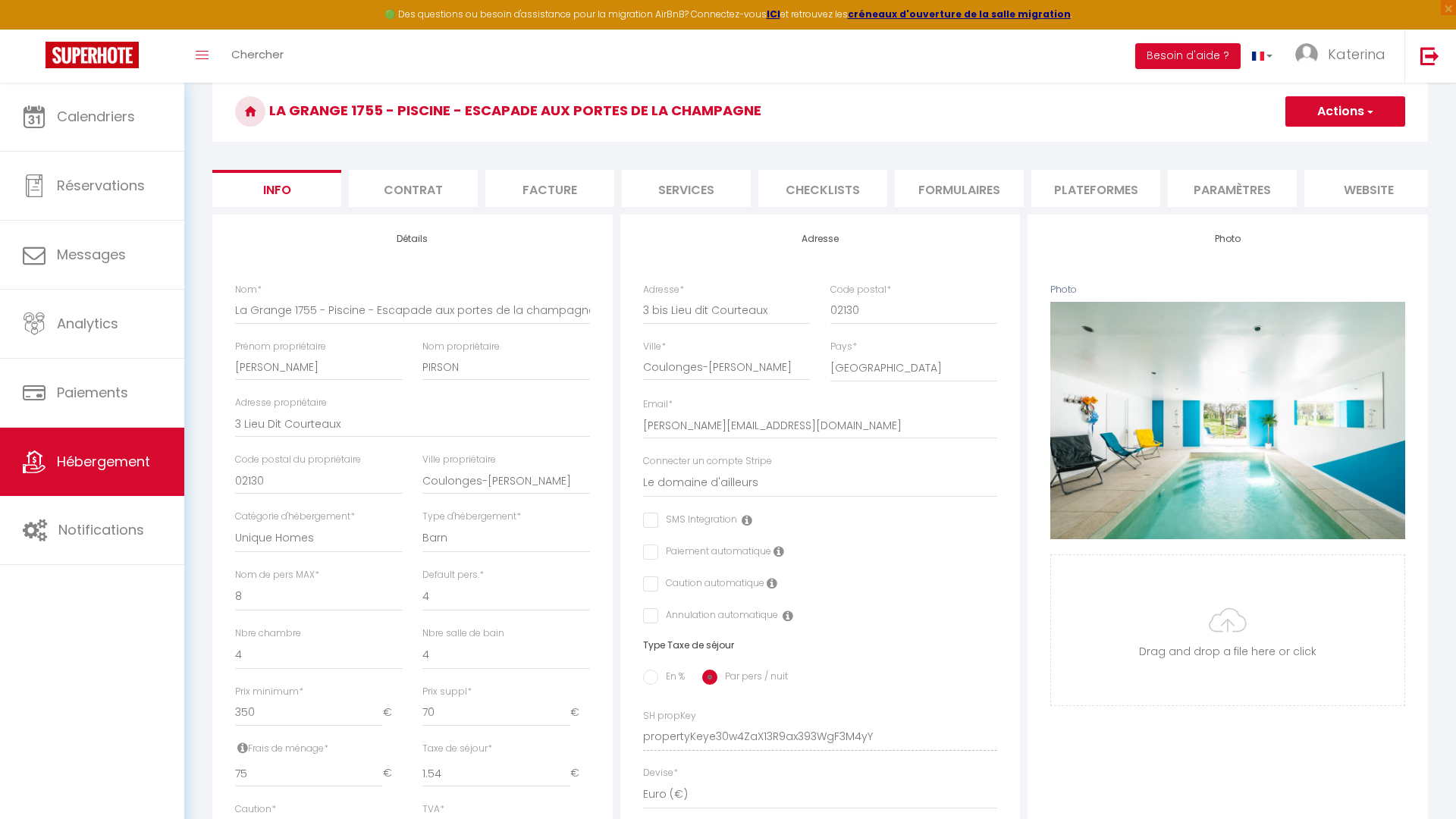
scroll to position [121, 0]
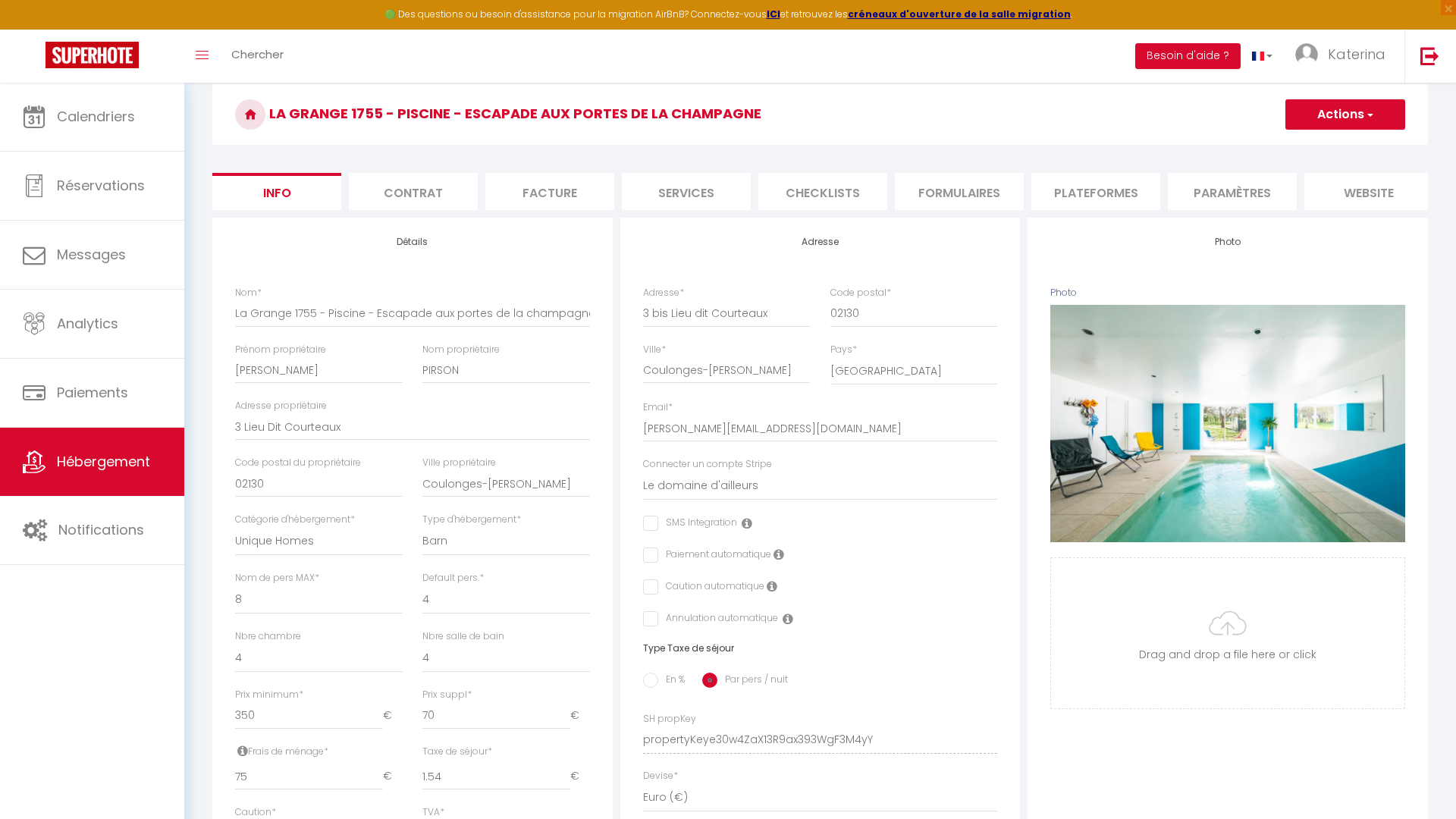
click at [1297, 112] on button "Actions" at bounding box center [1345, 114] width 120 height 30
click at [1288, 149] on input "Enregistrer" at bounding box center [1285, 147] width 56 height 15
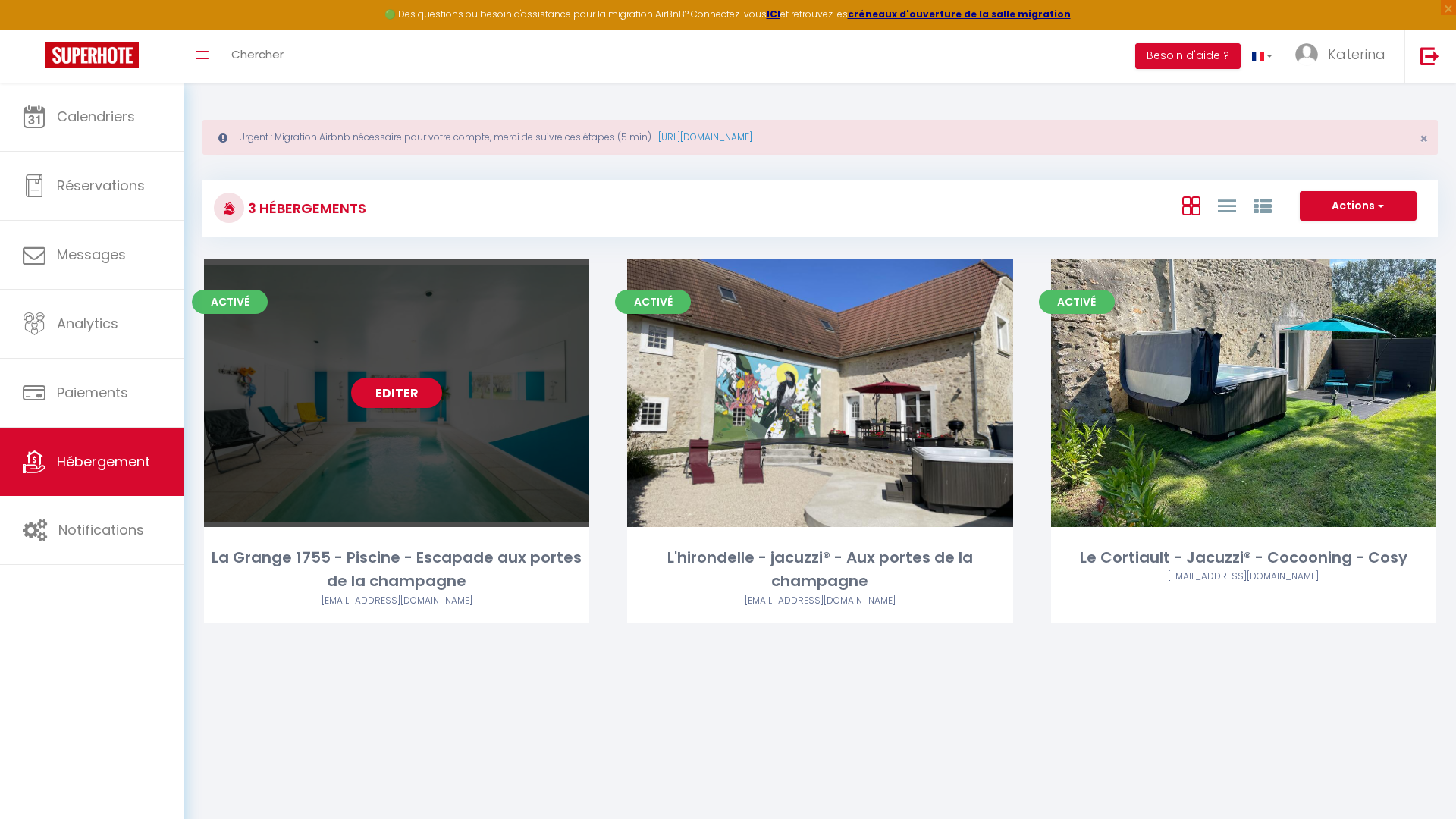
click at [374, 436] on div "Editer" at bounding box center [396, 393] width 385 height 268
select select "3"
select select "2"
select select "1"
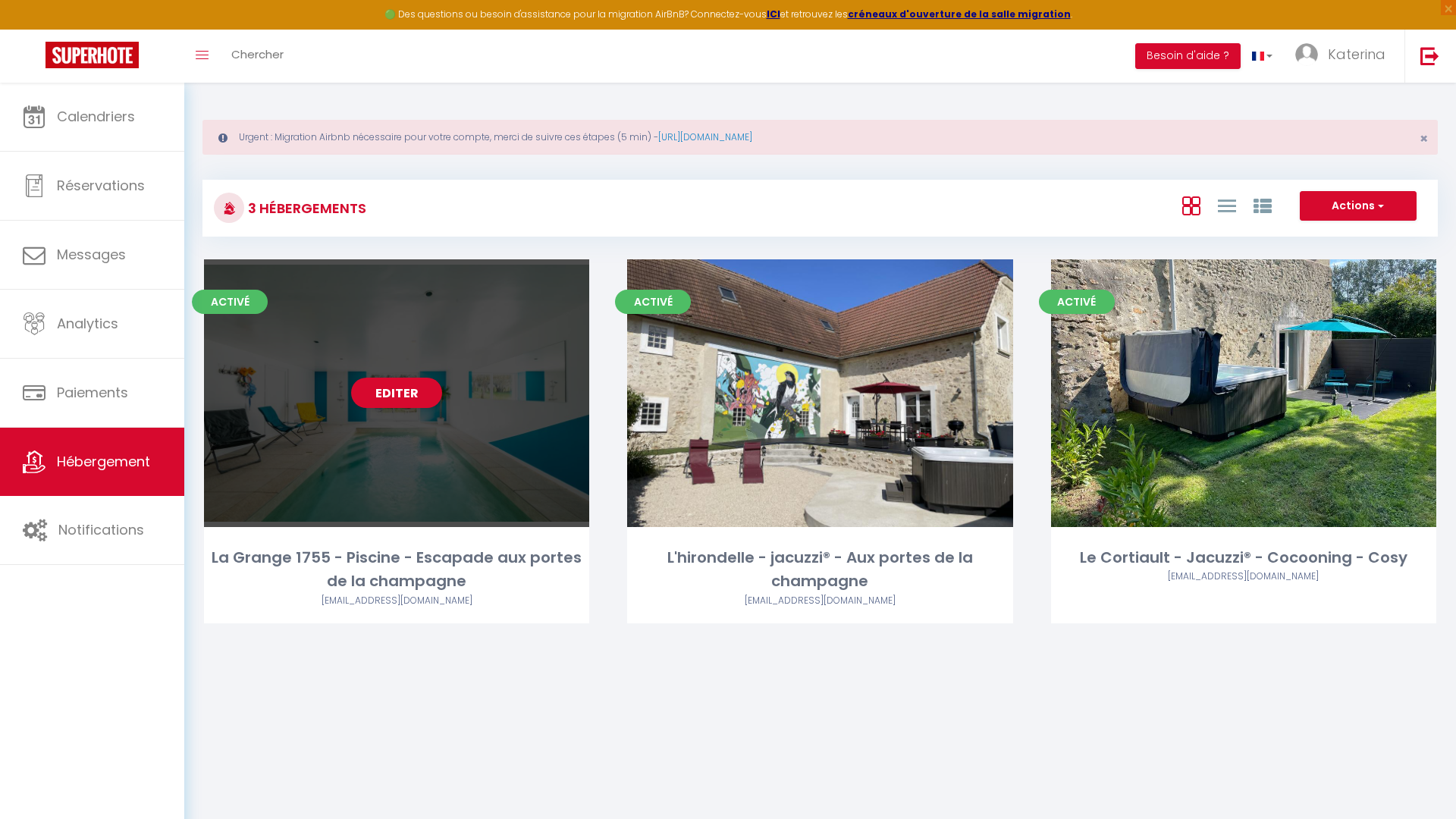
select select
select select "28"
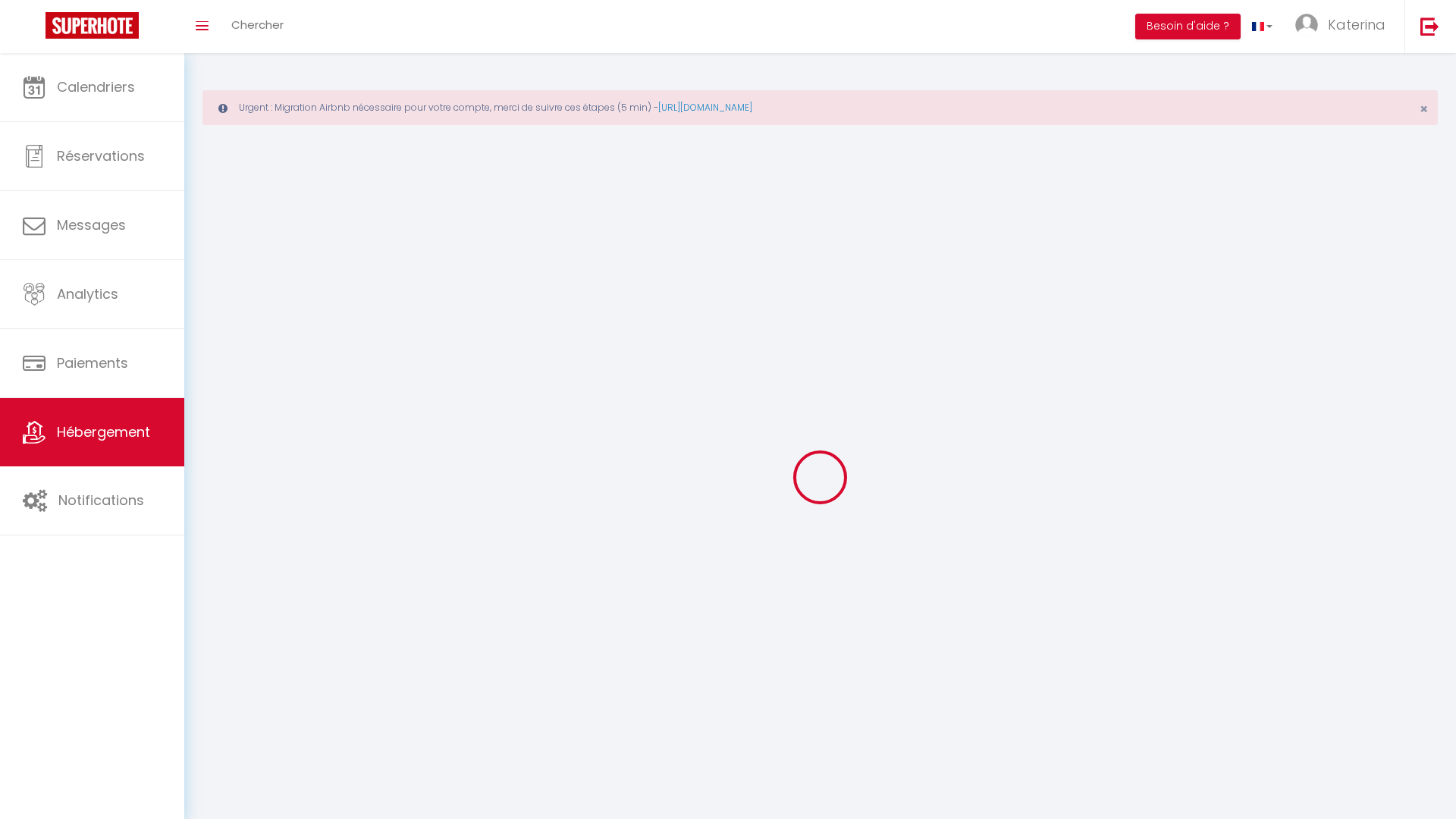
select select
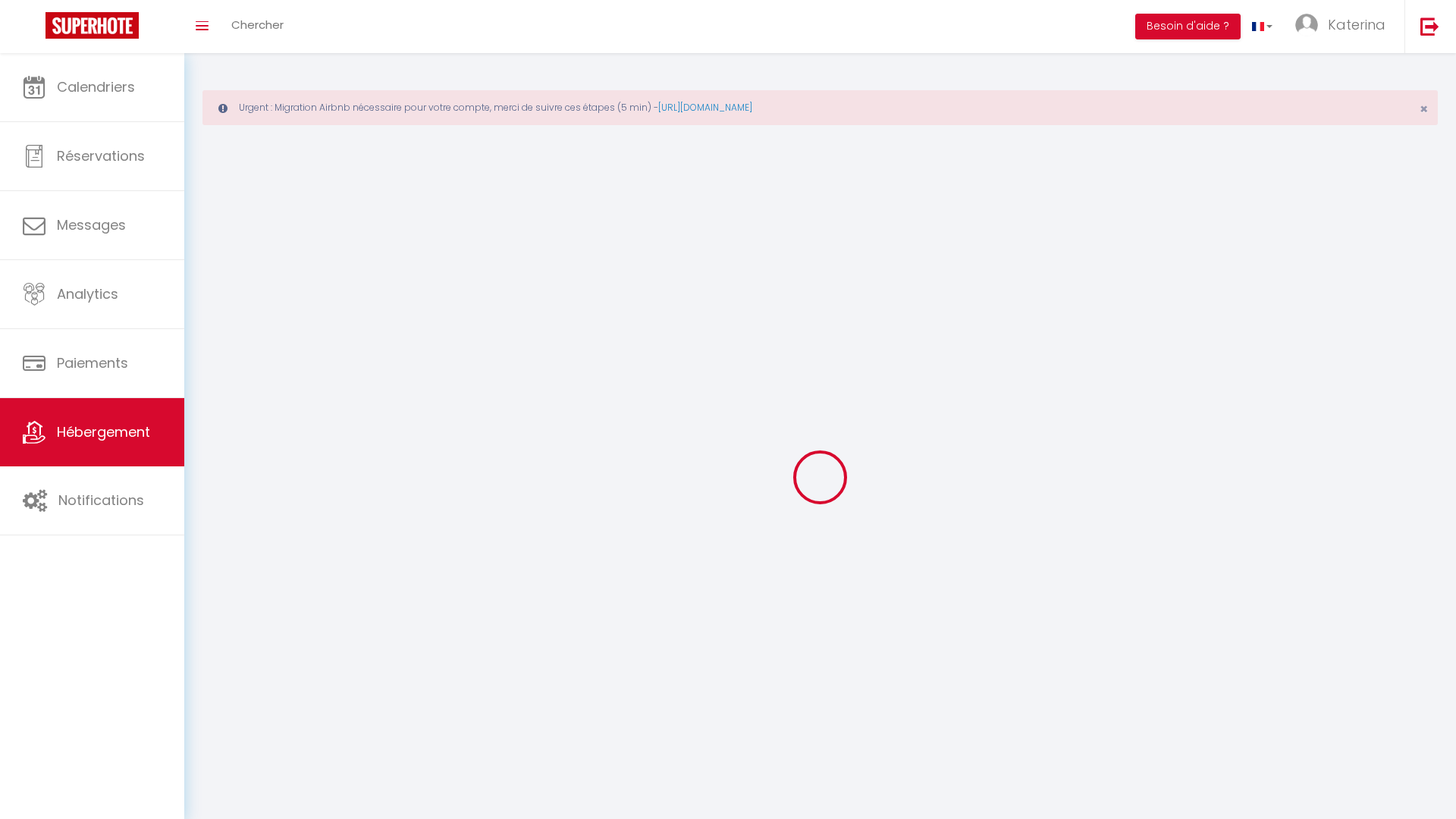
select select
checkbox input "false"
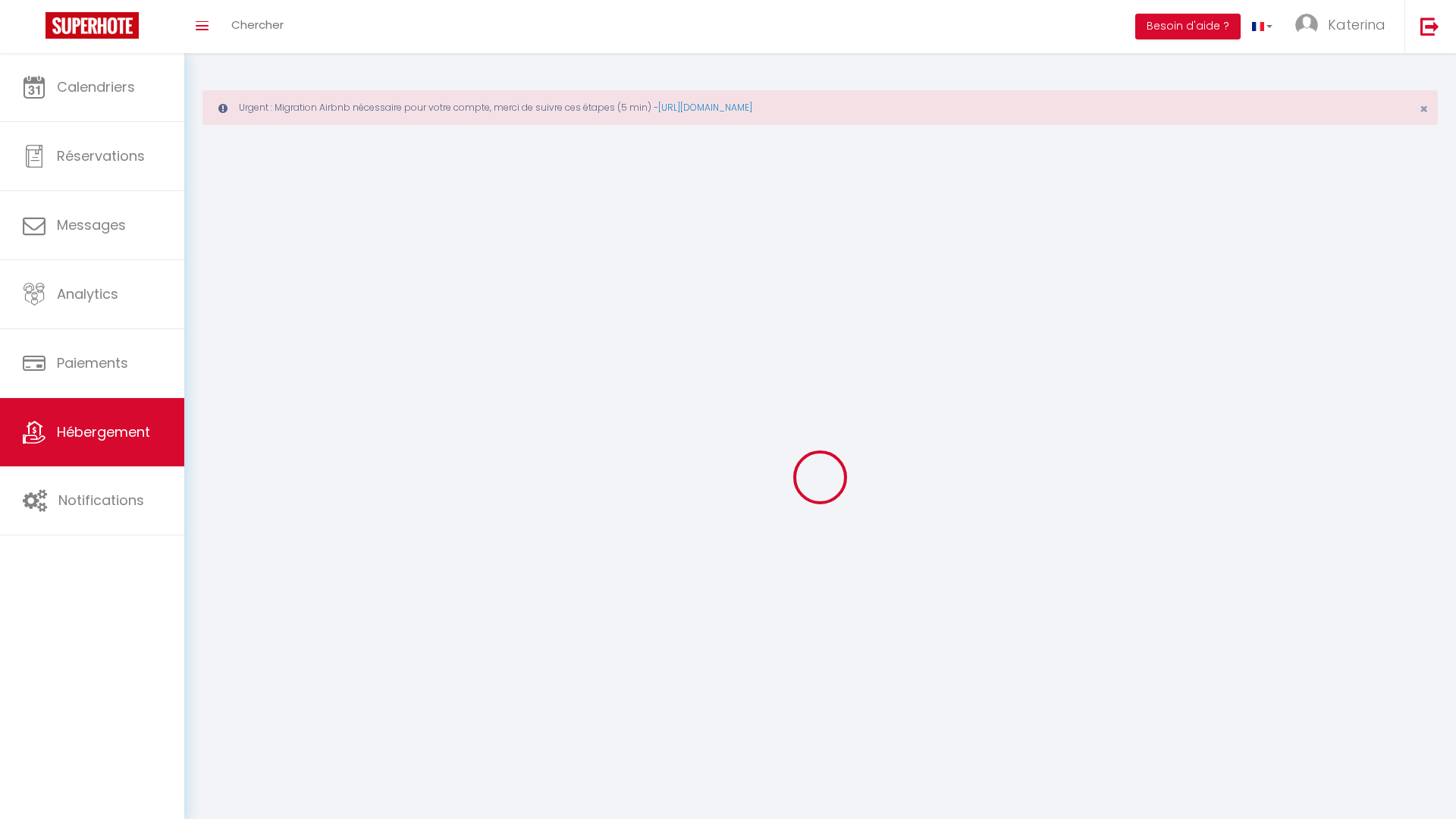
select select
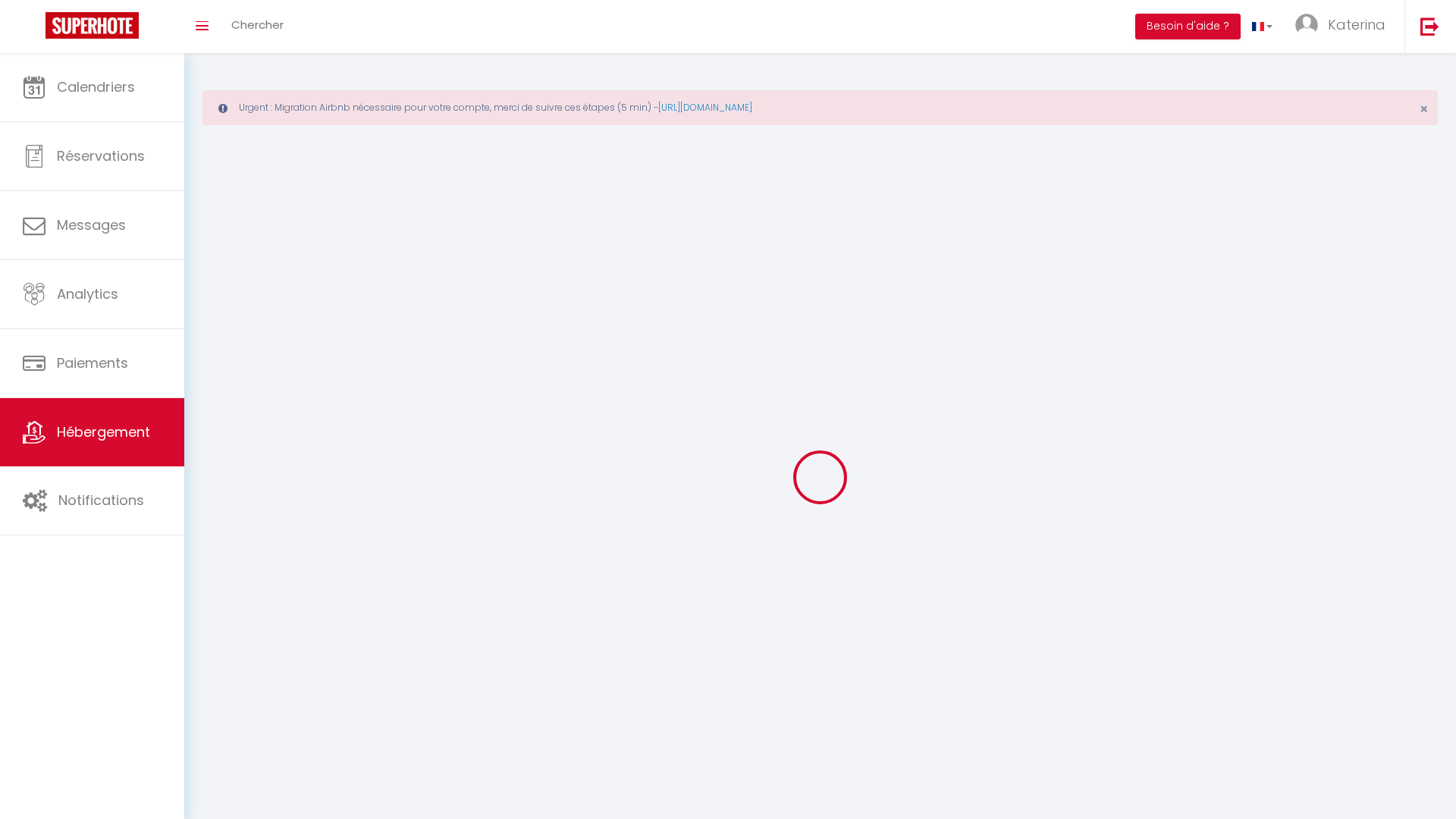
select select
checkbox input "false"
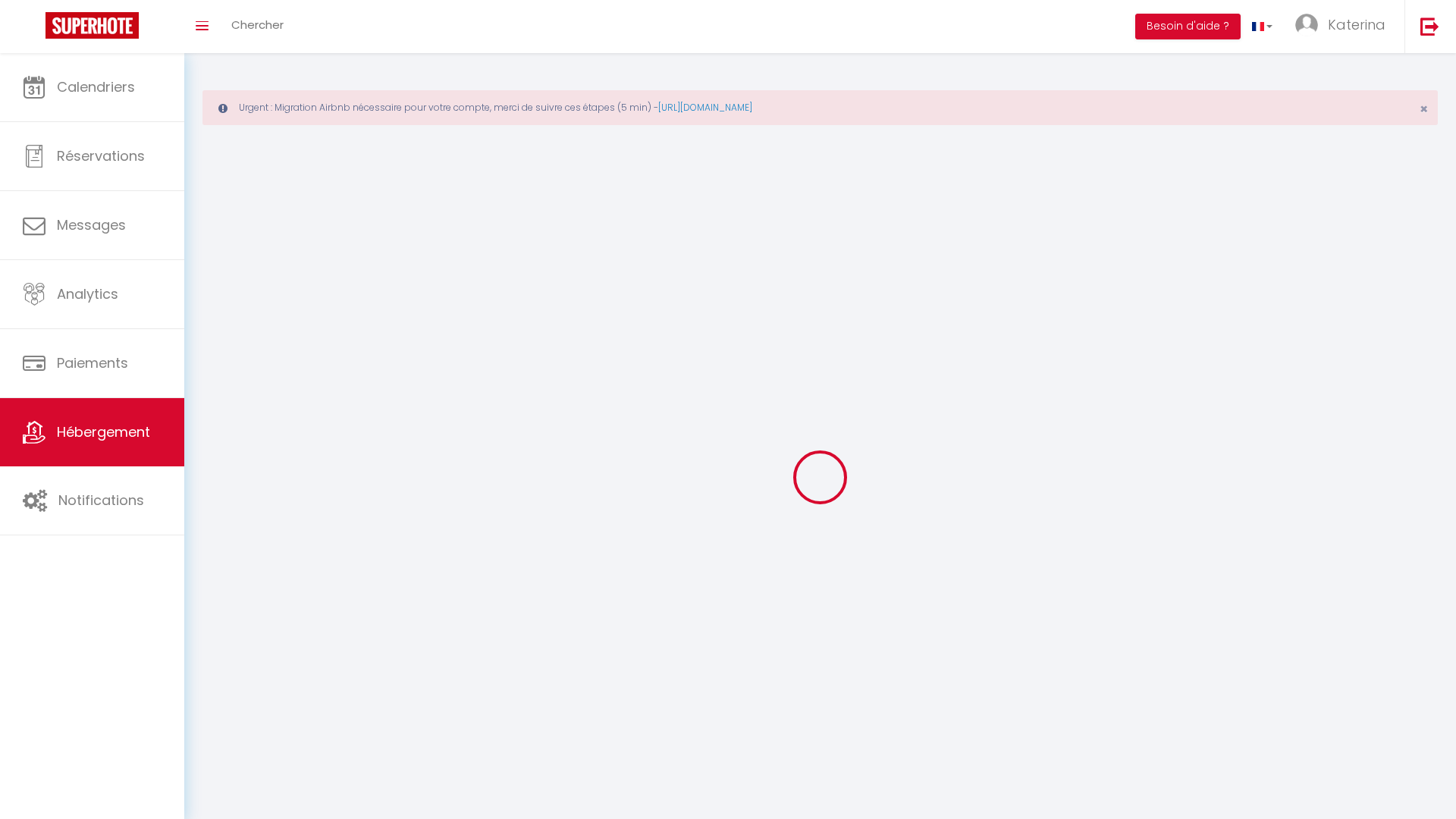
checkbox input "false"
select select
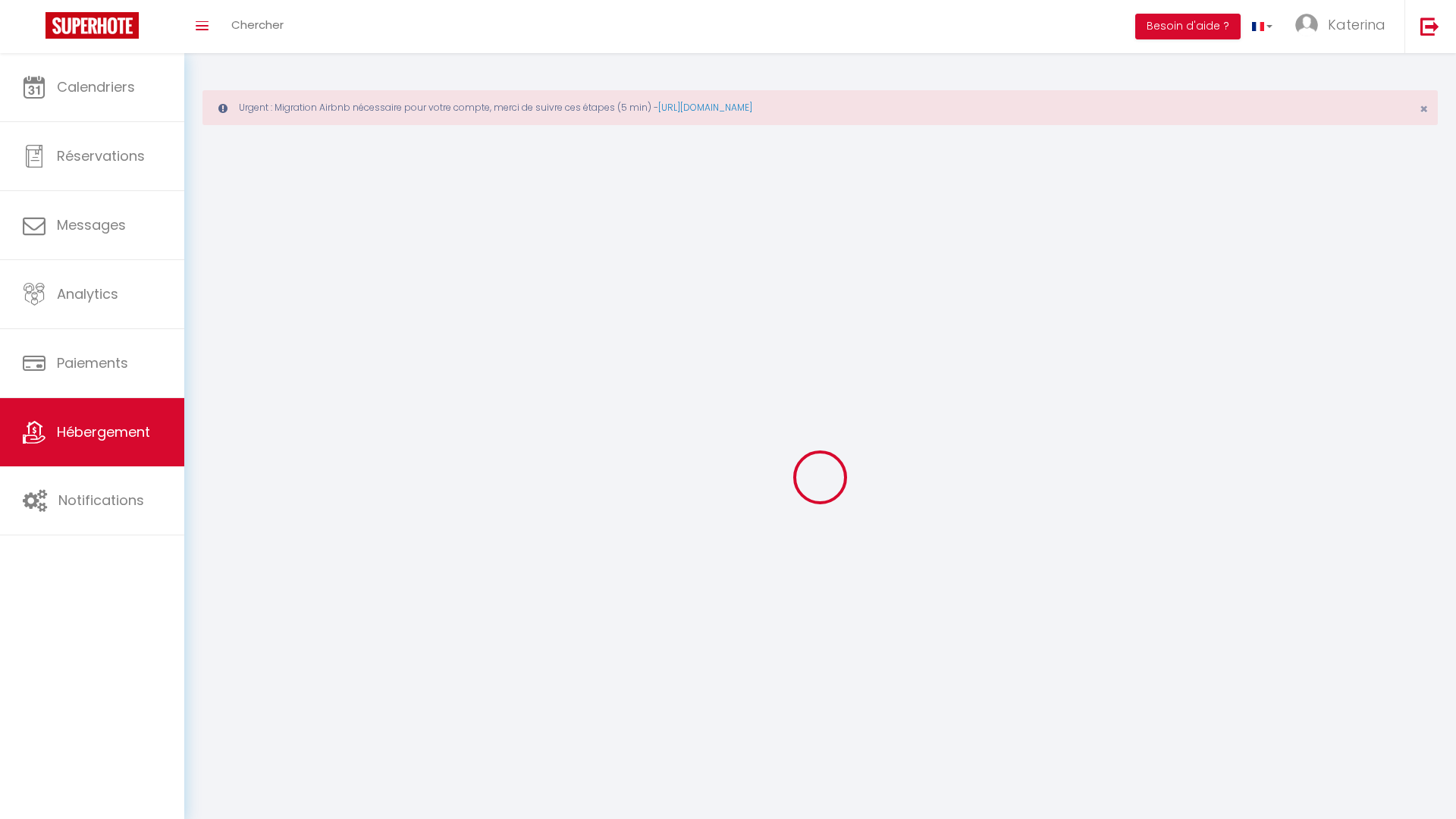
select select
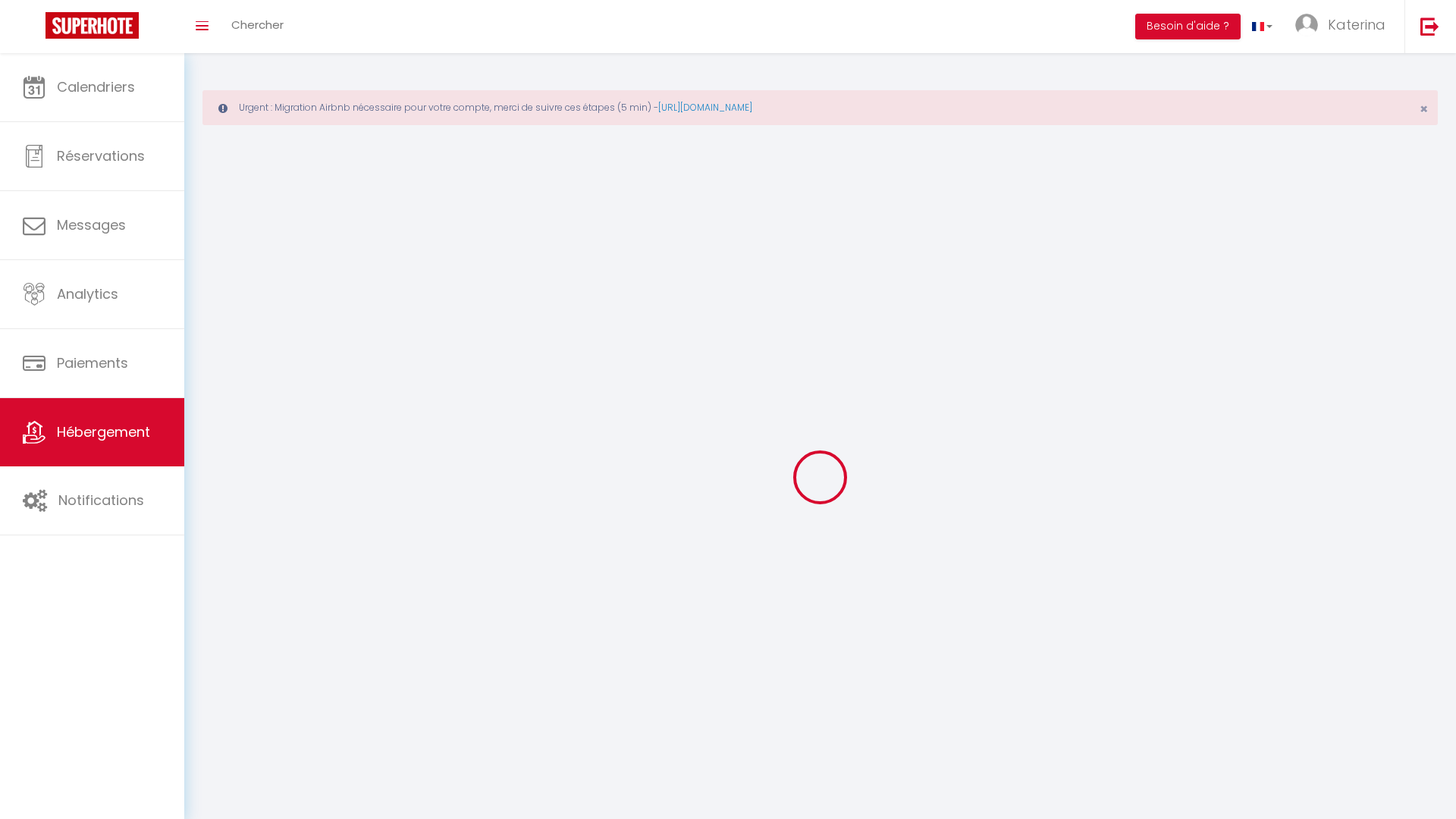
checkbox input "false"
select select
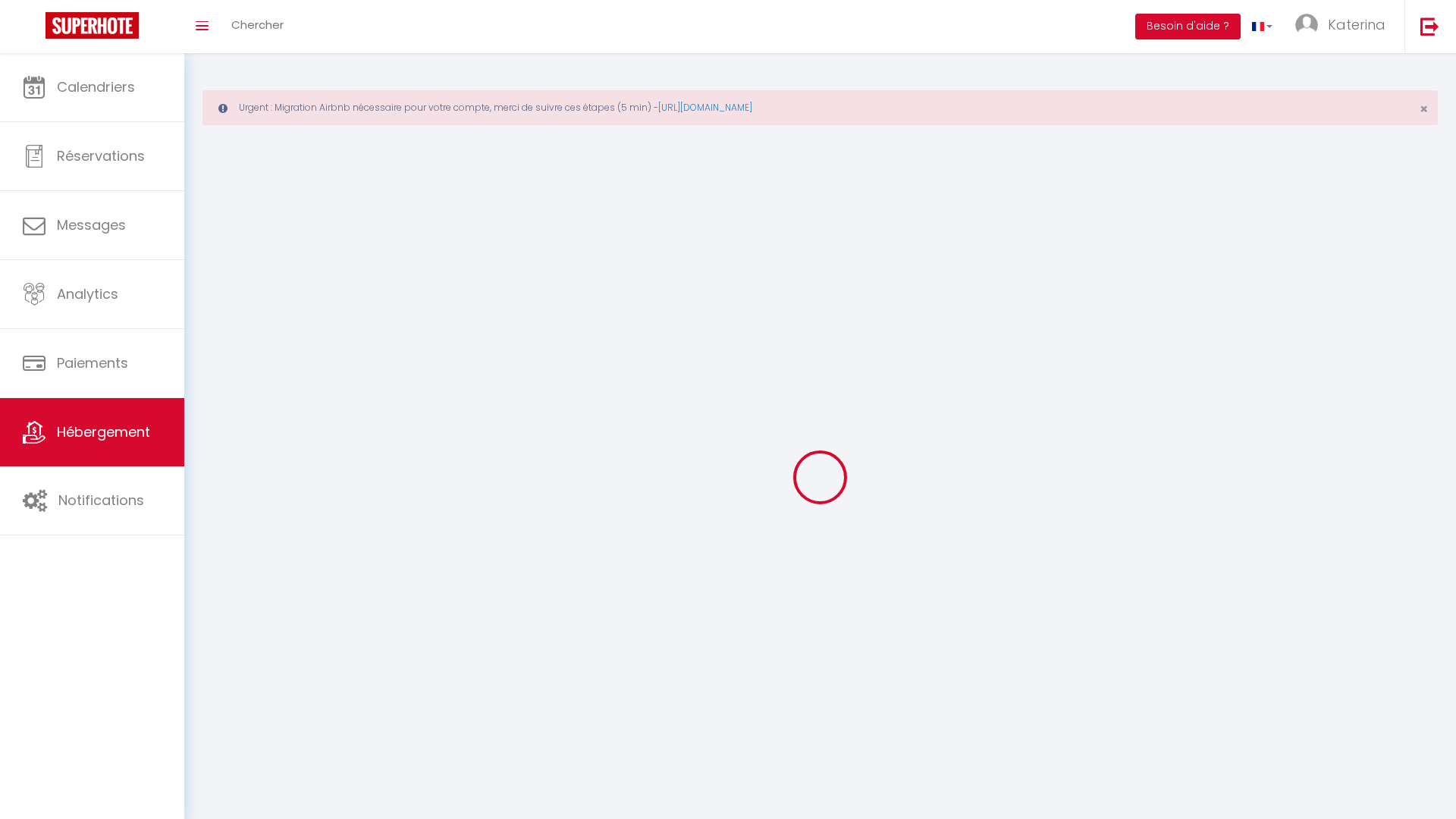
select select
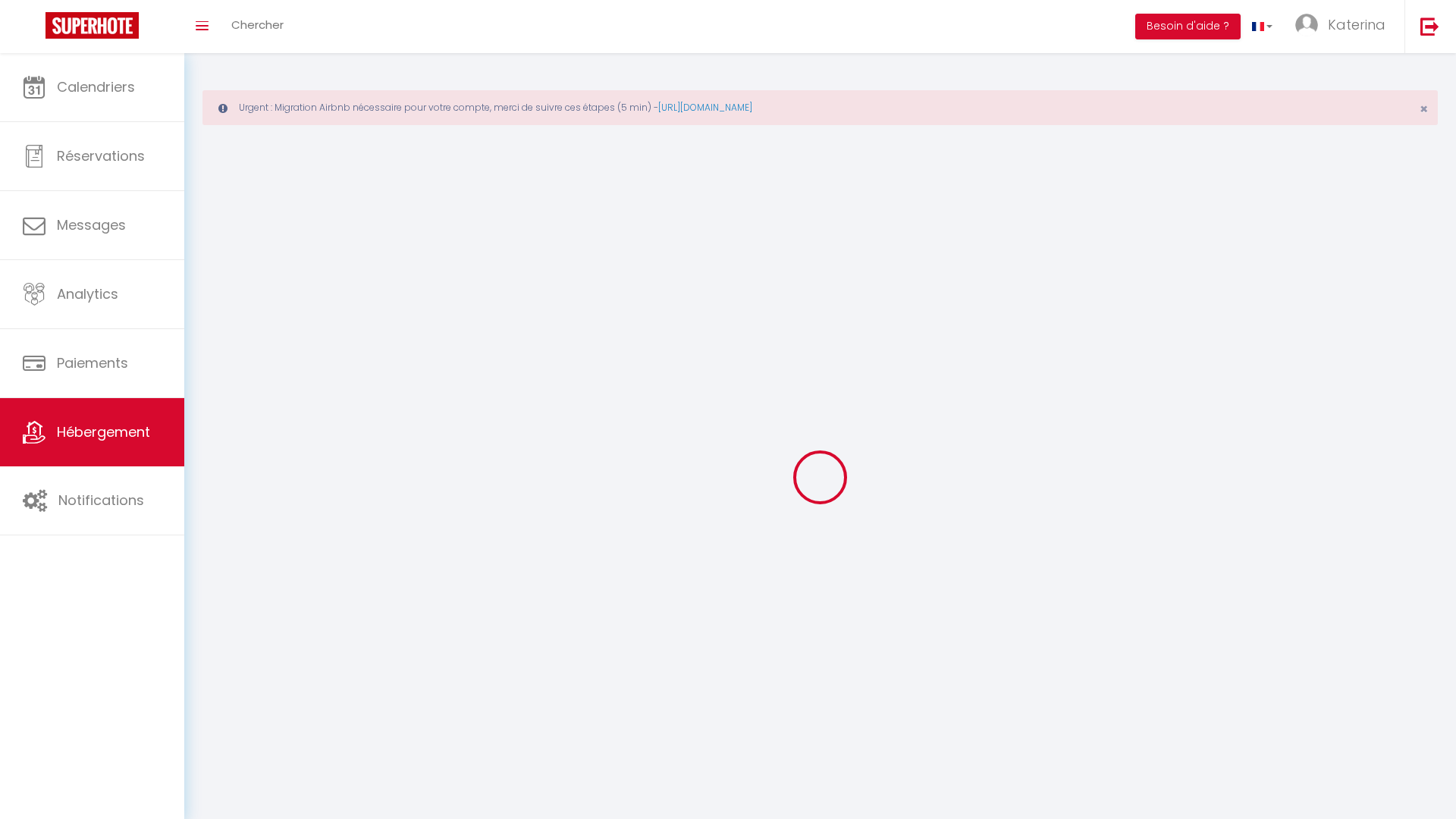
select select
checkbox input "false"
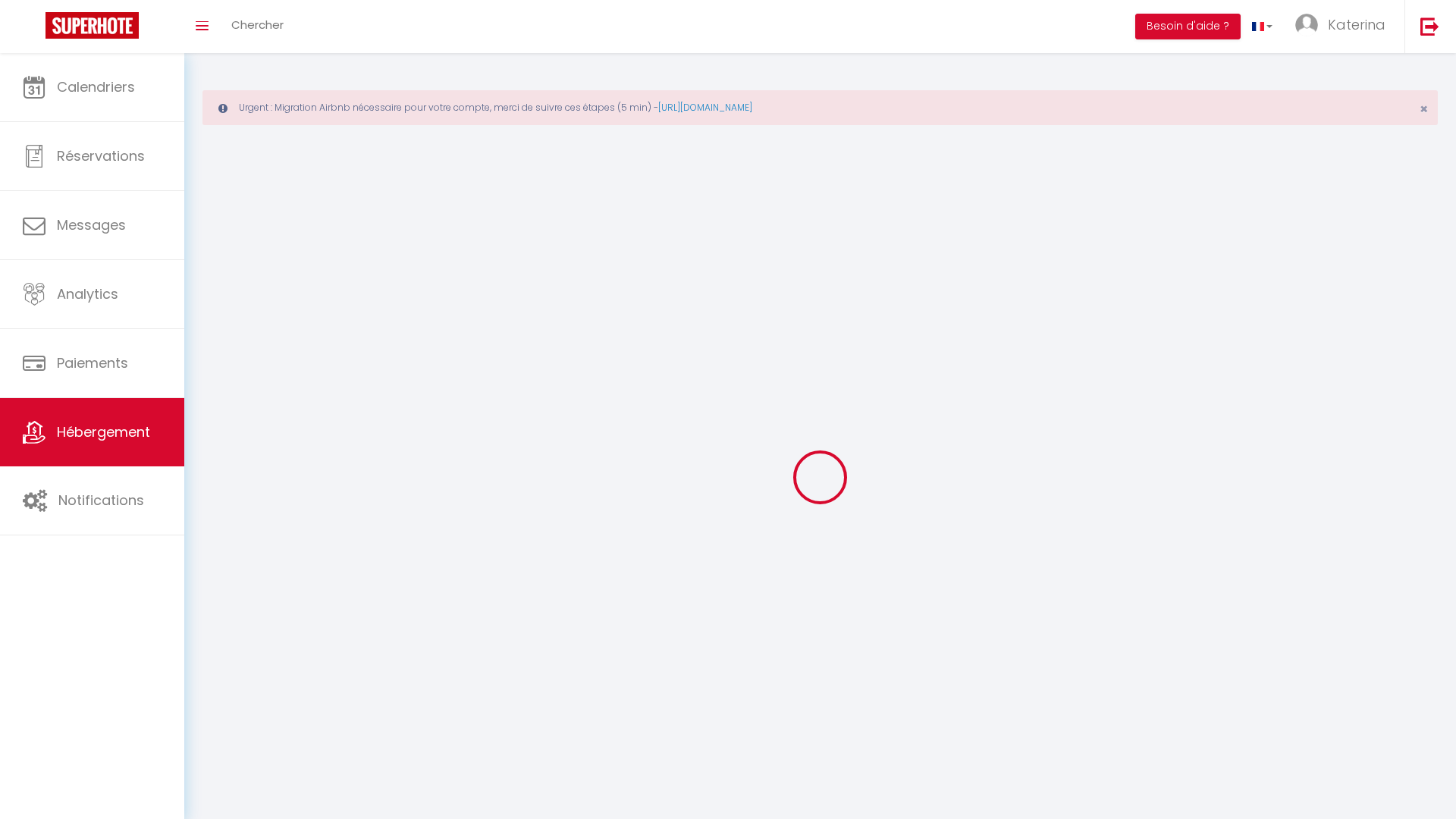
checkbox input "false"
select select
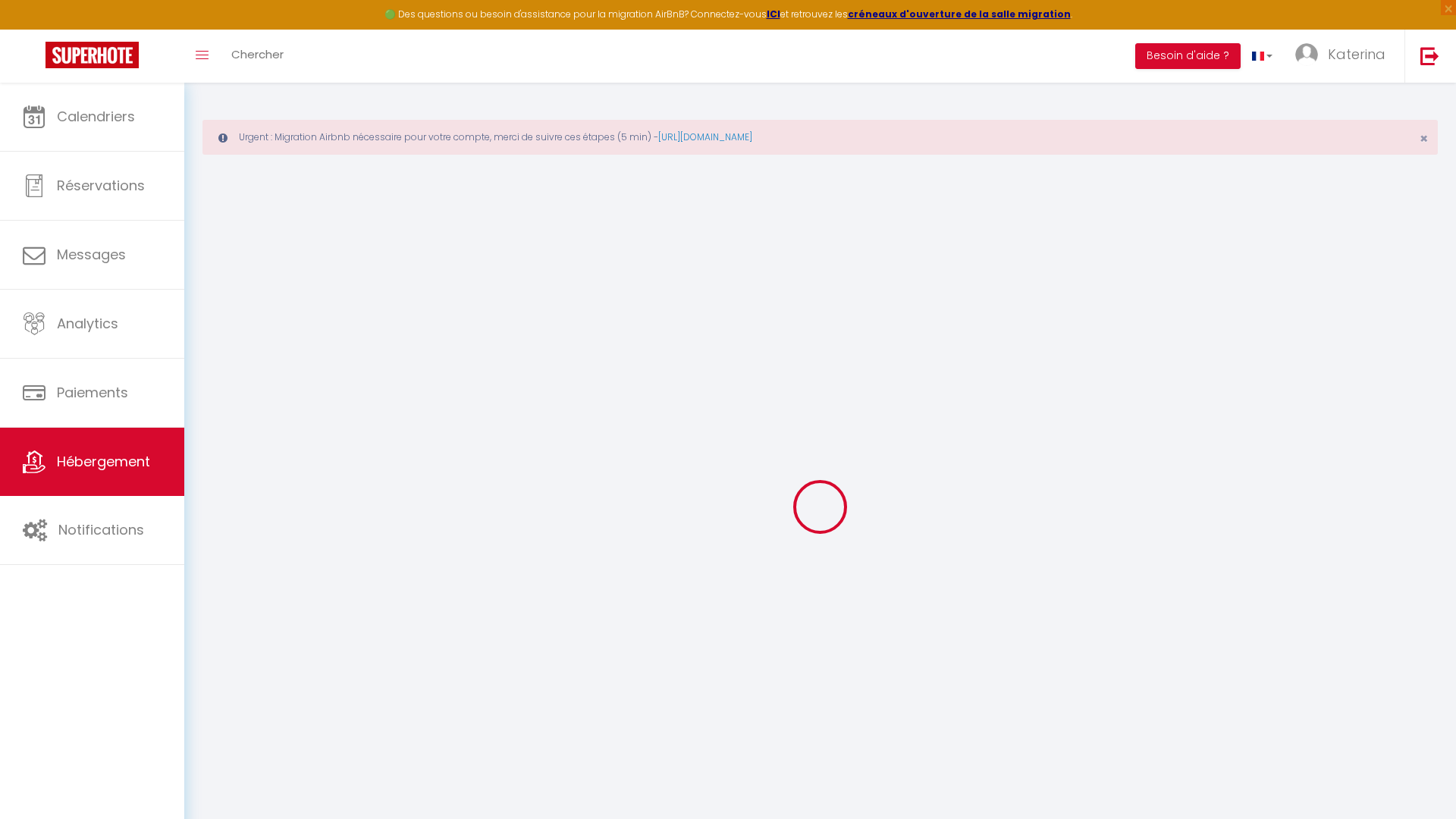
select select
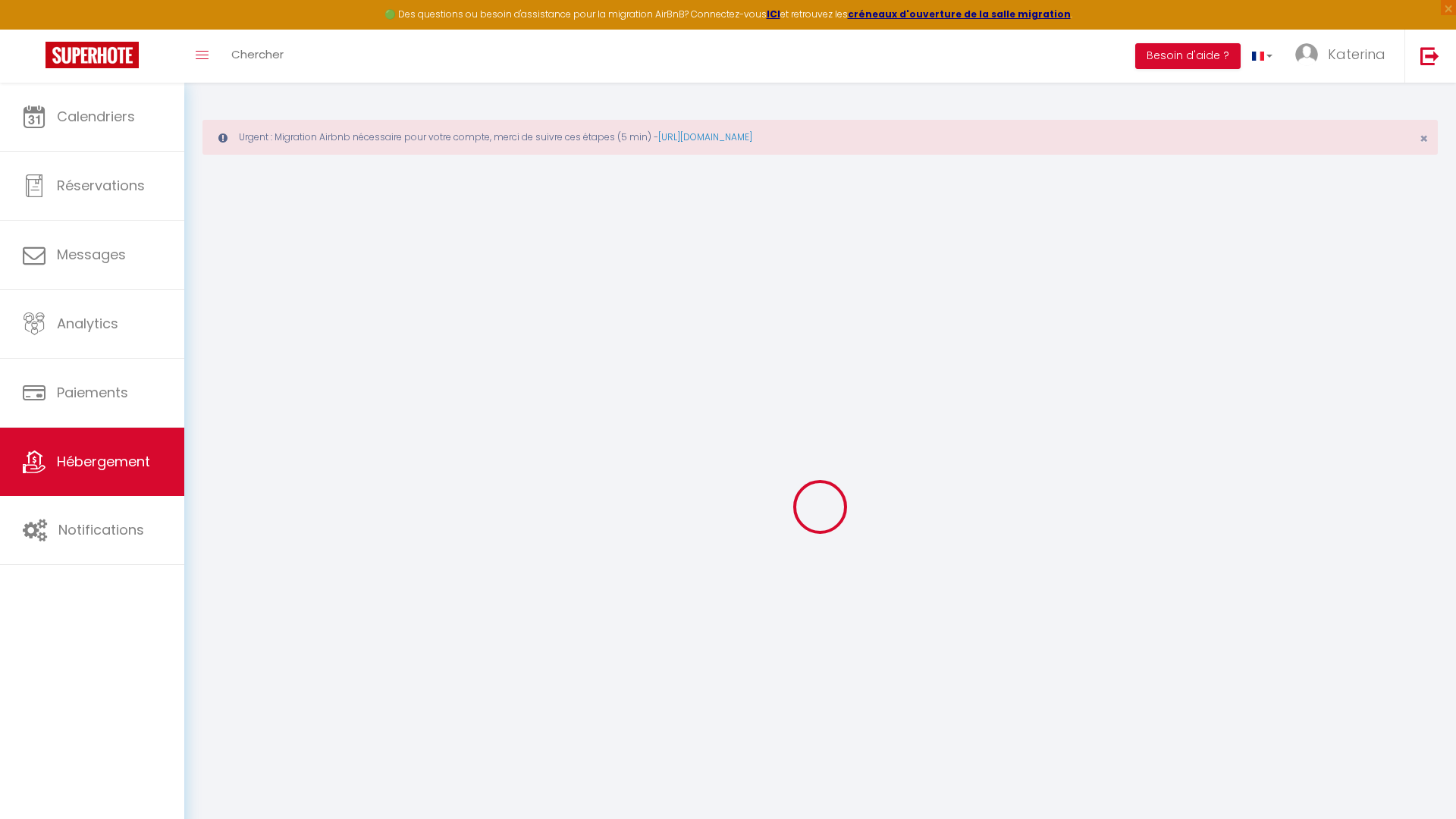
select select
checkbox input "false"
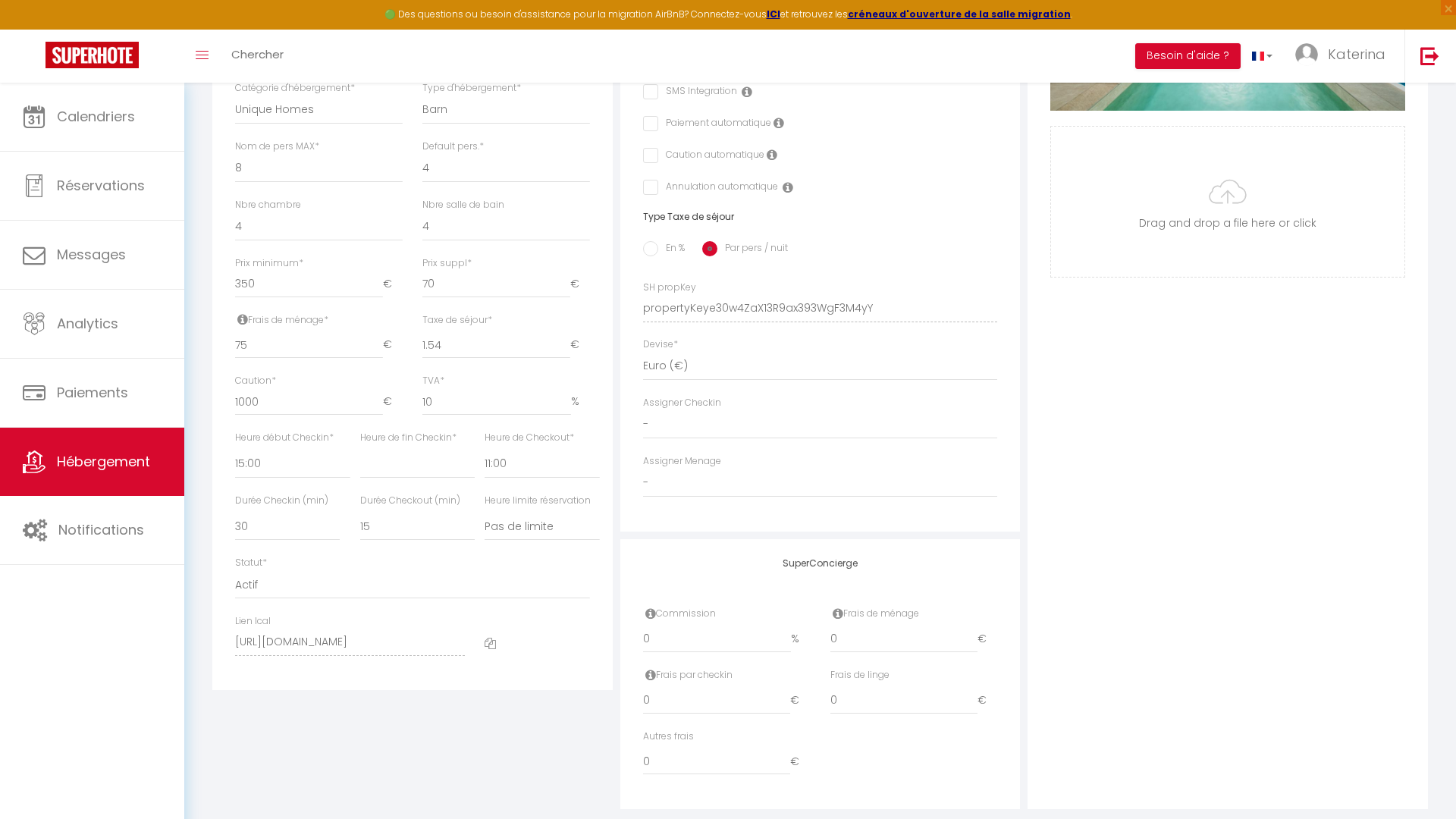
scroll to position [582, 0]
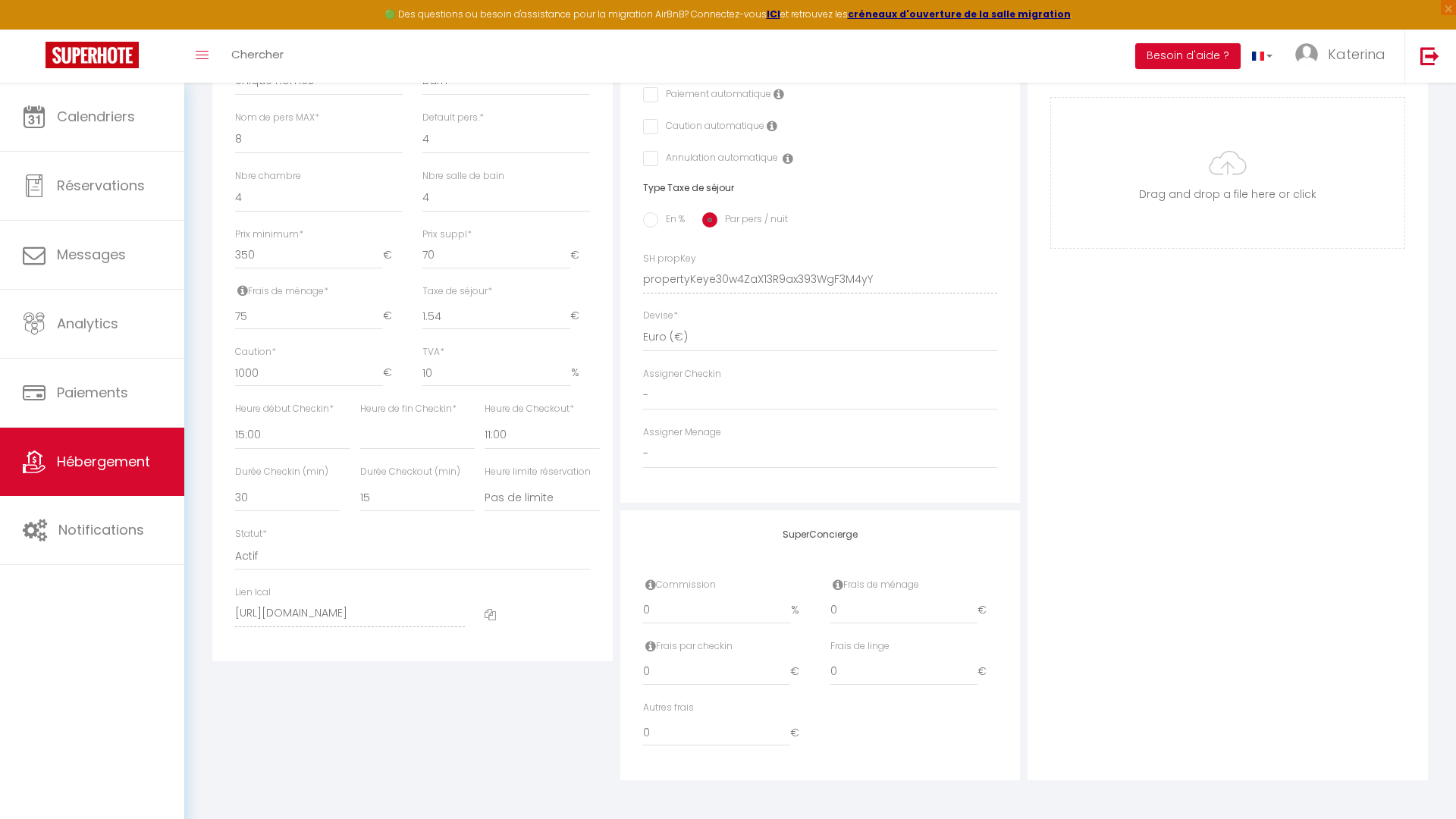
click at [241, 288] on icon at bounding box center [243, 290] width 11 height 12
click at [243, 290] on icon at bounding box center [243, 290] width 11 height 12
click at [243, 296] on icon at bounding box center [243, 290] width 11 height 12
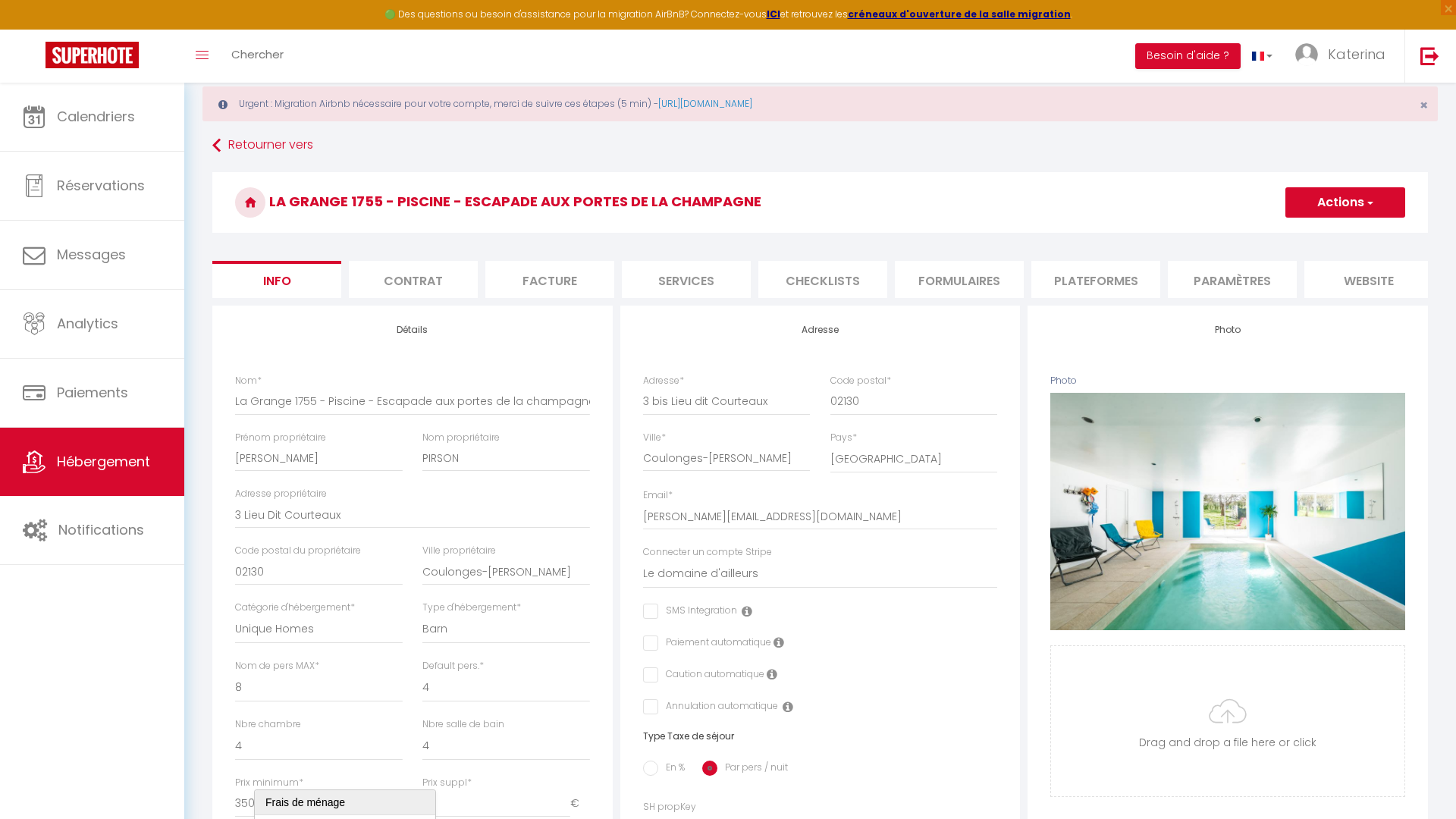
scroll to position [0, 0]
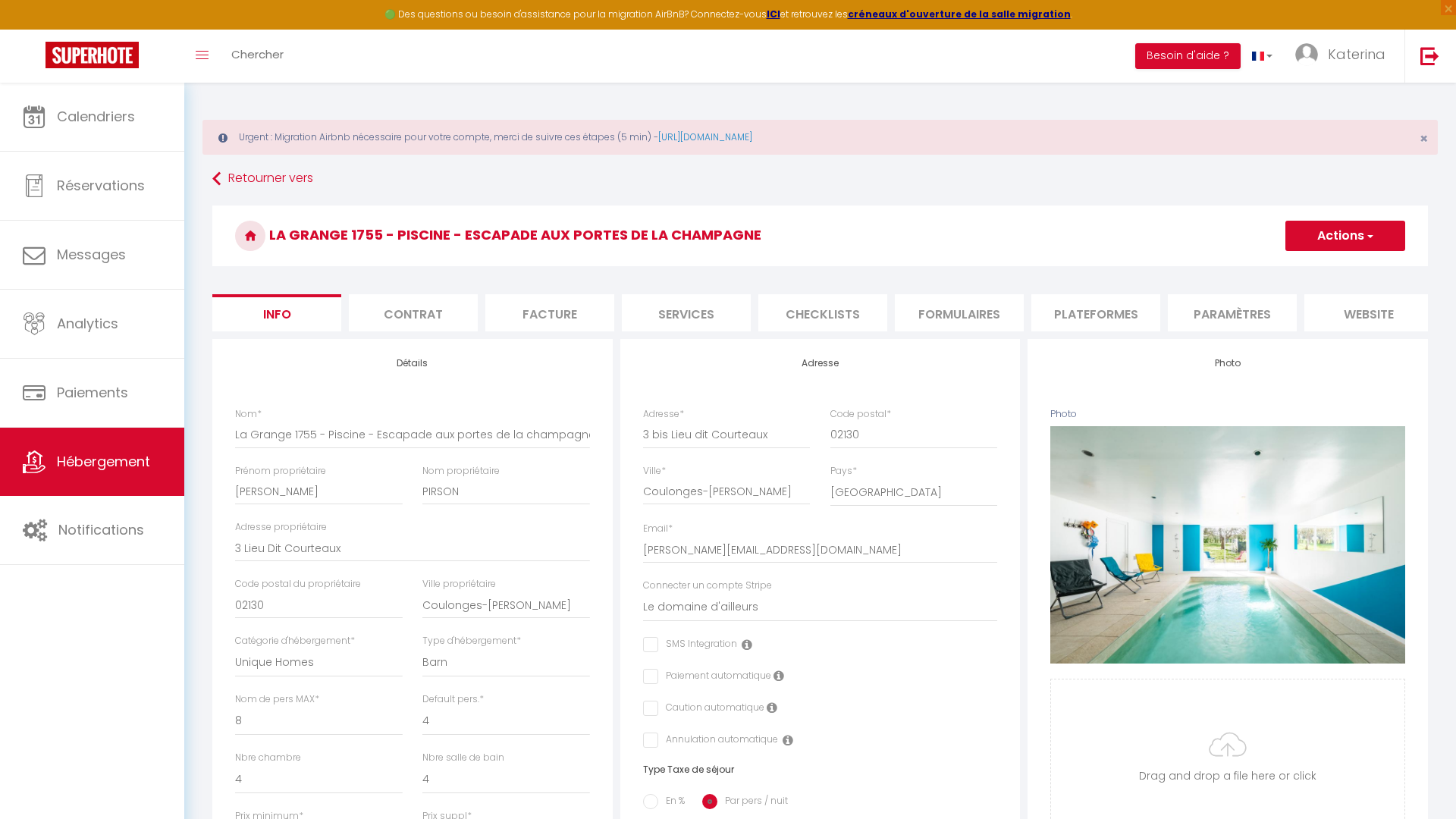
click at [244, 137] on div "Urgent : Migration Airbnb nécessaire pour votre compte, merci de suivre ces éta…" at bounding box center [820, 137] width 1235 height 35
drag, startPoint x: 244, startPoint y: 137, endPoint x: 271, endPoint y: 137, distance: 27.0
click at [271, 137] on div "Urgent : Migration Airbnb nécessaire pour votre compte, merci de suivre ces éta…" at bounding box center [820, 137] width 1235 height 35
click at [246, 134] on div "Urgent : Migration Airbnb nécessaire pour votre compte, merci de suivre ces éta…" at bounding box center [820, 137] width 1235 height 35
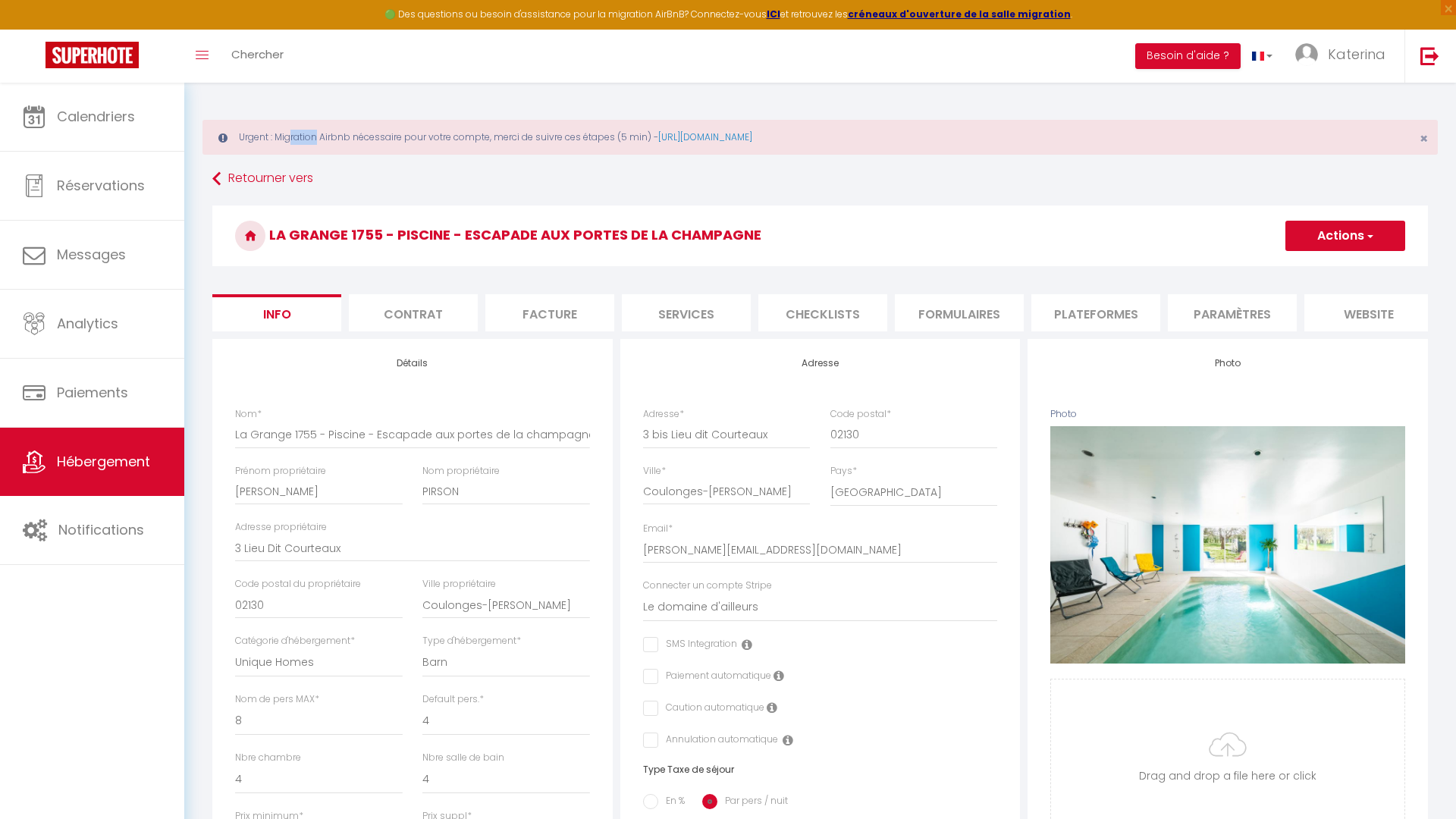
click at [246, 134] on div "Urgent : Migration Airbnb nécessaire pour votre compte, merci de suivre ces éta…" at bounding box center [820, 137] width 1235 height 35
drag, startPoint x: 246, startPoint y: 134, endPoint x: 370, endPoint y: 127, distance: 124.2
click at [370, 127] on div "Urgent : Migration Airbnb nécessaire pour votre compte, merci de suivre ces éta…" at bounding box center [820, 137] width 1235 height 35
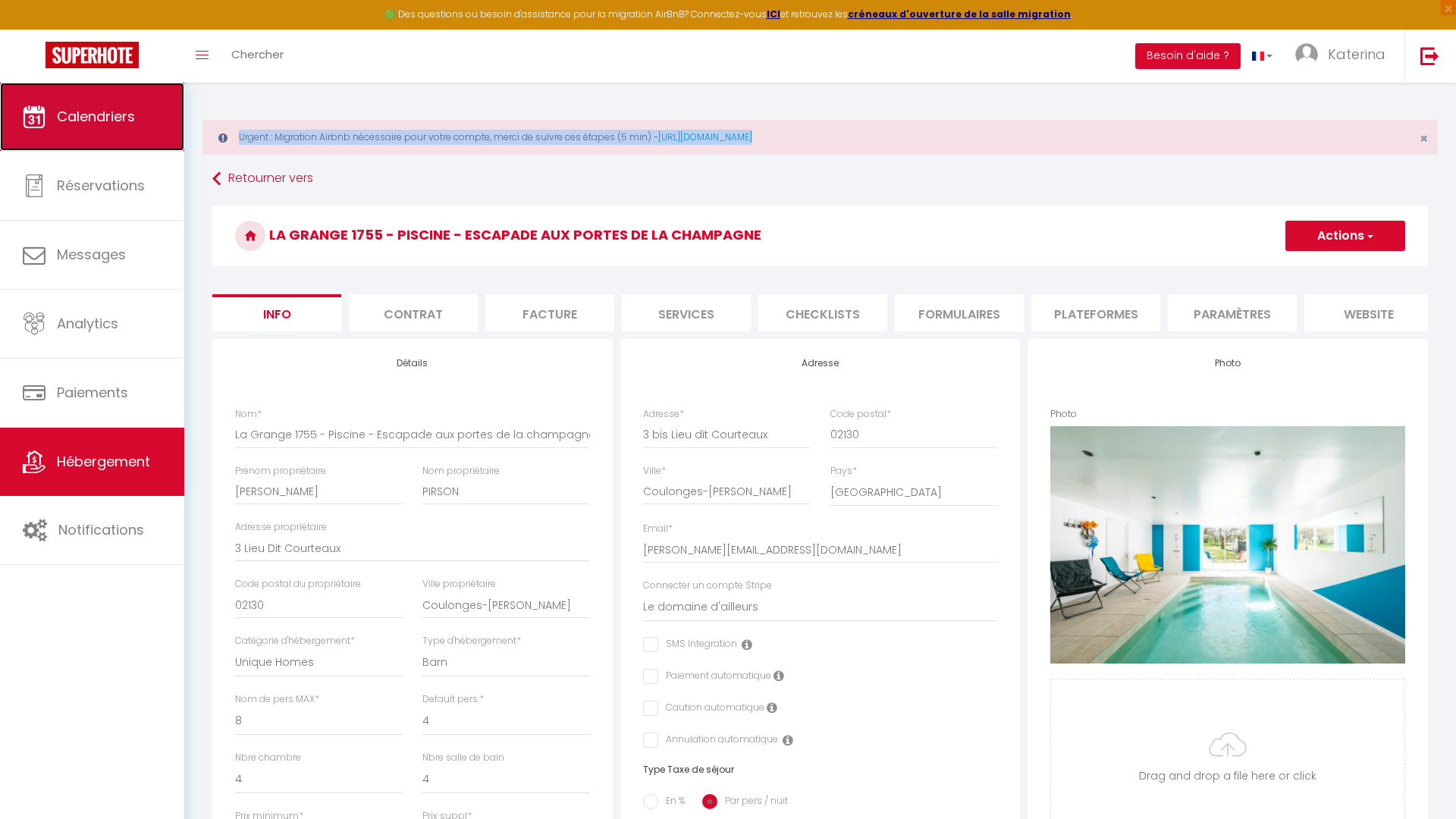
click at [107, 125] on span "Calendriers" at bounding box center [96, 116] width 78 height 19
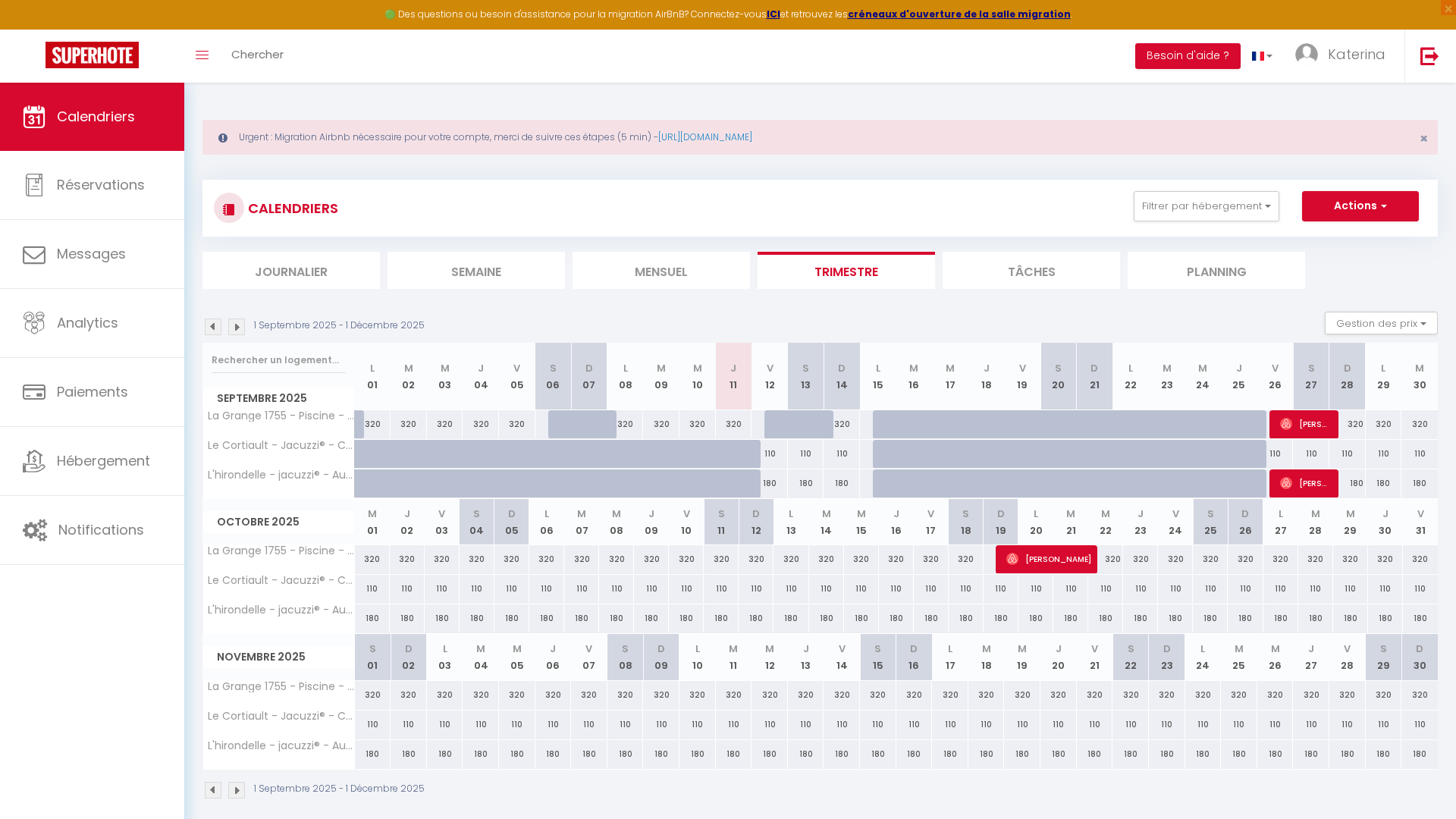
click at [1361, 309] on section "1 Septembre 2025 - 1 Décembre 2025 Gestion des prix Nb Nuits minimum Règles Dis…" at bounding box center [820, 555] width 1235 height 518
click at [1361, 318] on button "Gestion des prix" at bounding box center [1380, 323] width 113 height 23
click at [305, 137] on div "Urgent : Migration Airbnb nécessaire pour votre compte, merci de suivre ces éta…" at bounding box center [820, 137] width 1235 height 35
drag, startPoint x: 305, startPoint y: 137, endPoint x: 383, endPoint y: 140, distance: 78.1
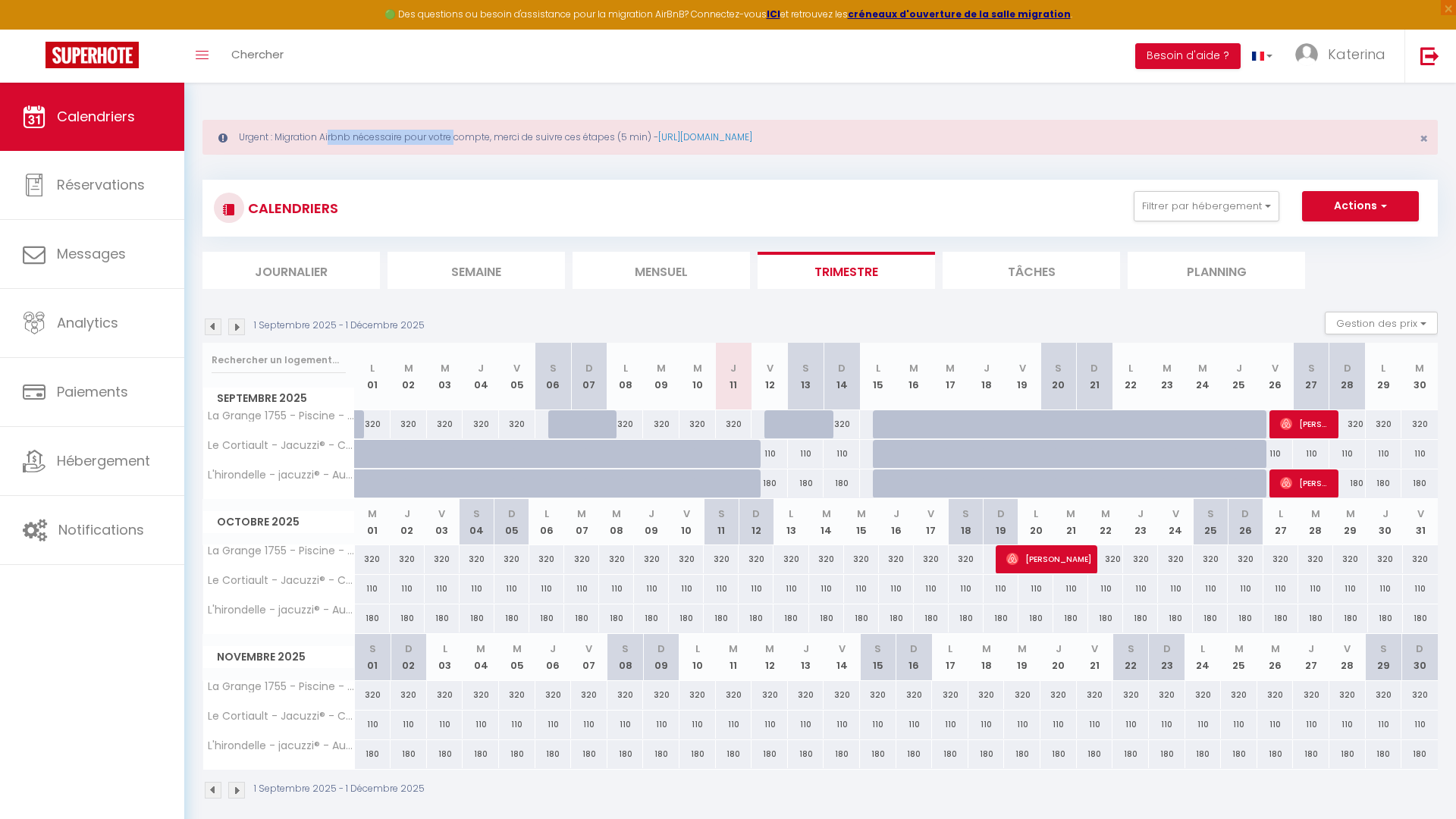
click at [383, 140] on div "Urgent : Migration Airbnb nécessaire pour votre compte, merci de suivre ces éta…" at bounding box center [820, 137] width 1235 height 35
click at [330, 137] on div "Urgent : Migration Airbnb nécessaire pour votre compte, merci de suivre ces éta…" at bounding box center [820, 137] width 1235 height 35
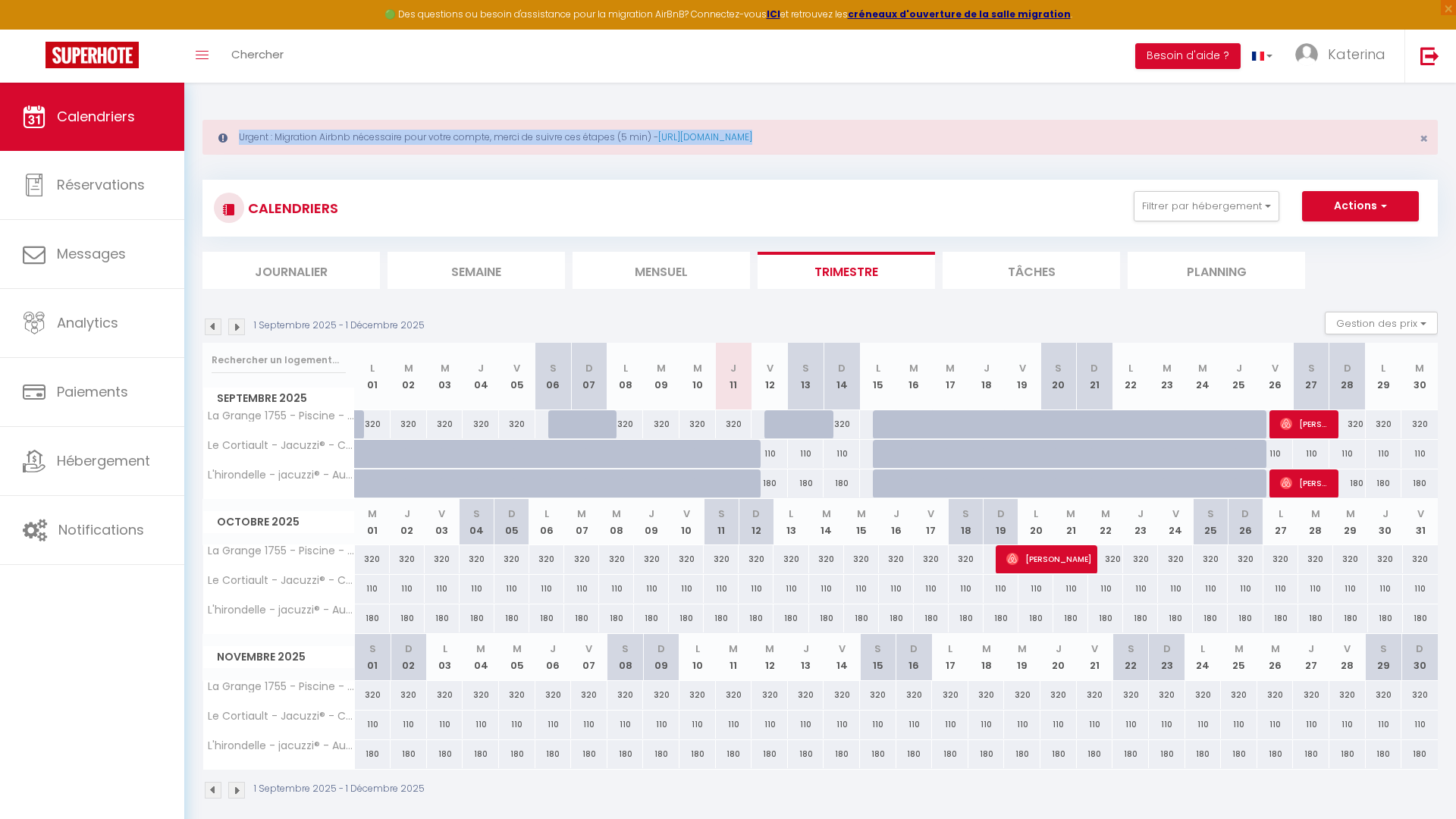
click at [330, 137] on div "Urgent : Migration Airbnb nécessaire pour votre compte, merci de suivre ces éta…" at bounding box center [820, 137] width 1235 height 35
click at [348, 149] on div "Urgent : Migration Airbnb nécessaire pour votre compte, merci de suivre ces éta…" at bounding box center [820, 137] width 1235 height 35
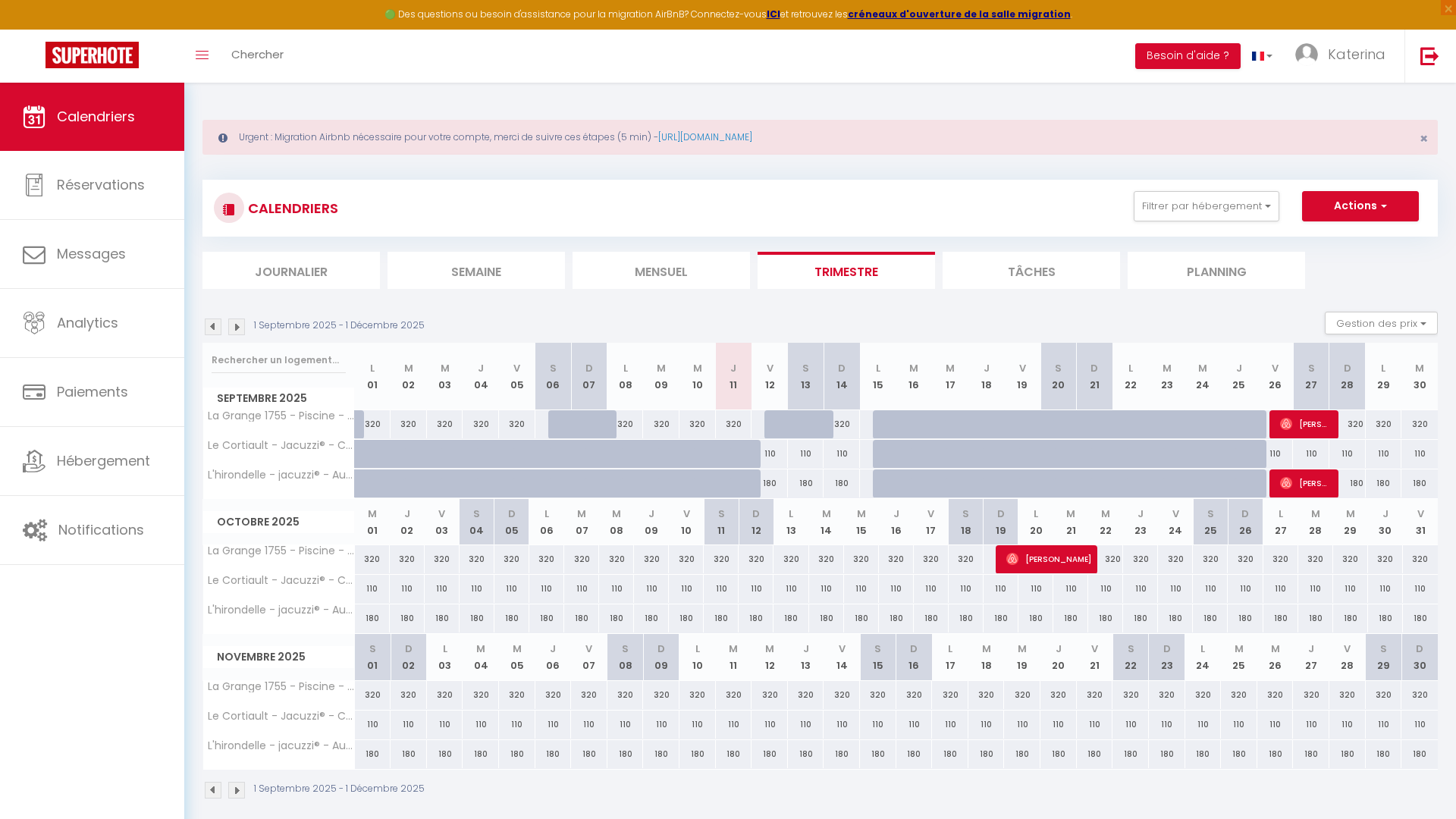
click at [356, 145] on div "Urgent : Migration Airbnb nécessaire pour votre compte, merci de suivre ces éta…" at bounding box center [820, 137] width 1235 height 35
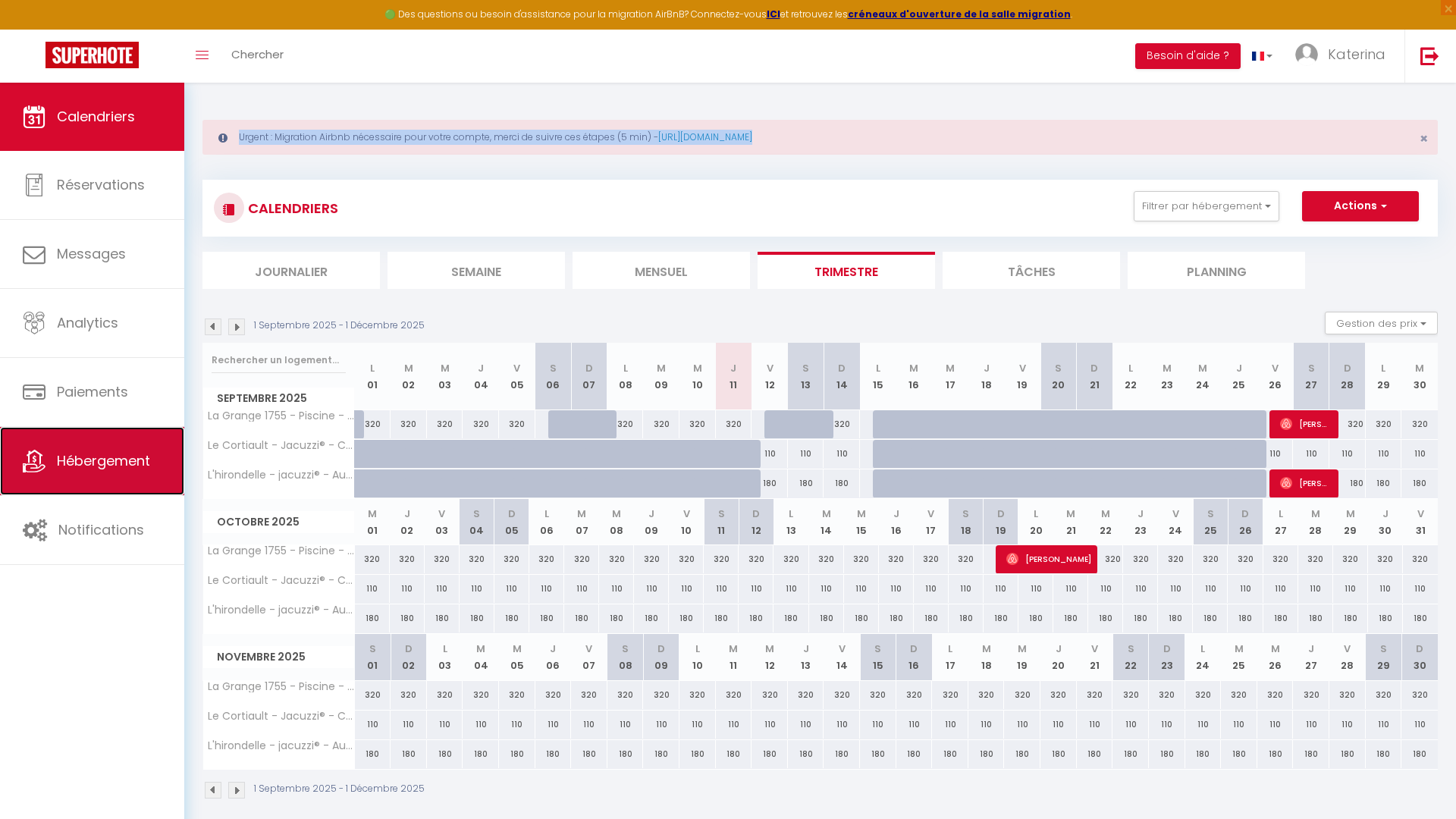
click at [103, 439] on link "Hébergement" at bounding box center [92, 461] width 184 height 68
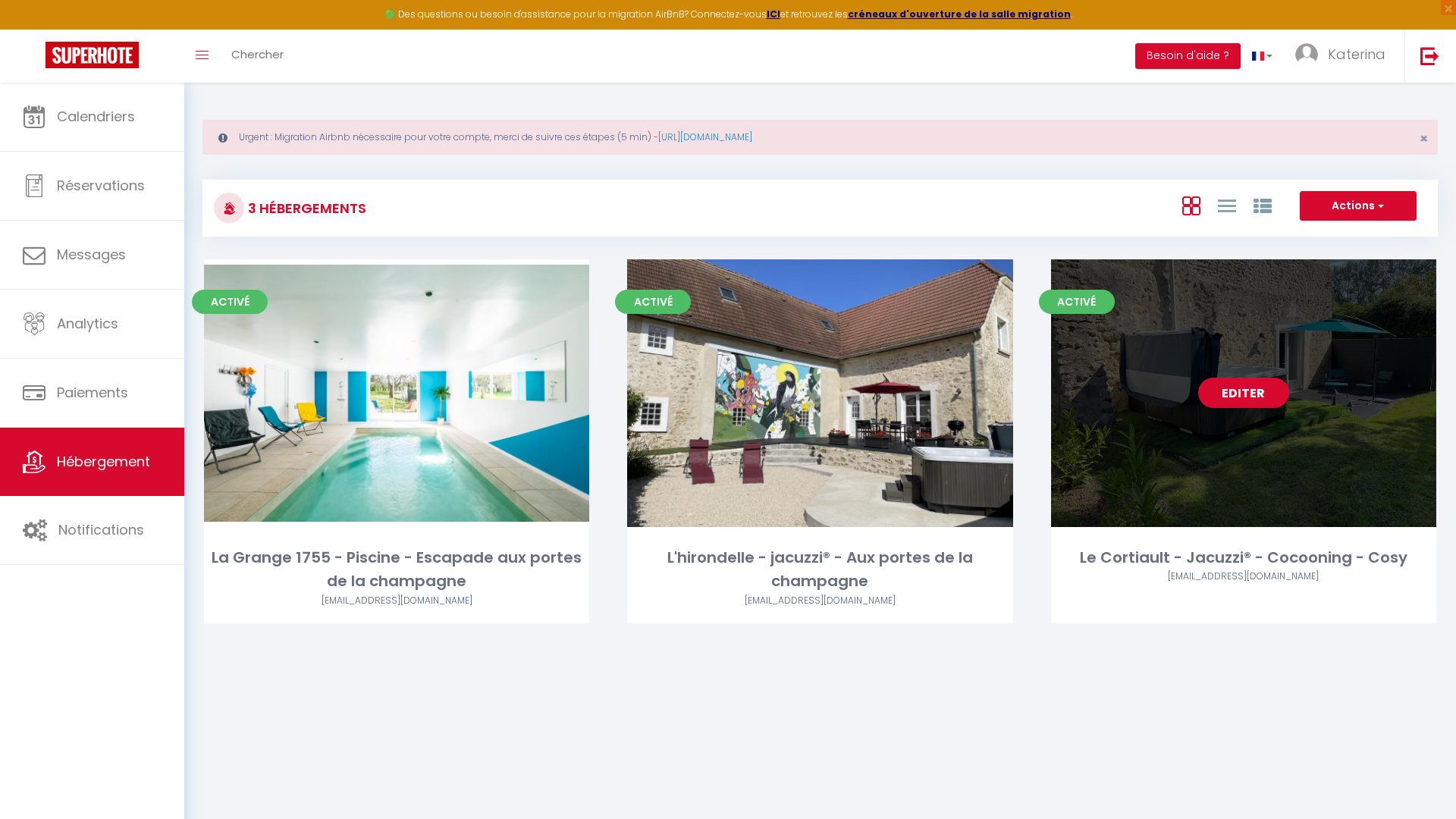
click at [1224, 405] on link "Editer" at bounding box center [1244, 392] width 91 height 30
click at [1226, 404] on link "Editer" at bounding box center [1244, 392] width 91 height 30
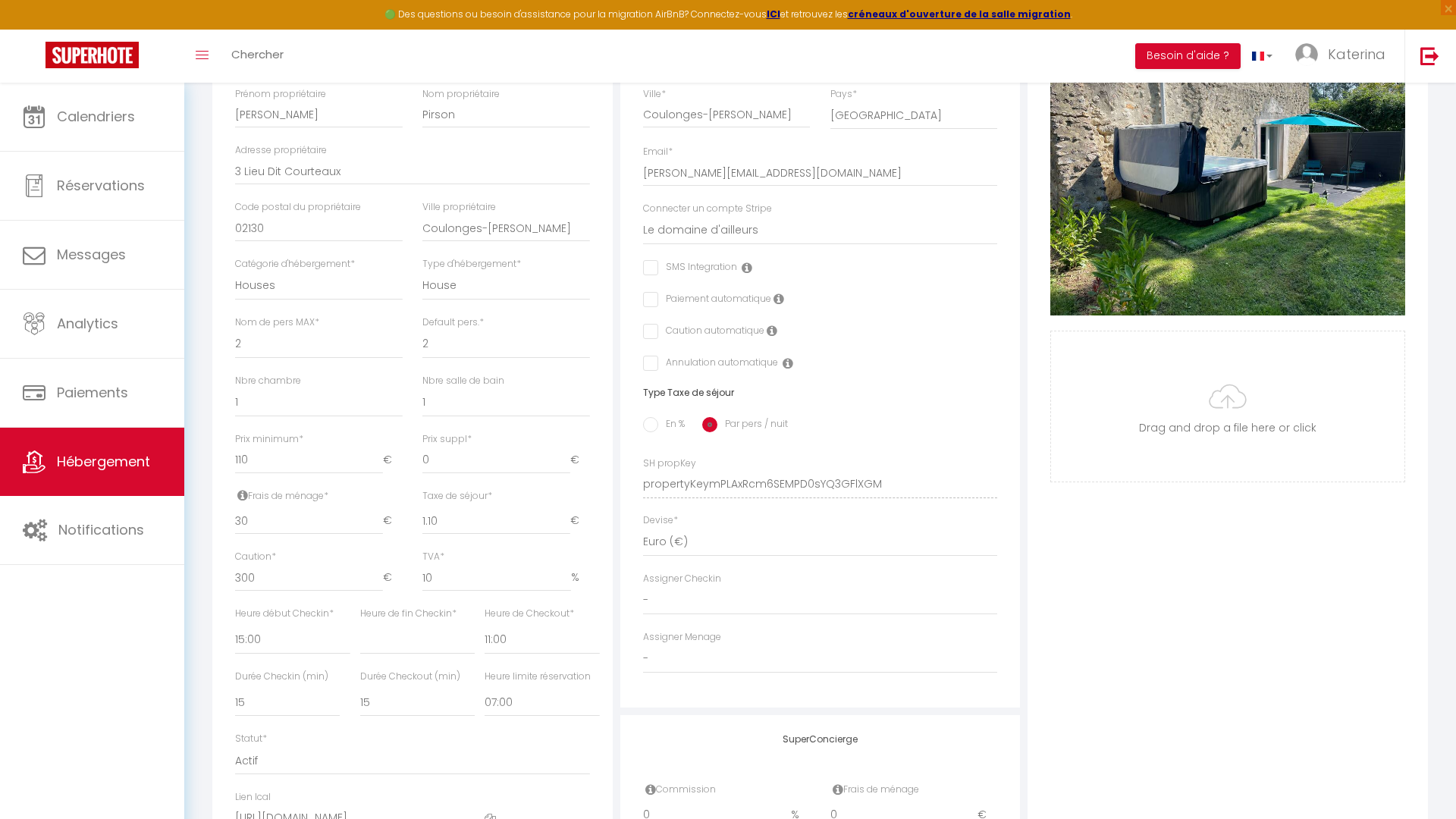
scroll to position [379, 0]
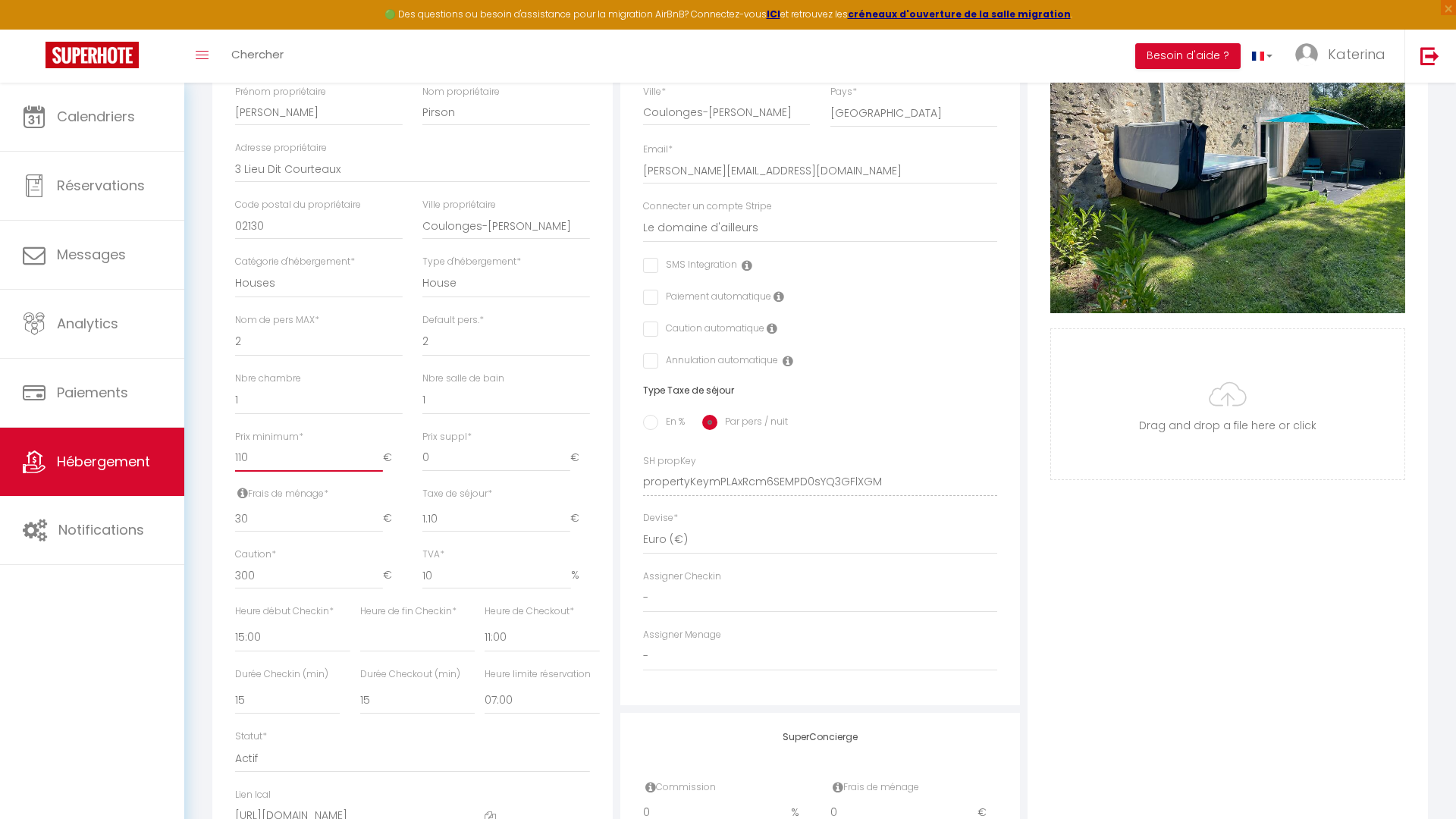
click at [261, 465] on input "110" at bounding box center [309, 458] width 148 height 28
click at [237, 462] on input "110" at bounding box center [309, 458] width 148 height 28
click at [236, 528] on input "30" at bounding box center [309, 519] width 148 height 28
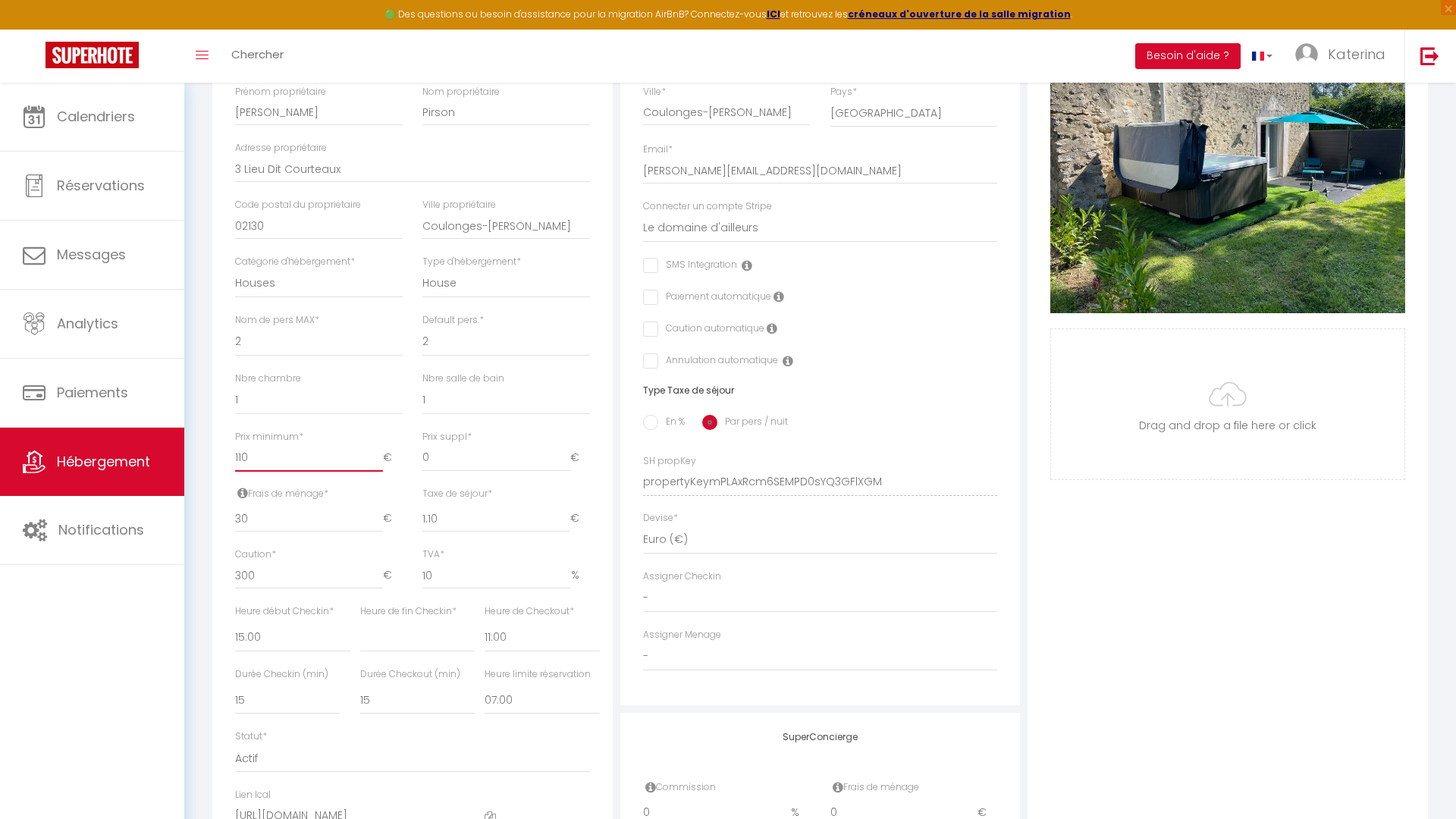
click at [244, 463] on input "110" at bounding box center [309, 458] width 148 height 28
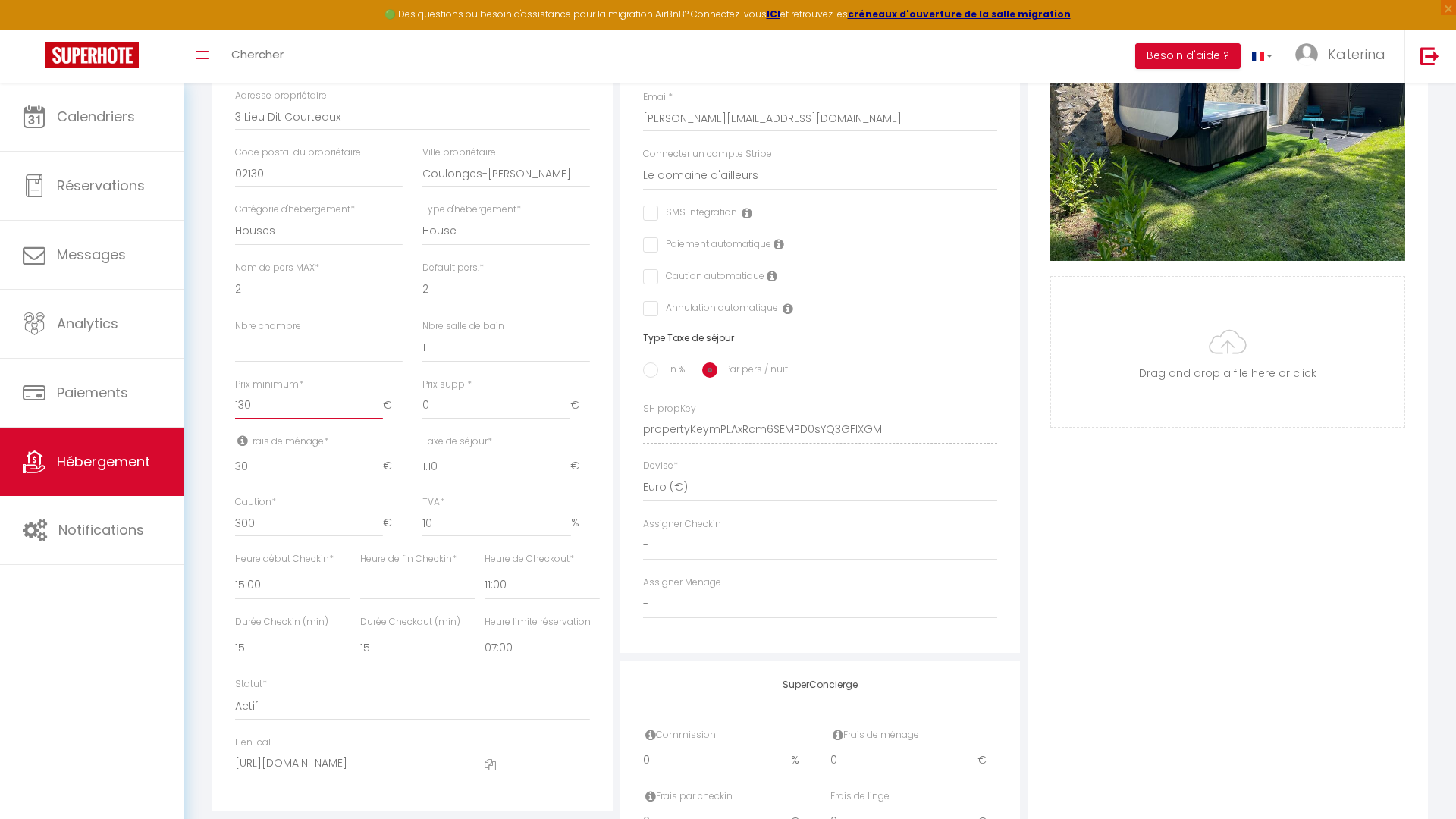
scroll to position [261, 0]
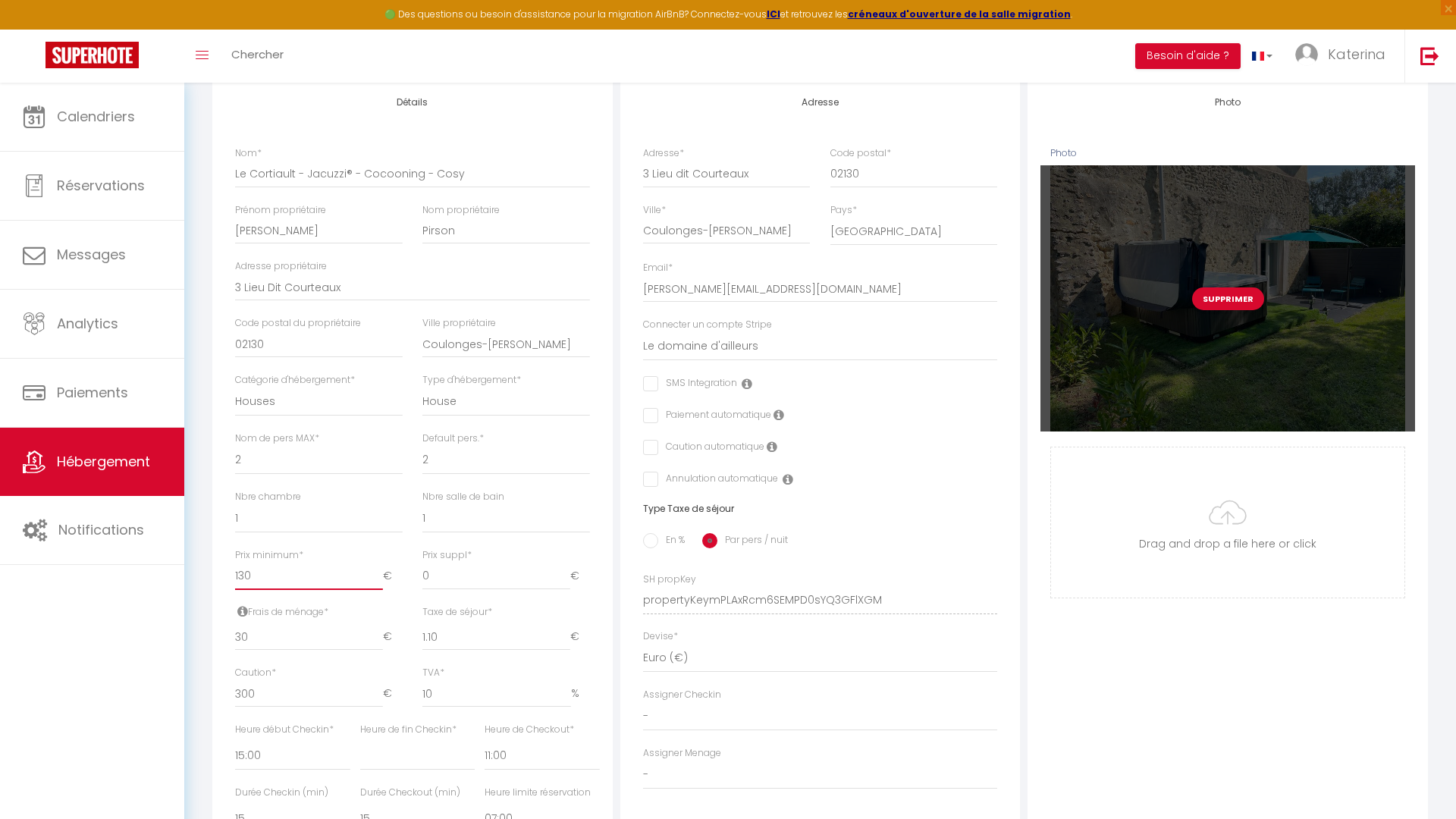
click input "Enregistrer" at bounding box center [0, 0] width 0 height 0
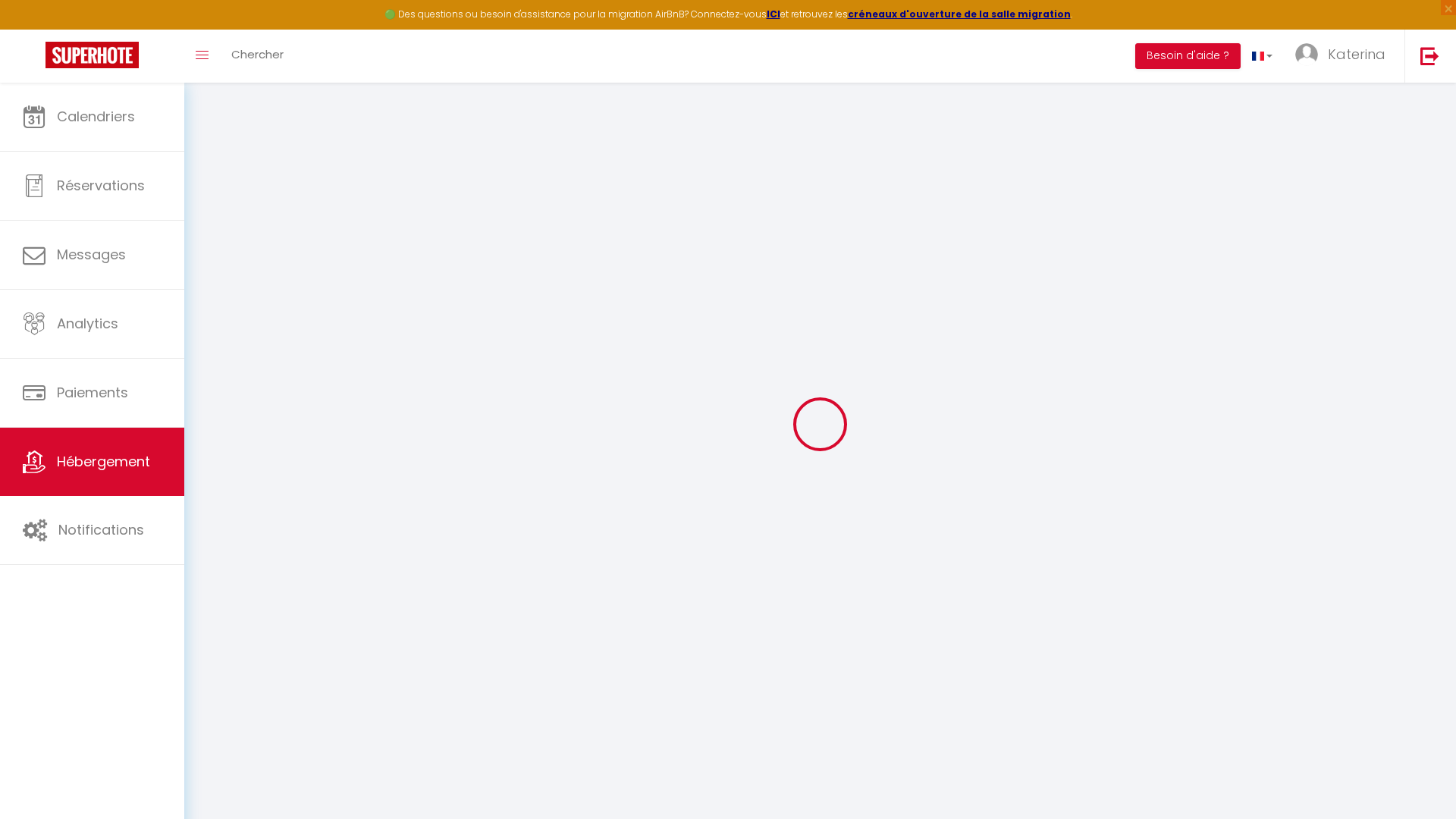
scroll to position [0, 0]
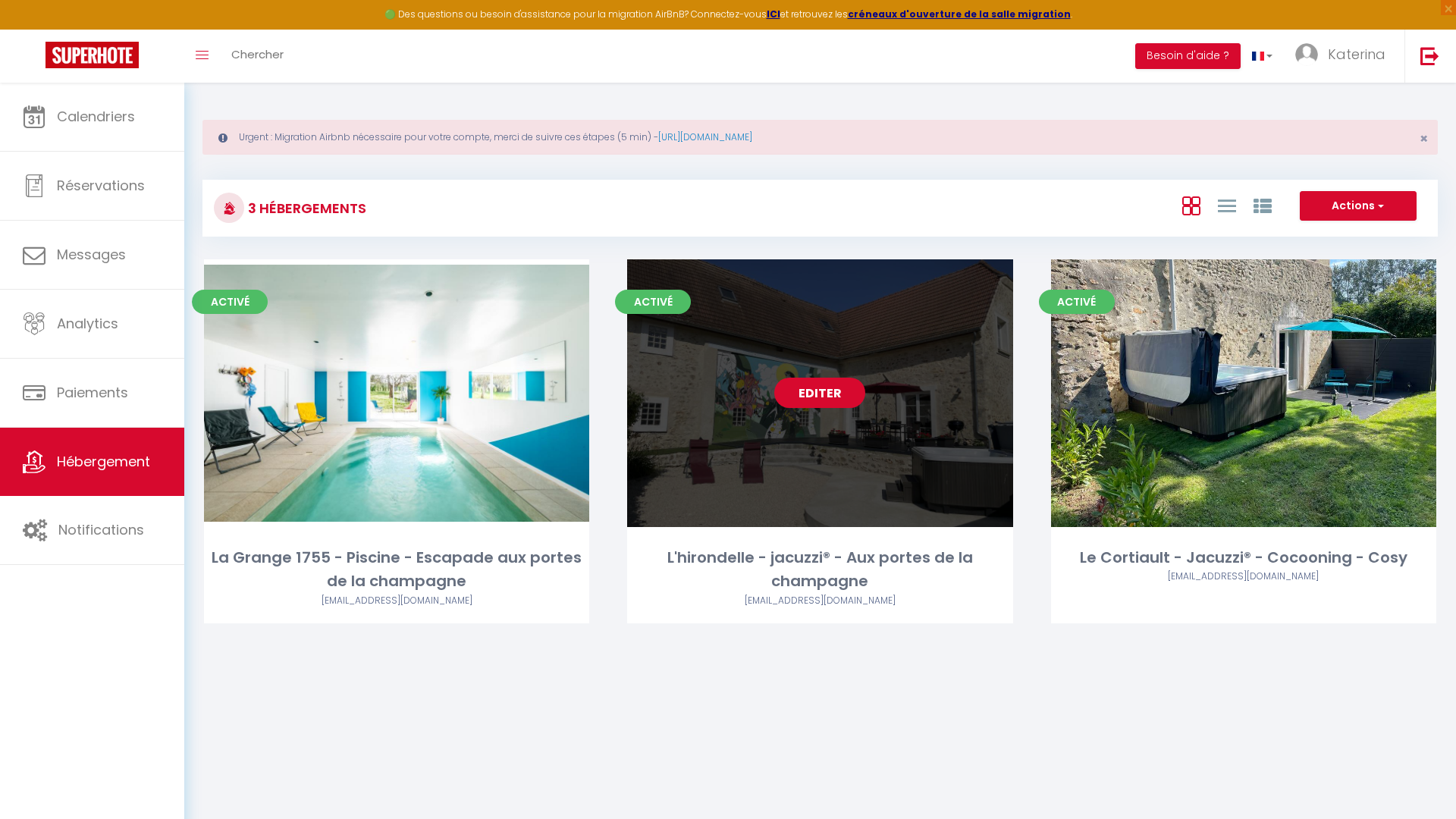
click at [807, 395] on link "Editer" at bounding box center [820, 392] width 91 height 30
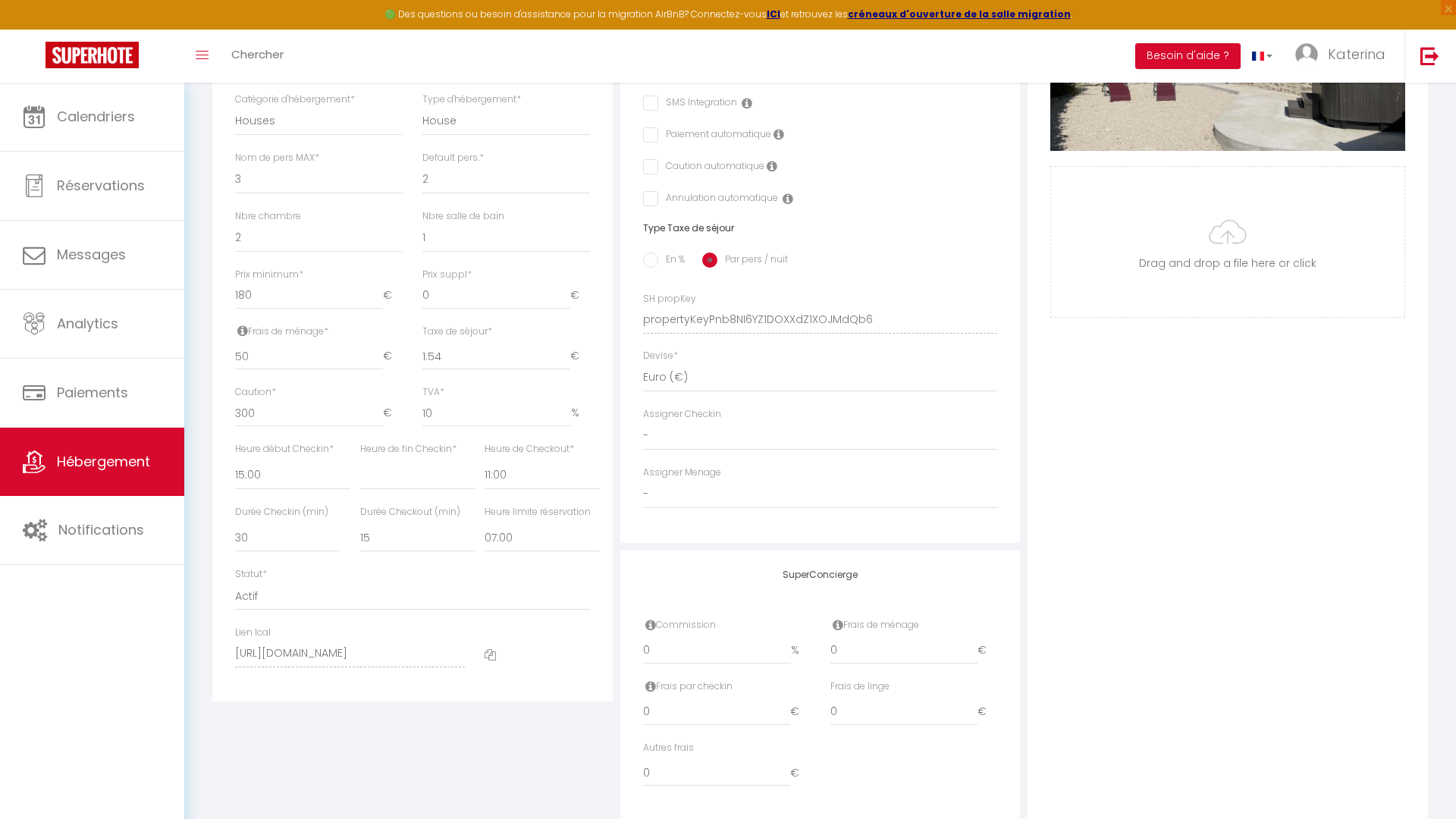
scroll to position [582, 0]
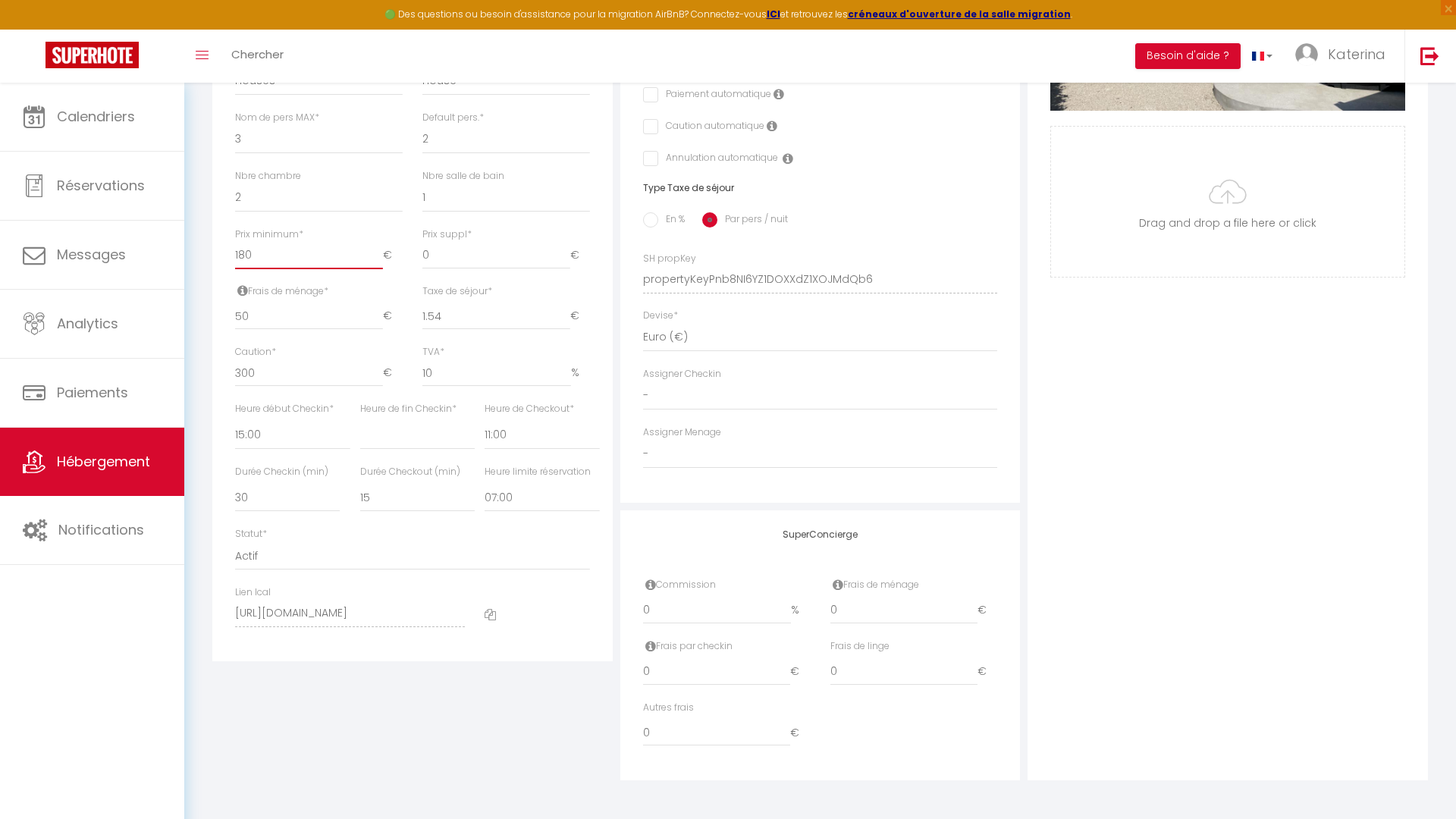
click at [288, 253] on input "180" at bounding box center [309, 256] width 148 height 28
click input "Enregistrer" at bounding box center [0, 0] width 0 height 0
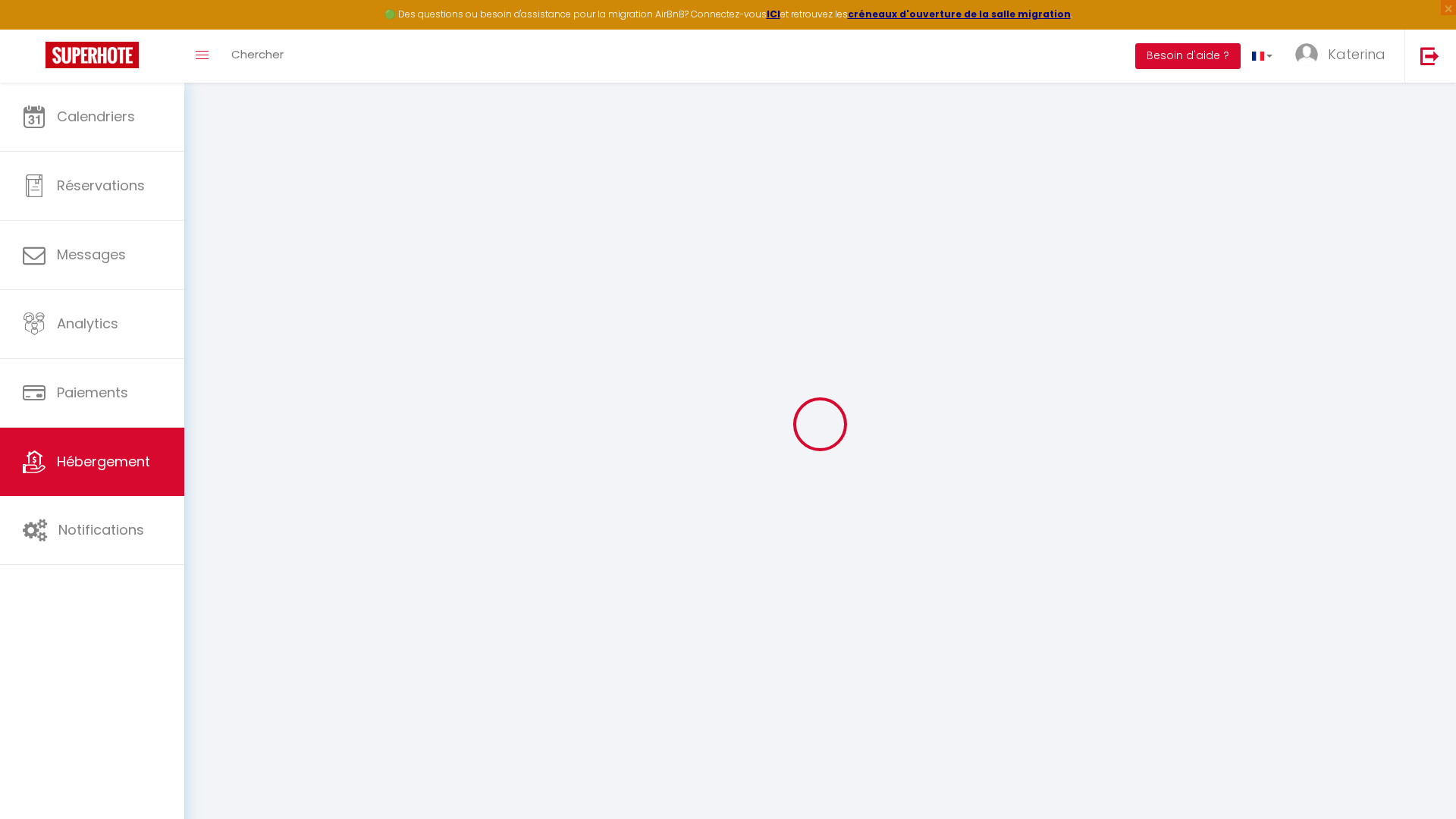
scroll to position [0, 0]
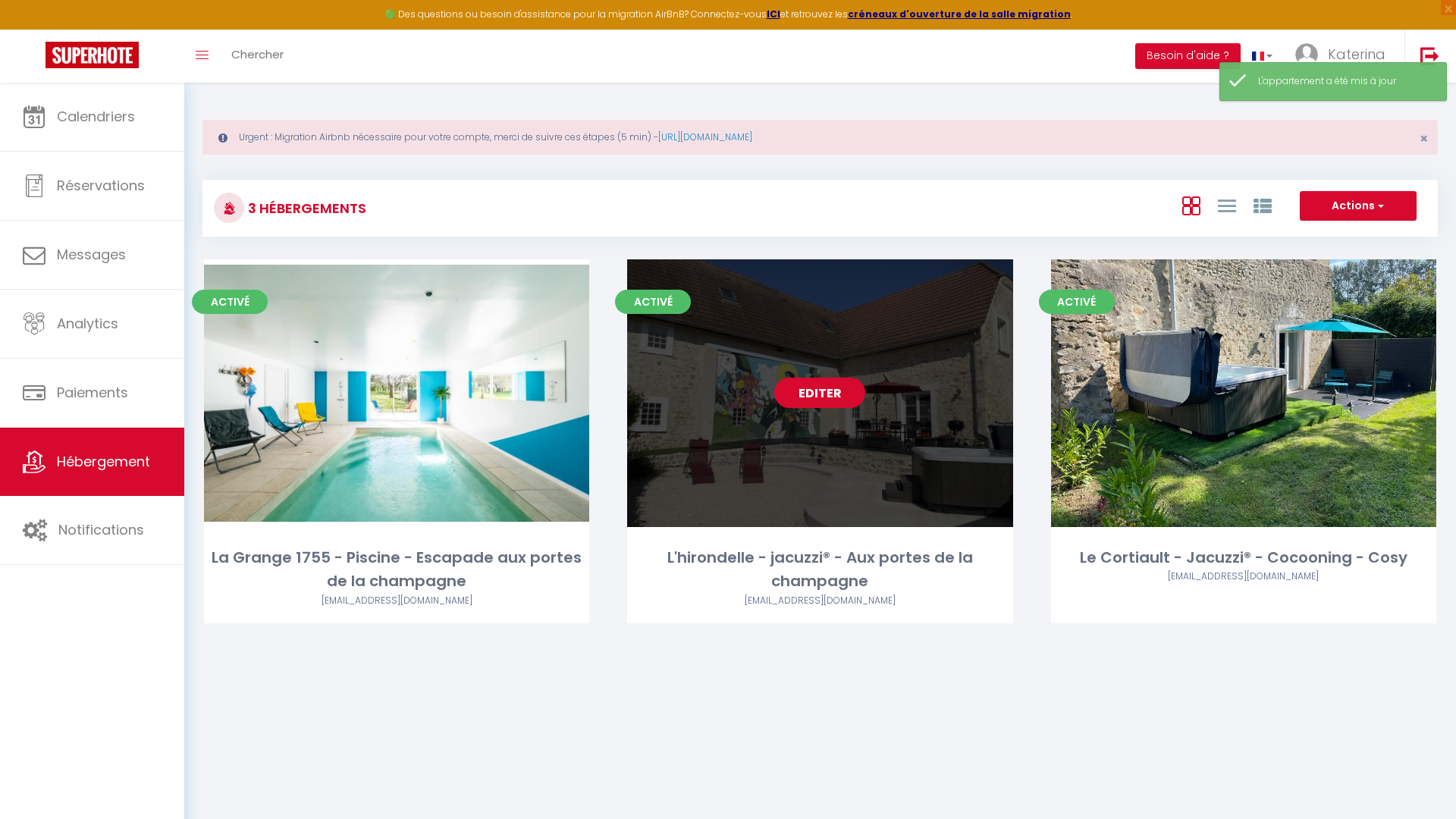
click at [822, 393] on link "Editer" at bounding box center [820, 392] width 91 height 30
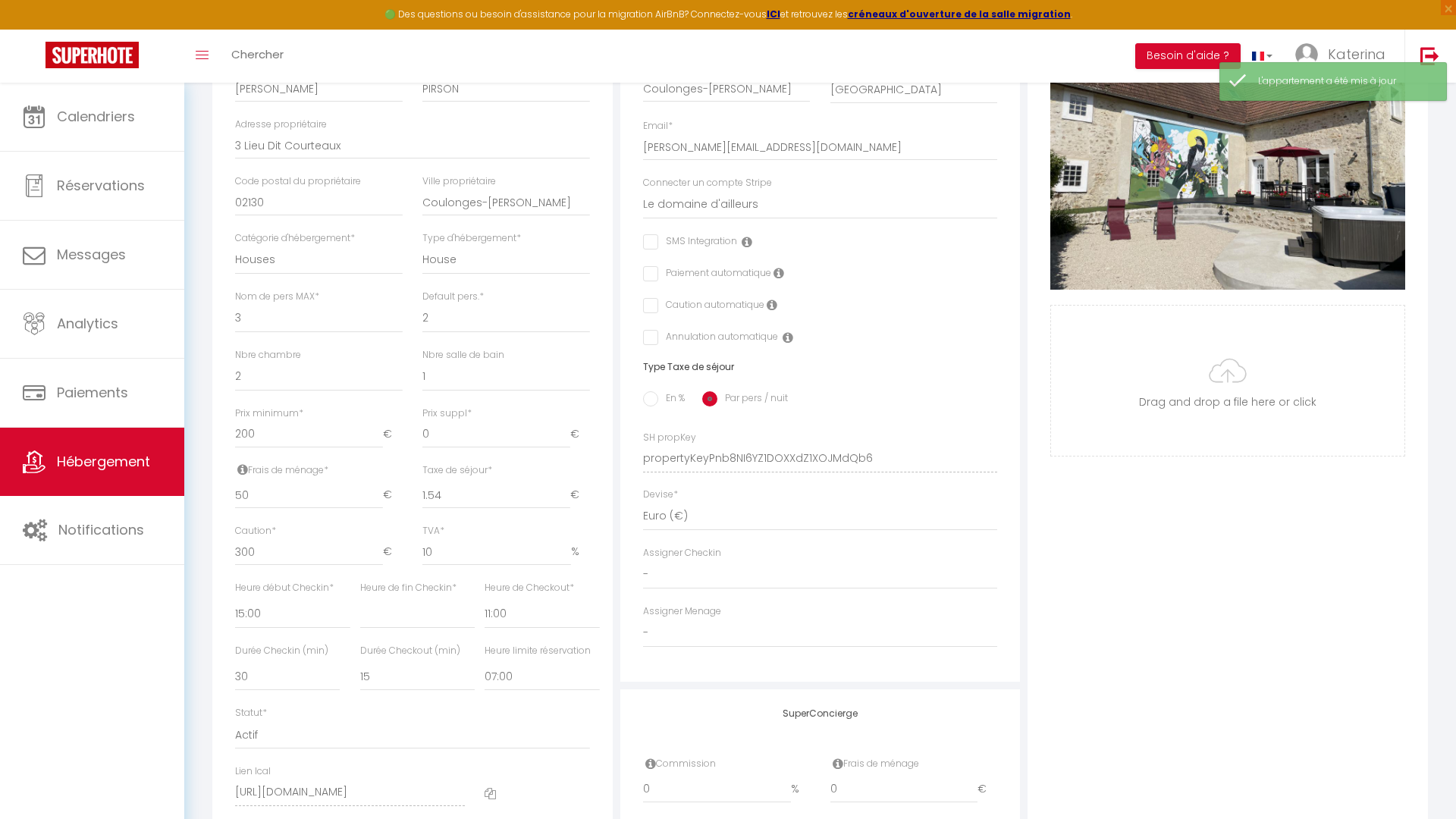
scroll to position [404, 0]
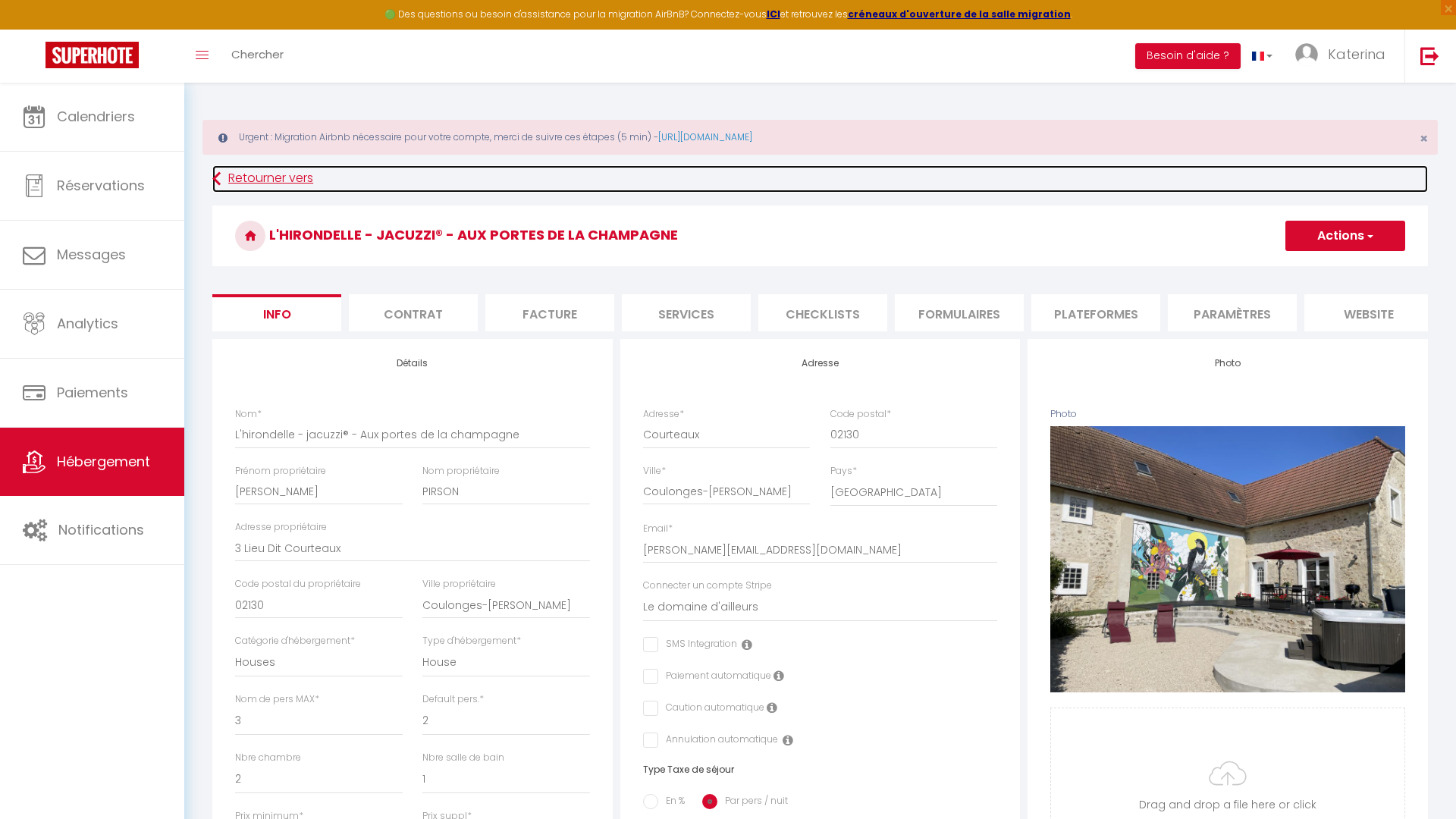
click at [287, 183] on link "Retourner vers" at bounding box center [820, 179] width 1215 height 28
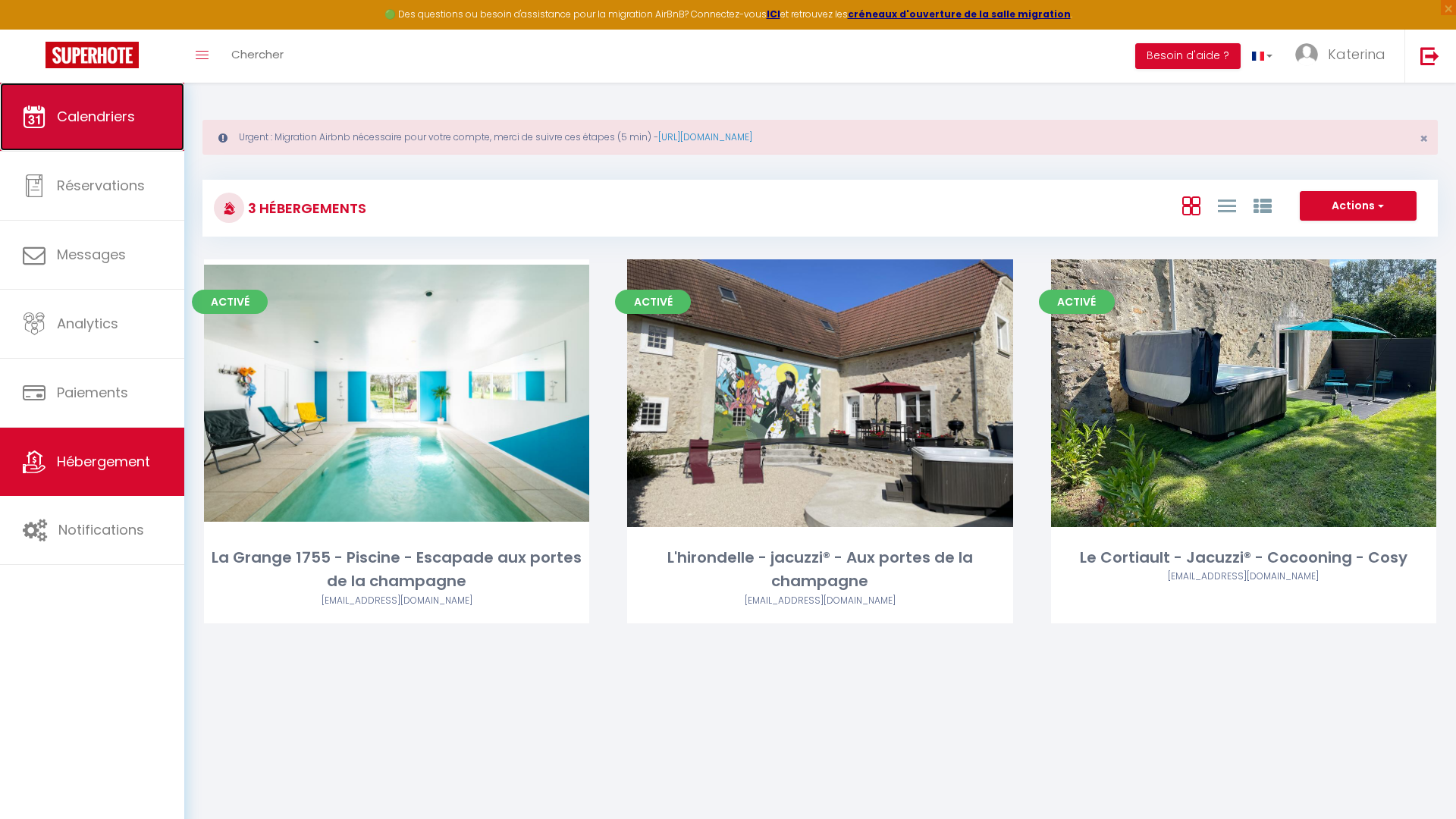
click at [105, 116] on span "Calendriers" at bounding box center [96, 116] width 78 height 19
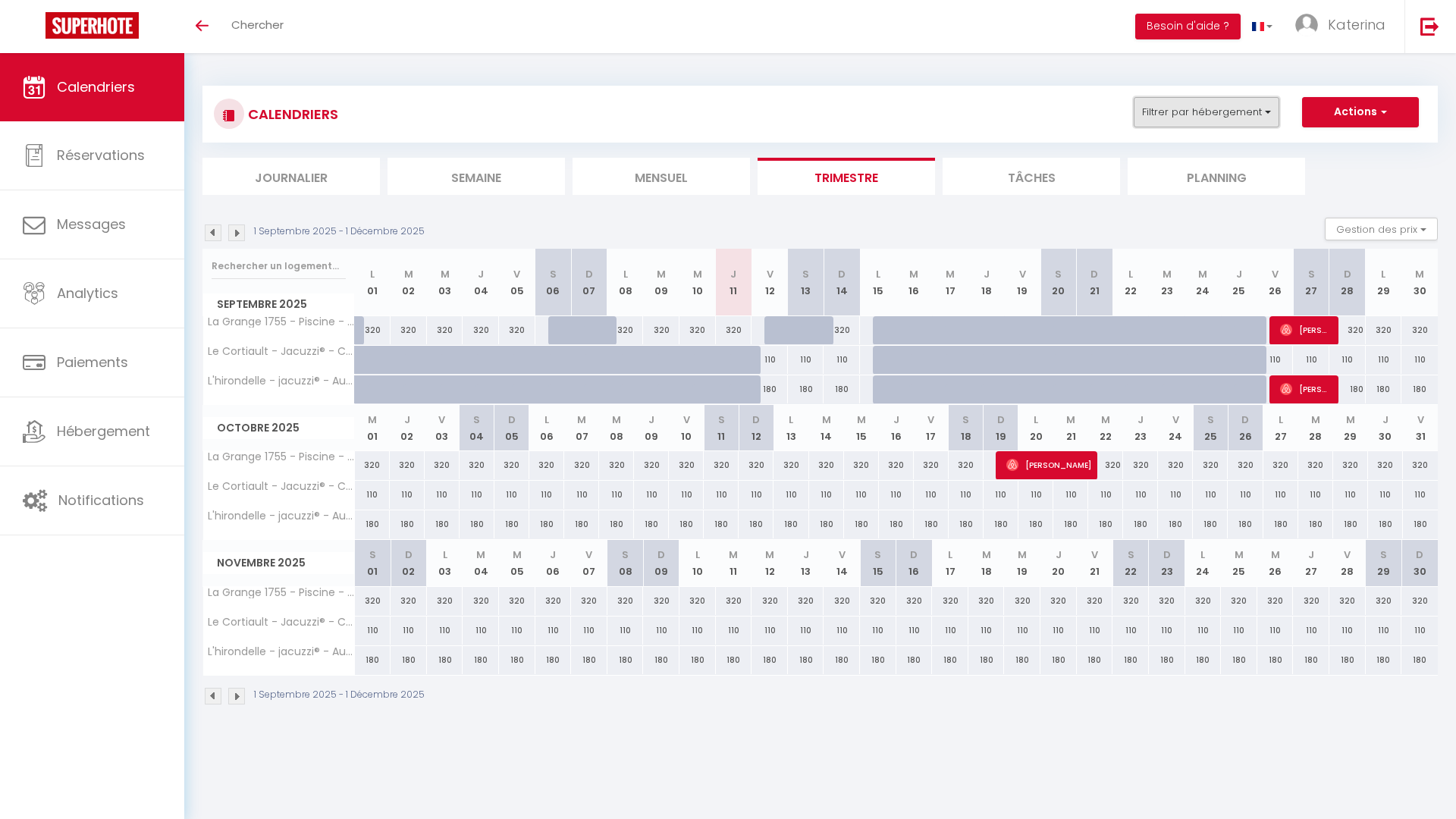
click at [1235, 126] on button "Filtrer par hébergement" at bounding box center [1206, 112] width 146 height 30
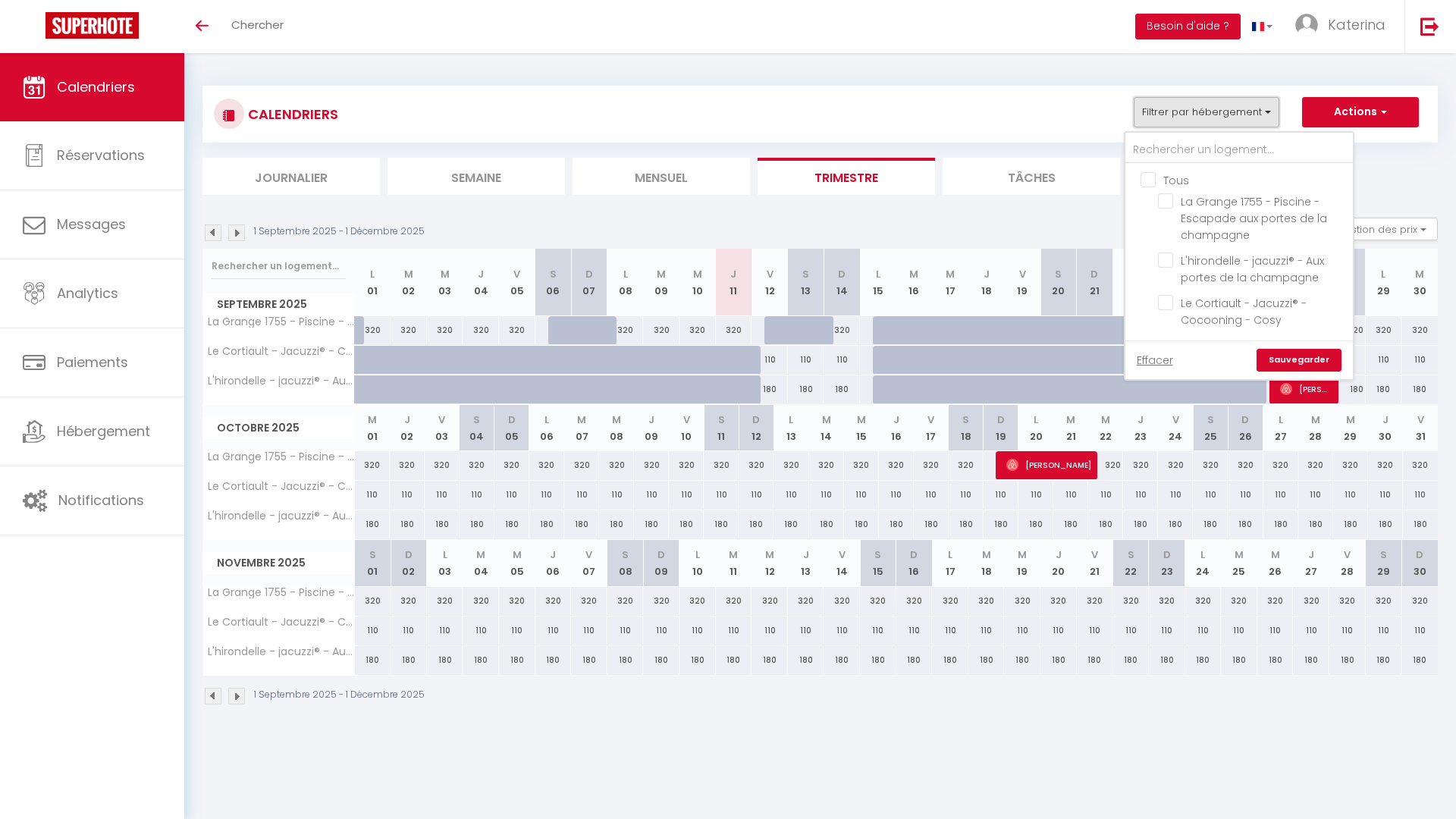
click at [1235, 126] on button "Filtrer par hébergement" at bounding box center [1206, 112] width 146 height 30
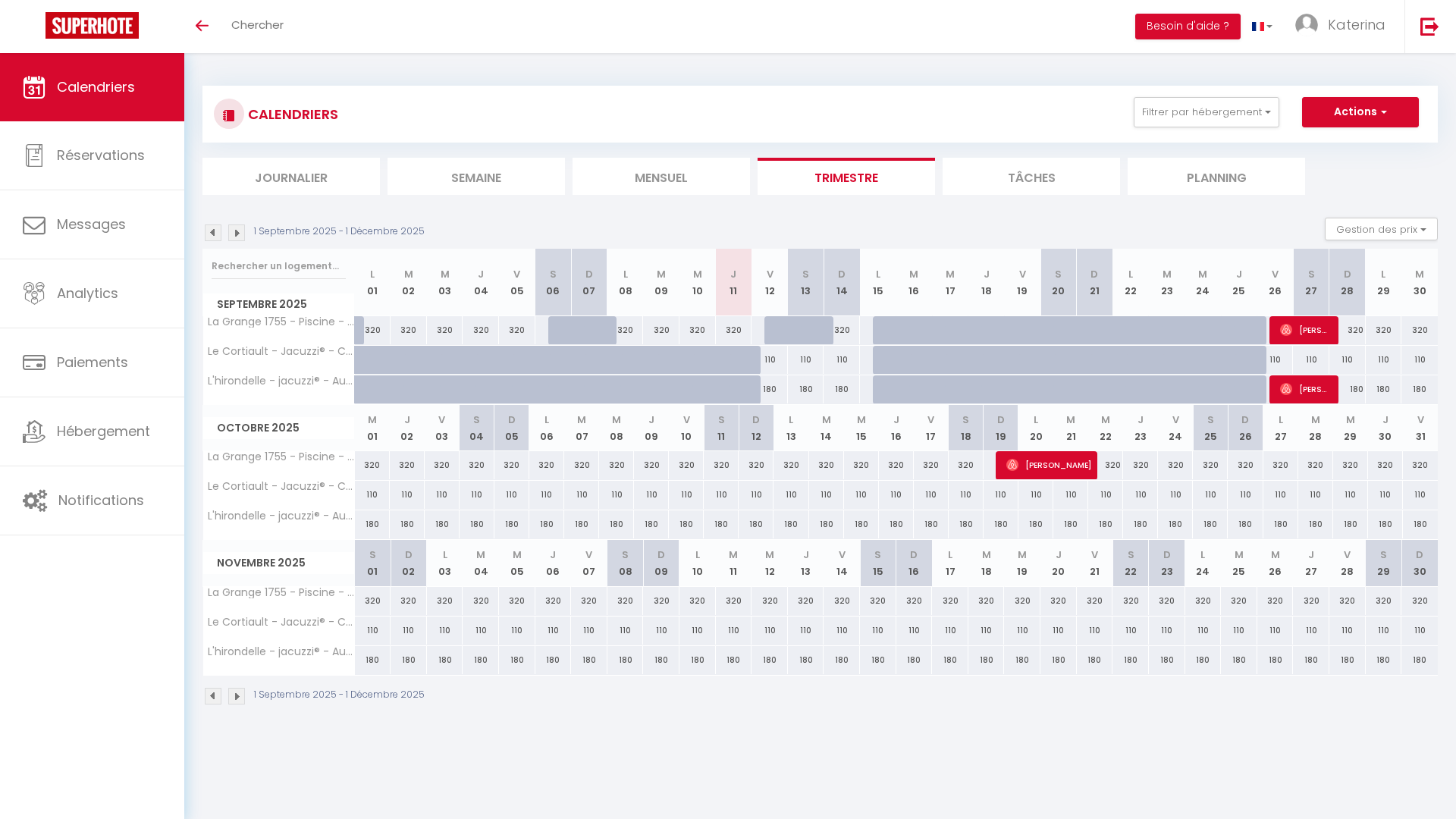
click at [1353, 128] on div "CALENDRIERS Filtrer par hébergement Tous La Grange 1755 - Piscine - Escapade au…" at bounding box center [820, 114] width 1213 height 34
click at [1350, 30] on span "Katerina" at bounding box center [1356, 24] width 58 height 19
click at [1318, 77] on link "Paramètres" at bounding box center [1344, 76] width 112 height 26
select select "28"
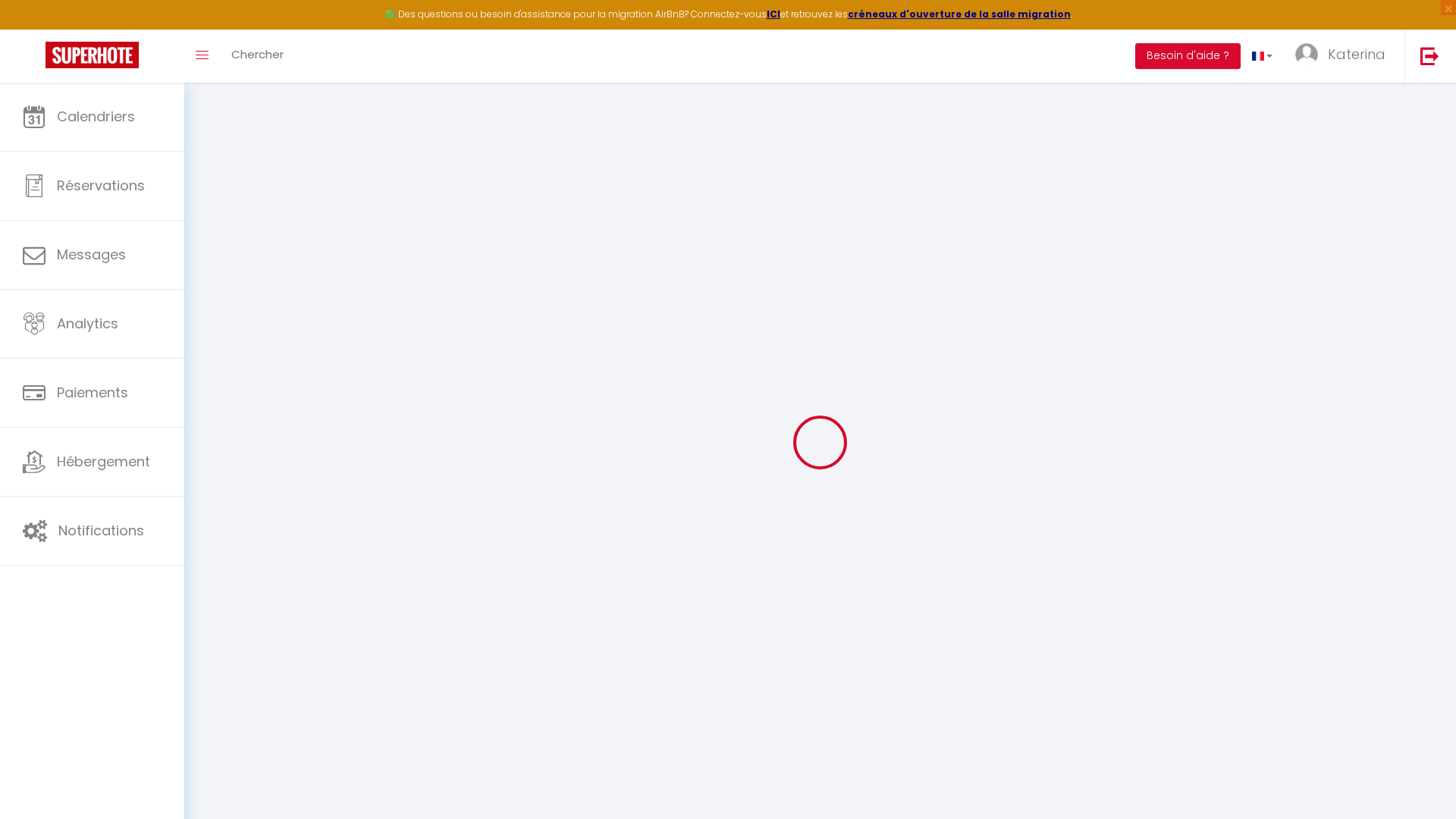
type input "eDSPZcRwK8qjhiyW8mmJKkVB4"
type input "Y9ZWzHeemstdfszReIGTzuXzj"
type input "https://app.superhote.com/#/get-available-rentals/Y9ZWzHeemstdfszReIGTzuXzj"
select select "fr"
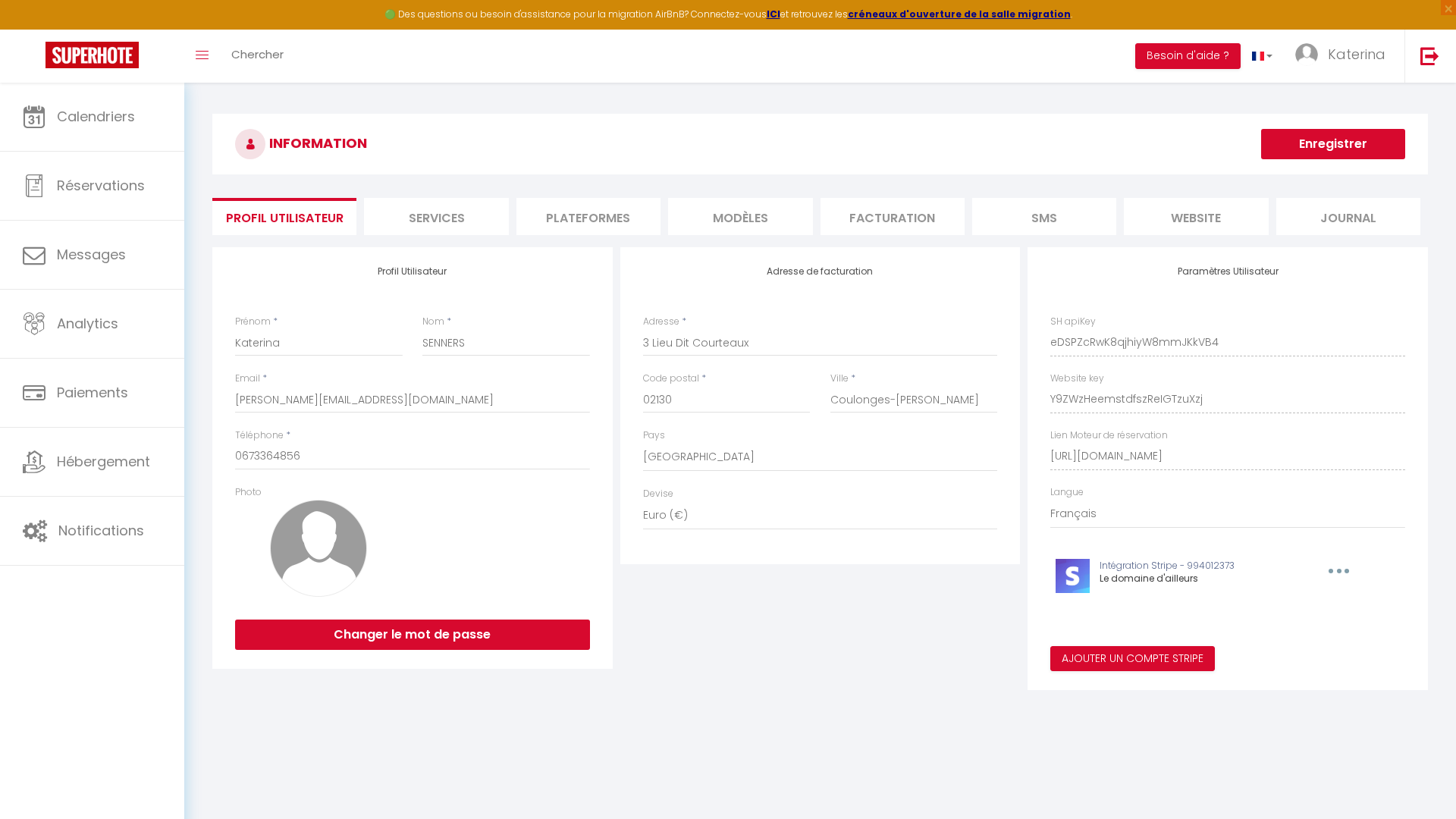
click at [704, 160] on h3 "INFORMATION" at bounding box center [820, 144] width 1215 height 61
click at [910, 212] on li "Facturation" at bounding box center [892, 217] width 144 height 37
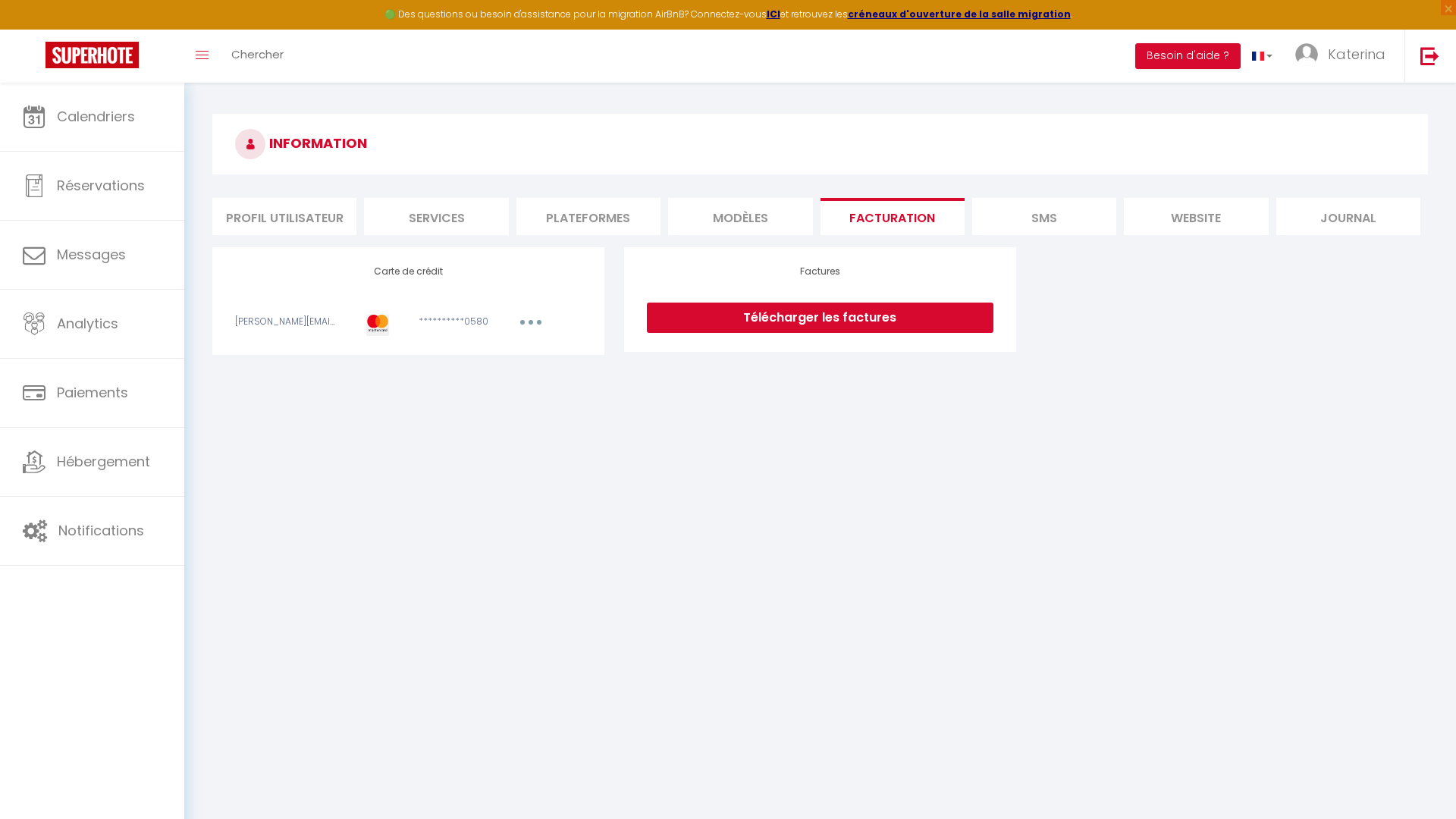
click at [391, 272] on h4 "Carte de crédit" at bounding box center [409, 271] width 347 height 11
click at [519, 317] on button "button" at bounding box center [531, 324] width 42 height 19
click at [503, 361] on link "Modifier" at bounding box center [509, 356] width 74 height 24
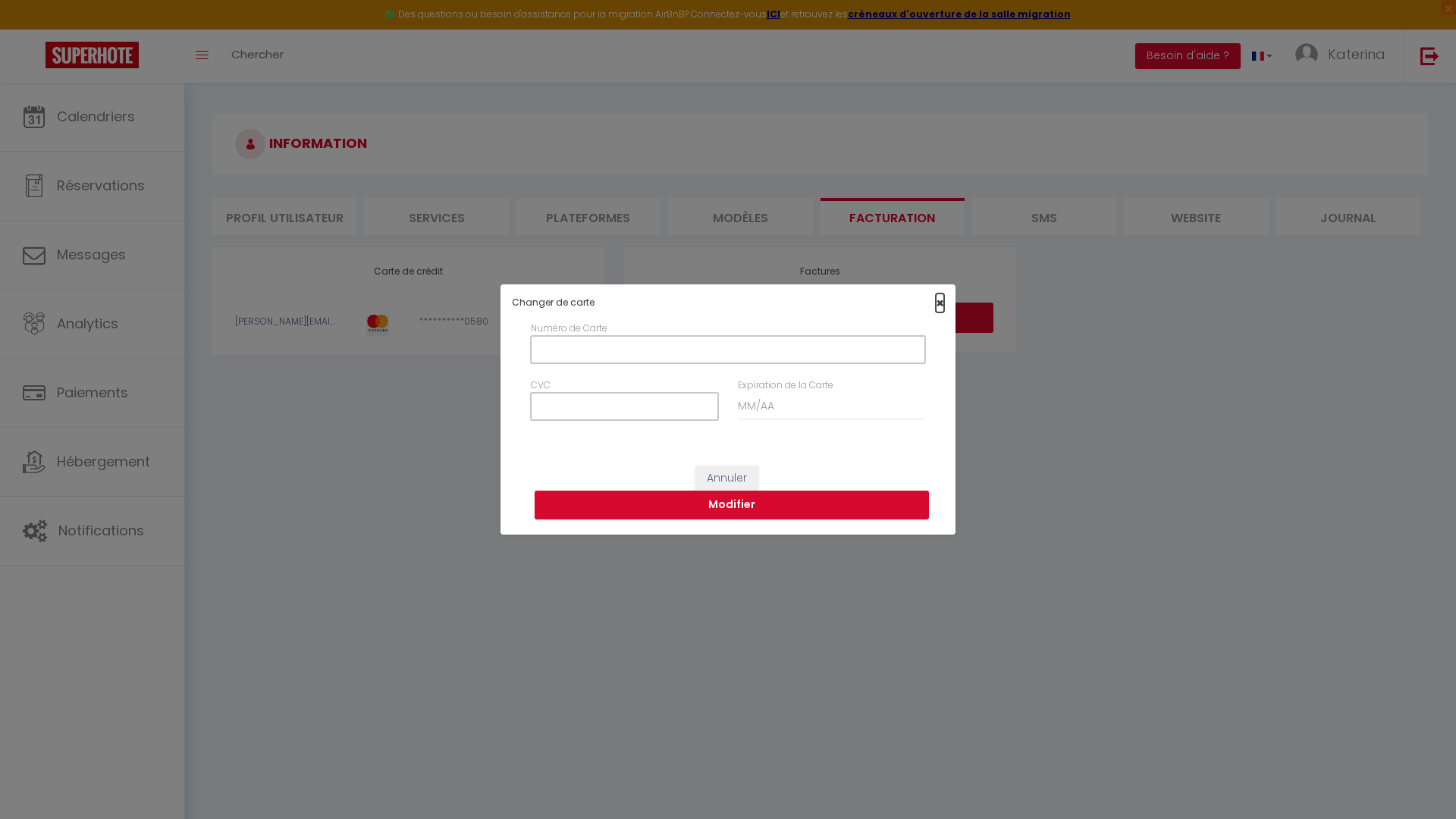
click at [943, 307] on span "×" at bounding box center [940, 303] width 8 height 19
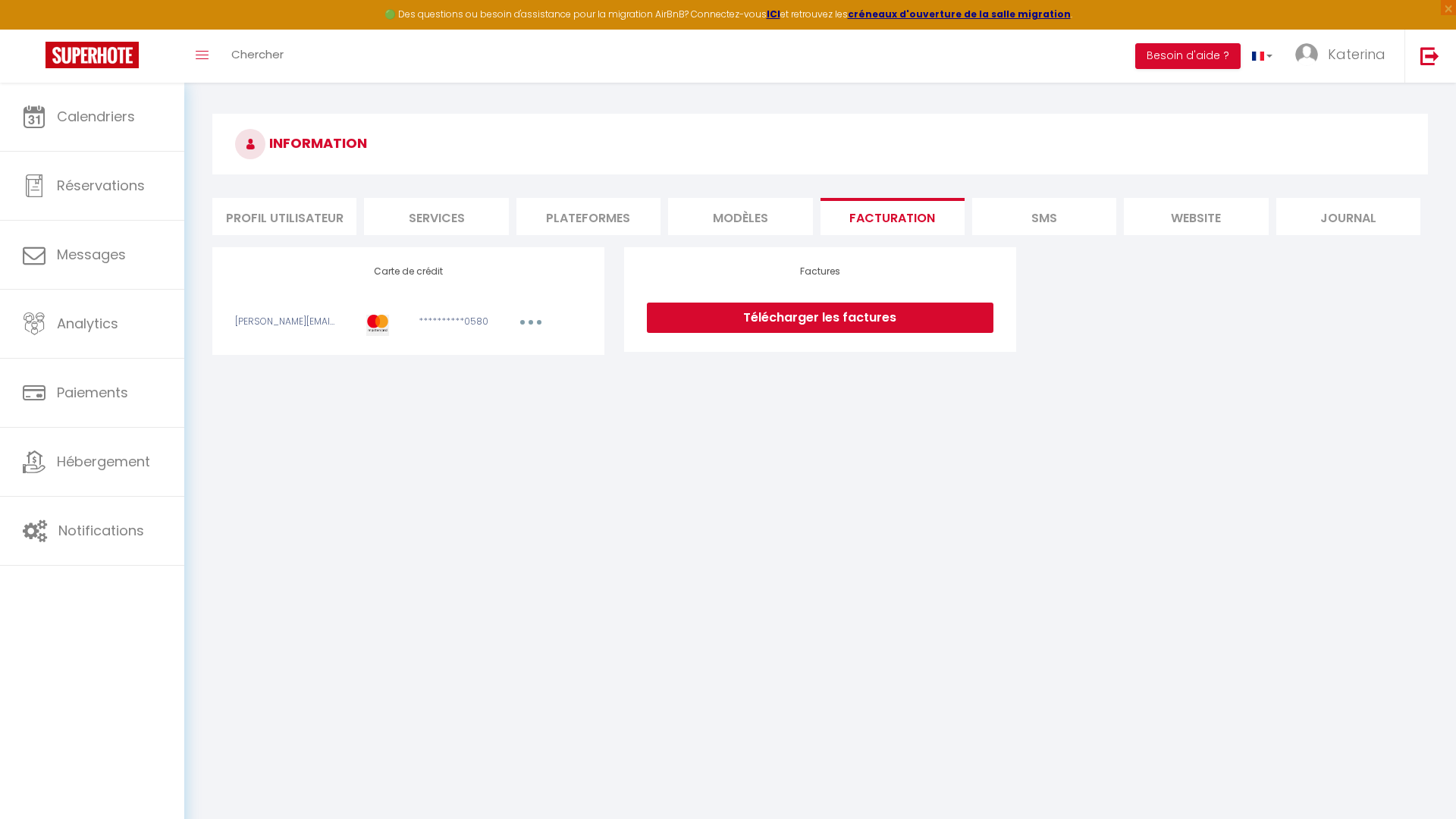
click at [459, 326] on div "**********" at bounding box center [453, 325] width 92 height 20
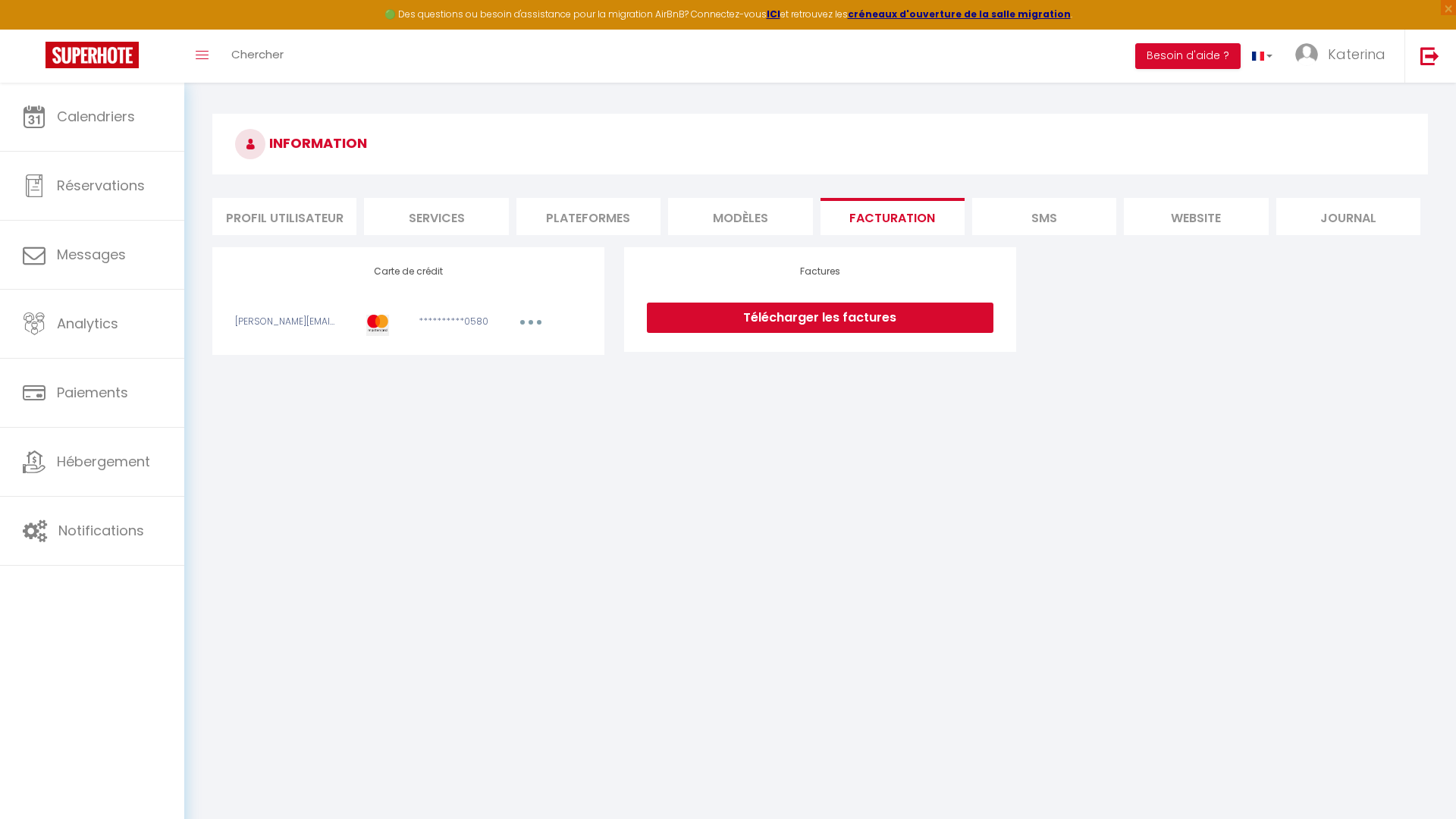
click at [459, 326] on div "**********" at bounding box center [453, 325] width 92 height 20
click at [535, 321] on button "button" at bounding box center [531, 324] width 42 height 19
click at [510, 358] on link "Modifier" at bounding box center [509, 356] width 74 height 24
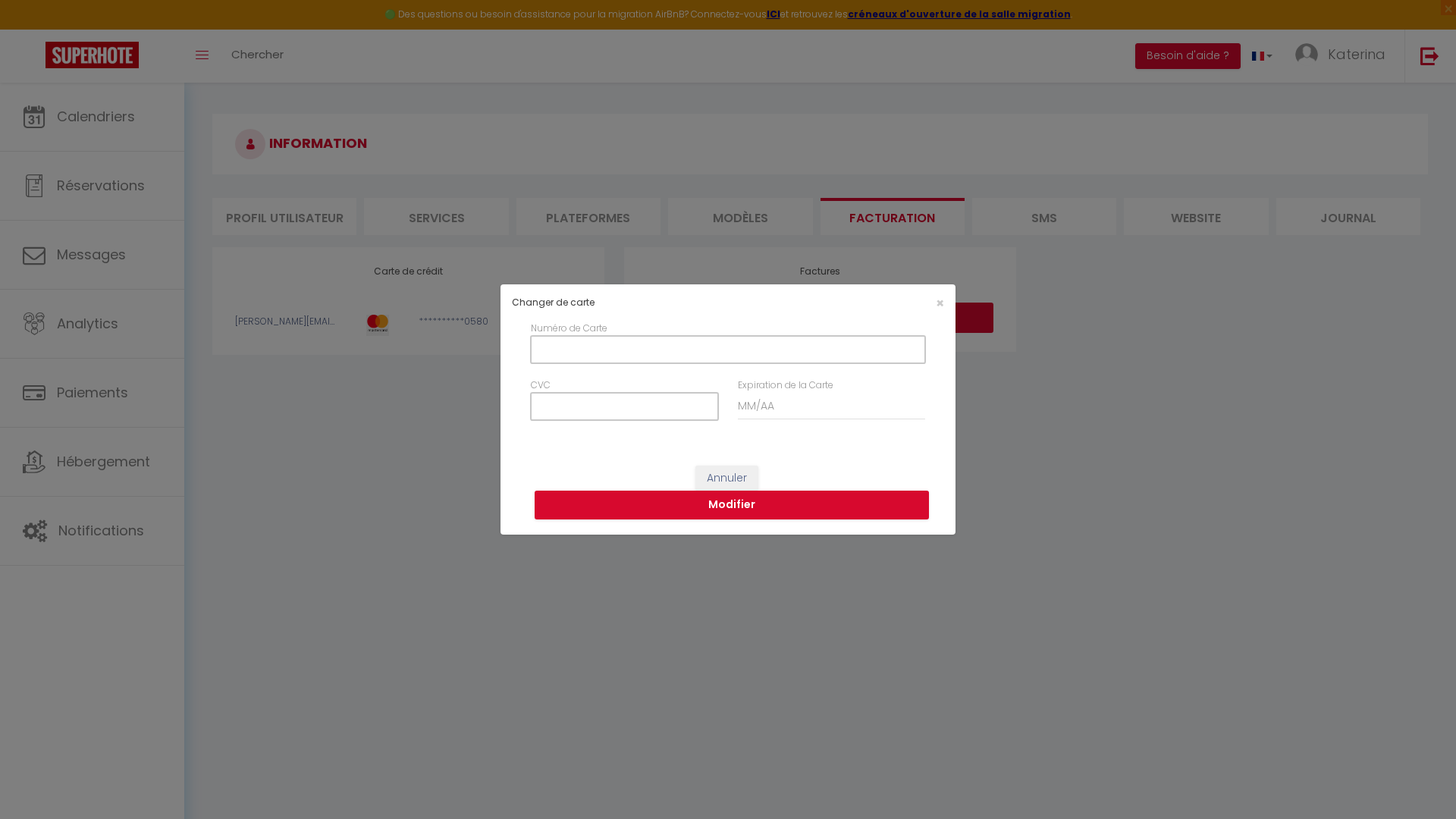
click at [582, 354] on input "Numéro de Carte" at bounding box center [728, 350] width 394 height 28
click at [579, 405] on input "CVC" at bounding box center [624, 407] width 187 height 28
click at [770, 415] on input "Expiration de la Carte" at bounding box center [831, 407] width 187 height 28
click at [338, 357] on div "Changer de carte × Numéro de Carte CVC Expiration de la Carte Annuler Modifier" at bounding box center [728, 410] width 1456 height 819
click at [937, 301] on span "×" at bounding box center [940, 303] width 8 height 19
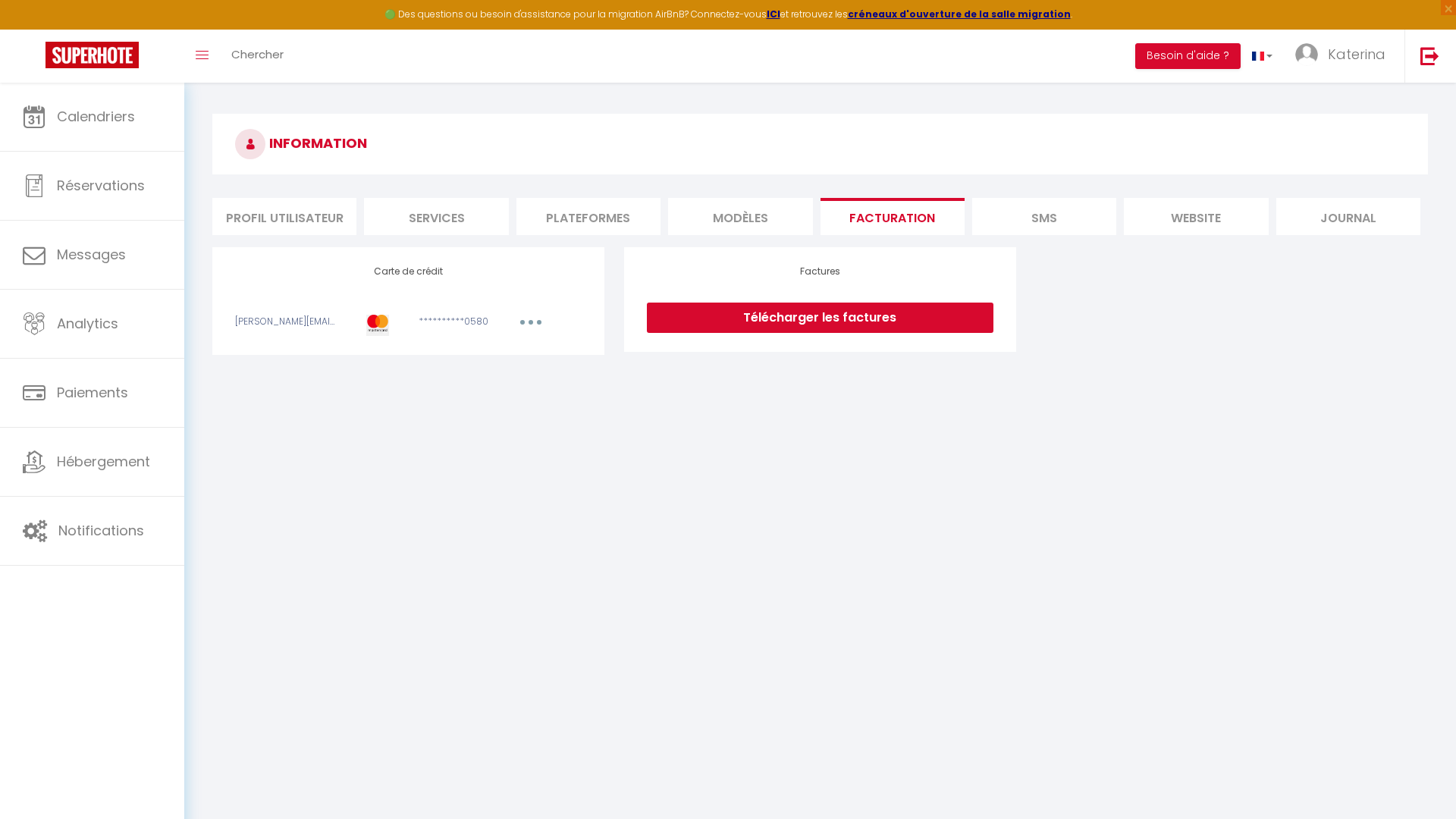
click at [758, 219] on li "MODÈLES" at bounding box center [740, 217] width 144 height 37
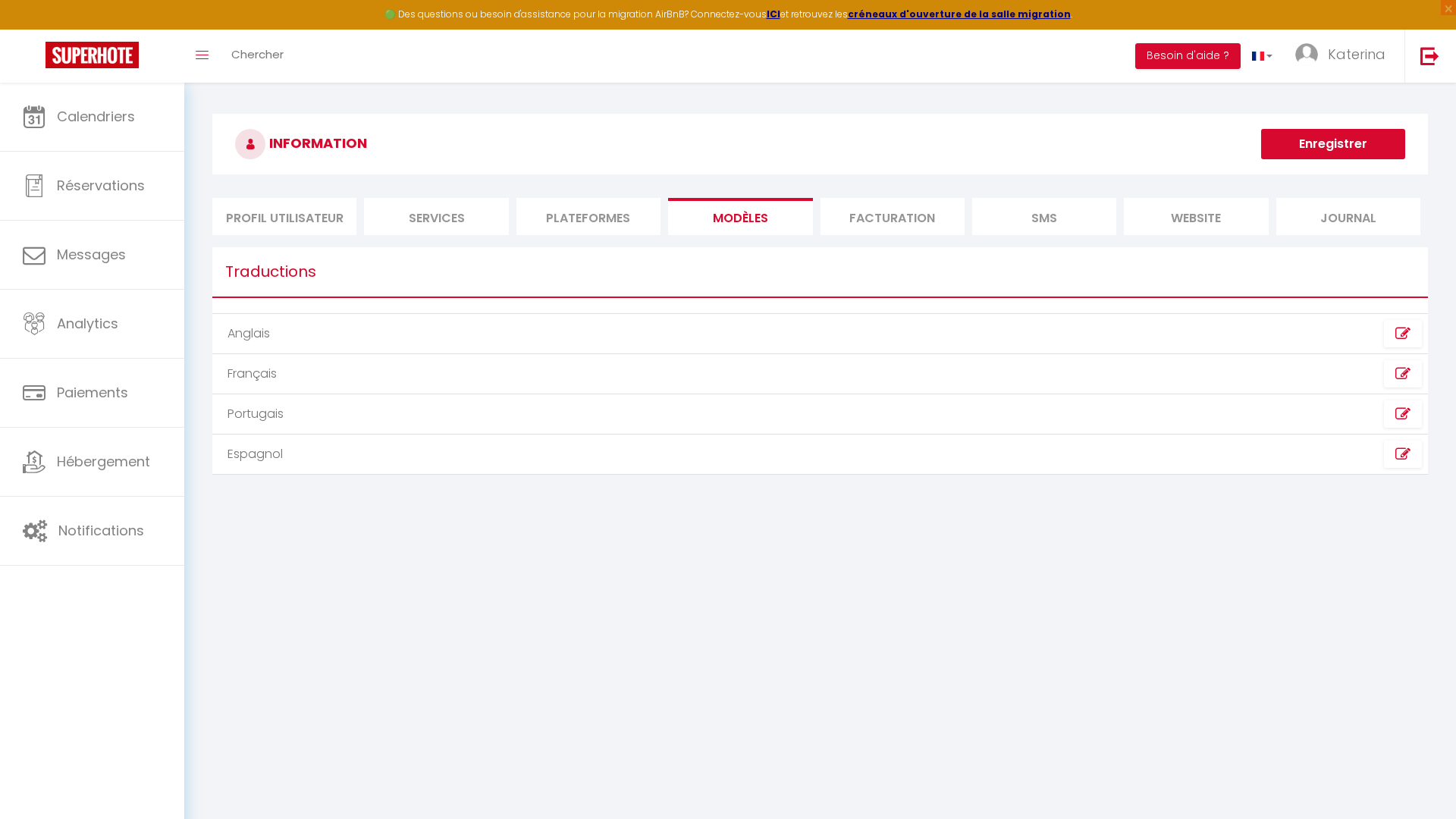
click at [561, 226] on li "Plateformes" at bounding box center [588, 217] width 144 height 37
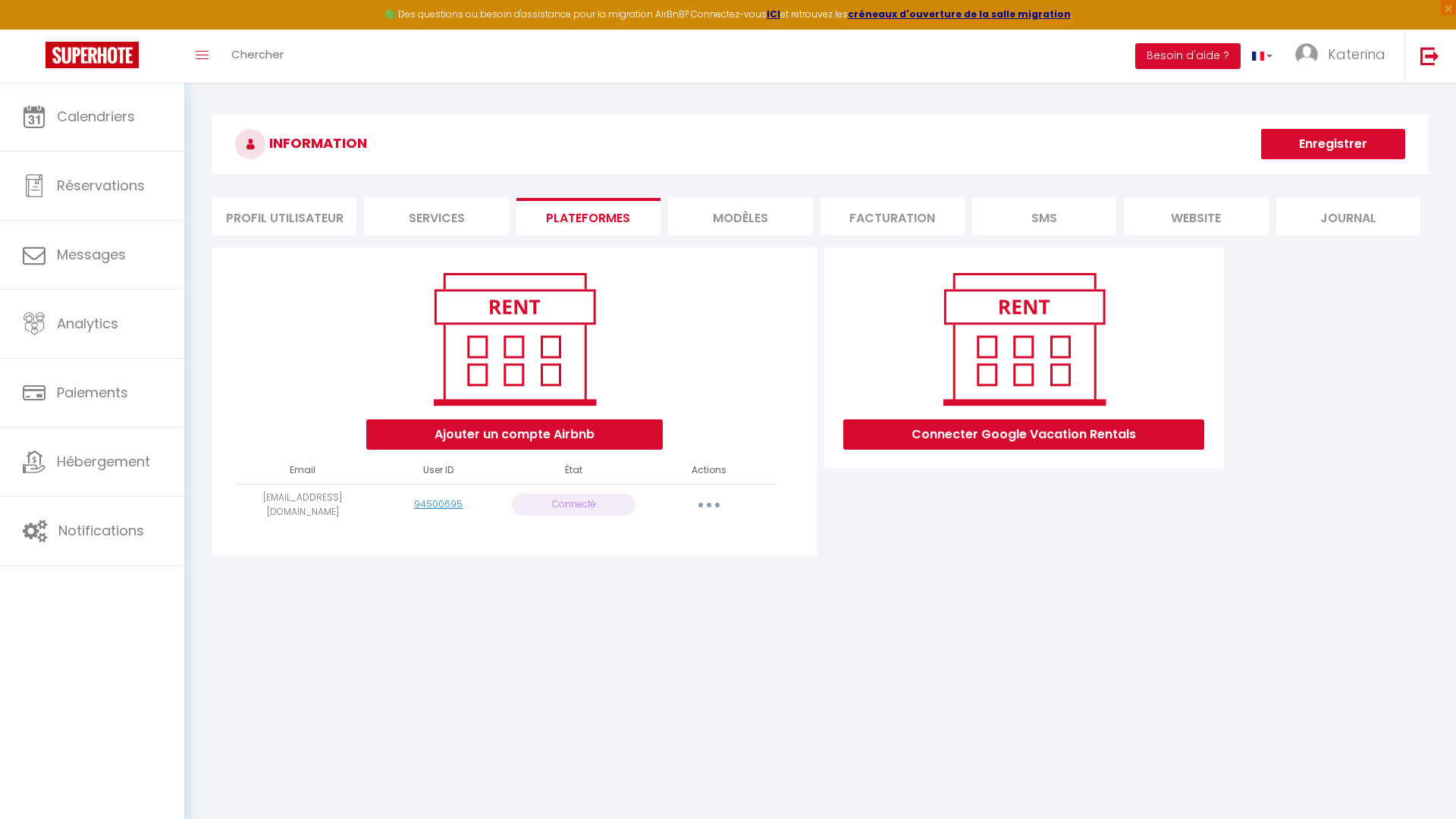
click at [424, 232] on li "Services" at bounding box center [435, 217] width 144 height 37
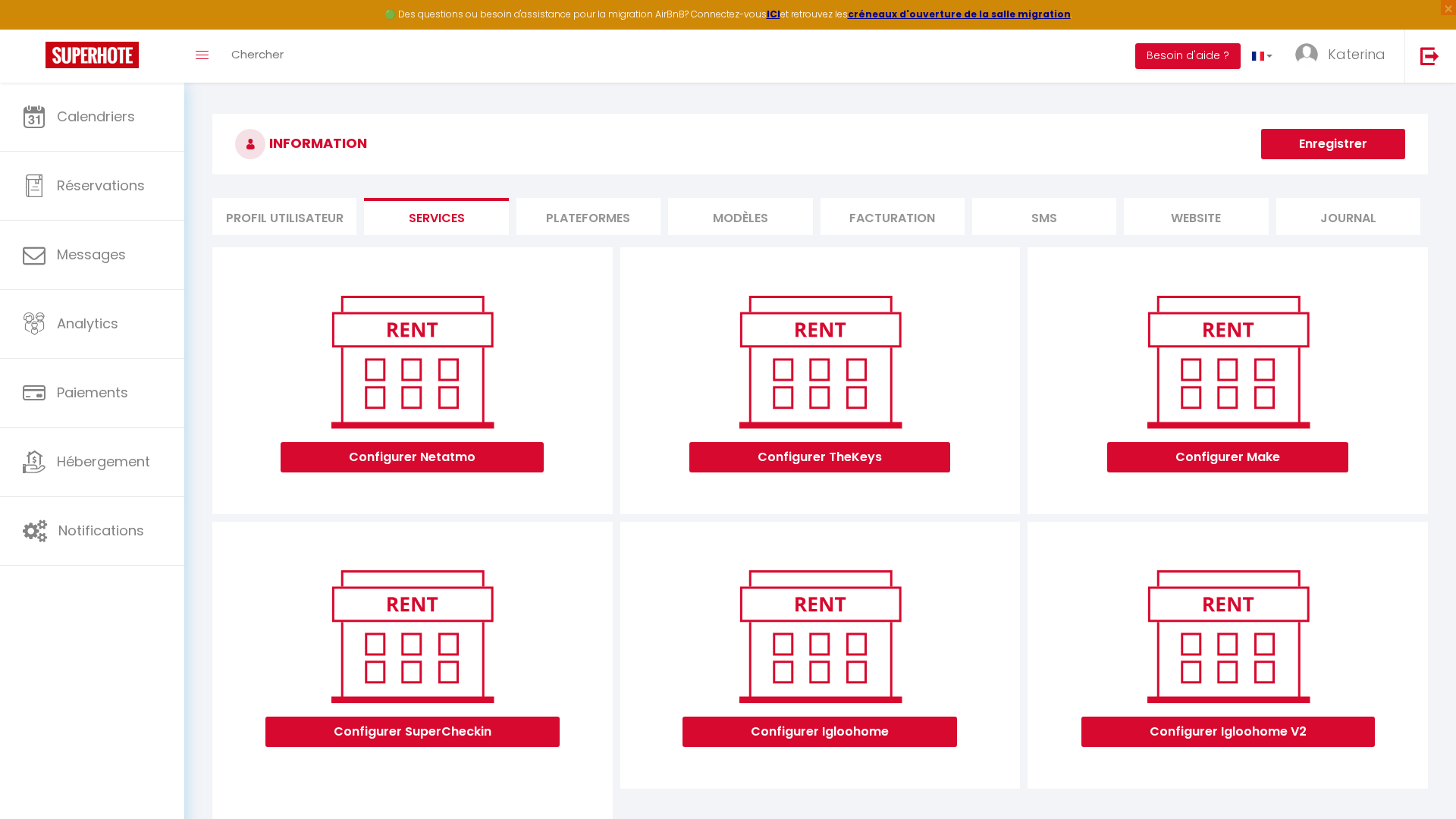
click at [290, 217] on li "Profil Utilisateur" at bounding box center [284, 217] width 144 height 37
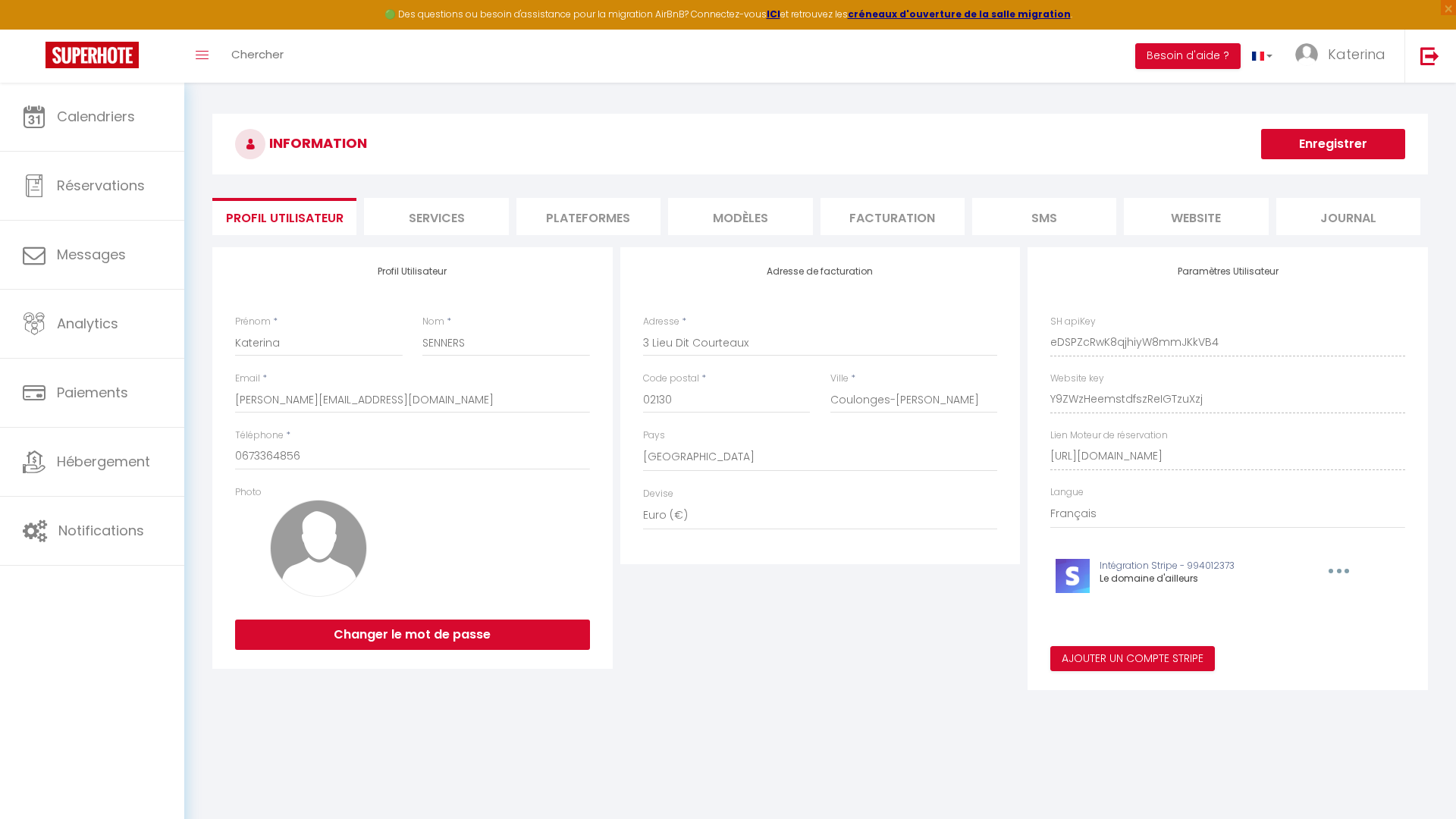
click at [1339, 570] on button "button" at bounding box center [1336, 572] width 47 height 24
click at [1278, 630] on button "Editer" at bounding box center [1300, 633] width 112 height 26
type input "Le domaine d'ailleurs"
type input "pk_live_51PJyenRrq3RgPiJpHlpcDdSiNvMl5OAozcegentDCx6EJcw5aTnu6js3xgpQz7GXd9iGB7…"
type input "sk_live_51PJyenRrq3RgPiJpF8nBTjfxrav727mWegJ5bPMVssaTNx7kL68O0jzyqlWbcOJDfHi6ny…"
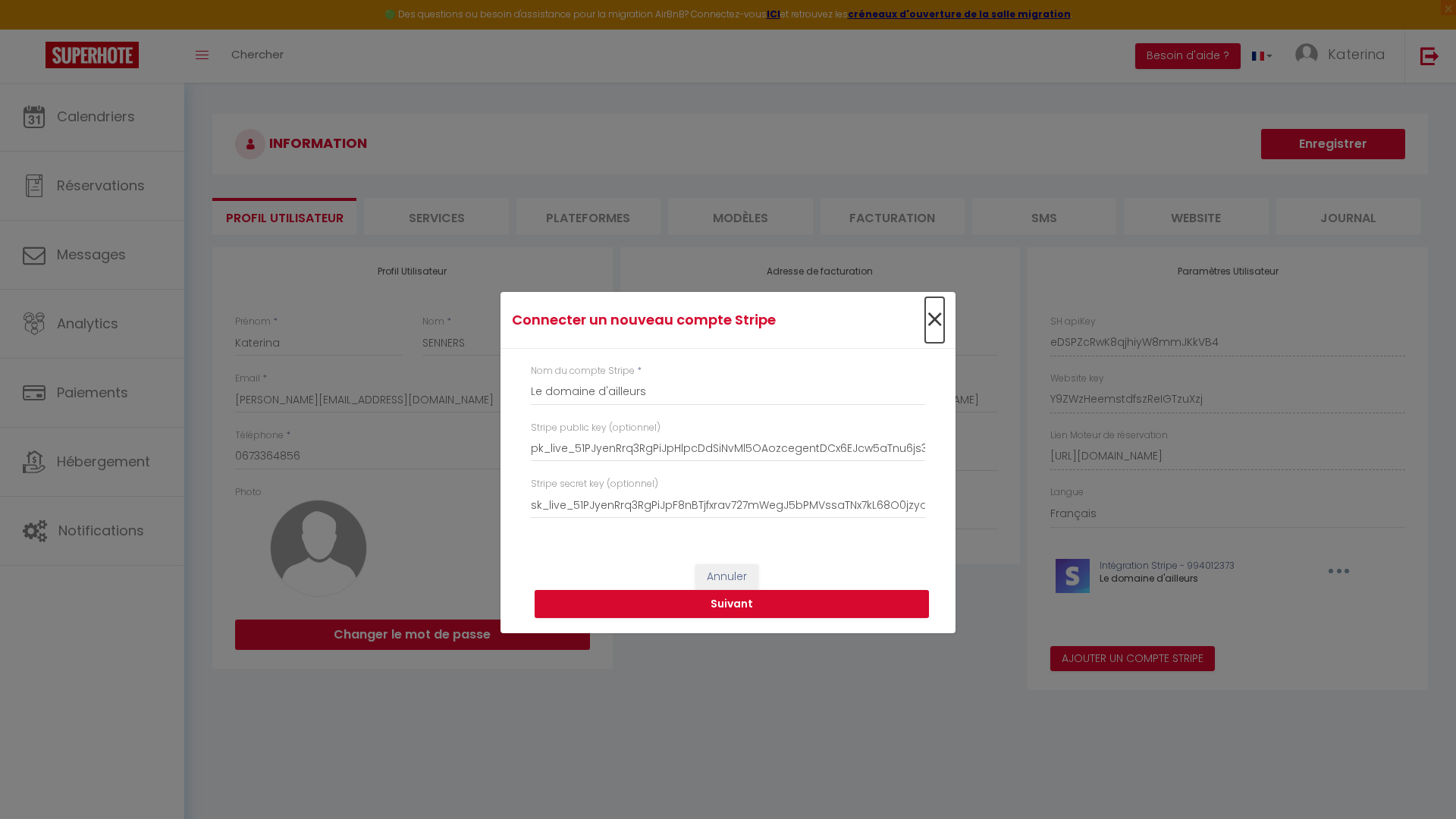
click at [942, 322] on span "×" at bounding box center [934, 320] width 19 height 46
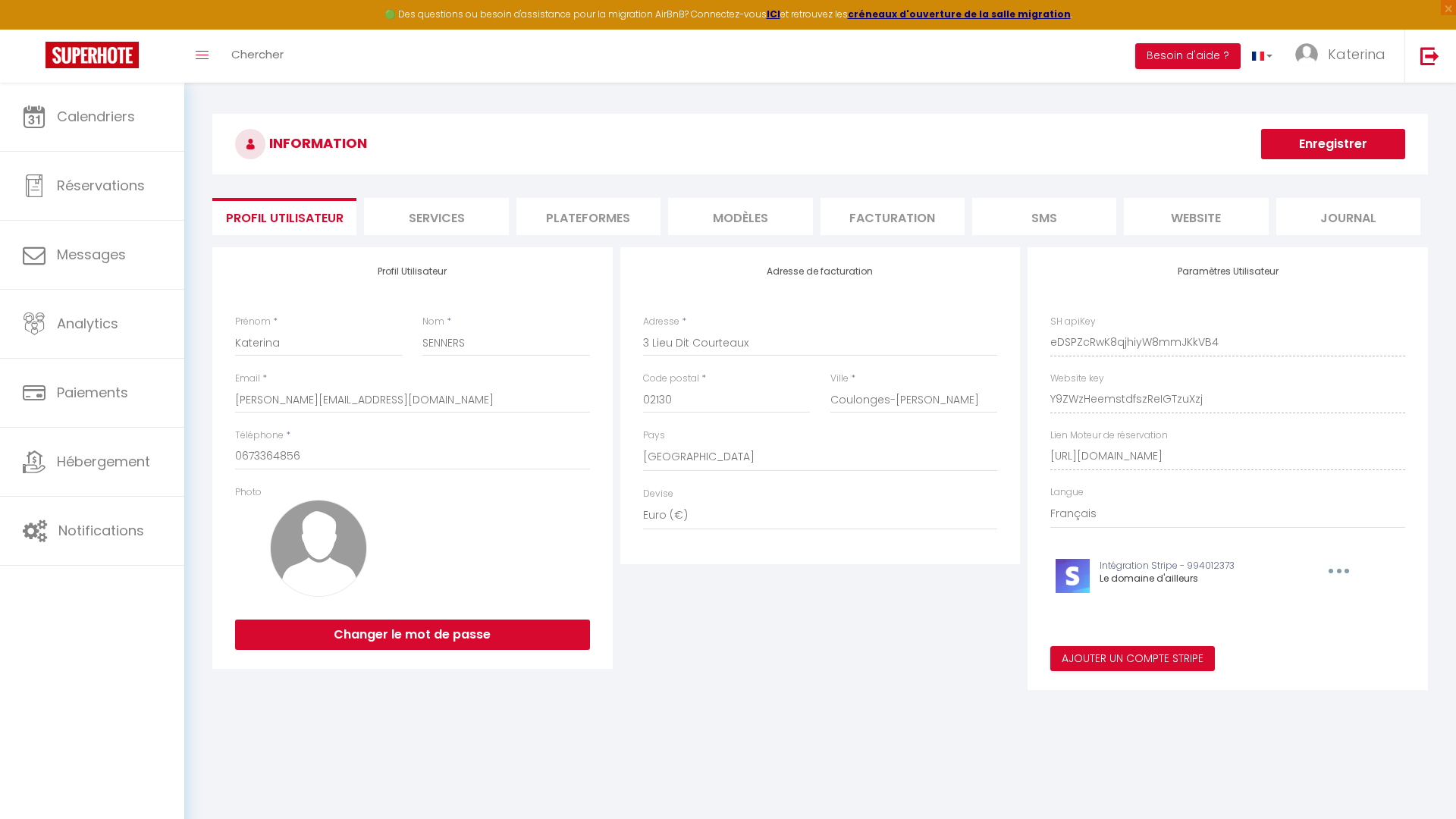
click at [1345, 570] on button "button" at bounding box center [1336, 572] width 47 height 24
click at [1296, 606] on button "Supprimer" at bounding box center [1300, 606] width 112 height 26
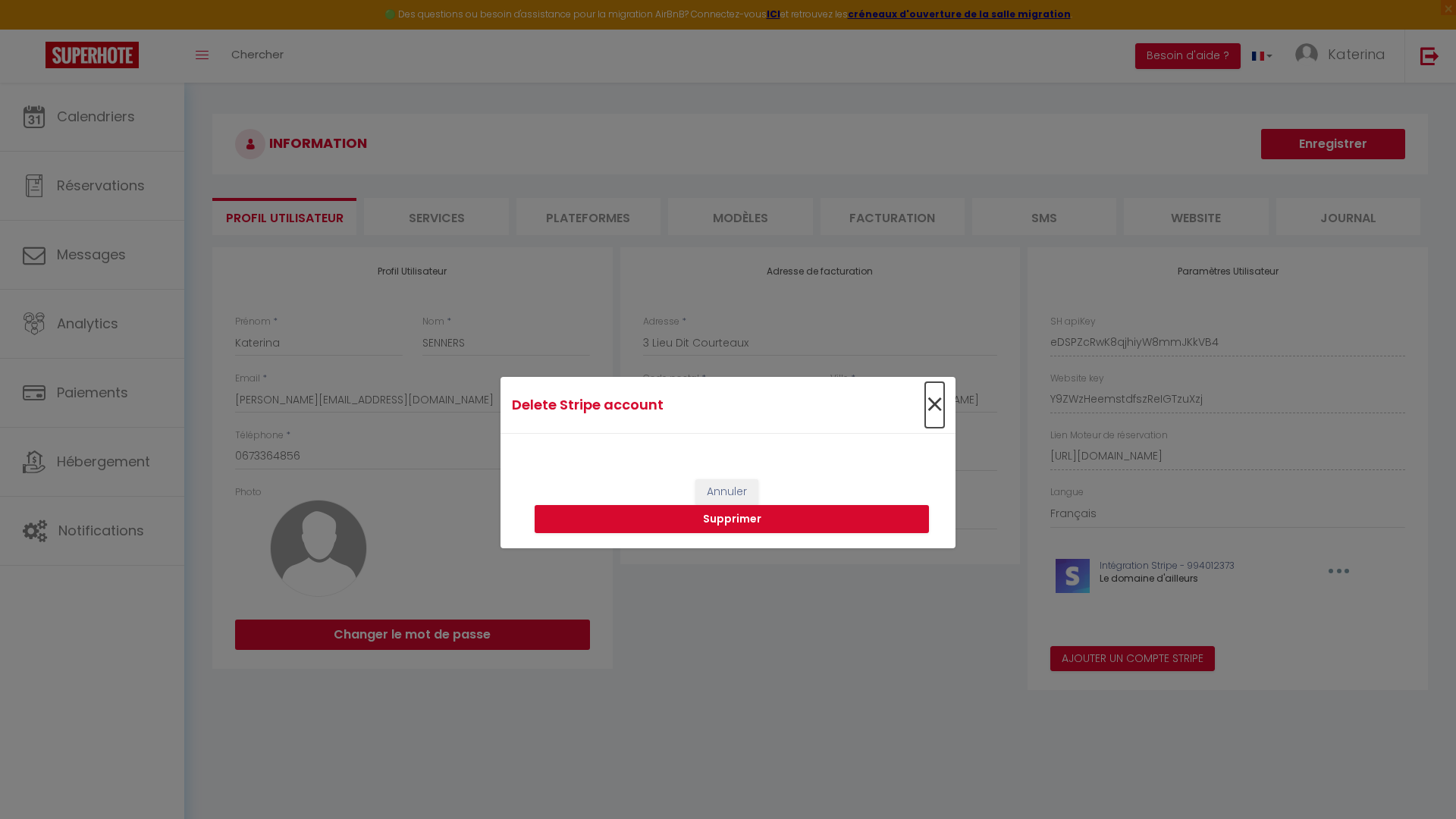
click at [932, 400] on span "×" at bounding box center [934, 405] width 19 height 46
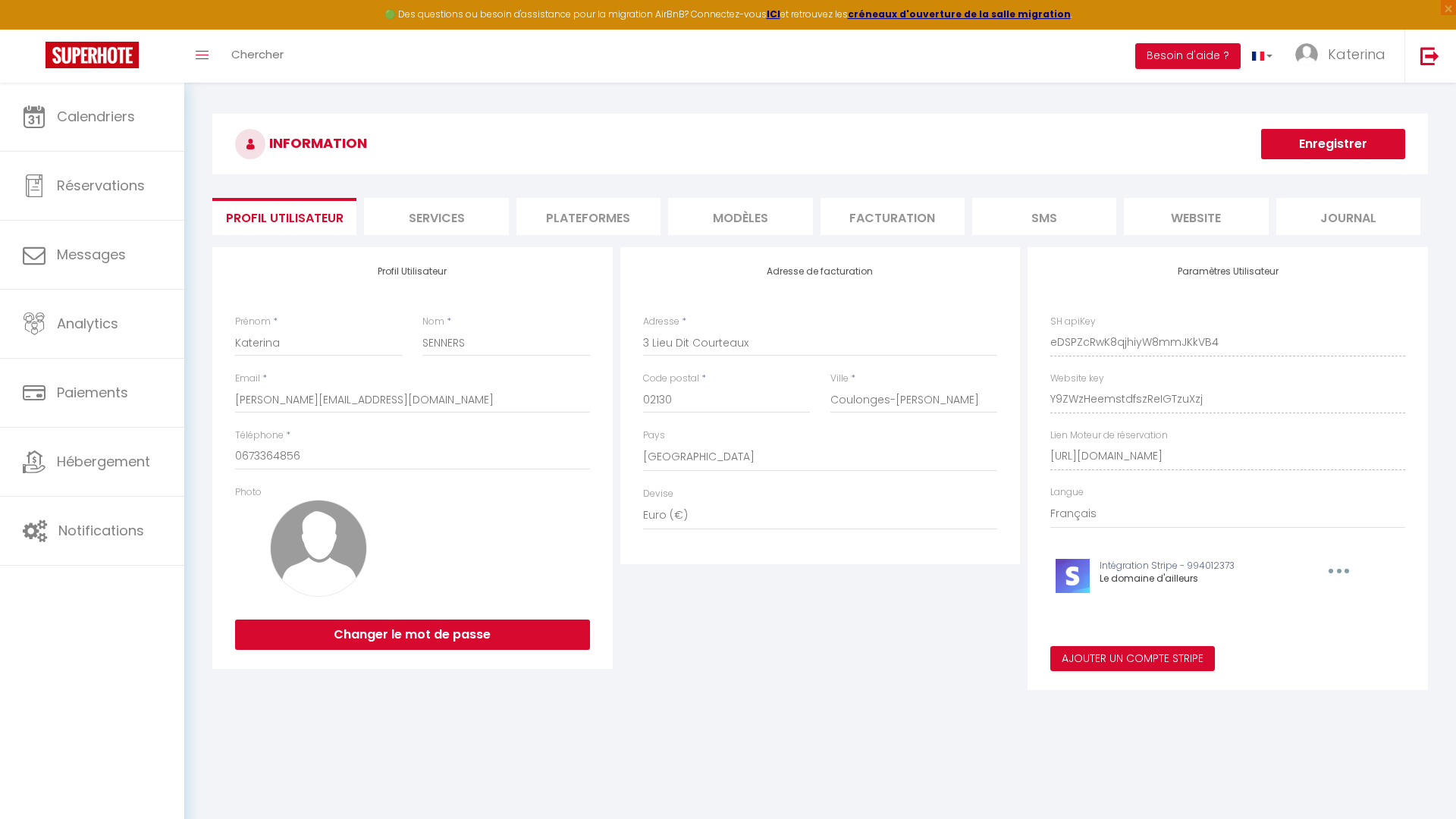
click at [1170, 580] on span "Le domaine d'ailleurs" at bounding box center [1148, 578] width 98 height 13
click at [1114, 566] on p "Intégration Stripe - 994012373" at bounding box center [1196, 567] width 194 height 15
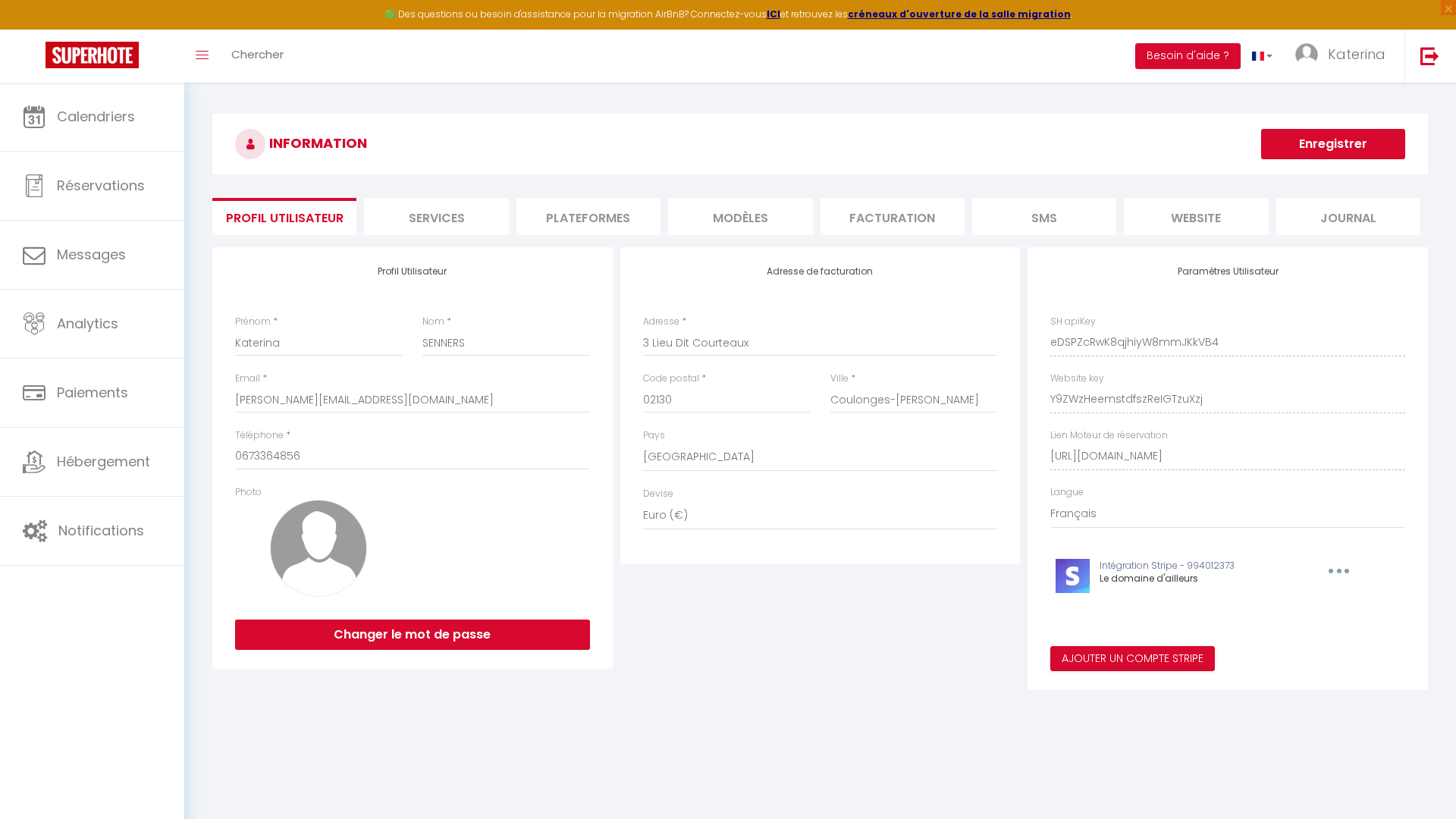
drag, startPoint x: 1114, startPoint y: 566, endPoint x: 1184, endPoint y: 581, distance: 71.6
click at [1184, 581] on div "Intégration Stripe - 994012373 Le domaine d'ailleurs" at bounding box center [1196, 576] width 213 height 34
click at [78, 173] on link "Réservations" at bounding box center [92, 186] width 184 height 68
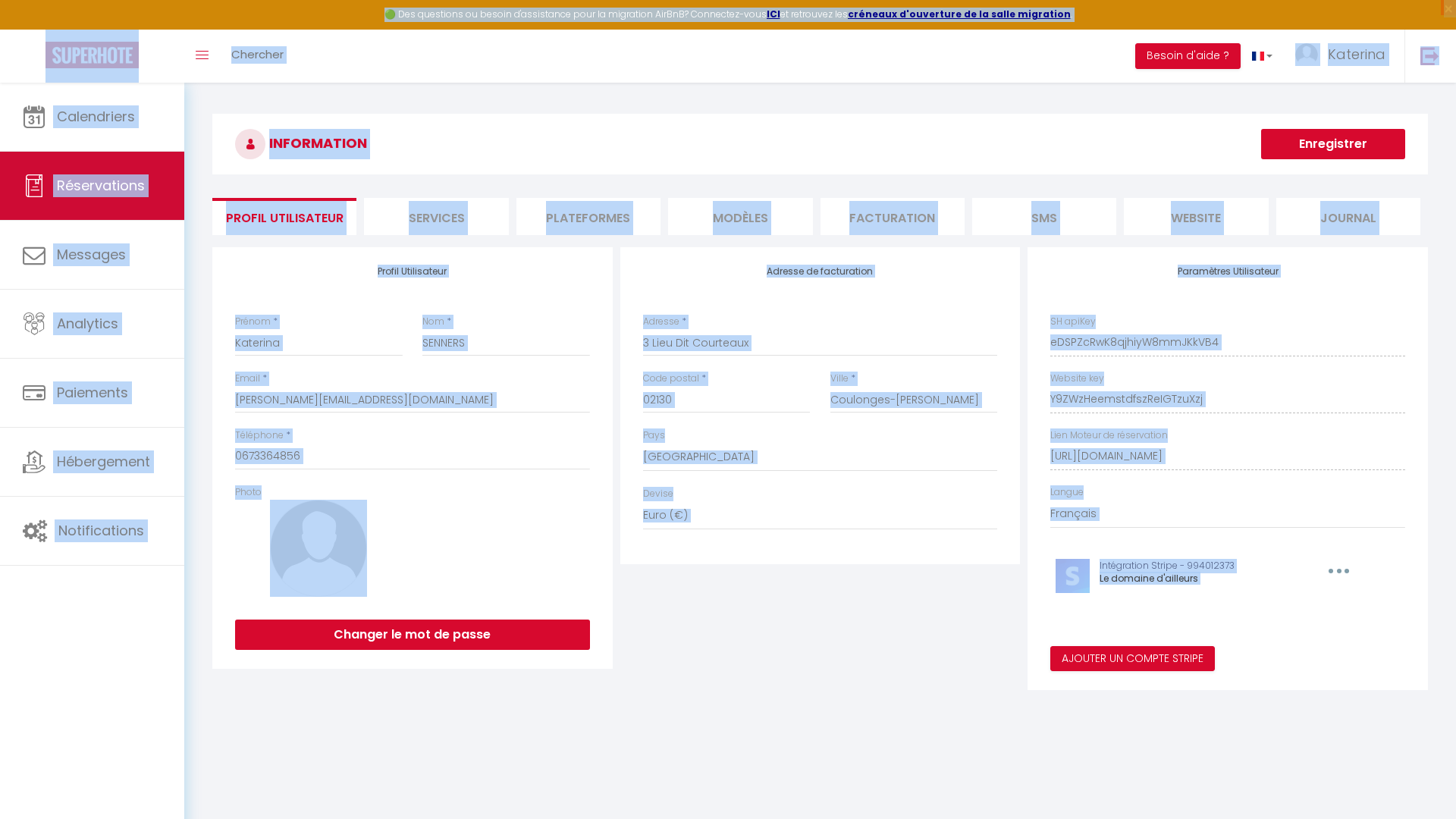
select select "not_cancelled"
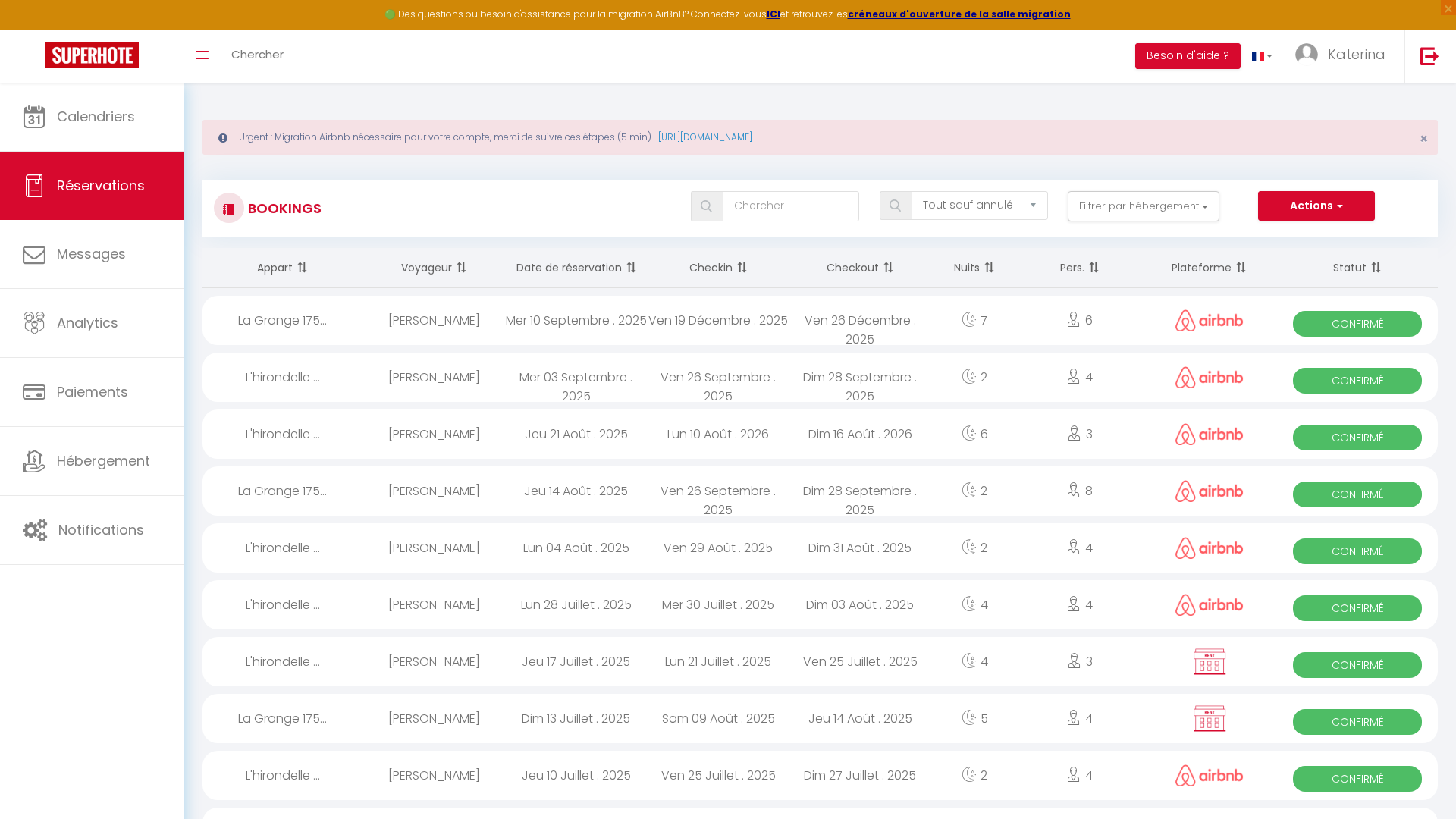
click at [1164, 329] on div at bounding box center [1209, 320] width 136 height 50
select select "OK"
select select "0"
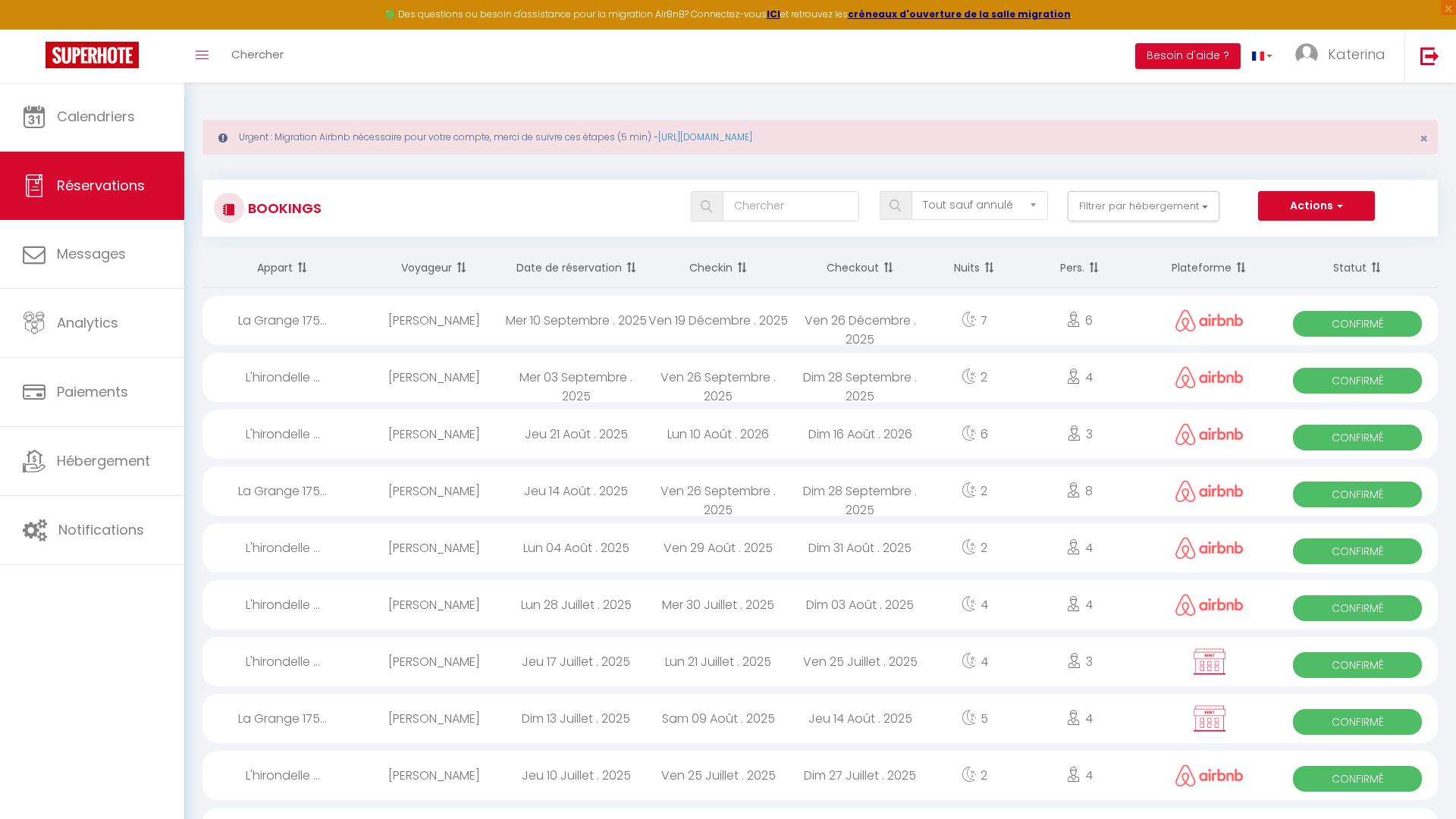
select select "1"
select select
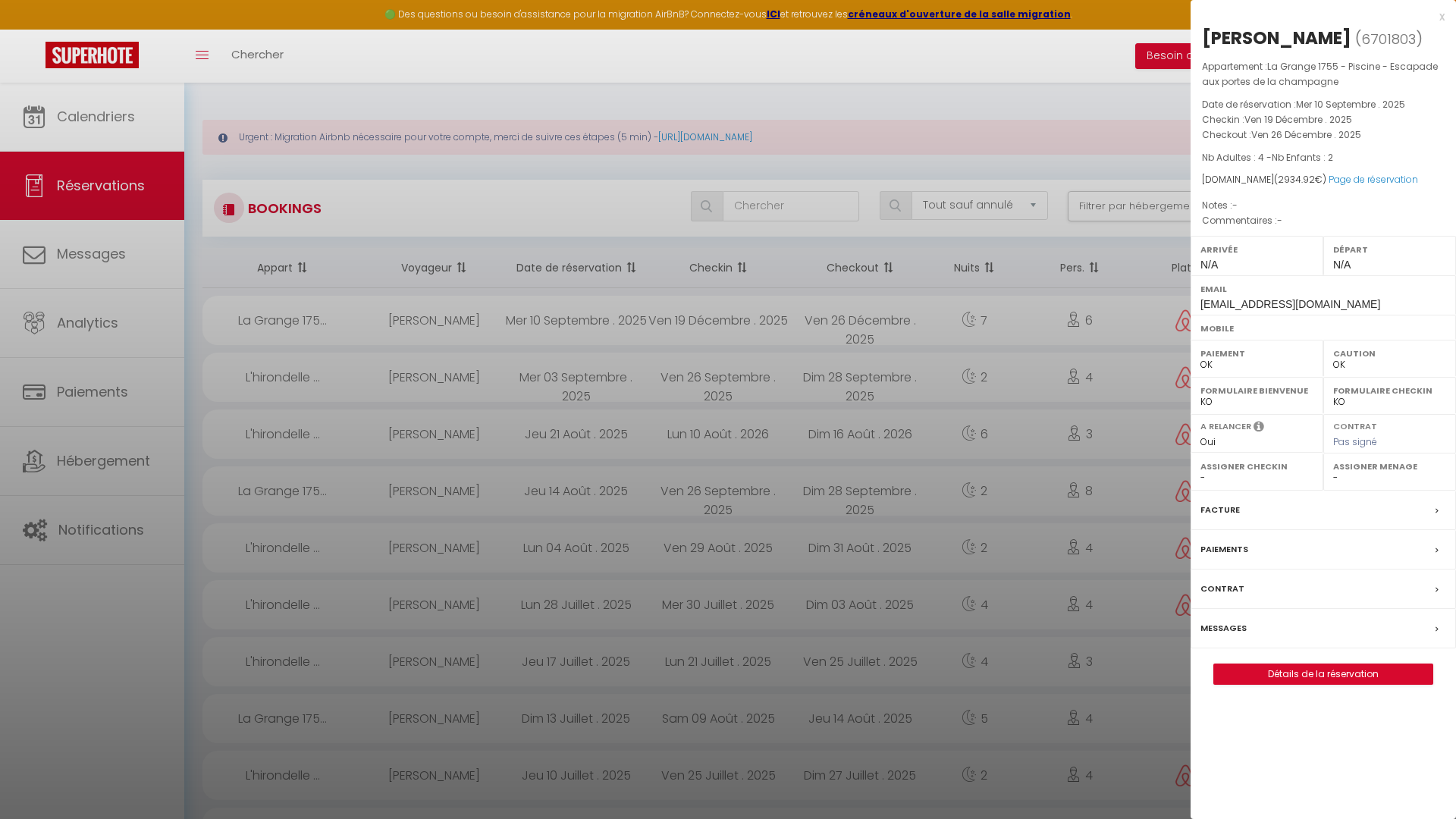
click at [970, 293] on div at bounding box center [728, 410] width 1456 height 819
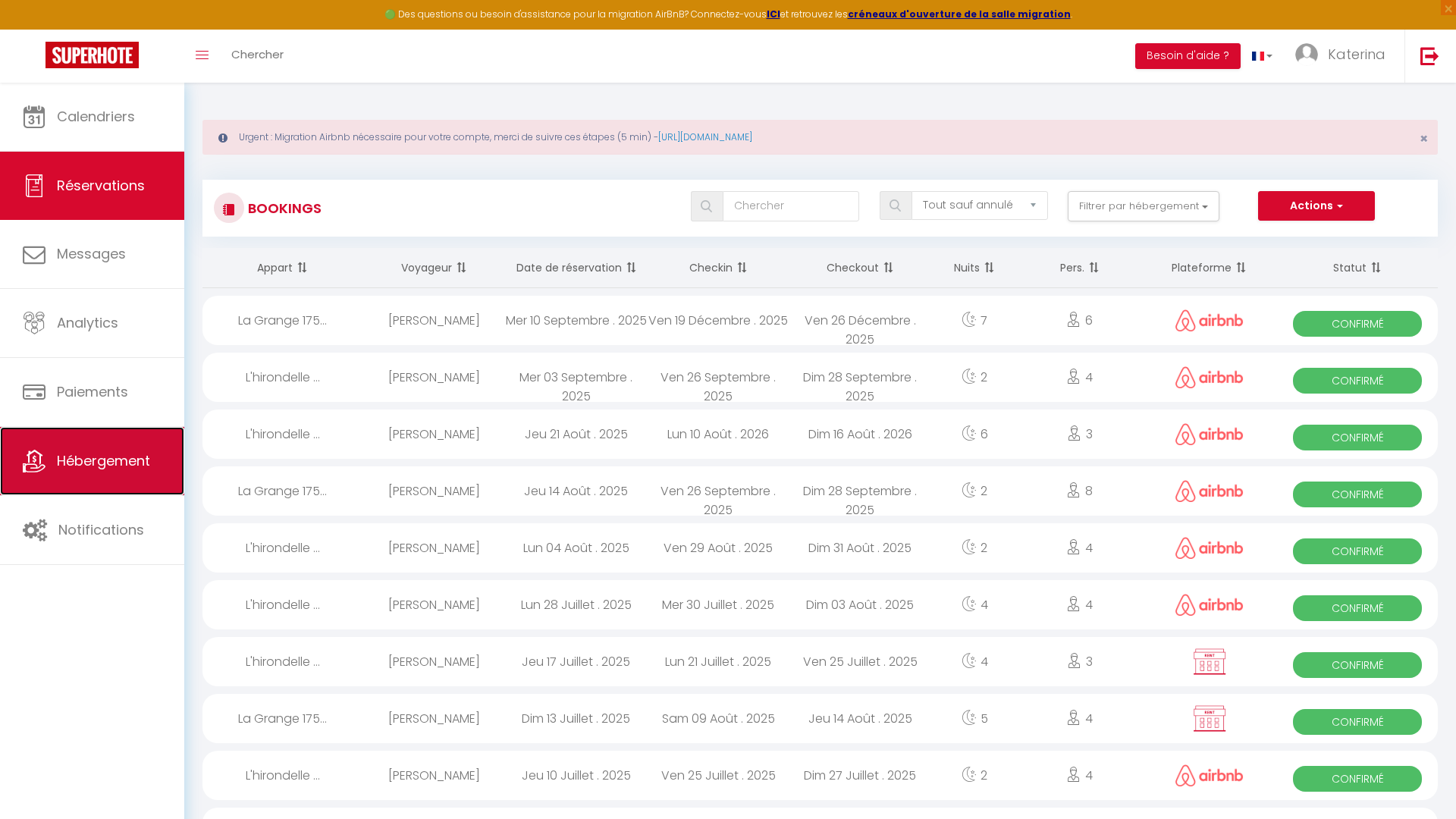
click at [92, 442] on link "Hébergement" at bounding box center [92, 461] width 184 height 68
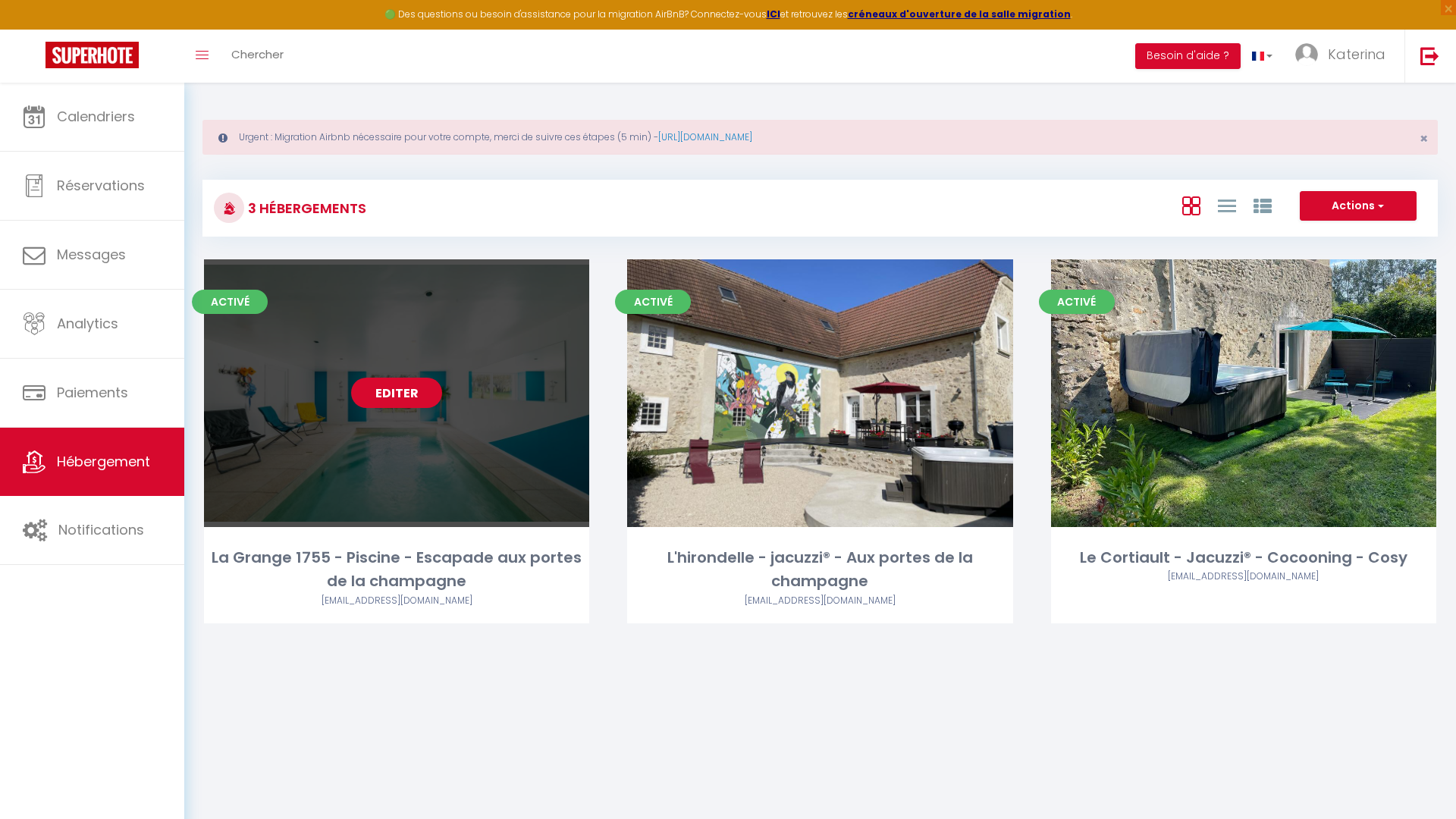
click at [413, 392] on link "Editer" at bounding box center [396, 392] width 91 height 30
click at [409, 388] on link "Editer" at bounding box center [396, 392] width 91 height 30
select select "3"
select select "2"
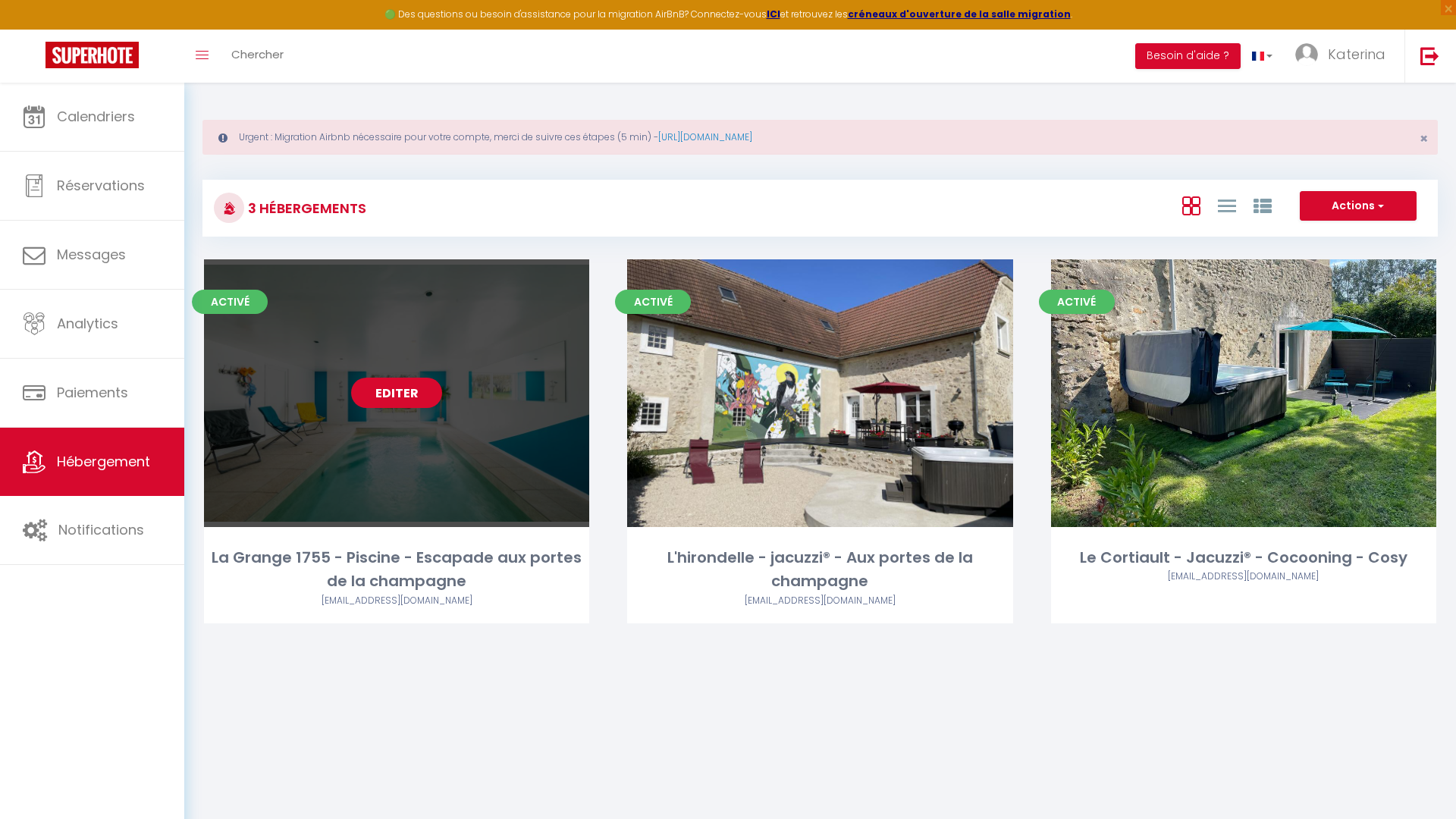
select select "1"
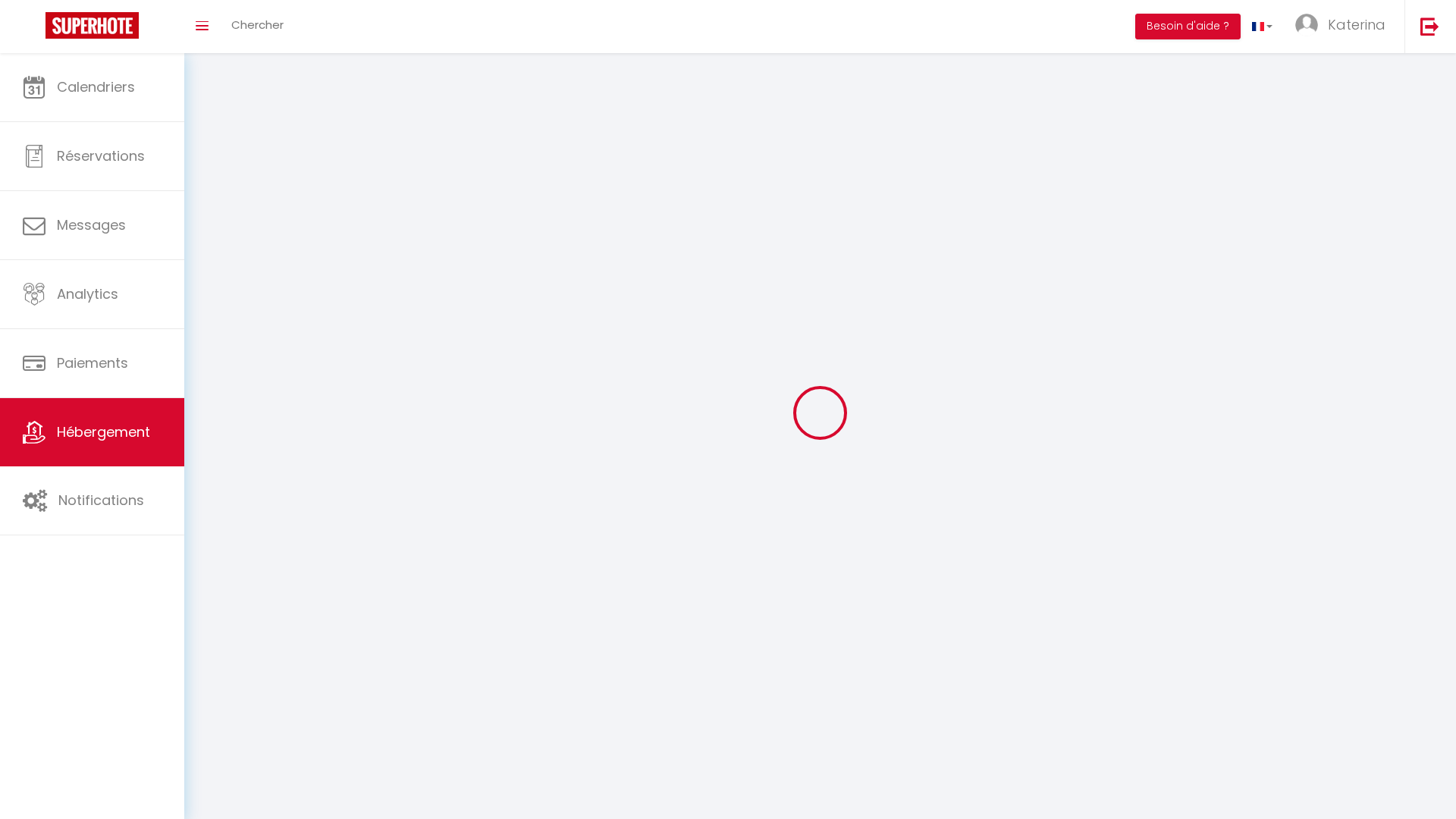
select select
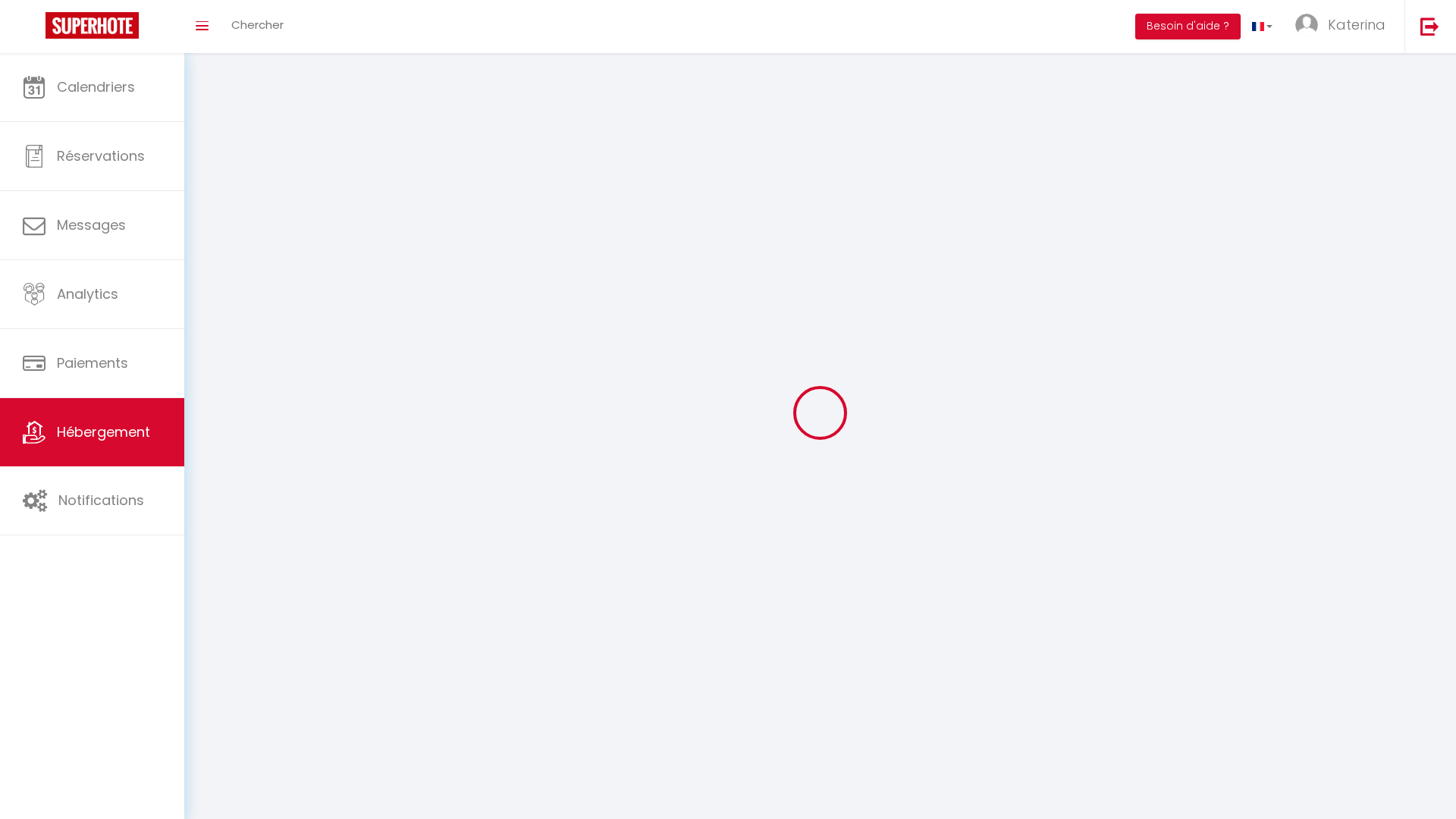
checkbox input "false"
select select
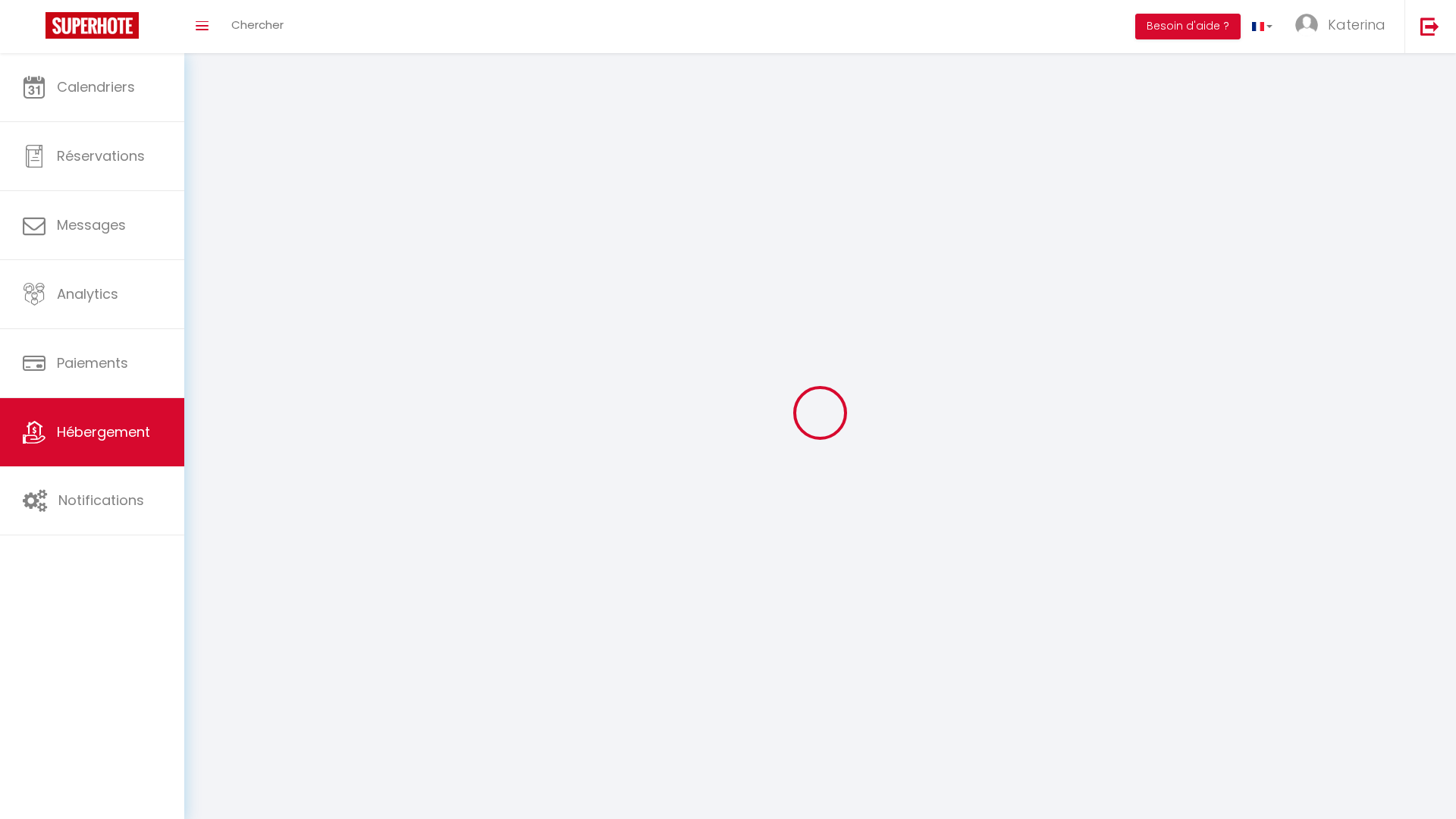
select select
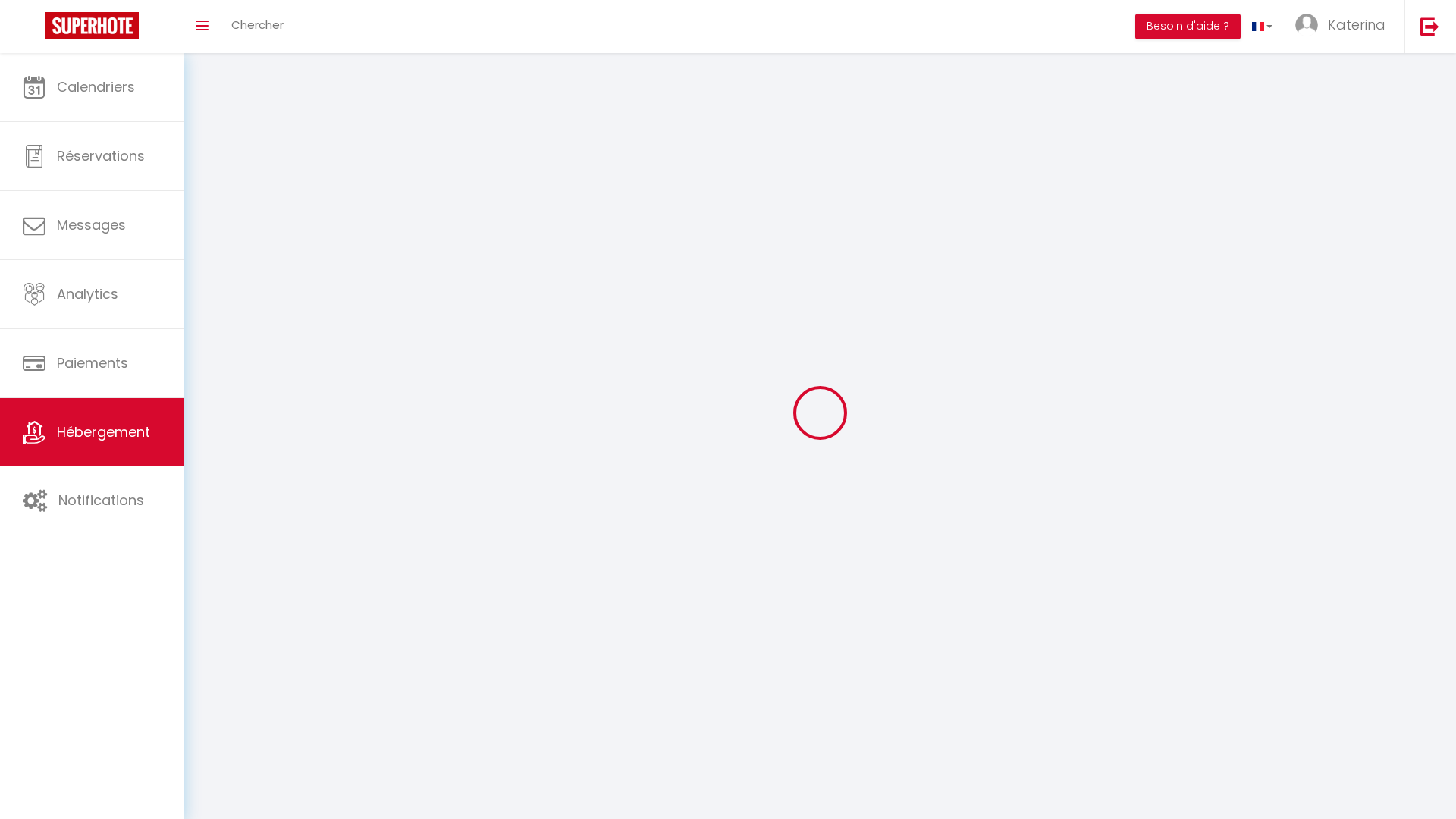
select select
checkbox input "false"
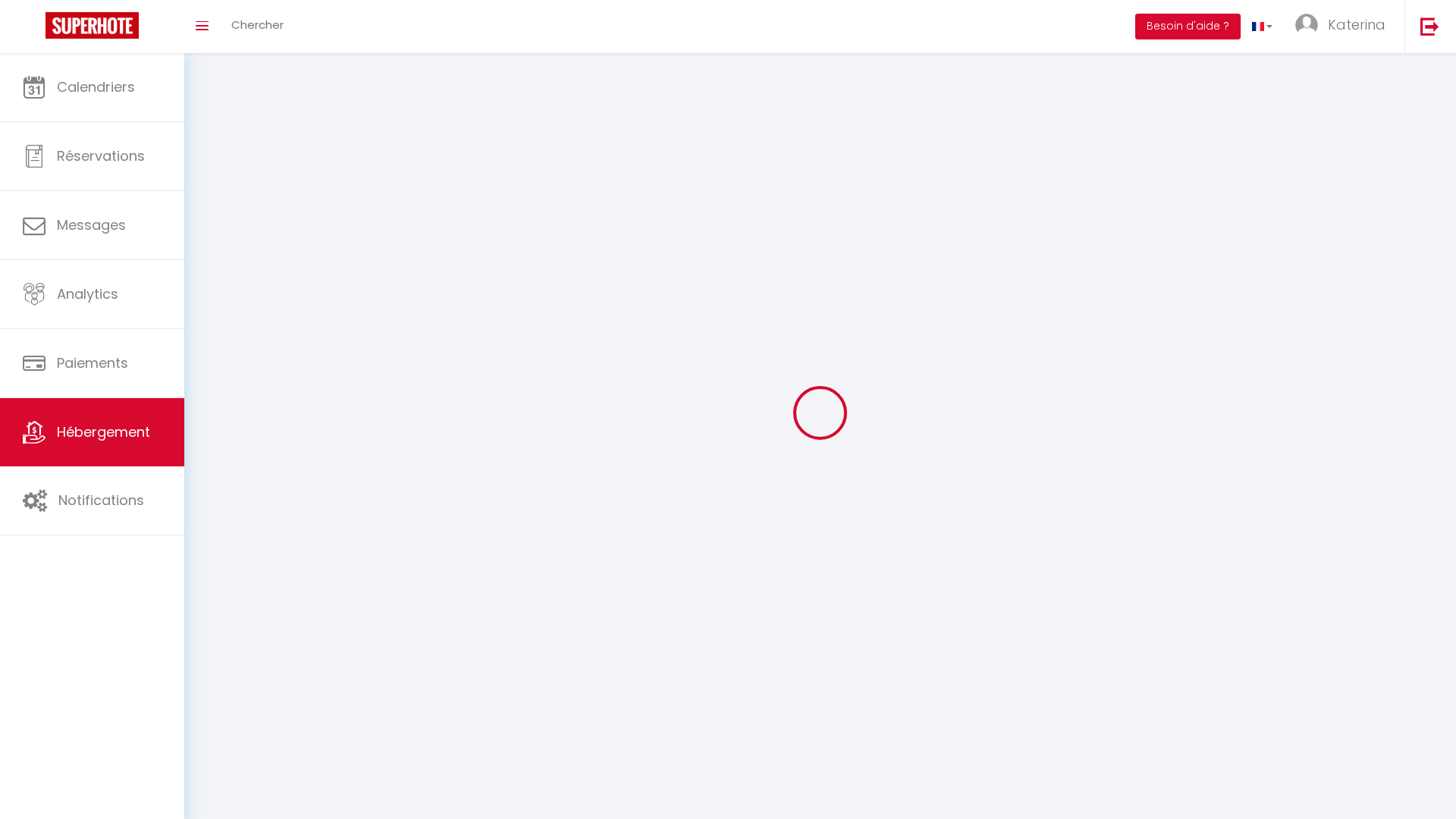
select select
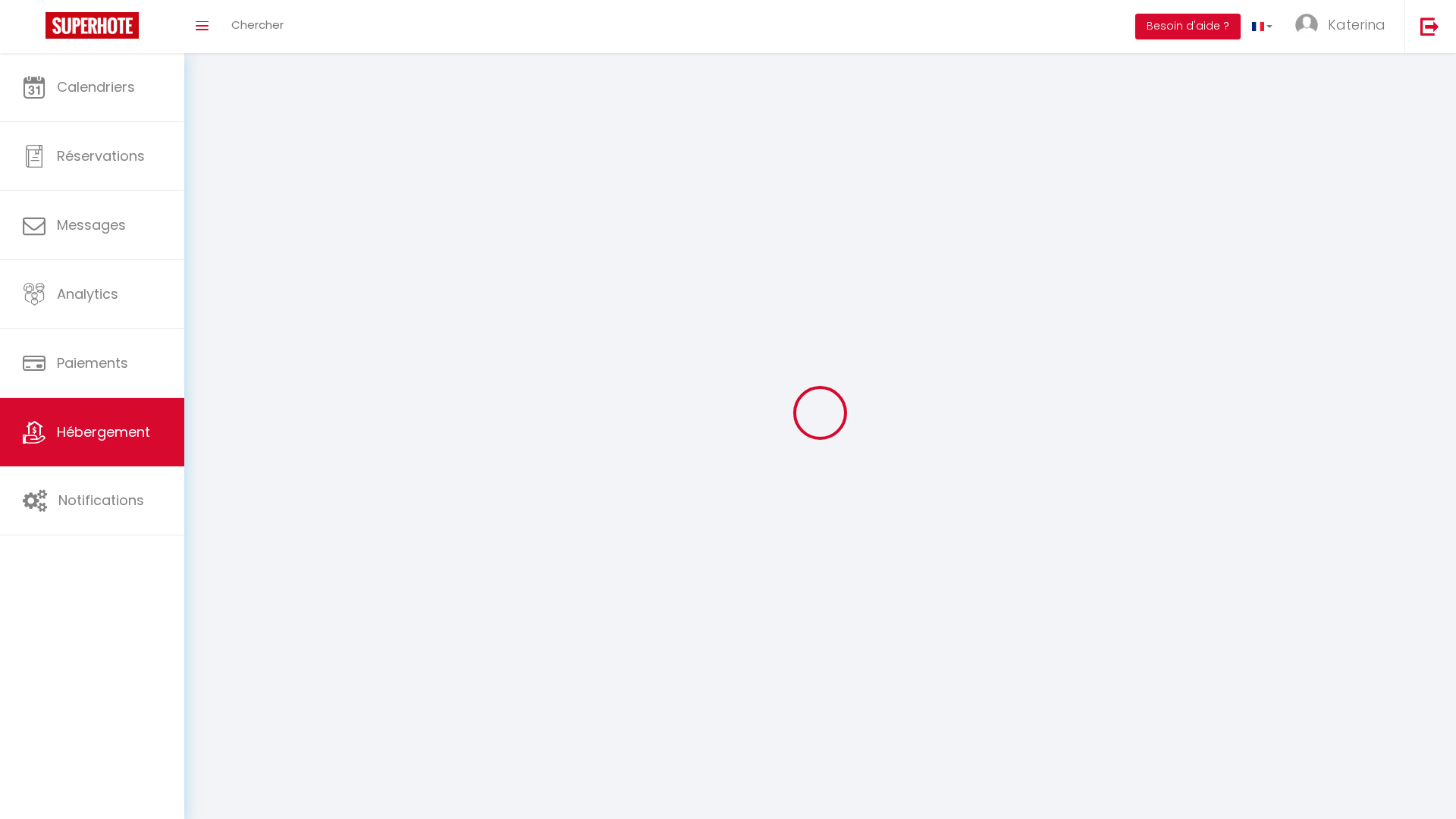
select select
checkbox input "false"
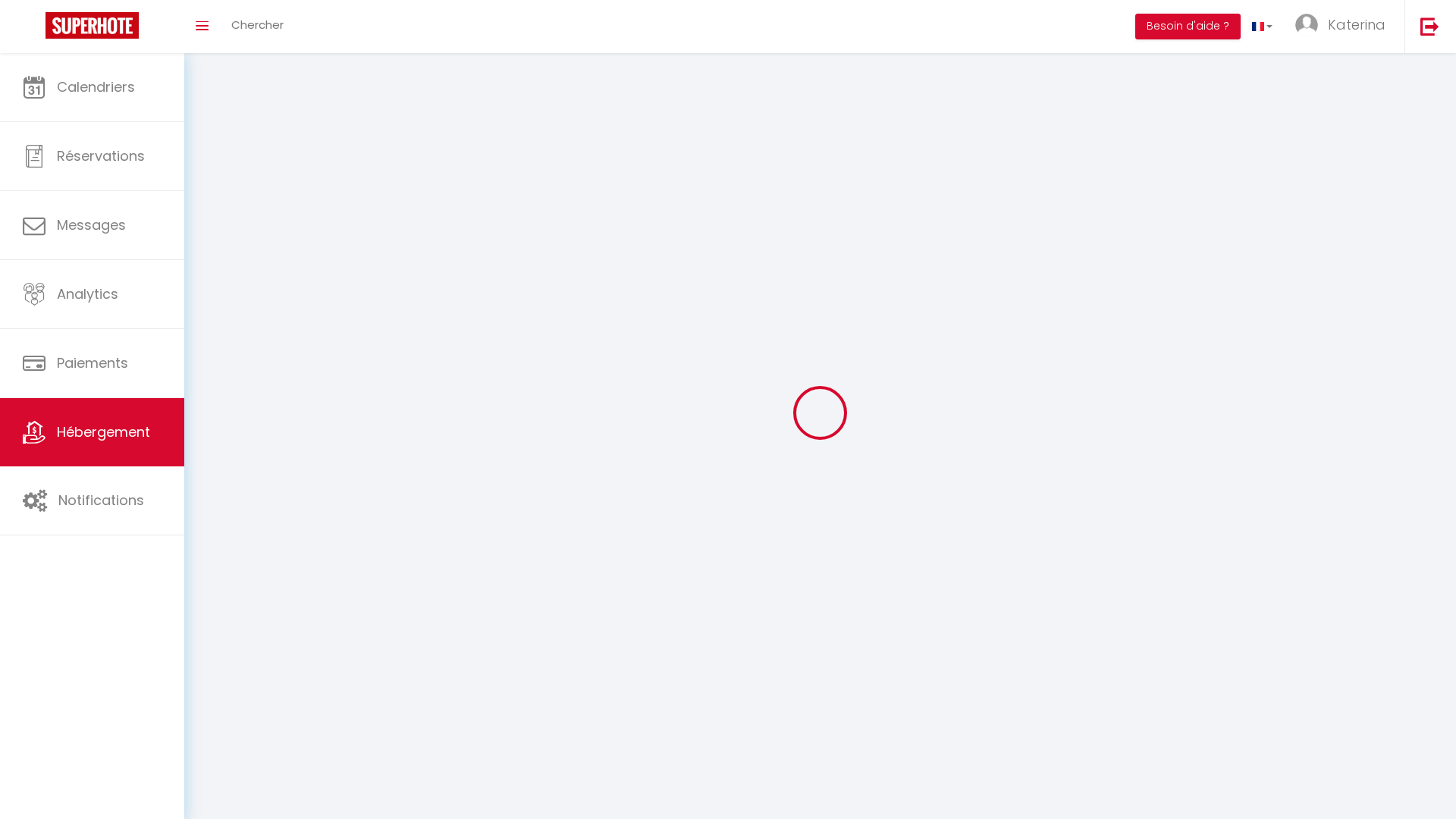
checkbox input "false"
select select
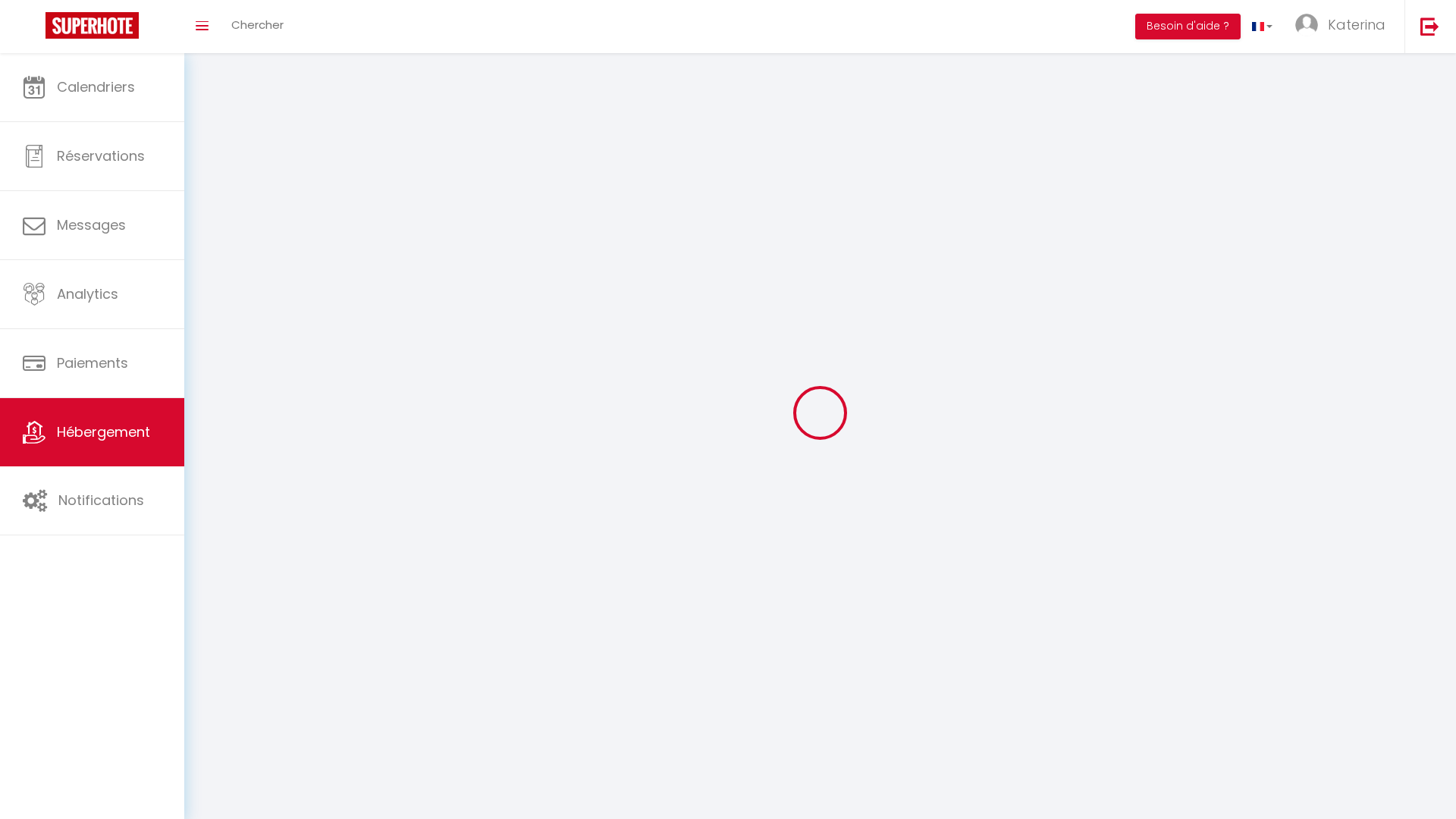
select select
checkbox input "false"
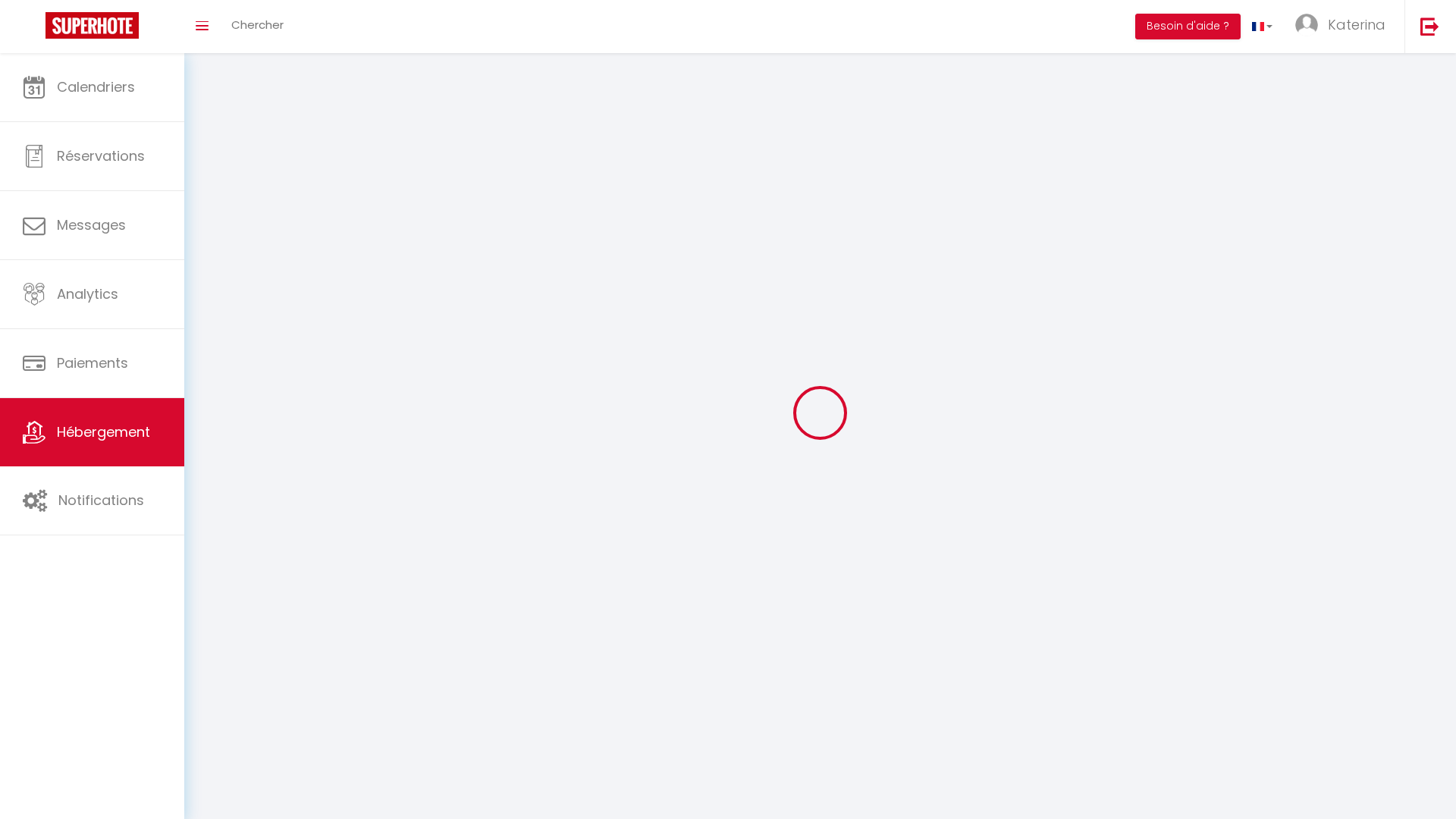
checkbox input "false"
select select
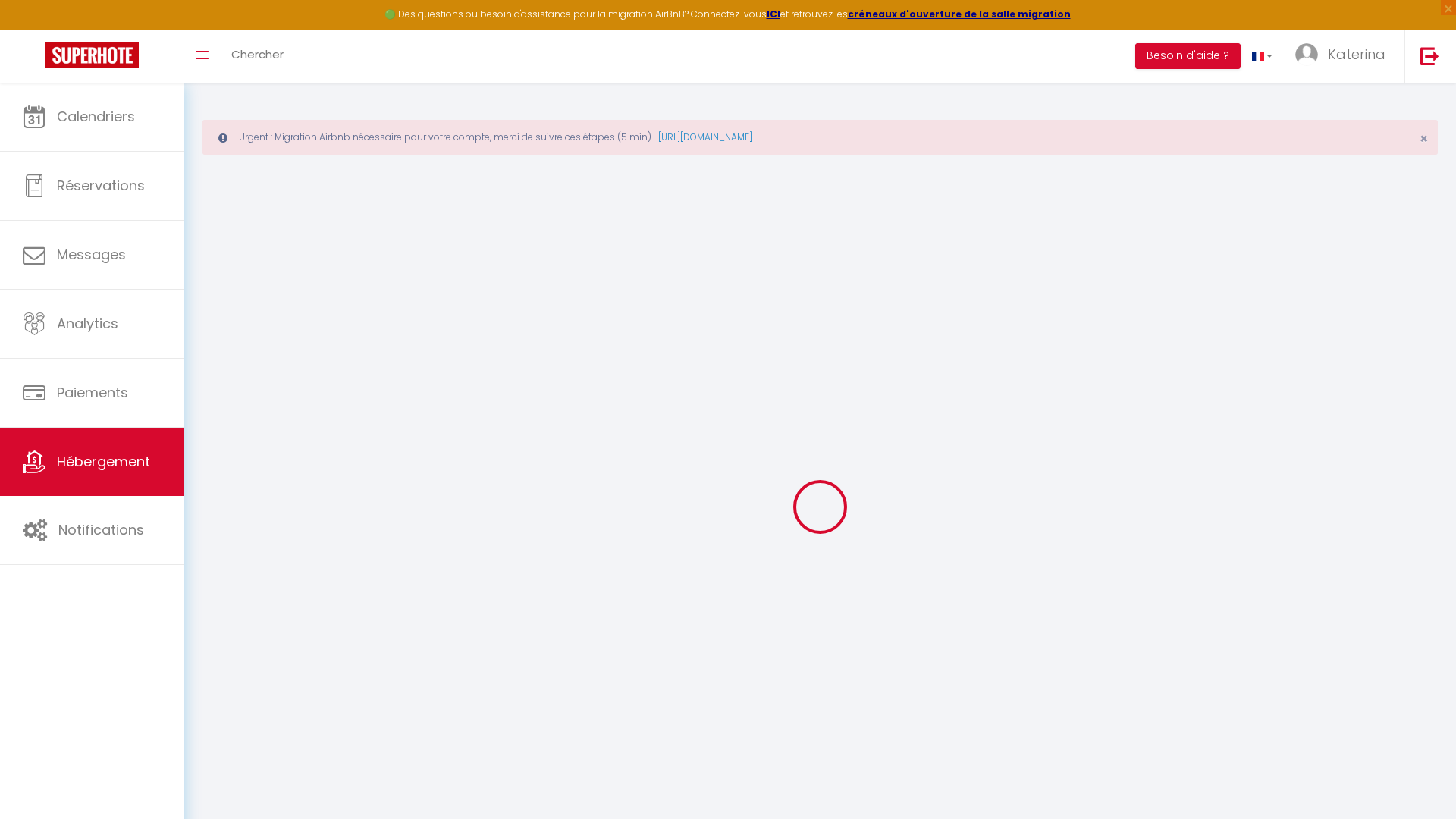
select select
checkbox input "false"
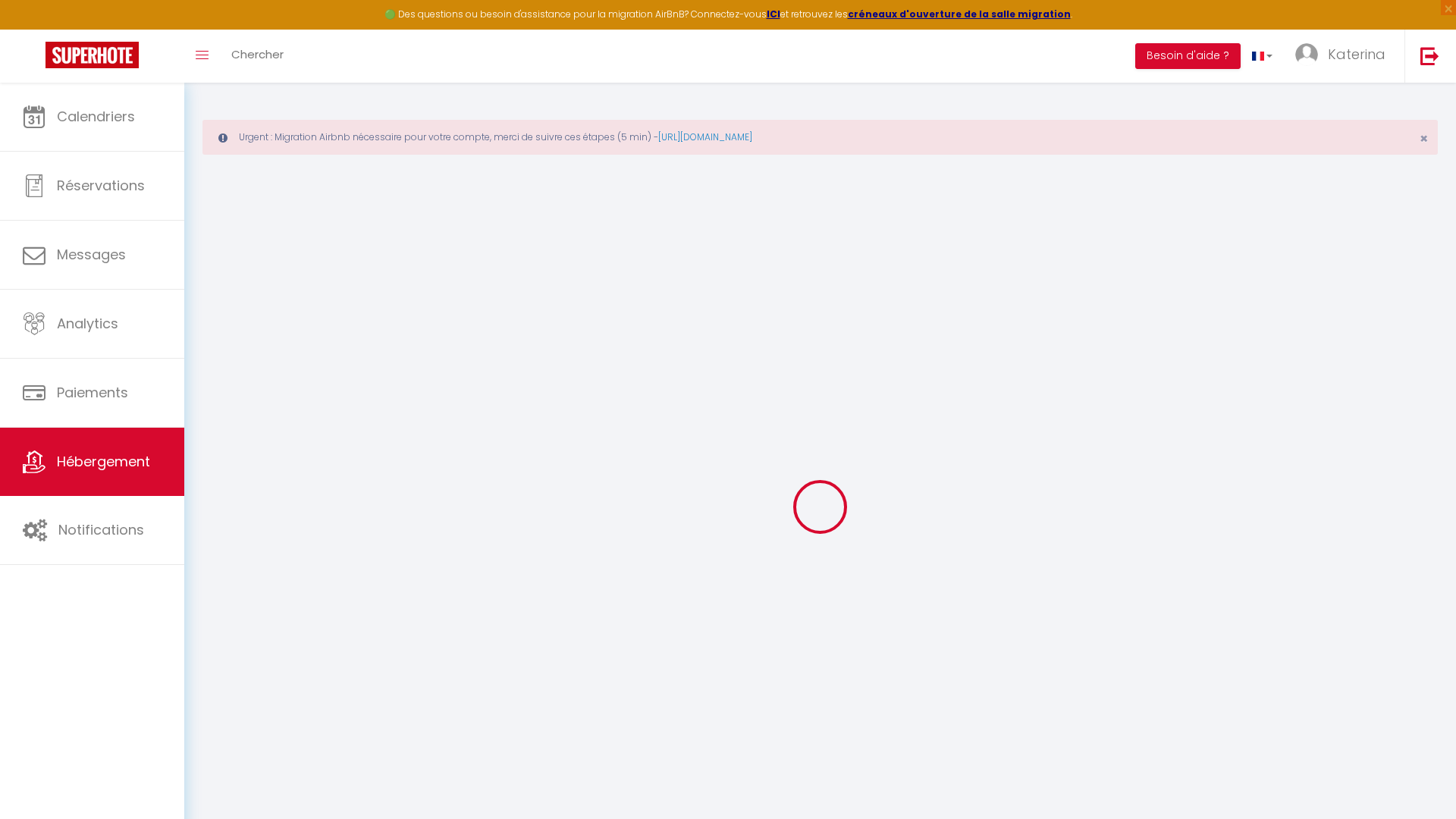
select select
select select "15:00"
select select
select select "11:00"
select select "30"
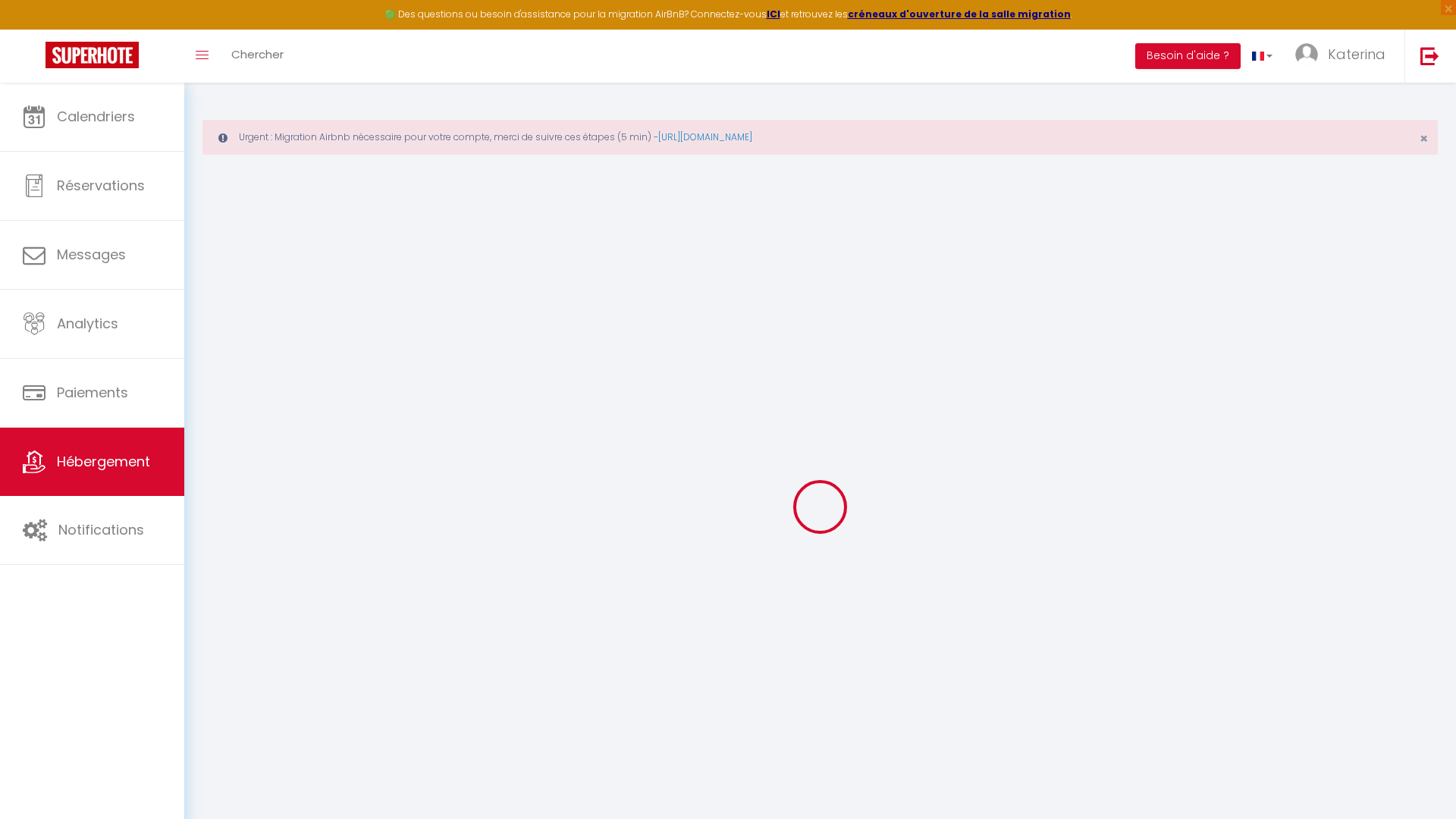
select select "15"
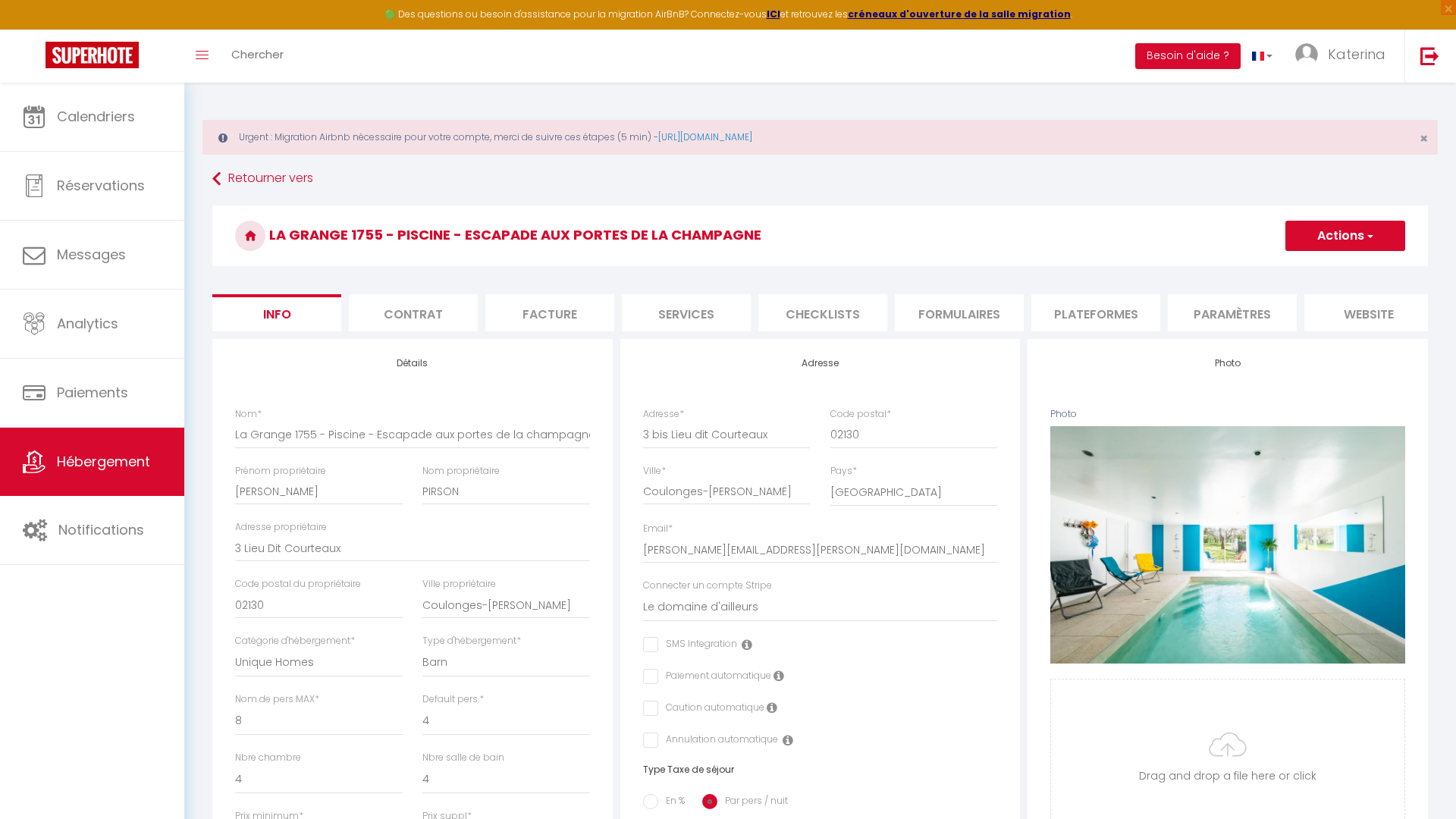
click at [561, 310] on li "Facture" at bounding box center [549, 313] width 129 height 37
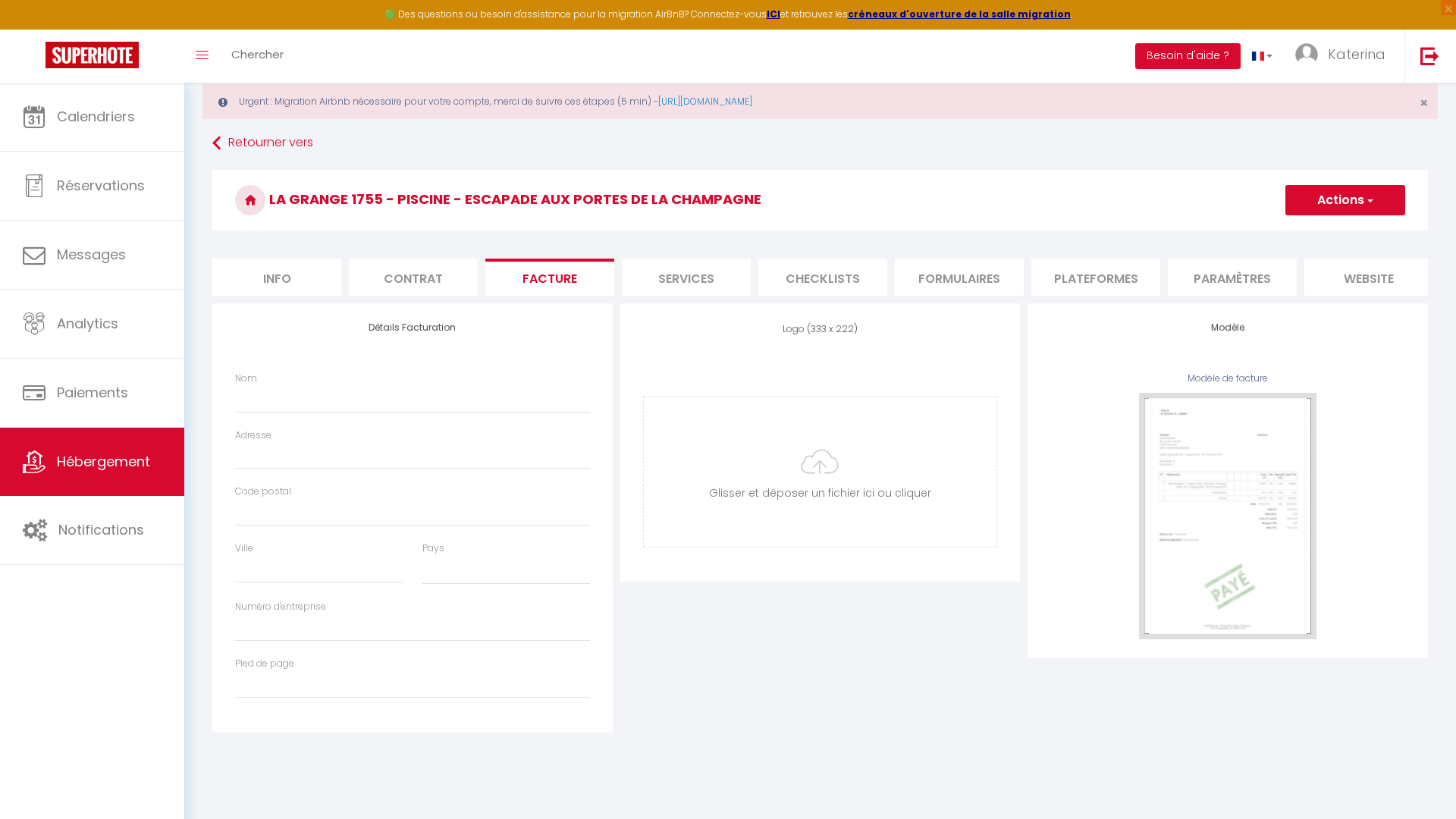
scroll to position [55, 0]
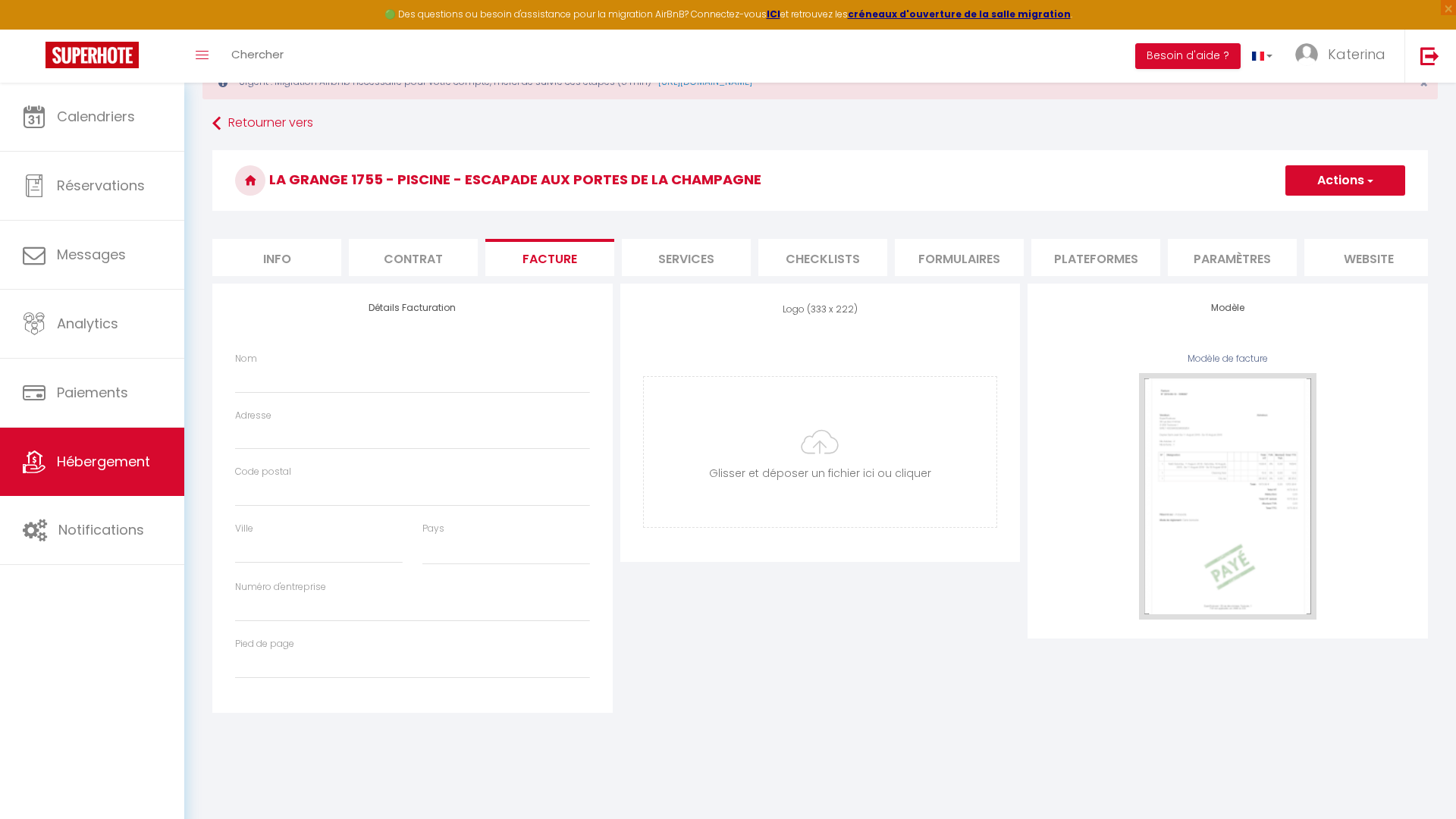
click at [370, 291] on div "Détails Facturation Nom Adresse Code postal Ville Pays France Portugal Afghanis…" at bounding box center [413, 497] width 400 height 429
select select
click at [370, 297] on div "Détails Facturation Nom Adresse Code postal Ville Pays France Portugal Afghanis…" at bounding box center [413, 497] width 400 height 429
click at [370, 299] on div "Détails Facturation Nom Adresse Code postal Ville Pays France Portugal Afghanis…" at bounding box center [413, 497] width 400 height 429
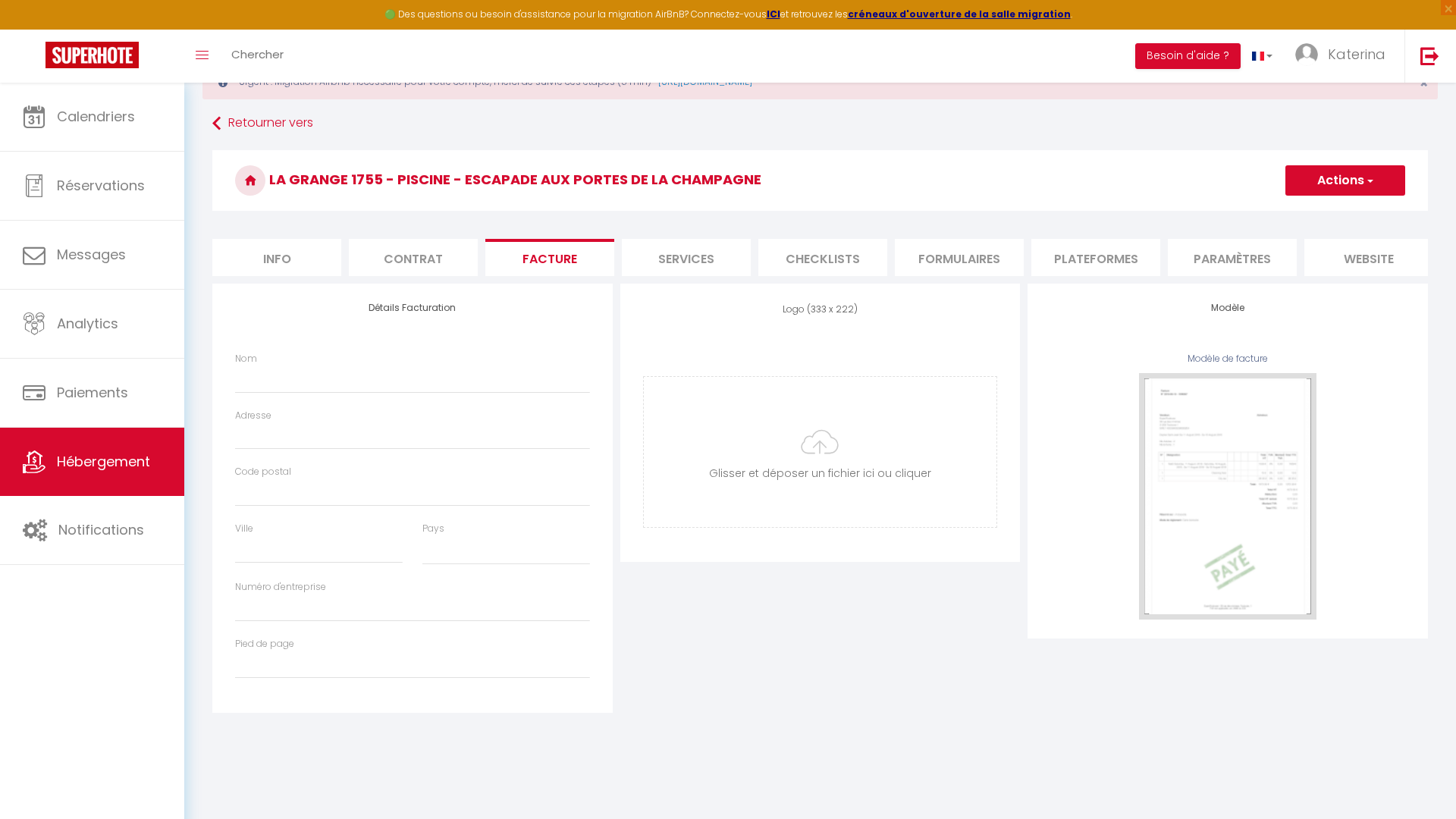
click at [370, 299] on div "Détails Facturation Nom Adresse Code postal Ville Pays France Portugal Afghanis…" at bounding box center [413, 497] width 400 height 429
click at [387, 304] on h4 "Détails Facturation" at bounding box center [413, 308] width 355 height 11
click at [298, 392] on input "Nom" at bounding box center [413, 379] width 355 height 28
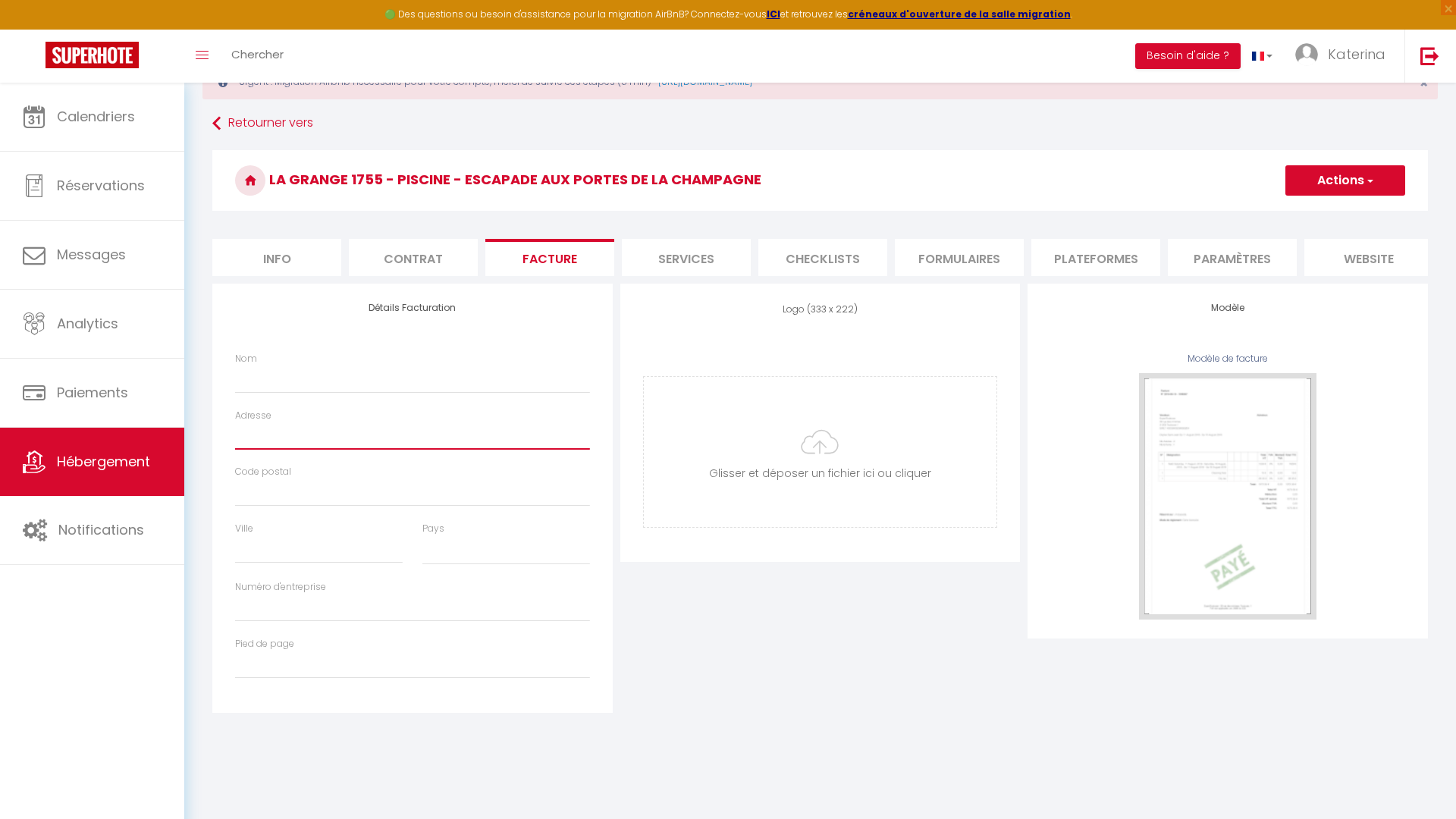
click at [272, 440] on input "Adresse" at bounding box center [413, 436] width 355 height 28
click at [265, 499] on input "Code postal" at bounding box center [413, 493] width 355 height 28
click at [265, 574] on div "Ville" at bounding box center [319, 551] width 187 height 59
click at [260, 620] on input "Numéro d'entreprise" at bounding box center [413, 608] width 355 height 28
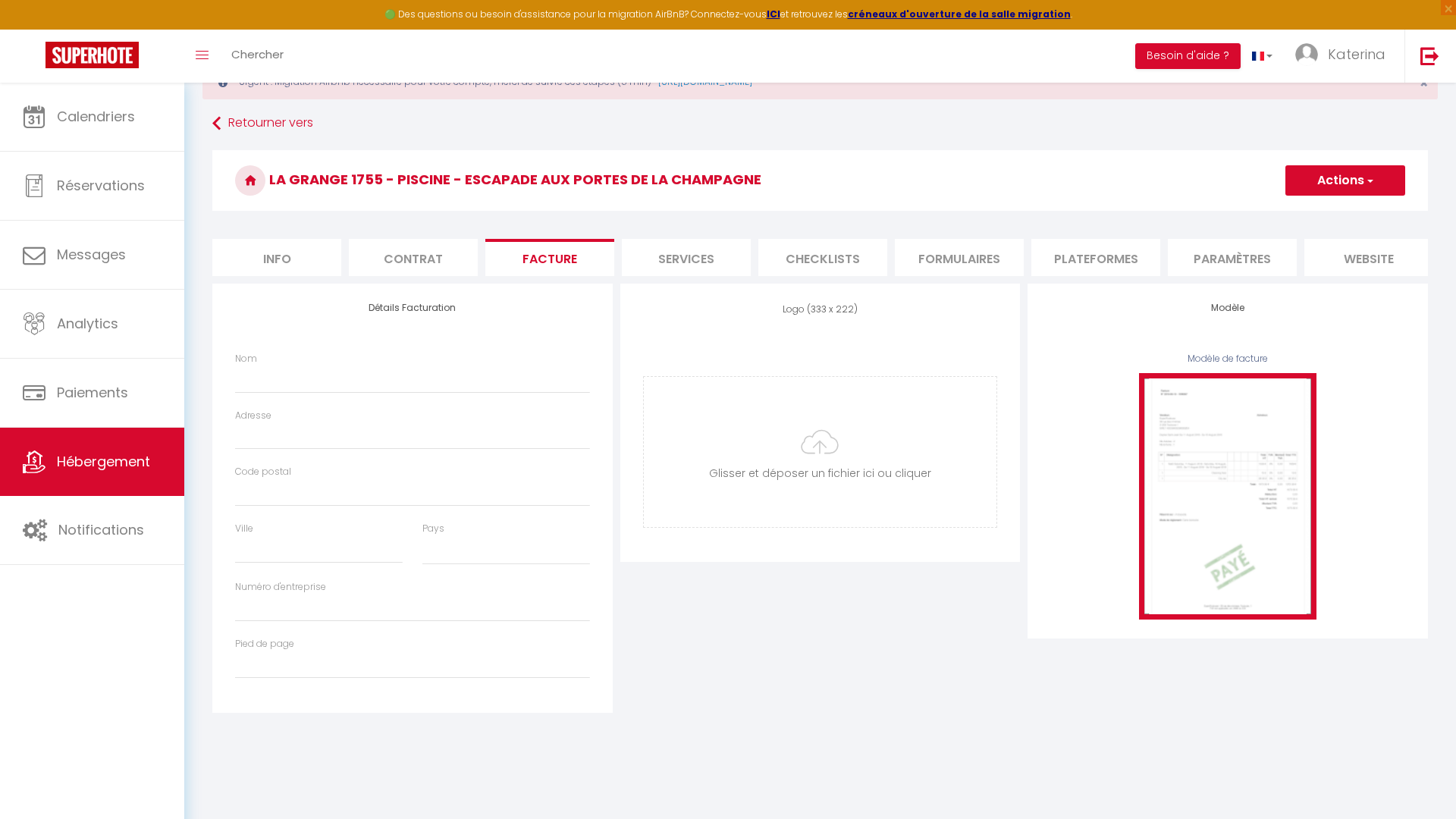
click at [1238, 443] on img at bounding box center [1227, 496] width 177 height 247
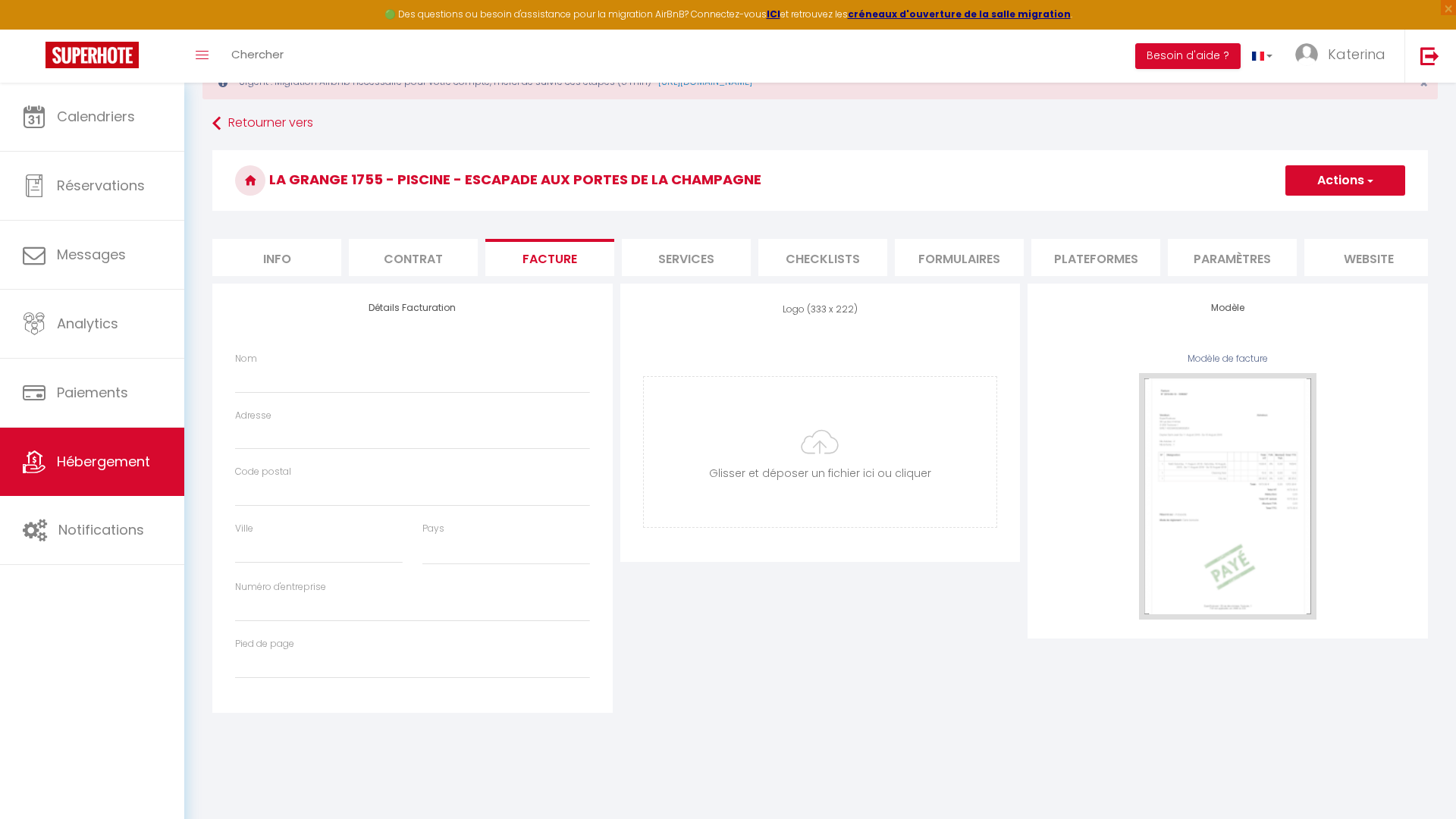
click at [1233, 352] on div "Modèle de facture" at bounding box center [1227, 359] width 355 height 15
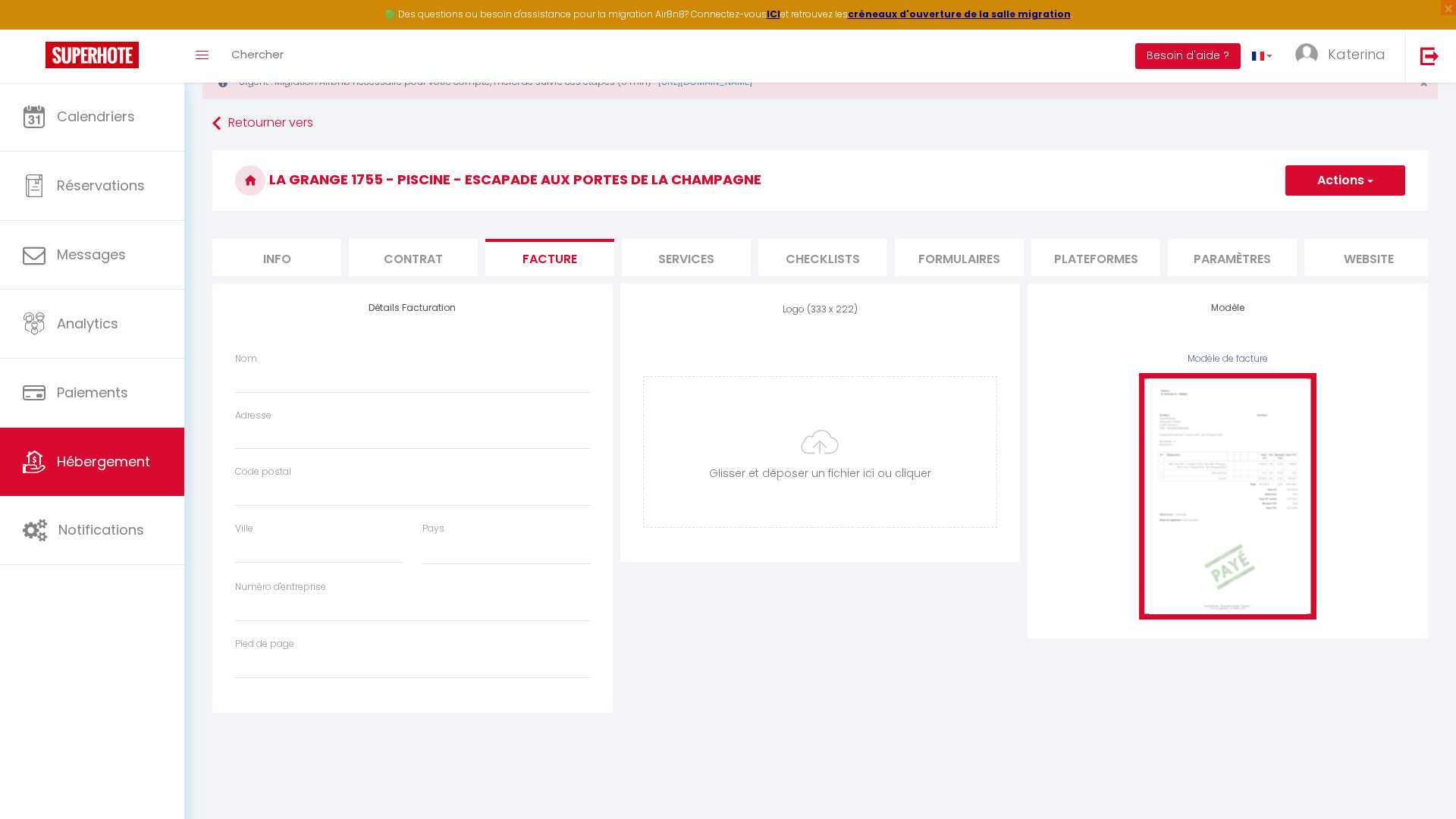
click at [1212, 394] on img at bounding box center [1227, 496] width 177 height 247
click at [1213, 488] on img at bounding box center [1227, 496] width 177 height 247
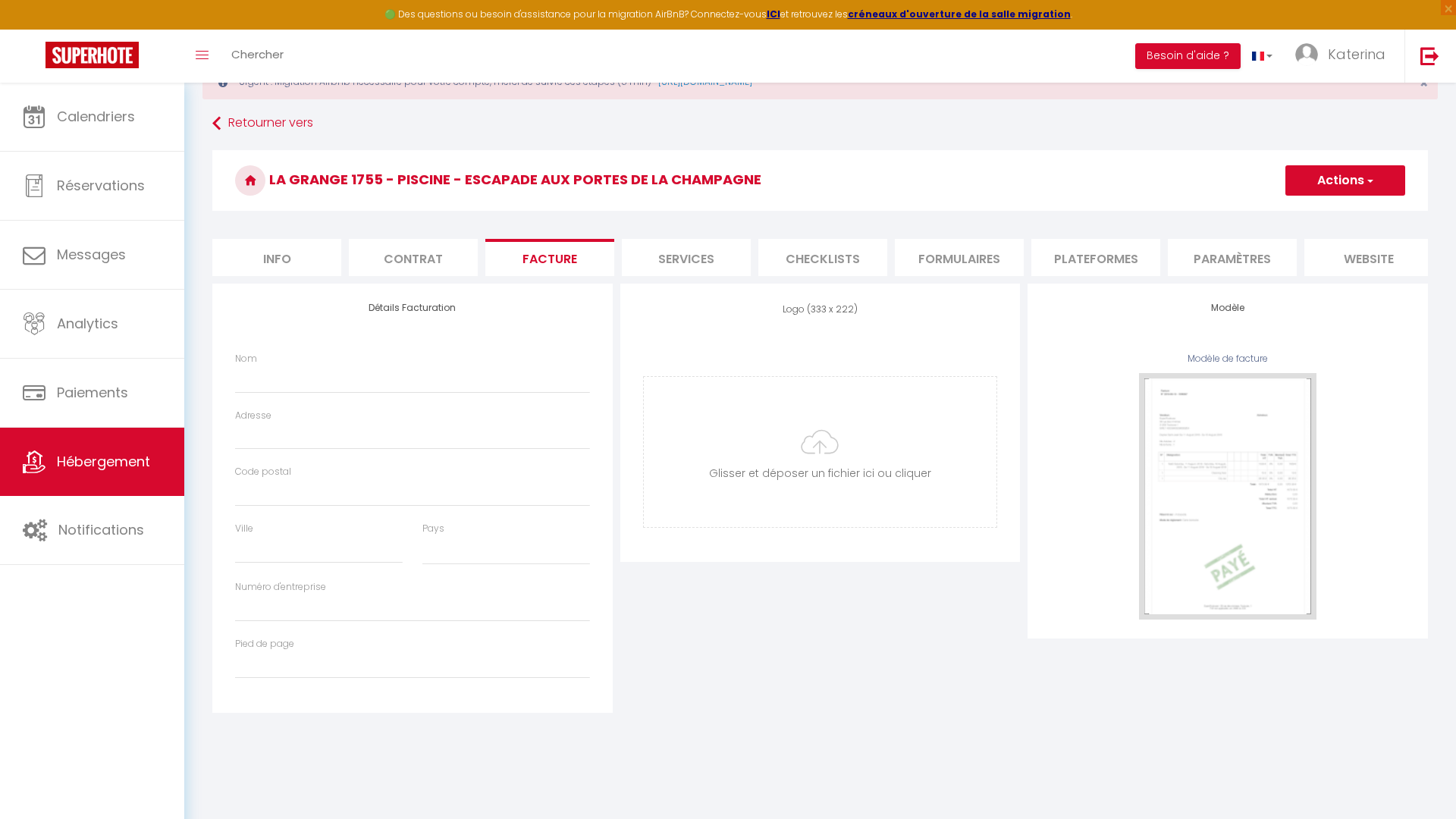
click at [1237, 361] on div "Modèle de facture" at bounding box center [1227, 359] width 355 height 15
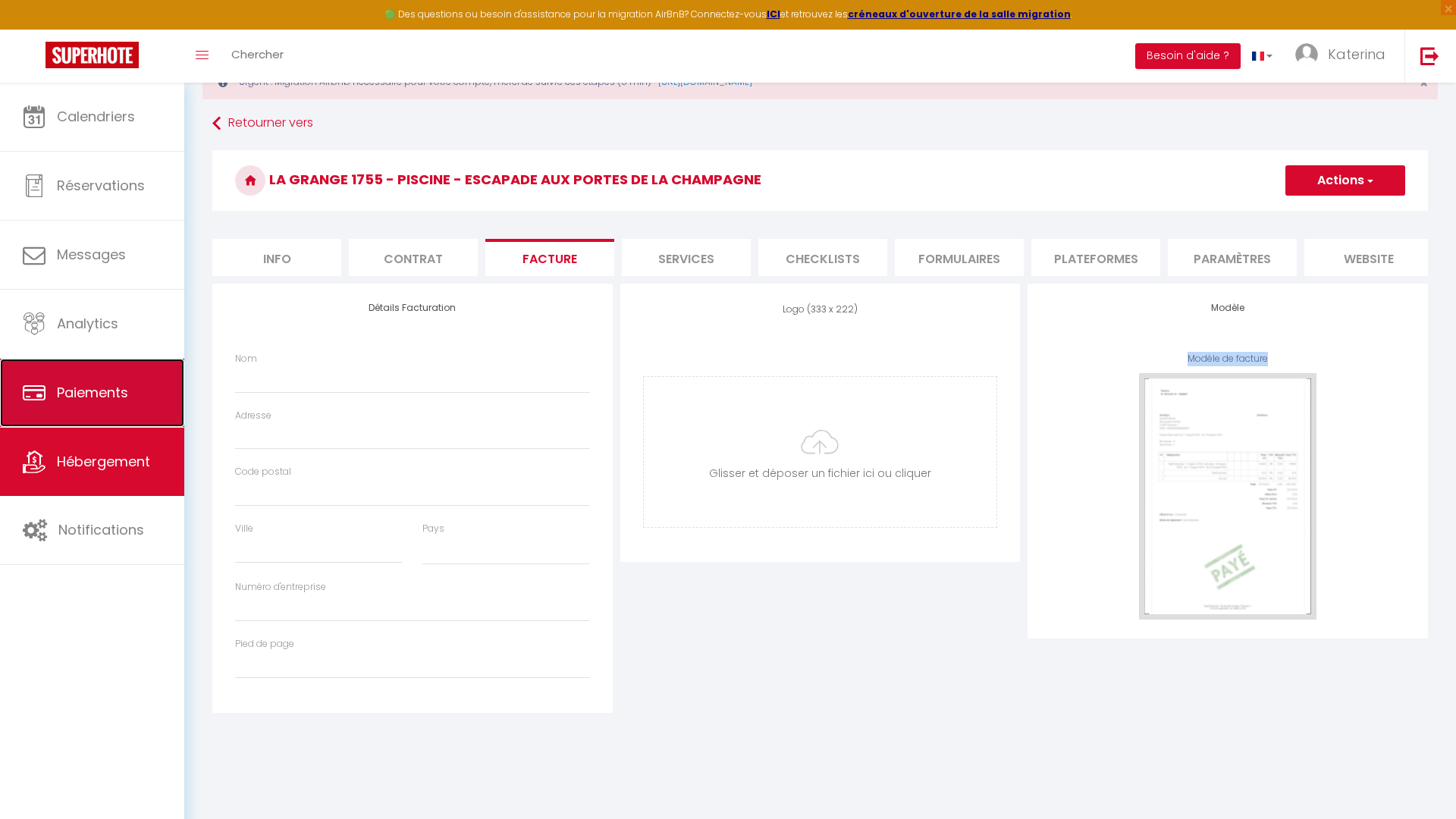
click at [99, 390] on span "Paiements" at bounding box center [93, 392] width 72 height 19
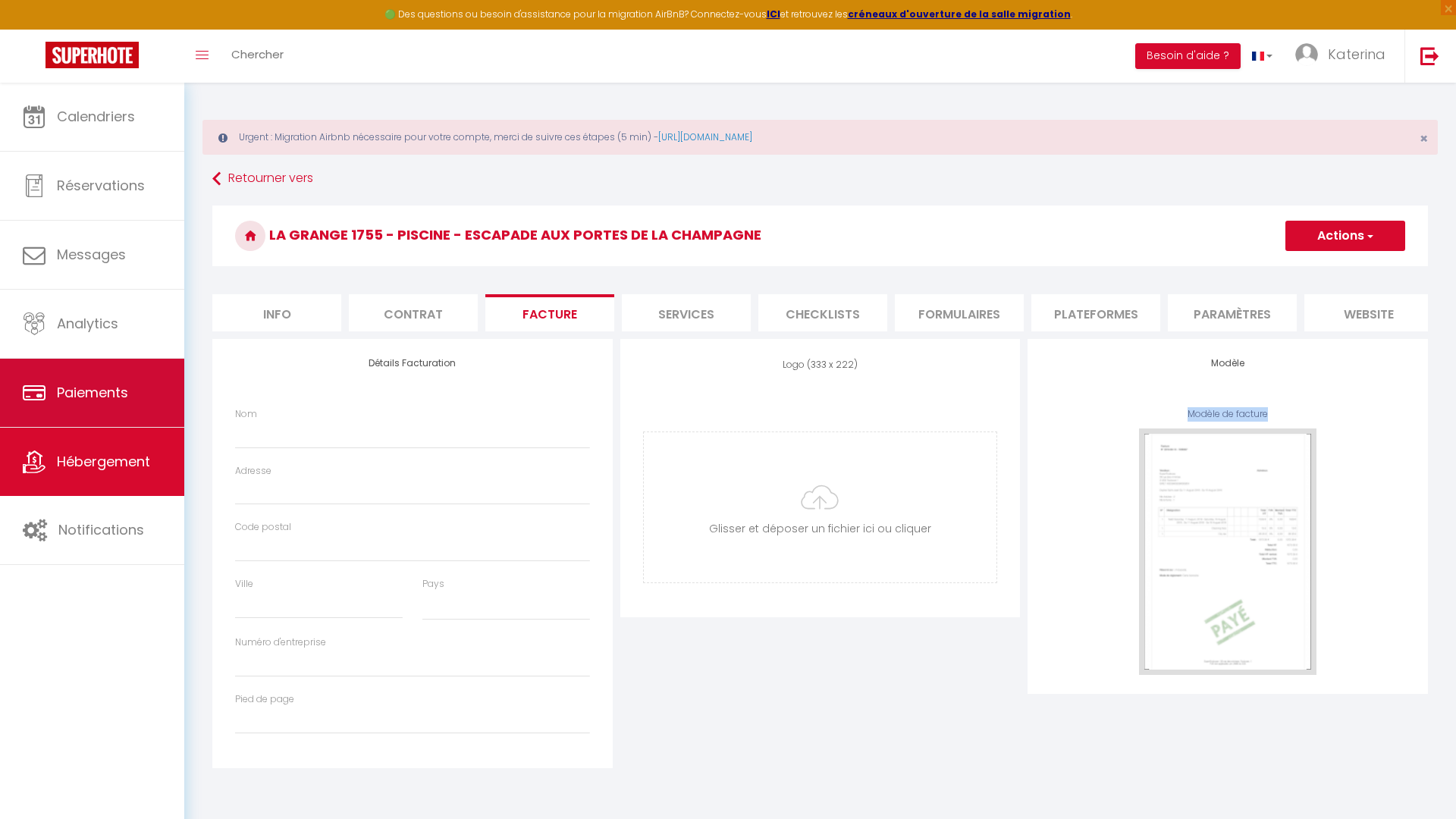
select select "2"
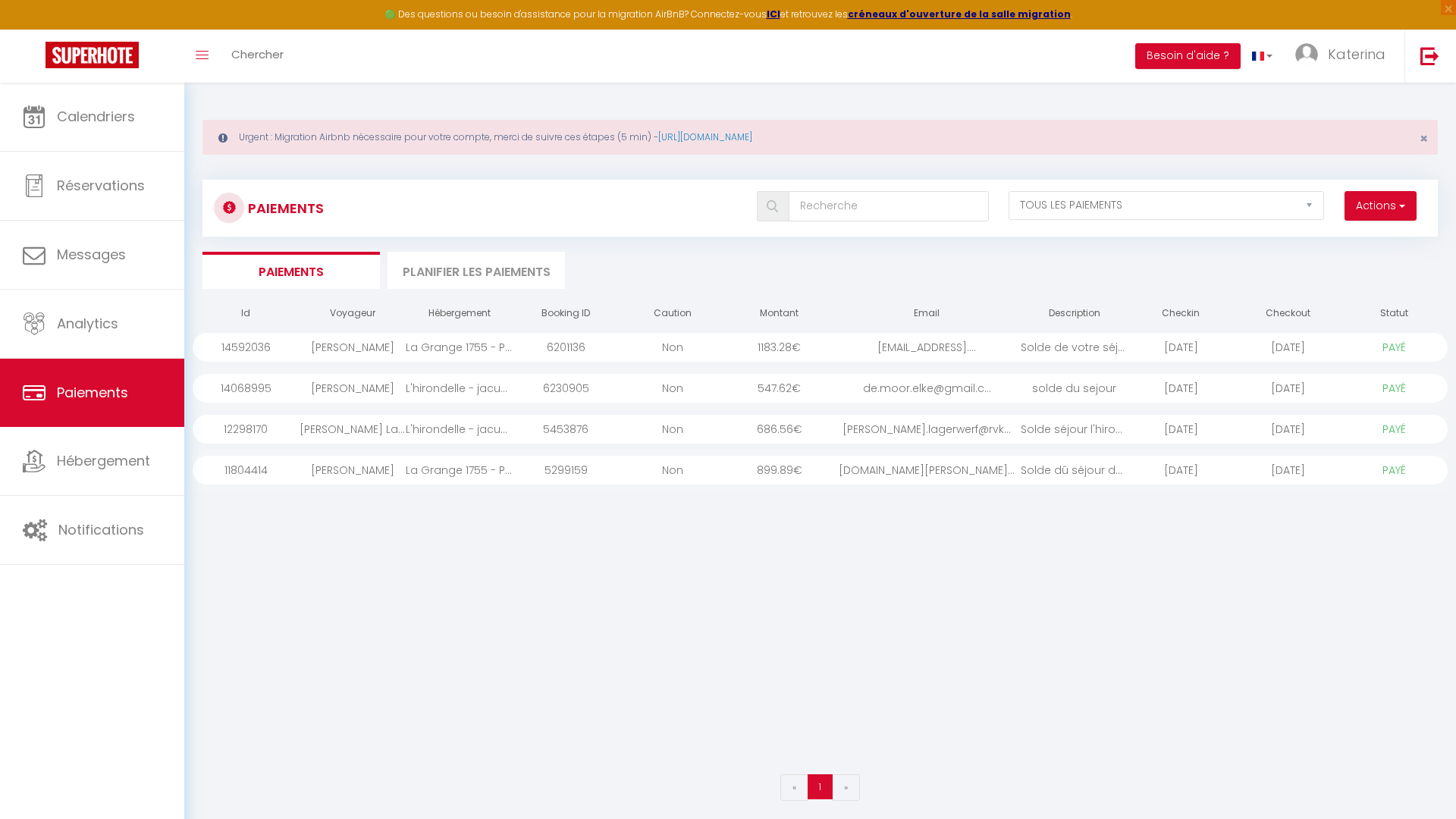
click at [1358, 348] on select "PAYÉ EN ATTENTE" at bounding box center [1394, 347] width 76 height 16
click at [1228, 351] on div "[DATE]" at bounding box center [1180, 347] width 107 height 28
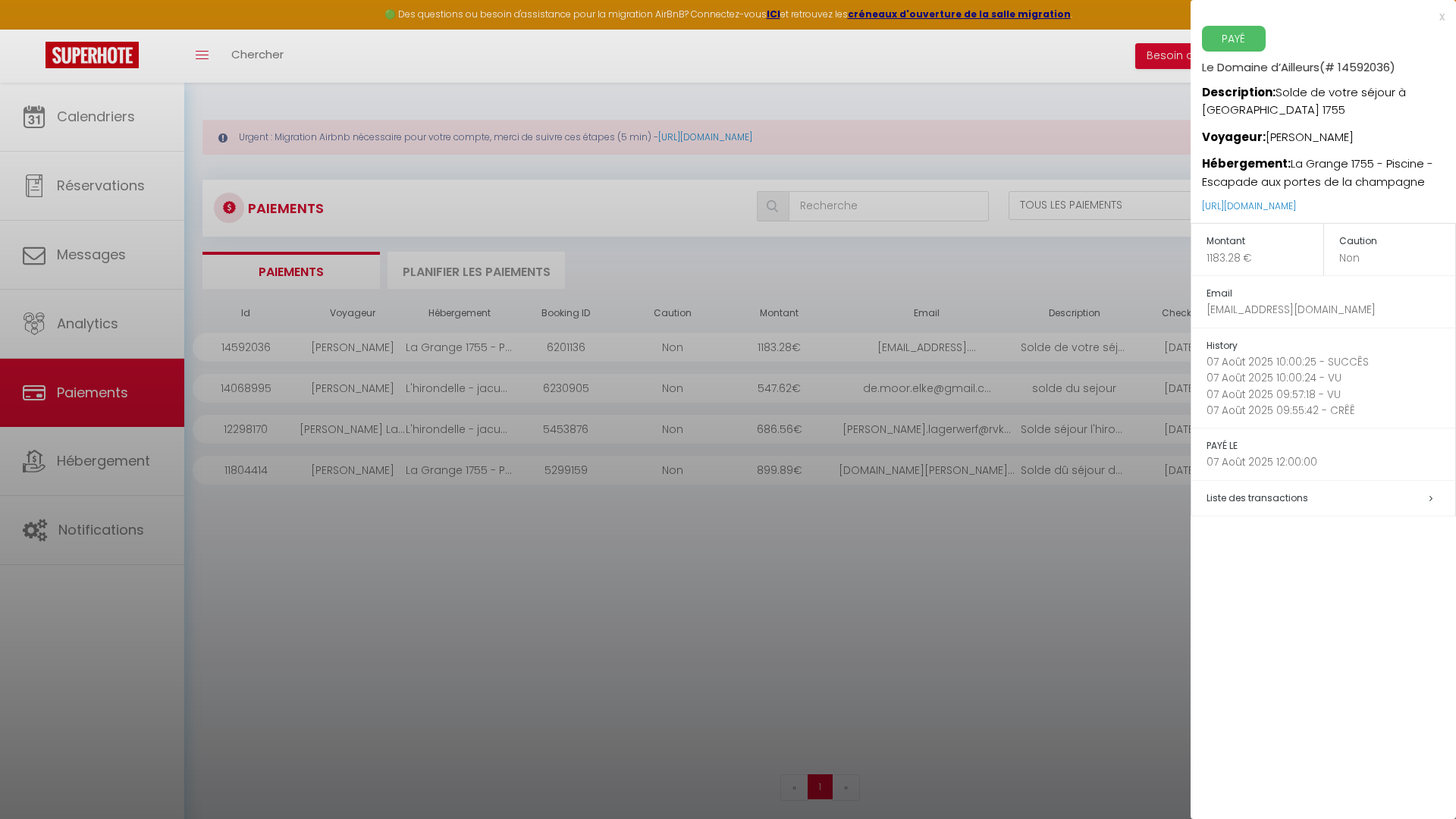
click at [1254, 506] on h5 "Liste des transactions" at bounding box center [1331, 498] width 249 height 17
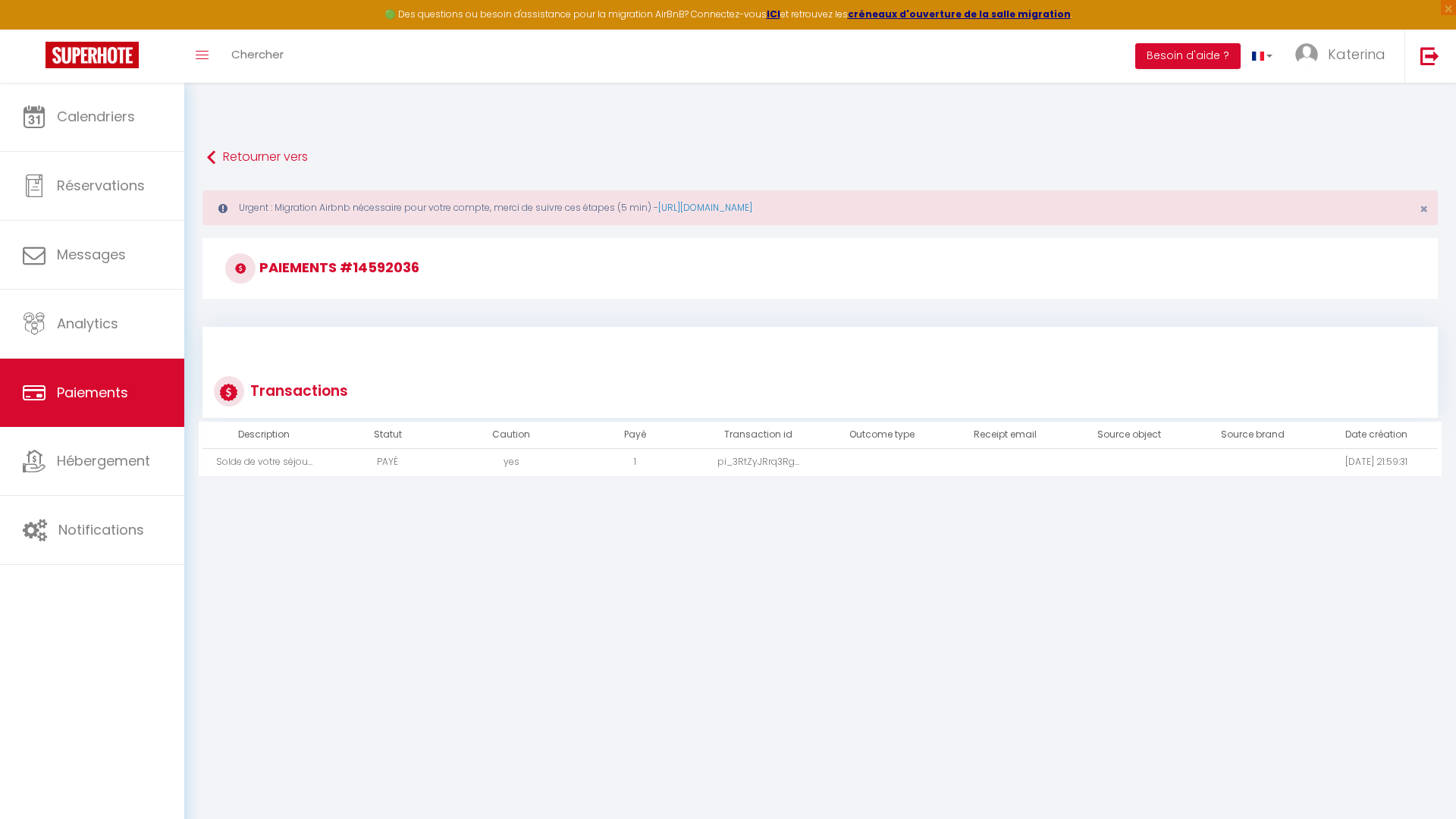
click at [262, 465] on td "Solde de votre séjou..." at bounding box center [265, 462] width 124 height 28
click at [728, 472] on td "pi_3RtZyJRrq3Rg..." at bounding box center [759, 462] width 124 height 28
click at [741, 463] on td "pi_3RtZyJRrq3Rg..." at bounding box center [759, 462] width 124 height 28
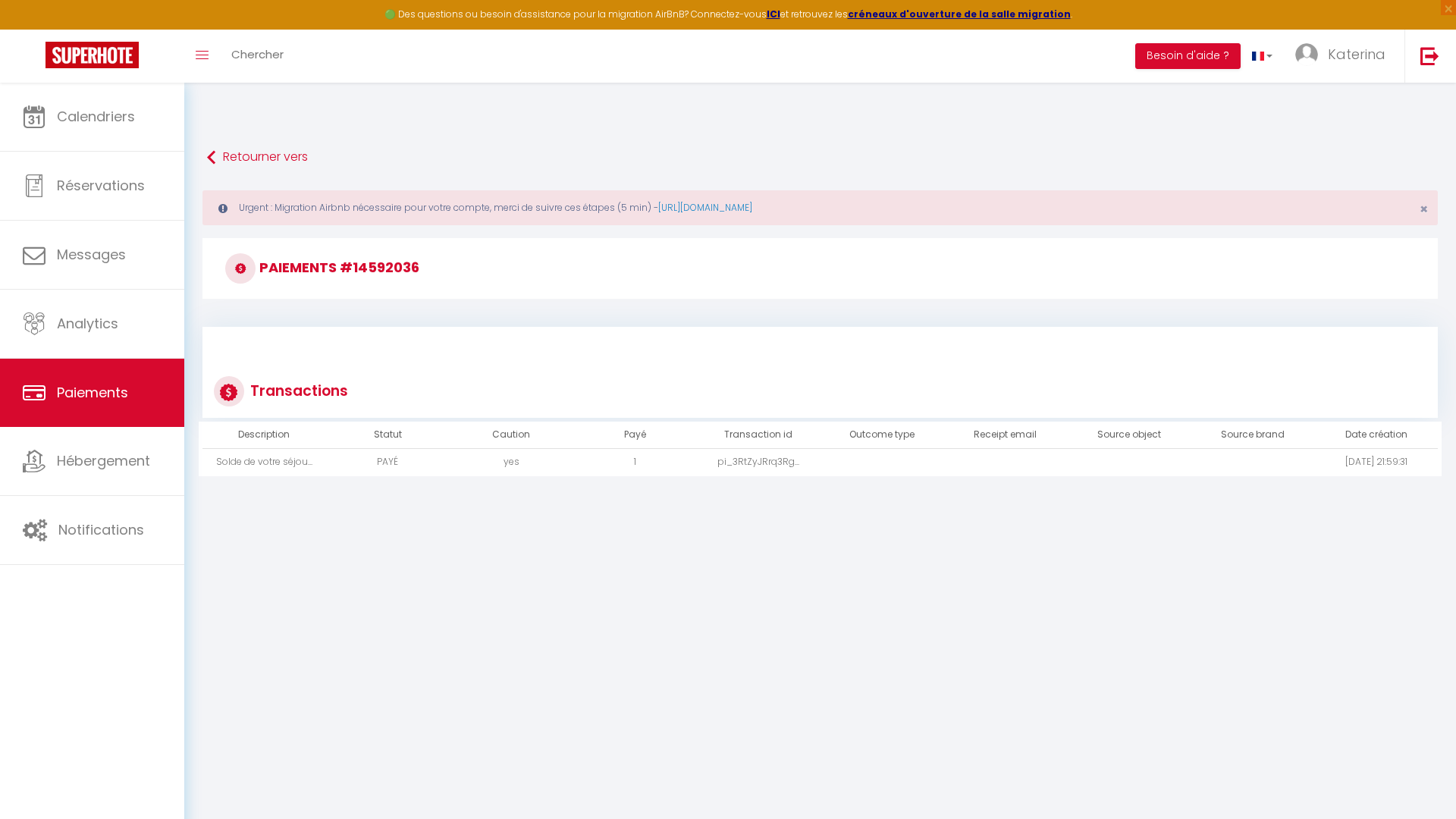
click at [997, 466] on td at bounding box center [1005, 462] width 124 height 28
click at [77, 457] on span "Hébergement" at bounding box center [103, 460] width 94 height 19
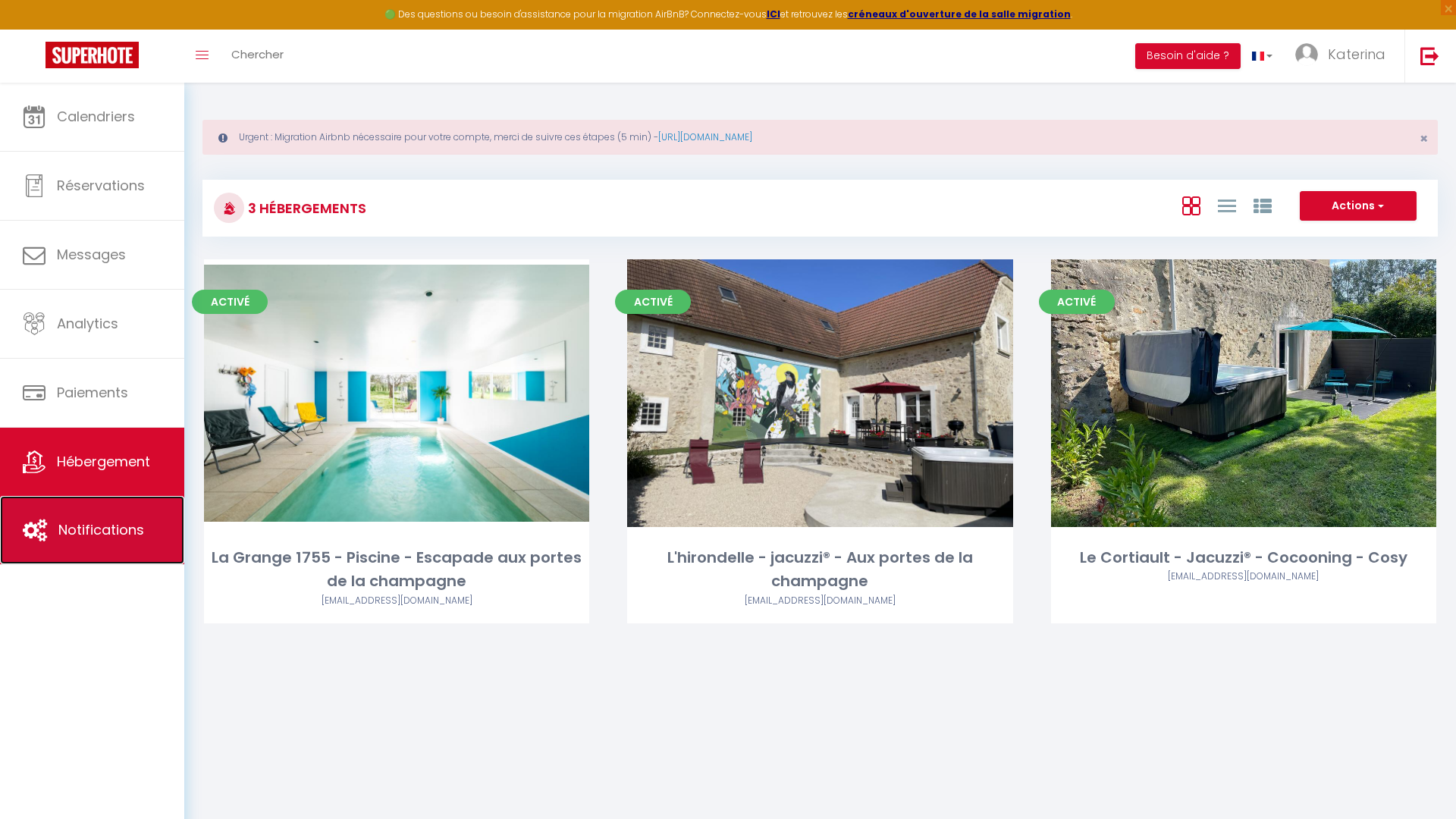
click at [50, 524] on link "Notifications" at bounding box center [92, 530] width 184 height 68
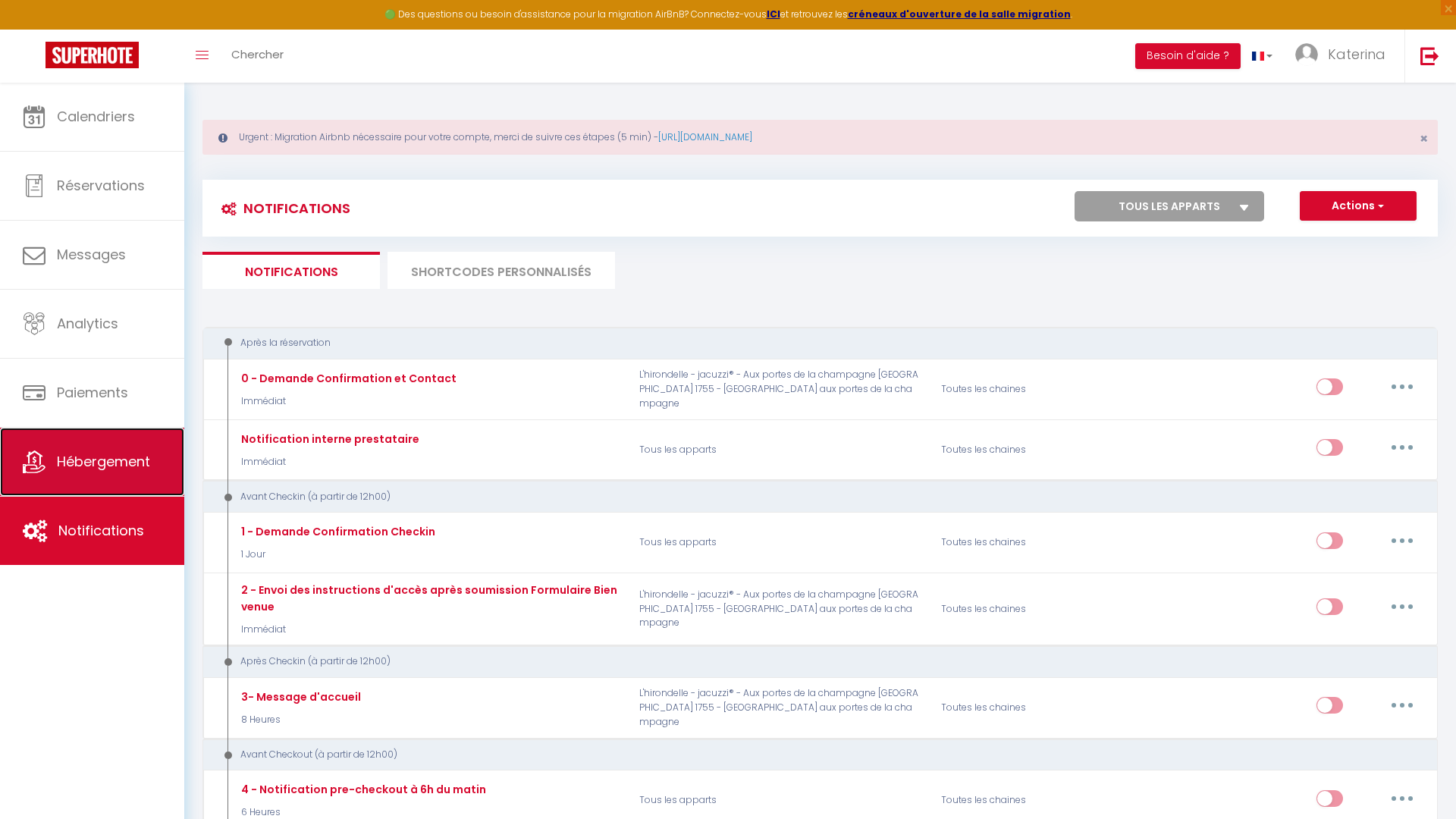
click at [131, 480] on link "Hébergement" at bounding box center [92, 462] width 184 height 68
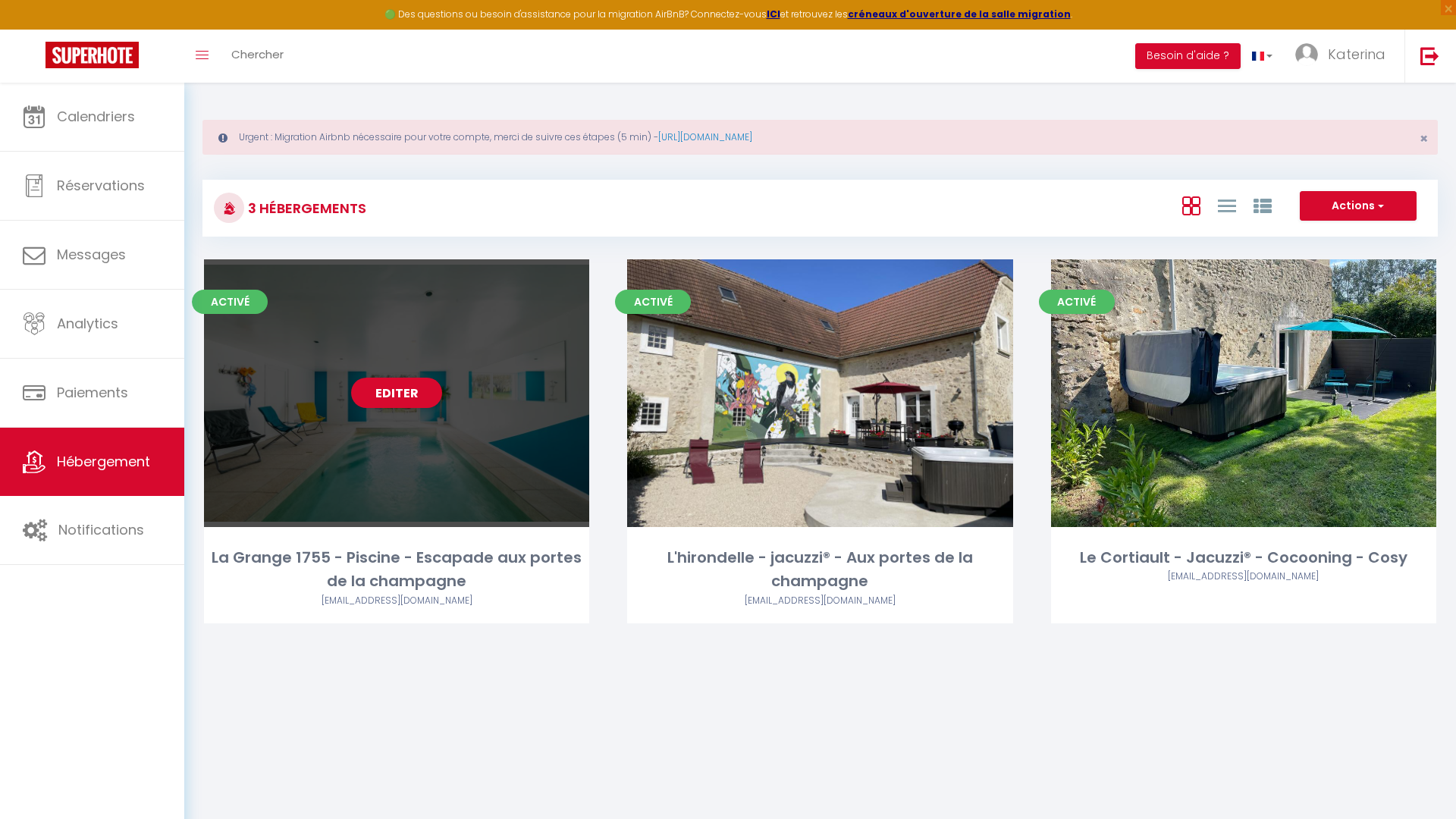
click at [429, 462] on div "Editer" at bounding box center [396, 393] width 385 height 268
click at [407, 401] on link "Editer" at bounding box center [396, 392] width 91 height 30
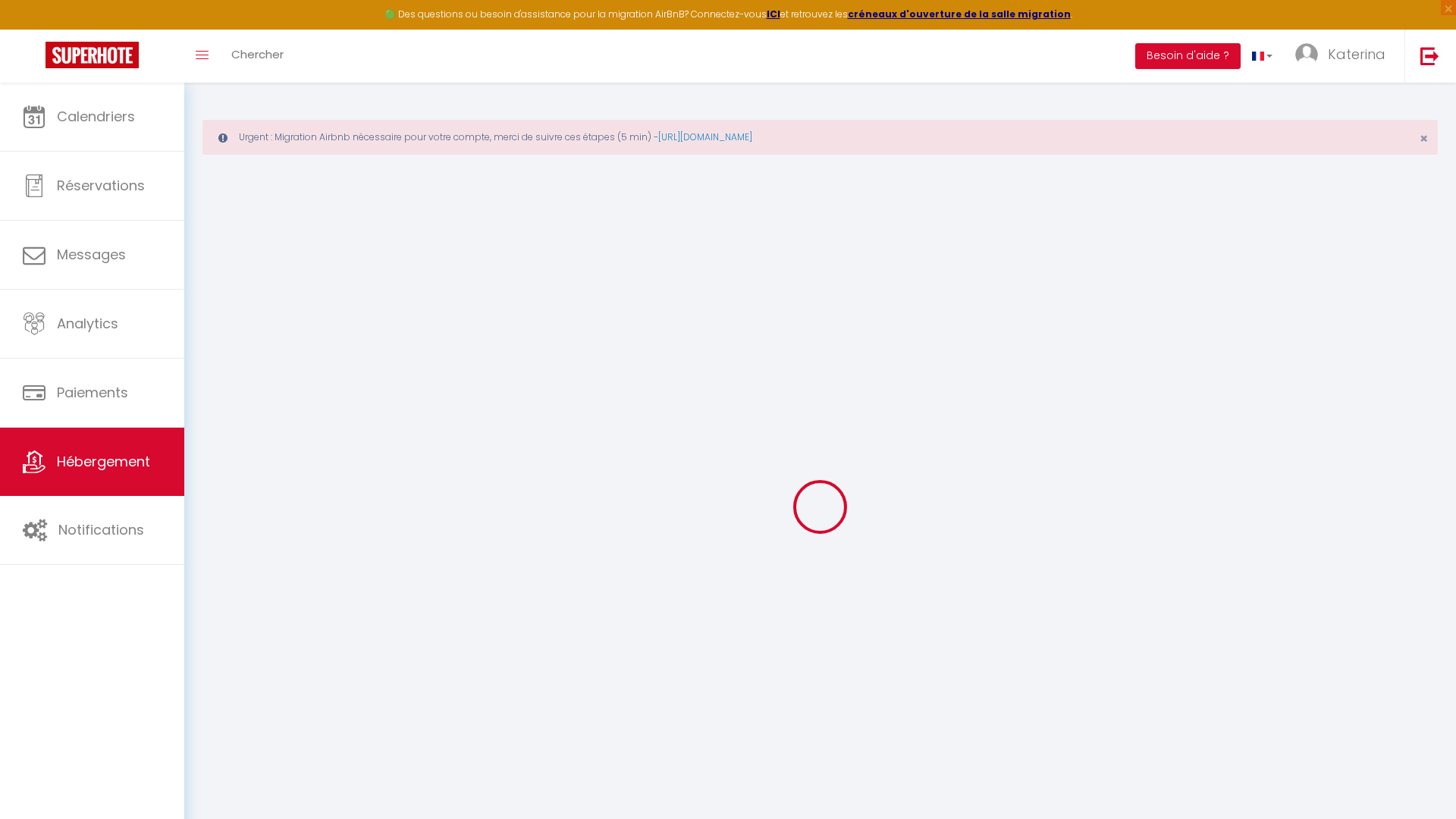
select select
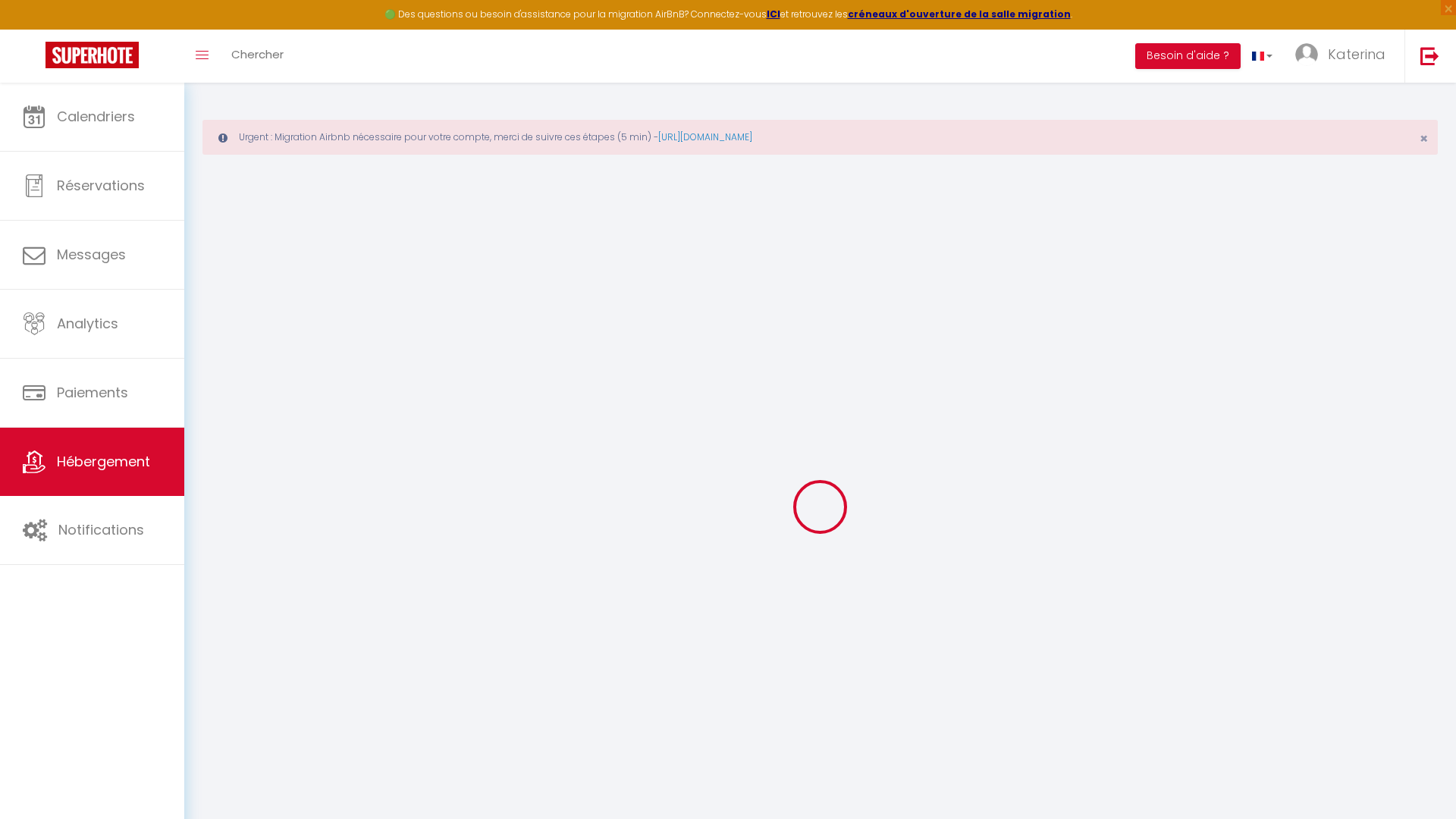
select select
checkbox input "false"
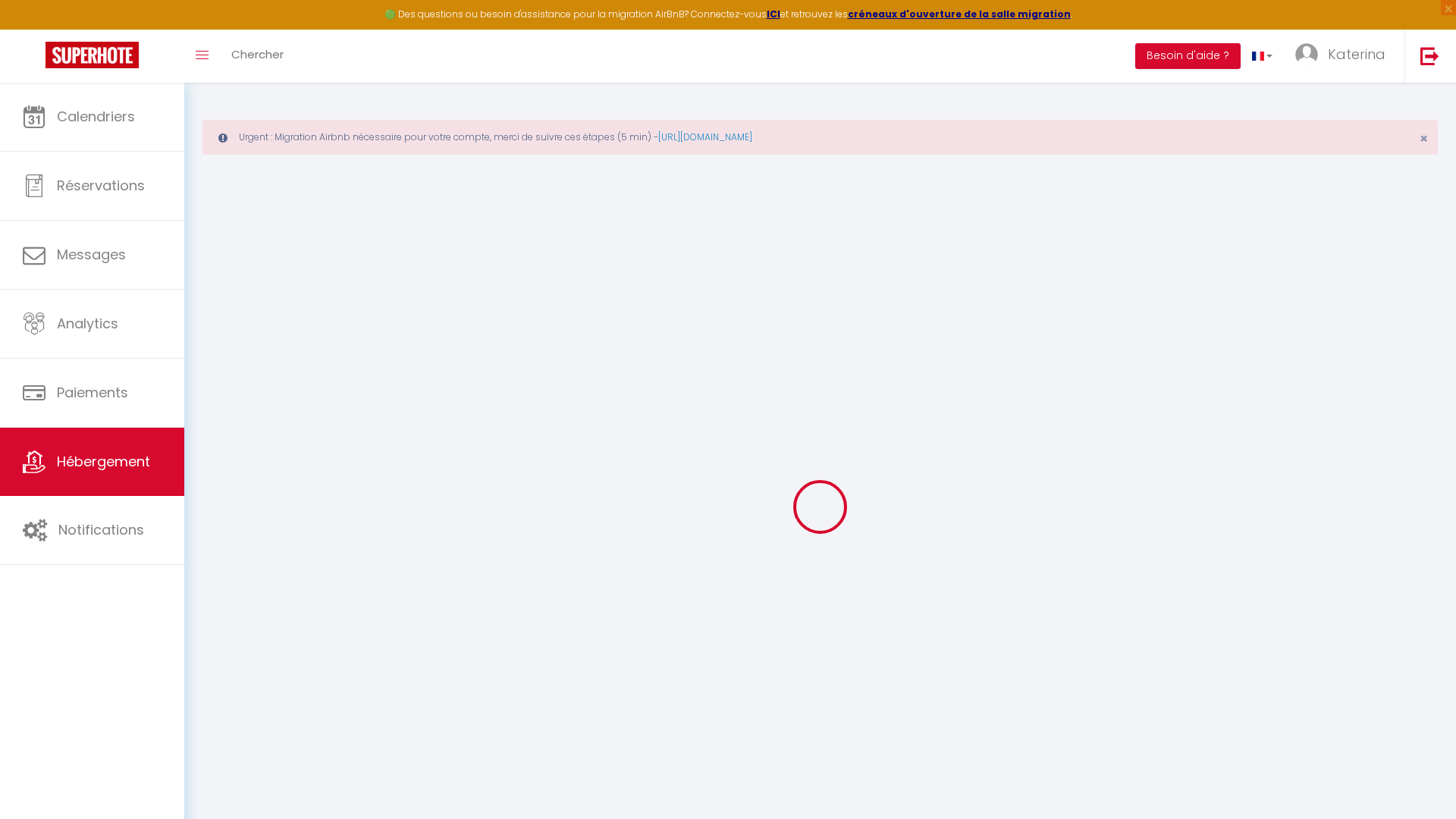
select select
click at [610, 179] on div at bounding box center [820, 506] width 1235 height 682
type input "La Grange 1755 - Piscine - Escapade aux portes de la champagne"
type input "[PERSON_NAME]"
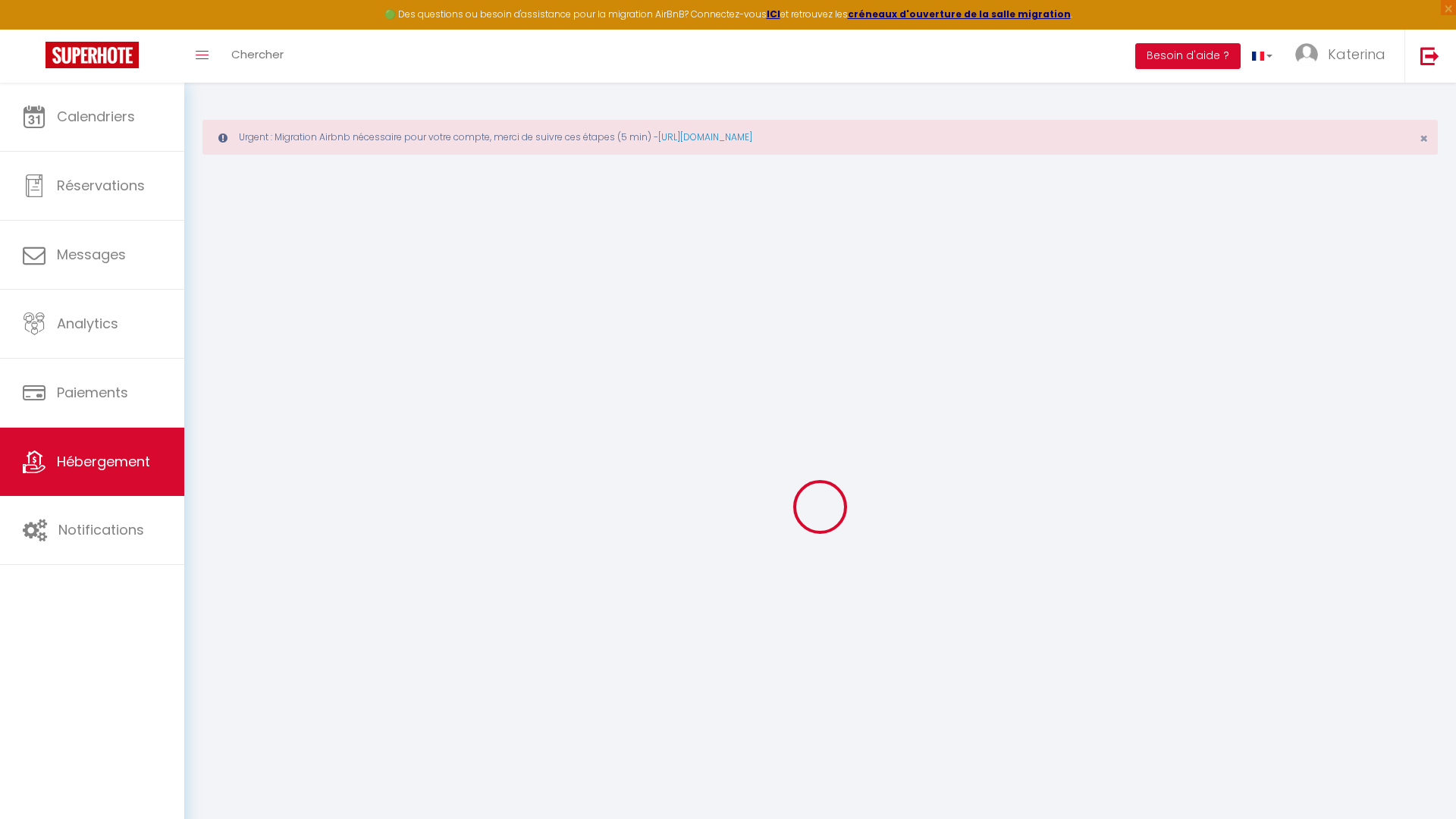
type input "PIRSON"
type input "3 Lieu Dit Courteaux"
type input "02130"
type input "Coulonges-[PERSON_NAME]"
select select "unique_homes"
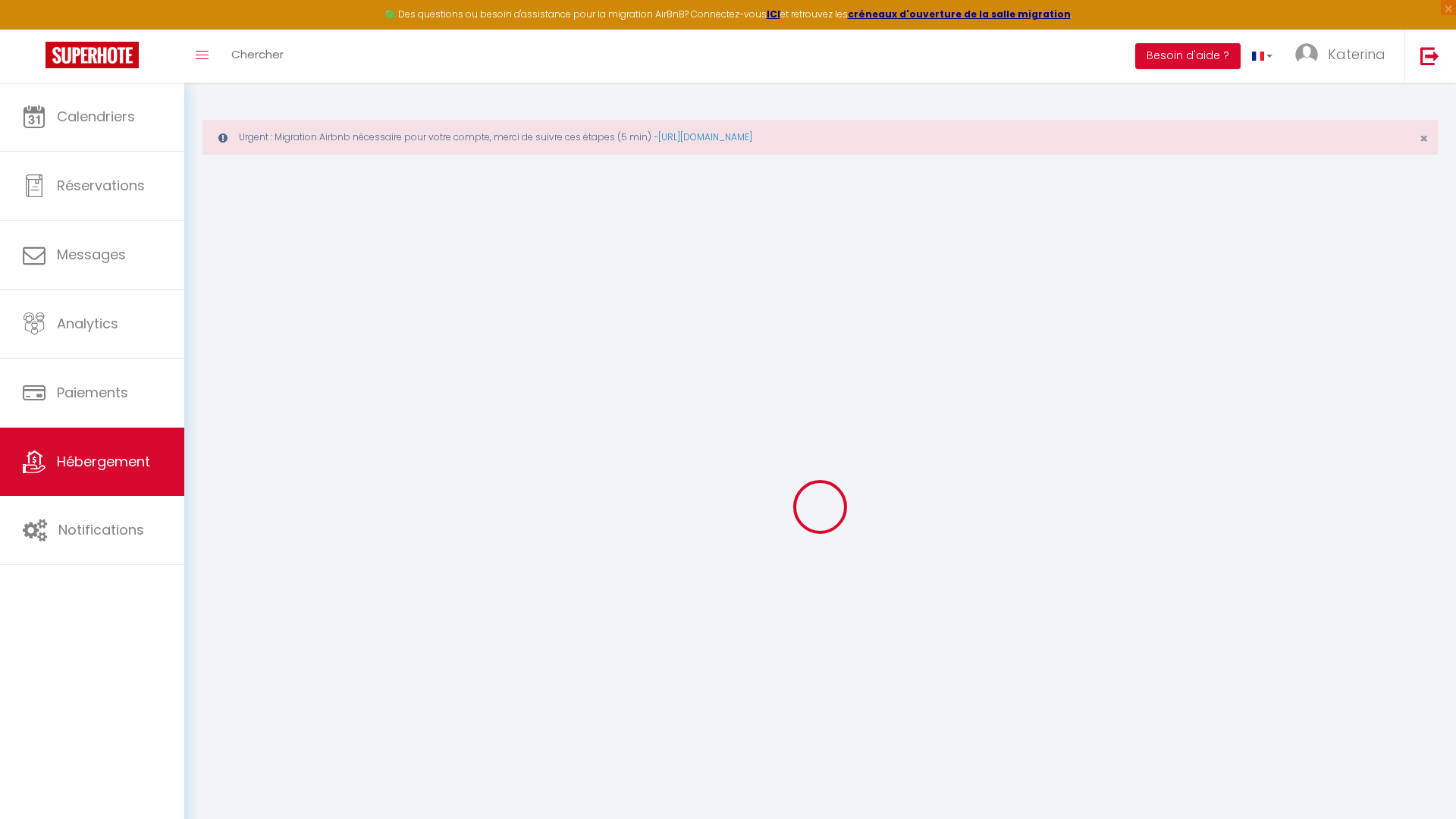
select select "8"
select select "4"
type input "350"
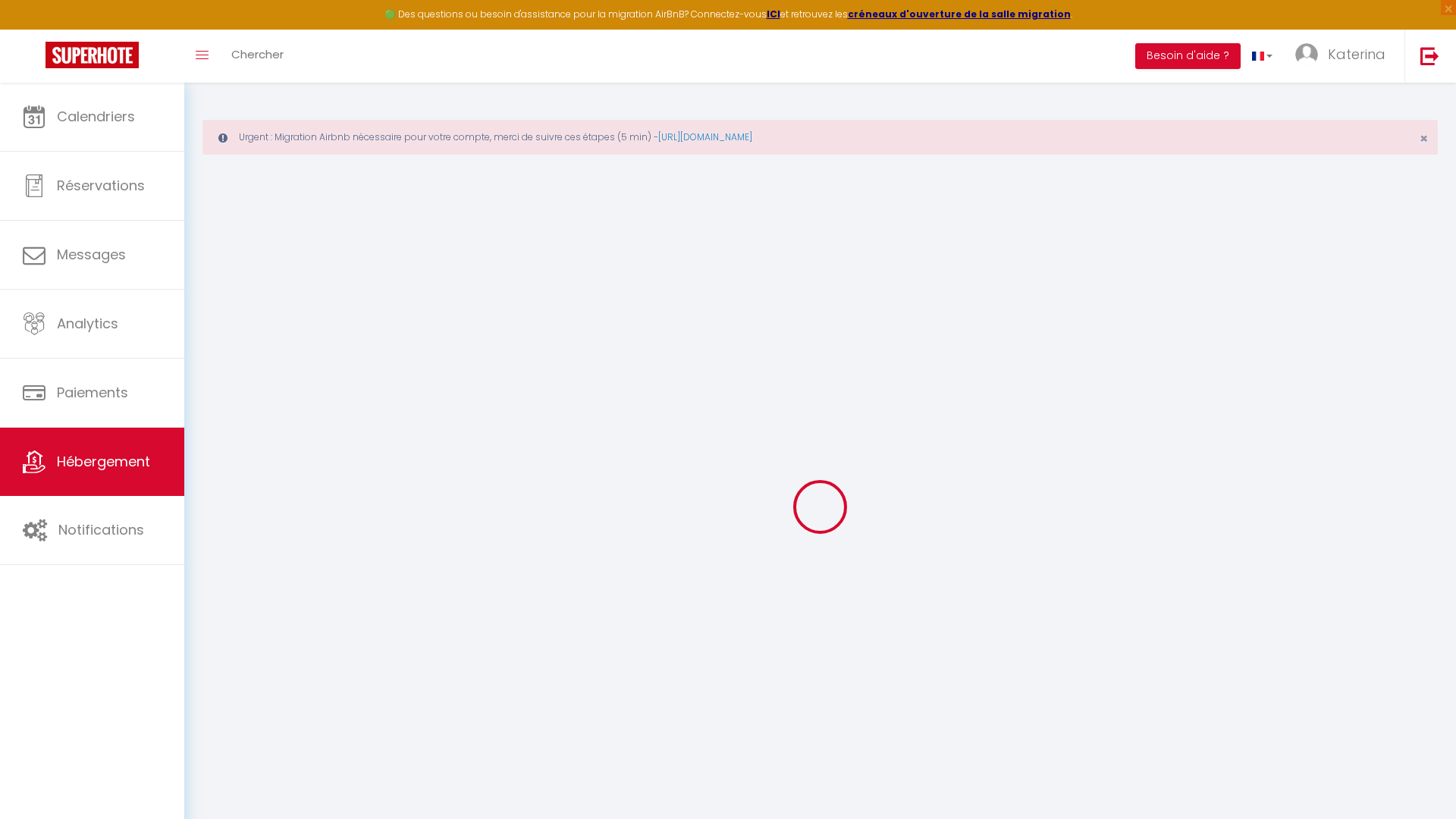
type input "70"
type input "75"
type input "1.54"
type input "1000"
type input "10"
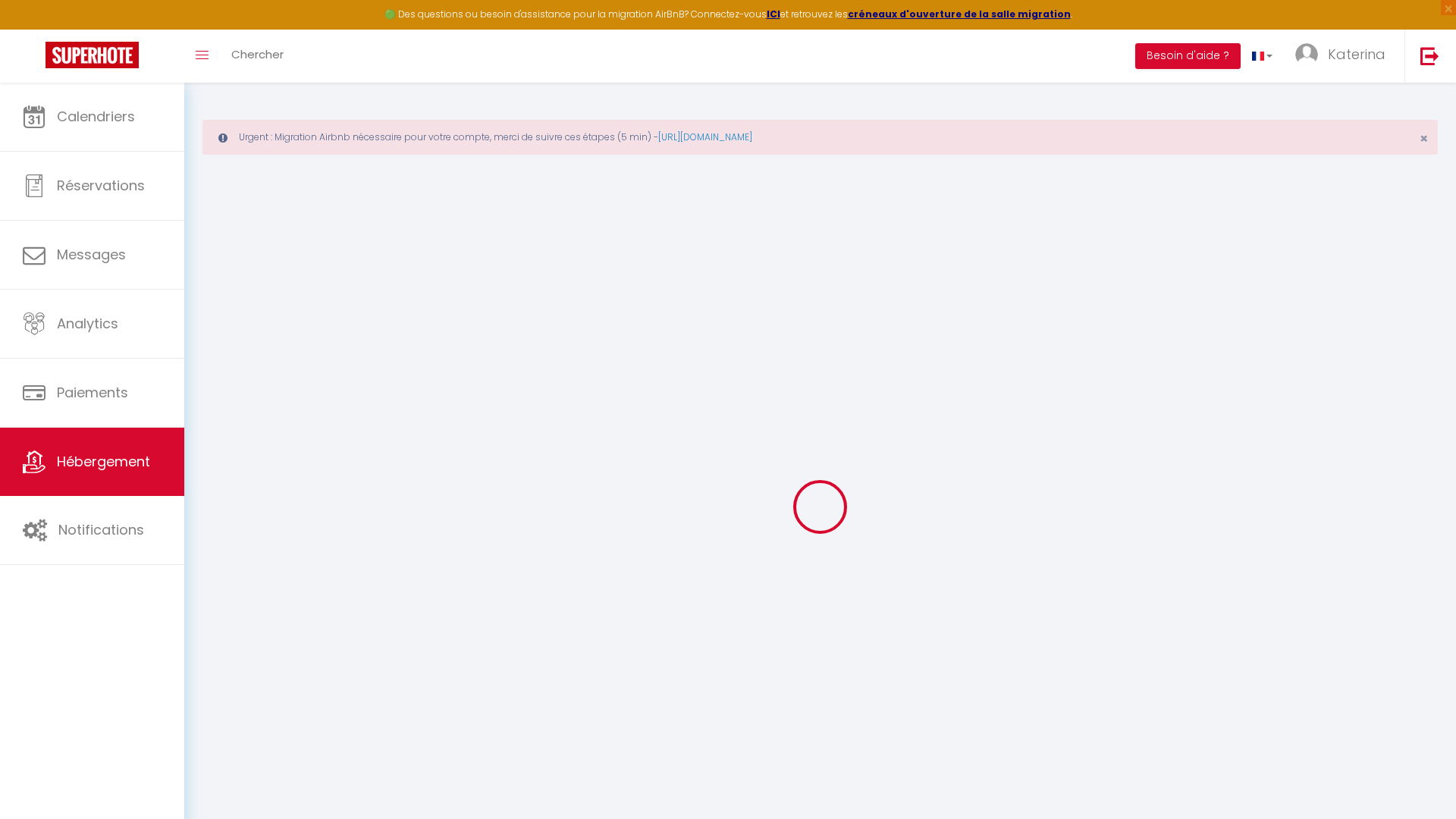
select select
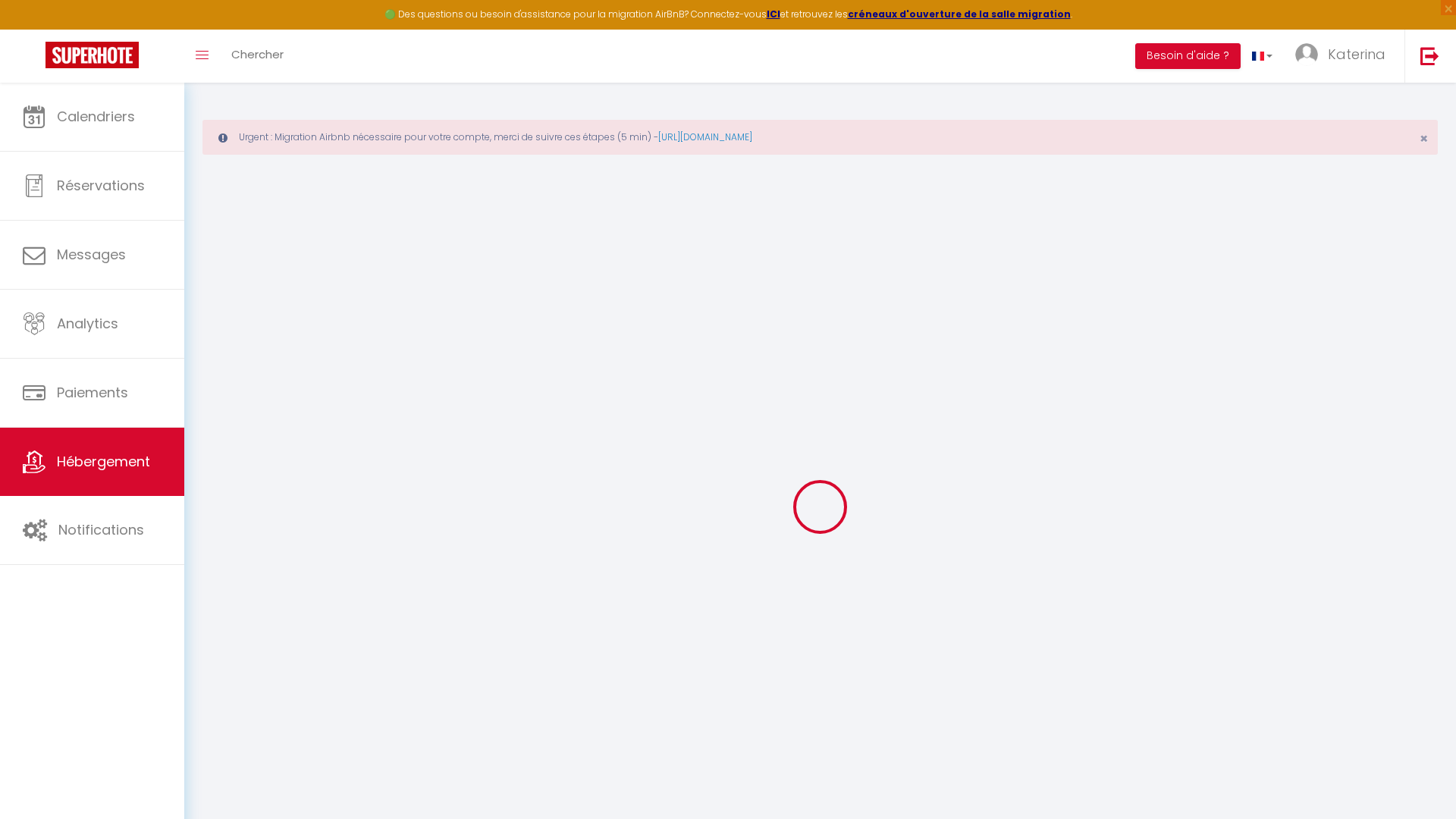
type input "3 bis Lieu dit Courteaux"
type input "02130"
type input "Coulonges-[PERSON_NAME]"
type input "[PERSON_NAME][EMAIL_ADDRESS][DOMAIN_NAME]"
select select "8429"
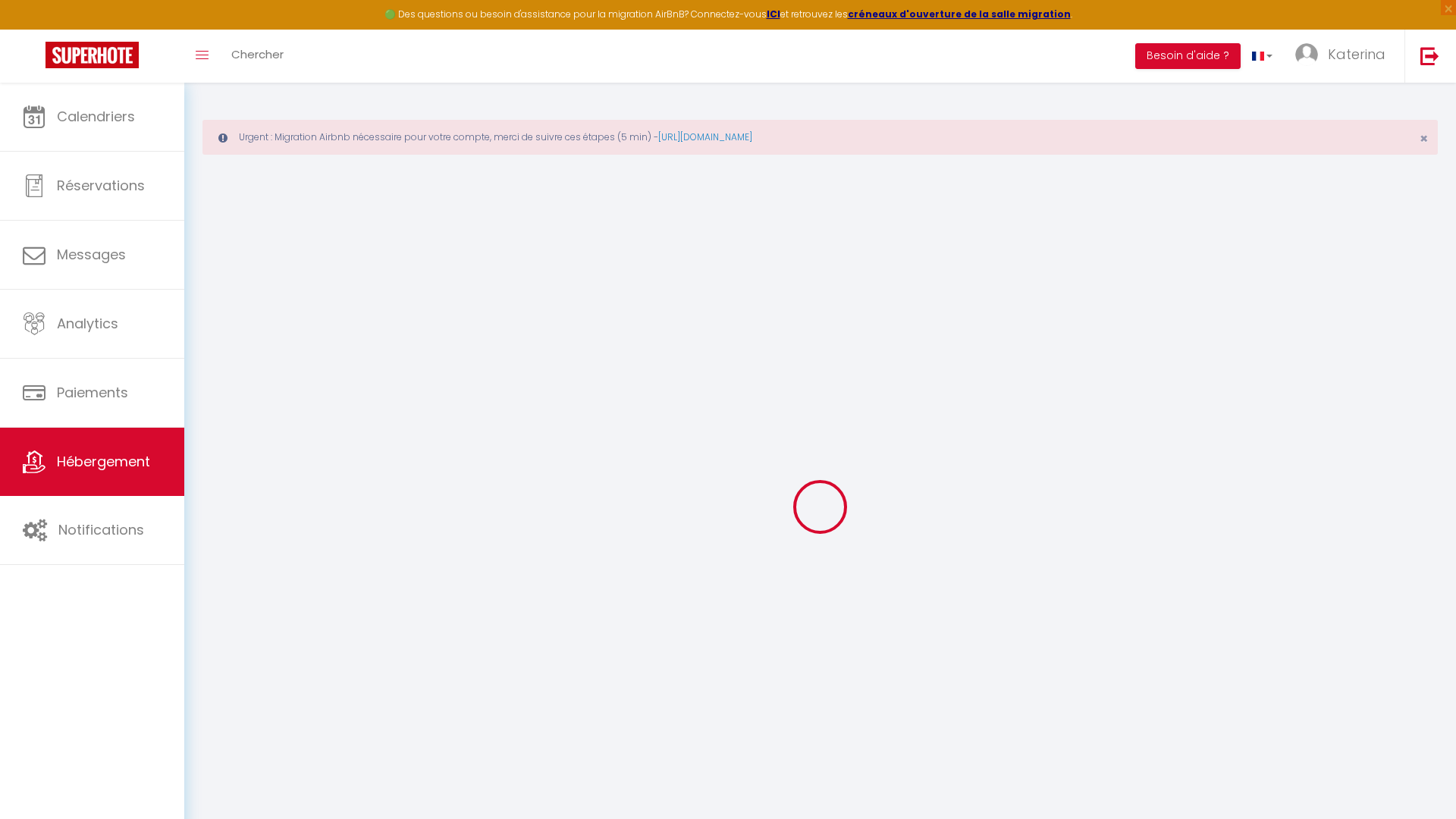
checkbox input "false"
type input "0"
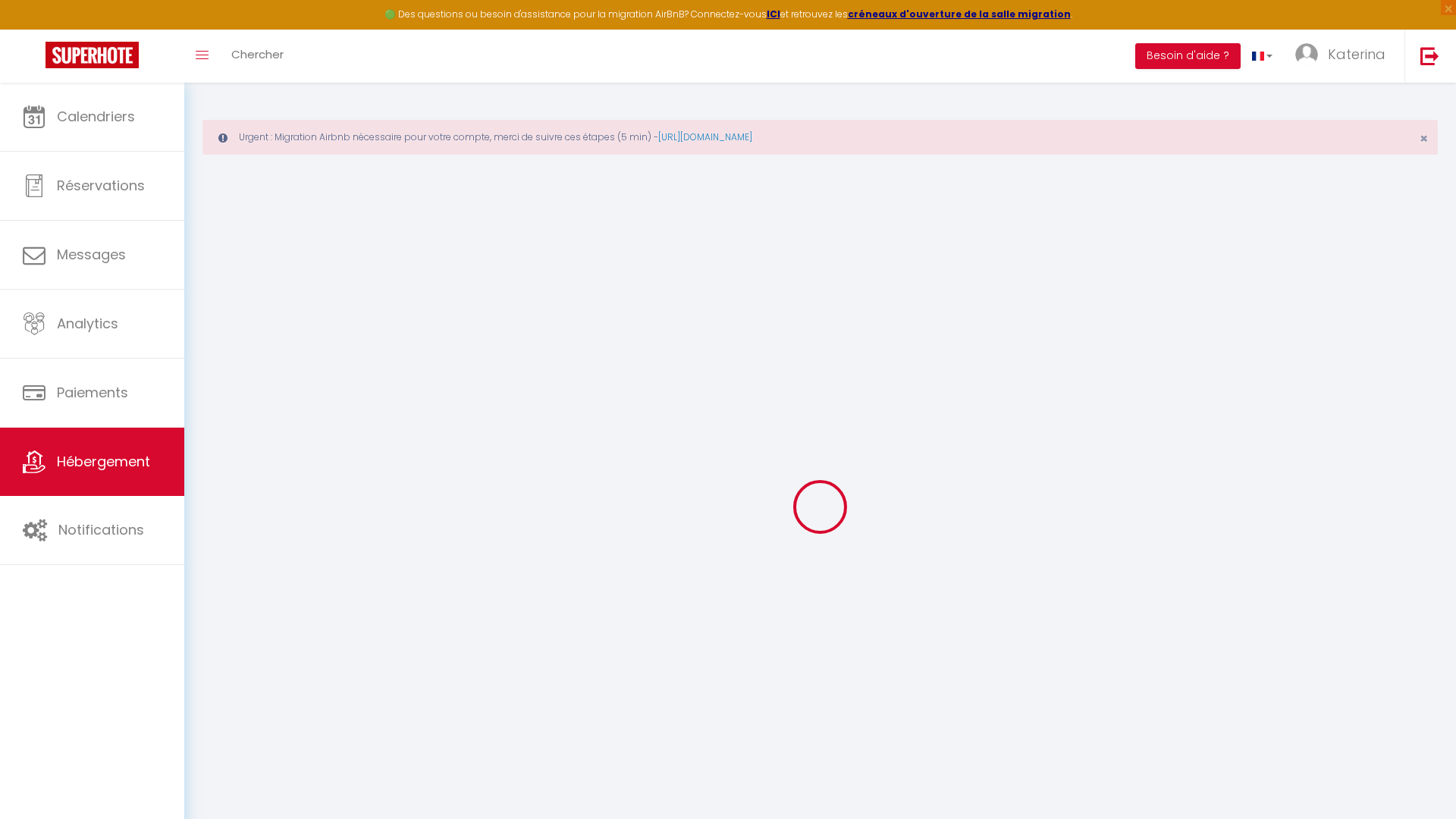
type input "0"
select select
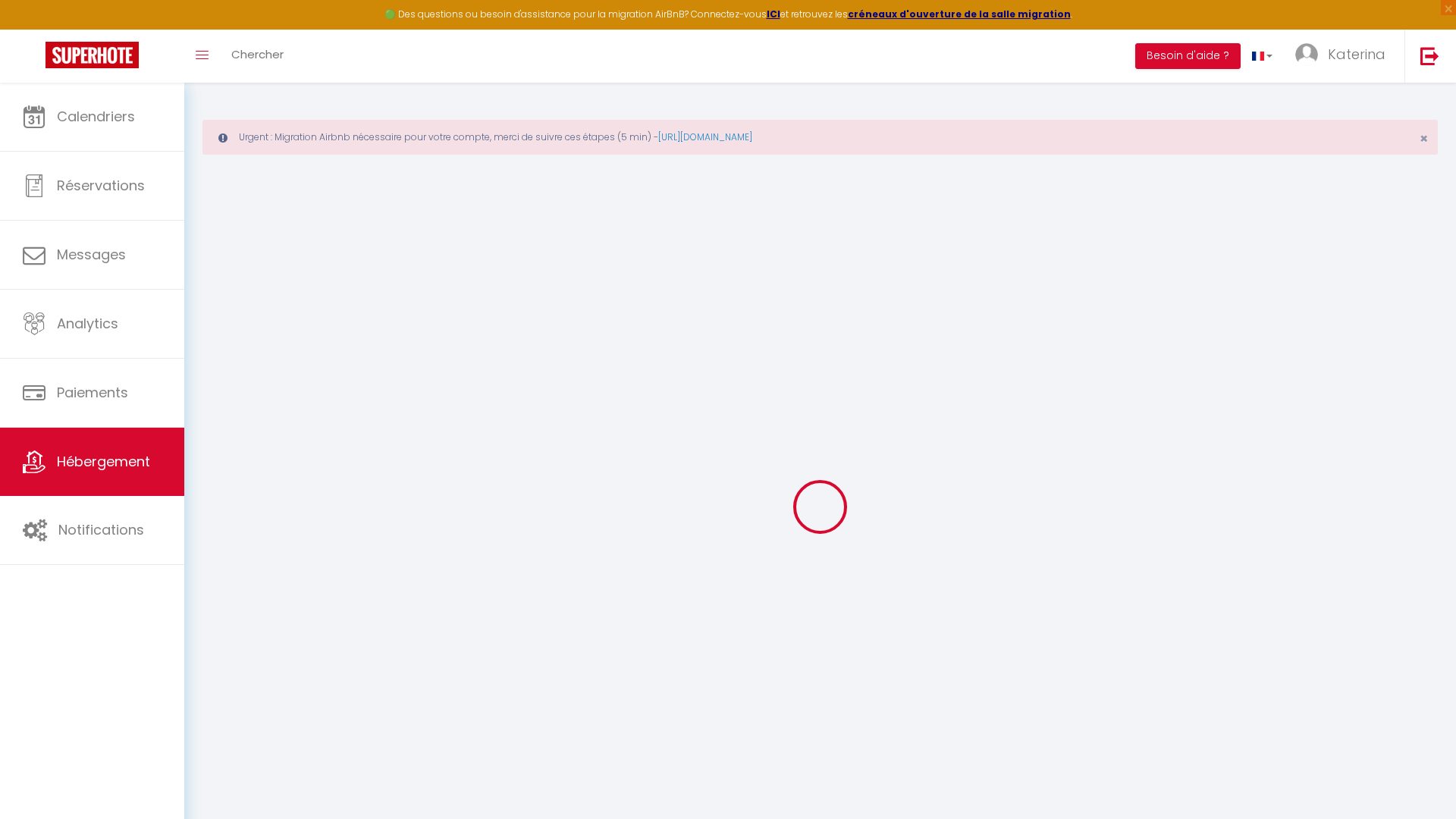
select select
checkbox input "false"
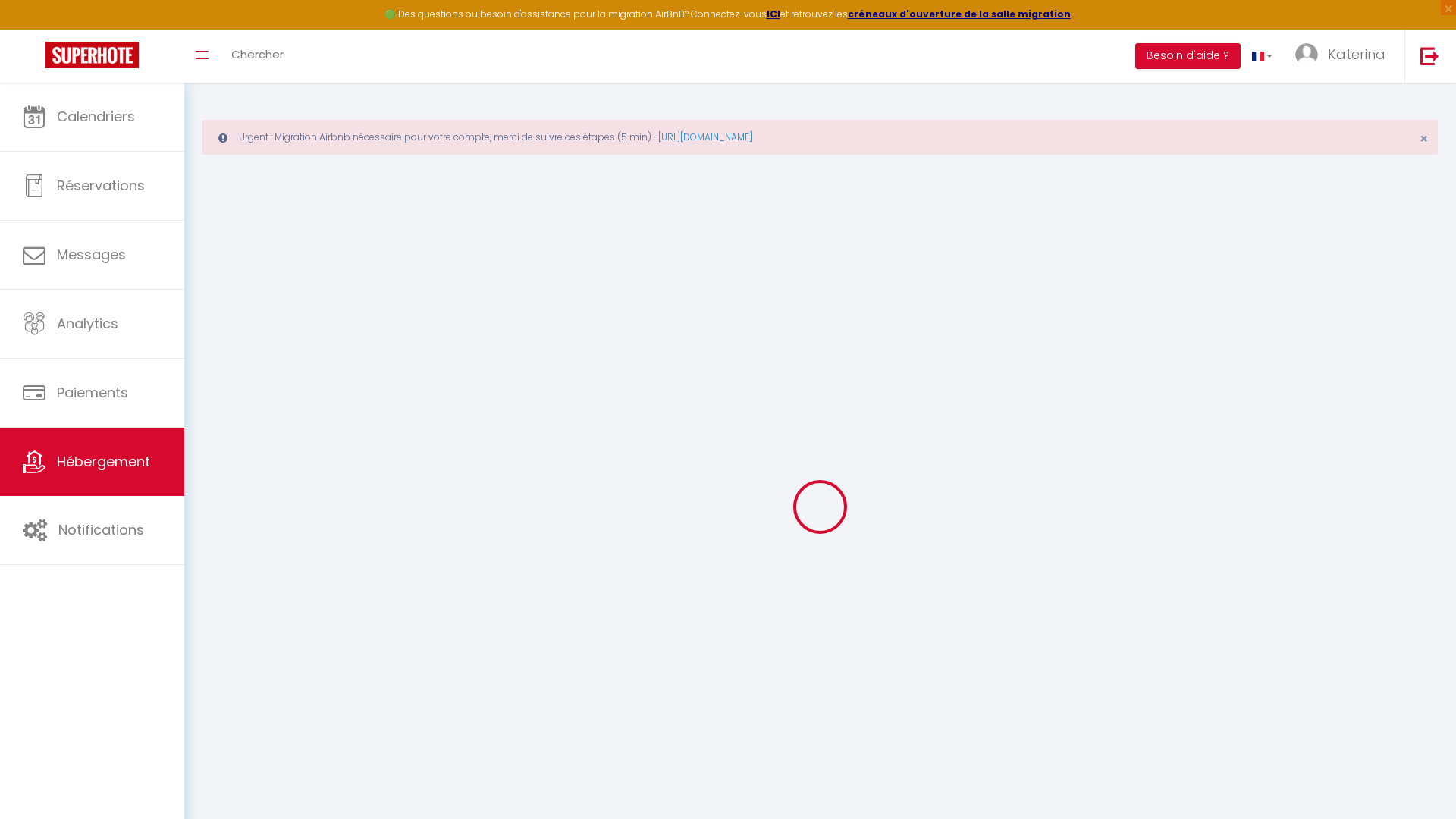
checkbox input "false"
select select
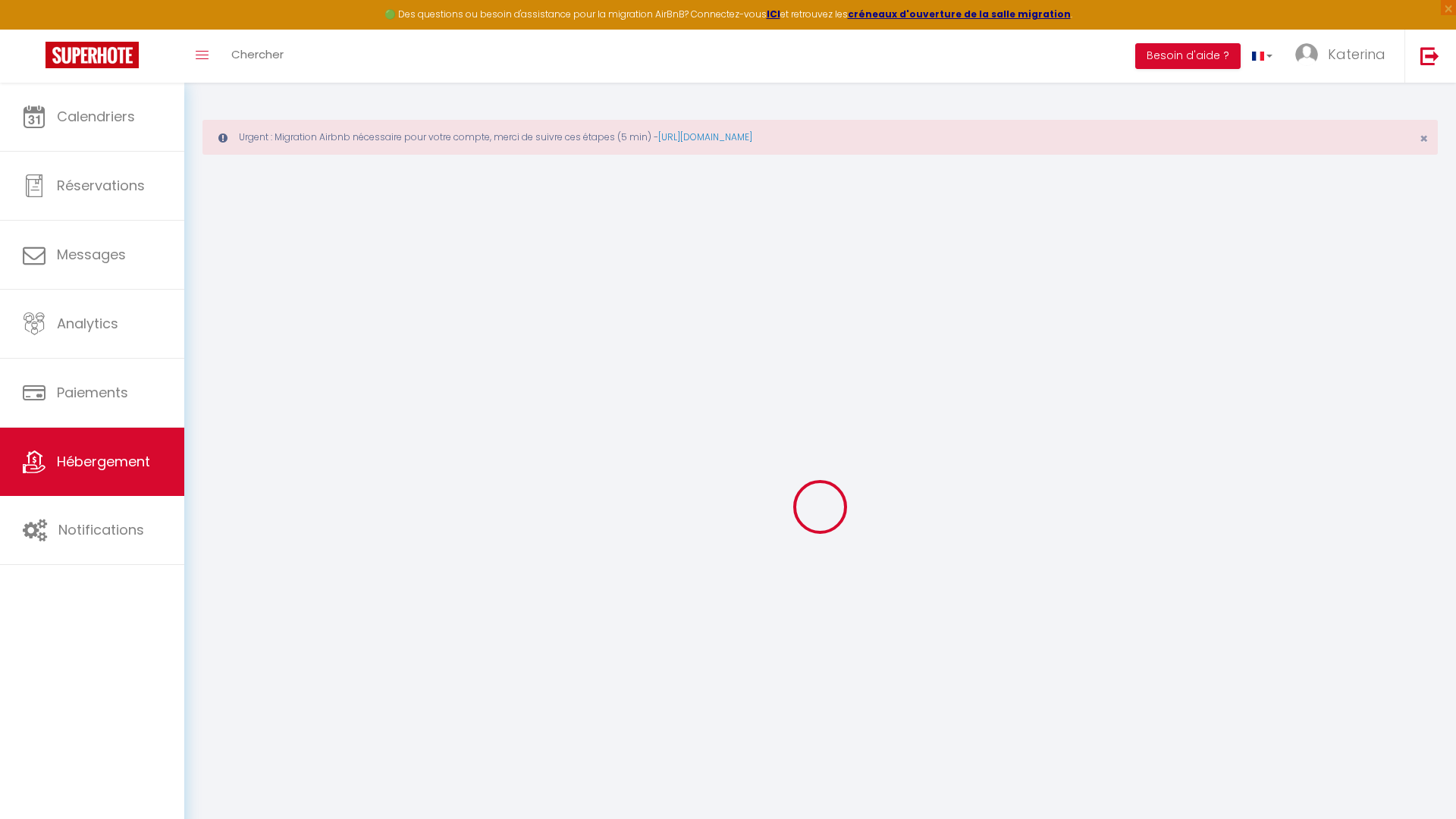
select select
checkbox input "false"
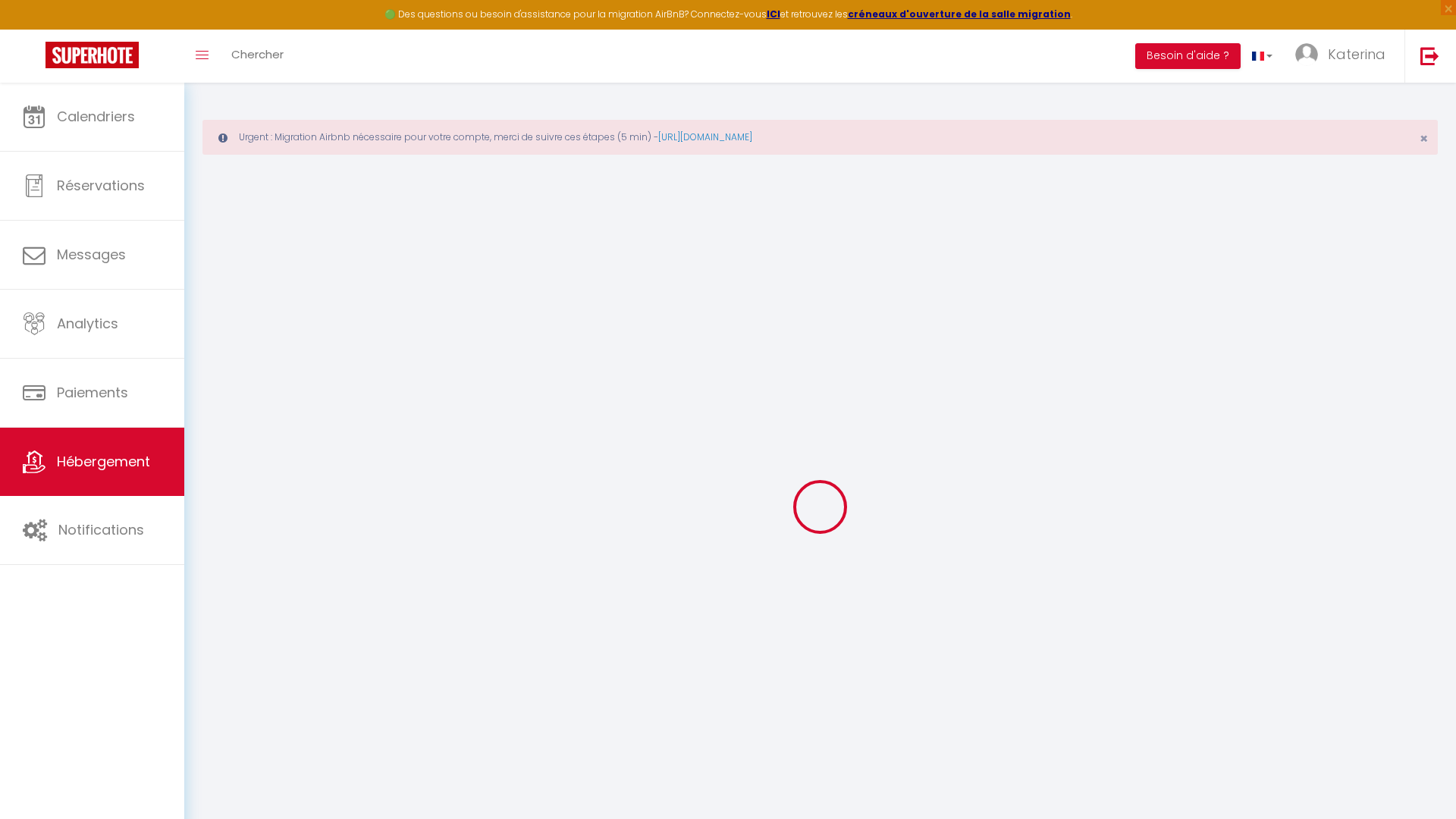
checkbox input "false"
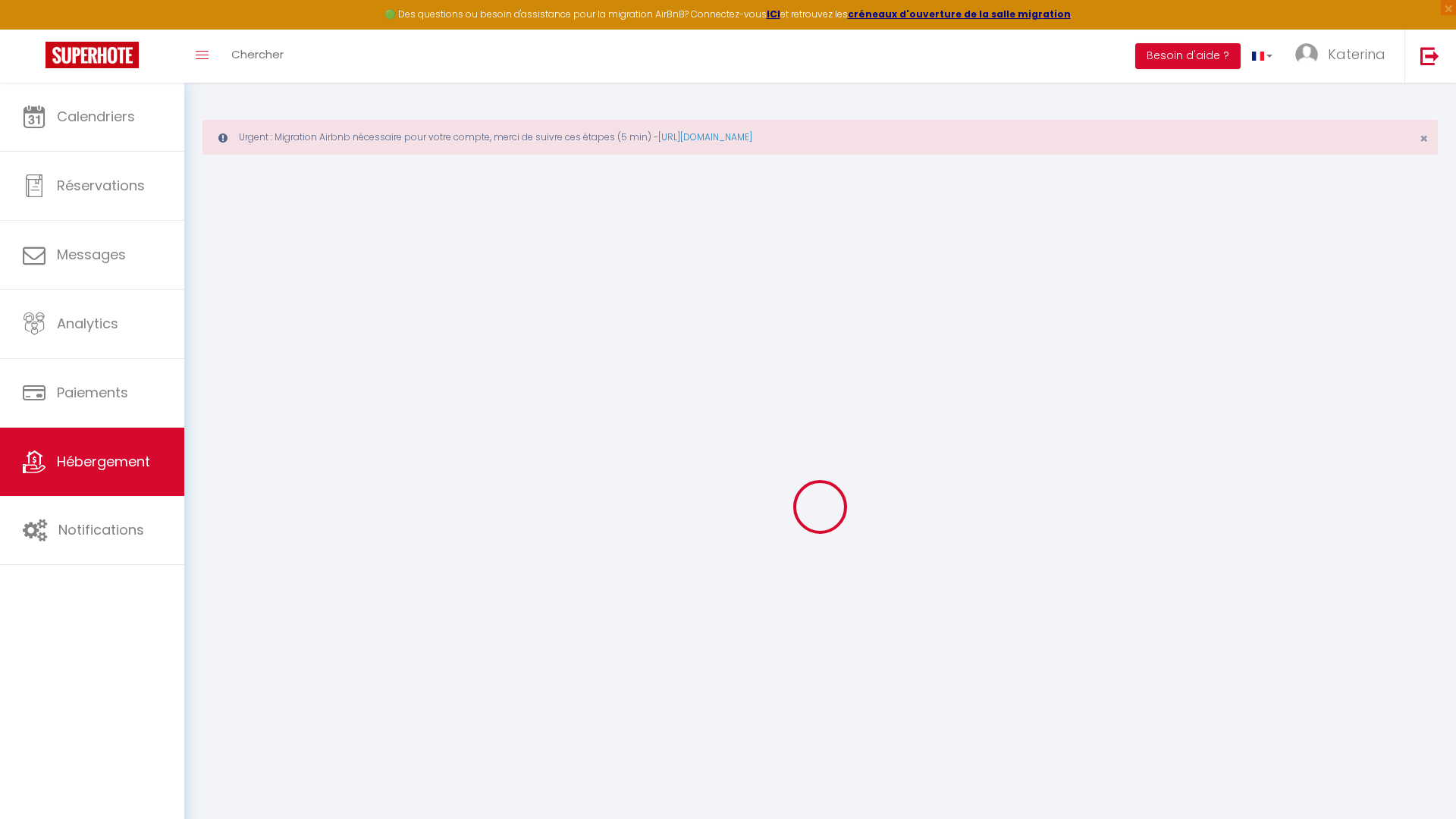
select select "15:00"
select select
select select "11:00"
select select "30"
select select "15"
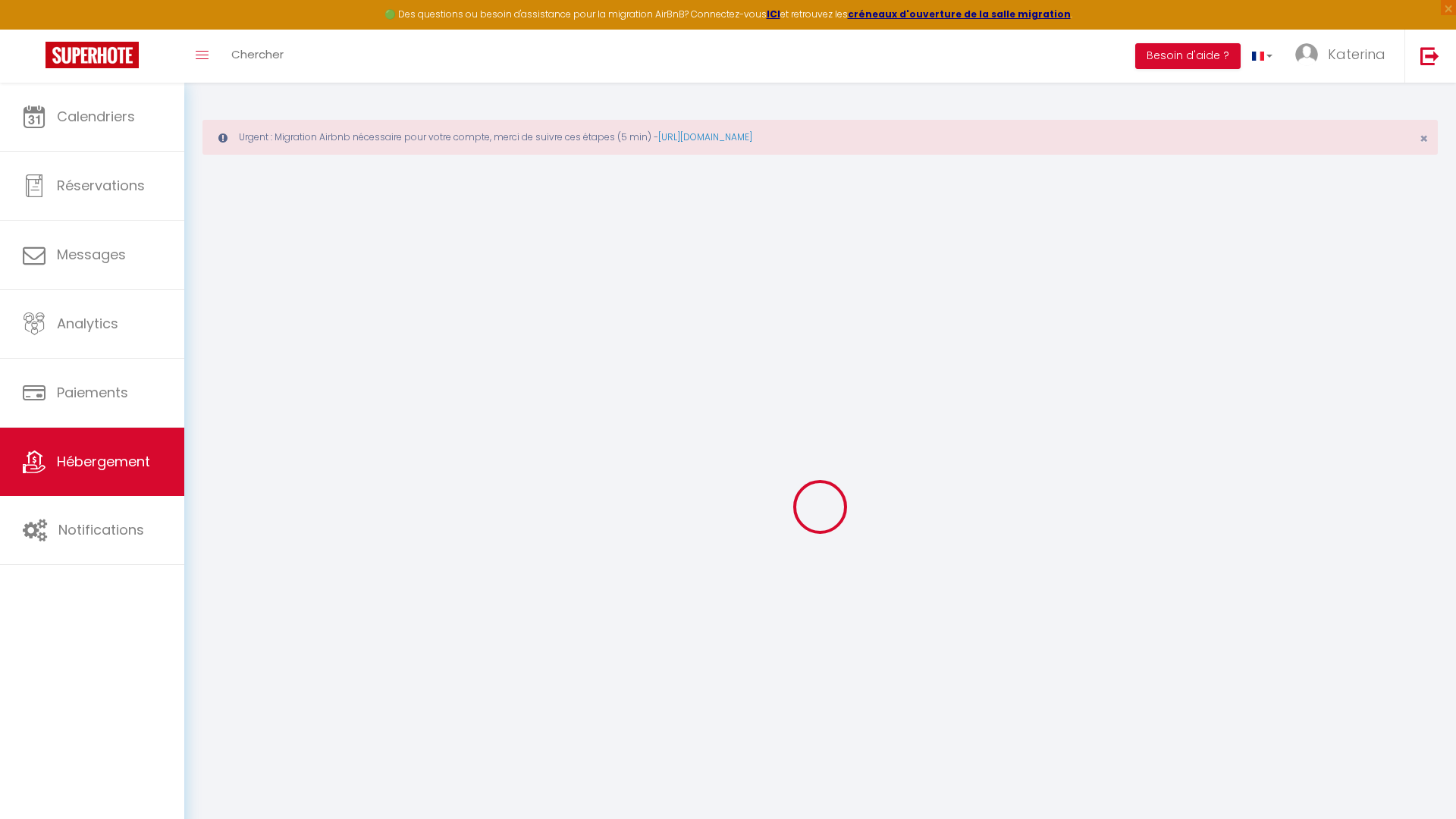
select select
checkbox input "false"
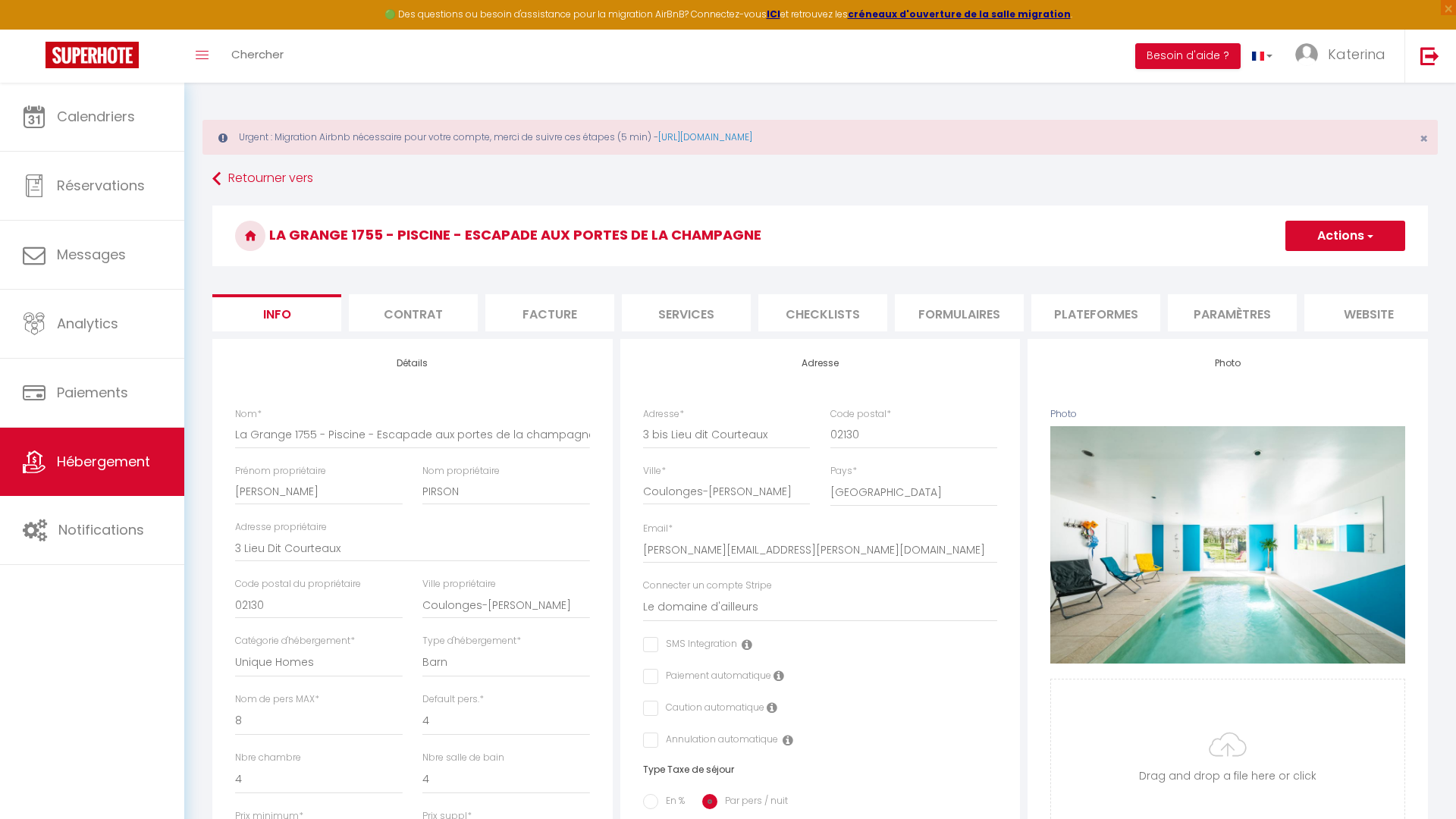
click at [534, 310] on li "Facture" at bounding box center [549, 313] width 129 height 37
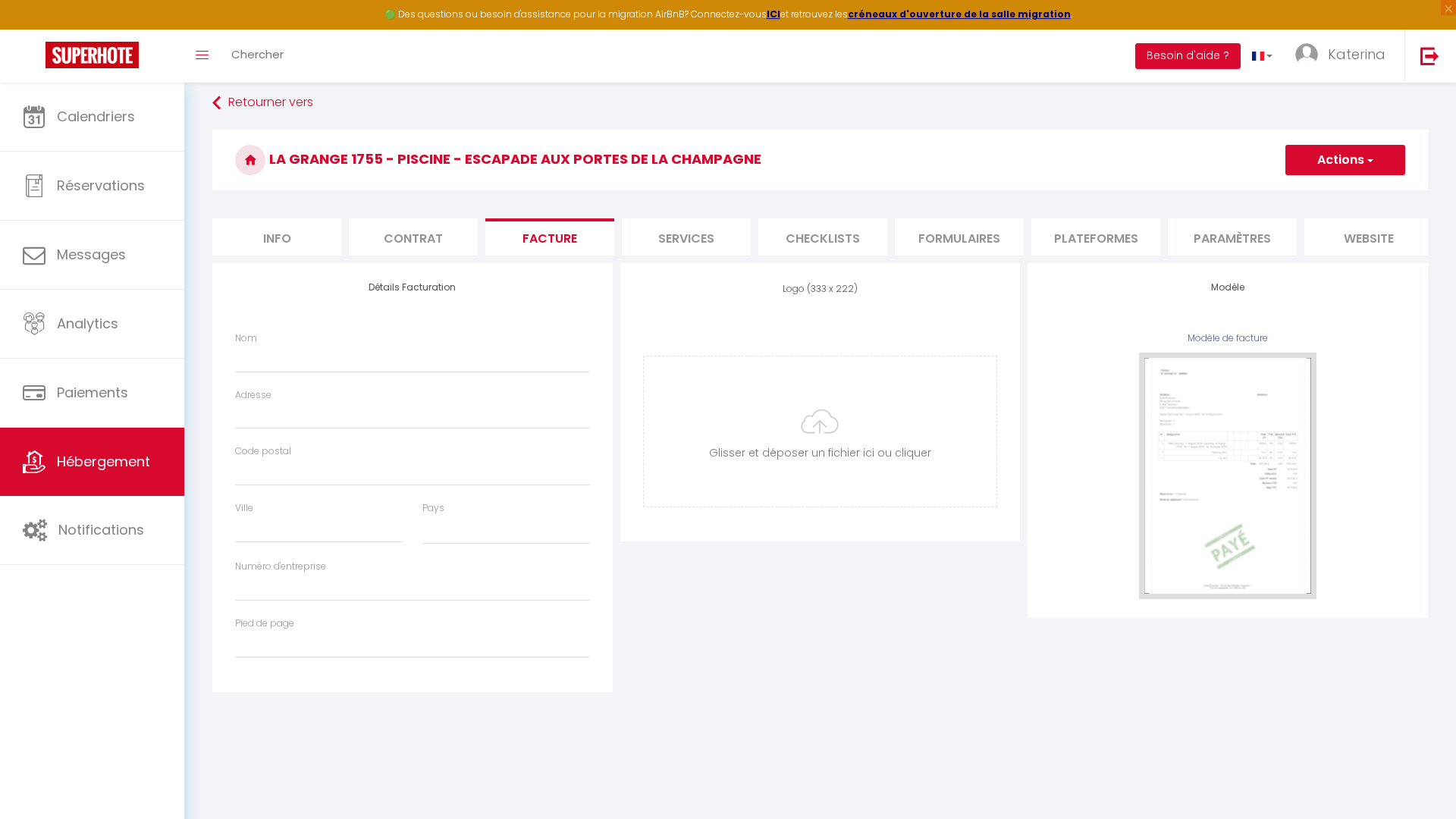
select select
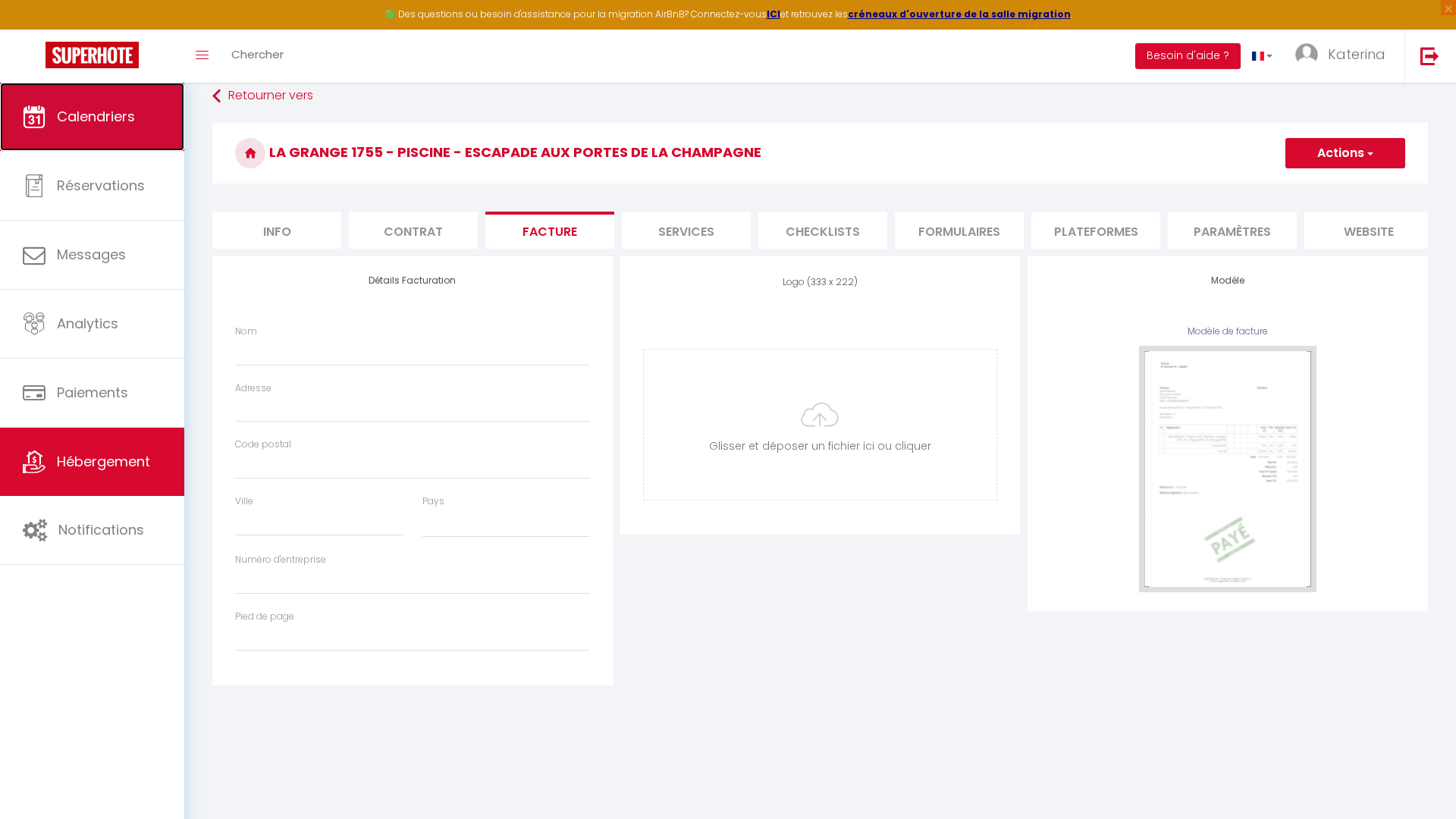
click at [76, 119] on span "Calendriers" at bounding box center [96, 116] width 78 height 19
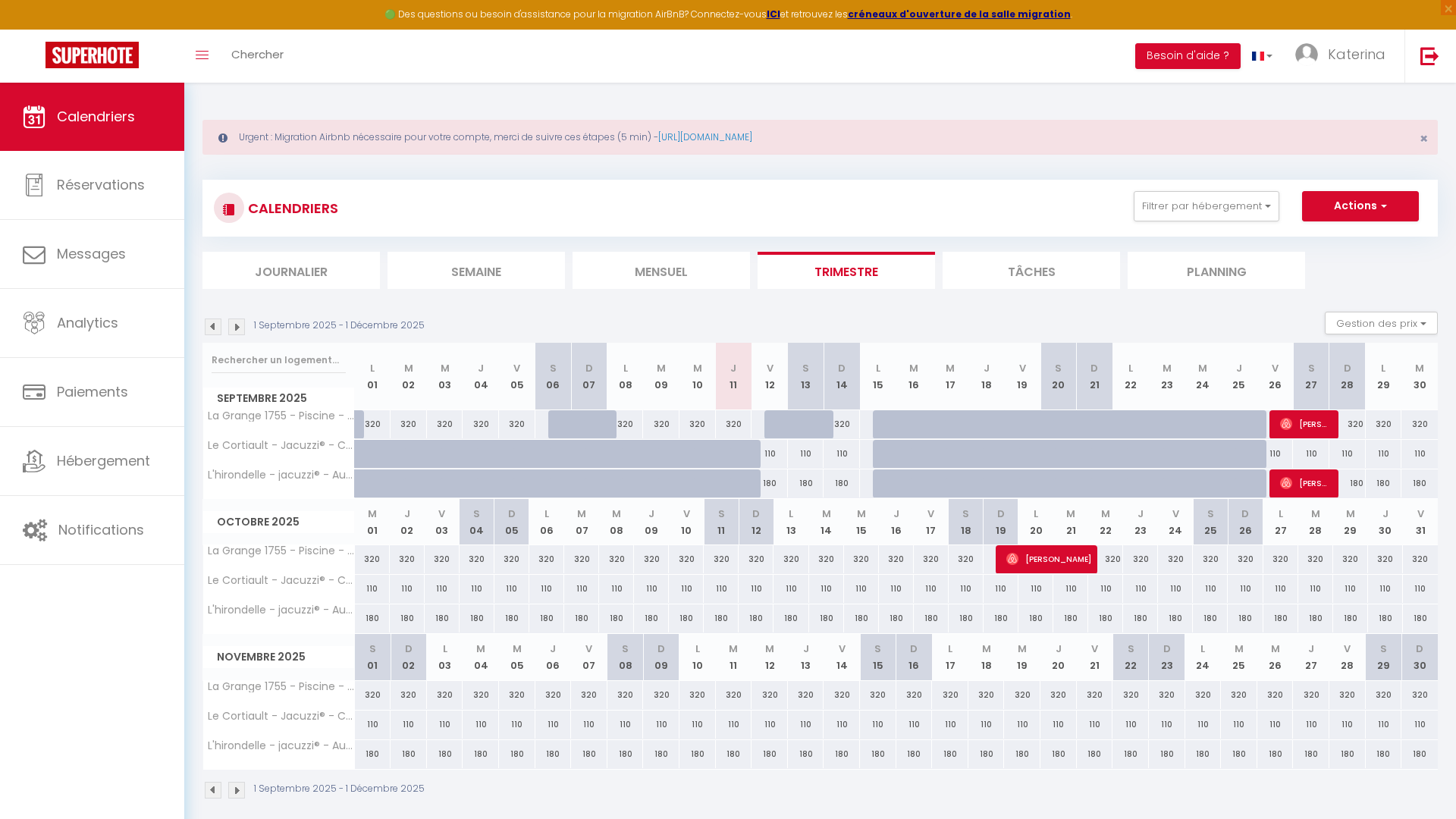
click at [243, 325] on img at bounding box center [236, 326] width 16 height 16
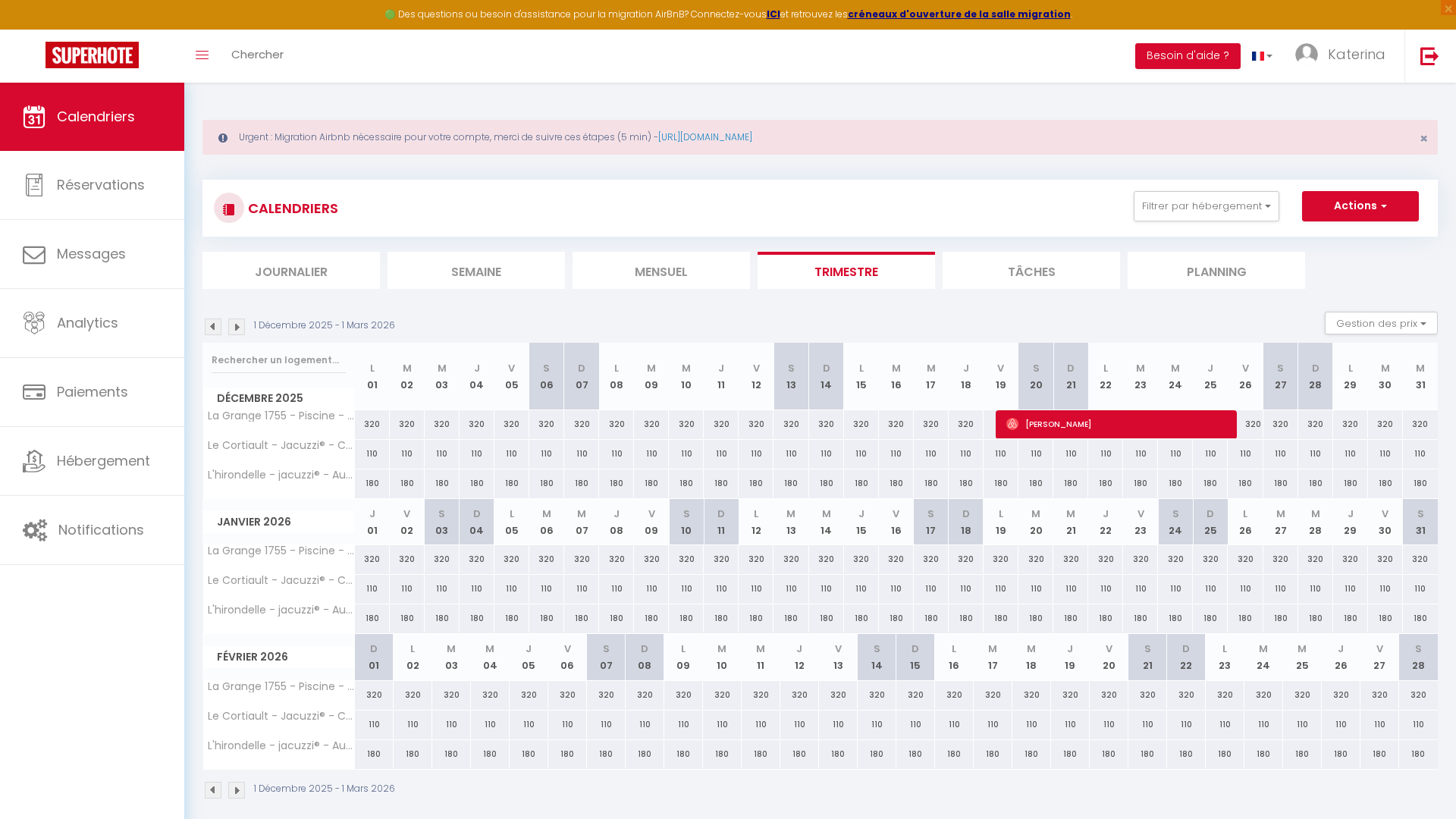
click at [1425, 423] on div "320" at bounding box center [1419, 424] width 35 height 28
type input "320"
type input "Mer 31 Décembre 2025"
type input "Jeu 01 Janvier 2026"
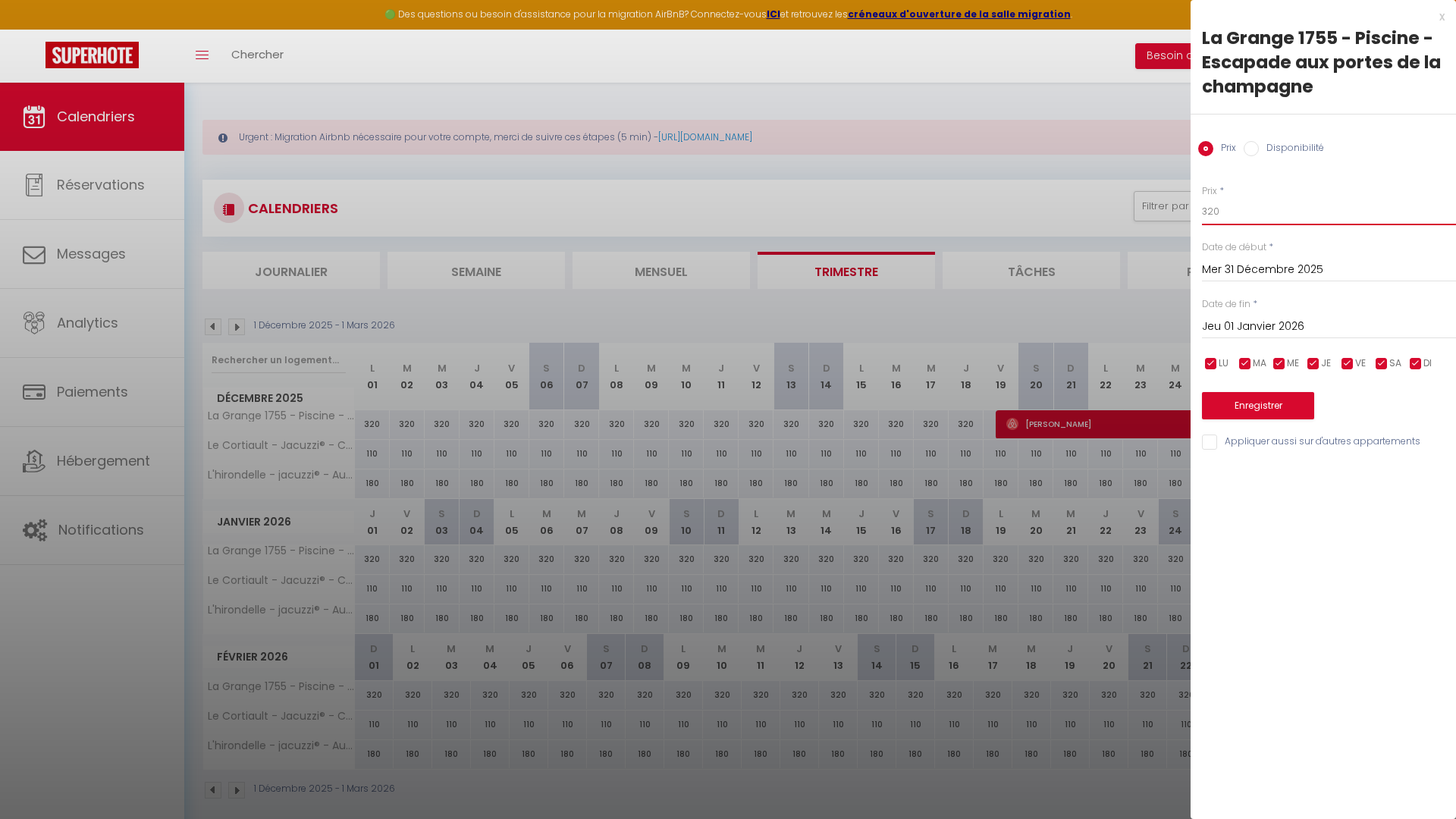
click at [1290, 214] on input "320" at bounding box center [1329, 212] width 254 height 28
type input "380"
click at [1251, 405] on button "Enregistrer" at bounding box center [1258, 406] width 112 height 28
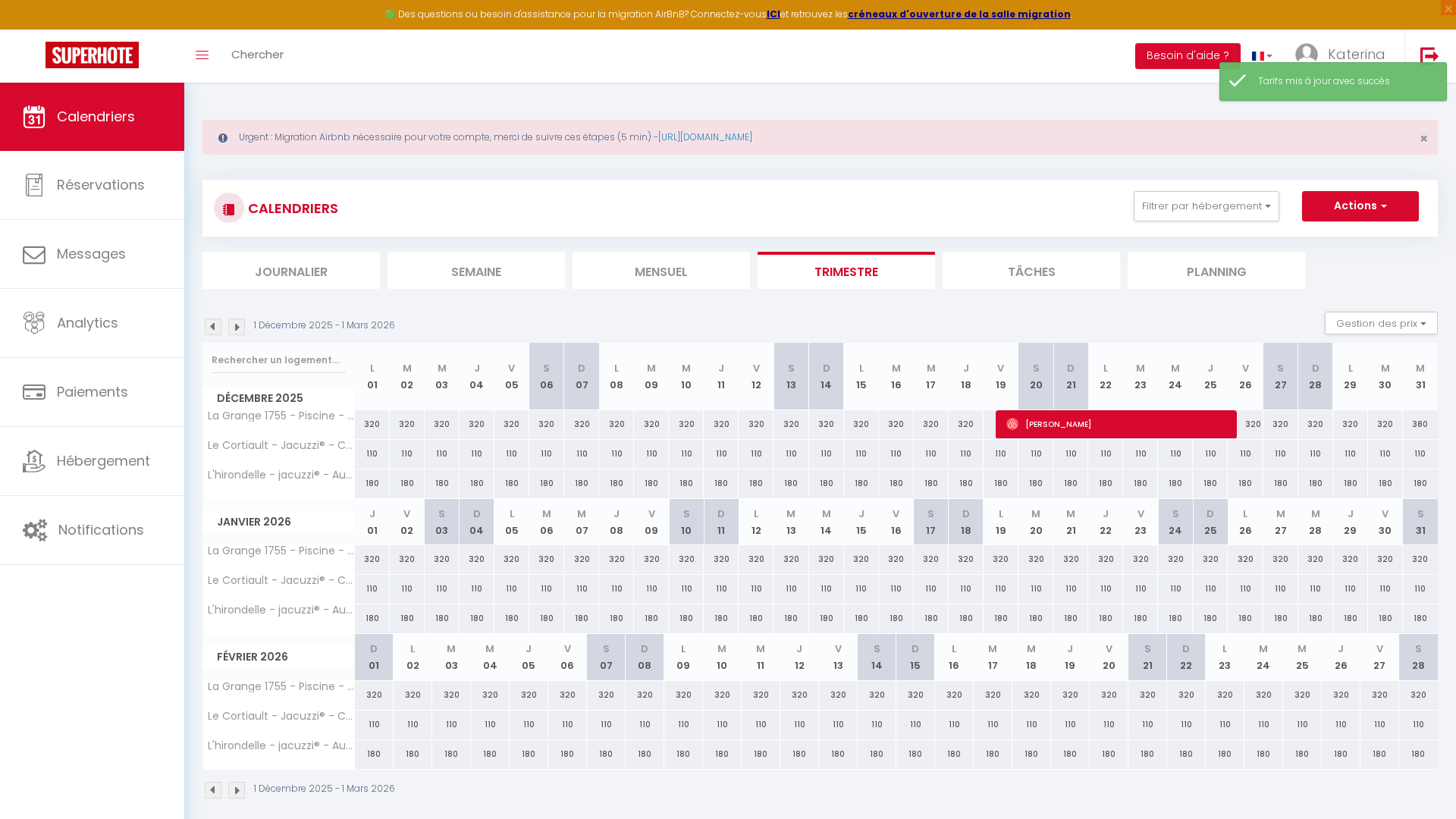
click at [369, 554] on div "320" at bounding box center [372, 559] width 35 height 28
type input "320"
type input "Jeu 01 Janvier 2026"
type input "Ven 02 Janvier 2026"
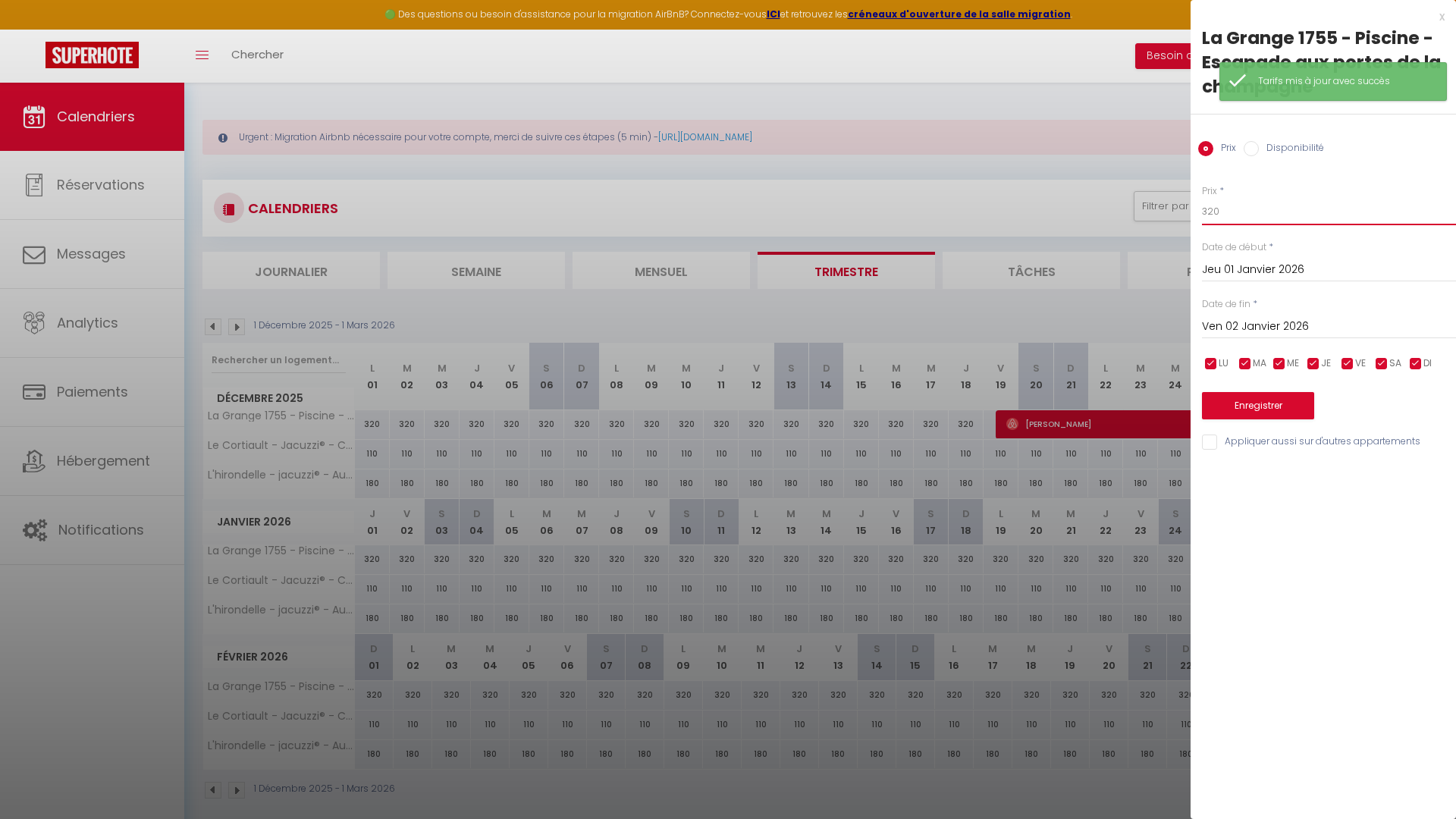
click at [1265, 216] on input "320" at bounding box center [1329, 212] width 254 height 28
type input "380"
click at [1263, 398] on button "Enregistrer" at bounding box center [1258, 406] width 112 height 28
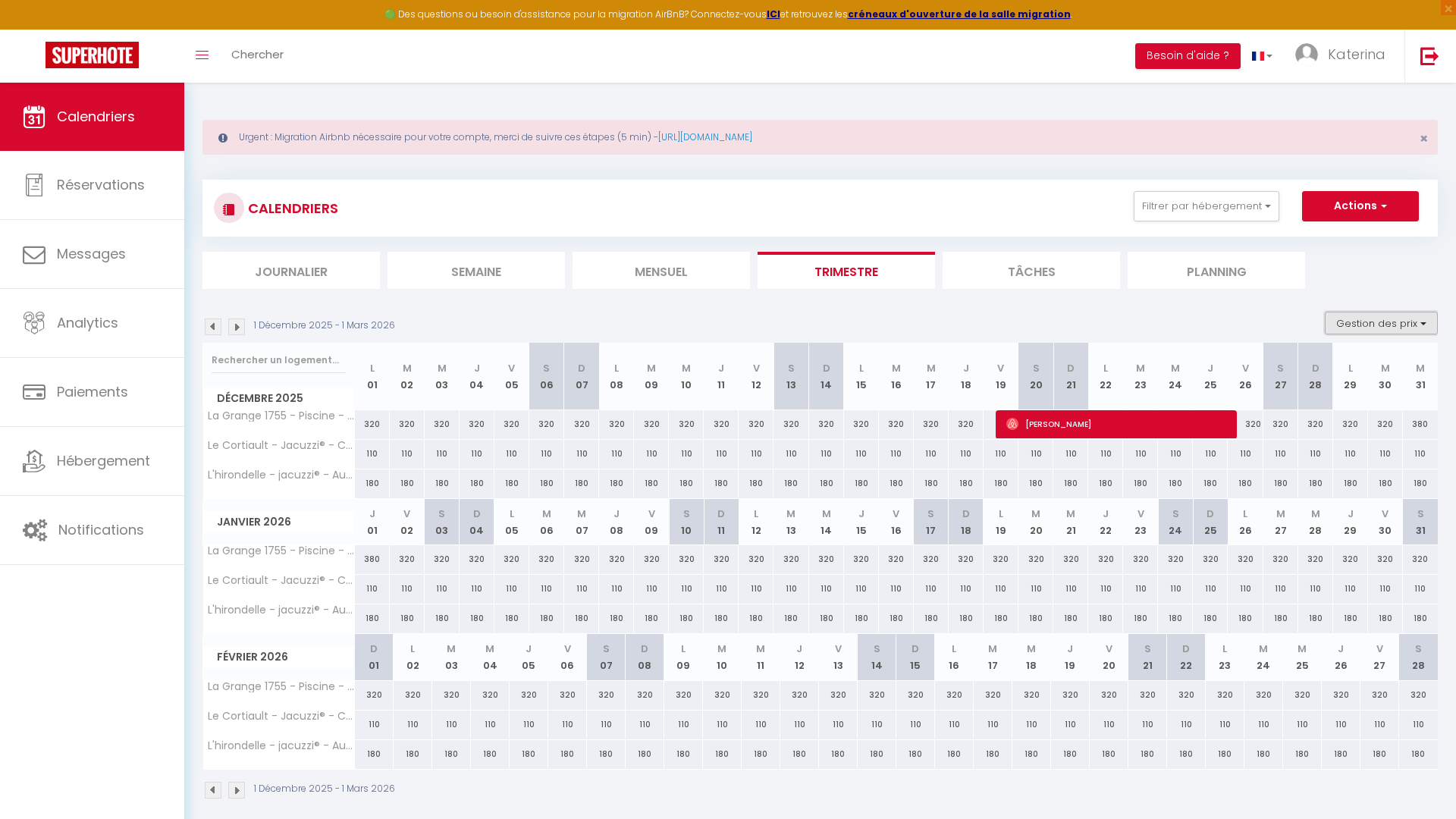
click at [1415, 327] on button "Gestion des prix" at bounding box center [1380, 323] width 113 height 23
click at [1359, 368] on input "Nb Nuits minimum" at bounding box center [1369, 370] width 137 height 15
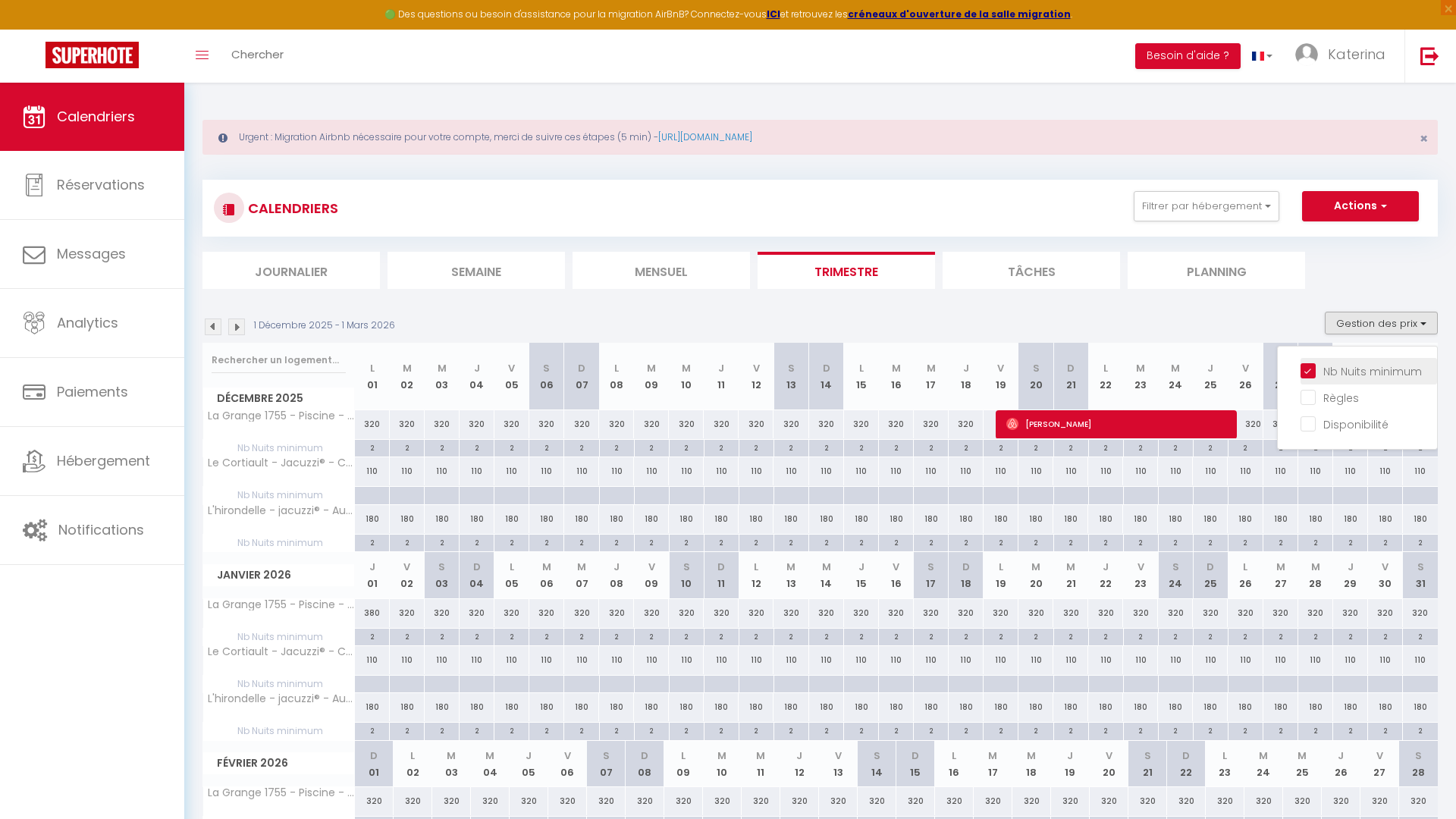
click at [1359, 368] on input "Nb Nuits minimum" at bounding box center [1369, 370] width 137 height 15
checkbox input "false"
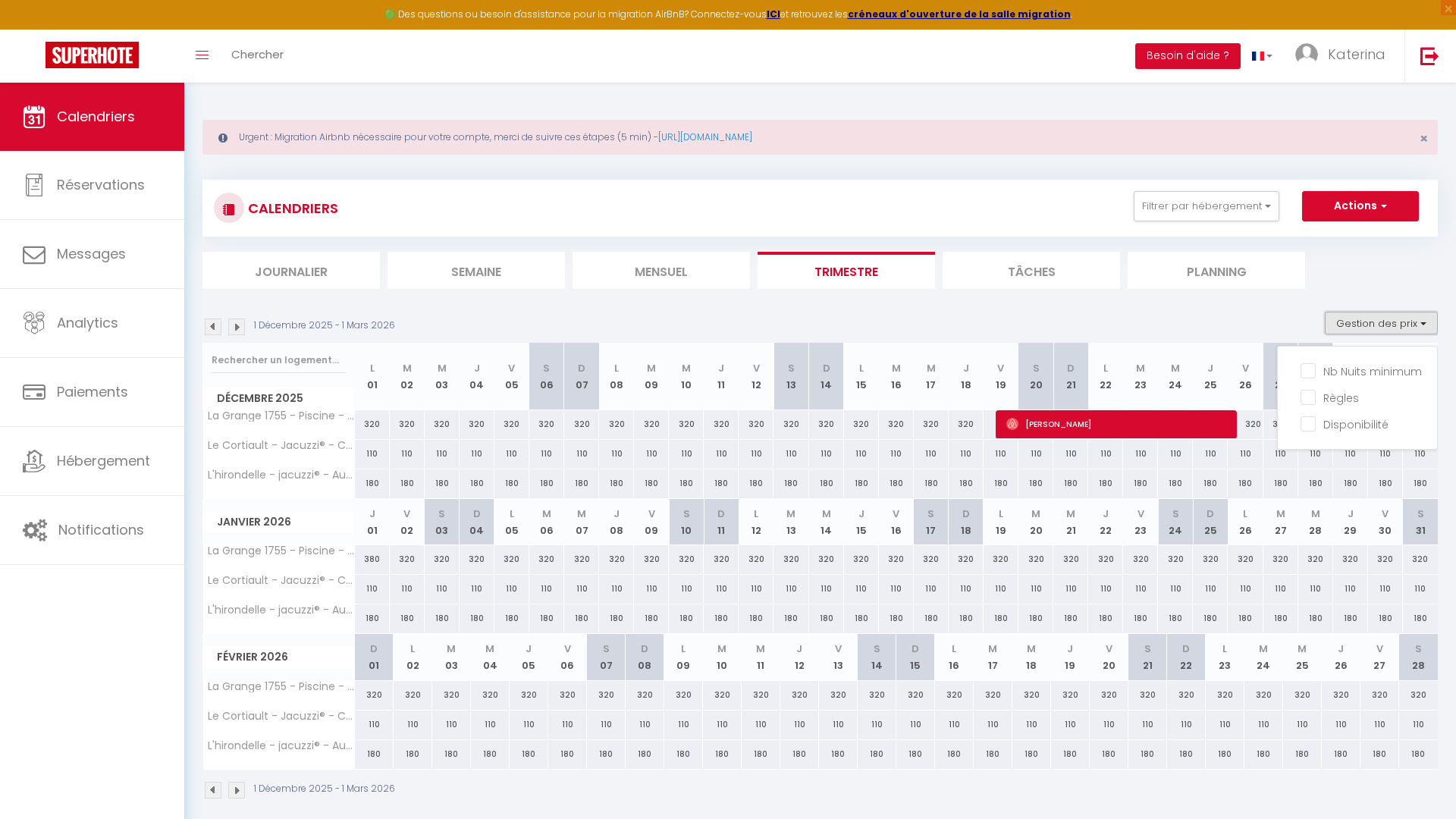
click at [1384, 331] on button "Gestion des prix" at bounding box center [1380, 323] width 113 height 23
drag, startPoint x: 1253, startPoint y: 423, endPoint x: 1359, endPoint y: 424, distance: 106.0
click at [1362, 423] on tr "La Grange 1755 - Piscine - Escapade aux portes de la champagne 320 320 320 320 …" at bounding box center [821, 424] width 1235 height 29
click at [1381, 426] on div "320" at bounding box center [1385, 424] width 35 height 28
type input "320"
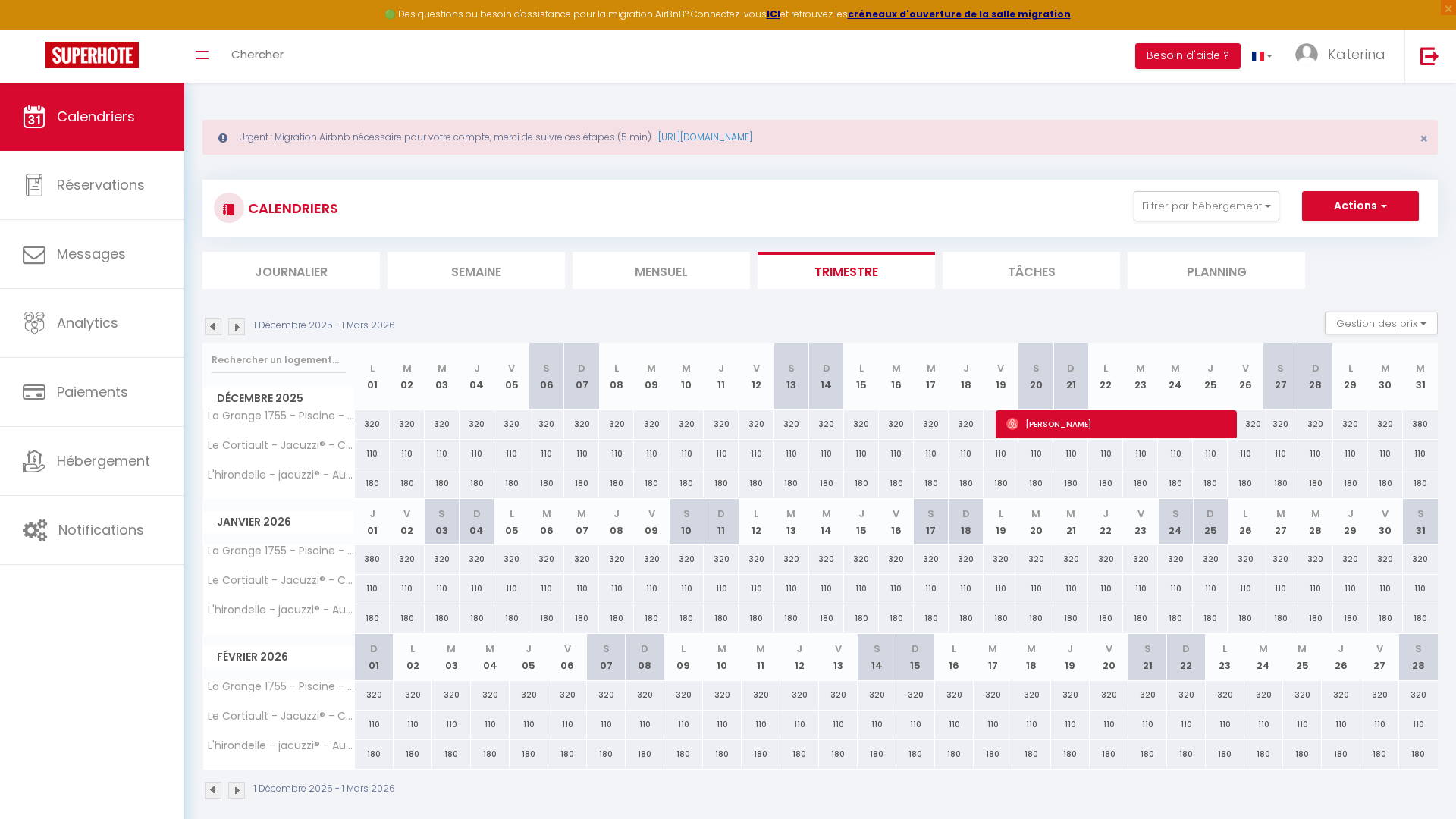
type input "Mar 30 Décembre 2025"
type input "Mer 31 Décembre 2025"
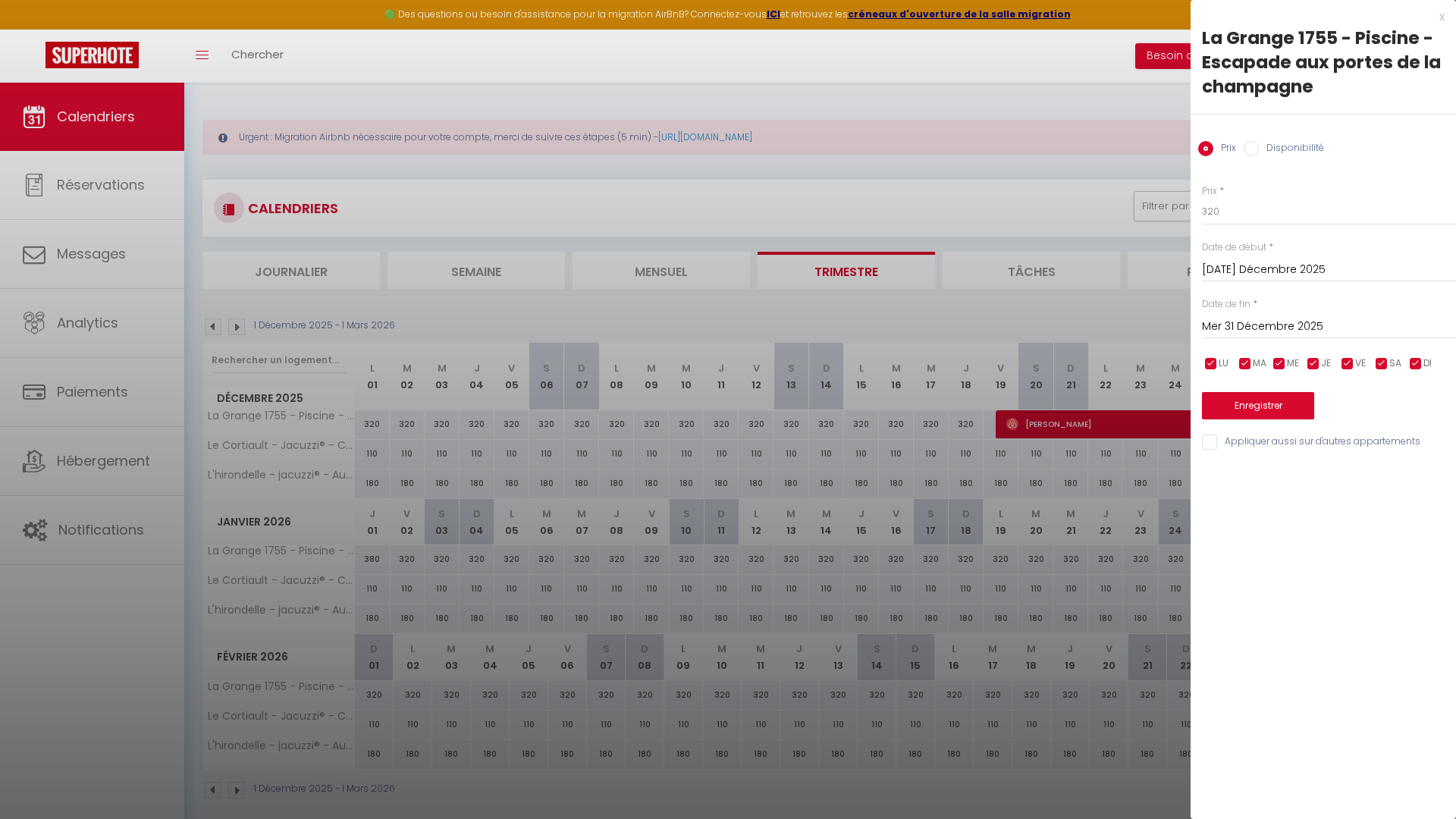
click at [1149, 326] on div at bounding box center [728, 410] width 1456 height 819
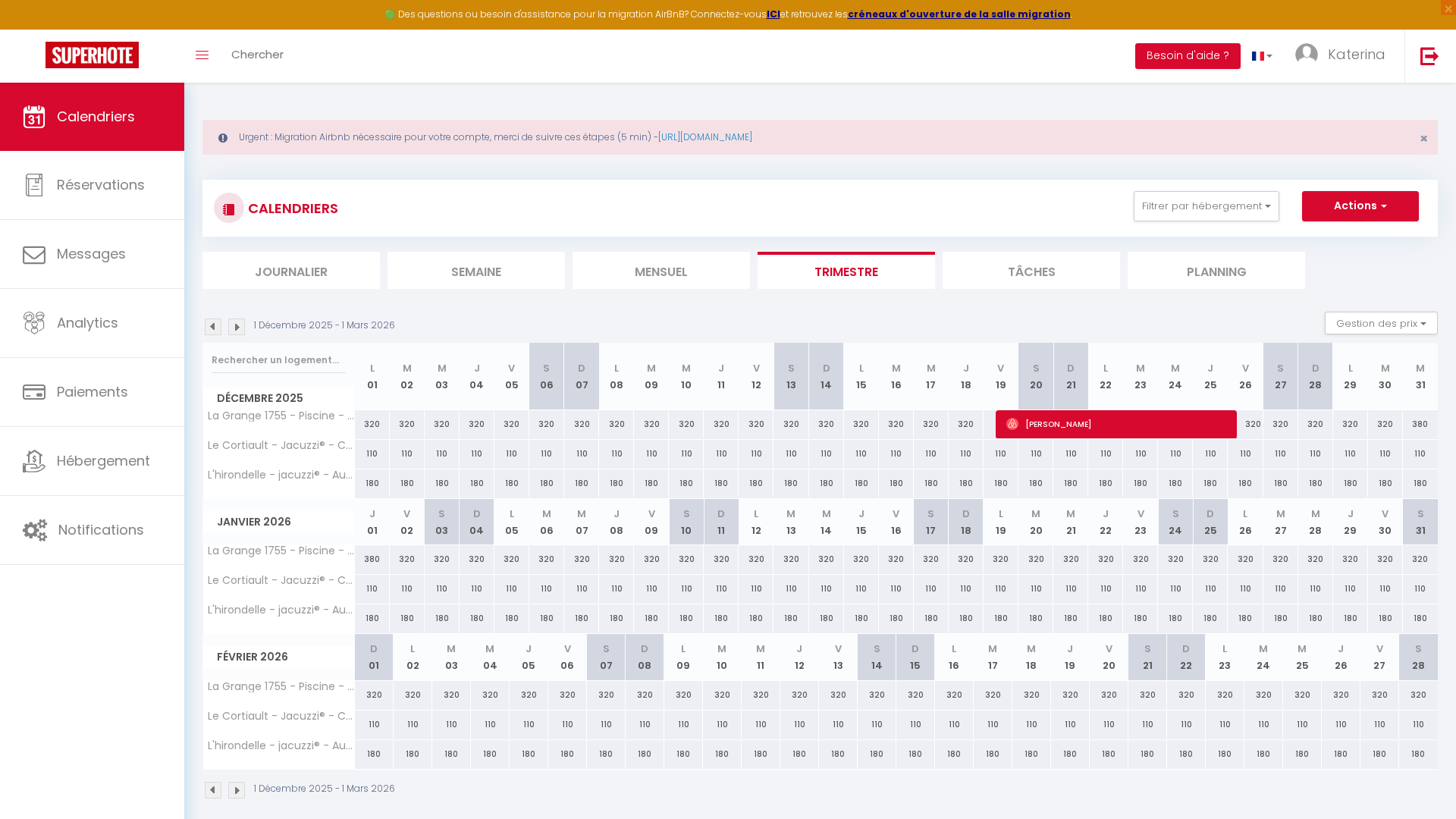
click at [1253, 425] on div "320" at bounding box center [1244, 424] width 35 height 28
type input "320"
type input "Ven 26 Décembre 2025"
type input "Sam 27 Décembre 2025"
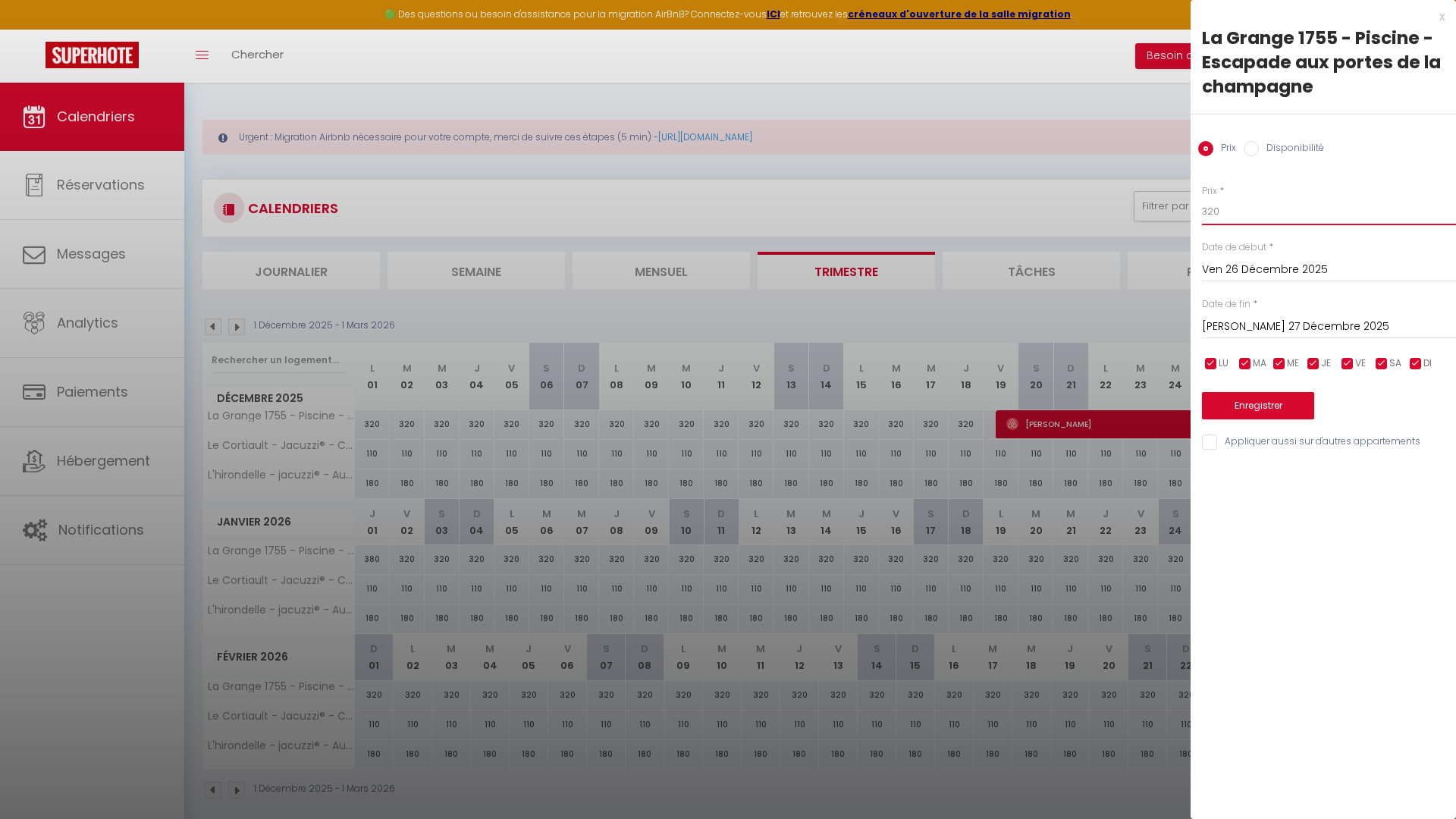
click at [1250, 203] on input "320" at bounding box center [1329, 212] width 254 height 28
type input "350"
click at [1225, 414] on button "Enregistrer" at bounding box center [1258, 406] width 112 height 28
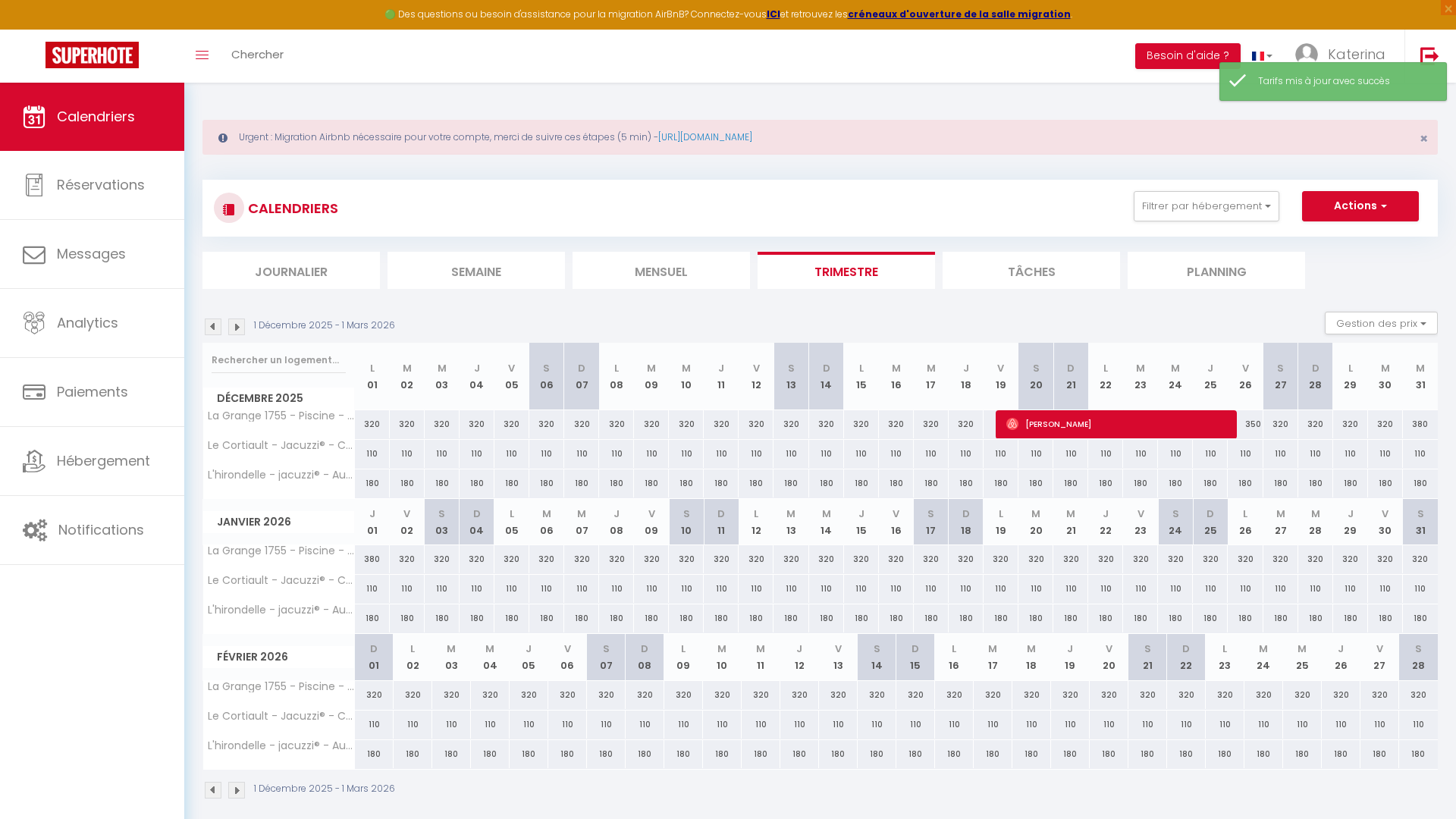
click at [1286, 431] on div "320" at bounding box center [1280, 424] width 35 height 28
type input "320"
type input "Sam 27 Décembre 2025"
type input "Dim 28 Décembre 2025"
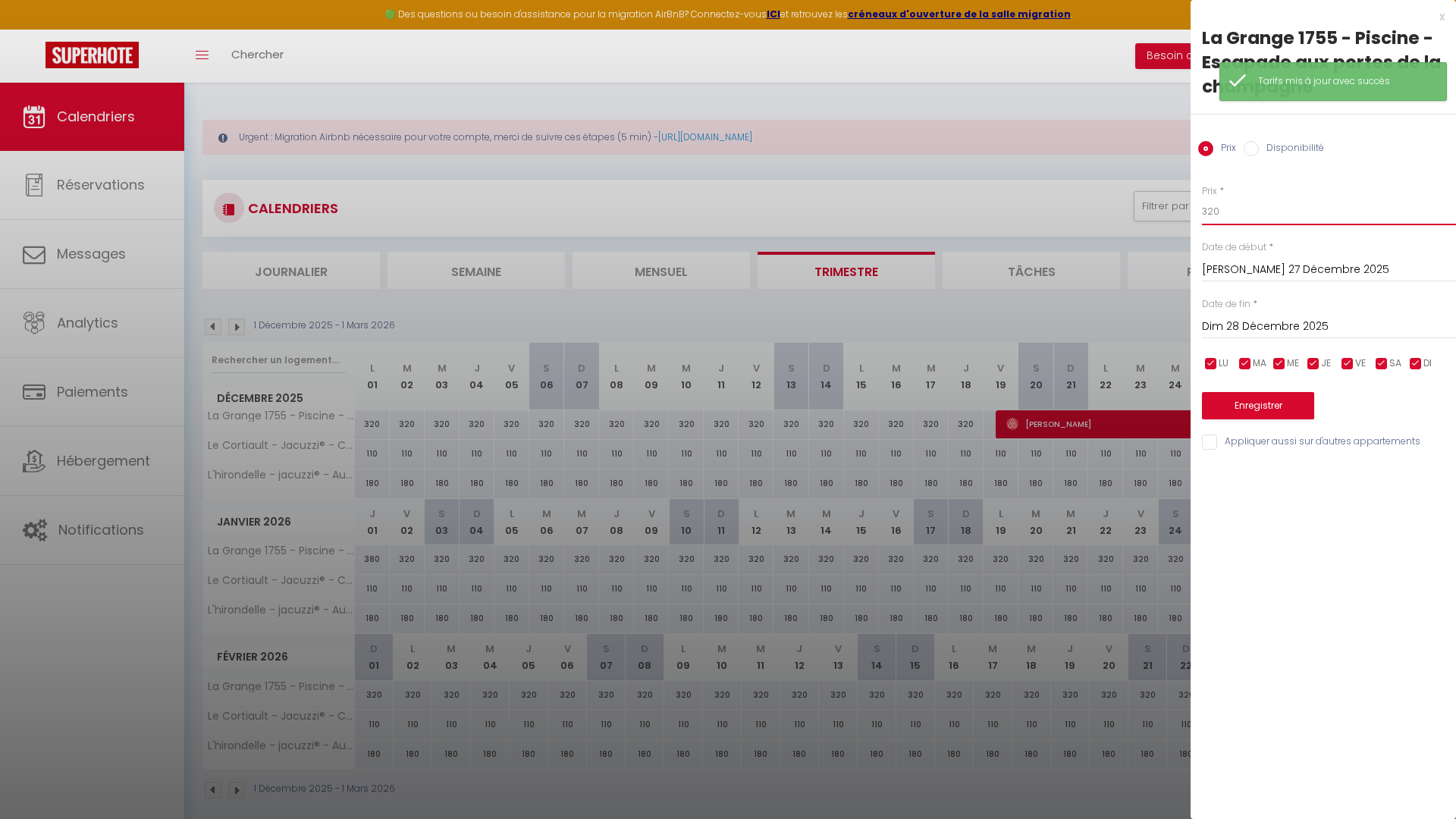
click at [1285, 218] on input "320" at bounding box center [1329, 212] width 254 height 28
type input "350"
click at [1235, 399] on button "Enregistrer" at bounding box center [1258, 406] width 112 height 28
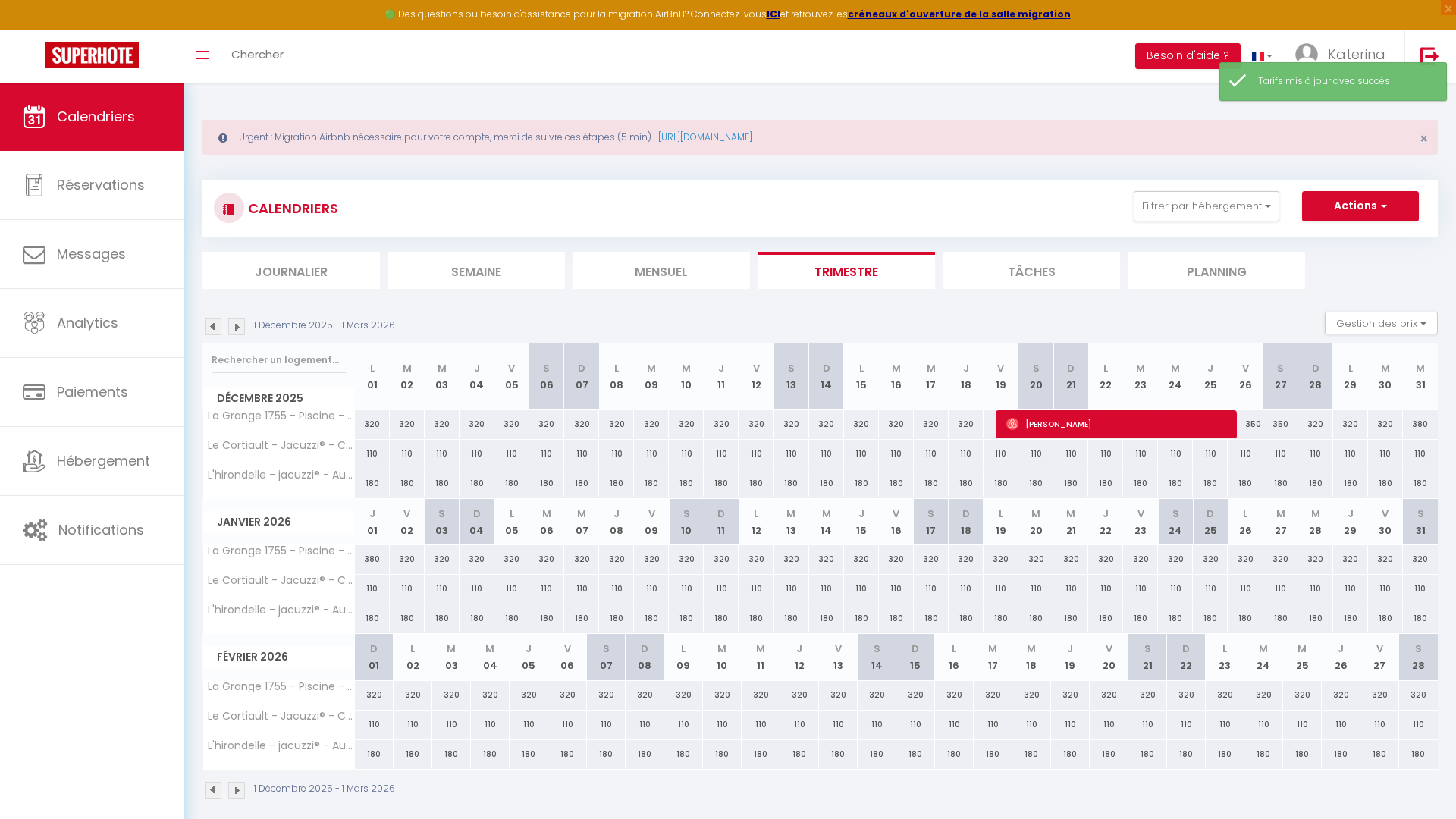
click at [1313, 426] on div "320" at bounding box center [1315, 424] width 35 height 28
type input "320"
type input "Dim 28 Décembre 2025"
type input "Lun 29 Décembre 2025"
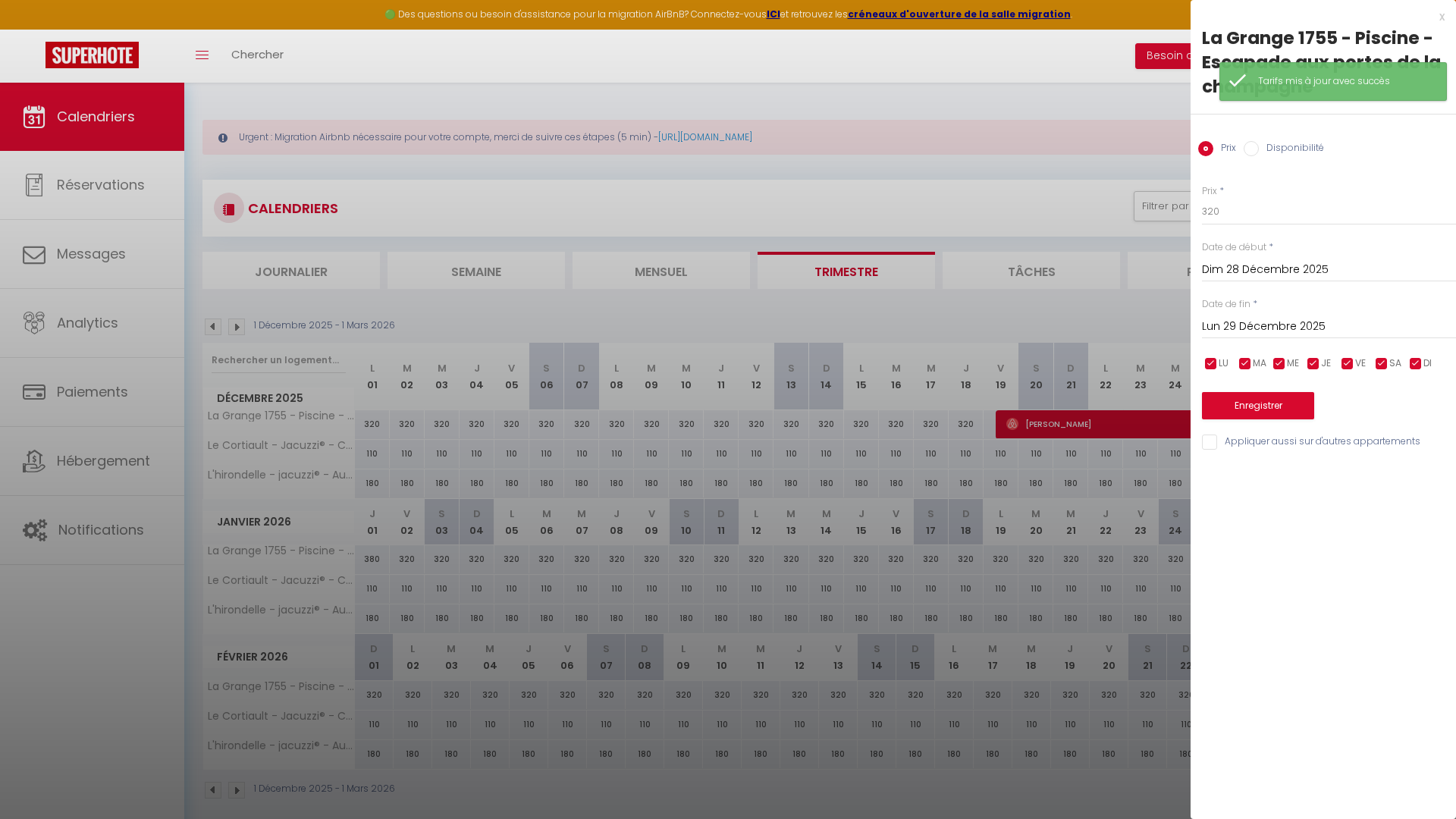
click at [1295, 192] on div "Prix * 320" at bounding box center [1329, 204] width 254 height 42
click at [1269, 221] on input "320" at bounding box center [1329, 212] width 254 height 28
type input "350"
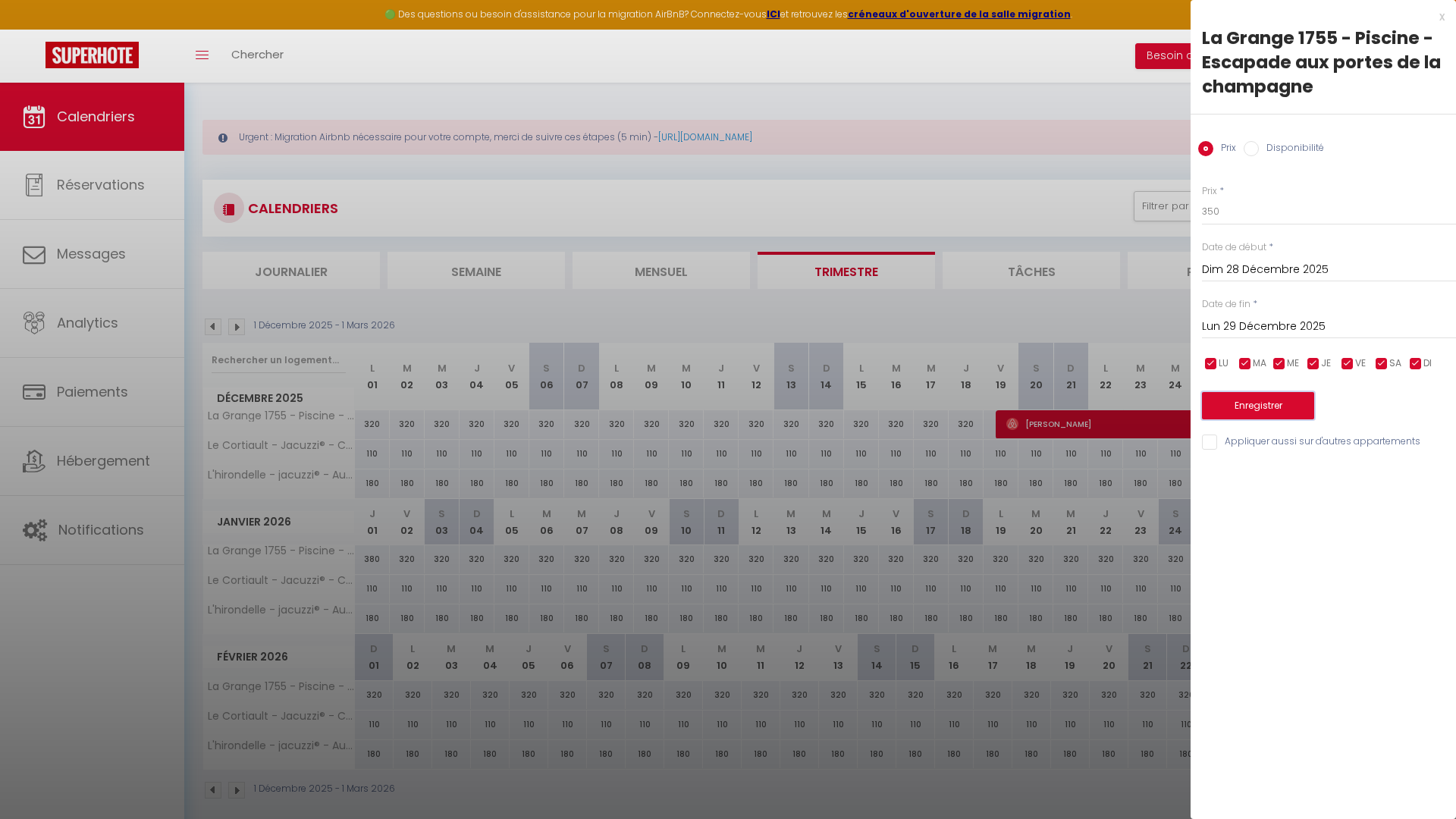
click at [1267, 416] on button "Enregistrer" at bounding box center [1258, 406] width 112 height 28
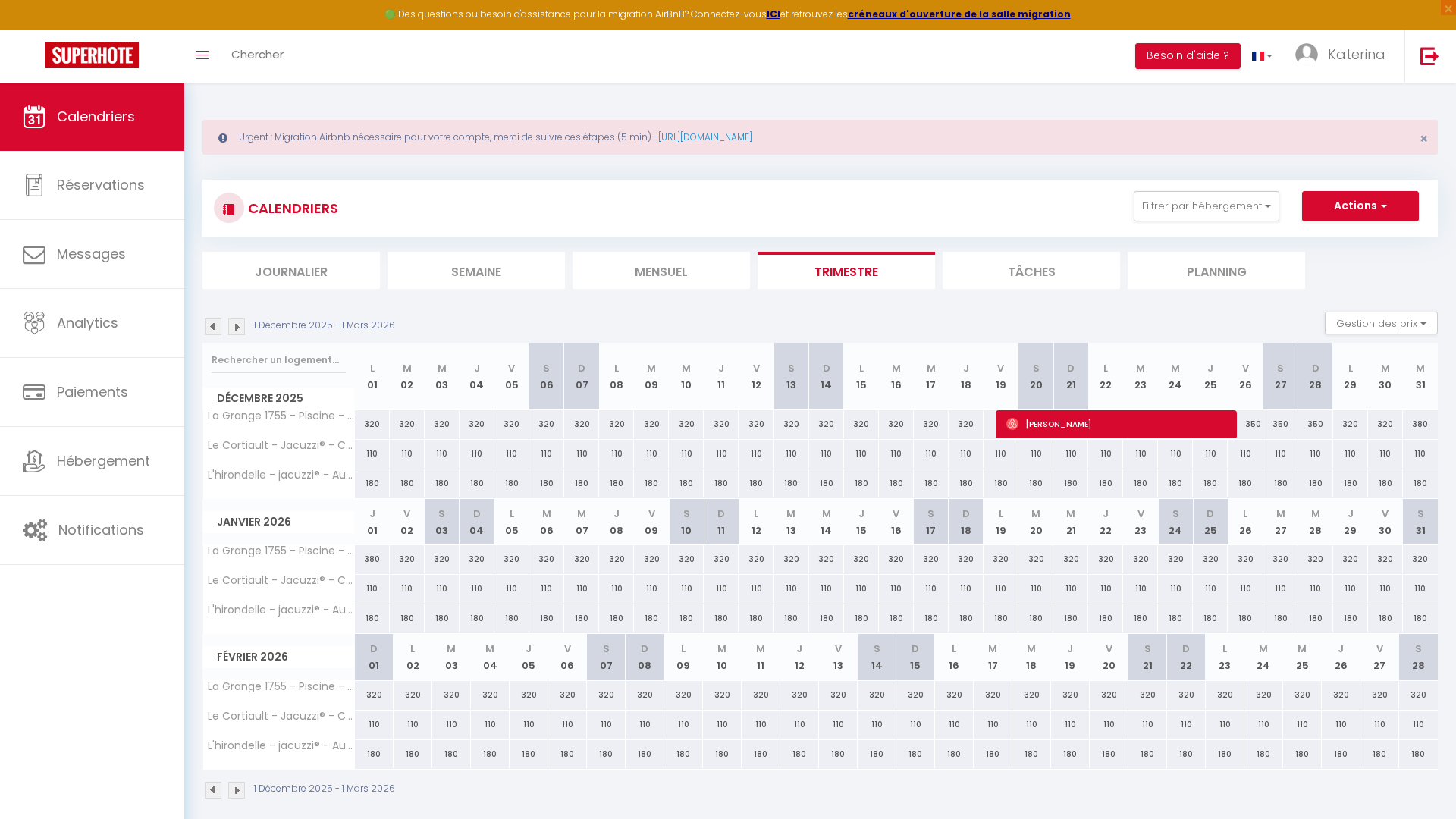
click at [1353, 427] on div "320" at bounding box center [1350, 424] width 35 height 28
type input "320"
type input "Lun 29 Décembre 2025"
type input "Mar 30 Décembre 2025"
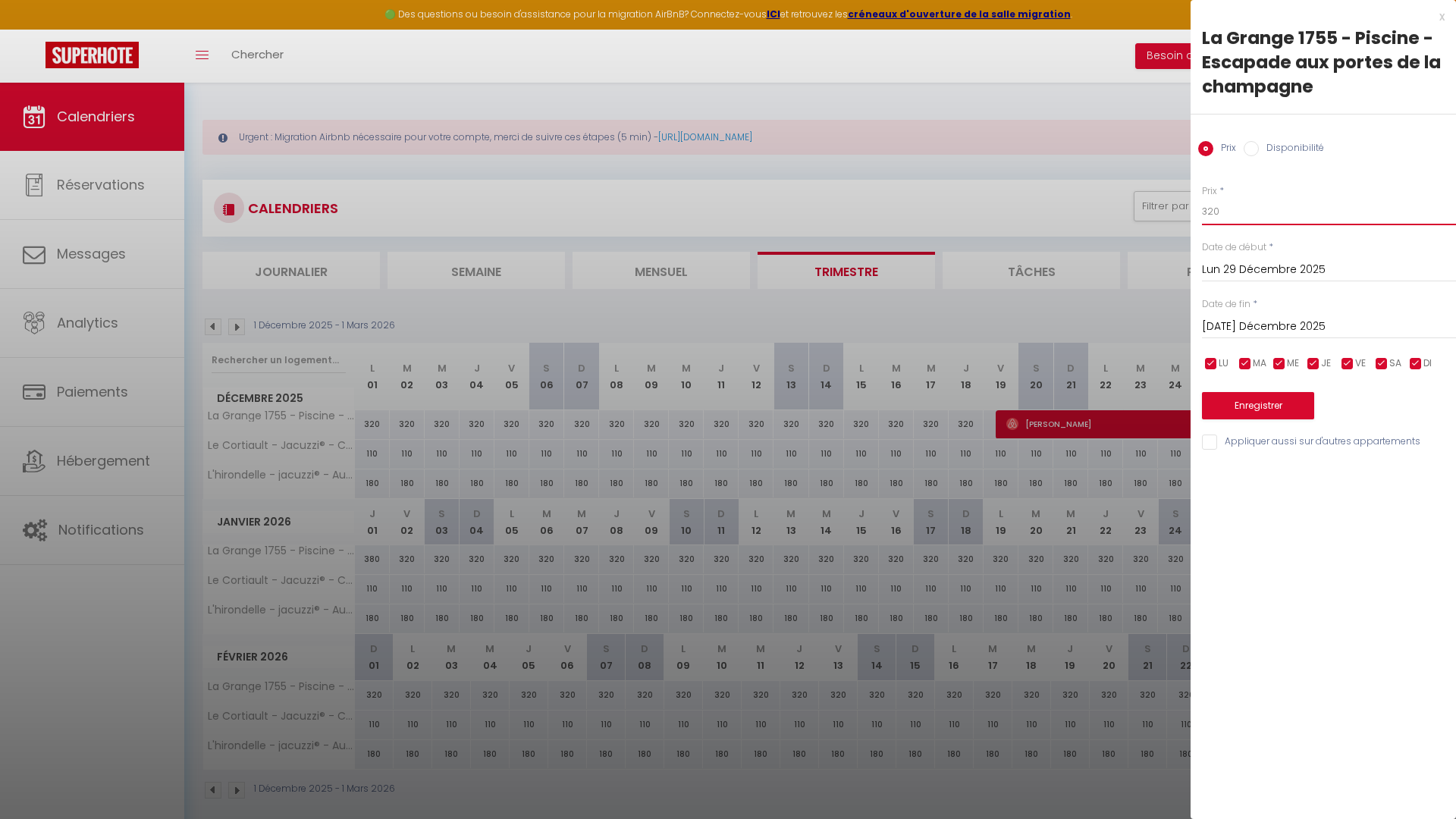
click at [1305, 224] on input "320" at bounding box center [1329, 212] width 254 height 28
type input "350"
click at [1233, 414] on button "Enregistrer" at bounding box center [1258, 406] width 112 height 28
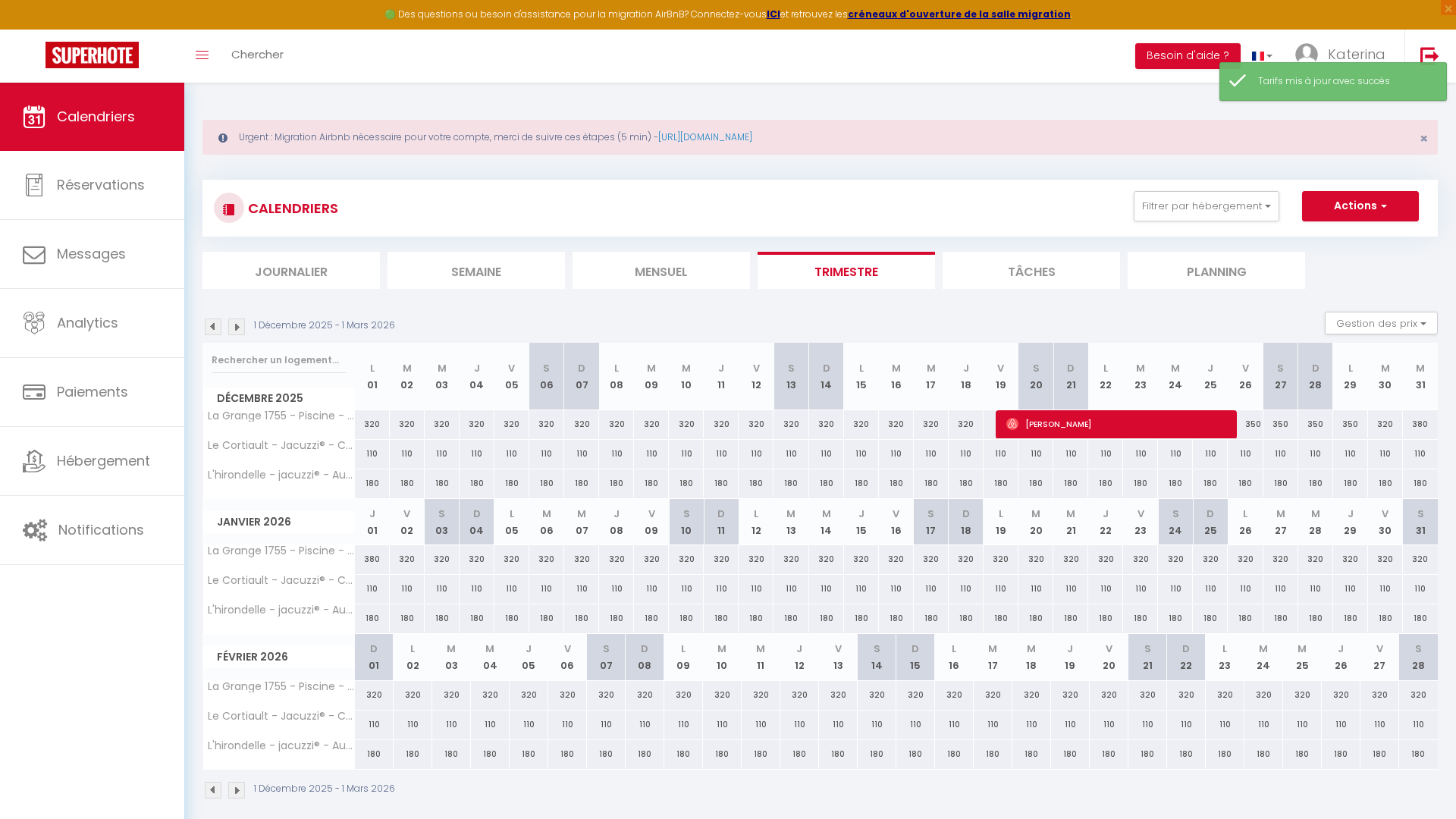
click at [1378, 431] on div "320" at bounding box center [1385, 424] width 35 height 28
type input "320"
type input "Mar 30 Décembre 2025"
type input "Mer 31 Décembre 2025"
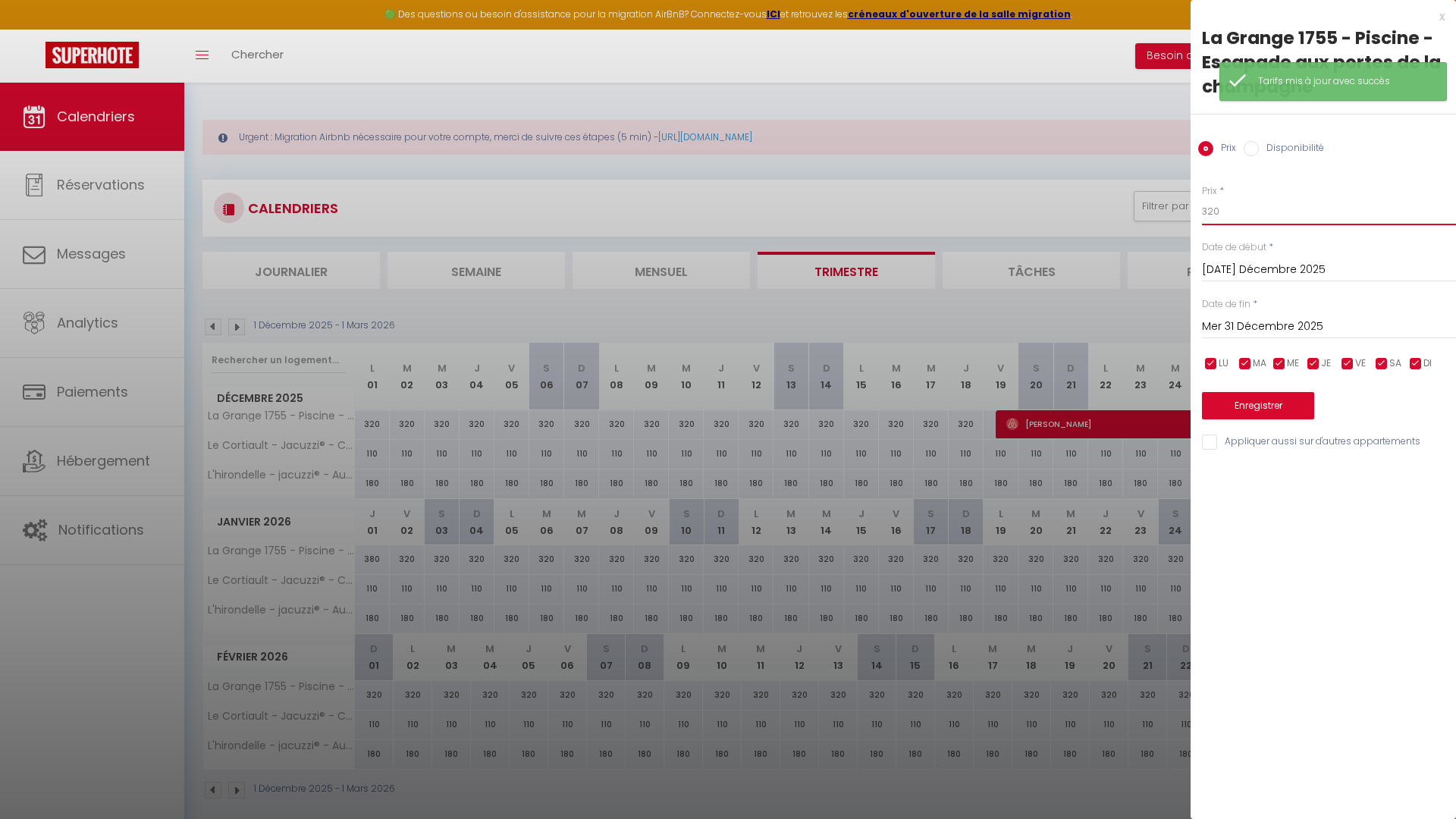
click at [1305, 211] on input "320" at bounding box center [1329, 212] width 254 height 28
type input "350"
click at [1233, 403] on button "Enregistrer" at bounding box center [1258, 406] width 112 height 28
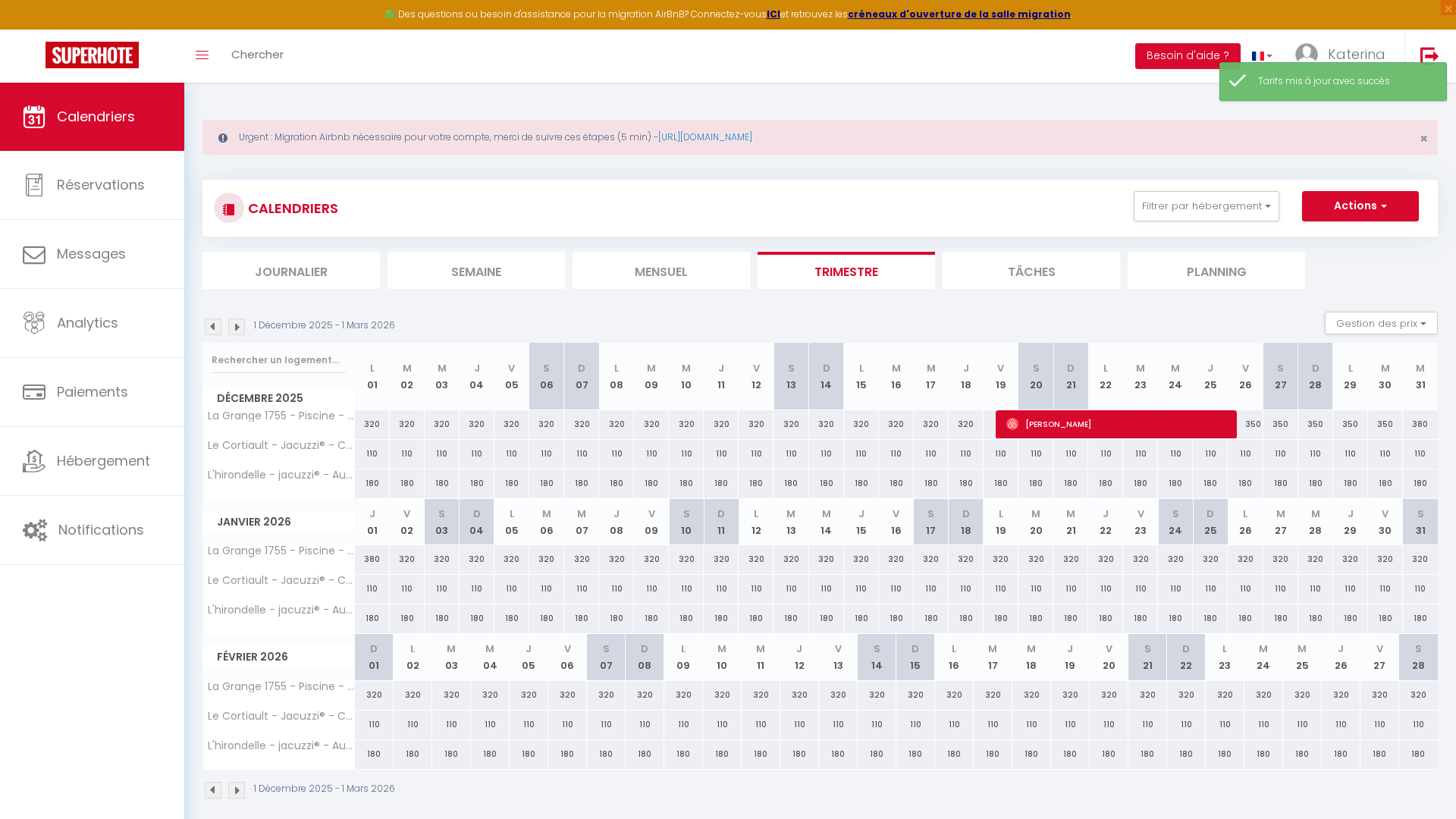
click at [404, 560] on div "320" at bounding box center [407, 559] width 35 height 28
type input "320"
type input "Ven 02 Janvier 2026"
type input "Sam 03 Janvier 2026"
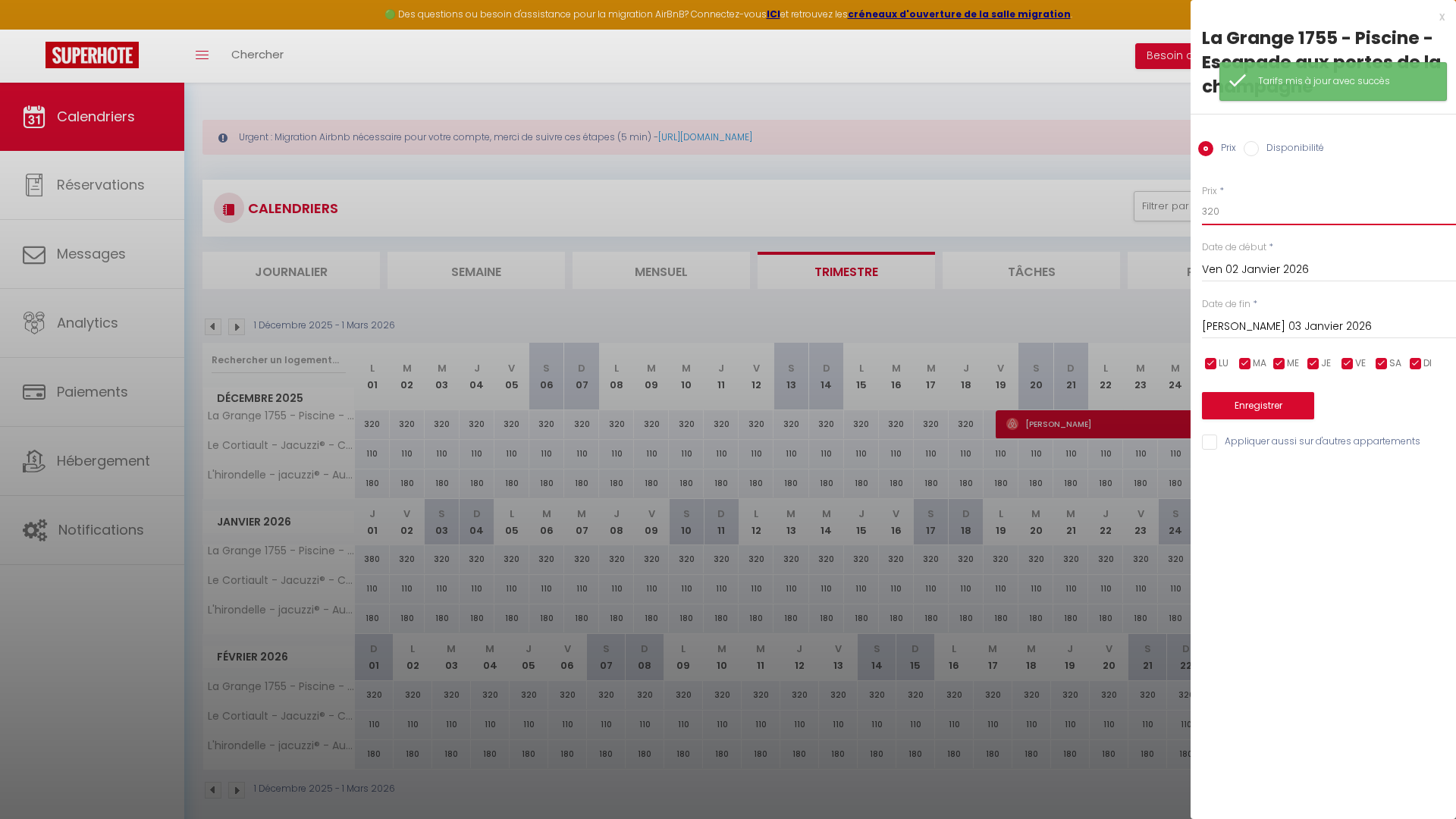
click at [1235, 215] on input "320" at bounding box center [1329, 212] width 254 height 28
type input "350"
click at [1251, 402] on button "Enregistrer" at bounding box center [1258, 406] width 112 height 28
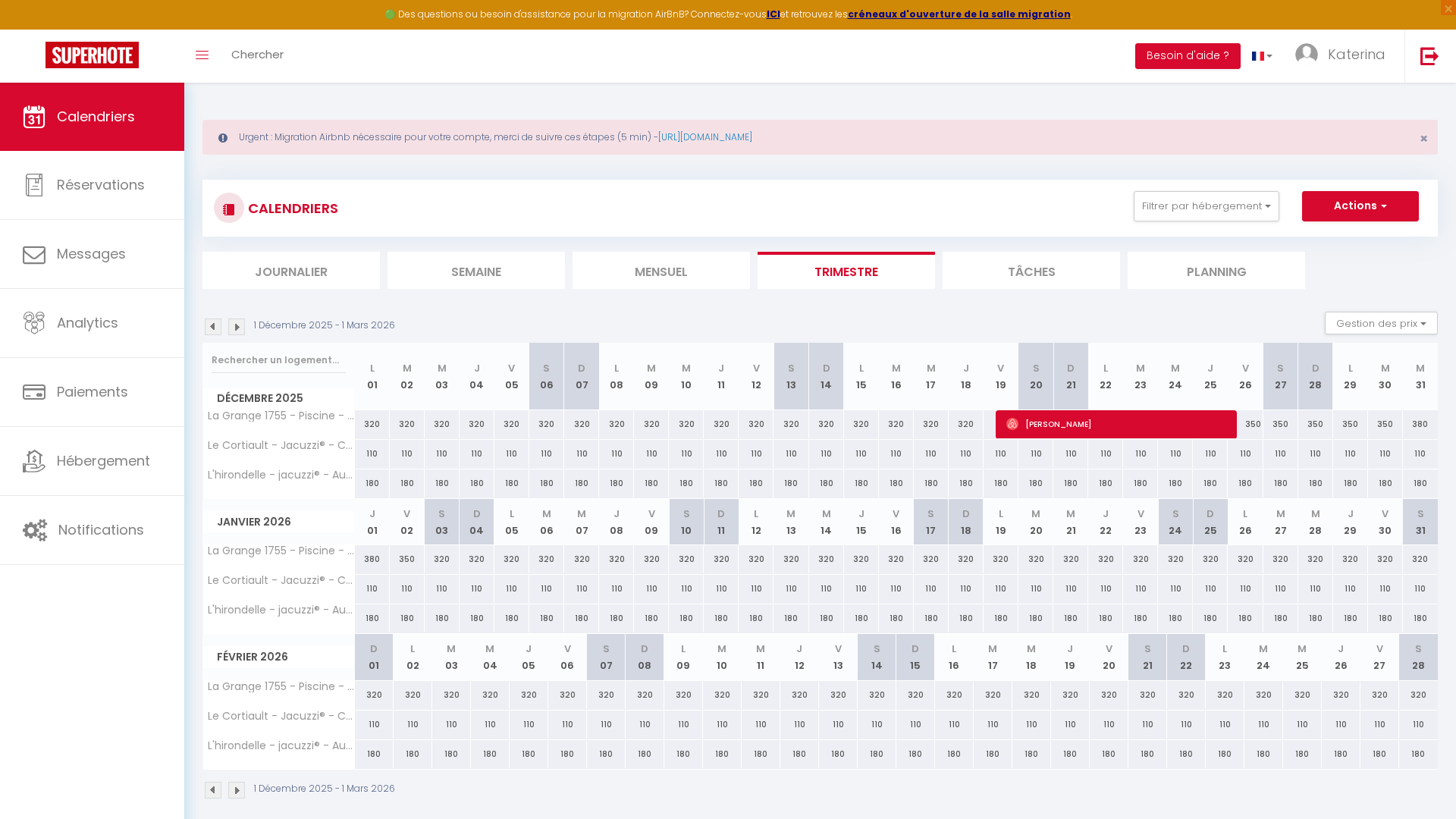
click at [323, 128] on div "Urgent : Migration Airbnb nécessaire pour votre compte, merci de suivre ces éta…" at bounding box center [820, 137] width 1235 height 35
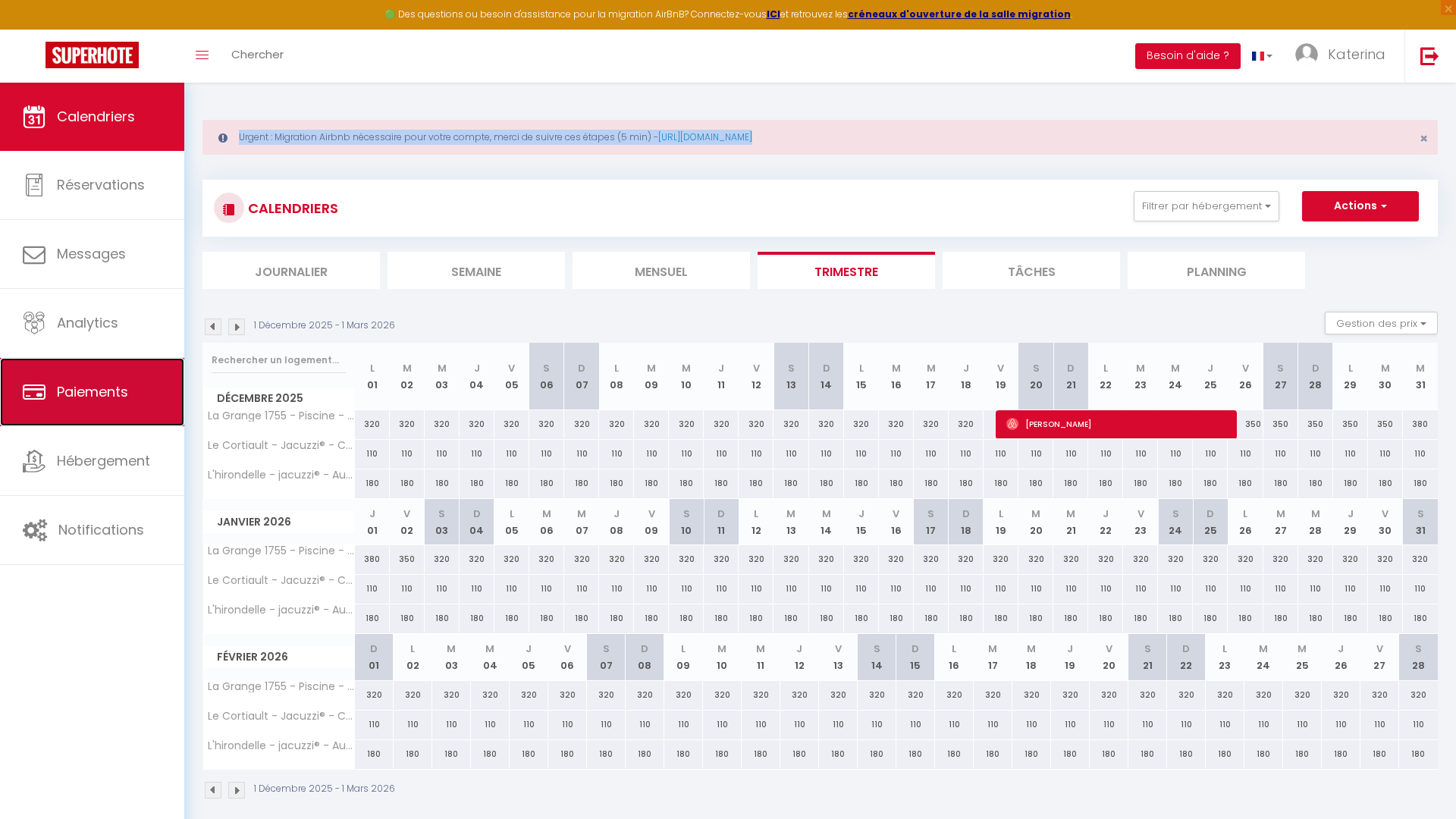
click at [124, 362] on link "Paiements" at bounding box center [92, 392] width 184 height 68
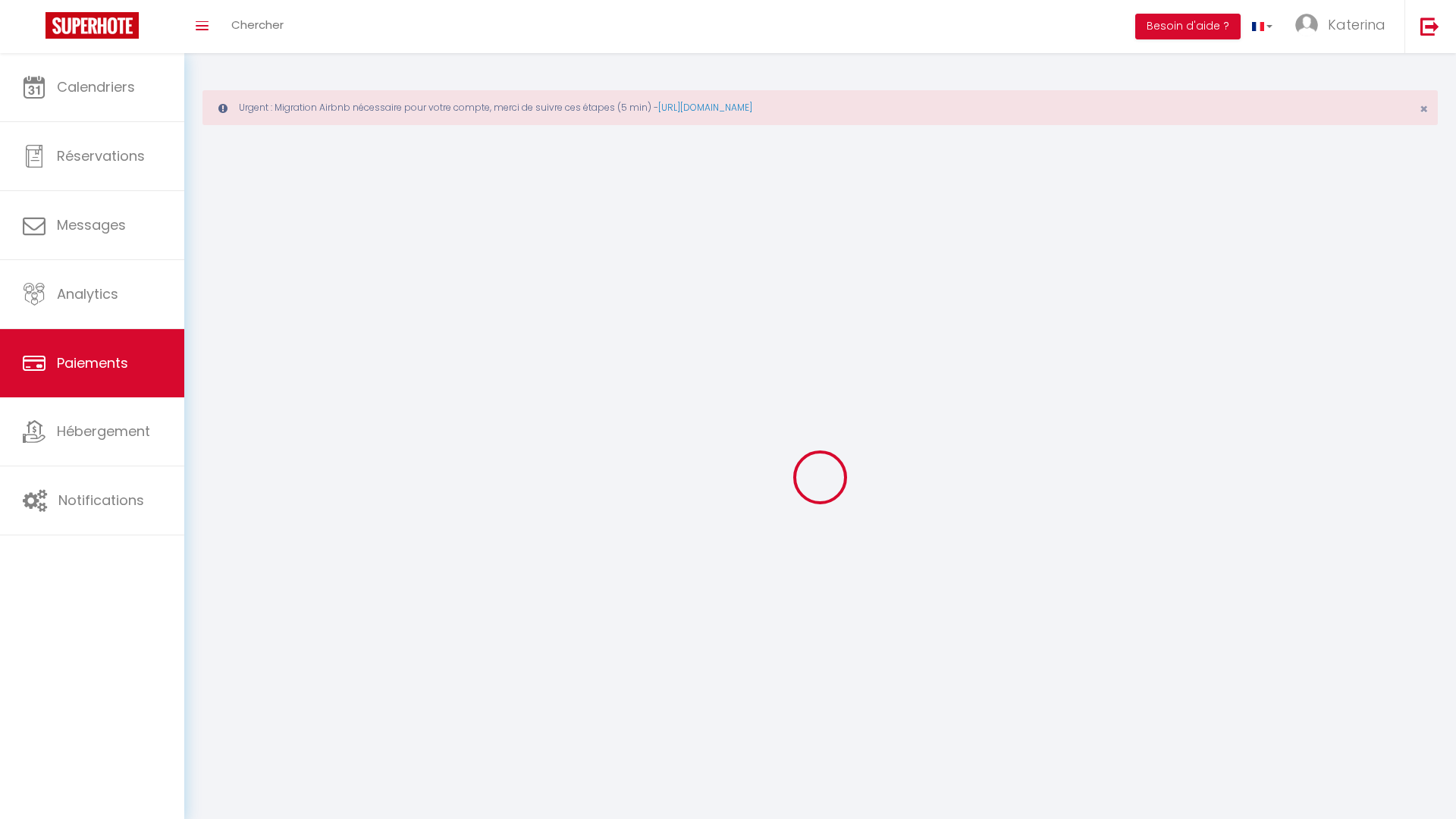
select select "2"
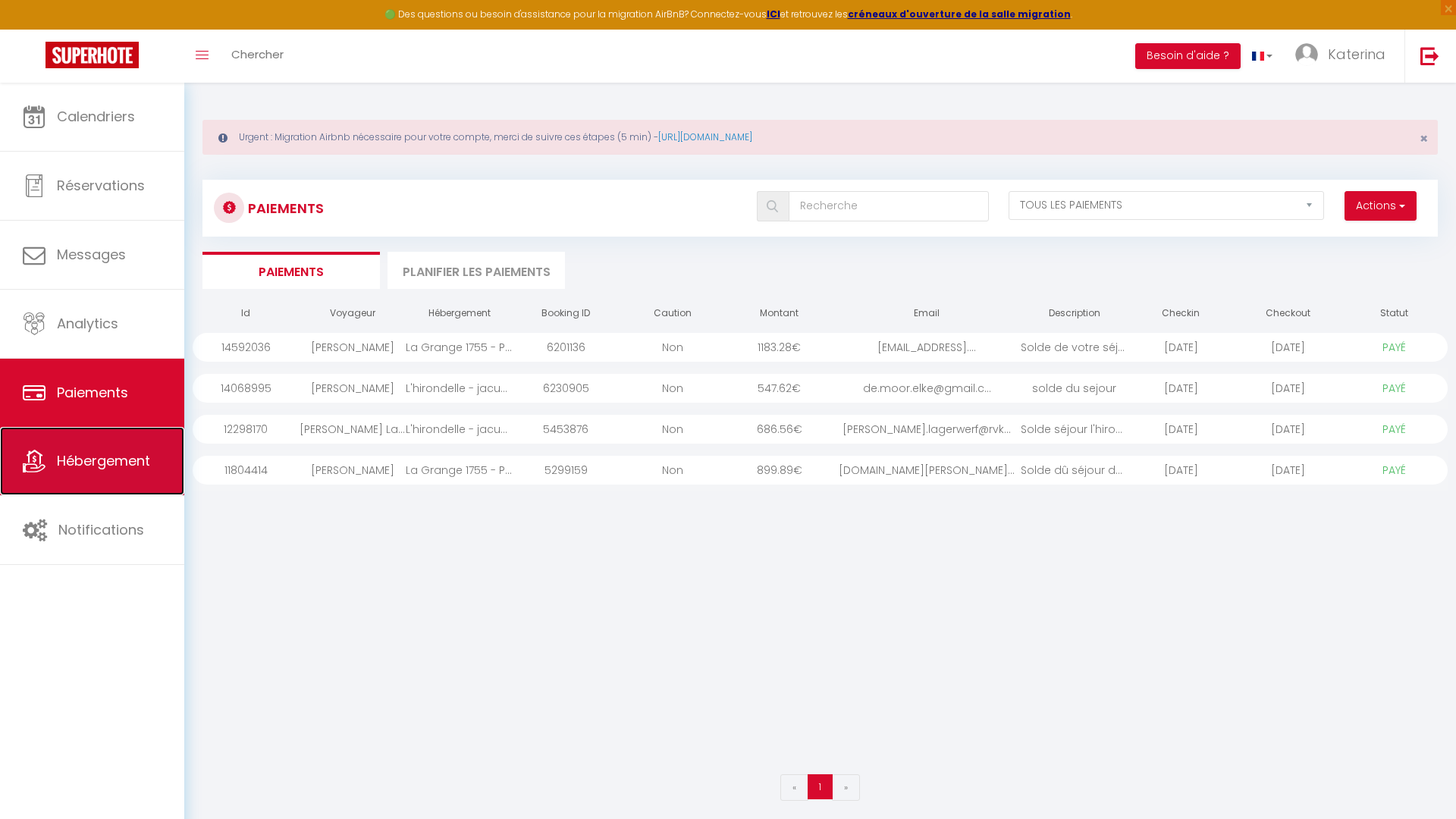
click at [109, 458] on span "Hébergement" at bounding box center [103, 460] width 94 height 19
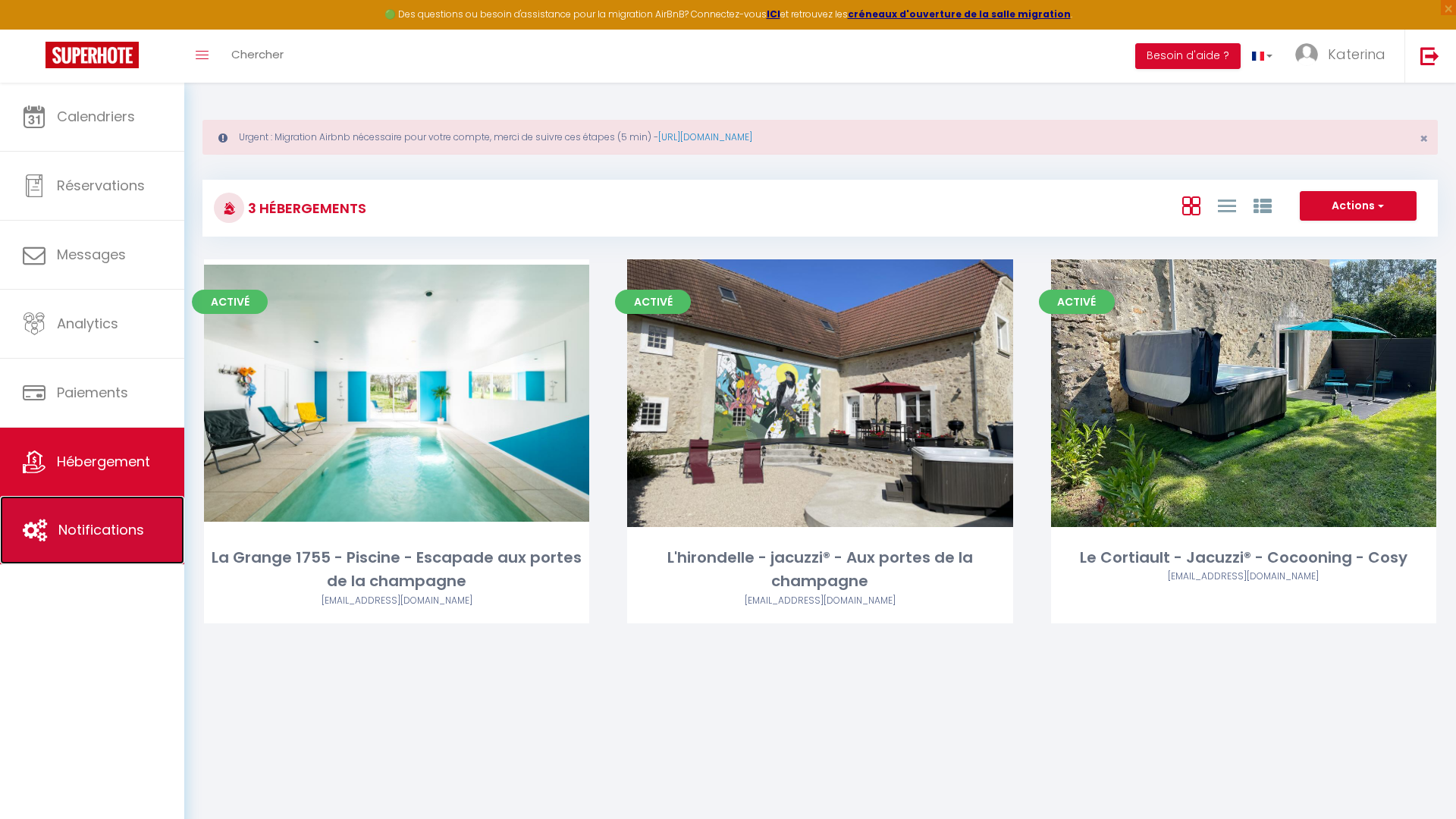
click at [97, 516] on link "Notifications" at bounding box center [92, 530] width 184 height 68
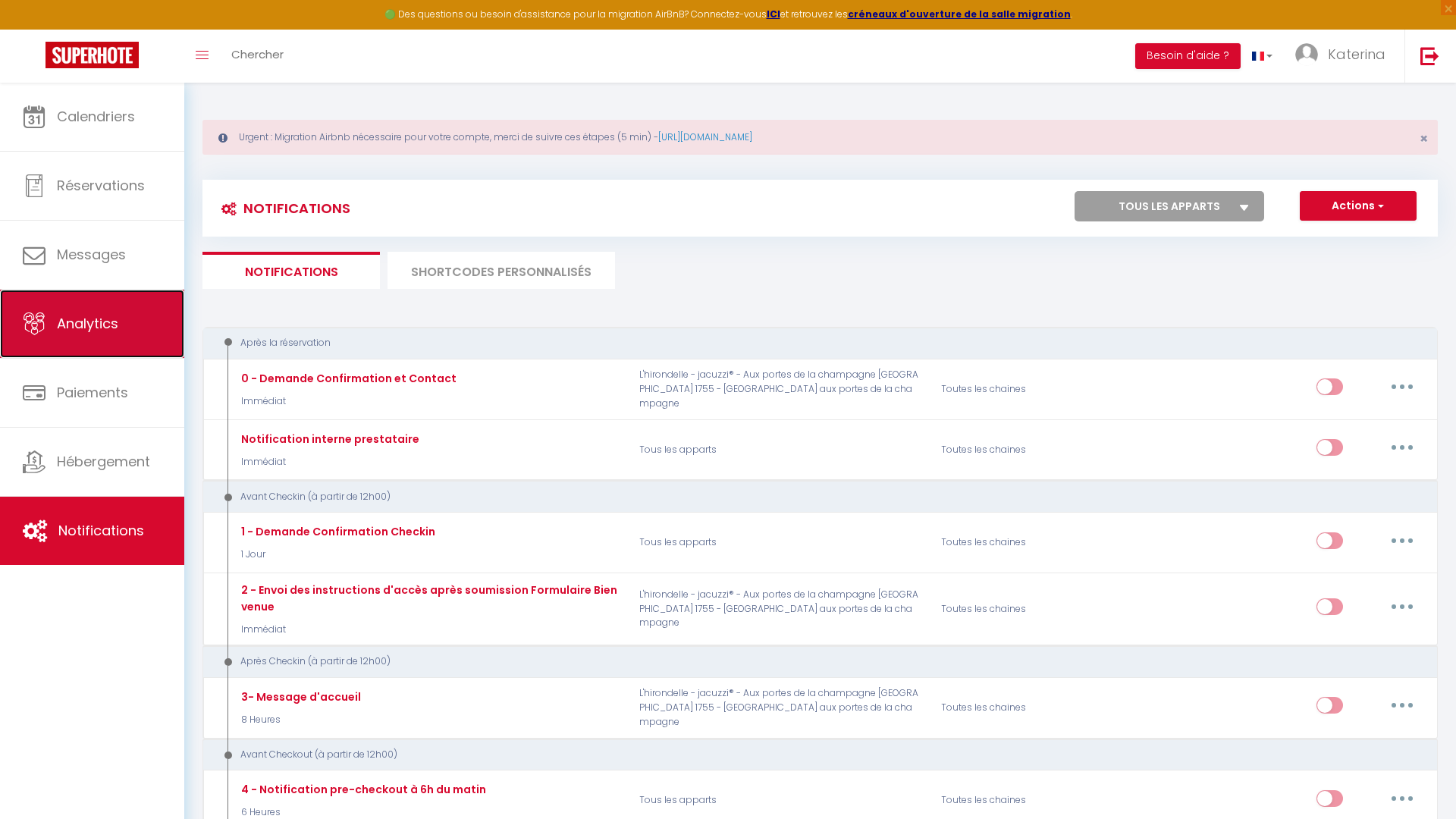
click at [98, 338] on link "Analytics" at bounding box center [92, 324] width 184 height 68
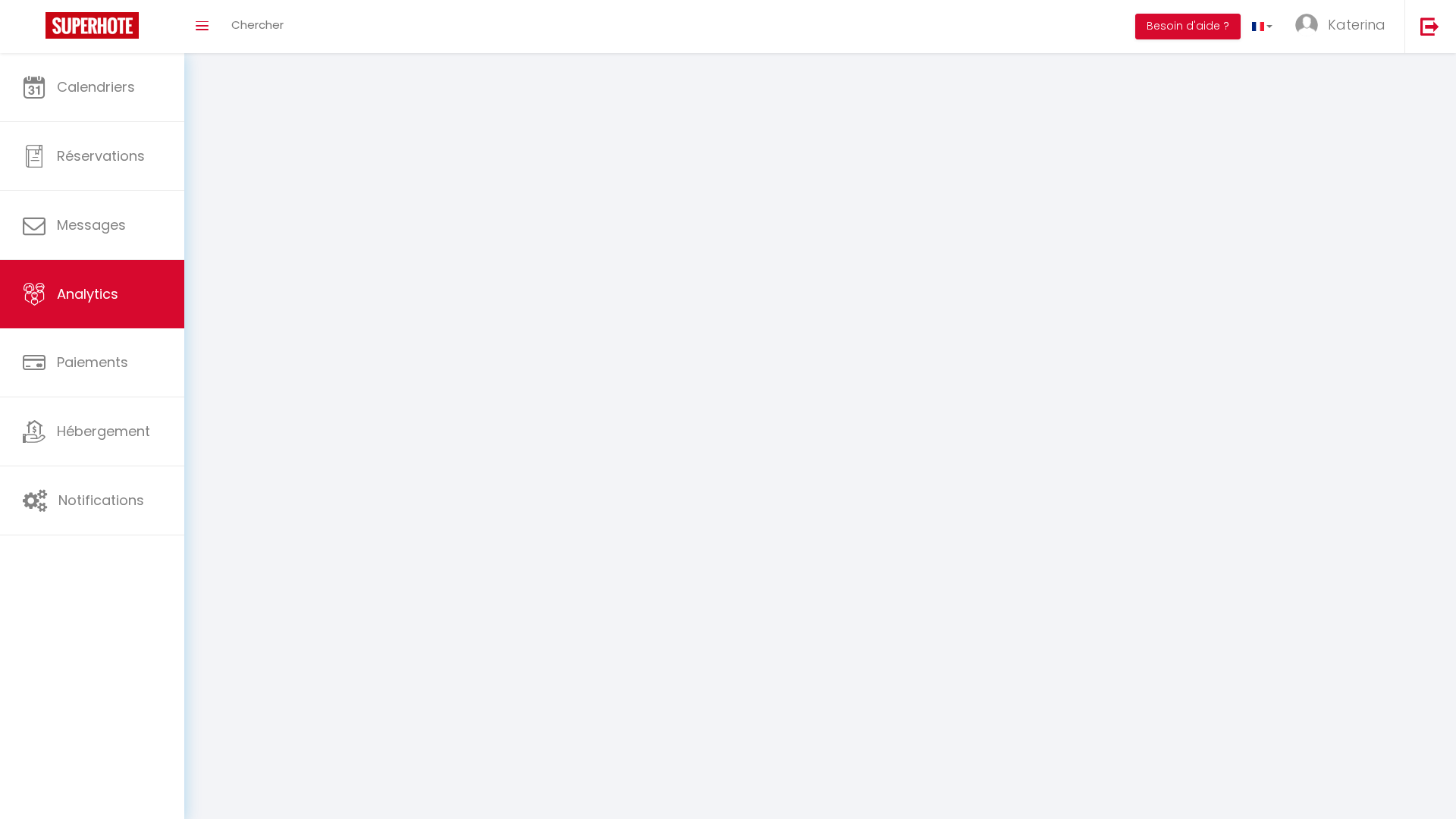
select select "2025"
select select "9"
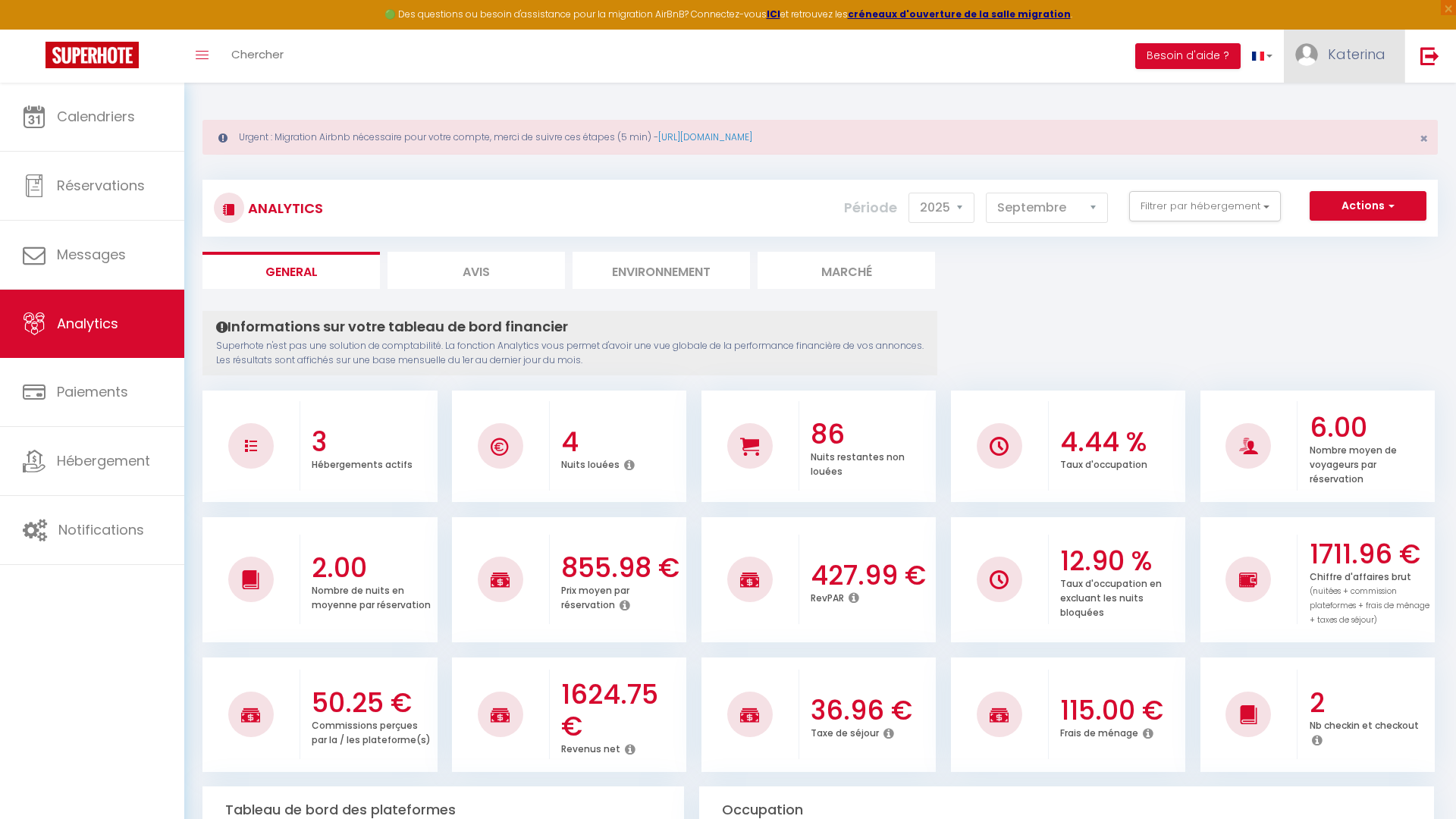
click at [1365, 49] on span "Katerina" at bounding box center [1356, 54] width 58 height 19
click at [1349, 110] on link "Paramètres" at bounding box center [1344, 106] width 112 height 26
select select "28"
select select "fr"
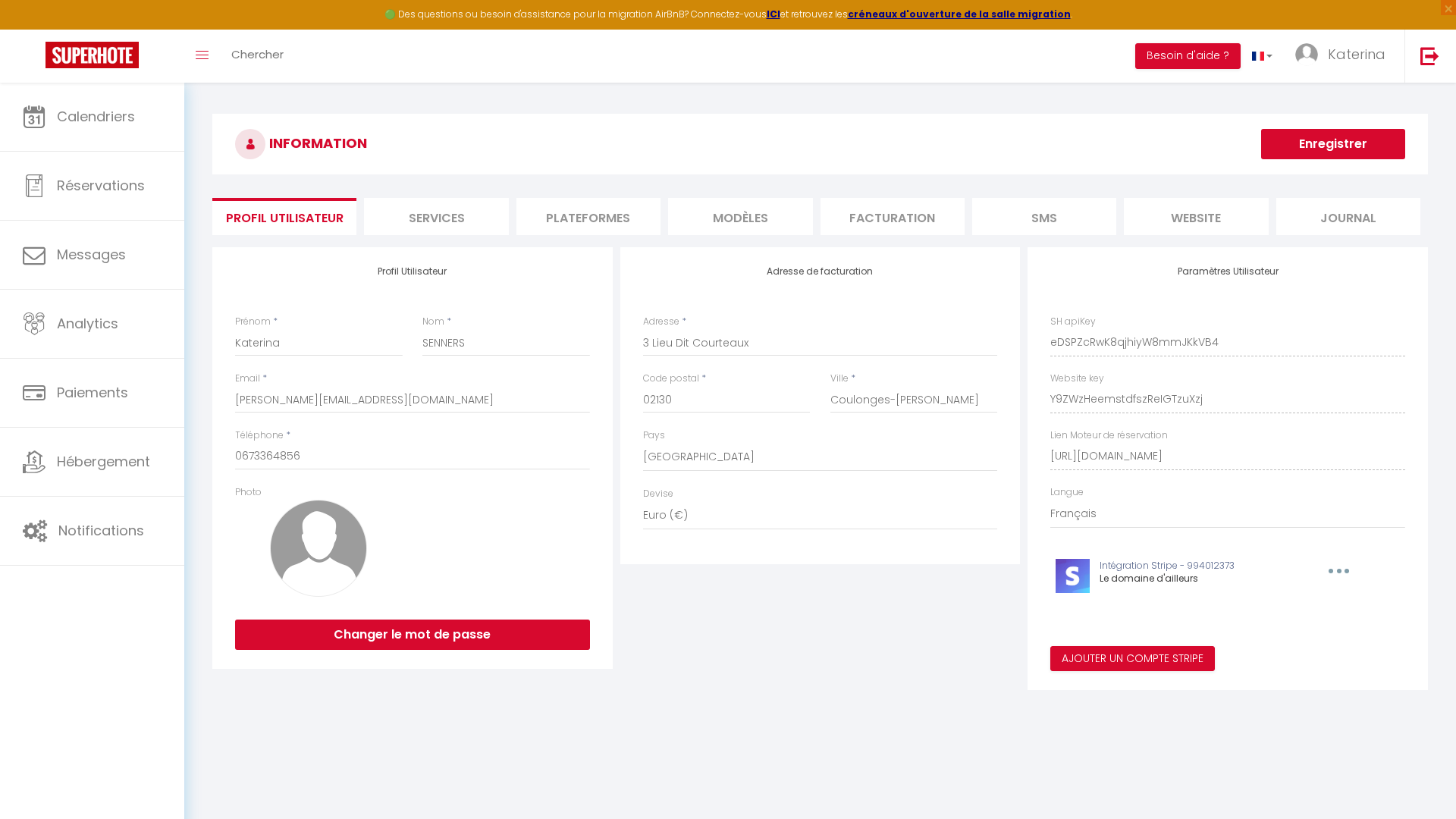
click at [915, 203] on li "Facturation" at bounding box center [892, 217] width 144 height 37
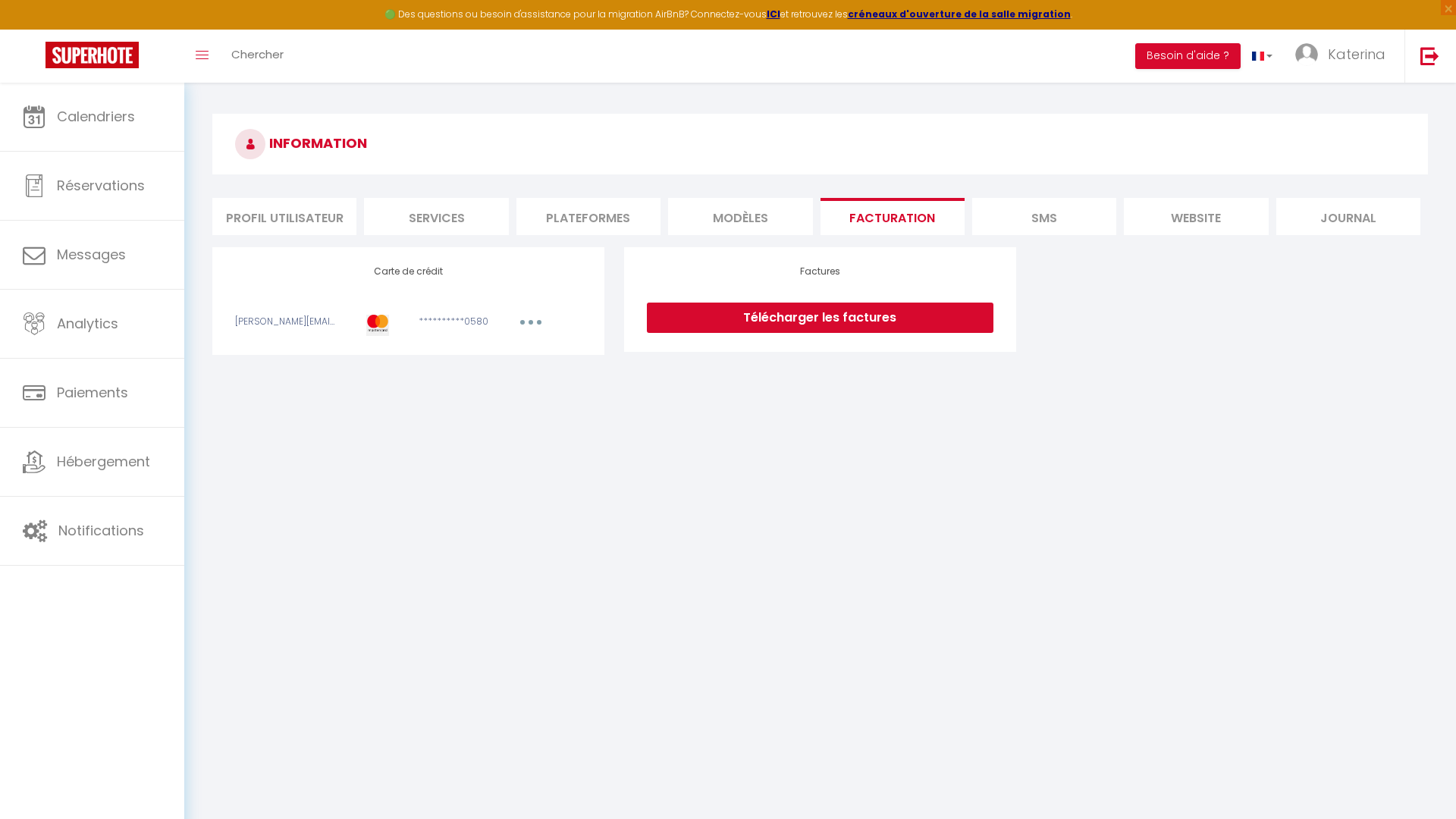
click at [811, 309] on link "Télécharger les factures" at bounding box center [820, 318] width 347 height 30
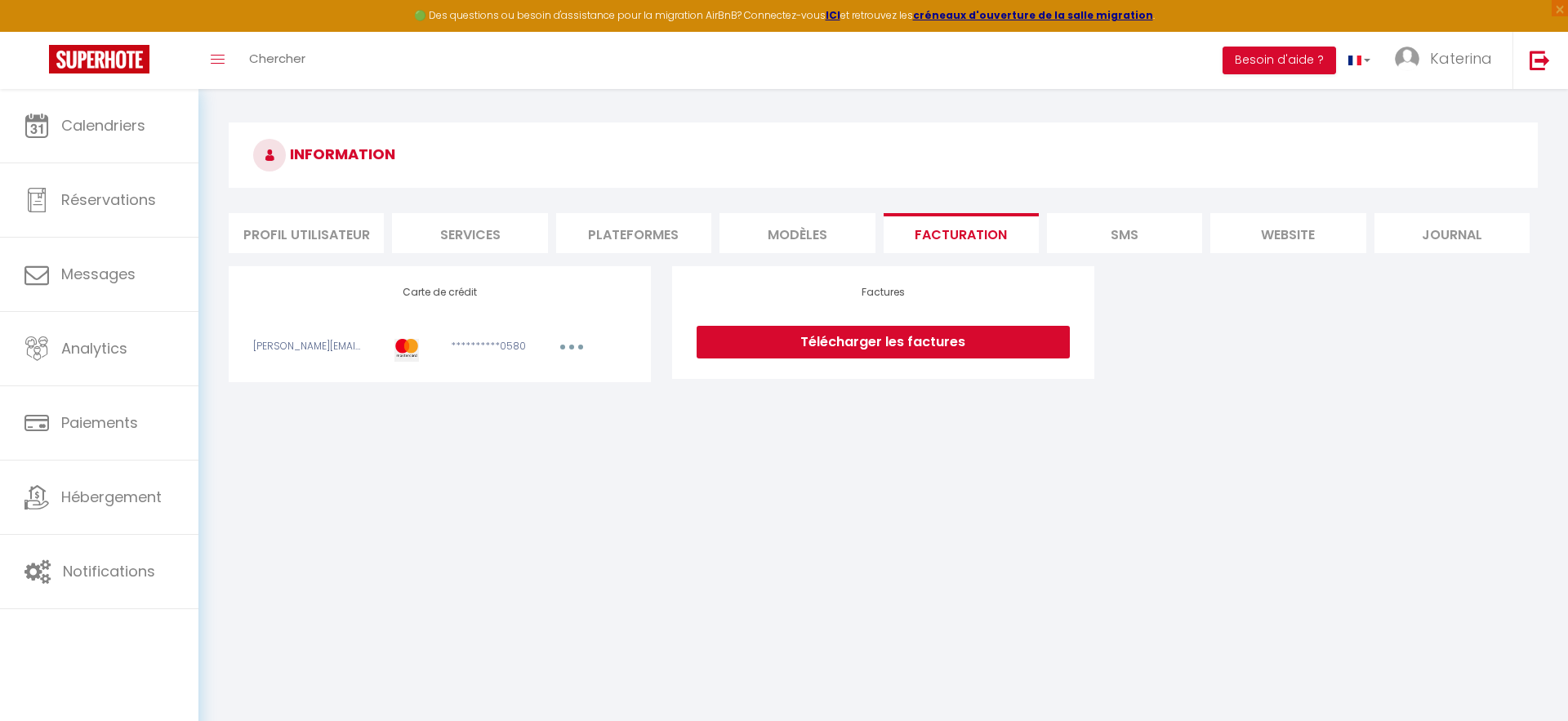
click at [822, 342] on link "Télécharger les factures" at bounding box center [883, 342] width 373 height 32
click at [371, 233] on li "Profil Utilisateur" at bounding box center [306, 233] width 155 height 40
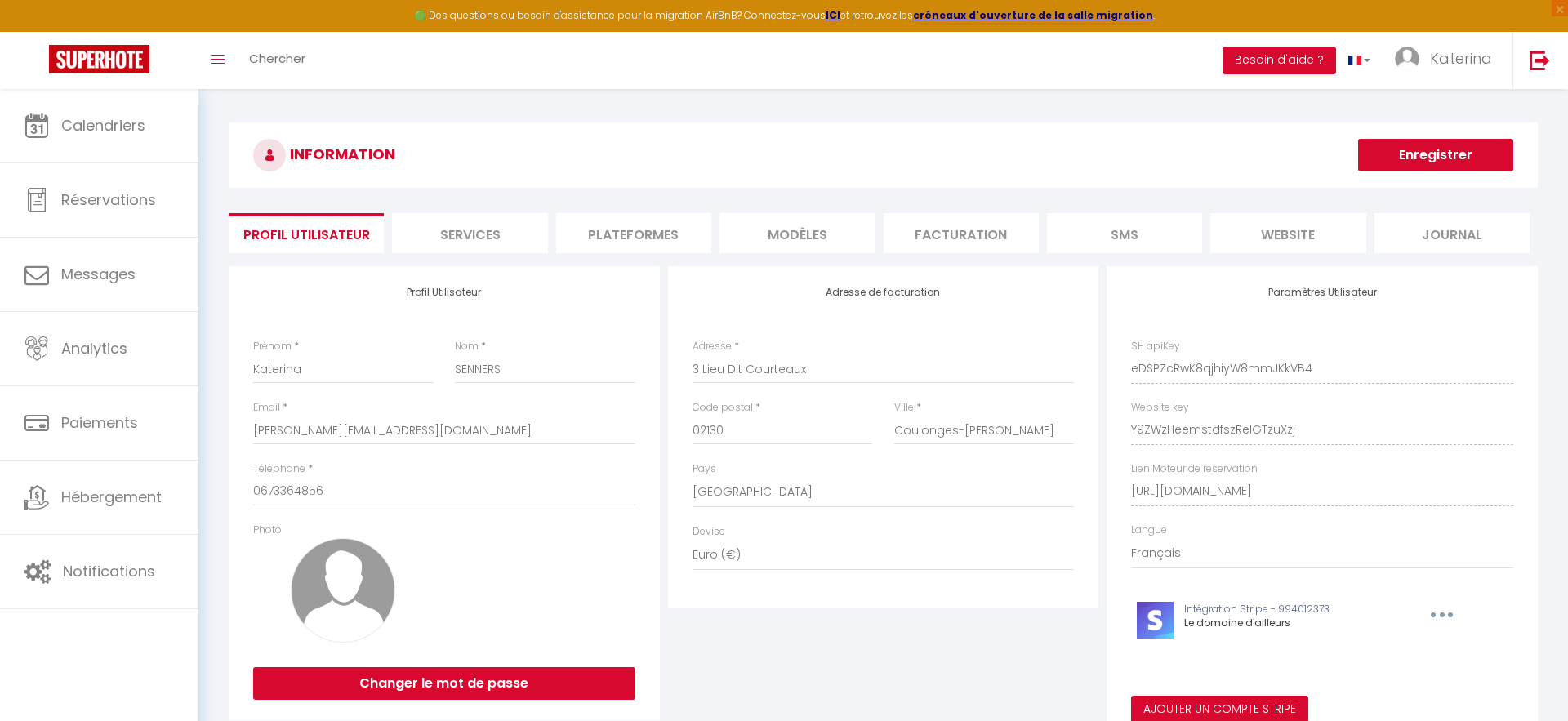
click at [542, 216] on li "Services" at bounding box center [469, 233] width 155 height 40
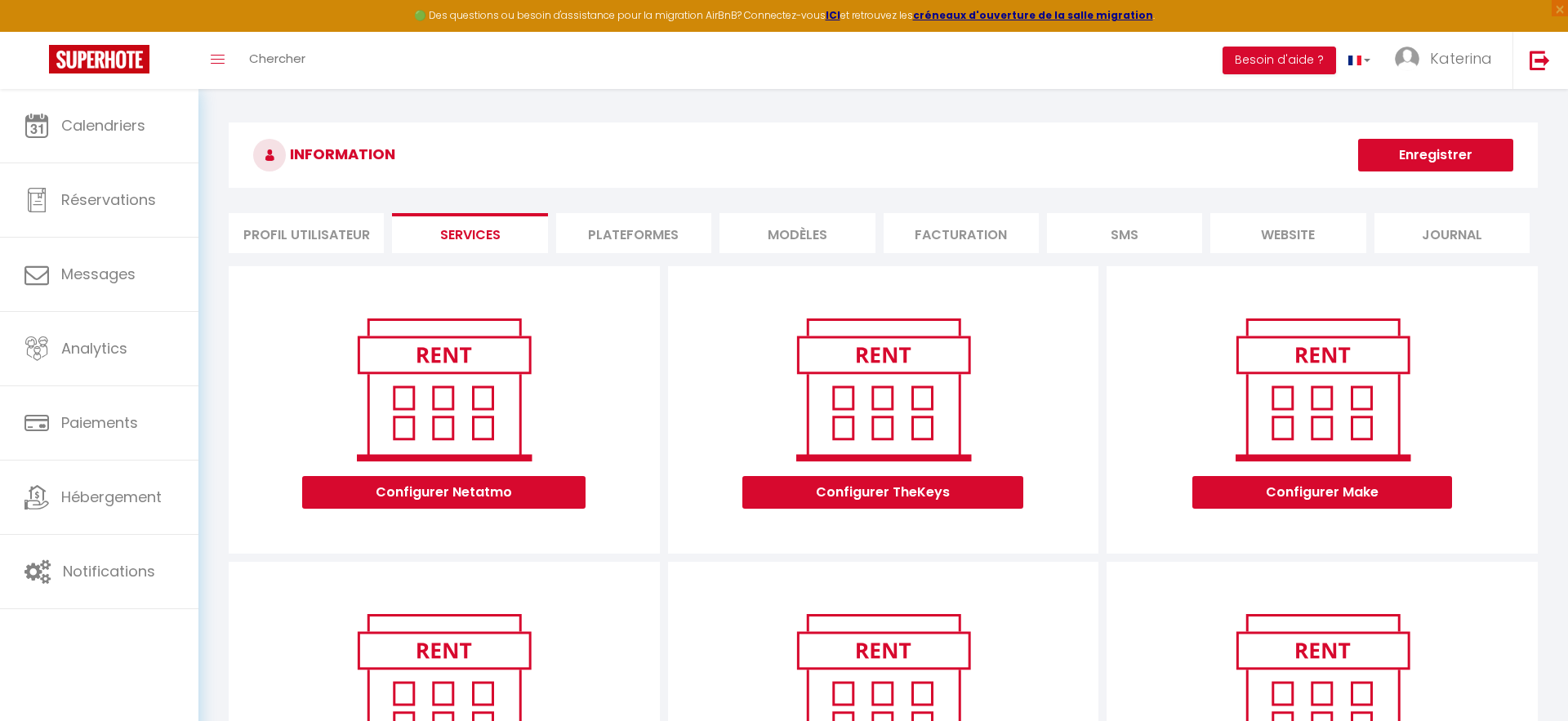
click at [628, 237] on li "Plateformes" at bounding box center [633, 233] width 155 height 40
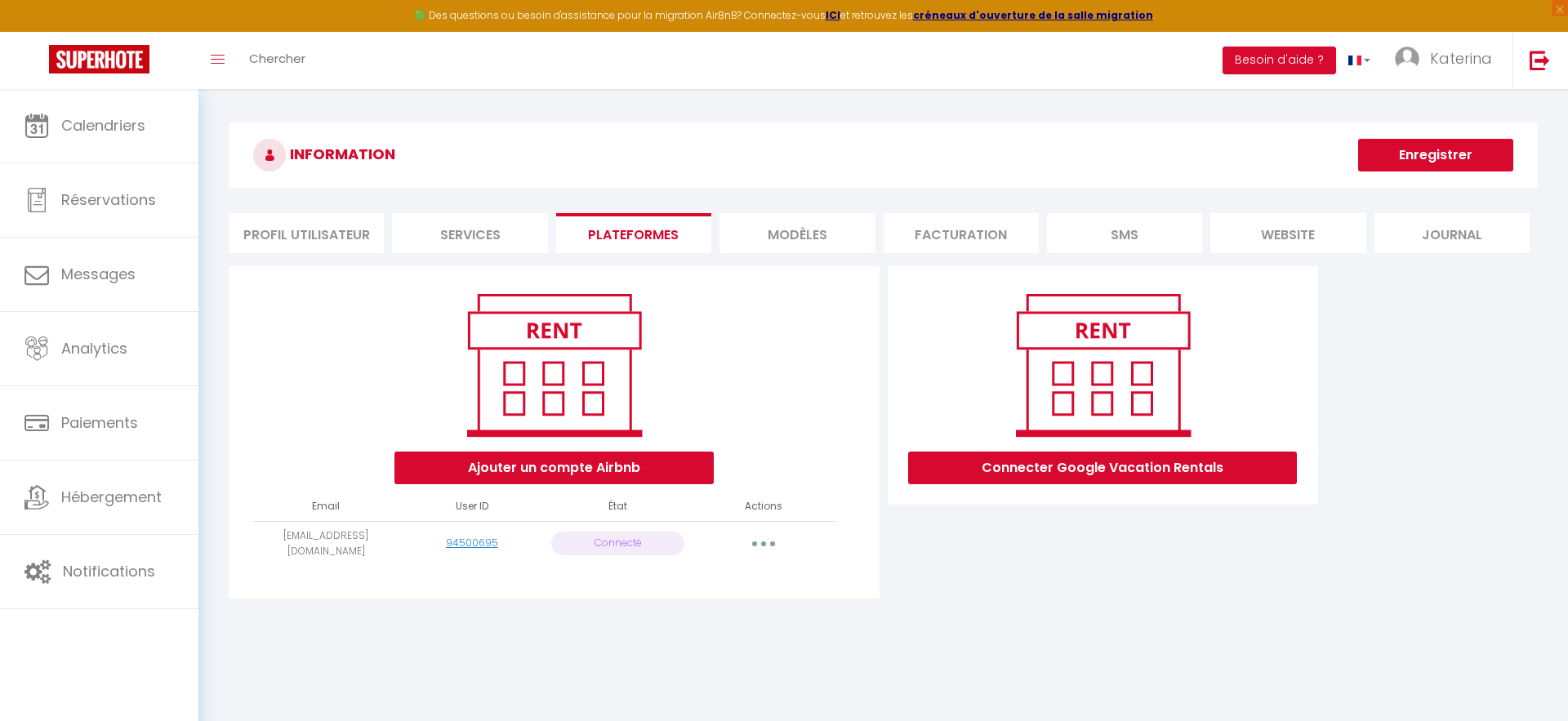
click at [796, 268] on div "Ajouter un compte Airbnb Email User ID État Actions ledomainedailleurs@gmail.co…" at bounding box center [554, 432] width 650 height 332
click at [791, 248] on li "MODÈLES" at bounding box center [797, 233] width 155 height 40
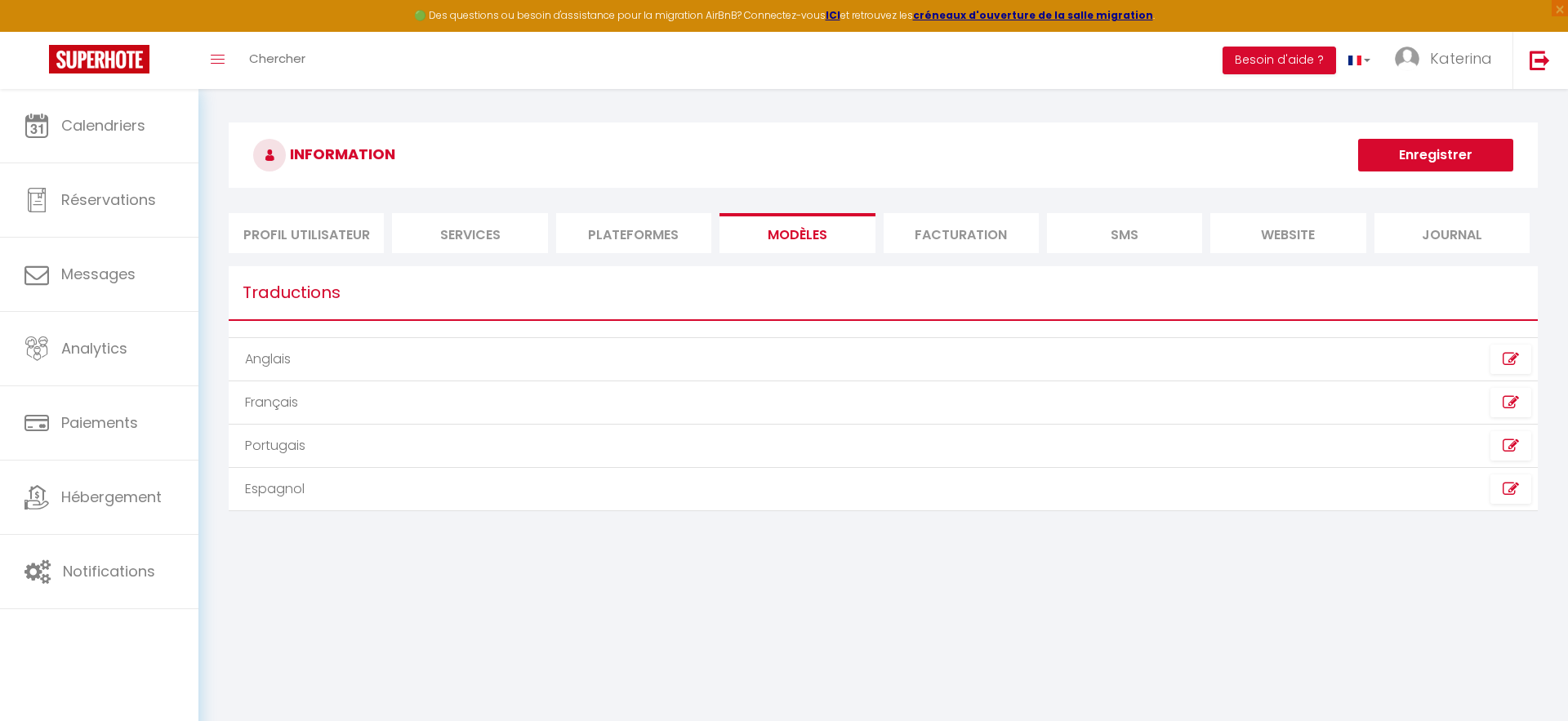
click at [947, 239] on li "Facturation" at bounding box center [961, 233] width 155 height 40
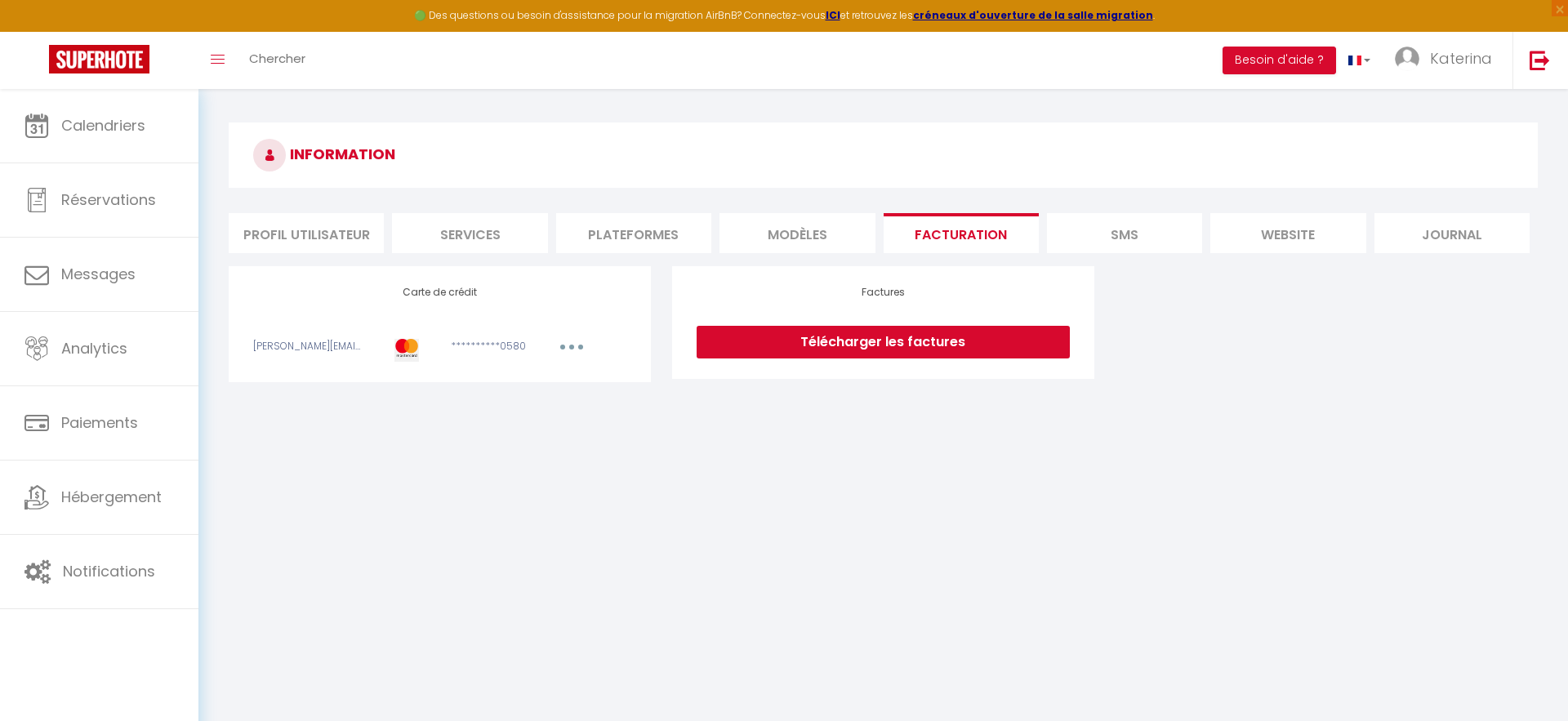
click at [1100, 257] on div "INFORMATION Profil Utilisateur Services Plateformes MODÈLES Facturation SMS web…" at bounding box center [883, 255] width 1309 height 265
click at [1104, 244] on li "SMS" at bounding box center [1124, 233] width 155 height 40
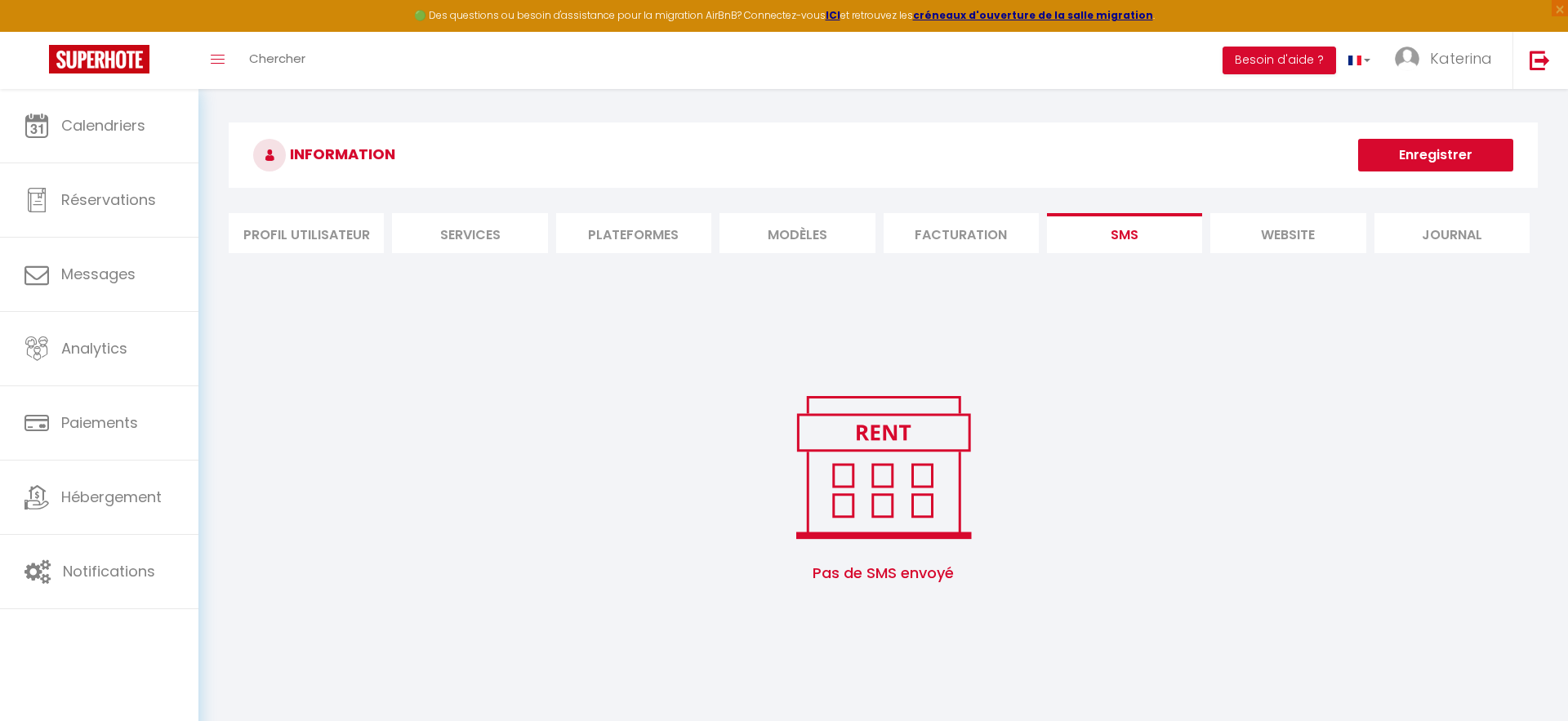
click at [1264, 252] on li "website" at bounding box center [1288, 233] width 155 height 40
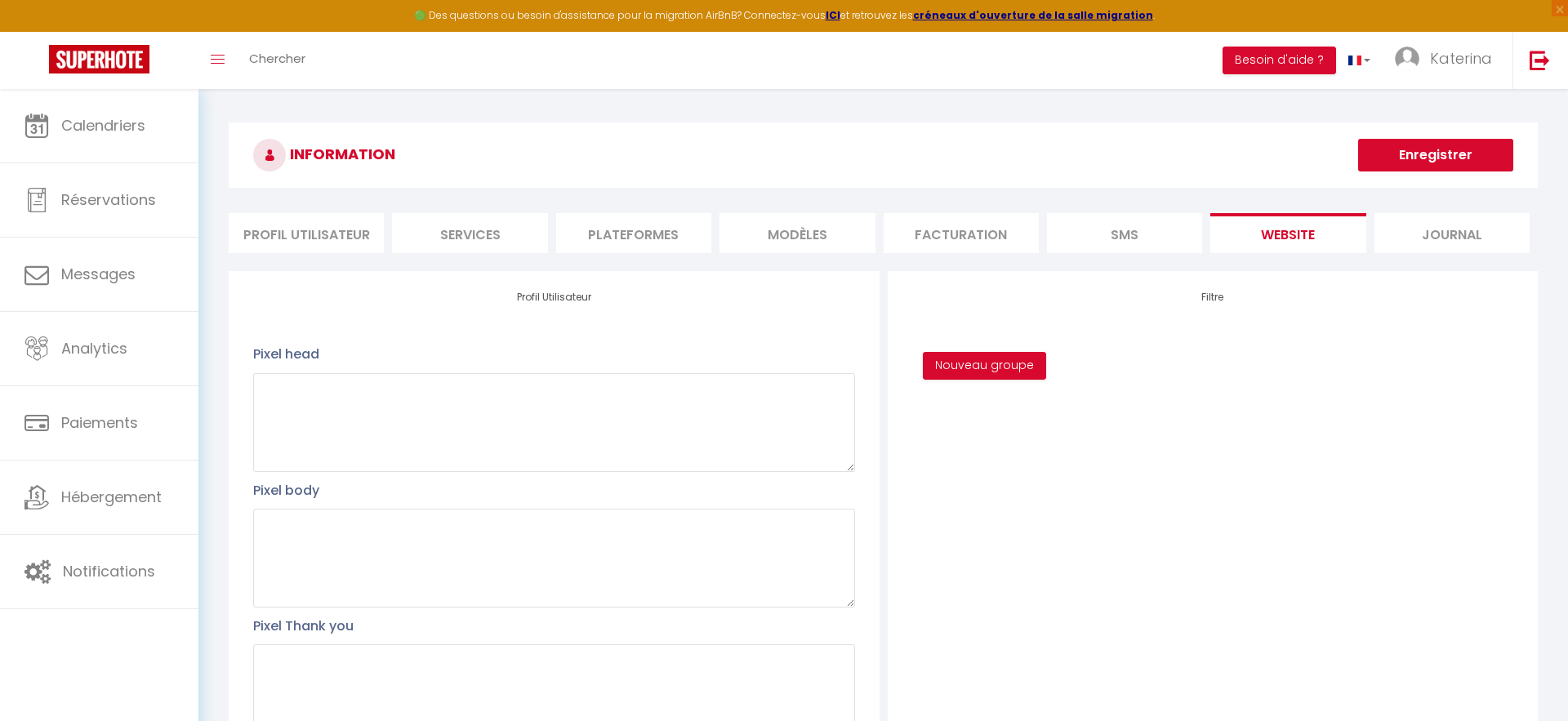
click at [1417, 243] on li "Journal" at bounding box center [1451, 233] width 155 height 40
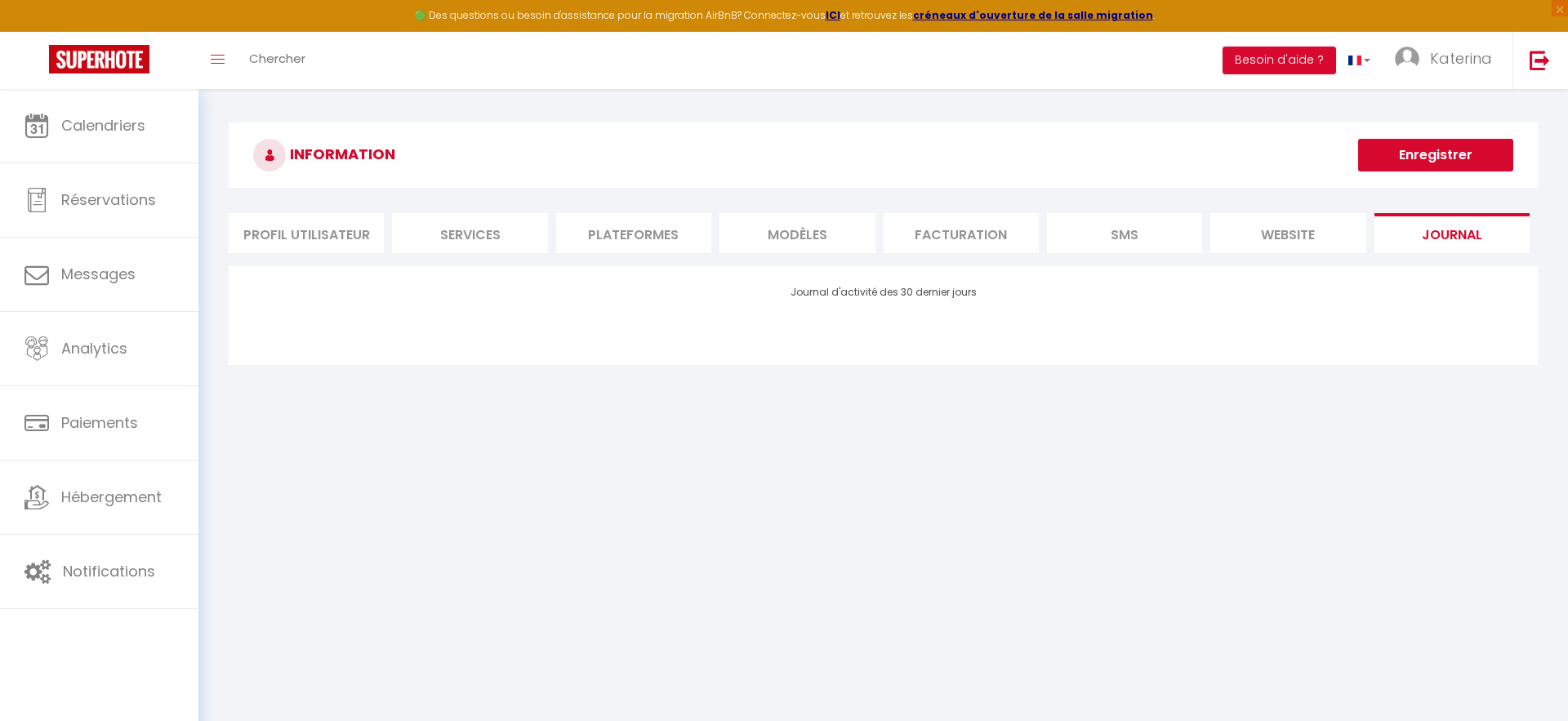
click at [904, 230] on li "Facturation" at bounding box center [961, 233] width 155 height 40
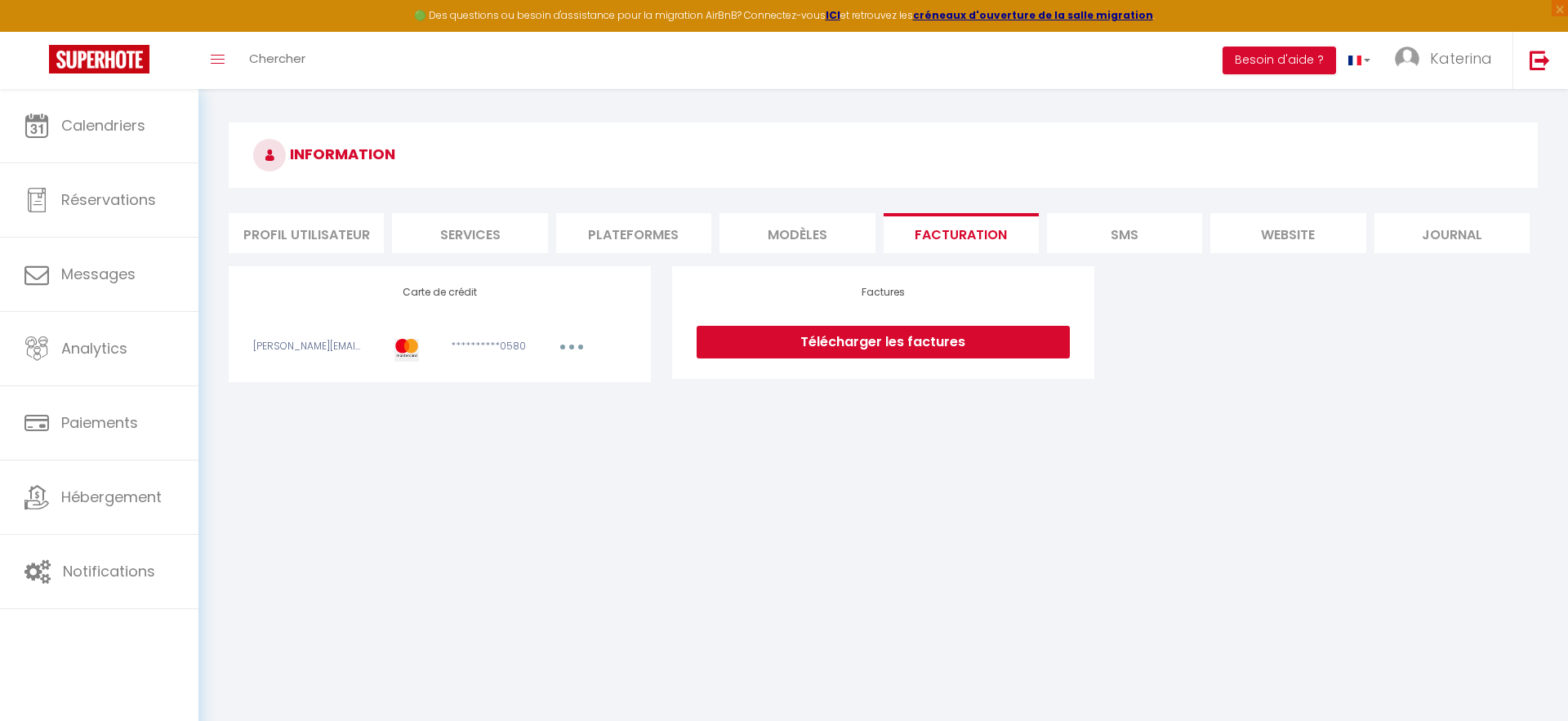
click at [815, 232] on li "MODÈLES" at bounding box center [797, 233] width 155 height 40
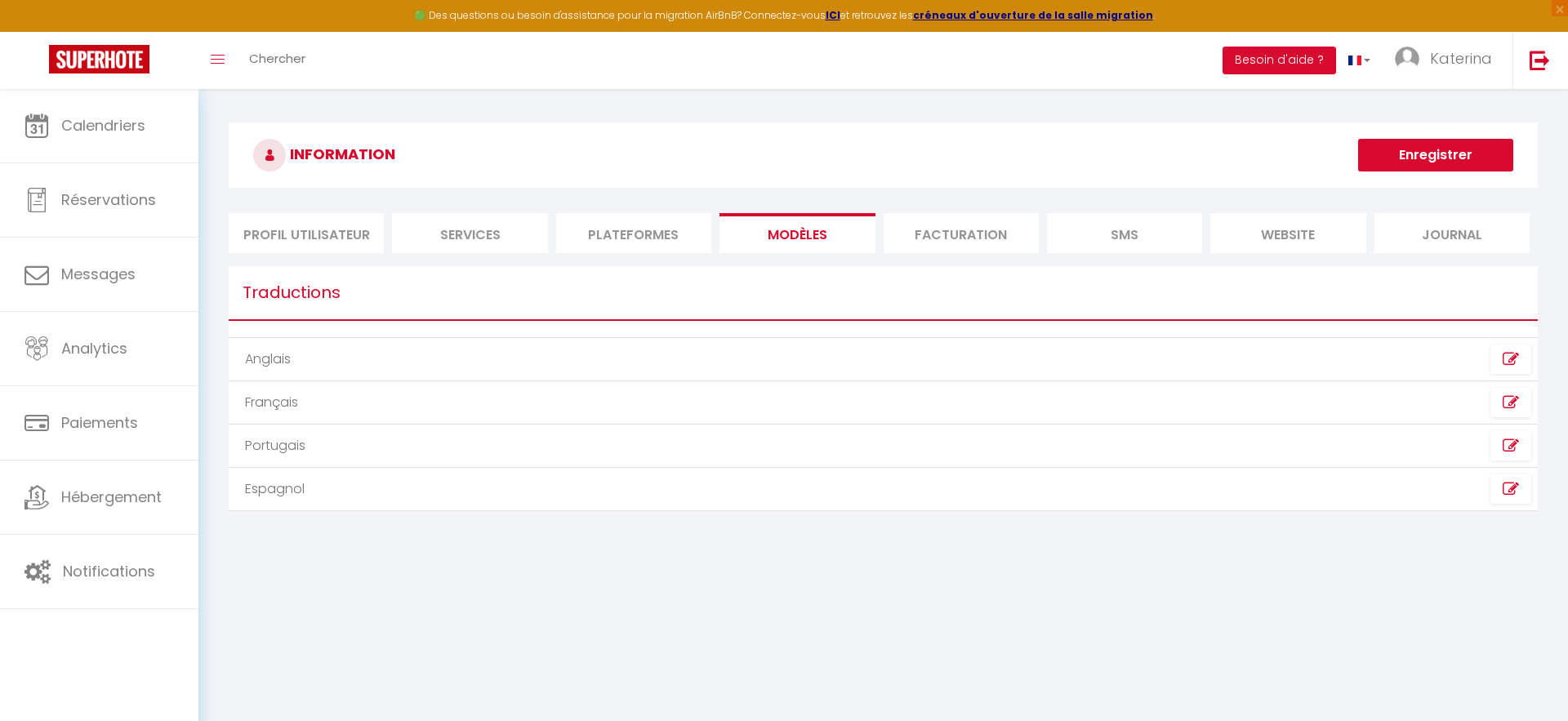
click at [934, 242] on li "Facturation" at bounding box center [961, 233] width 155 height 40
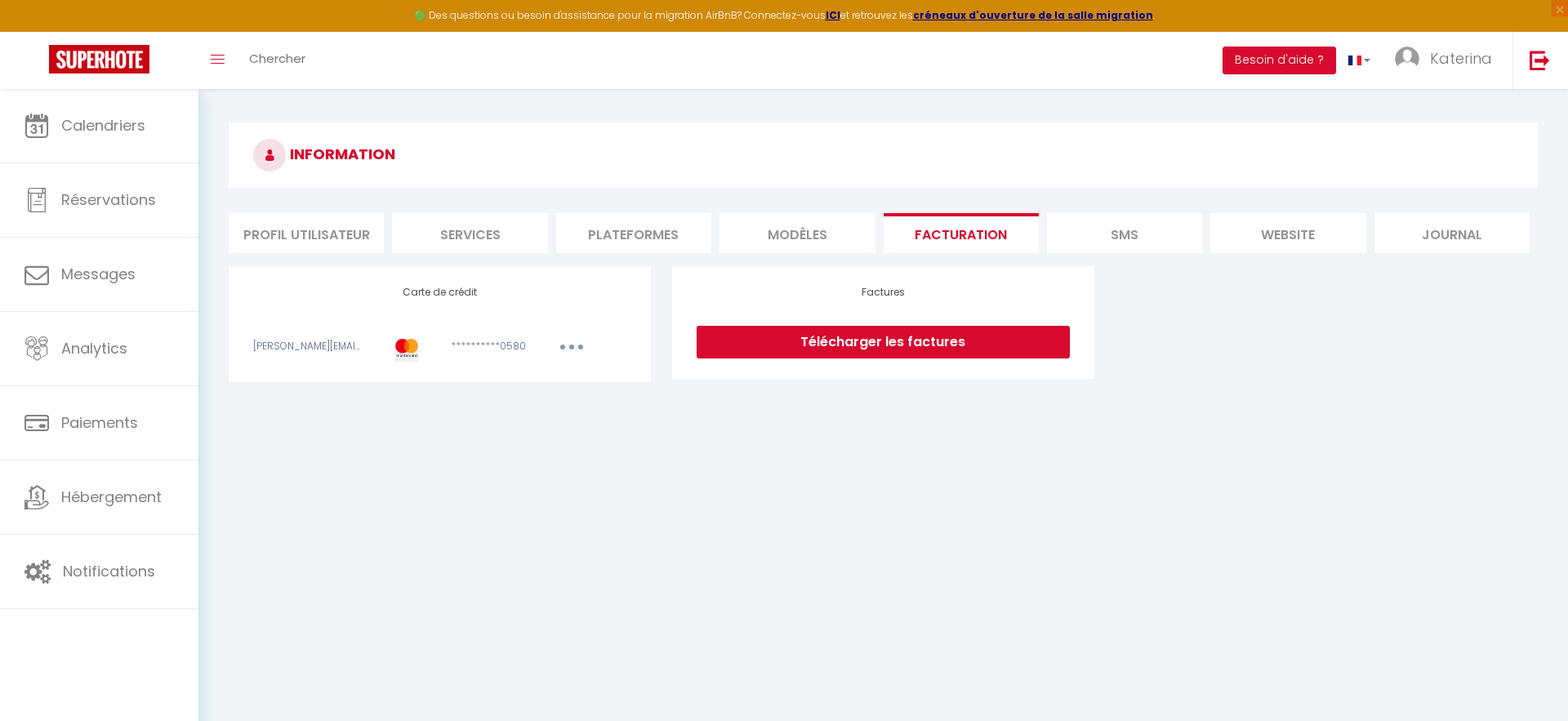
click at [588, 350] on button "button" at bounding box center [571, 349] width 46 height 20
click at [543, 335] on div "**********" at bounding box center [440, 324] width 373 height 75
